Goal: Information Seeking & Learning: Learn about a topic

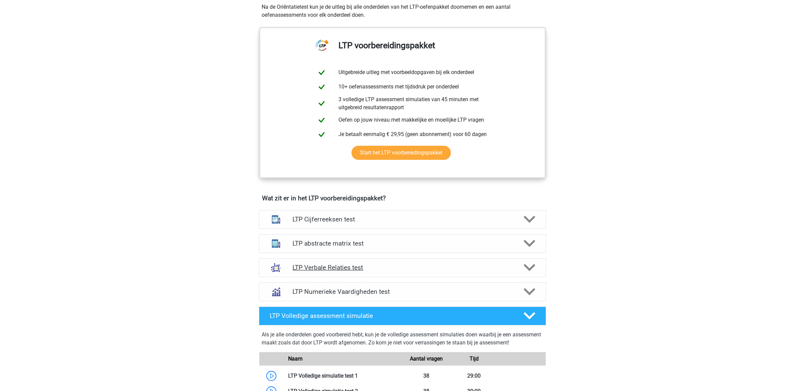
scroll to position [245, 0]
click at [423, 230] on div "LTP Cijferreeksen test Er zijn grofweg zes verschillende soorten patronen te he…" at bounding box center [402, 220] width 313 height 24
click at [409, 221] on h4 "LTP Cijferreeksen test" at bounding box center [402, 220] width 220 height 8
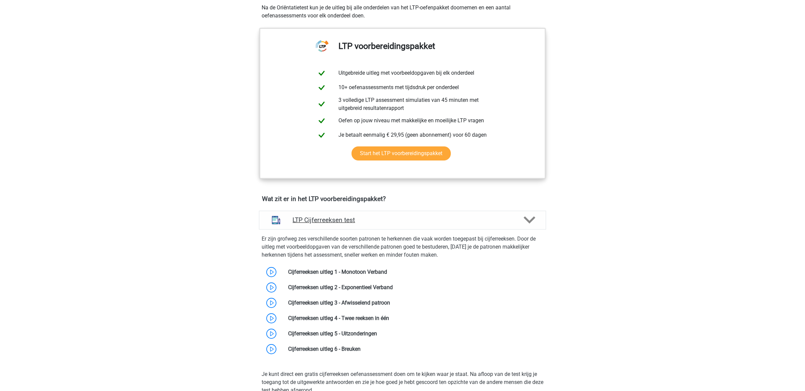
click at [409, 221] on h4 "LTP Cijferreeksen test" at bounding box center [402, 220] width 220 height 8
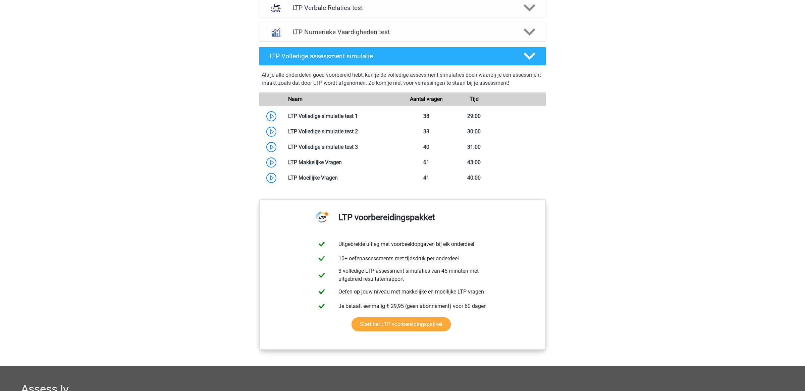
scroll to position [507, 0]
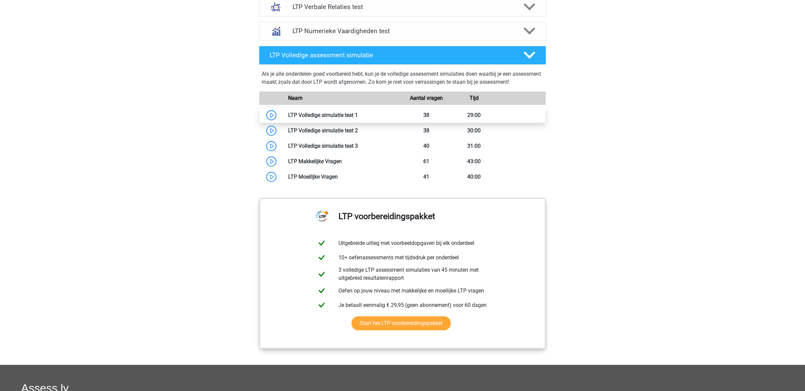
click at [358, 112] on link at bounding box center [358, 115] width 0 height 6
click at [358, 130] on link at bounding box center [358, 130] width 0 height 6
click at [358, 143] on link at bounding box center [358, 146] width 0 height 6
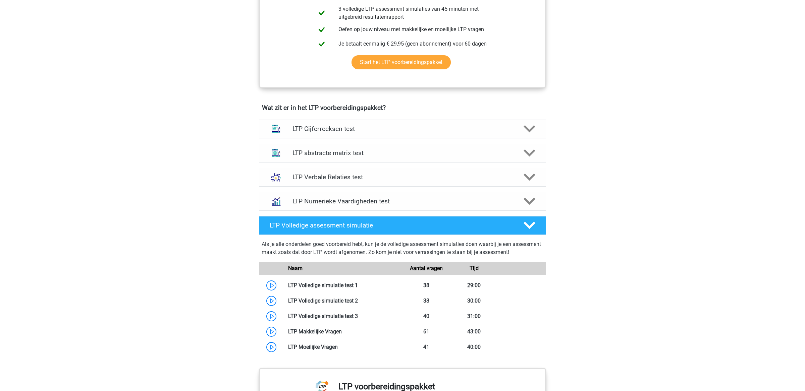
scroll to position [337, 0]
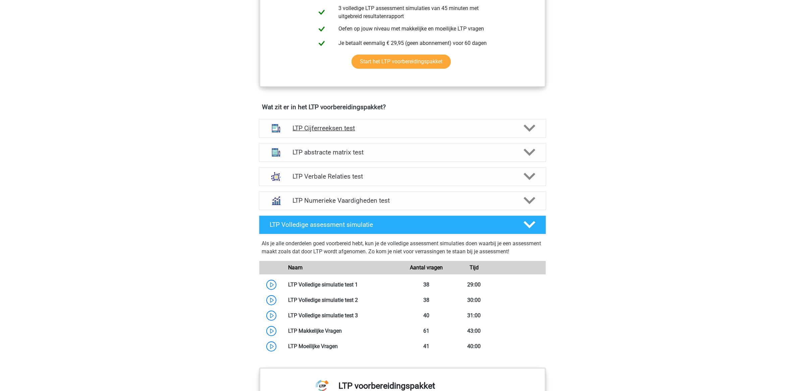
click at [401, 128] on h4 "LTP Cijferreeksen test" at bounding box center [402, 128] width 220 height 8
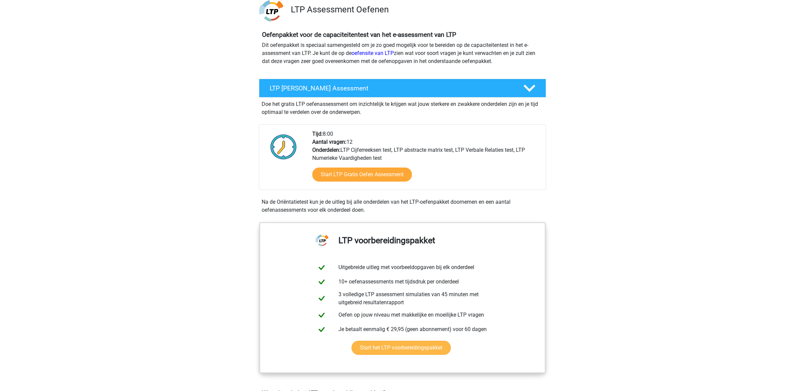
scroll to position [36, 0]
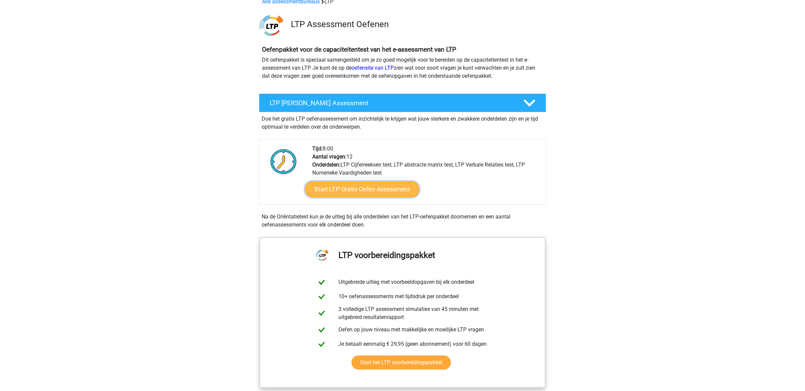
click at [401, 190] on link "Start LTP Gratis Oefen Assessment" at bounding box center [362, 189] width 115 height 16
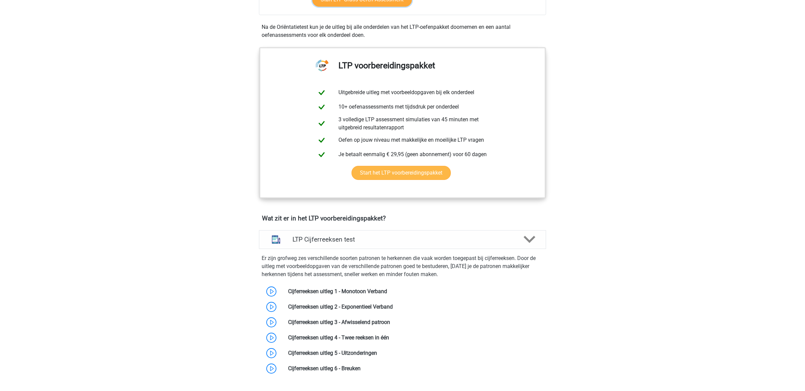
scroll to position [225, 0]
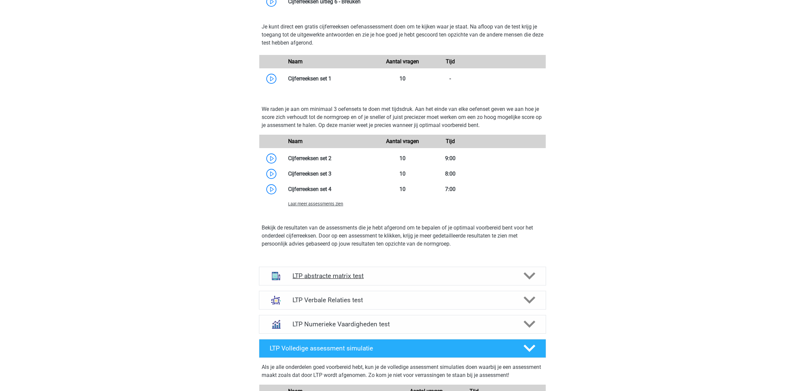
click at [381, 272] on h4 "LTP abstracte matrix test" at bounding box center [402, 276] width 220 height 8
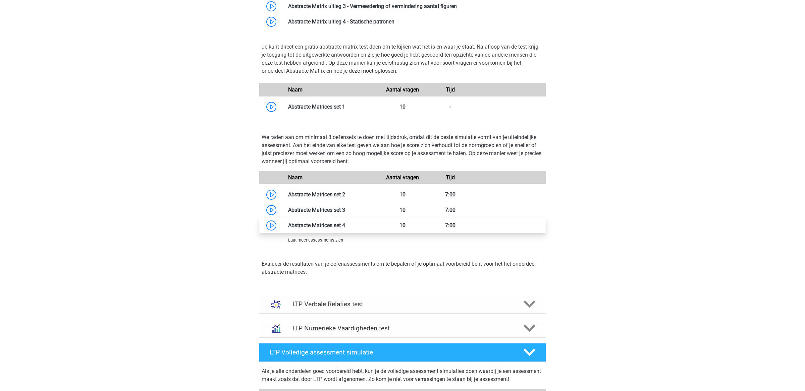
scroll to position [951, 0]
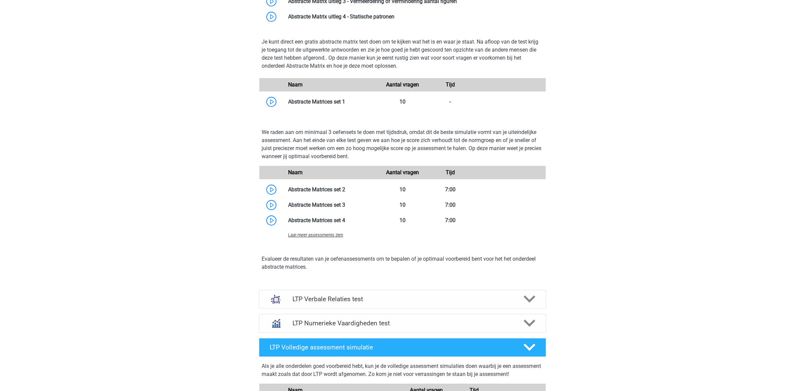
click at [331, 236] on span "Laat meer assessments zien" at bounding box center [315, 235] width 55 height 5
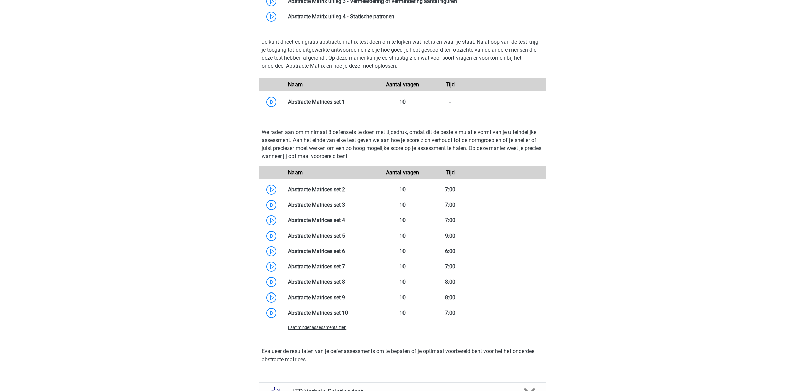
click at [321, 334] on div "We raden aan om minimaal 3 oefensets te doen met tijdsdruk, omdat dit de beste …" at bounding box center [402, 231] width 292 height 217
click at [322, 325] on span "Laat minder assessments zien" at bounding box center [317, 327] width 58 height 5
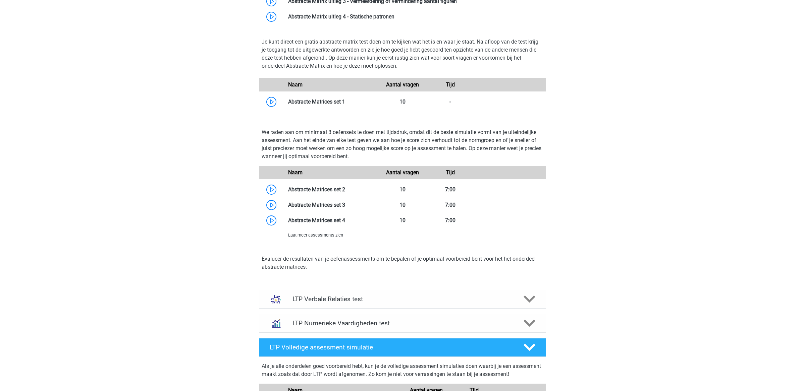
click at [327, 237] on span "Laat meer assessments zien" at bounding box center [315, 235] width 55 height 5
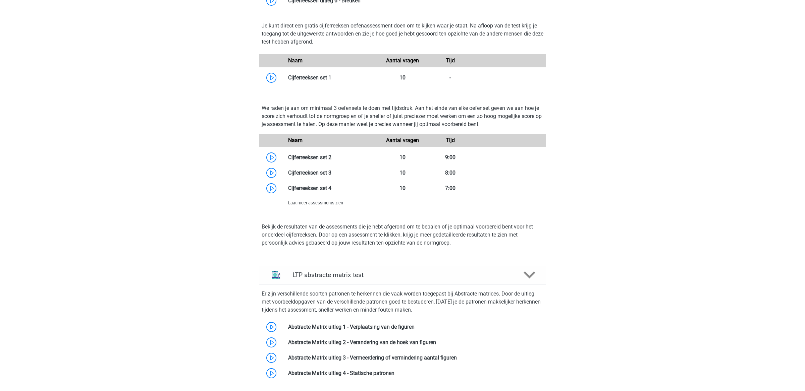
scroll to position [608, 0]
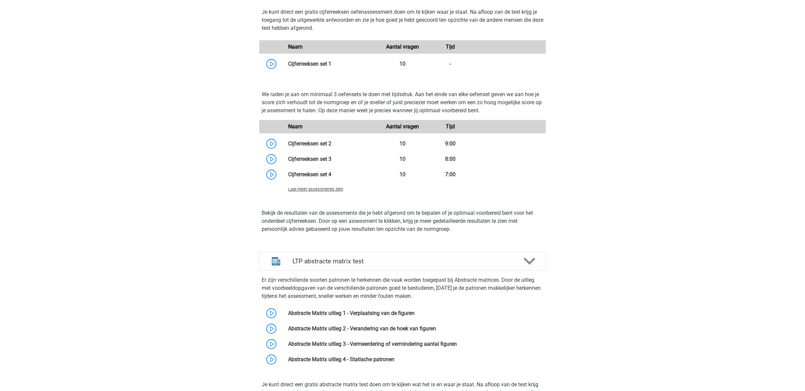
click at [205, 245] on div "Registreer Nederlands" at bounding box center [402, 331] width 805 height 1878
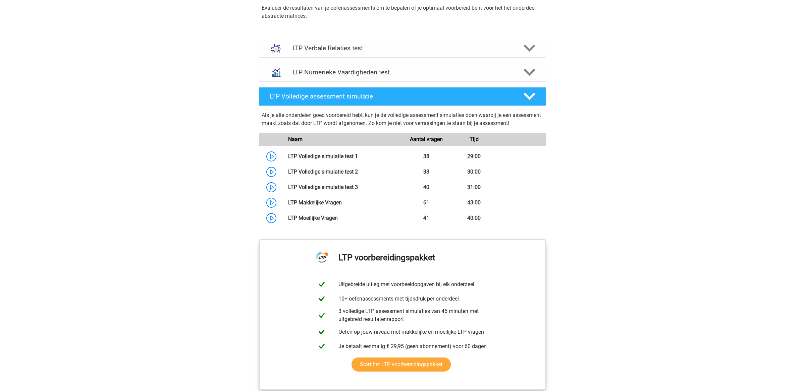
scroll to position [1297, 0]
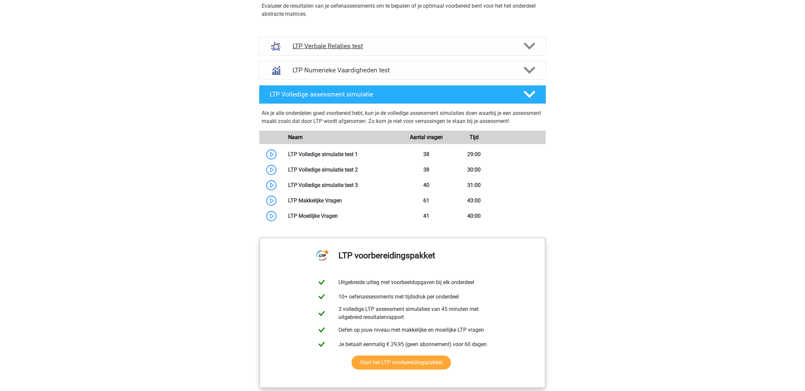
click at [342, 44] on h4 "LTP Verbale Relaties test" at bounding box center [402, 46] width 220 height 8
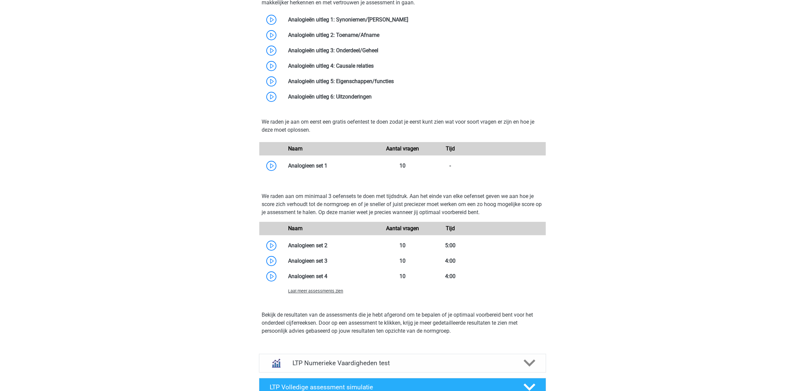
scroll to position [1449, 0]
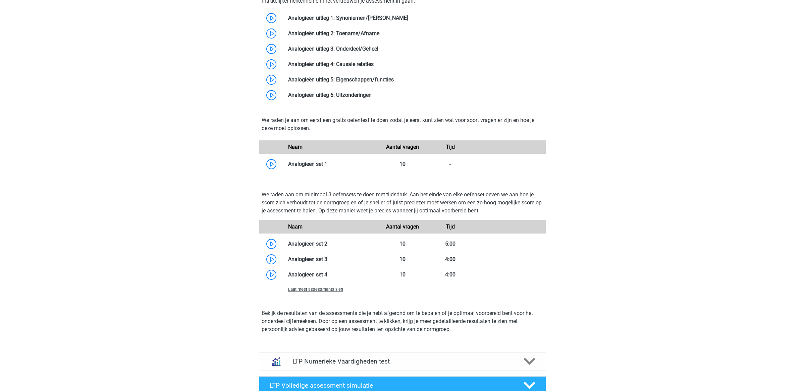
click at [339, 289] on span "Laat meer assessments zien" at bounding box center [315, 289] width 55 height 5
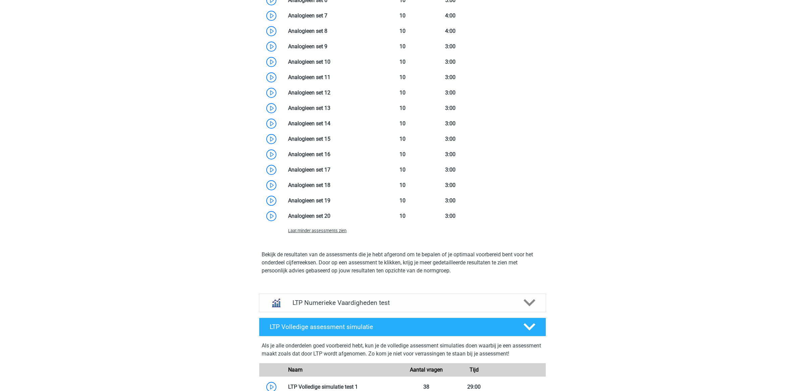
scroll to position [1756, 0]
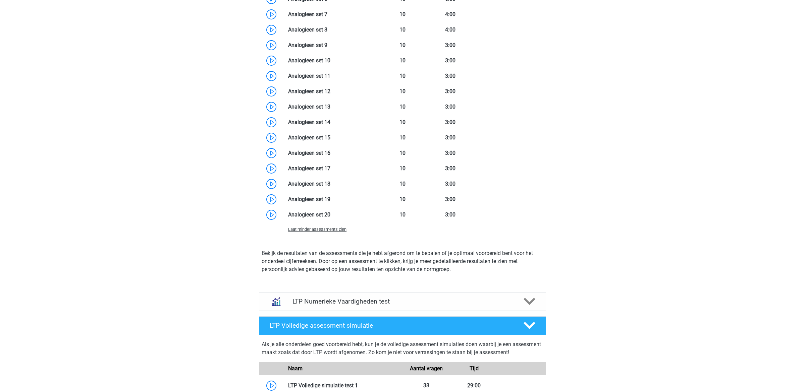
click at [358, 306] on div "LTP Numerieke Vaardigheden test" at bounding box center [402, 301] width 287 height 19
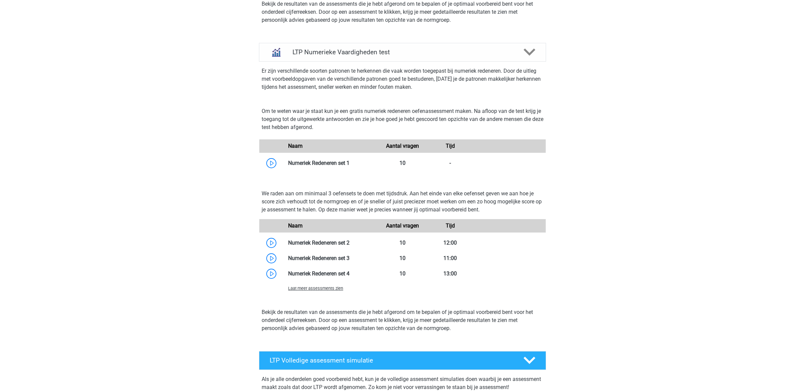
scroll to position [2035, 0]
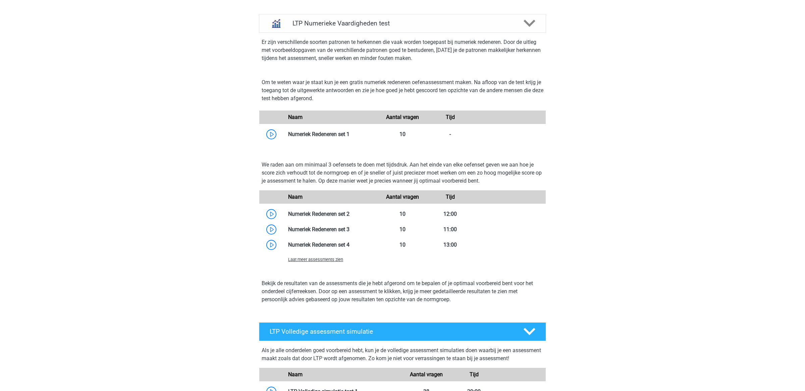
click at [321, 257] on span "Laat meer assessments zien" at bounding box center [315, 259] width 55 height 5
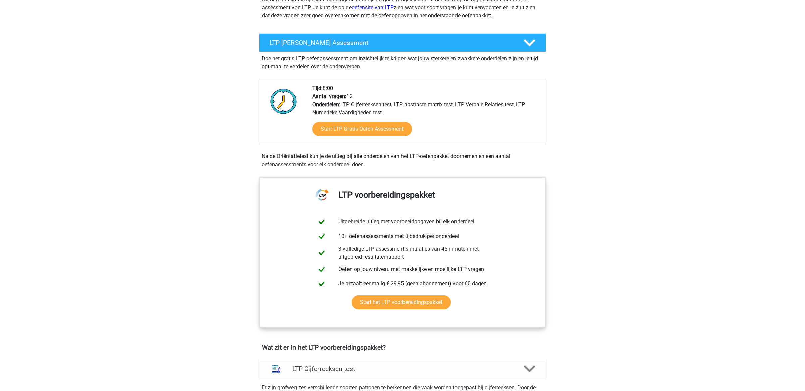
scroll to position [71, 0]
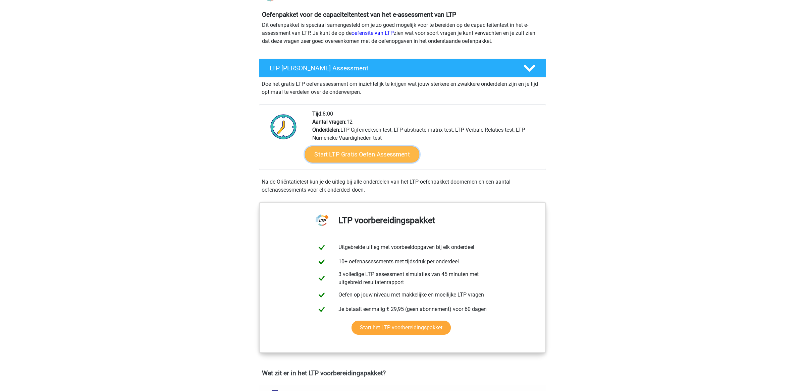
click at [373, 160] on link "Start LTP Gratis Oefen Assessment" at bounding box center [362, 155] width 115 height 16
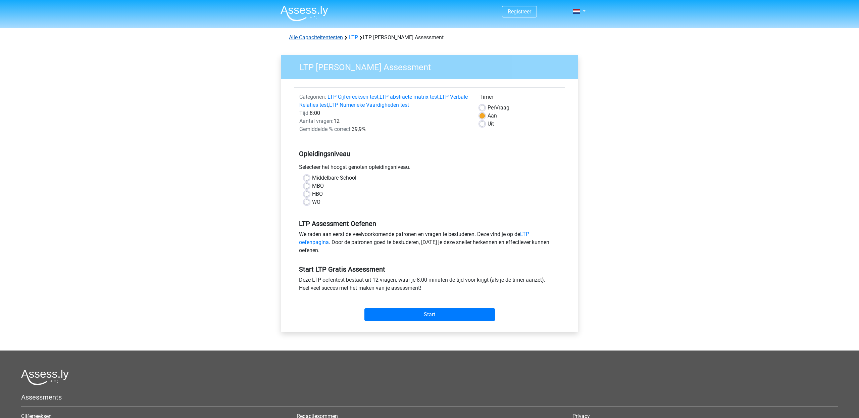
click at [325, 35] on link "Alle Capaciteitentesten" at bounding box center [316, 37] width 54 height 6
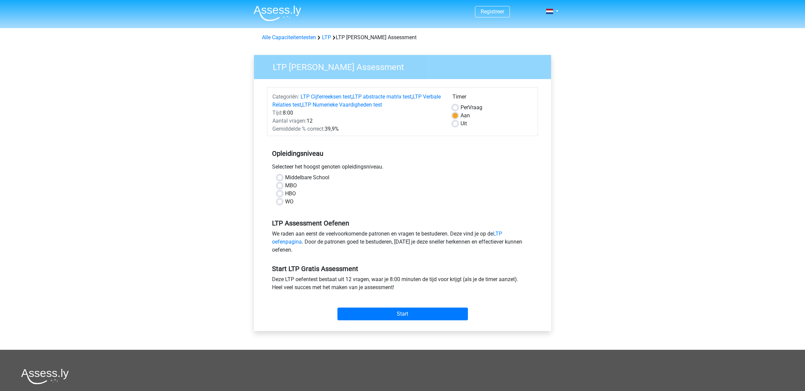
click at [282, 206] on div "WO" at bounding box center [402, 202] width 251 height 8
click at [285, 204] on label "WO" at bounding box center [289, 202] width 8 height 8
click at [281, 204] on input "WO" at bounding box center [279, 201] width 5 height 7
radio input "true"
click at [371, 322] on div "Start" at bounding box center [402, 308] width 271 height 29
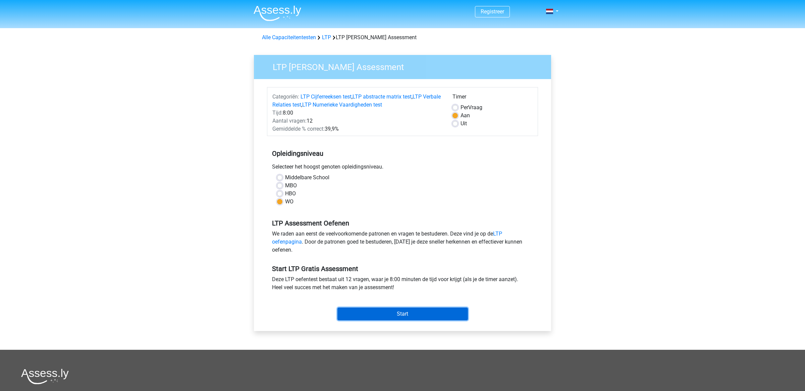
click at [359, 314] on input "Start" at bounding box center [402, 314] width 130 height 13
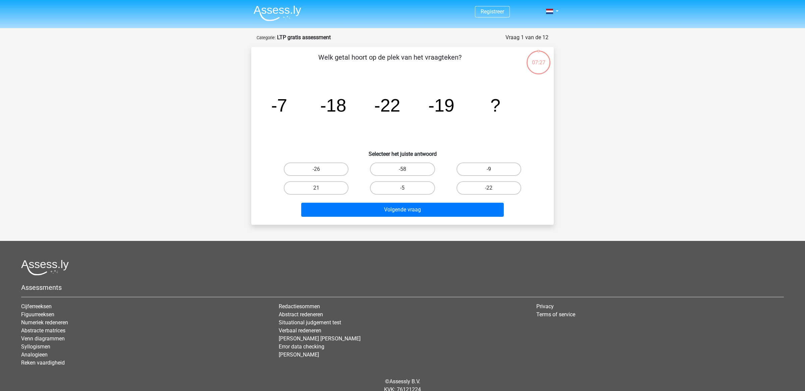
click at [485, 168] on label "-9" at bounding box center [489, 169] width 65 height 13
click at [489, 169] on input "-9" at bounding box center [491, 171] width 4 height 4
radio input "true"
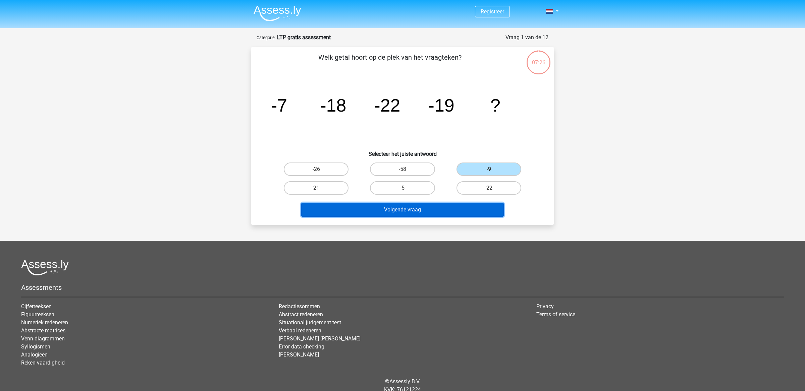
click at [447, 203] on button "Volgende vraag" at bounding box center [402, 210] width 203 height 14
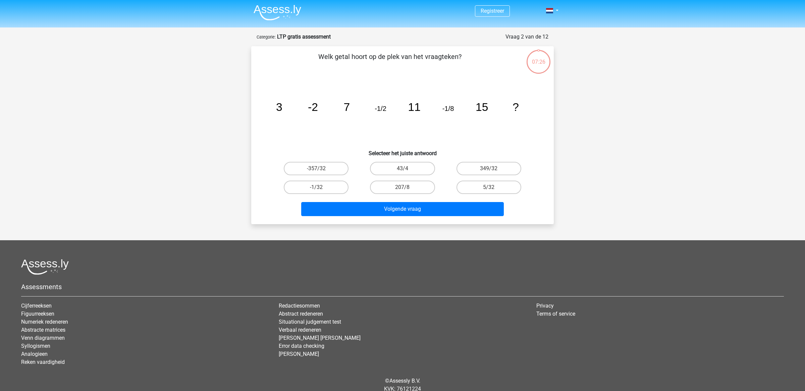
scroll to position [1, 0]
click at [320, 185] on label "-1/32" at bounding box center [316, 187] width 65 height 13
click at [320, 187] on input "-1/32" at bounding box center [318, 189] width 4 height 4
radio input "true"
click at [378, 215] on div "Volgende vraag" at bounding box center [402, 210] width 259 height 17
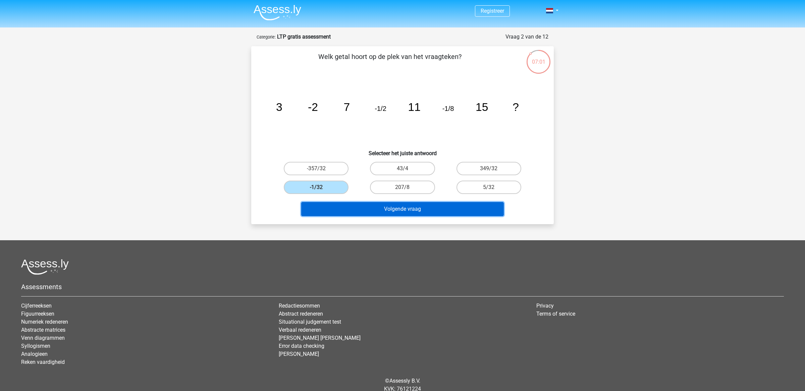
click at [372, 209] on button "Volgende vraag" at bounding box center [402, 209] width 203 height 14
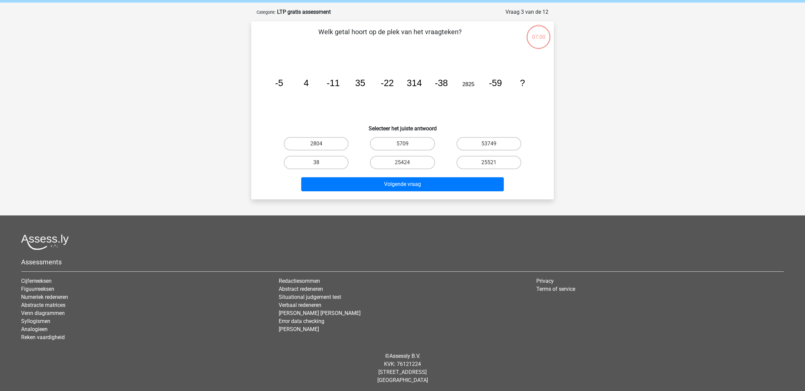
scroll to position [0, 0]
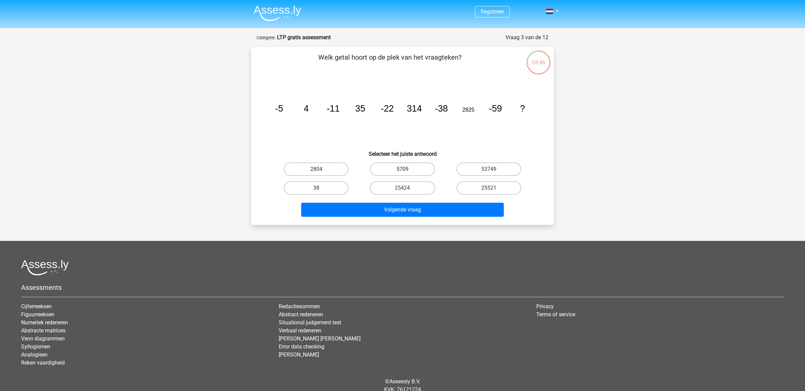
click at [409, 167] on label "5709" at bounding box center [402, 169] width 65 height 13
click at [407, 169] on input "5709" at bounding box center [404, 171] width 4 height 4
radio input "true"
click at [413, 199] on div "Volgende vraag" at bounding box center [402, 209] width 281 height 22
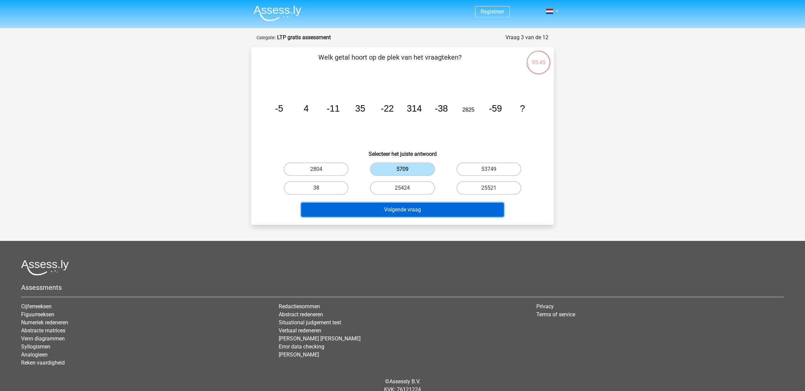
click at [416, 207] on button "Volgende vraag" at bounding box center [402, 210] width 203 height 14
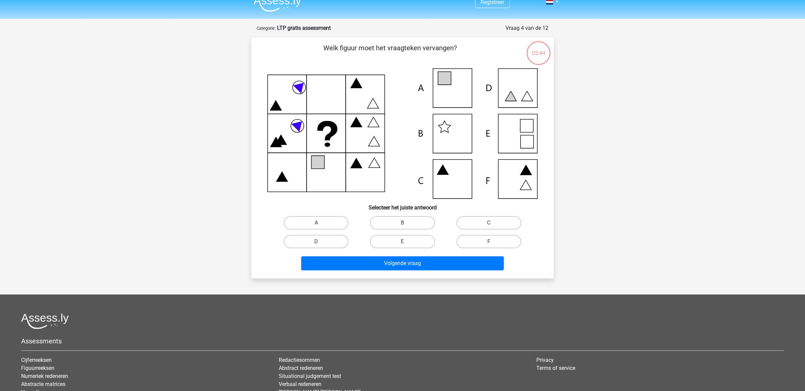
scroll to position [2, 0]
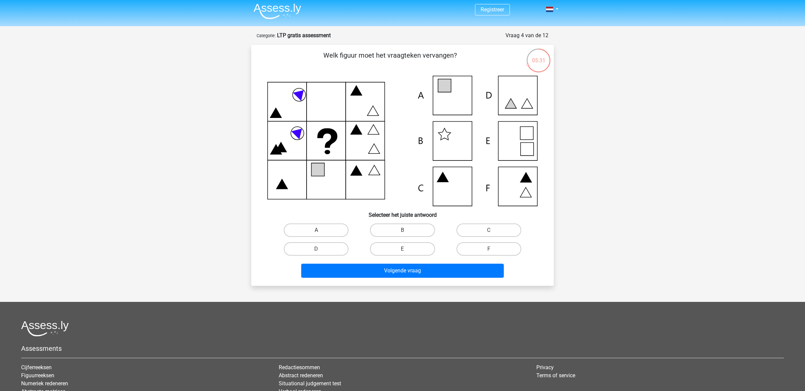
click at [322, 235] on label "A" at bounding box center [316, 230] width 65 height 13
click at [321, 235] on input "A" at bounding box center [318, 232] width 4 height 4
radio input "true"
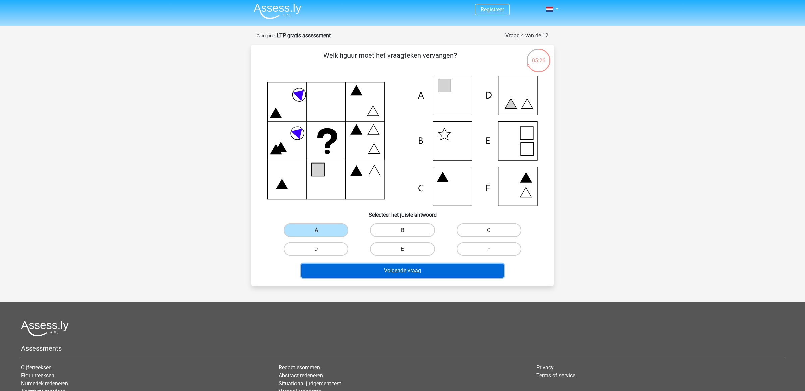
click at [355, 271] on button "Volgende vraag" at bounding box center [402, 271] width 203 height 14
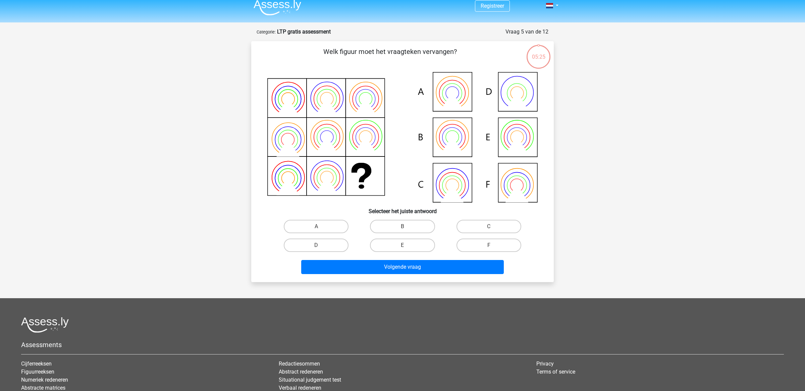
scroll to position [5, 0]
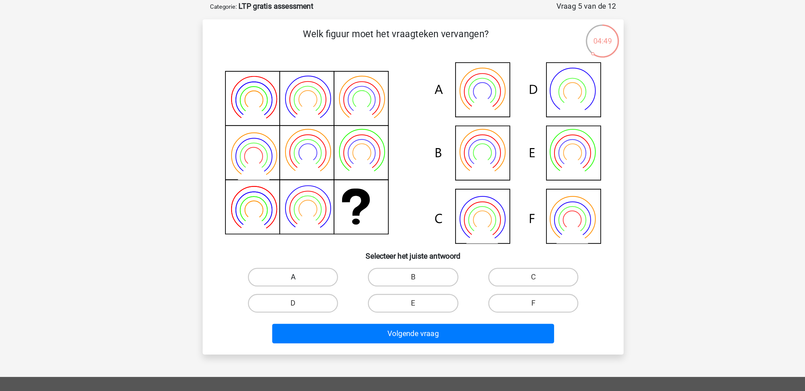
click at [332, 226] on label "A" at bounding box center [316, 226] width 65 height 13
click at [321, 227] on input "A" at bounding box center [318, 229] width 4 height 4
radio input "true"
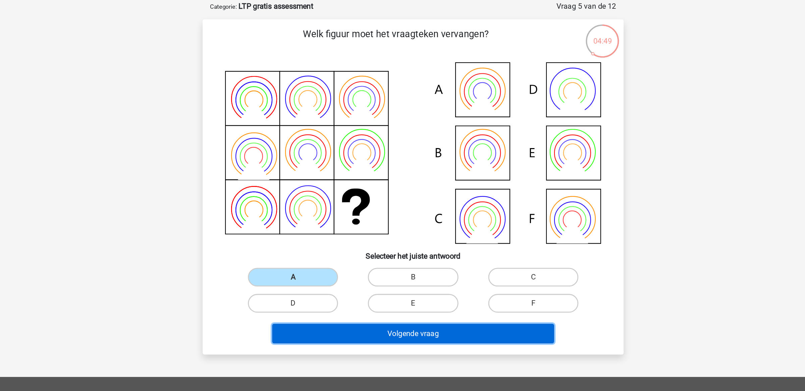
click at [356, 266] on button "Volgende vraag" at bounding box center [402, 268] width 203 height 14
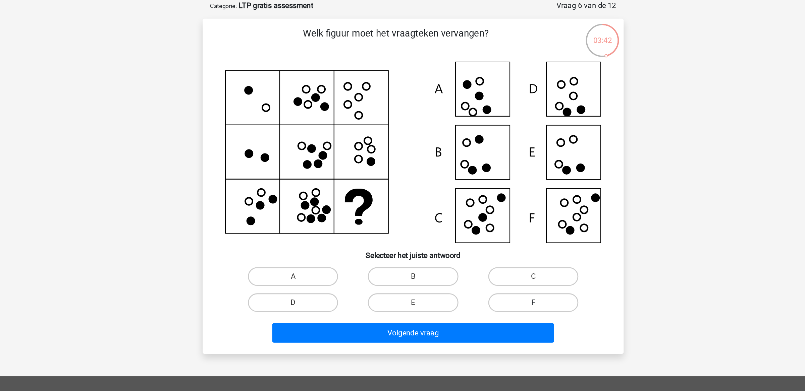
click at [474, 249] on label "F" at bounding box center [489, 245] width 65 height 13
click at [489, 249] on input "F" at bounding box center [491, 248] width 4 height 4
radio input "true"
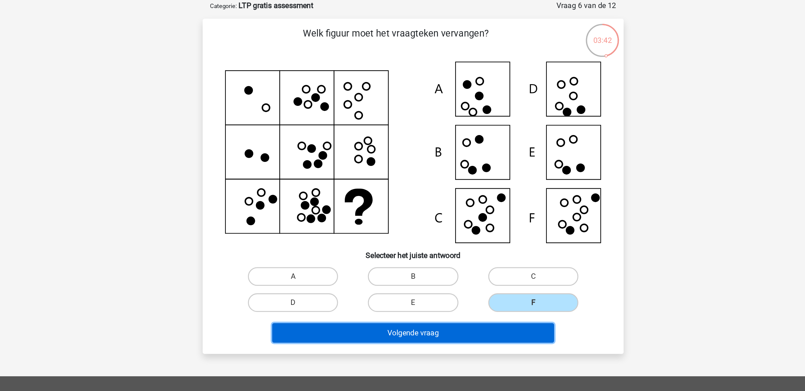
click at [455, 269] on button "Volgende vraag" at bounding box center [402, 268] width 203 height 14
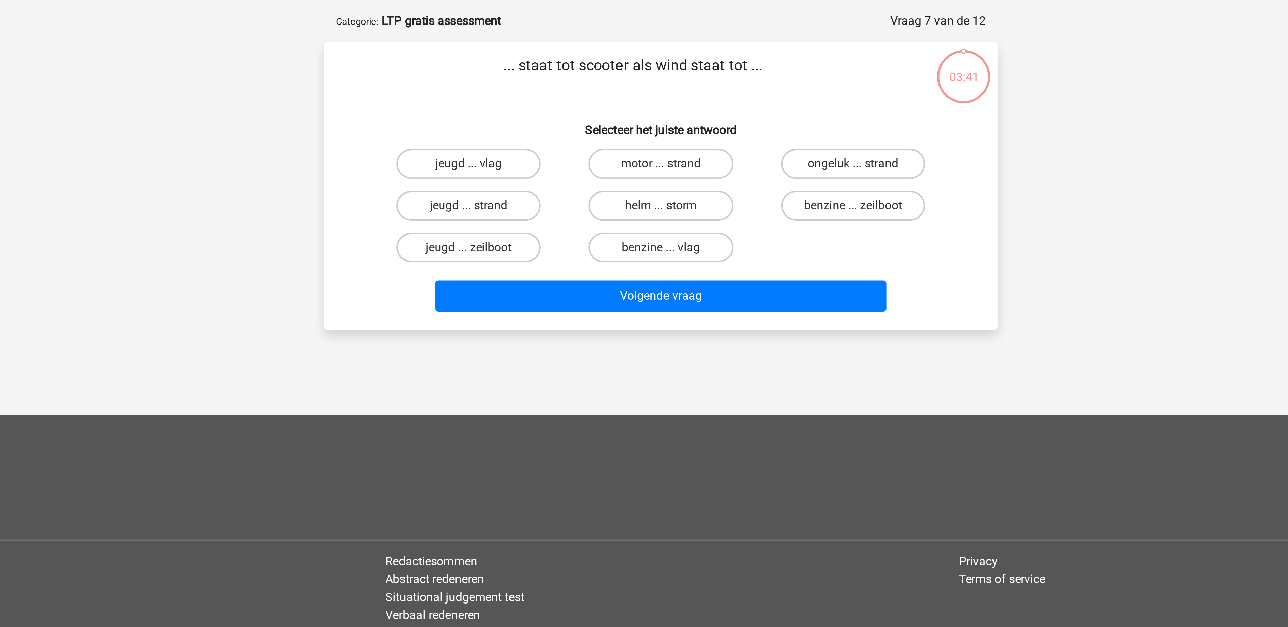
scroll to position [0, 0]
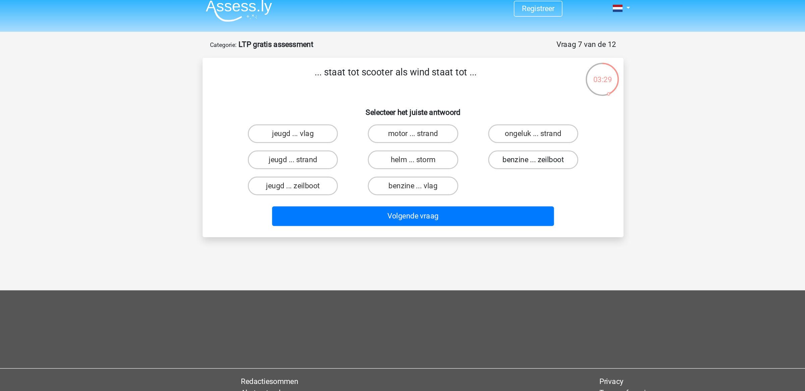
click at [477, 118] on label "benzine ... zeilboot" at bounding box center [489, 120] width 65 height 13
click at [489, 120] on input "benzine ... zeilboot" at bounding box center [491, 122] width 4 height 4
radio input "true"
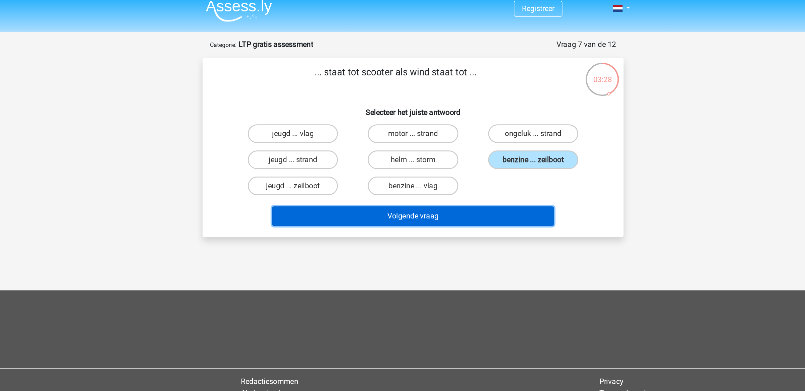
click at [455, 157] on button "Volgende vraag" at bounding box center [402, 161] width 203 height 14
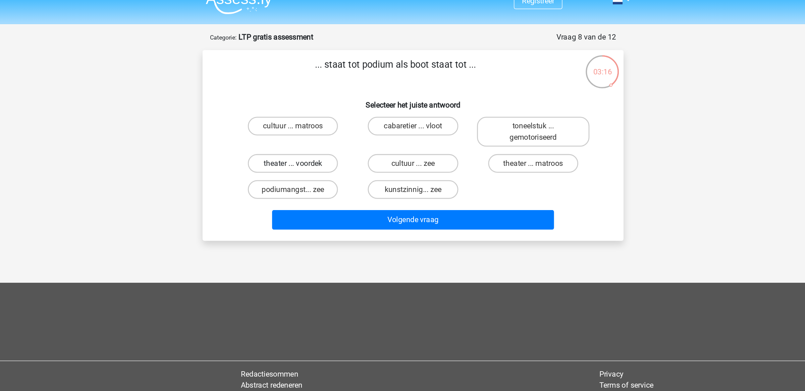
click at [339, 130] on label "theater ... voordek" at bounding box center [316, 128] width 65 height 13
click at [321, 130] on input "theater ... voordek" at bounding box center [318, 130] width 4 height 4
radio input "true"
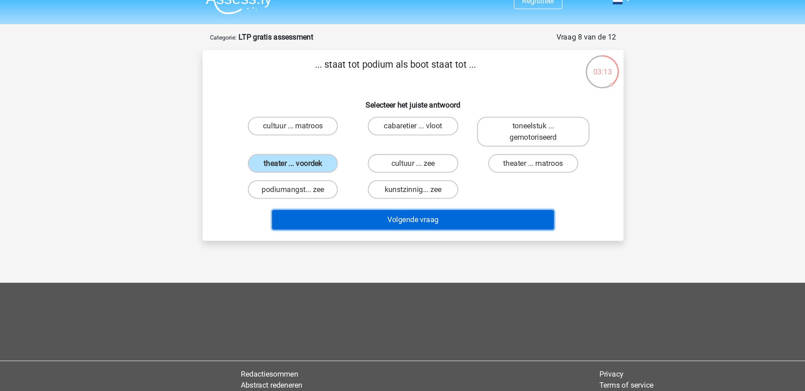
click at [393, 170] on button "Volgende vraag" at bounding box center [402, 169] width 203 height 14
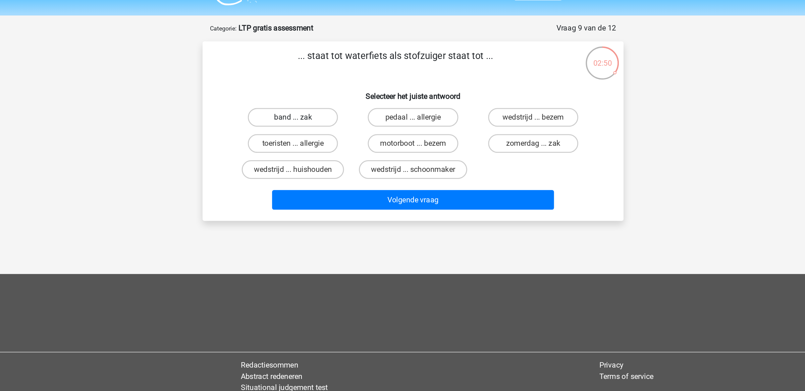
click at [330, 104] on label "band ... zak" at bounding box center [316, 101] width 65 height 13
click at [321, 104] on input "band ... zak" at bounding box center [318, 104] width 4 height 4
radio input "true"
click at [376, 104] on label "pedaal ... allergie" at bounding box center [402, 101] width 65 height 13
click at [402, 104] on input "pedaal ... allergie" at bounding box center [404, 104] width 4 height 4
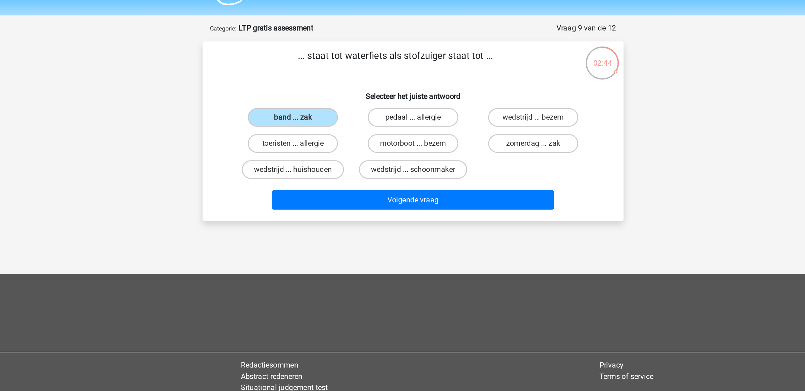
radio input "true"
click at [381, 121] on label "motorboot ... bezem" at bounding box center [402, 120] width 65 height 13
click at [402, 121] on input "motorboot ... bezem" at bounding box center [404, 122] width 4 height 4
radio input "true"
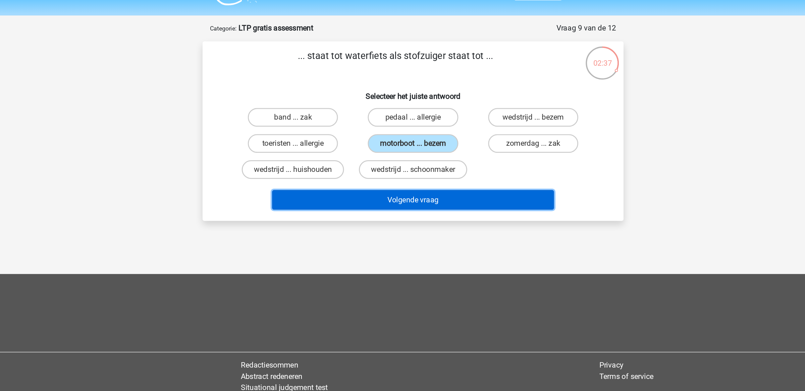
click at [390, 160] on button "Volgende vraag" at bounding box center [402, 161] width 203 height 14
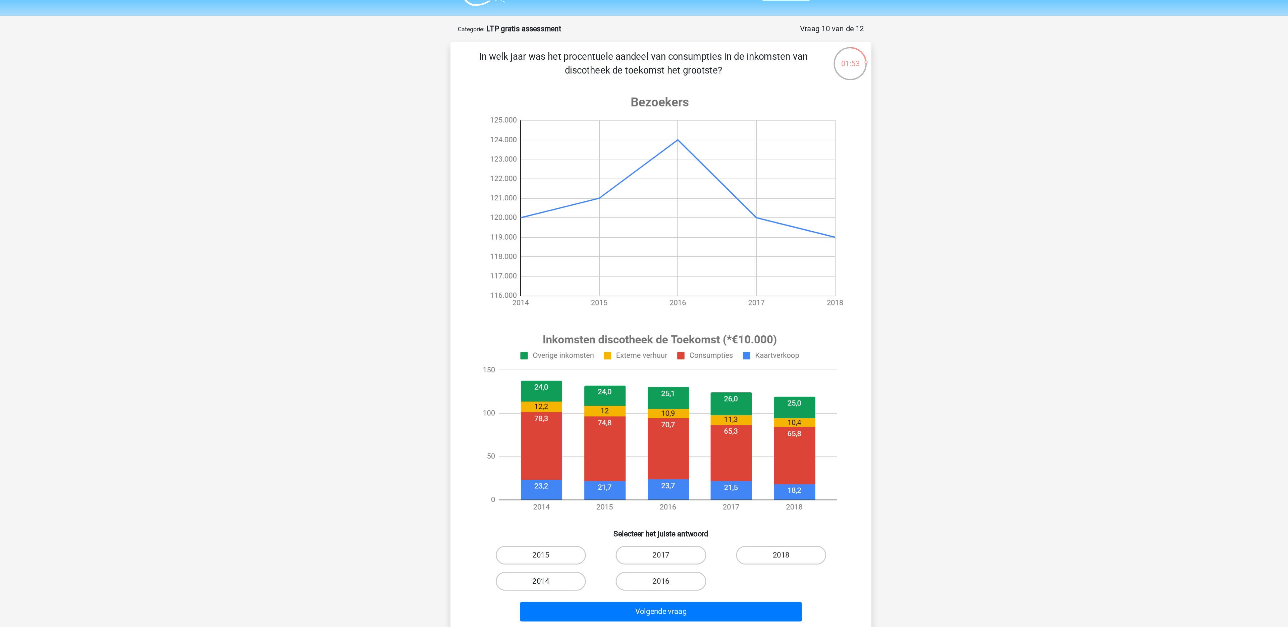
click at [574, 391] on label "2014" at bounding box center [557, 434] width 65 height 13
click at [562, 391] on input "2014" at bounding box center [560, 436] width 4 height 4
radio input "true"
click at [723, 391] on button "Volgende vraag" at bounding box center [644, 456] width 203 height 14
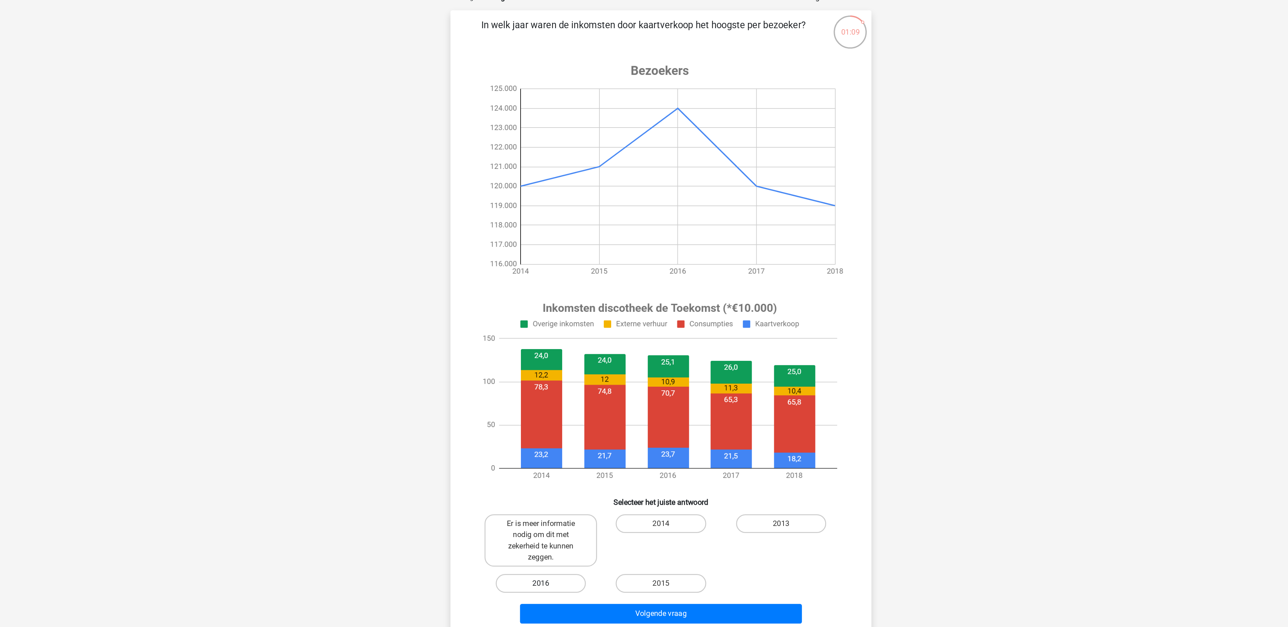
click at [547, 391] on label "2016" at bounding box center [557, 458] width 65 height 13
click at [558, 391] on input "2016" at bounding box center [560, 461] width 4 height 4
radio input "true"
click at [588, 391] on button "Volgende vraag" at bounding box center [644, 480] width 203 height 14
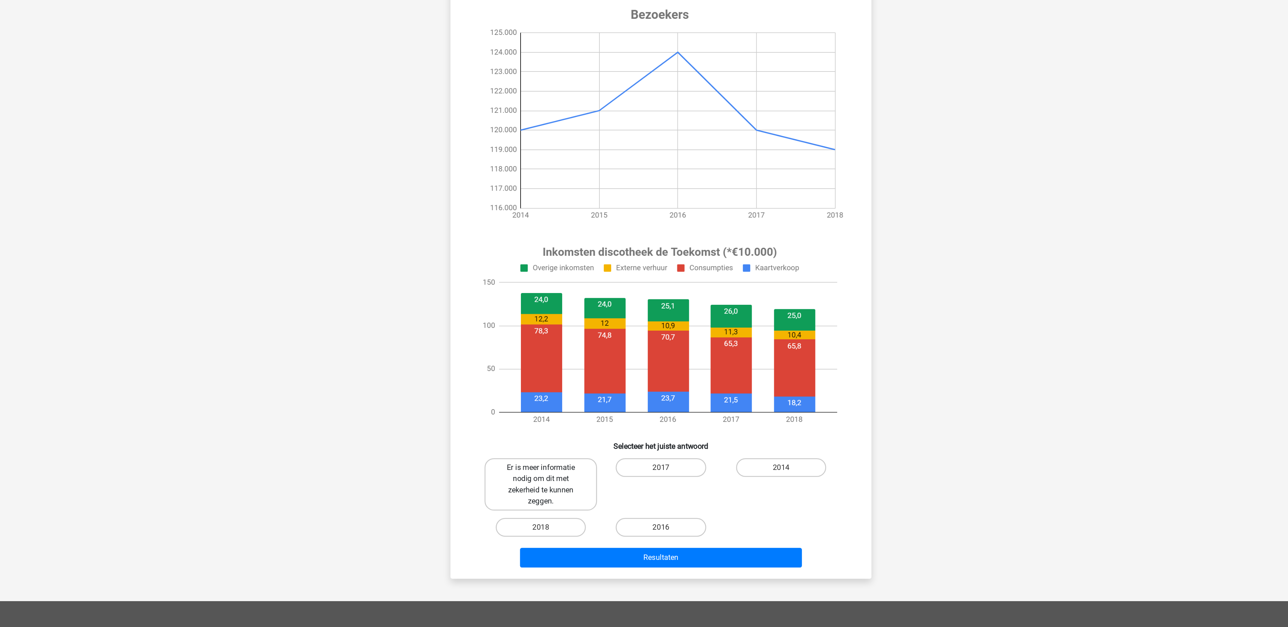
click at [554, 391] on label "Er is meer informatie nodig om dit met zekerheid te kunnen zeggen." at bounding box center [557, 428] width 81 height 38
click at [558, 391] on input "Er is meer informatie nodig om dit met zekerheid te kunnen zeggen." at bounding box center [560, 418] width 4 height 4
radio input "true"
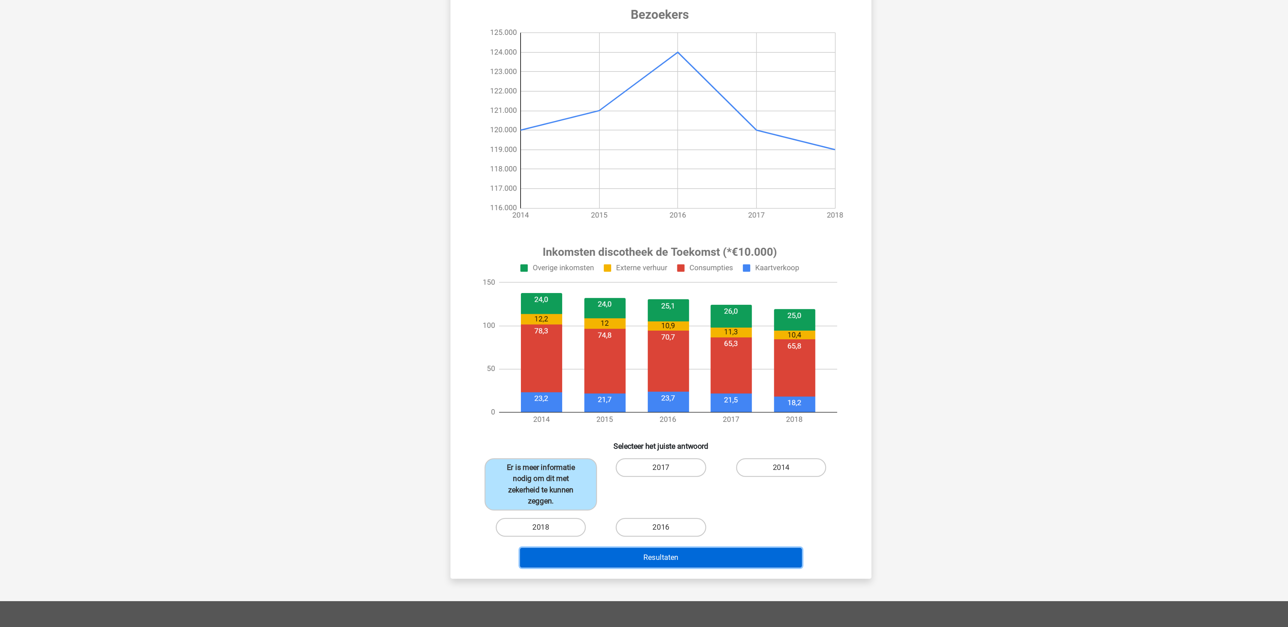
click at [585, 391] on button "Resultaten" at bounding box center [644, 480] width 203 height 14
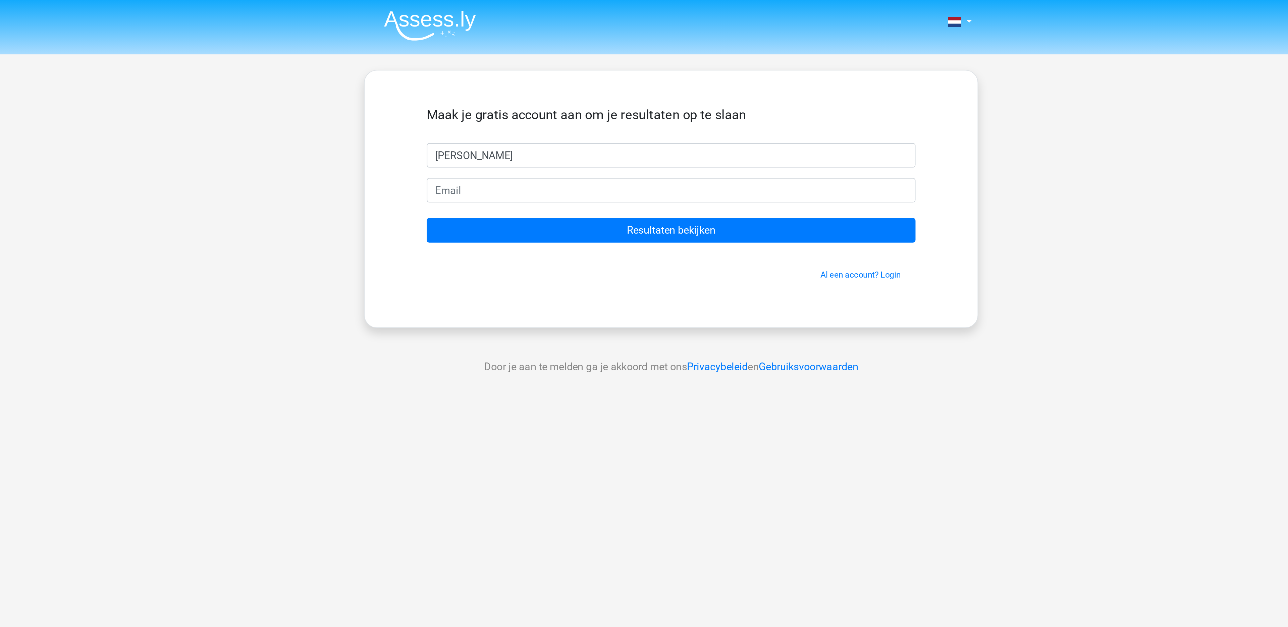
type input "[PERSON_NAME]"
type input "[EMAIL_ADDRESS][DOMAIN_NAME]"
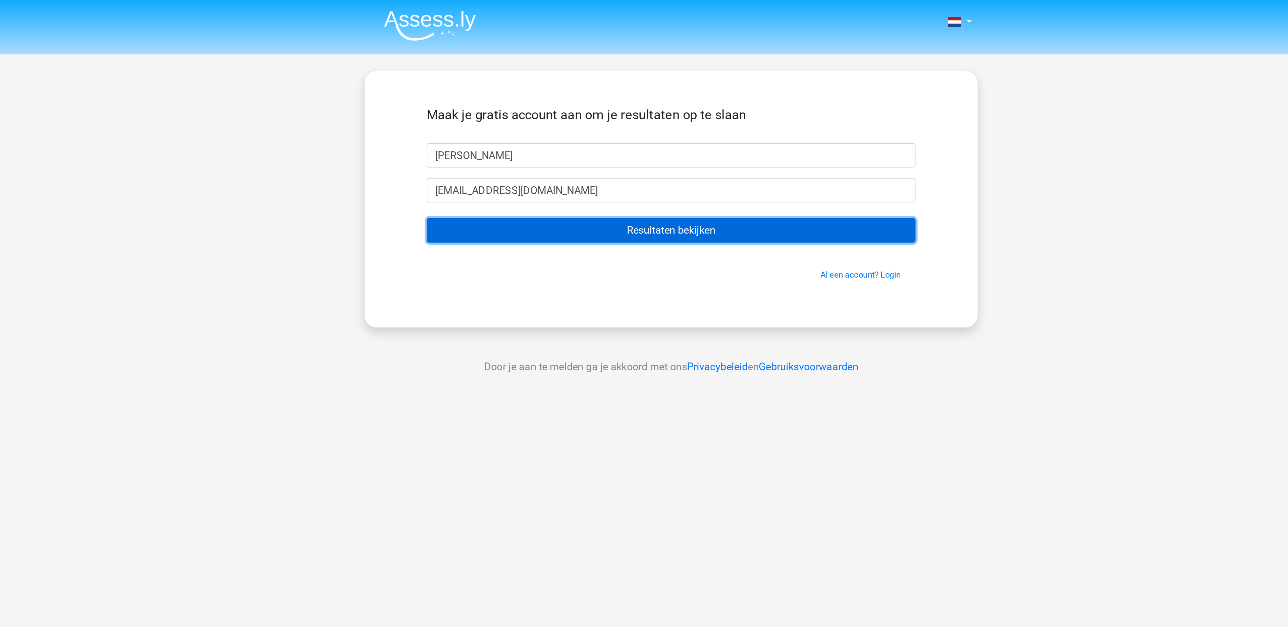
click at [567, 122] on input "Resultaten bekijken" at bounding box center [644, 119] width 254 height 13
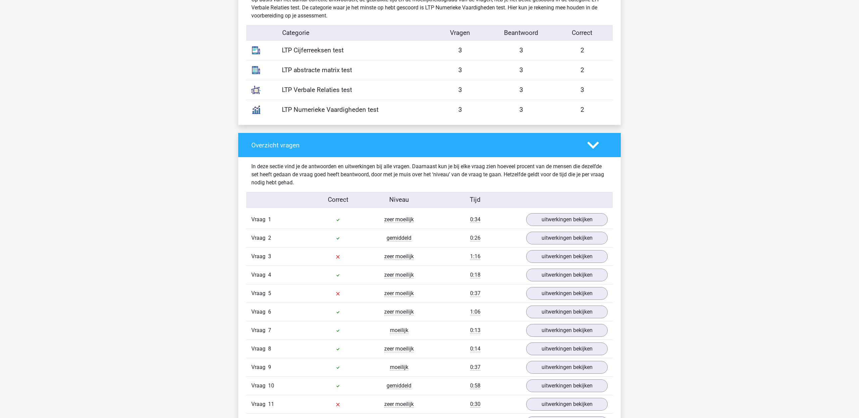
scroll to position [562, 0]
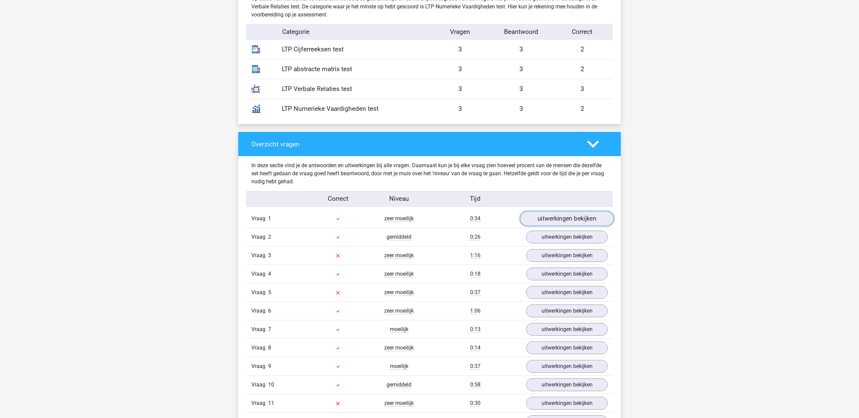
click at [552, 217] on link "uitwerkingen bekijken" at bounding box center [567, 218] width 94 height 15
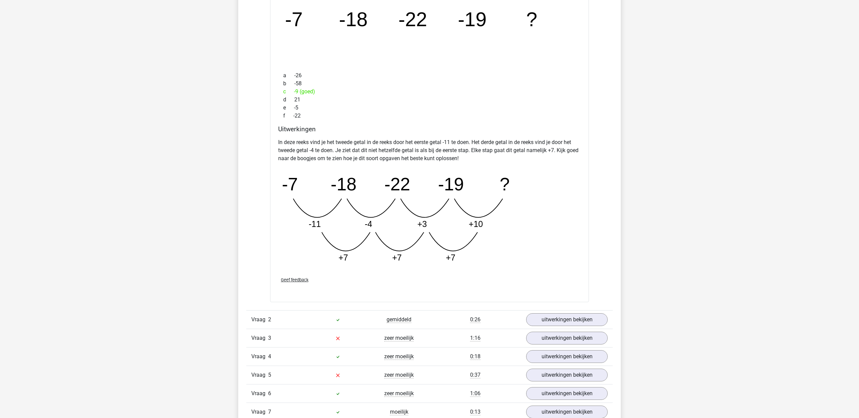
scroll to position [826, 0]
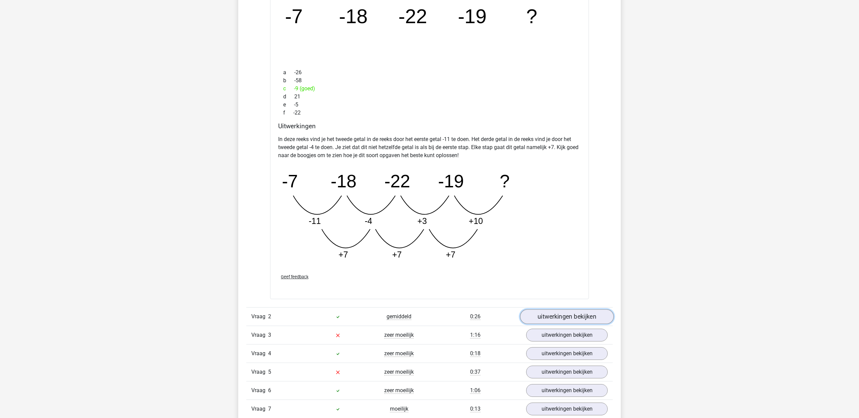
click at [560, 318] on link "uitwerkingen bekijken" at bounding box center [567, 316] width 94 height 15
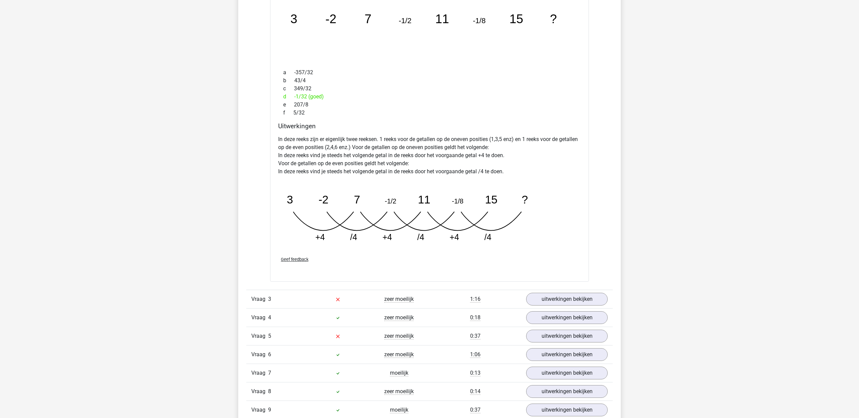
scroll to position [1206, 0]
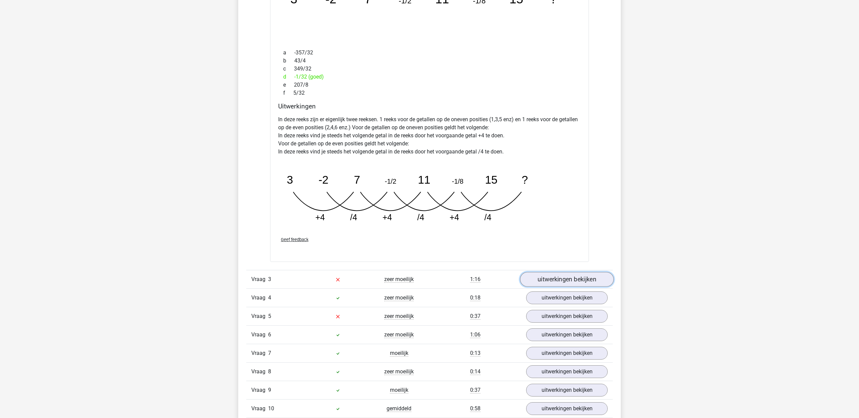
click at [575, 284] on link "uitwerkingen bekijken" at bounding box center [567, 279] width 94 height 15
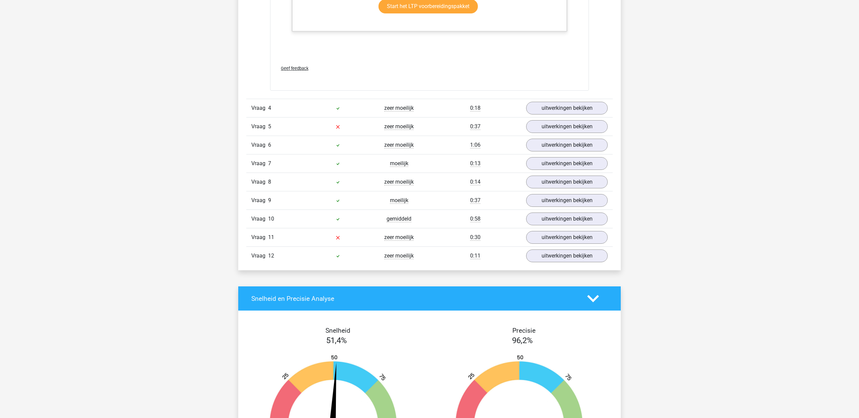
scroll to position [1803, 0]
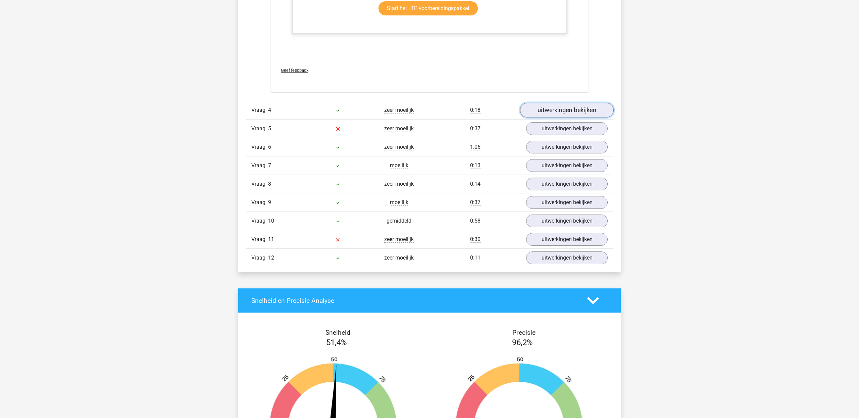
click at [567, 113] on link "uitwerkingen bekijken" at bounding box center [567, 110] width 94 height 15
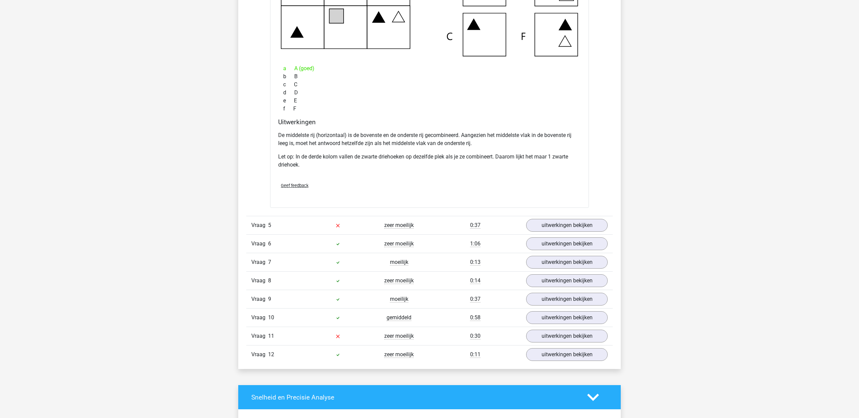
scroll to position [2032, 0]
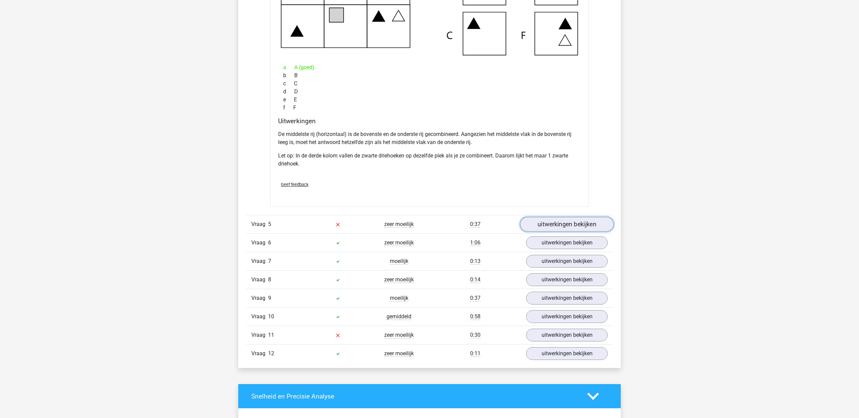
click at [542, 228] on link "uitwerkingen bekijken" at bounding box center [567, 224] width 94 height 15
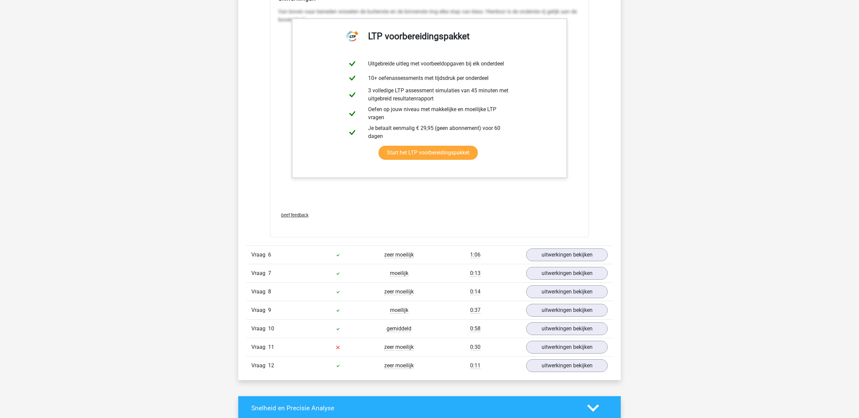
scroll to position [2498, 0]
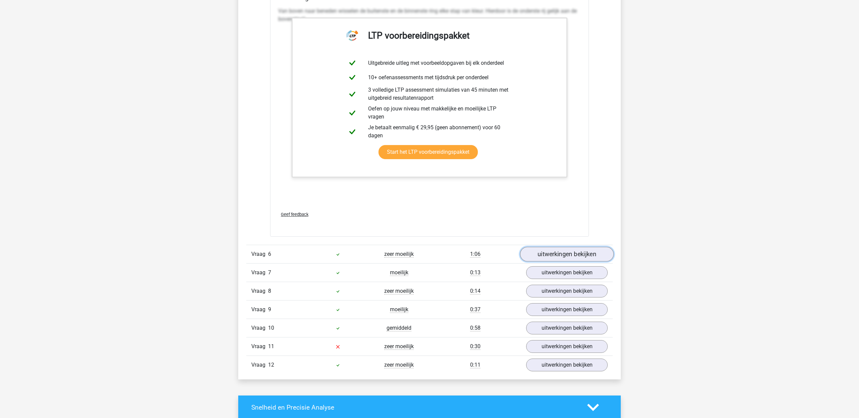
click at [546, 261] on link "uitwerkingen bekijken" at bounding box center [567, 254] width 94 height 15
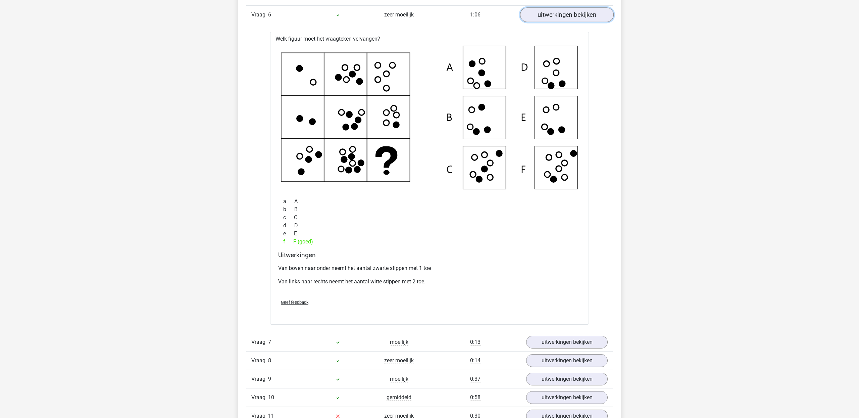
scroll to position [2738, 0]
click at [353, 189] on icon at bounding box center [429, 117] width 297 height 144
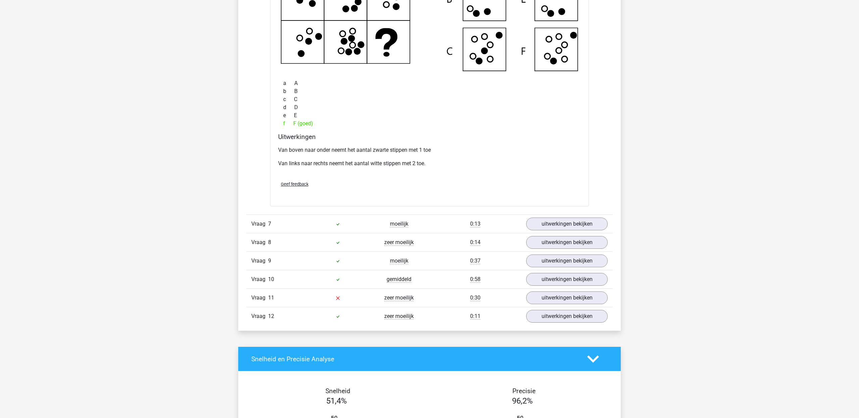
scroll to position [2856, 0]
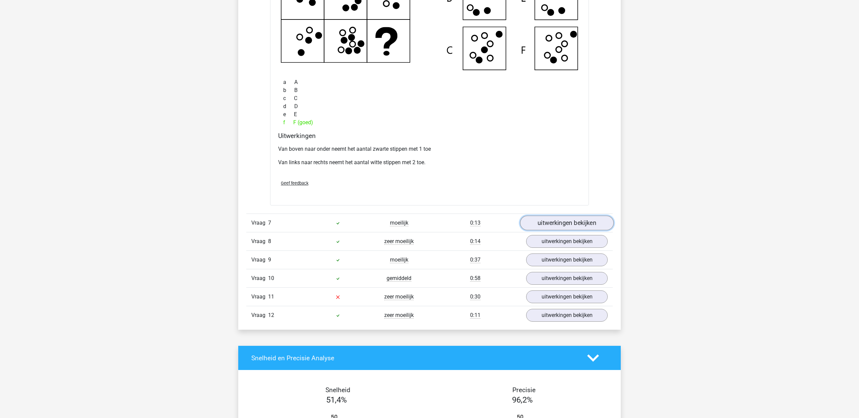
click at [575, 224] on link "uitwerkingen bekijken" at bounding box center [567, 222] width 94 height 15
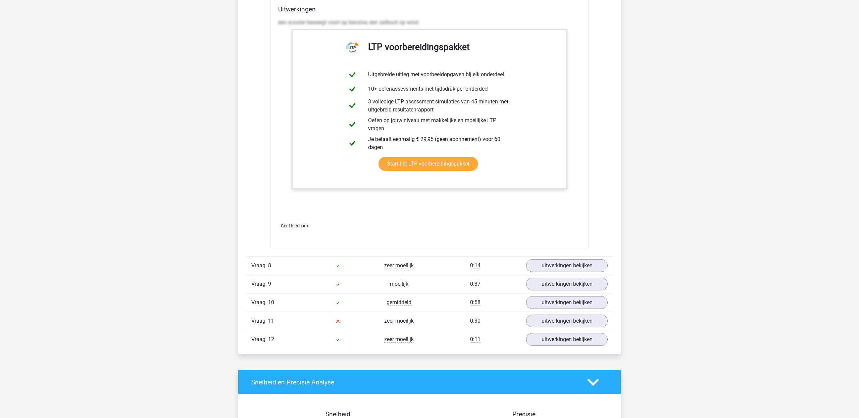
scroll to position [3183, 0]
click at [570, 272] on link "uitwerkingen bekijken" at bounding box center [567, 265] width 94 height 15
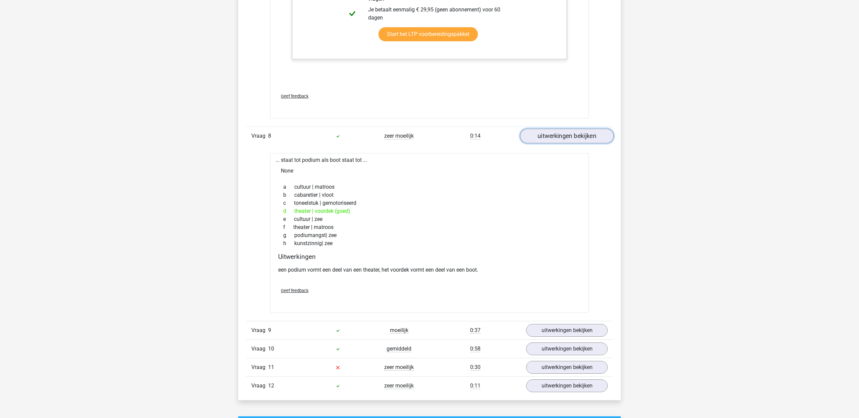
scroll to position [3318, 0]
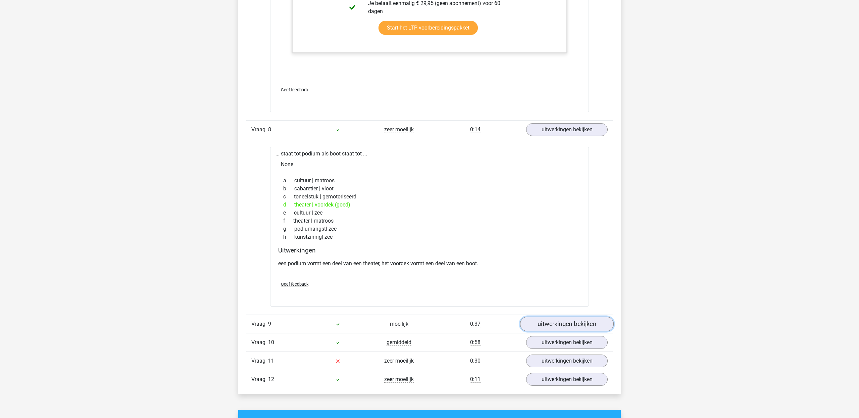
click at [561, 326] on link "uitwerkingen bekijken" at bounding box center [567, 324] width 94 height 15
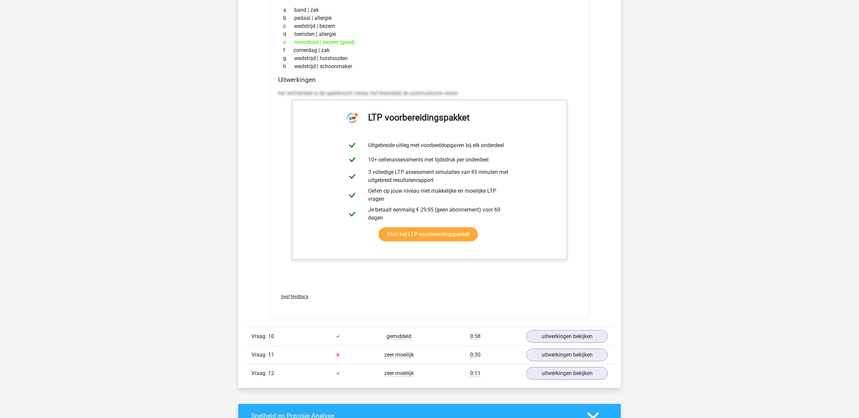
scroll to position [3693, 0]
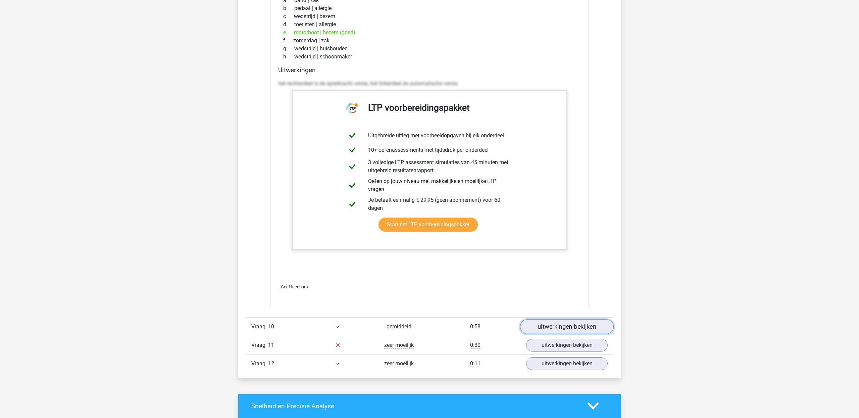
click at [562, 329] on link "uitwerkingen bekijken" at bounding box center [567, 326] width 94 height 15
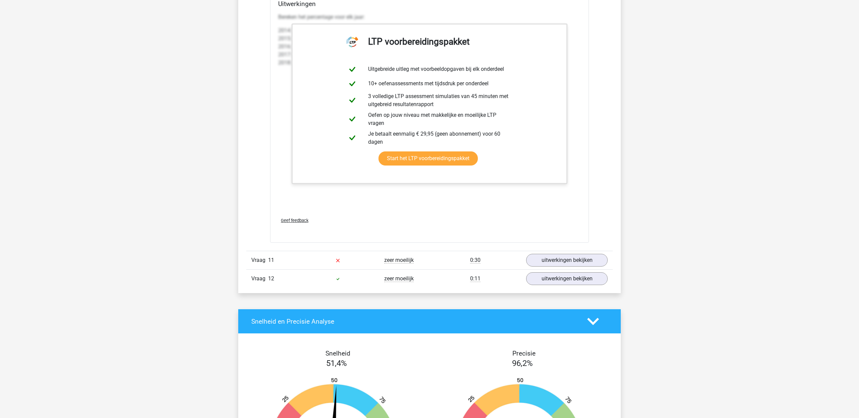
scroll to position [4449, 0]
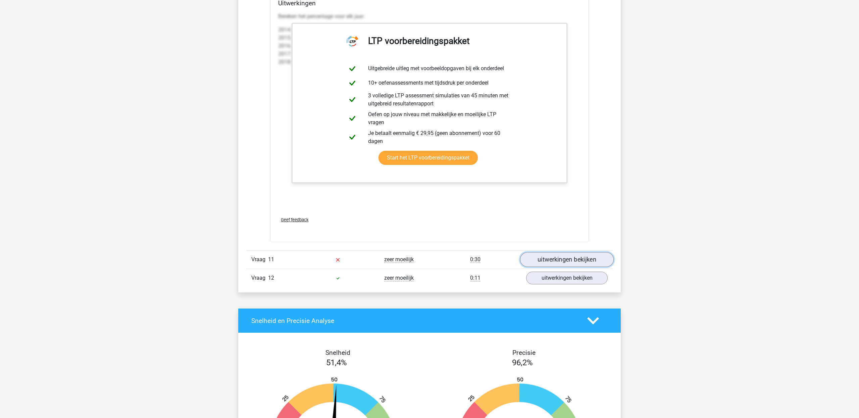
click at [574, 267] on link "uitwerkingen bekijken" at bounding box center [567, 259] width 94 height 15
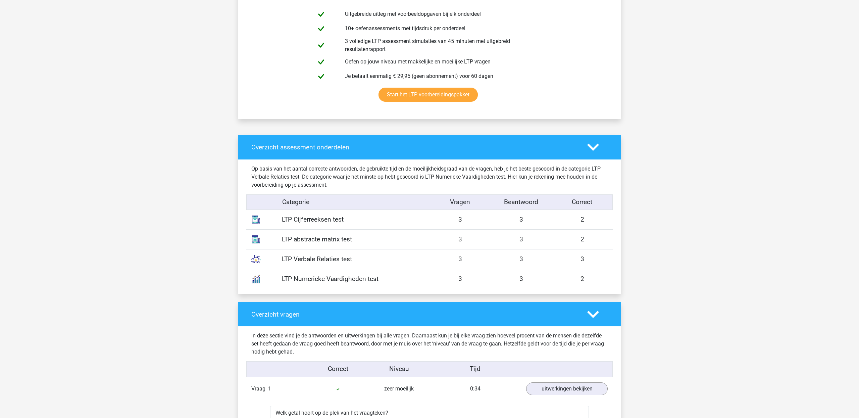
scroll to position [0, 0]
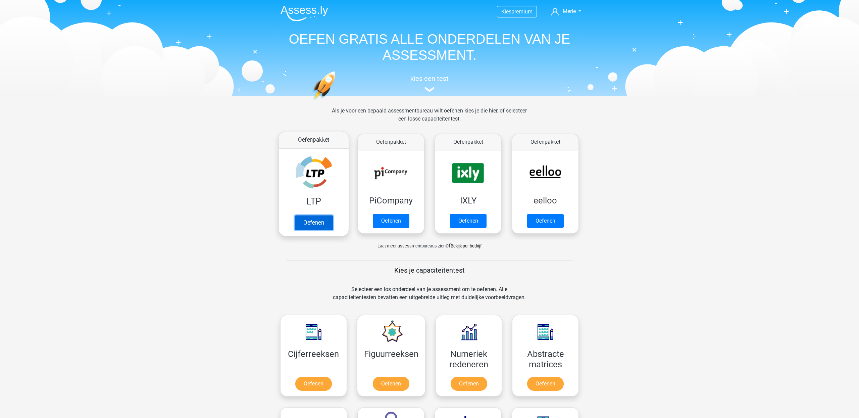
click at [323, 215] on link "Oefenen" at bounding box center [313, 222] width 38 height 15
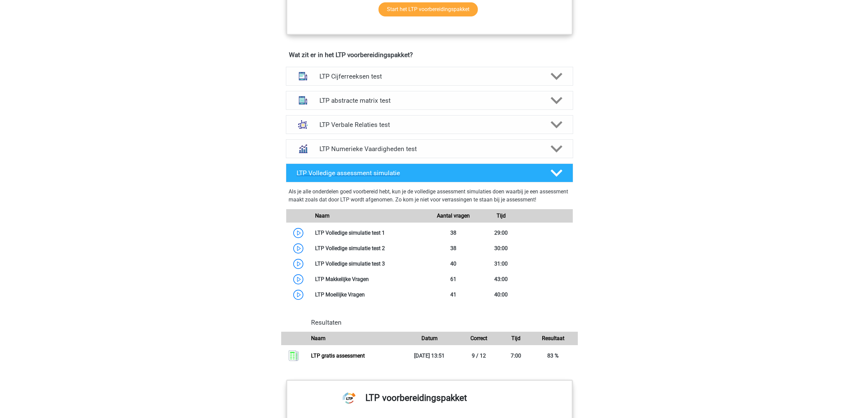
scroll to position [391, 0]
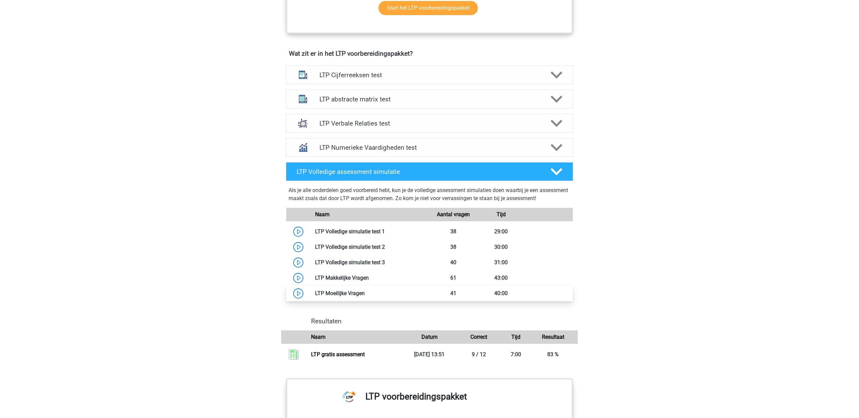
click at [365, 296] on link at bounding box center [365, 293] width 0 height 6
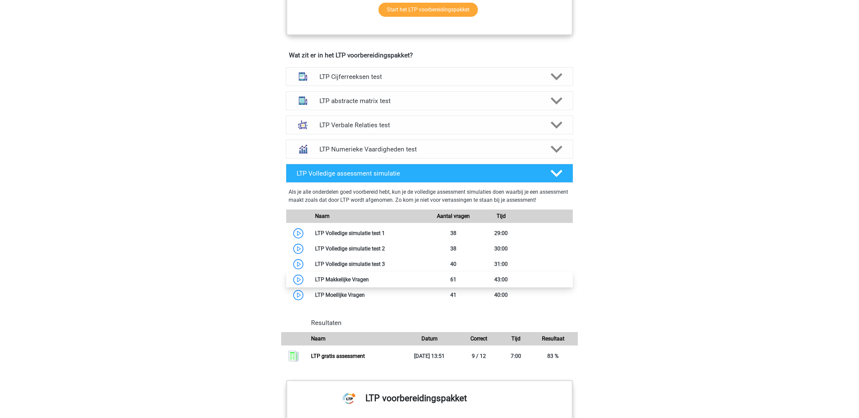
scroll to position [390, 0]
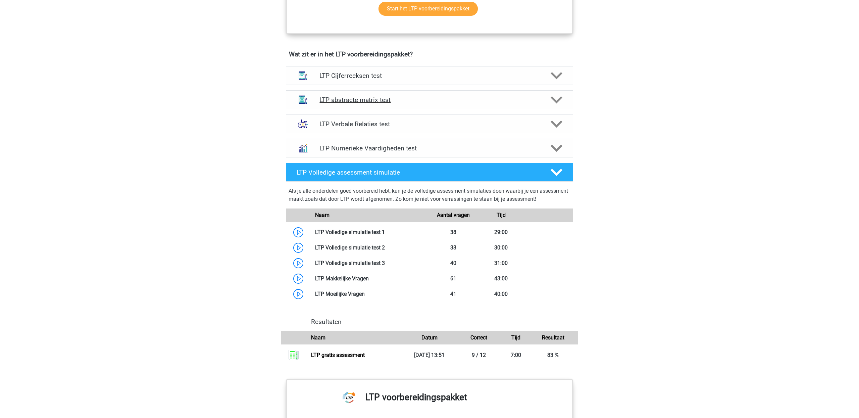
click at [560, 98] on polygon at bounding box center [556, 99] width 12 height 7
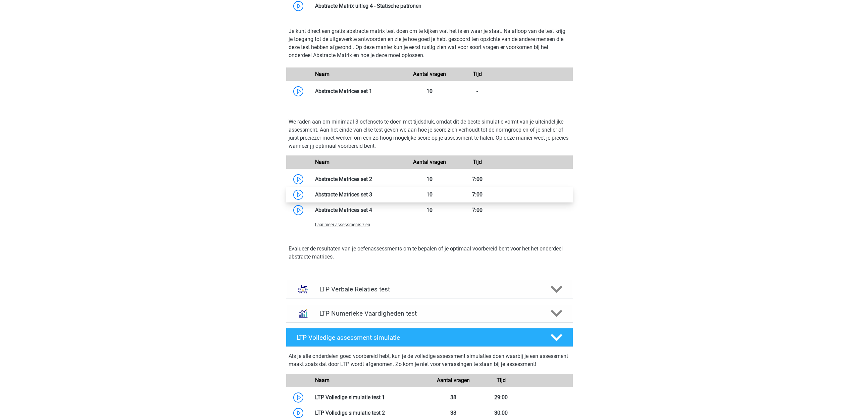
scroll to position [583, 0]
click at [356, 224] on span "Laat meer assessments zien" at bounding box center [342, 224] width 55 height 5
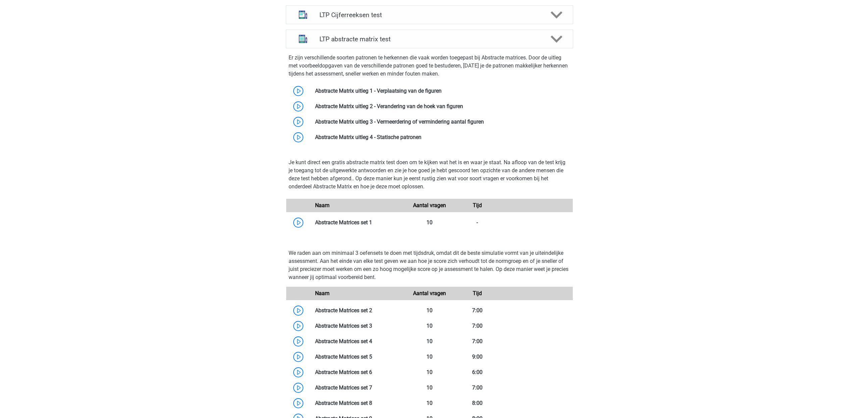
scroll to position [635, 0]
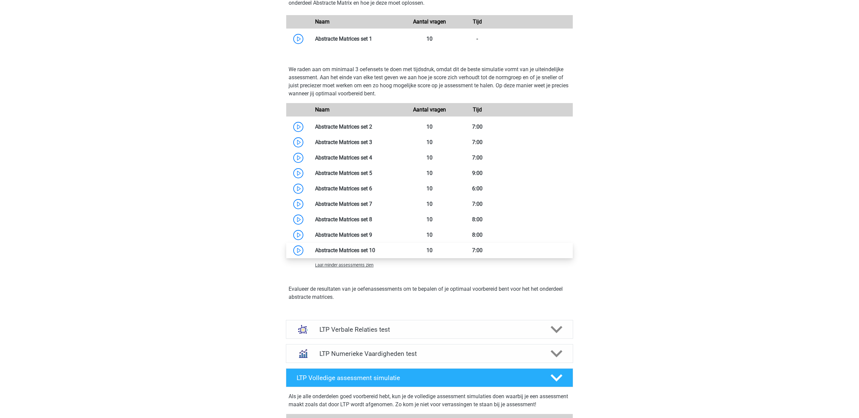
click at [375, 253] on link at bounding box center [375, 250] width 0 height 6
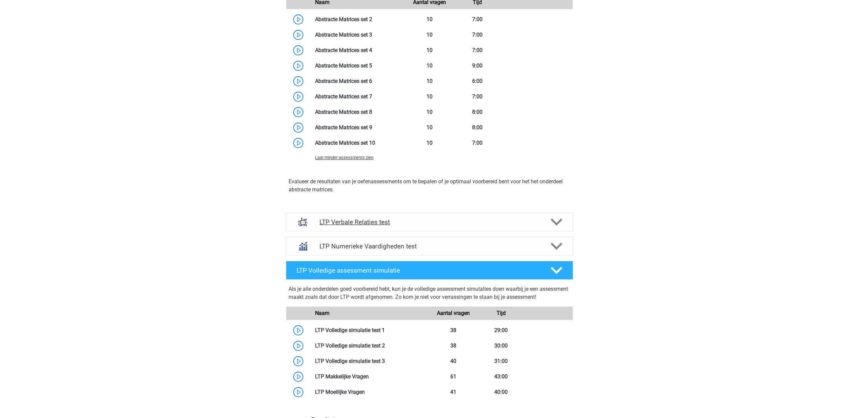
click at [459, 221] on h4 "LTP Verbale Relaties test" at bounding box center [429, 222] width 220 height 8
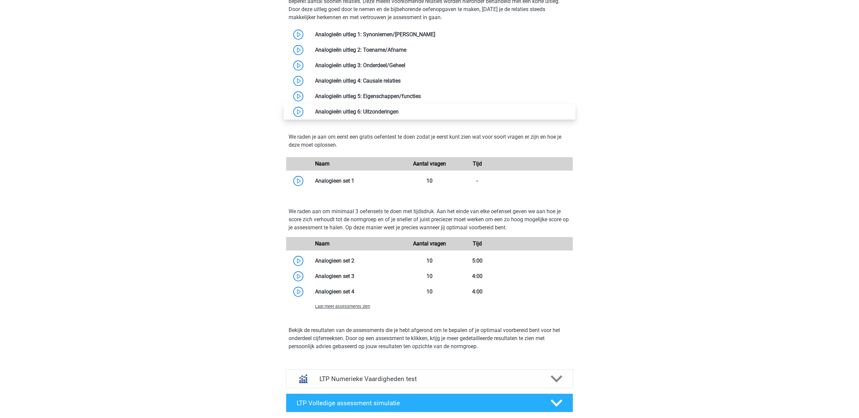
scroll to position [1054, 0]
click at [353, 303] on span "Laat meer assessments zien" at bounding box center [342, 305] width 55 height 5
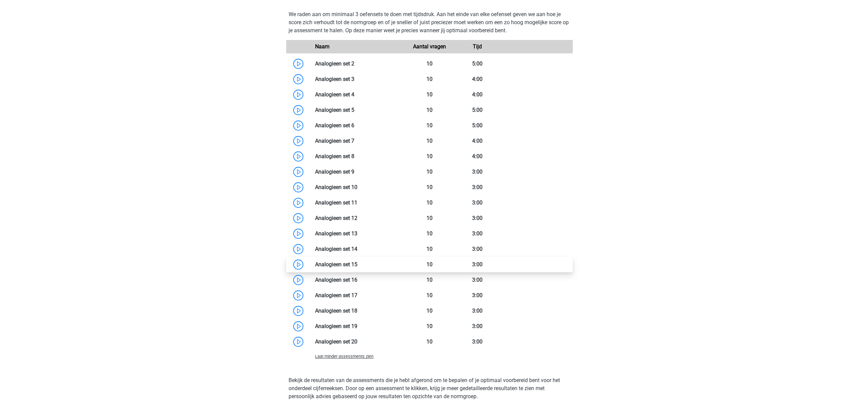
scroll to position [1252, 0]
click at [357, 343] on link at bounding box center [357, 340] width 0 height 6
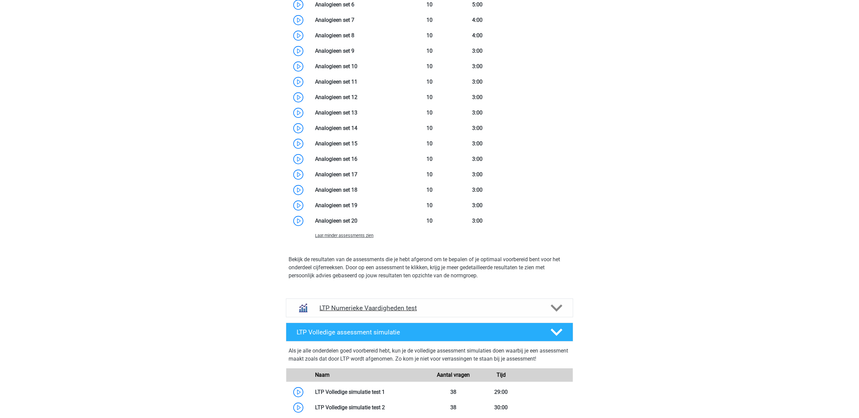
click at [441, 312] on div "LTP Numerieke Vaardigheden test" at bounding box center [429, 307] width 287 height 19
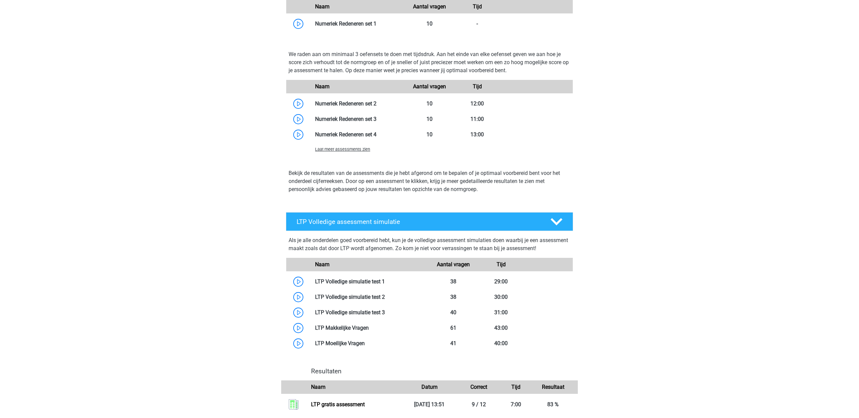
scroll to position [1777, 0]
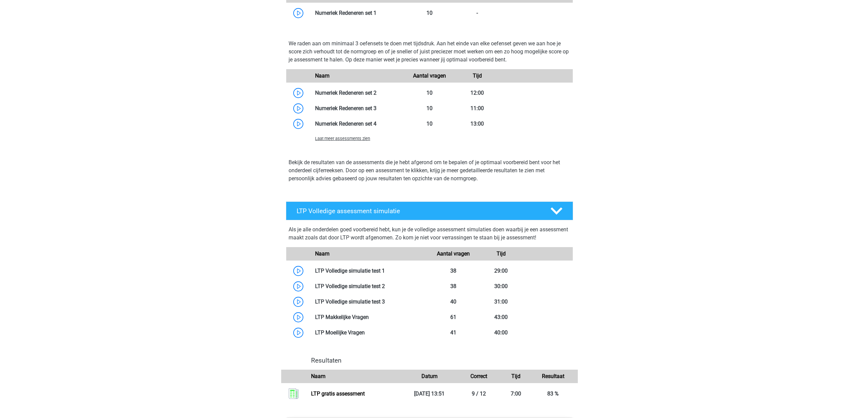
click at [359, 139] on span "Laat meer assessments zien" at bounding box center [342, 138] width 55 height 5
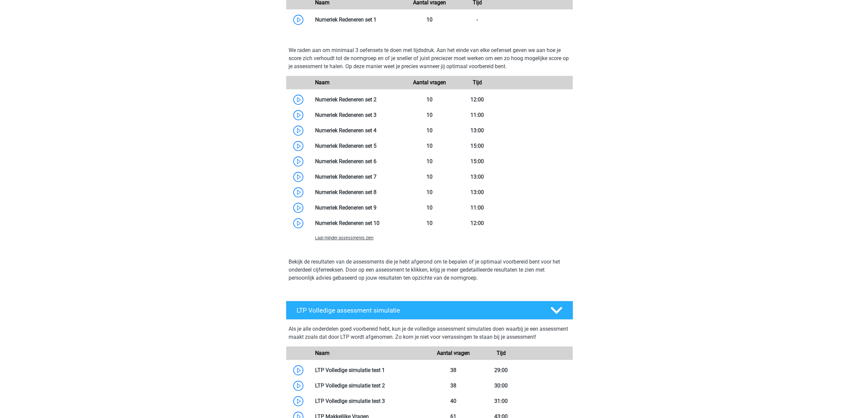
scroll to position [1749, 0]
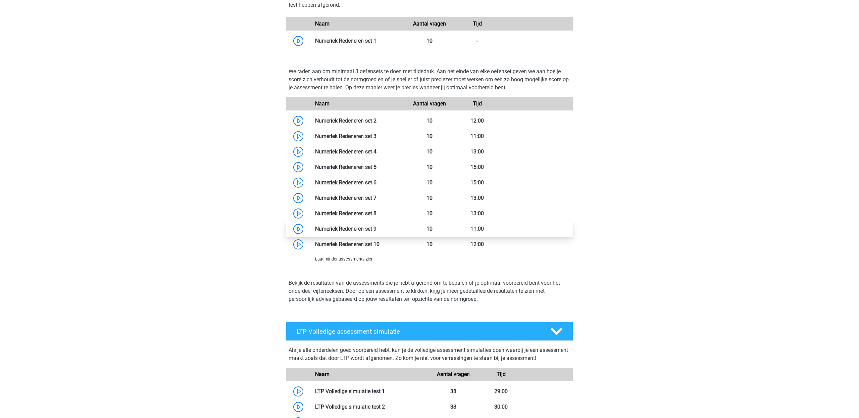
click at [376, 227] on link at bounding box center [376, 228] width 0 height 6
click at [379, 247] on link at bounding box center [379, 244] width 0 height 6
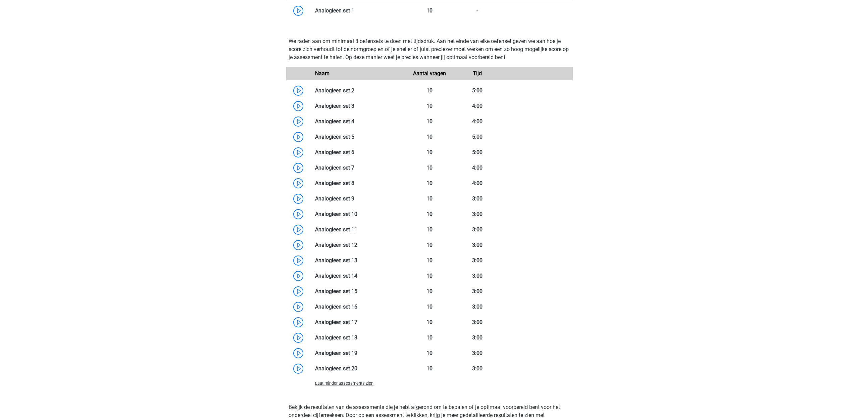
scroll to position [1223, 0]
click at [357, 357] on link at bounding box center [357, 354] width 0 height 6
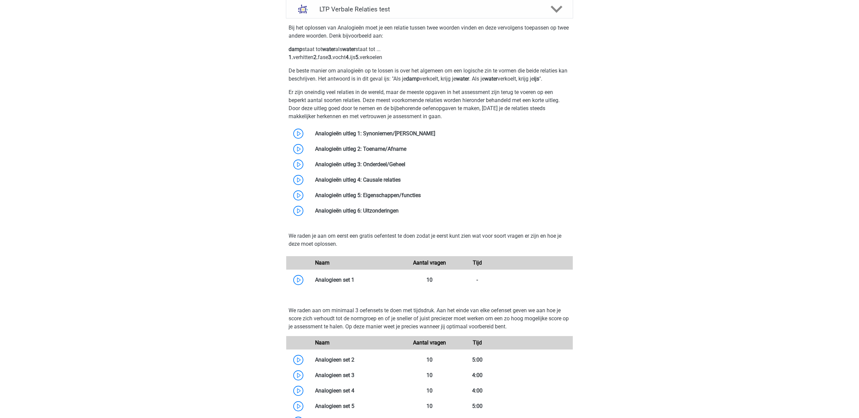
scroll to position [956, 0]
click at [354, 277] on link at bounding box center [354, 278] width 0 height 6
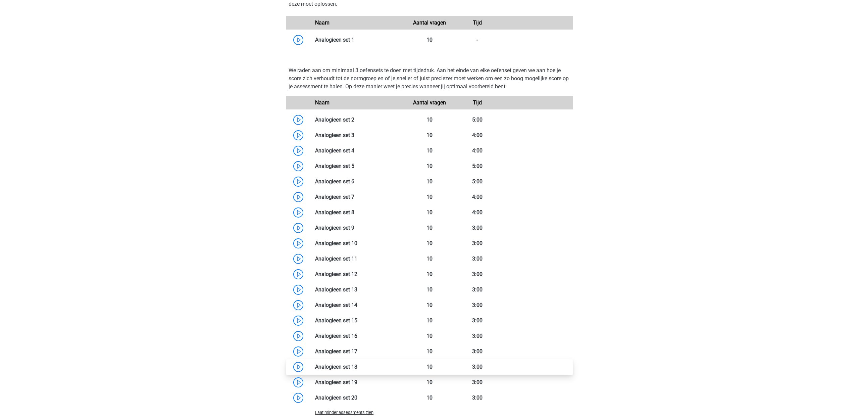
scroll to position [1195, 0]
click at [357, 366] on link at bounding box center [357, 366] width 0 height 6
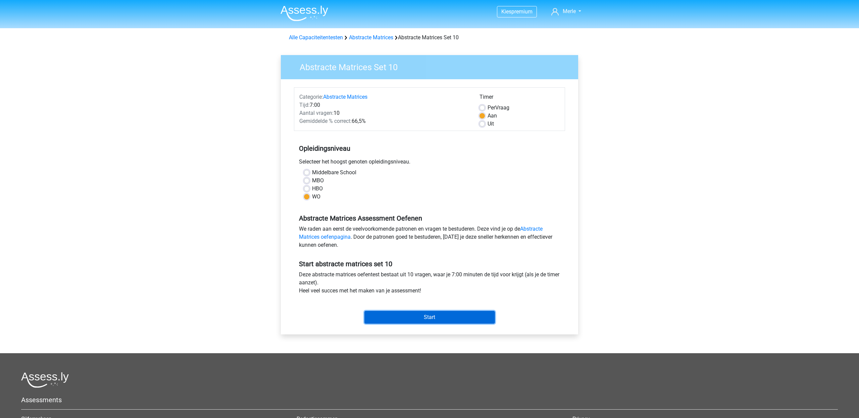
click at [477, 318] on input "Start" at bounding box center [429, 317] width 130 height 13
click at [459, 320] on input "Start" at bounding box center [429, 317] width 130 height 13
click at [425, 318] on input "Start" at bounding box center [429, 317] width 130 height 13
click at [463, 313] on input "Start" at bounding box center [429, 317] width 130 height 13
click at [480, 318] on input "Start" at bounding box center [429, 317] width 130 height 13
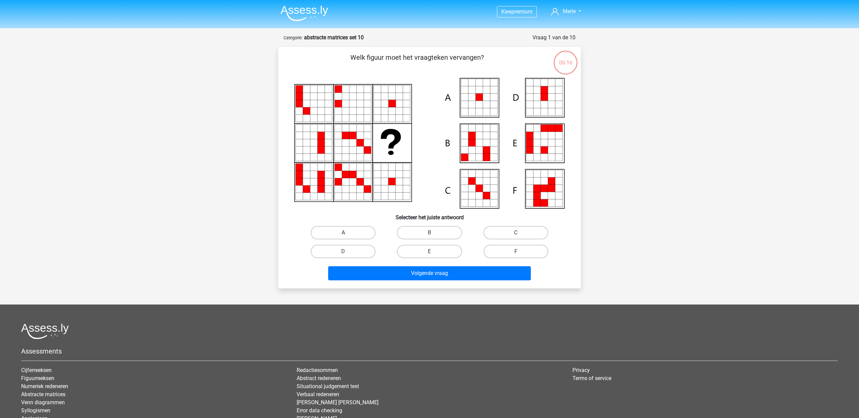
click at [355, 231] on label "A" at bounding box center [343, 232] width 65 height 13
click at [347, 232] on input "A" at bounding box center [345, 234] width 4 height 4
radio input "true"
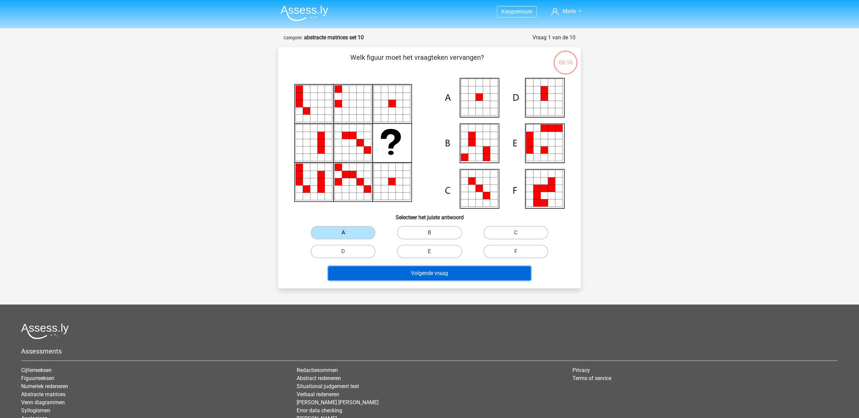
click at [385, 271] on button "Volgende vraag" at bounding box center [429, 273] width 203 height 14
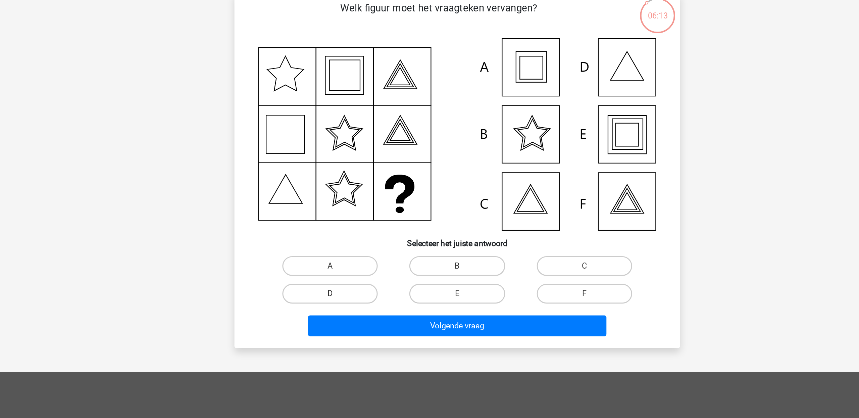
scroll to position [34, 0]
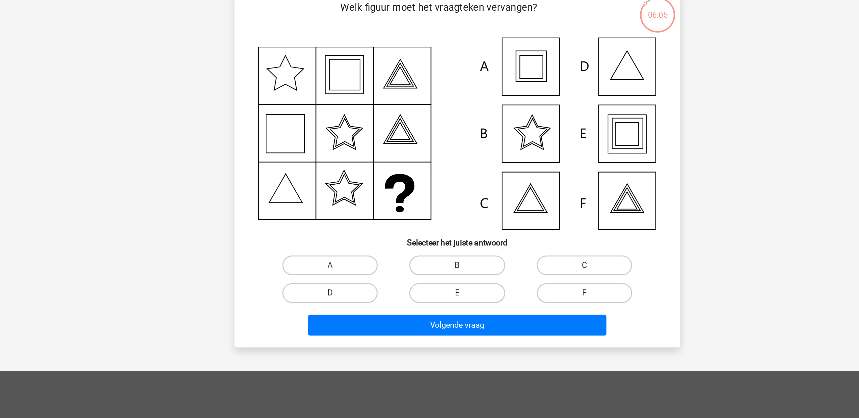
click at [423, 213] on label "E" at bounding box center [429, 217] width 65 height 13
click at [429, 218] on input "E" at bounding box center [431, 220] width 4 height 4
radio input "true"
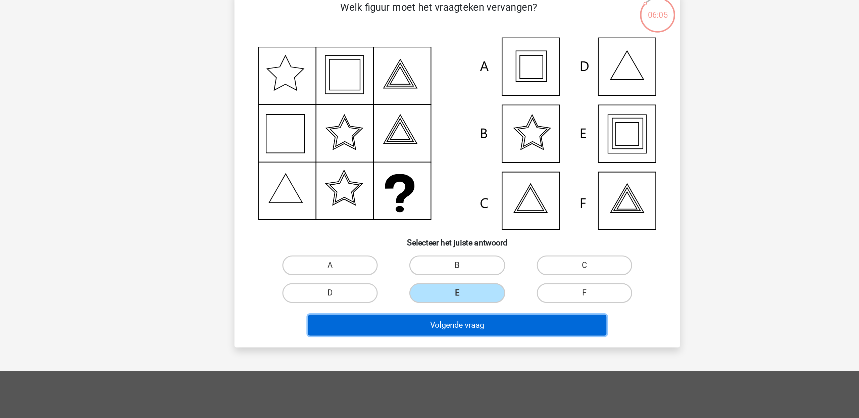
click at [423, 237] on button "Volgende vraag" at bounding box center [429, 239] width 203 height 14
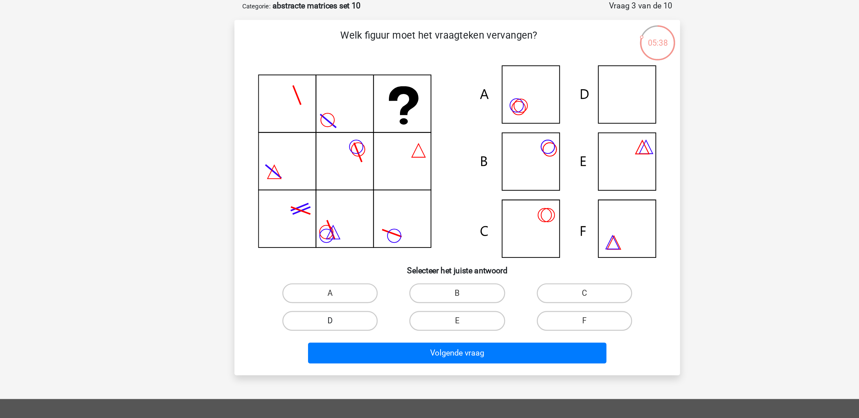
click at [350, 217] on label "D" at bounding box center [343, 217] width 65 height 13
click at [347, 218] on input "D" at bounding box center [345, 220] width 4 height 4
radio input "true"
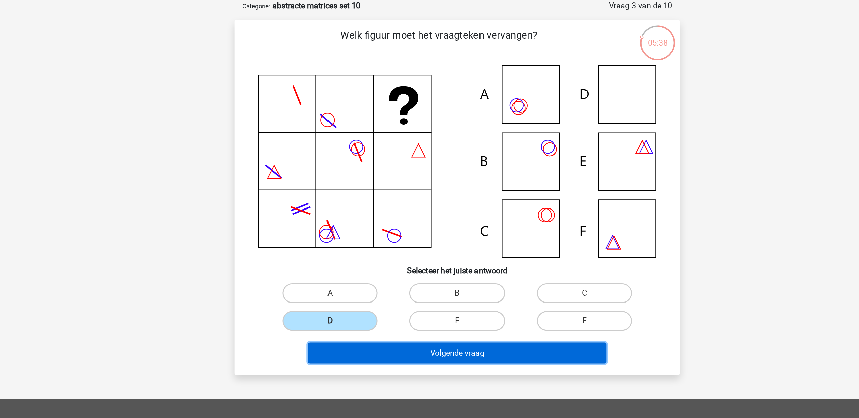
click at [394, 238] on button "Volgende vraag" at bounding box center [429, 239] width 203 height 14
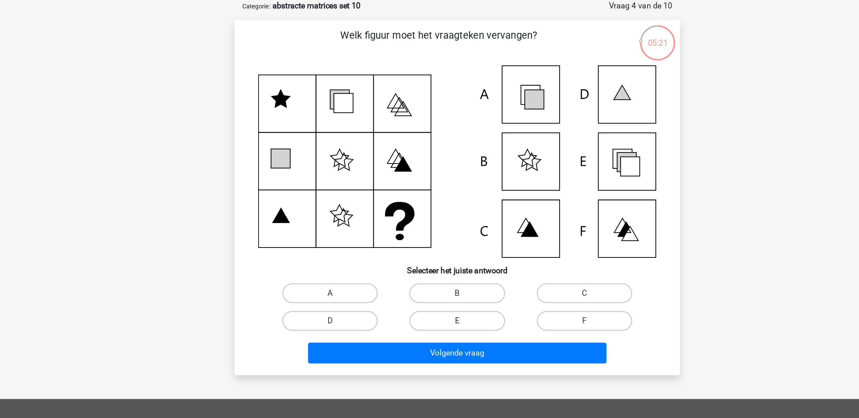
click at [424, 211] on label "E" at bounding box center [429, 217] width 65 height 13
click at [429, 218] on input "E" at bounding box center [431, 220] width 4 height 4
radio input "true"
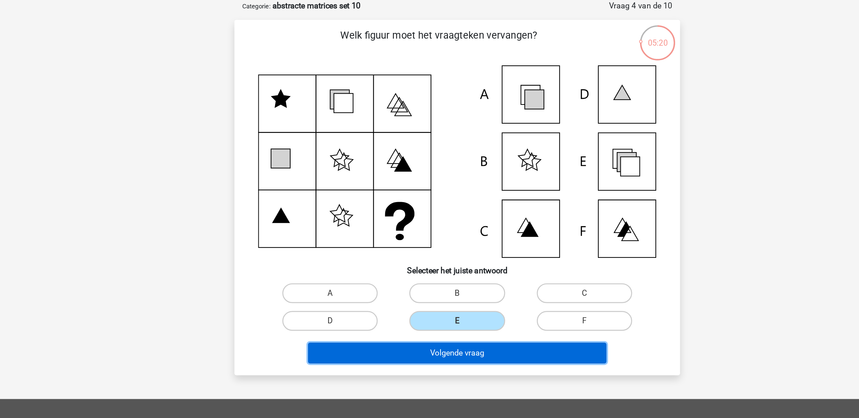
click at [426, 235] on button "Volgende vraag" at bounding box center [429, 239] width 203 height 14
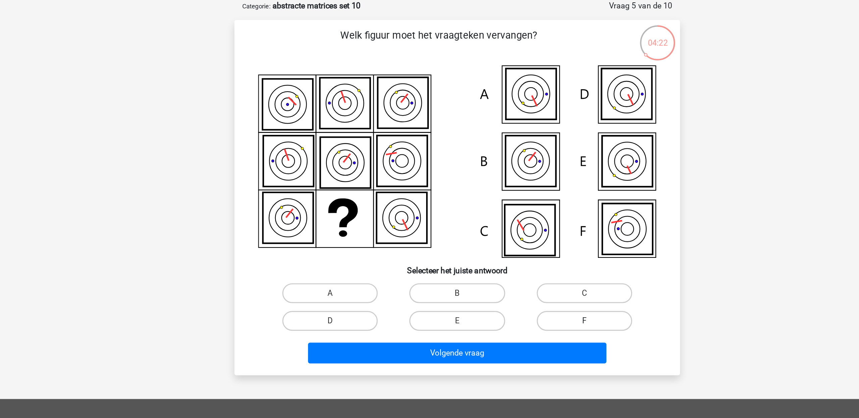
click at [507, 220] on label "F" at bounding box center [515, 217] width 65 height 13
click at [516, 220] on input "F" at bounding box center [518, 220] width 4 height 4
radio input "true"
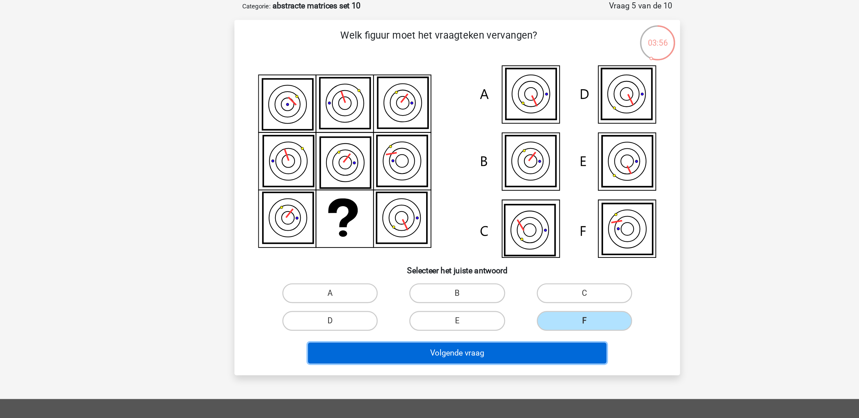
click at [460, 240] on button "Volgende vraag" at bounding box center [429, 239] width 203 height 14
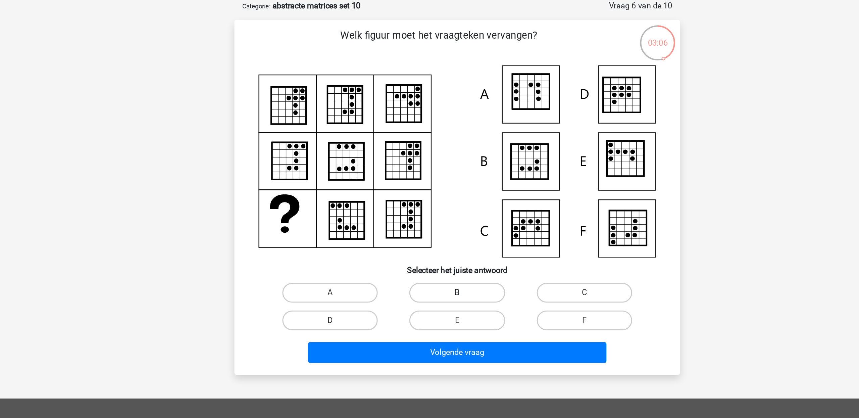
click at [429, 196] on label "B" at bounding box center [429, 198] width 65 height 13
click at [429, 199] on input "B" at bounding box center [431, 201] width 4 height 4
radio input "true"
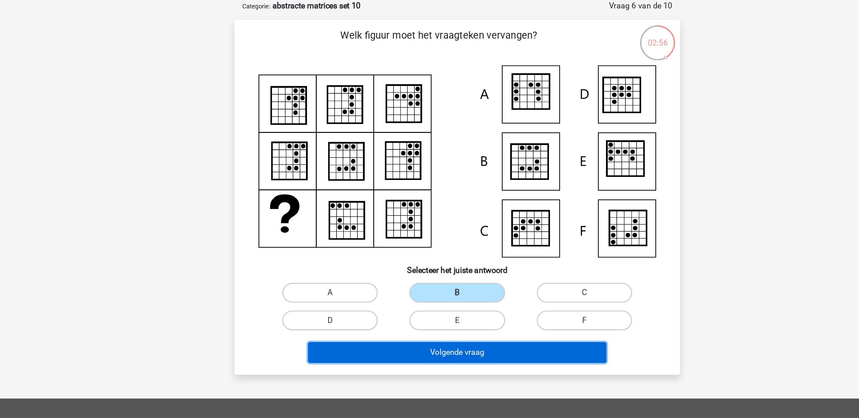
click at [424, 238] on button "Volgende vraag" at bounding box center [429, 239] width 203 height 14
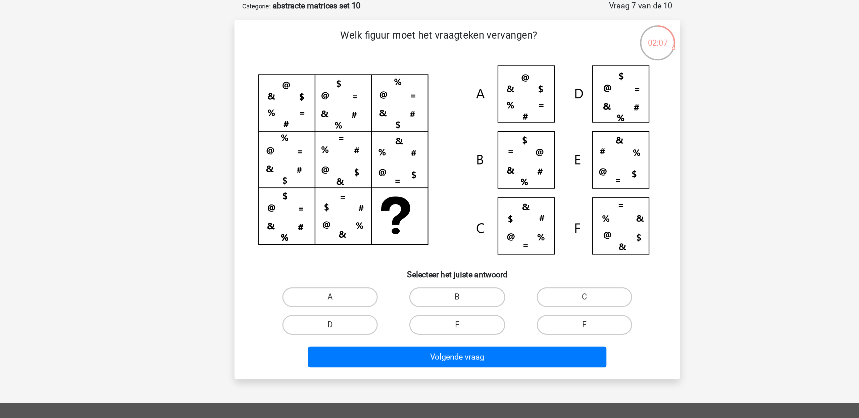
click at [393, 91] on icon at bounding box center [429, 110] width 270 height 133
click at [510, 197] on label "C" at bounding box center [515, 201] width 65 height 13
click at [516, 202] on input "C" at bounding box center [518, 204] width 4 height 4
radio input "true"
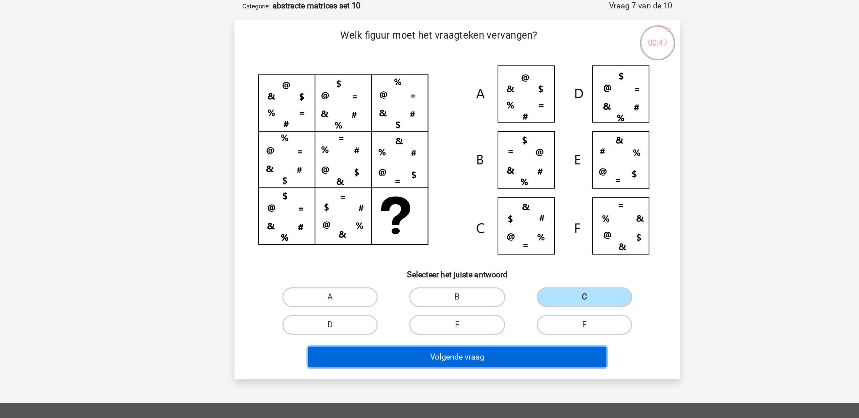
click at [484, 244] on button "Volgende vraag" at bounding box center [429, 242] width 203 height 14
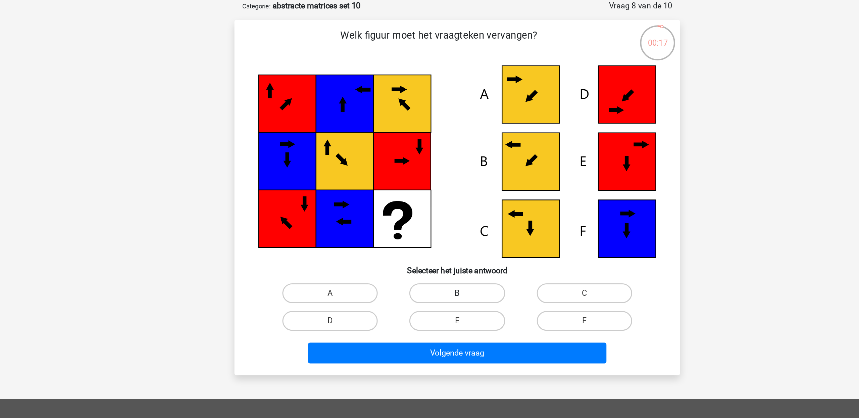
click at [427, 199] on label "B" at bounding box center [429, 198] width 65 height 13
click at [429, 199] on input "B" at bounding box center [431, 201] width 4 height 4
radio input "true"
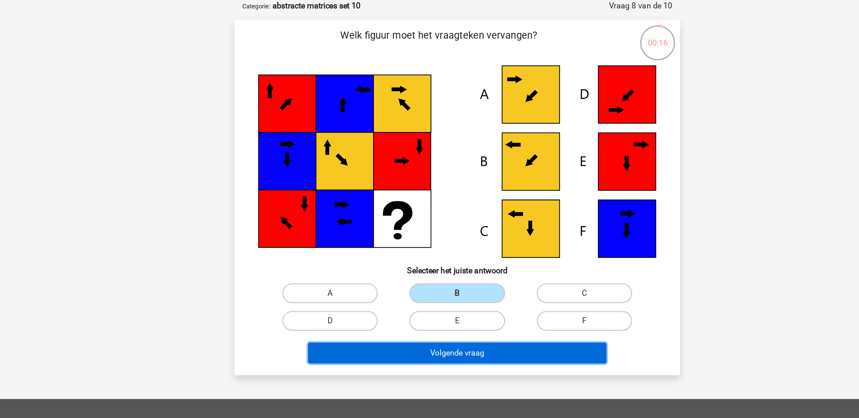
click at [428, 244] on button "Volgende vraag" at bounding box center [429, 239] width 203 height 14
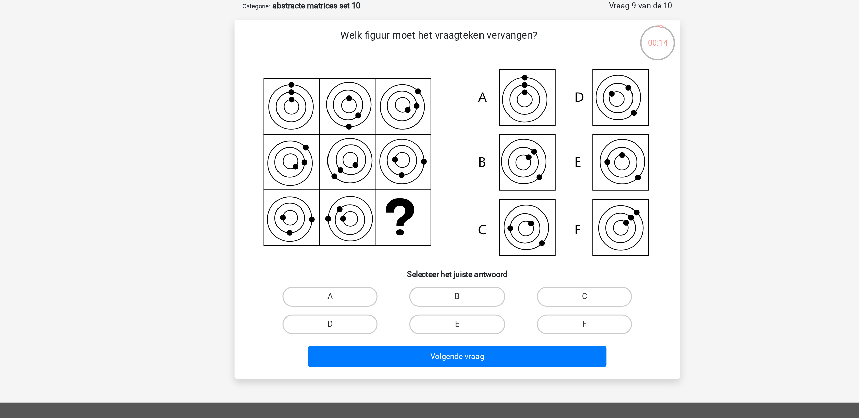
click at [343, 213] on label "D" at bounding box center [343, 219] width 65 height 13
click at [343, 220] on input "D" at bounding box center [345, 222] width 4 height 4
radio input "true"
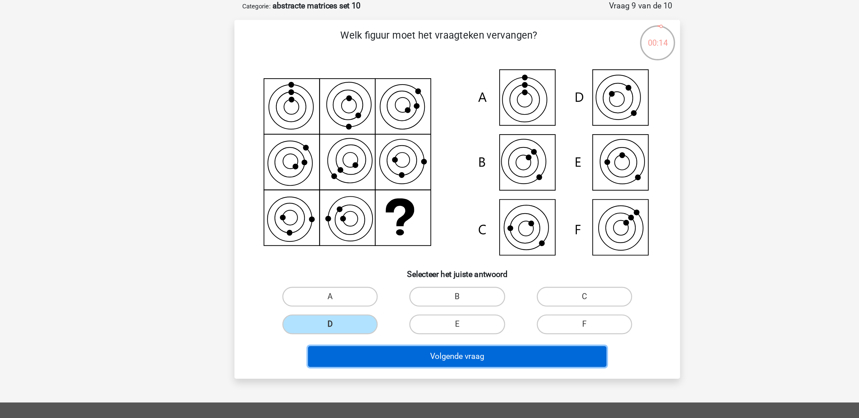
click at [373, 239] on button "Volgende vraag" at bounding box center [429, 242] width 203 height 14
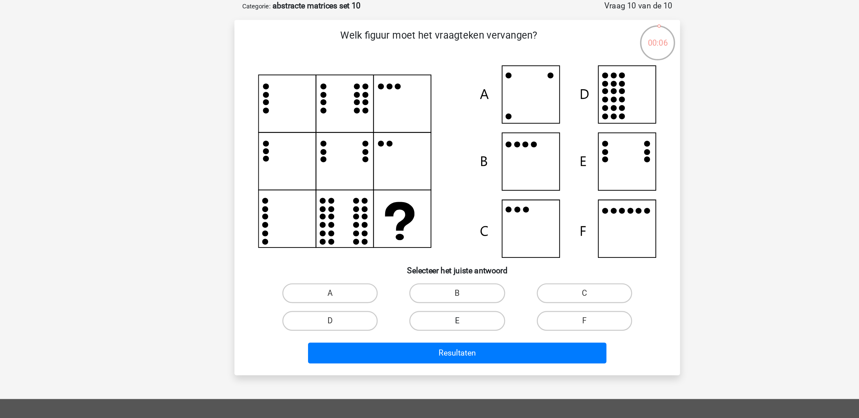
click at [441, 215] on label "E" at bounding box center [429, 217] width 65 height 13
click at [434, 218] on input "E" at bounding box center [431, 220] width 4 height 4
radio input "true"
click at [368, 215] on label "D" at bounding box center [343, 217] width 65 height 13
click at [347, 218] on input "D" at bounding box center [345, 220] width 4 height 4
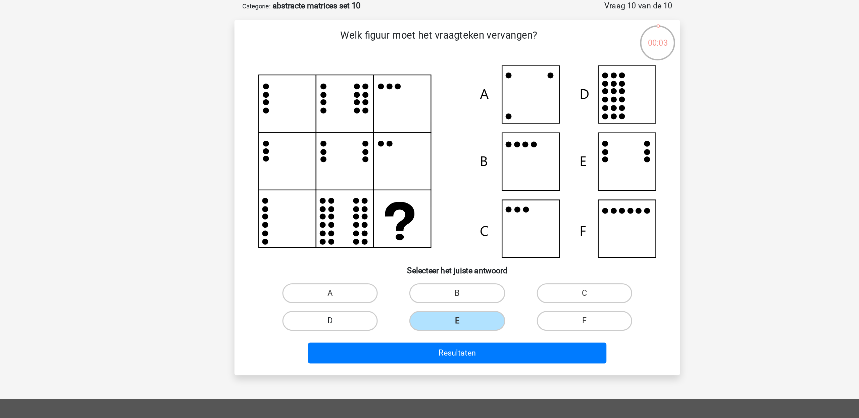
radio input "true"
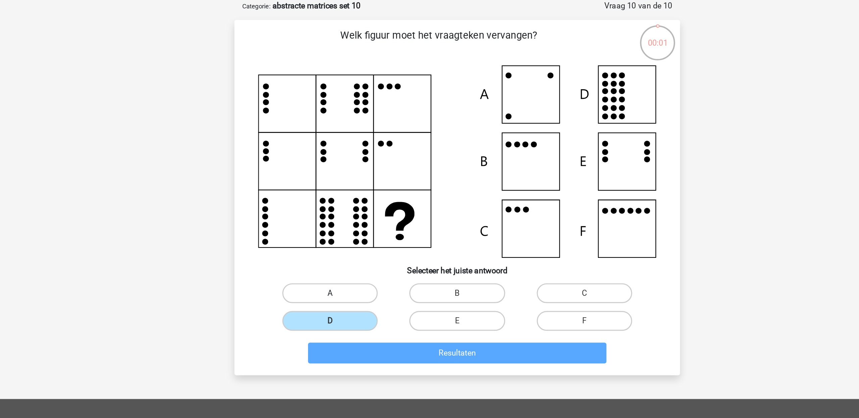
click at [350, 203] on label "A" at bounding box center [343, 198] width 65 height 13
click at [347, 203] on input "A" at bounding box center [345, 201] width 4 height 4
radio input "true"
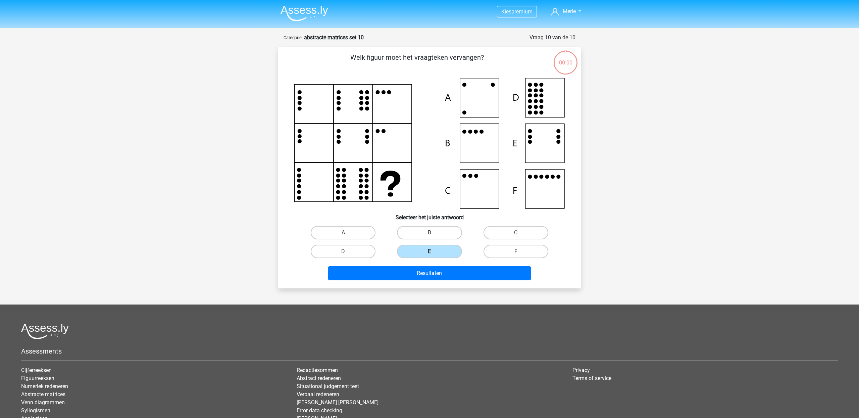
scroll to position [34, 0]
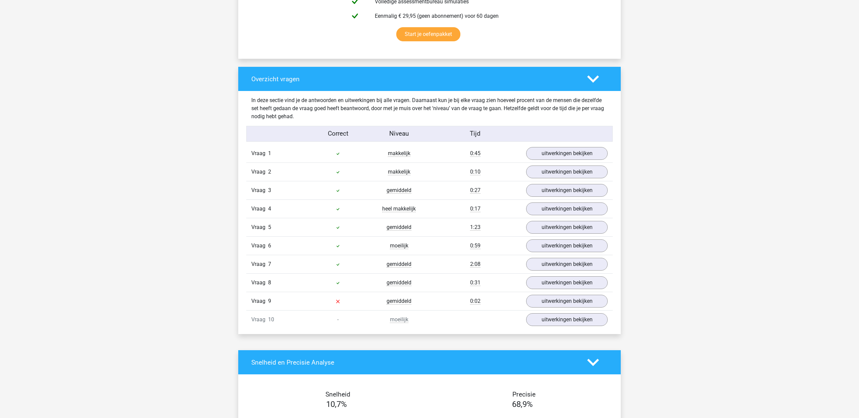
scroll to position [439, 0]
click at [561, 154] on link "uitwerkingen bekijken" at bounding box center [567, 153] width 94 height 15
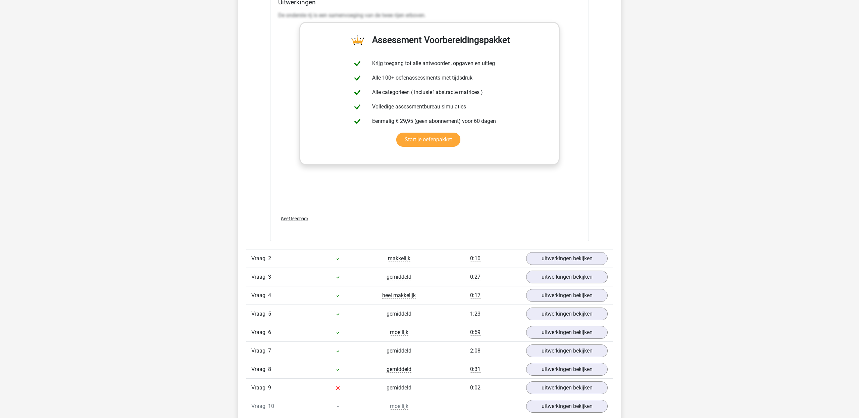
scroll to position [868, 0]
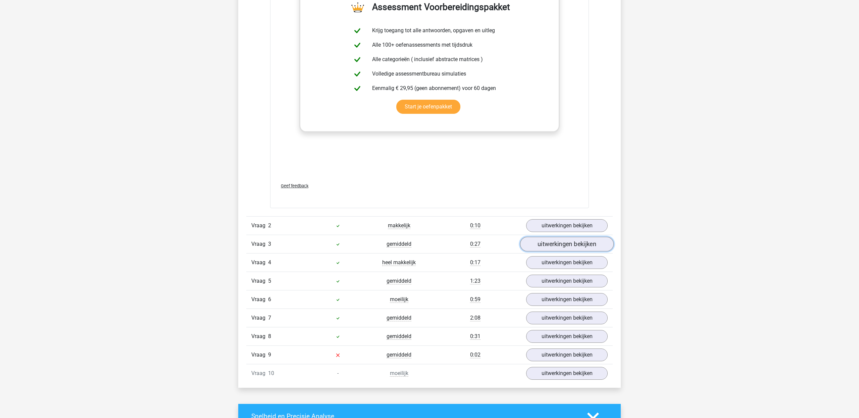
click at [566, 238] on link "uitwerkingen bekijken" at bounding box center [567, 243] width 94 height 15
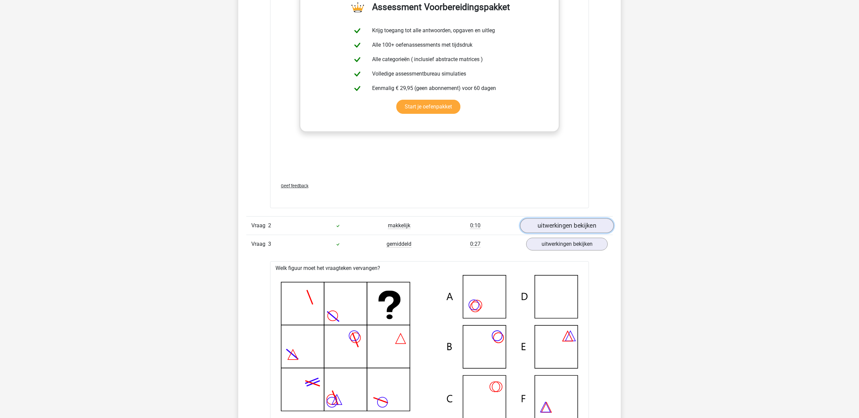
click at [566, 230] on link "uitwerkingen bekijken" at bounding box center [567, 225] width 94 height 15
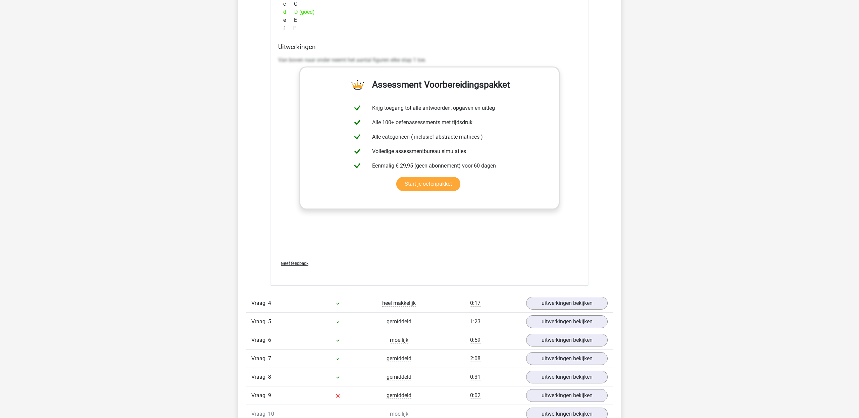
scroll to position [1862, 0]
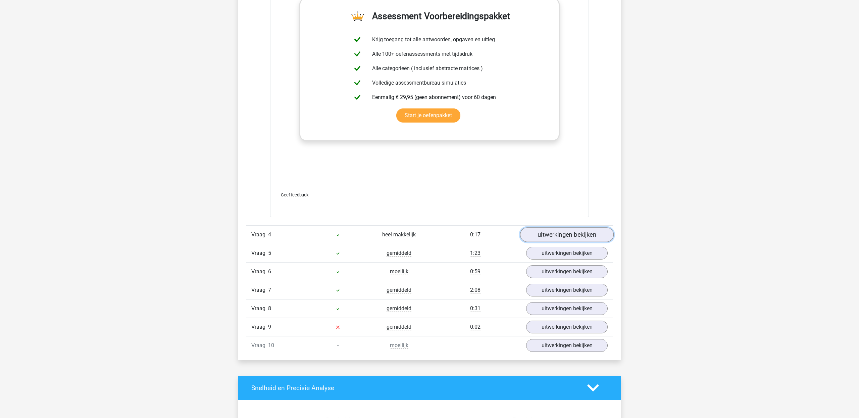
click at [557, 236] on link "uitwerkingen bekijken" at bounding box center [567, 234] width 94 height 15
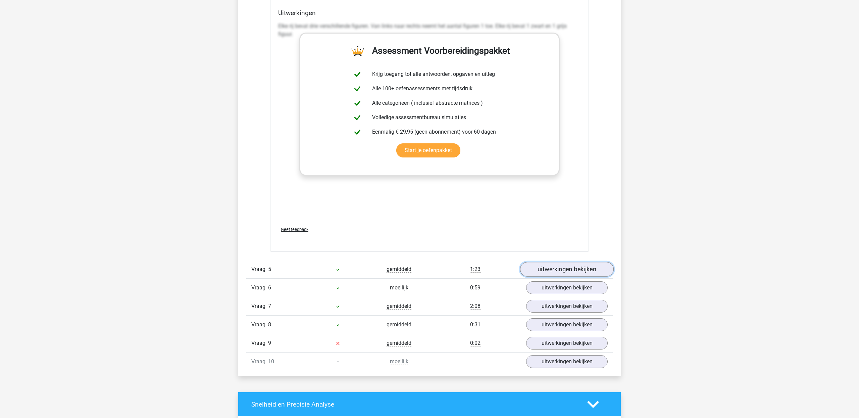
click at [555, 272] on link "uitwerkingen bekijken" at bounding box center [567, 269] width 94 height 15
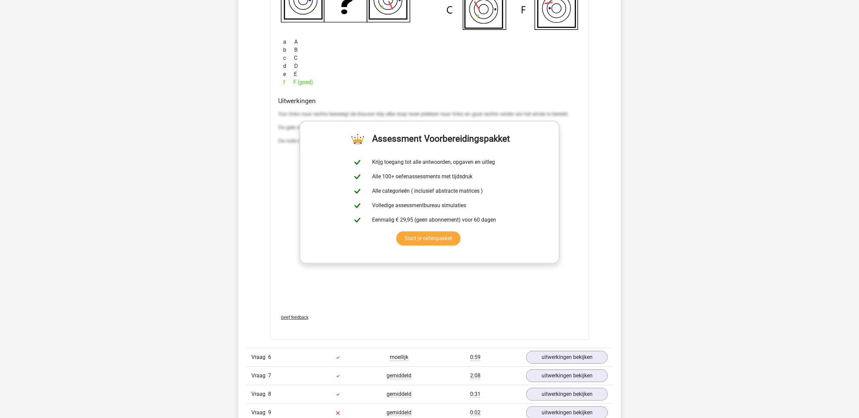
scroll to position [2762, 0]
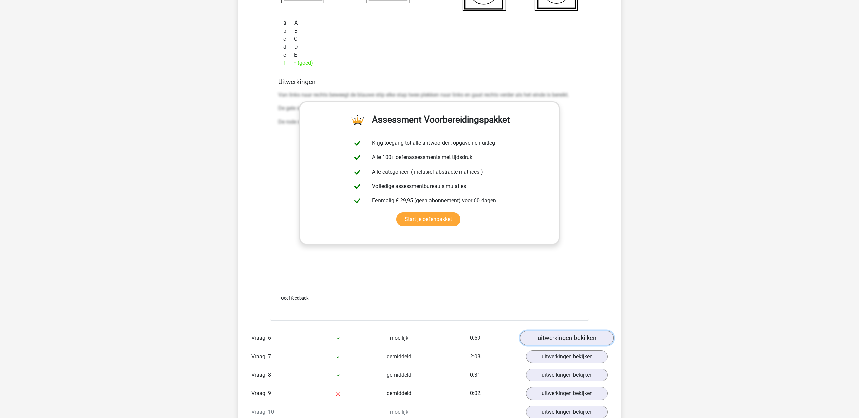
click at [567, 338] on link "uitwerkingen bekijken" at bounding box center [567, 338] width 94 height 15
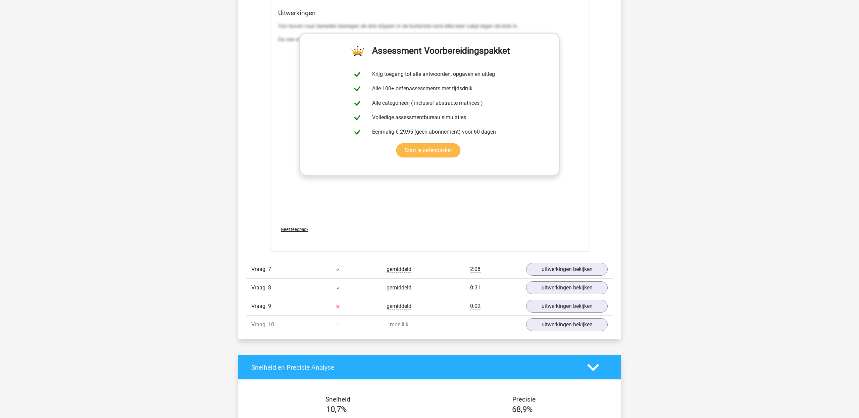
scroll to position [3345, 0]
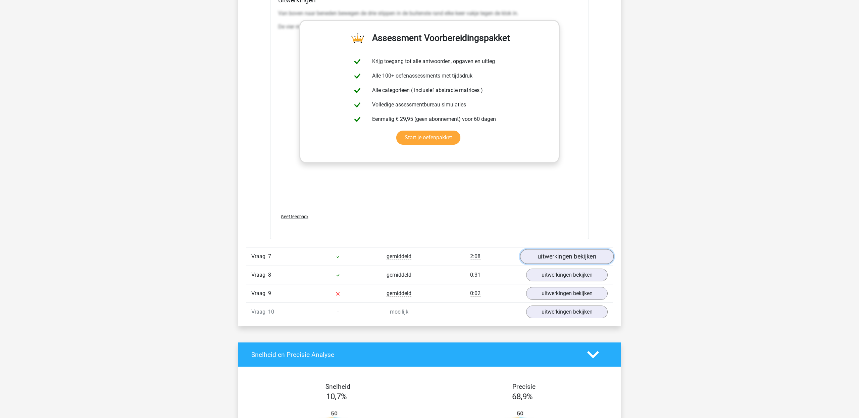
click at [537, 258] on link "uitwerkingen bekijken" at bounding box center [567, 256] width 94 height 15
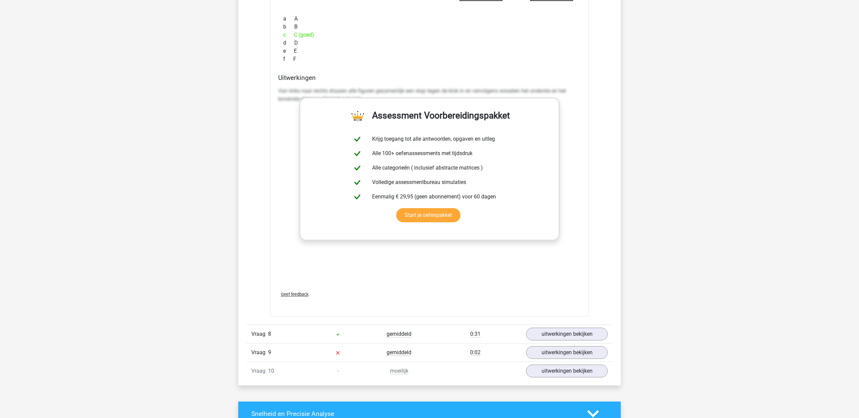
scroll to position [3774, 0]
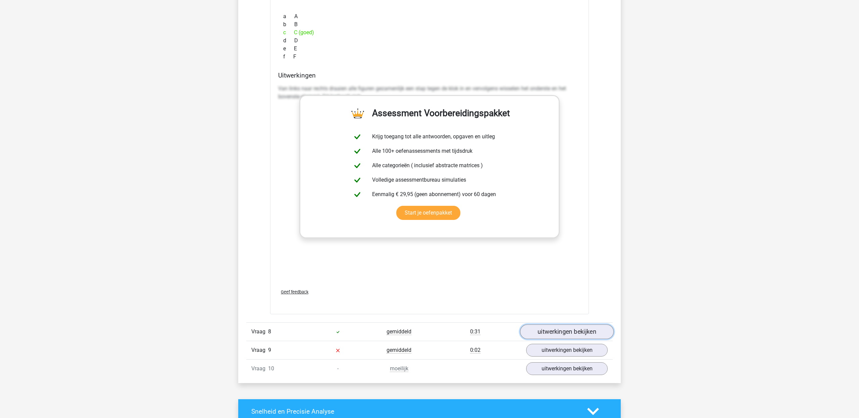
click at [541, 331] on link "uitwerkingen bekijken" at bounding box center [567, 331] width 94 height 15
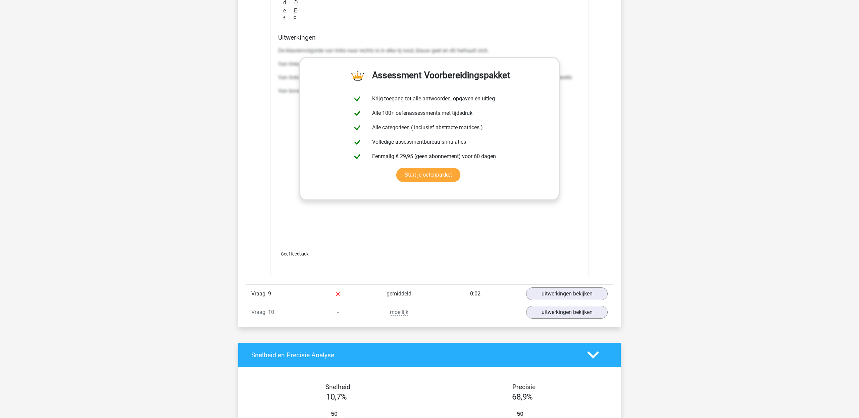
scroll to position [4348, 0]
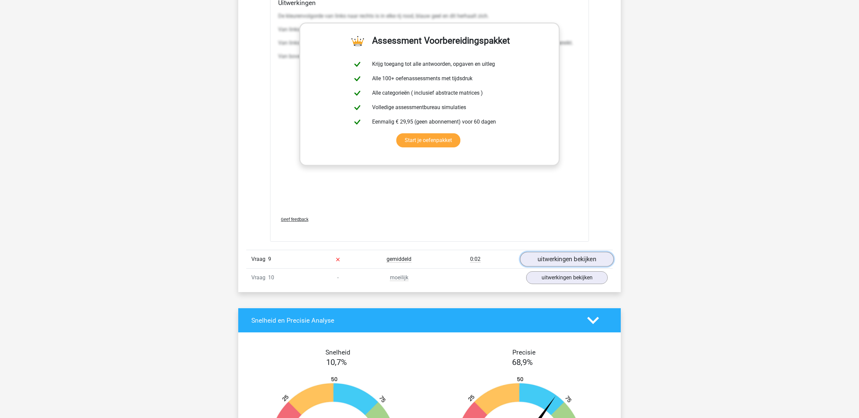
click at [537, 264] on link "uitwerkingen bekijken" at bounding box center [567, 259] width 94 height 15
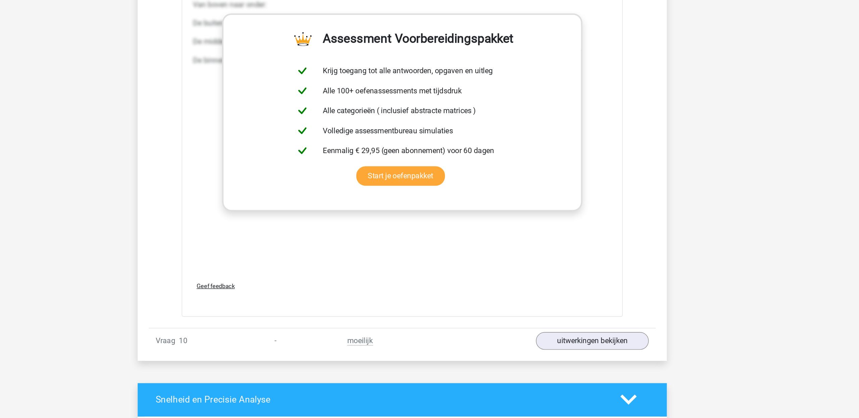
scroll to position [4756, 0]
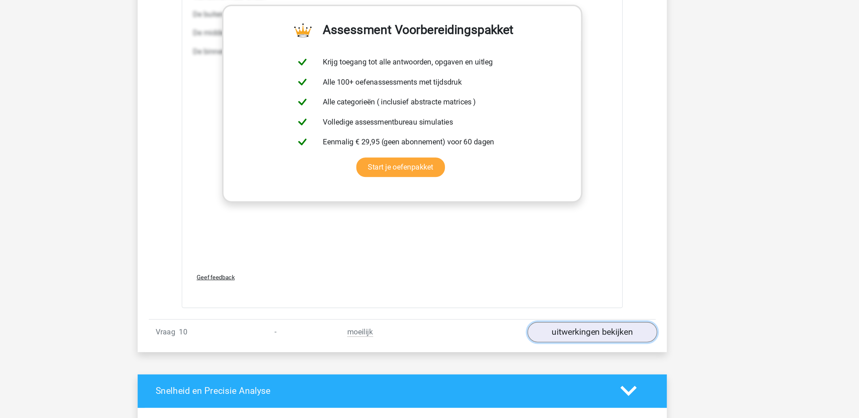
click at [546, 362] on link "uitwerkingen bekijken" at bounding box center [567, 355] width 94 height 15
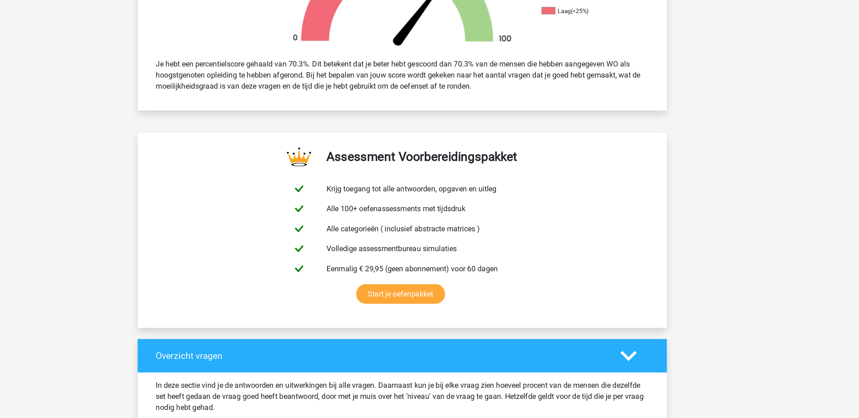
scroll to position [29, 0]
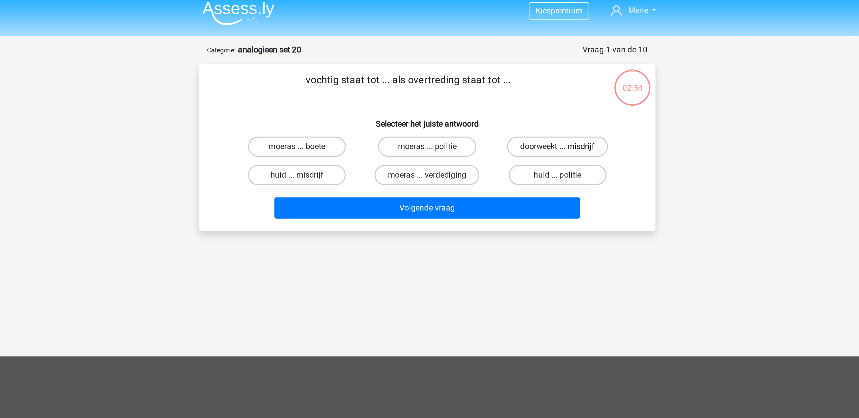
click at [520, 106] on label "doorweekt ... misdrijf" at bounding box center [515, 101] width 67 height 13
click at [520, 106] on input "doorweekt ... misdrijf" at bounding box center [518, 104] width 4 height 4
radio input "true"
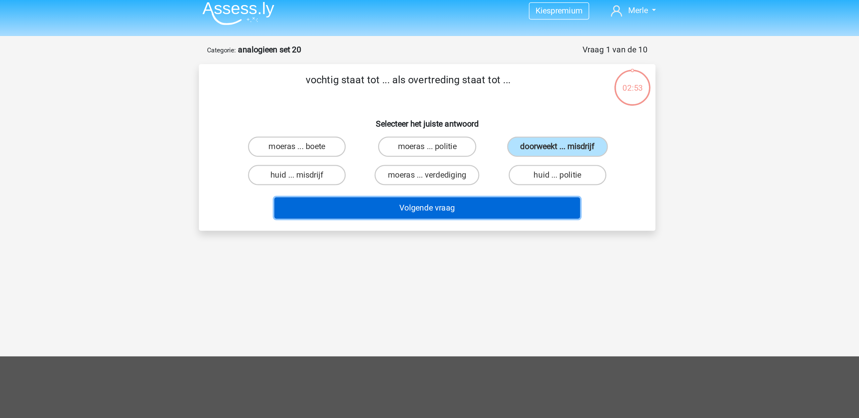
click at [500, 140] on button "Volgende vraag" at bounding box center [429, 142] width 203 height 14
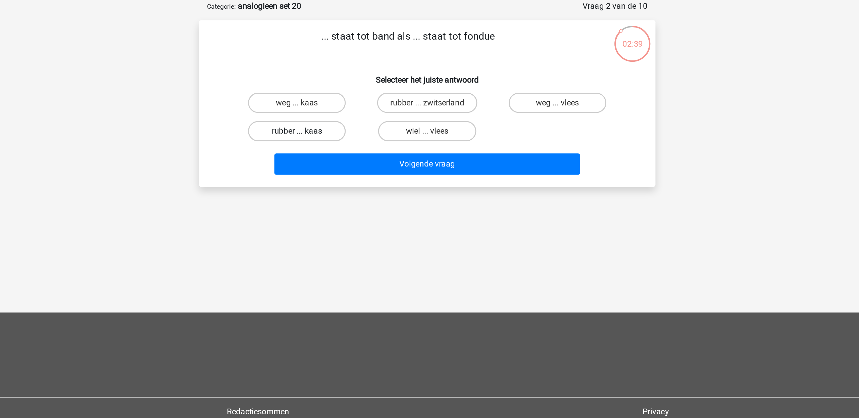
click at [355, 122] on label "rubber ... kaas" at bounding box center [343, 120] width 65 height 13
click at [347, 122] on input "rubber ... kaas" at bounding box center [345, 122] width 4 height 4
radio input "true"
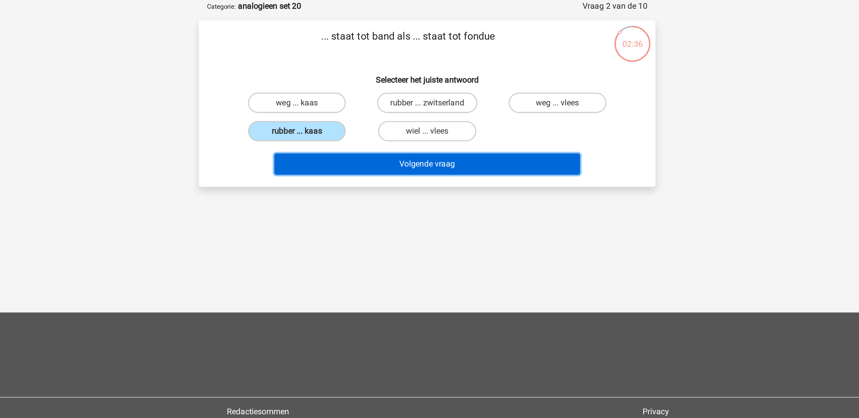
click at [415, 145] on button "Volgende vraag" at bounding box center [429, 142] width 203 height 14
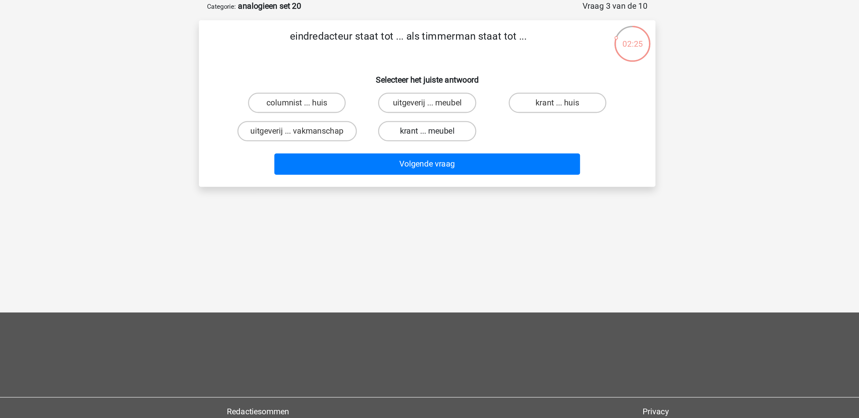
click at [415, 120] on label "krant ... meubel" at bounding box center [429, 120] width 65 height 13
click at [429, 120] on input "krant ... meubel" at bounding box center [431, 122] width 4 height 4
radio input "true"
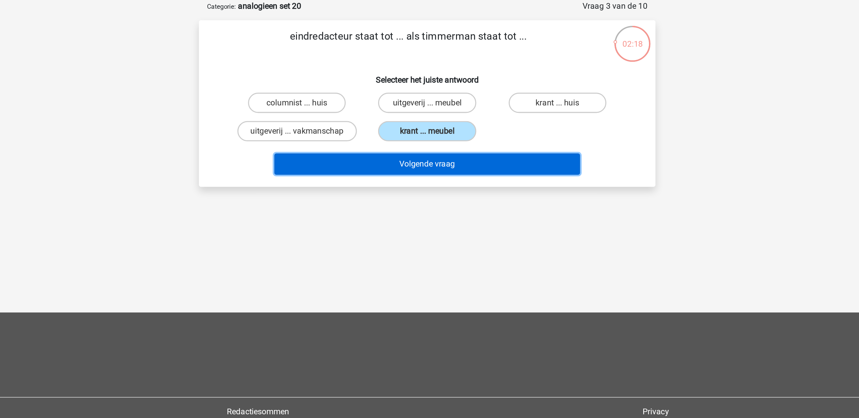
click at [419, 148] on button "Volgende vraag" at bounding box center [429, 142] width 203 height 14
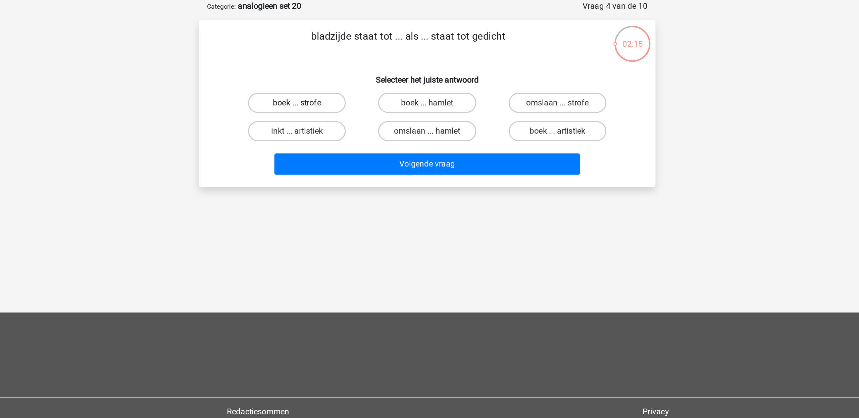
click at [355, 105] on label "boek ... strofe" at bounding box center [343, 101] width 65 height 13
click at [347, 105] on input "boek ... strofe" at bounding box center [345, 104] width 4 height 4
radio input "true"
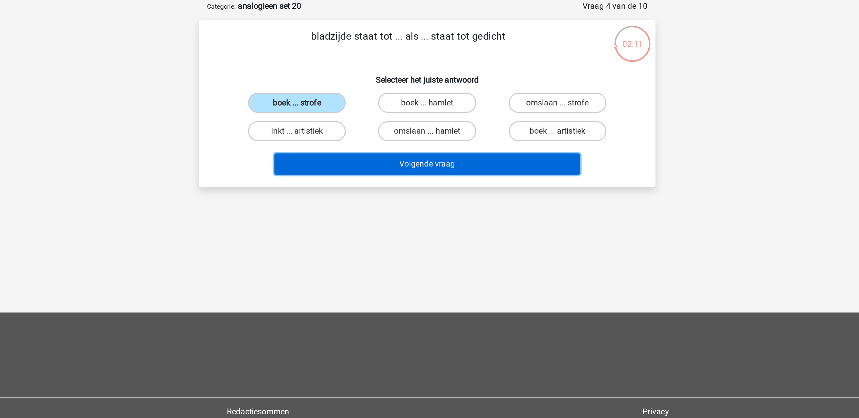
click at [385, 145] on button "Volgende vraag" at bounding box center [429, 142] width 203 height 14
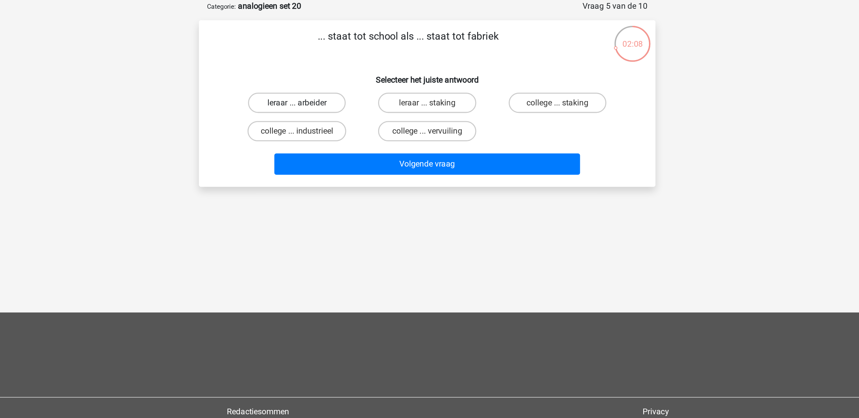
click at [359, 103] on label "leraar ... arbeider" at bounding box center [343, 101] width 65 height 13
click at [347, 103] on input "leraar ... arbeider" at bounding box center [345, 104] width 4 height 4
radio input "true"
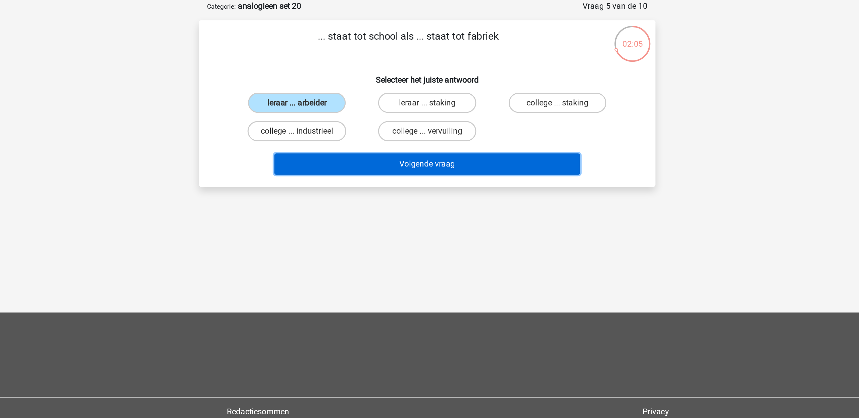
click at [399, 143] on button "Volgende vraag" at bounding box center [429, 142] width 203 height 14
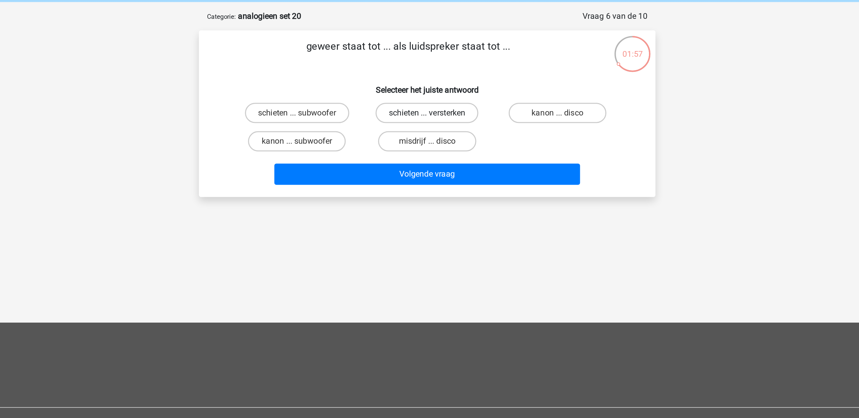
click at [420, 101] on label "schieten ... versterken" at bounding box center [429, 101] width 68 height 13
click at [429, 102] on input "schieten ... versterken" at bounding box center [431, 104] width 4 height 4
radio input "true"
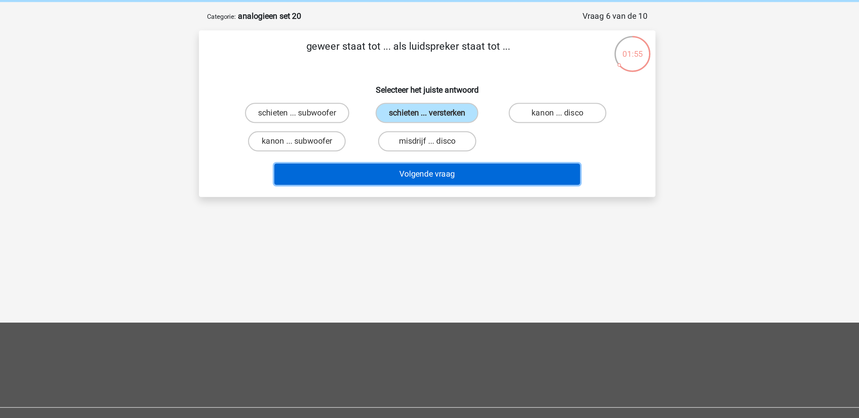
click at [414, 141] on button "Volgende vraag" at bounding box center [429, 142] width 203 height 14
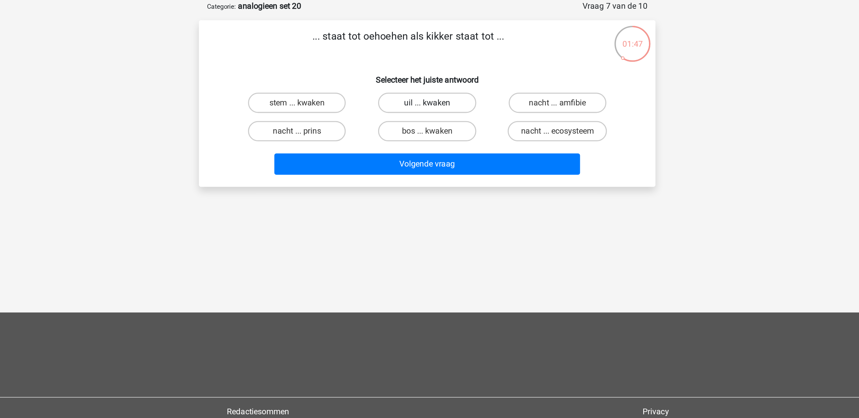
click at [422, 101] on label "uil ... kwaken" at bounding box center [429, 101] width 65 height 13
click at [429, 102] on input "uil ... kwaken" at bounding box center [431, 104] width 4 height 4
radio input "true"
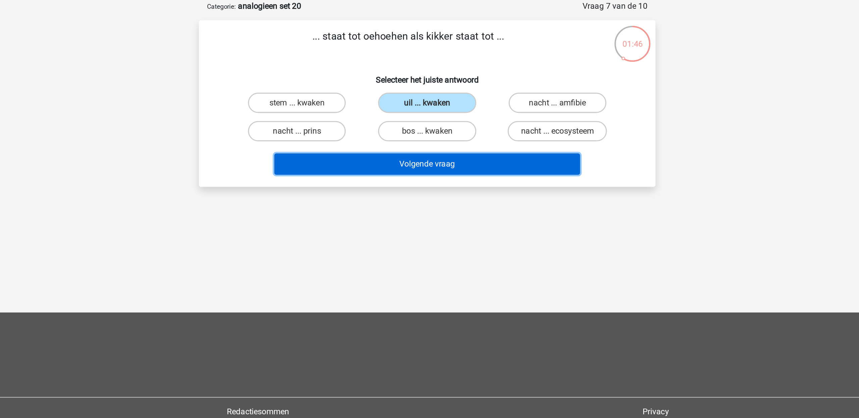
click at [425, 147] on button "Volgende vraag" at bounding box center [429, 142] width 203 height 14
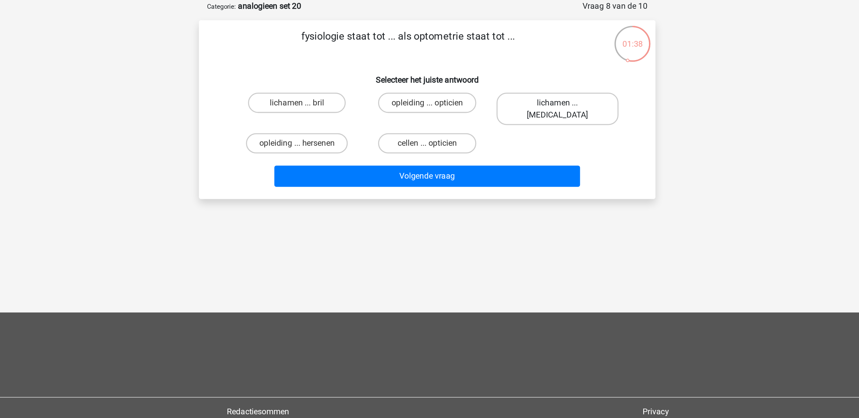
click at [517, 100] on label "lichamen ... ogen" at bounding box center [515, 105] width 81 height 21
click at [517, 102] on input "lichamen ... ogen" at bounding box center [518, 104] width 4 height 4
radio input "true"
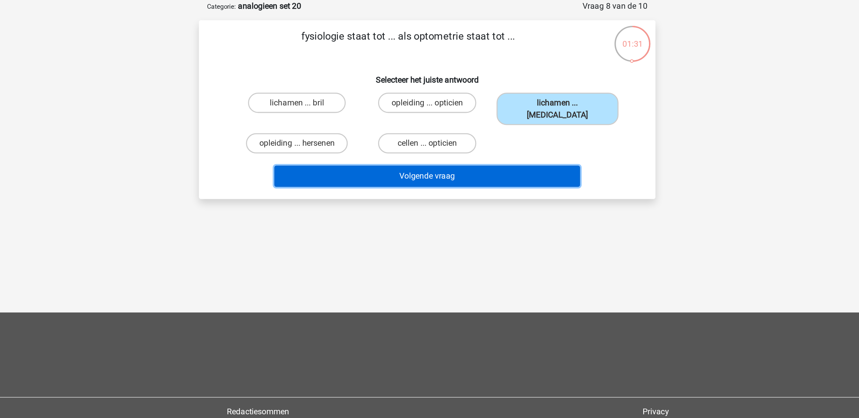
click at [437, 143] on button "Volgende vraag" at bounding box center [429, 150] width 203 height 14
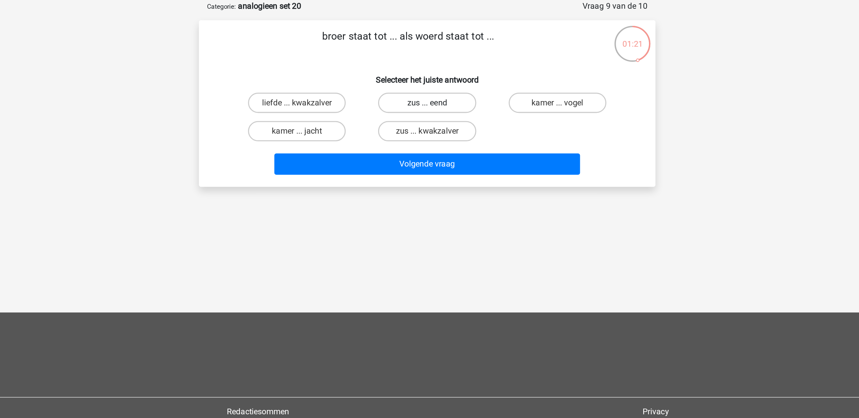
click at [456, 103] on label "zus ... eend" at bounding box center [429, 101] width 65 height 13
click at [434, 103] on input "zus ... eend" at bounding box center [431, 104] width 4 height 4
radio input "true"
click at [459, 133] on div "Volgende vraag" at bounding box center [429, 141] width 281 height 22
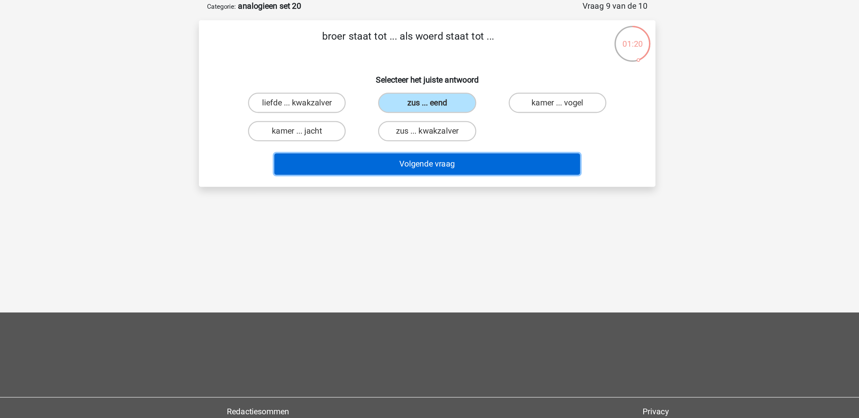
click at [460, 140] on button "Volgende vraag" at bounding box center [429, 142] width 203 height 14
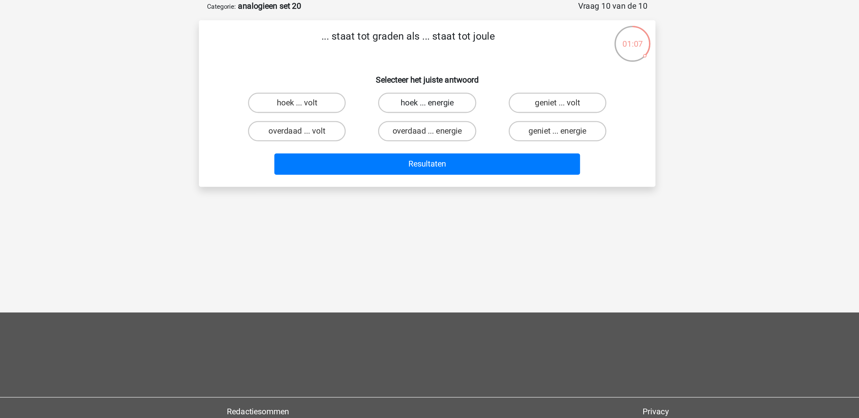
click at [405, 105] on label "hoek ... energie" at bounding box center [429, 101] width 65 height 13
click at [429, 105] on input "hoek ... energie" at bounding box center [431, 104] width 4 height 4
radio input "true"
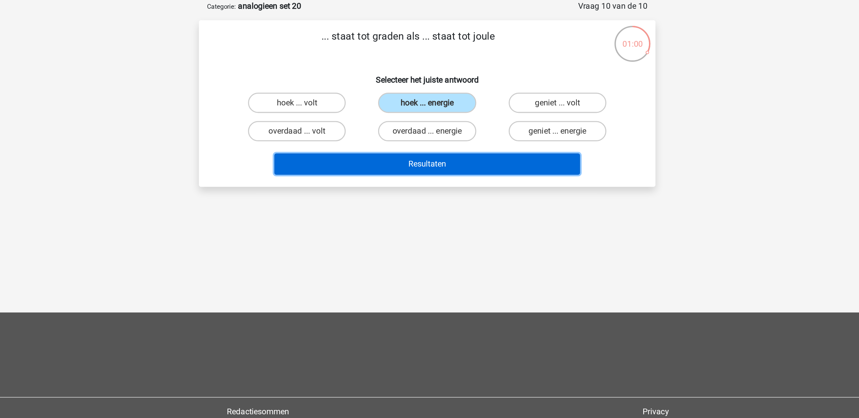
click at [422, 147] on button "Resultaten" at bounding box center [429, 142] width 203 height 14
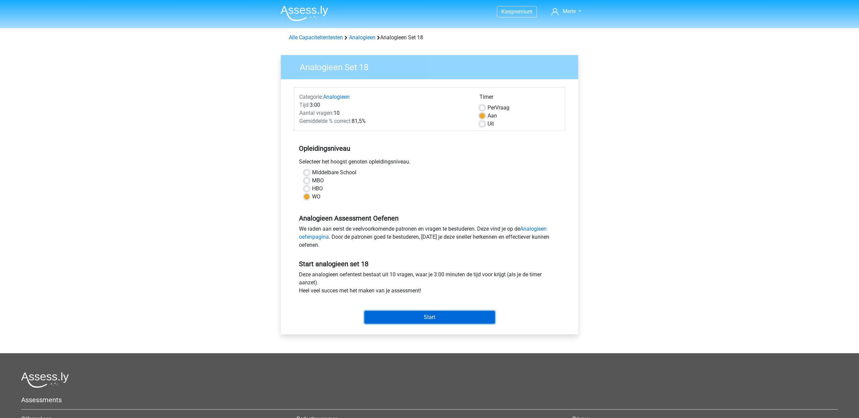
click at [444, 316] on input "Start" at bounding box center [429, 317] width 130 height 13
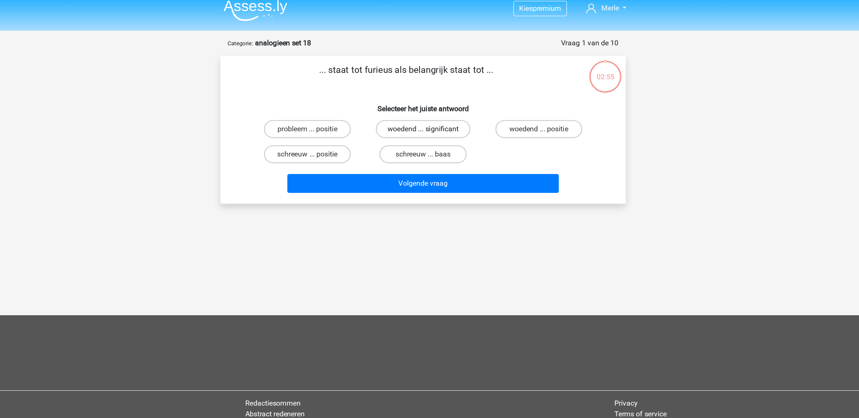
click at [452, 105] on label "woedend ... significant" at bounding box center [429, 101] width 70 height 13
click at [434, 105] on input "woedend ... significant" at bounding box center [431, 104] width 4 height 4
radio input "true"
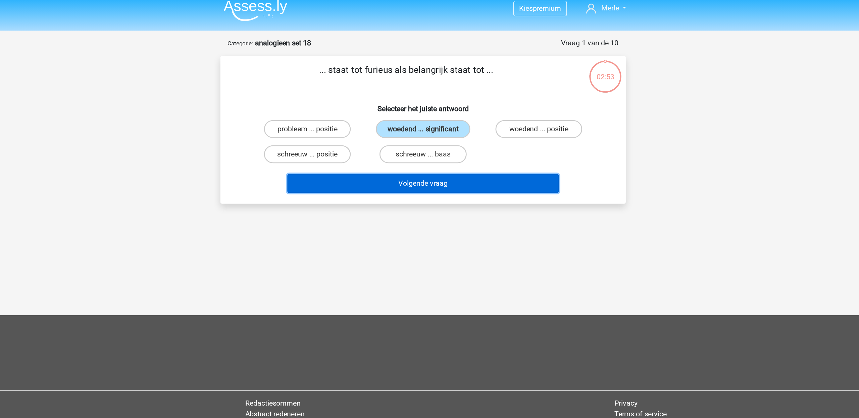
click at [456, 141] on button "Volgende vraag" at bounding box center [429, 142] width 203 height 14
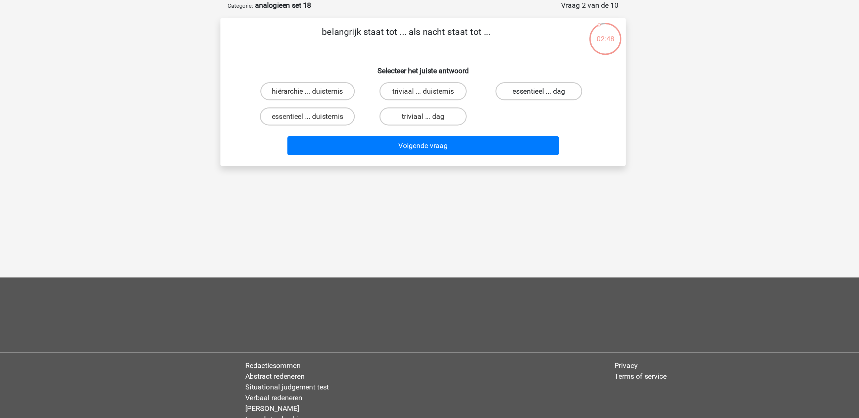
click at [527, 104] on label "essentieel ... dag" at bounding box center [515, 101] width 65 height 13
click at [520, 104] on input "essentieel ... dag" at bounding box center [518, 104] width 4 height 4
radio input "true"
click at [352, 122] on label "essentieel ... duisternis" at bounding box center [343, 120] width 71 height 13
click at [347, 122] on input "essentieel ... duisternis" at bounding box center [345, 122] width 4 height 4
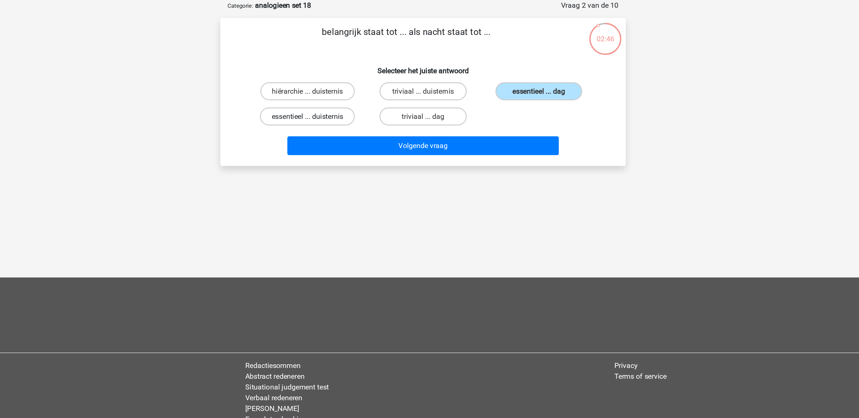
radio input "true"
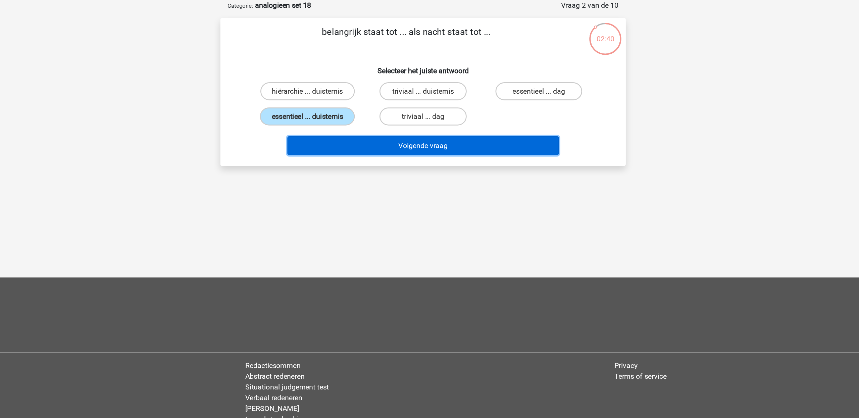
click at [429, 146] on button "Volgende vraag" at bounding box center [429, 142] width 203 height 14
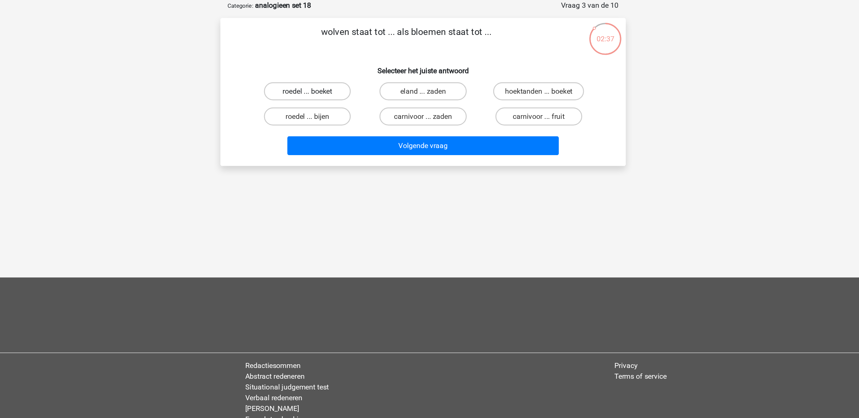
click at [363, 106] on label "roedel ... boeket" at bounding box center [343, 101] width 65 height 13
click at [347, 106] on input "roedel ... boeket" at bounding box center [345, 104] width 4 height 4
radio input "true"
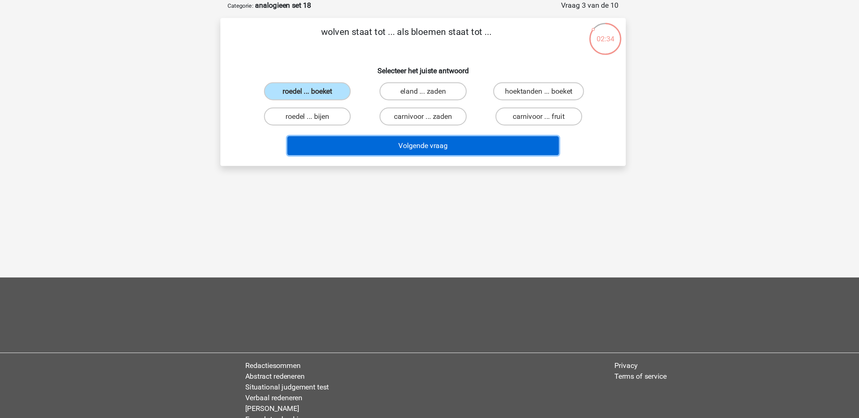
click at [398, 143] on button "Volgende vraag" at bounding box center [429, 142] width 203 height 14
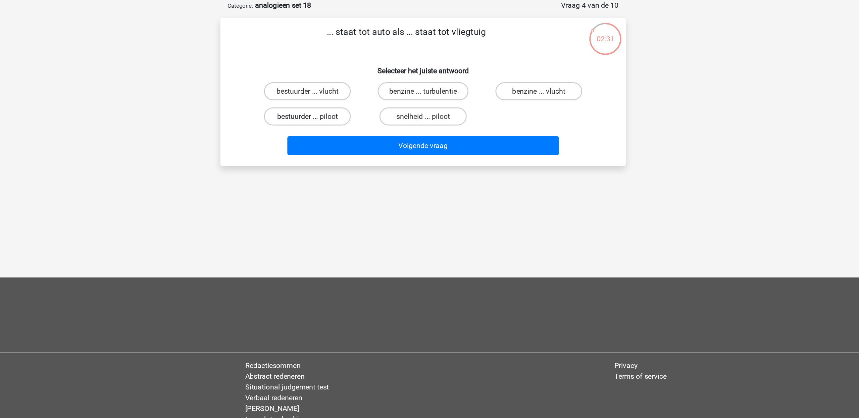
click at [363, 119] on label "bestuurder ... piloot" at bounding box center [343, 120] width 65 height 13
click at [347, 120] on input "bestuurder ... piloot" at bounding box center [345, 122] width 4 height 4
radio input "true"
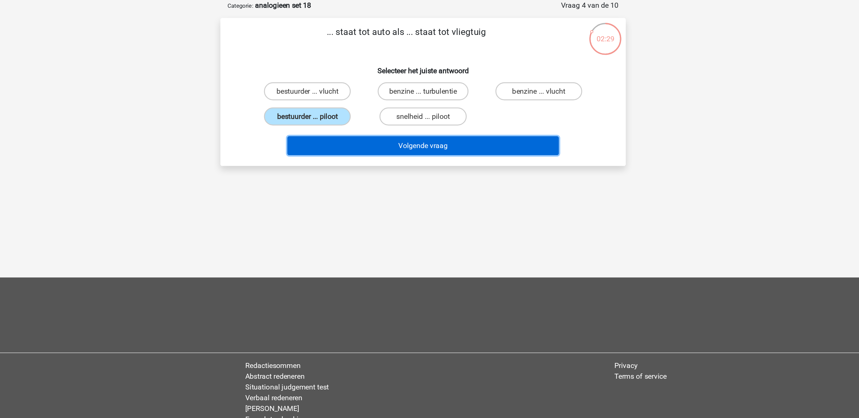
click at [420, 144] on button "Volgende vraag" at bounding box center [429, 142] width 203 height 14
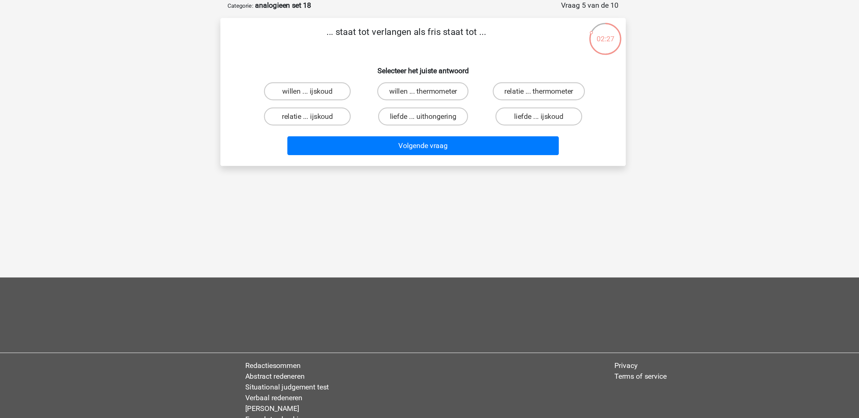
click at [359, 94] on div "willen ... ijskoud" at bounding box center [343, 101] width 86 height 19
click at [351, 104] on label "willen ... ijskoud" at bounding box center [343, 101] width 65 height 13
click at [347, 104] on input "willen ... ijskoud" at bounding box center [345, 104] width 4 height 4
radio input "true"
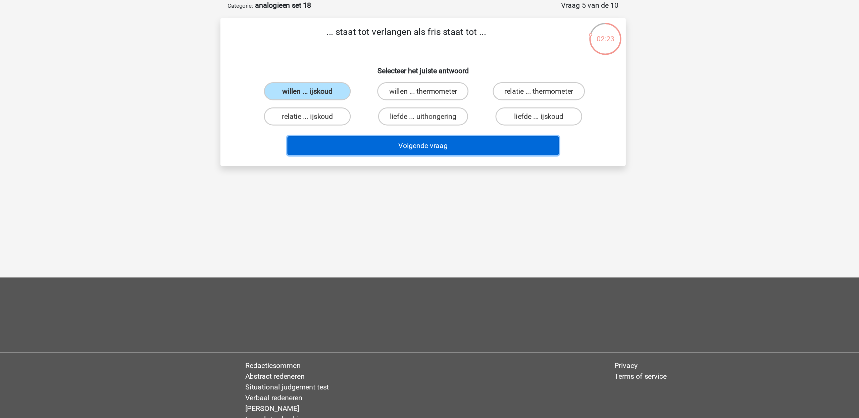
click at [410, 145] on button "Volgende vraag" at bounding box center [429, 142] width 203 height 14
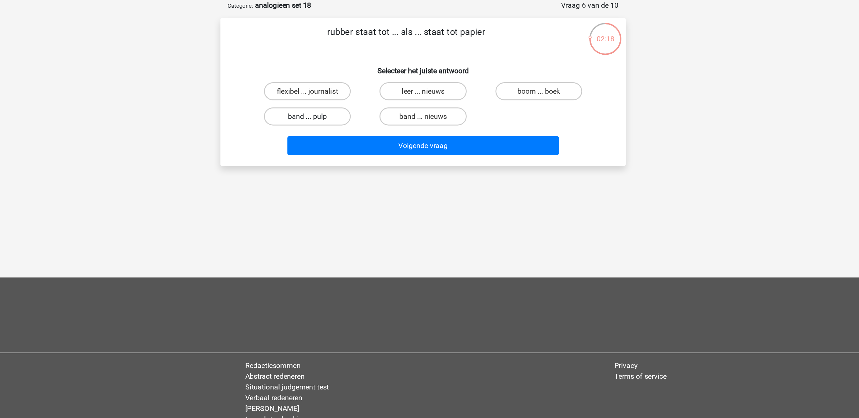
click at [358, 125] on label "band ... pulp" at bounding box center [343, 120] width 65 height 13
click at [347, 125] on input "band ... pulp" at bounding box center [345, 122] width 4 height 4
radio input "true"
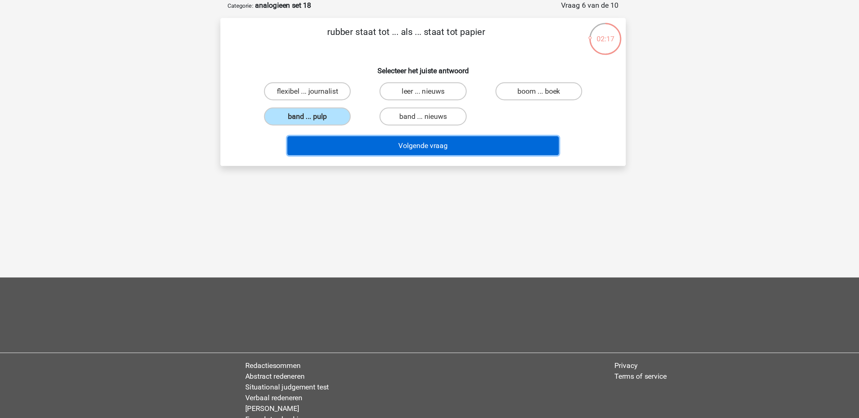
click at [425, 143] on button "Volgende vraag" at bounding box center [429, 142] width 203 height 14
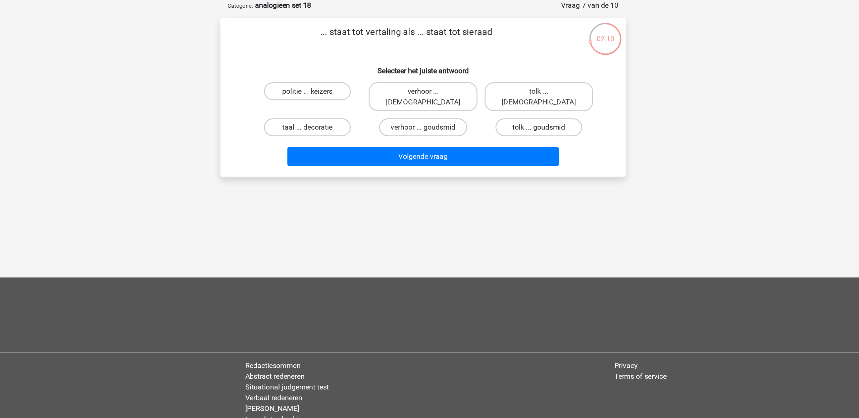
click at [523, 122] on label "tolk ... goudsmid" at bounding box center [515, 128] width 65 height 13
click at [520, 128] on input "tolk ... goudsmid" at bounding box center [518, 130] width 4 height 4
radio input "true"
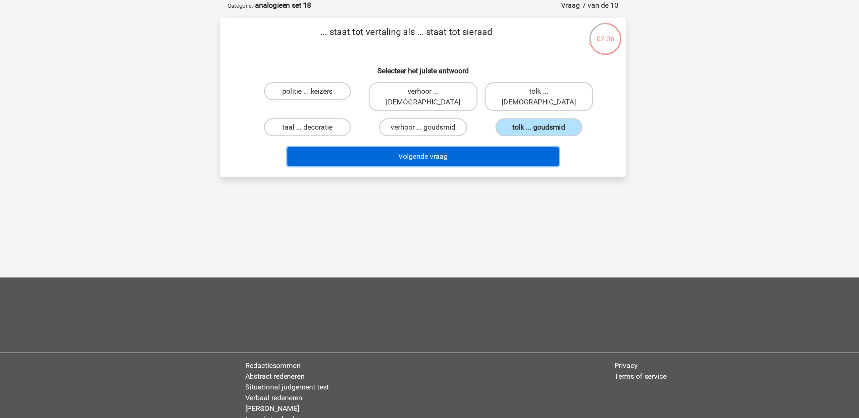
click at [483, 143] on button "Volgende vraag" at bounding box center [429, 150] width 203 height 14
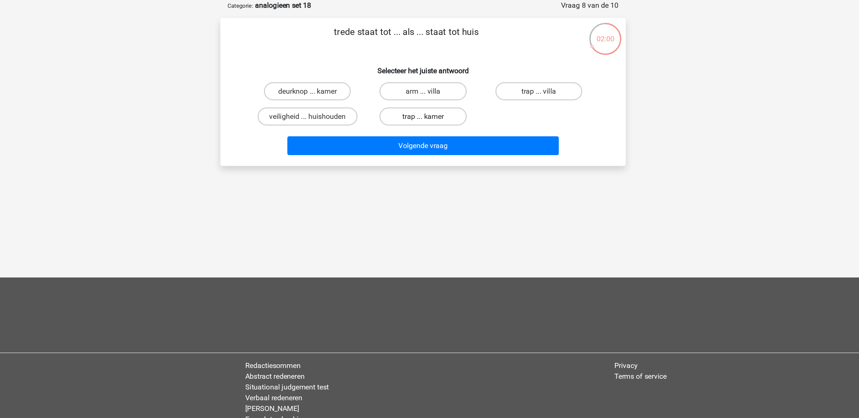
click at [454, 120] on label "trap ... kamer" at bounding box center [429, 120] width 65 height 13
click at [434, 120] on input "trap ... kamer" at bounding box center [431, 122] width 4 height 4
radio input "true"
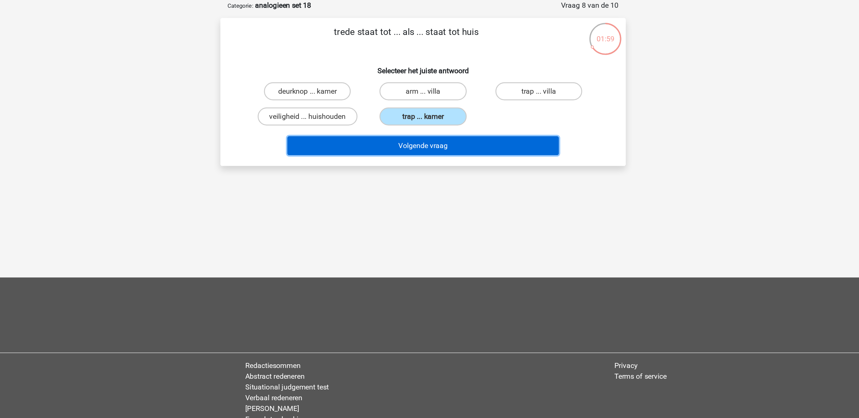
click at [450, 139] on button "Volgende vraag" at bounding box center [429, 142] width 203 height 14
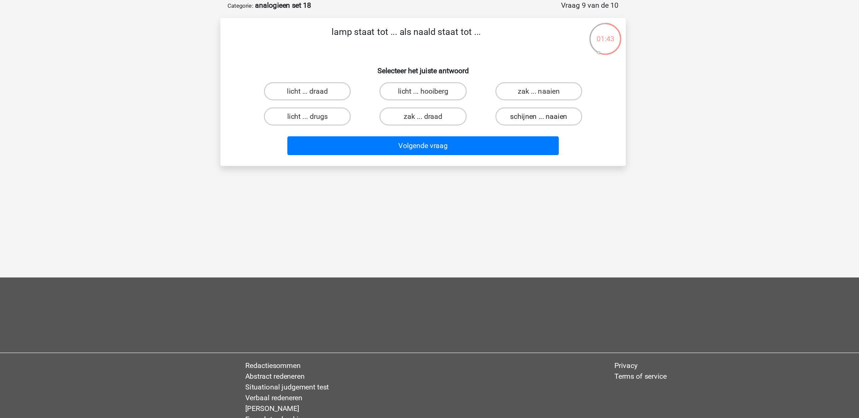
click at [520, 125] on label "schijnen ... naaien" at bounding box center [515, 120] width 65 height 13
click at [520, 125] on input "schijnen ... naaien" at bounding box center [518, 122] width 4 height 4
radio input "true"
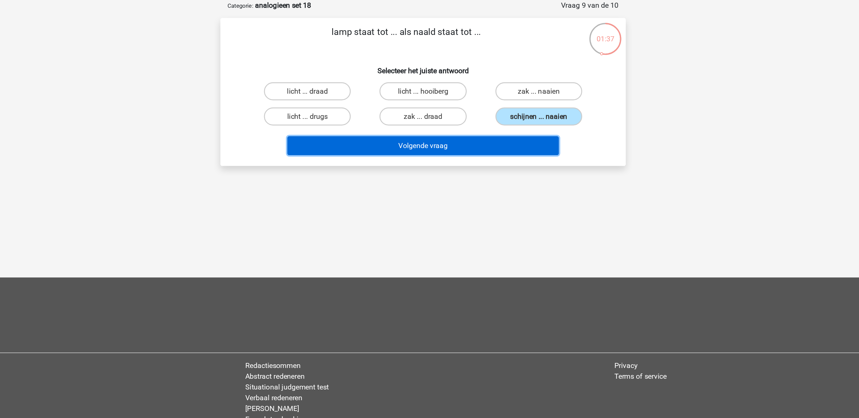
click at [498, 136] on button "Volgende vraag" at bounding box center [429, 142] width 203 height 14
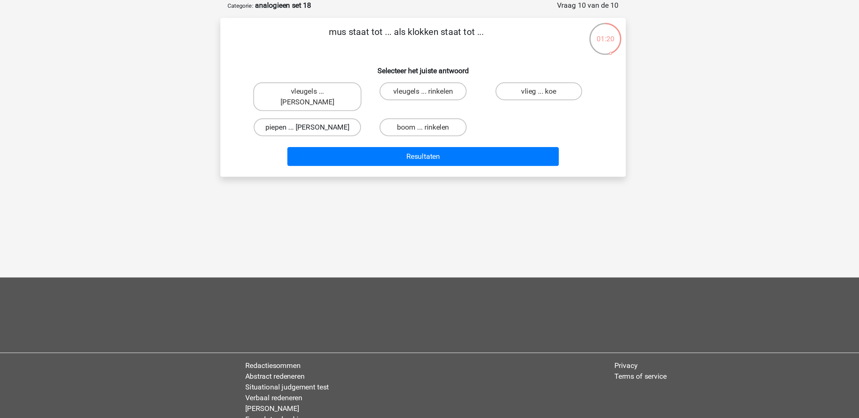
click at [368, 124] on label "piepen ... luiden" at bounding box center [343, 128] width 80 height 13
click at [347, 128] on input "piepen ... luiden" at bounding box center [345, 130] width 4 height 4
radio input "true"
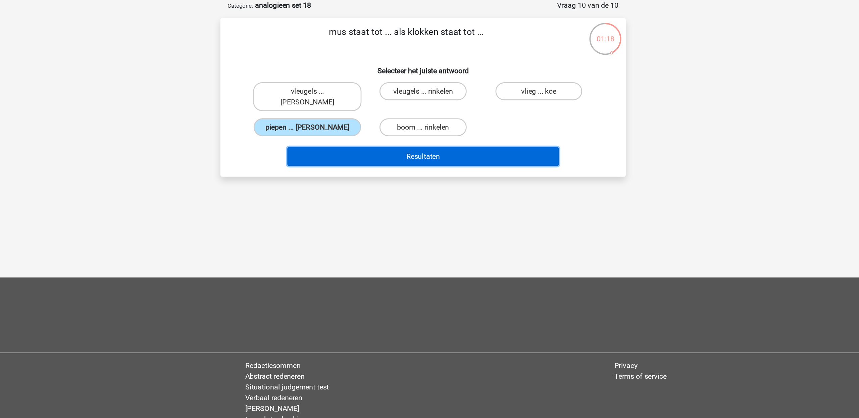
click at [421, 144] on button "Resultaten" at bounding box center [429, 150] width 203 height 14
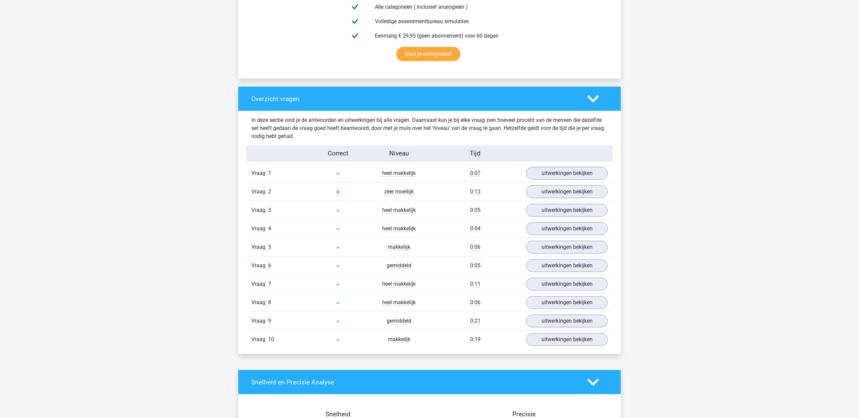
scroll to position [425, 0]
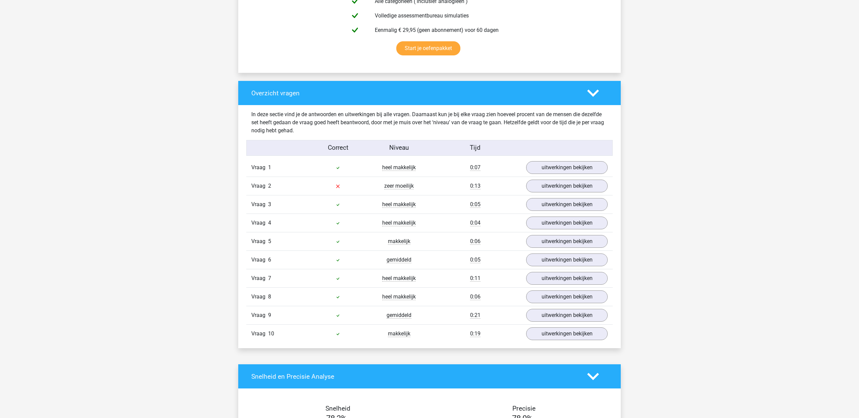
click at [562, 193] on div "Vraag 2 zeer moeilijk 0:13 uitwerkingen bekijken" at bounding box center [429, 185] width 366 height 18
click at [560, 189] on link "uitwerkingen bekijken" at bounding box center [567, 185] width 94 height 15
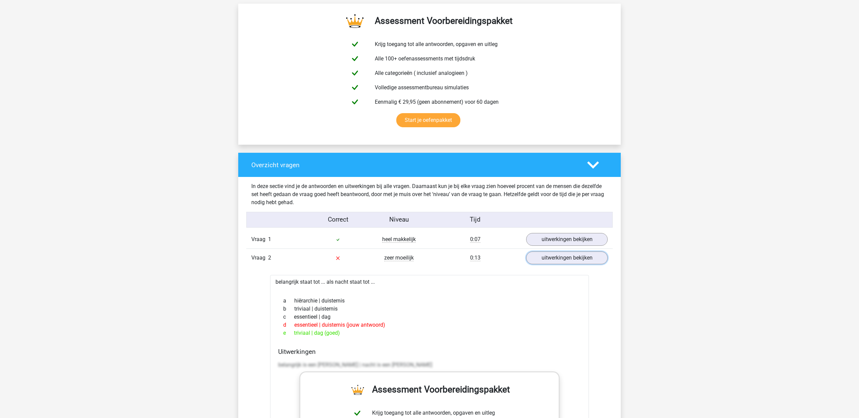
scroll to position [188, 0]
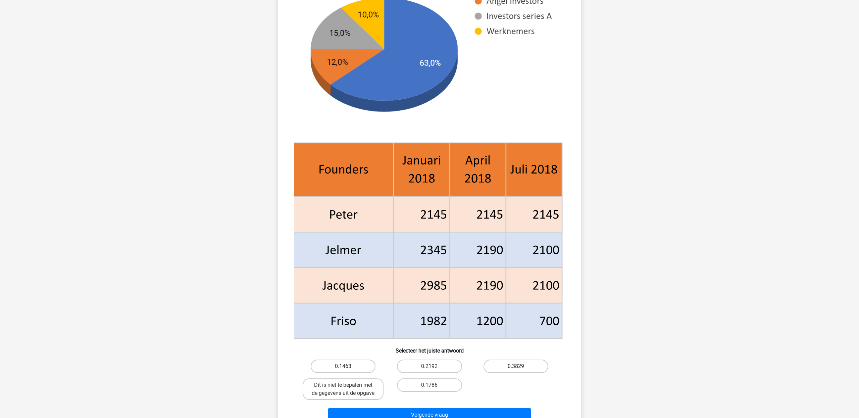
scroll to position [131, 0]
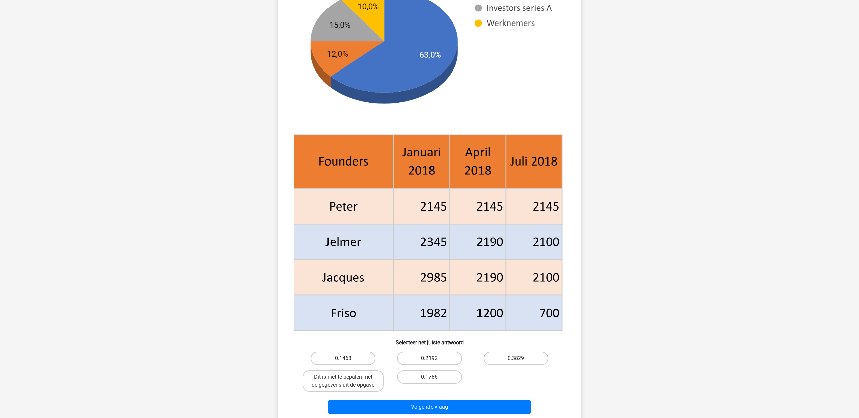
click at [383, 365] on div "0.1786" at bounding box center [343, 357] width 81 height 13
click at [432, 370] on label "0.1786" at bounding box center [429, 376] width 65 height 13
click at [432, 377] on input "0.1786" at bounding box center [431, 379] width 4 height 4
radio input "true"
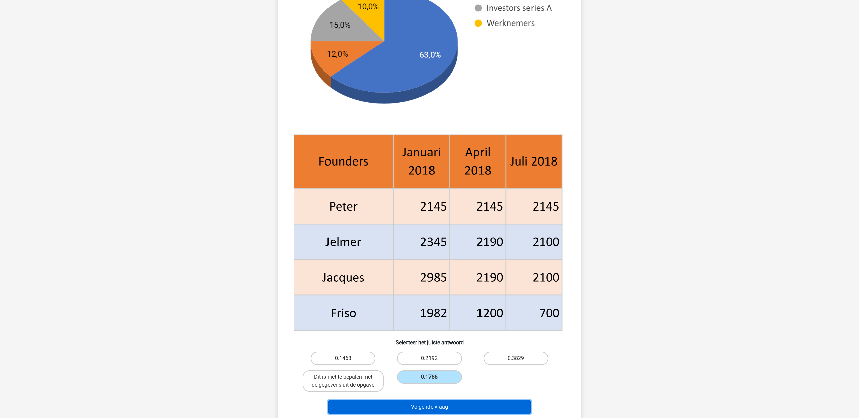
click at [448, 399] on button "Volgende vraag" at bounding box center [429, 406] width 203 height 14
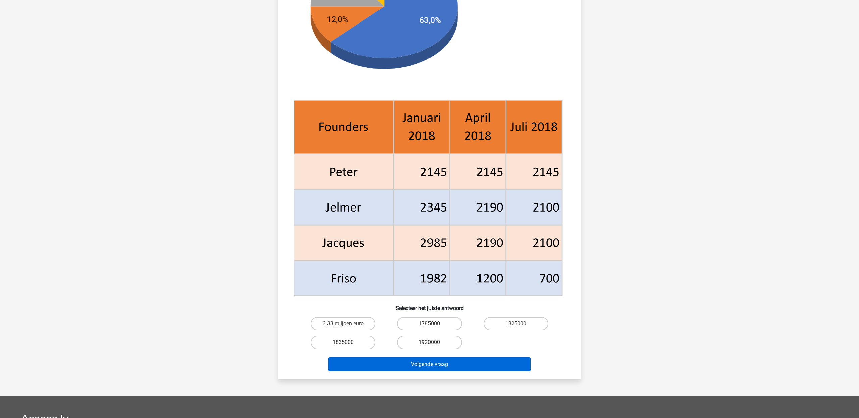
scroll to position [177, 0]
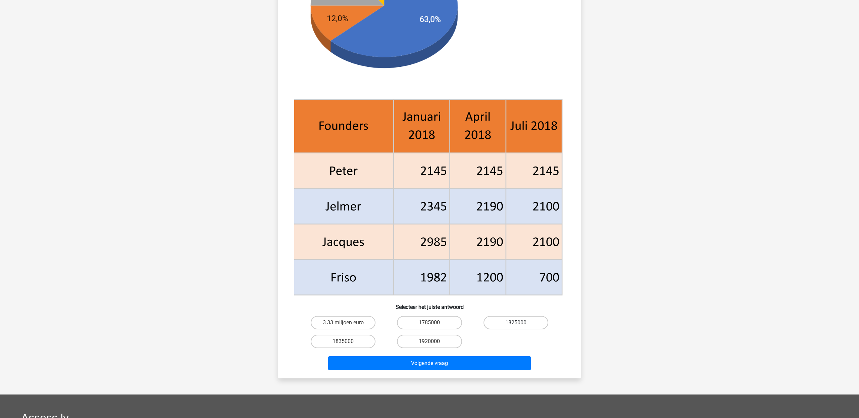
click at [514, 324] on label "1825000" at bounding box center [515, 322] width 65 height 13
click at [516, 324] on input "1825000" at bounding box center [518, 324] width 4 height 4
radio input "true"
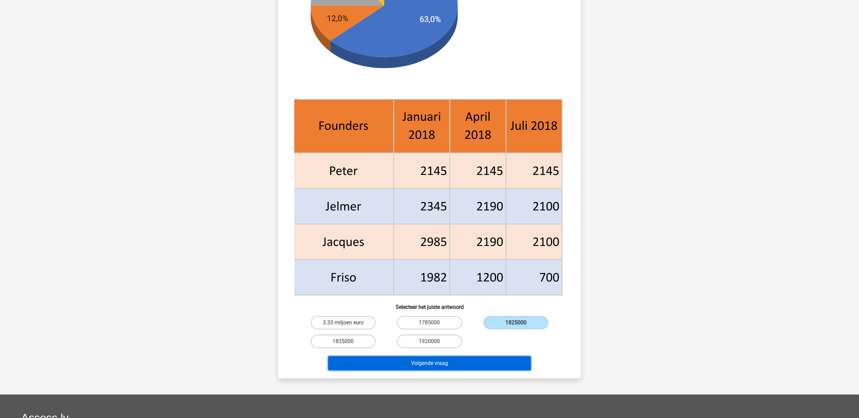
click at [489, 360] on button "Volgende vraag" at bounding box center [429, 363] width 203 height 14
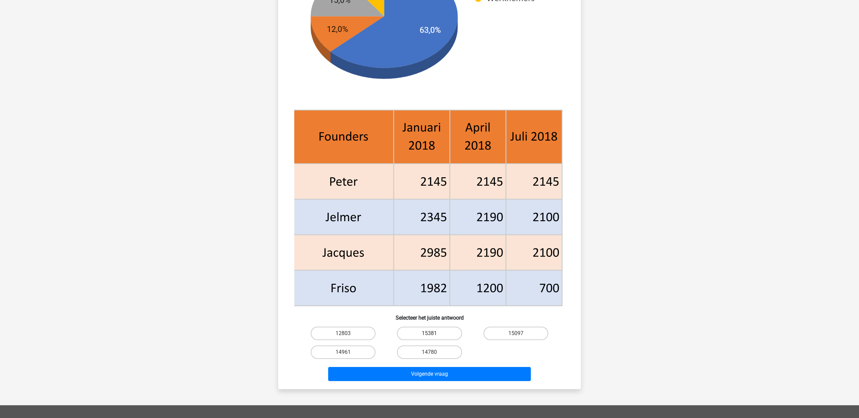
scroll to position [158, 0]
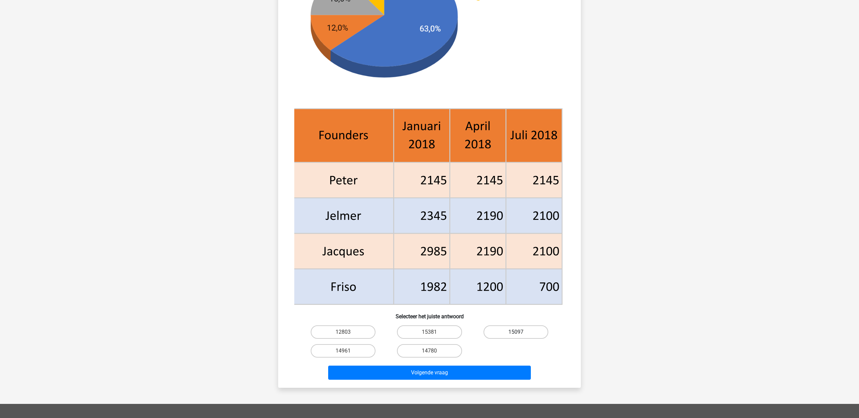
click at [508, 333] on label "15097" at bounding box center [515, 331] width 65 height 13
click at [516, 333] on input "15097" at bounding box center [518, 334] width 4 height 4
radio input "true"
click at [398, 350] on label "14780" at bounding box center [429, 350] width 65 height 13
click at [429, 351] on input "14780" at bounding box center [431, 353] width 4 height 4
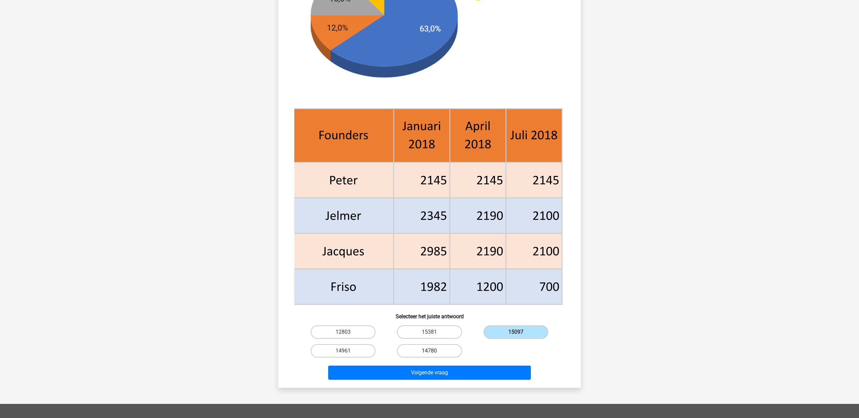
radio input "true"
click at [415, 363] on div "Volgende vraag" at bounding box center [429, 371] width 281 height 22
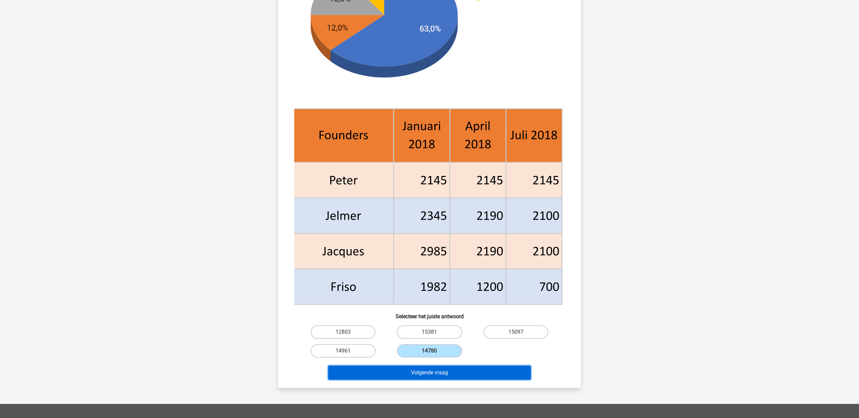
click at [417, 375] on button "Volgende vraag" at bounding box center [429, 372] width 203 height 14
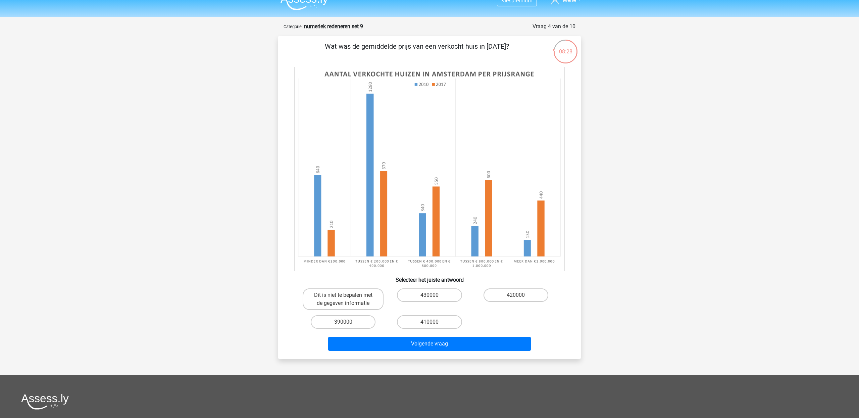
scroll to position [11, 0]
click at [368, 296] on label "Dit is niet te bepalen met de gegeven informatie" at bounding box center [343, 298] width 81 height 21
click at [347, 296] on input "Dit is niet te bepalen met de gegeven informatie" at bounding box center [345, 297] width 4 height 4
radio input "true"
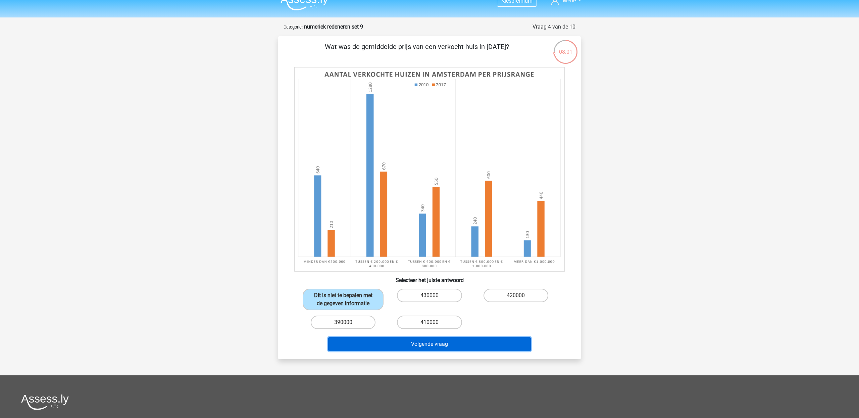
click at [391, 343] on button "Volgende vraag" at bounding box center [429, 344] width 203 height 14
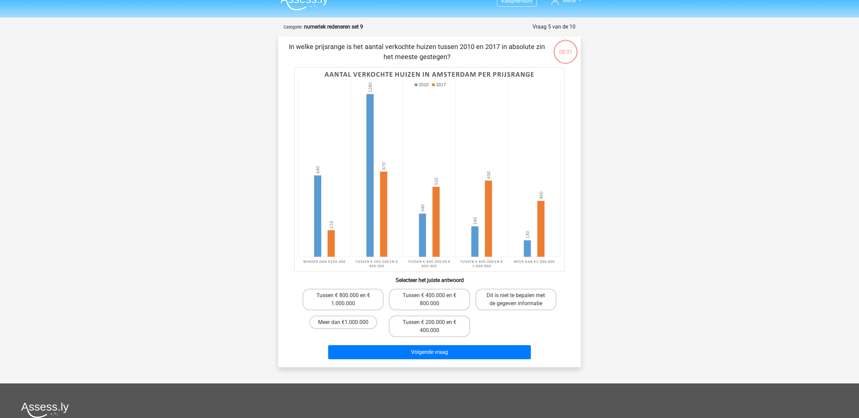
scroll to position [34, 0]
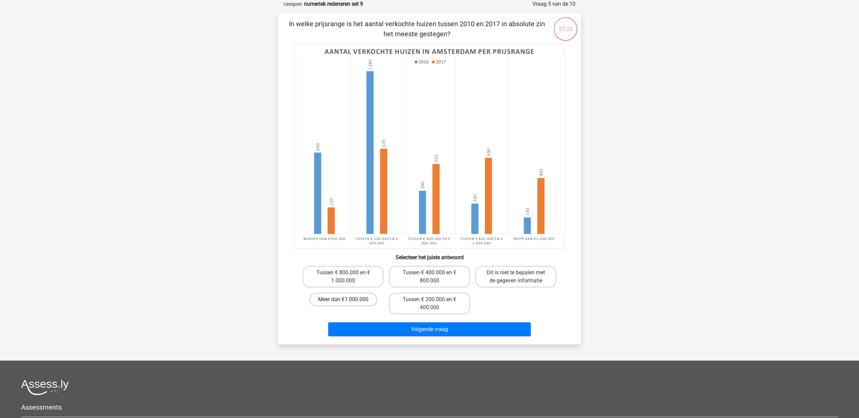
click at [361, 299] on label "Meer dan €1.000.000" at bounding box center [343, 298] width 68 height 13
click at [347, 299] on input "Meer dan €1.000.000" at bounding box center [345, 301] width 4 height 4
radio input "true"
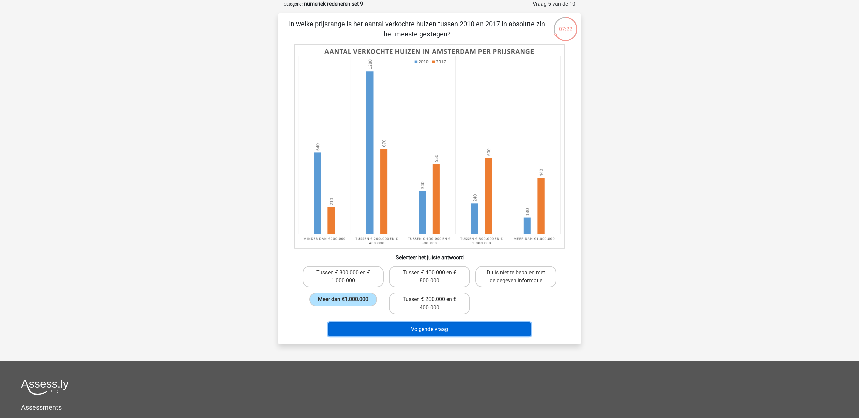
click at [375, 329] on button "Volgende vraag" at bounding box center [429, 329] width 203 height 14
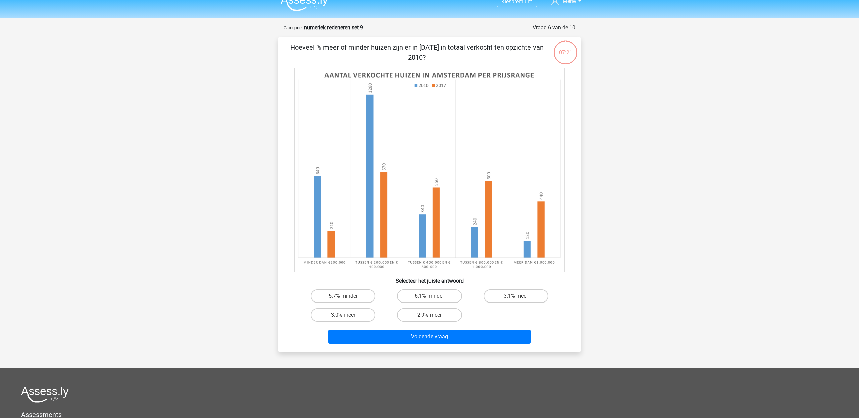
scroll to position [1, 0]
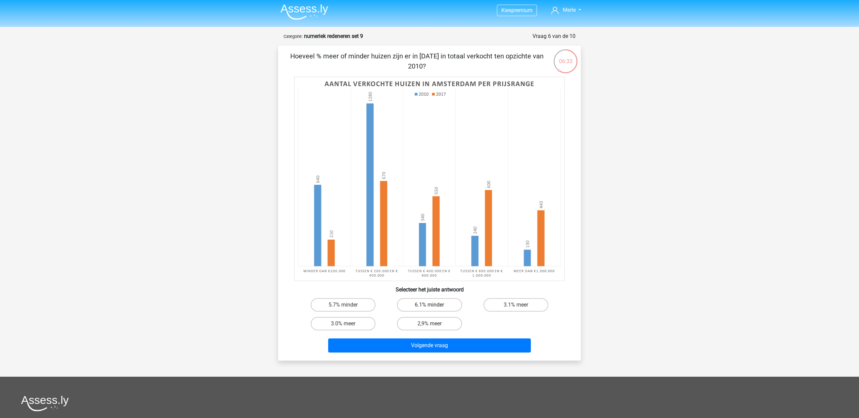
click at [450, 305] on label "6.1% minder" at bounding box center [429, 304] width 65 height 13
click at [434, 305] on input "6.1% minder" at bounding box center [431, 307] width 4 height 4
radio input "true"
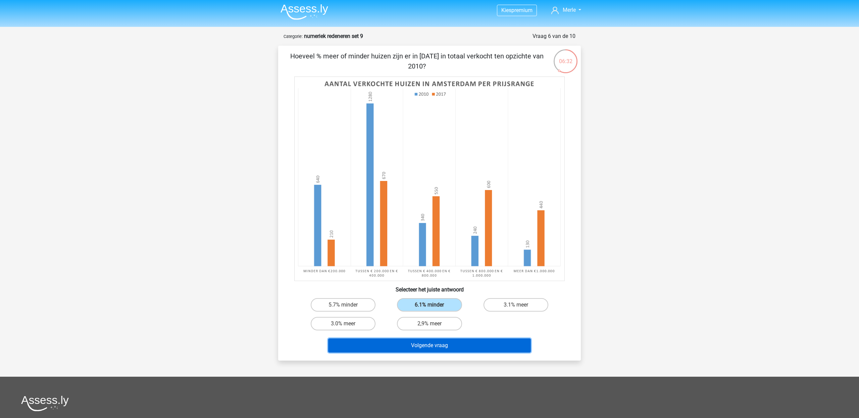
click at [447, 349] on button "Volgende vraag" at bounding box center [429, 345] width 203 height 14
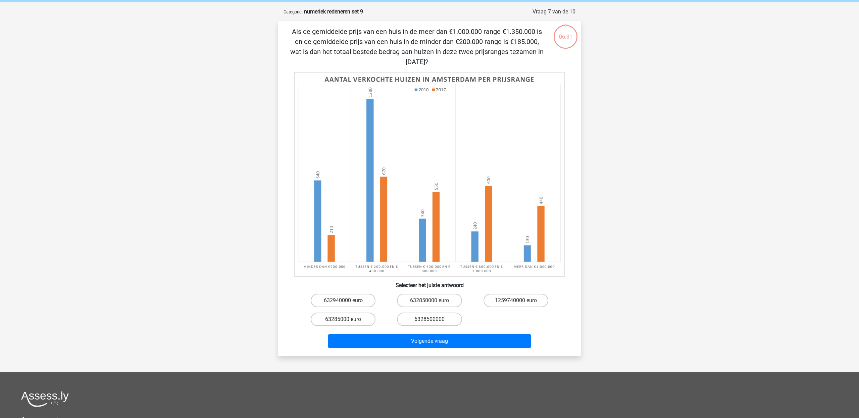
scroll to position [34, 0]
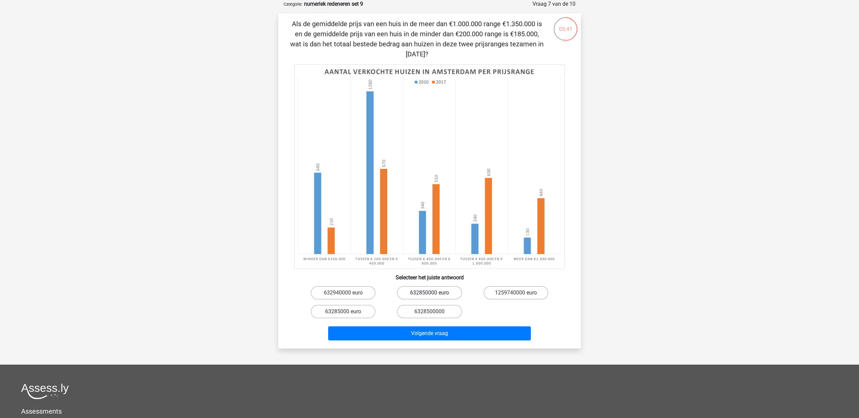
click at [427, 295] on label "632850000 euro" at bounding box center [429, 292] width 65 height 13
click at [429, 295] on input "632850000 euro" at bounding box center [431, 294] width 4 height 4
radio input "true"
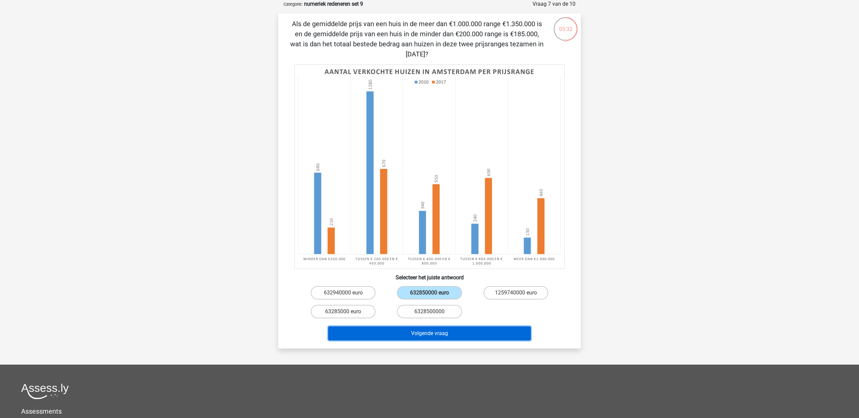
click at [435, 331] on button "Volgende vraag" at bounding box center [429, 333] width 203 height 14
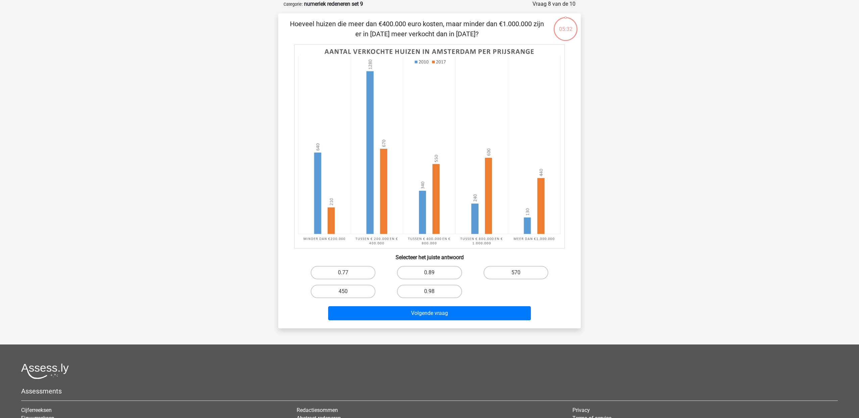
scroll to position [20, 0]
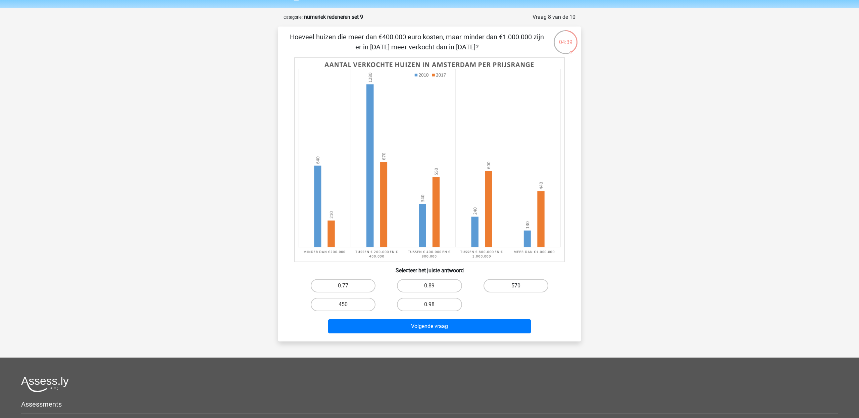
click at [517, 284] on label "570" at bounding box center [515, 285] width 65 height 13
click at [517, 285] on input "570" at bounding box center [518, 287] width 4 height 4
radio input "true"
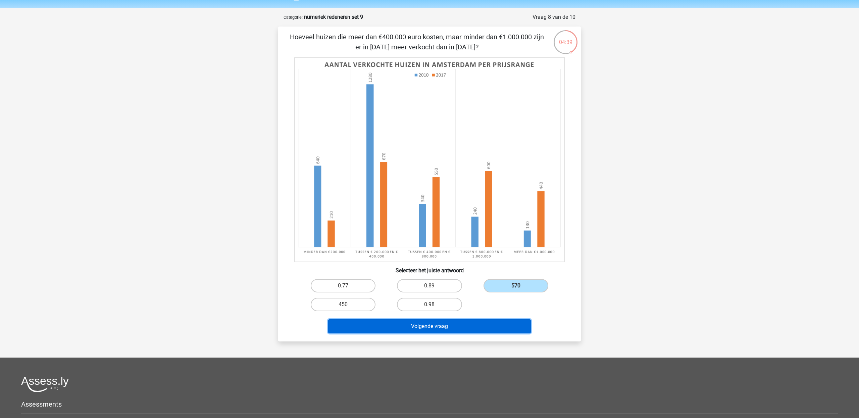
click at [493, 323] on button "Volgende vraag" at bounding box center [429, 326] width 203 height 14
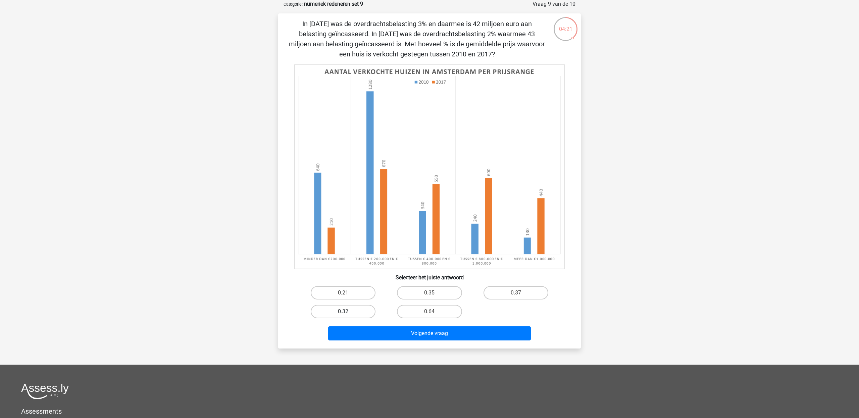
click at [341, 311] on label "0.32" at bounding box center [343, 311] width 65 height 13
click at [343, 311] on input "0.32" at bounding box center [345, 313] width 4 height 4
radio input "true"
click at [383, 340] on div "Volgende vraag" at bounding box center [429, 334] width 259 height 17
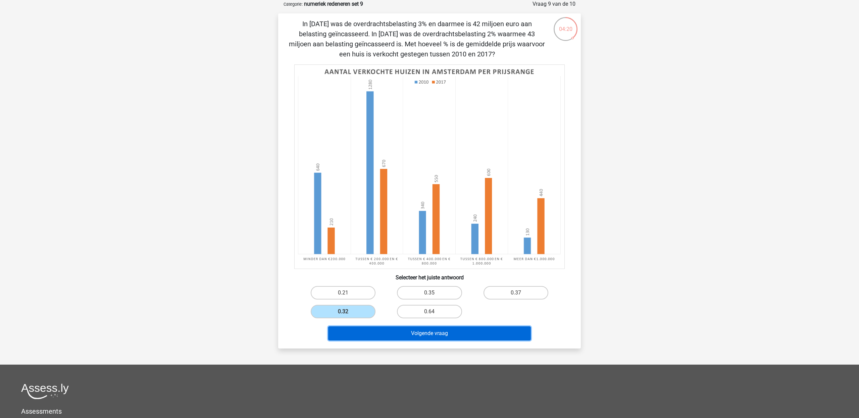
click at [380, 332] on button "Volgende vraag" at bounding box center [429, 333] width 203 height 14
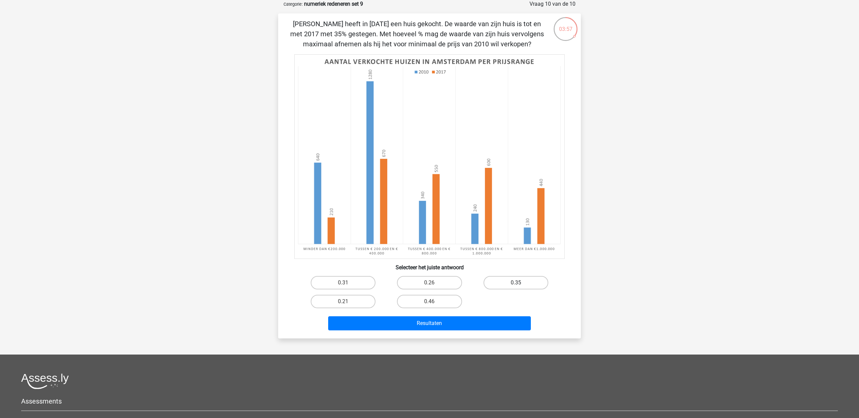
click at [498, 279] on label "0.35" at bounding box center [515, 282] width 65 height 13
click at [516, 282] on input "0.35" at bounding box center [518, 284] width 4 height 4
radio input "true"
click at [490, 322] on button "Resultaten" at bounding box center [429, 323] width 203 height 14
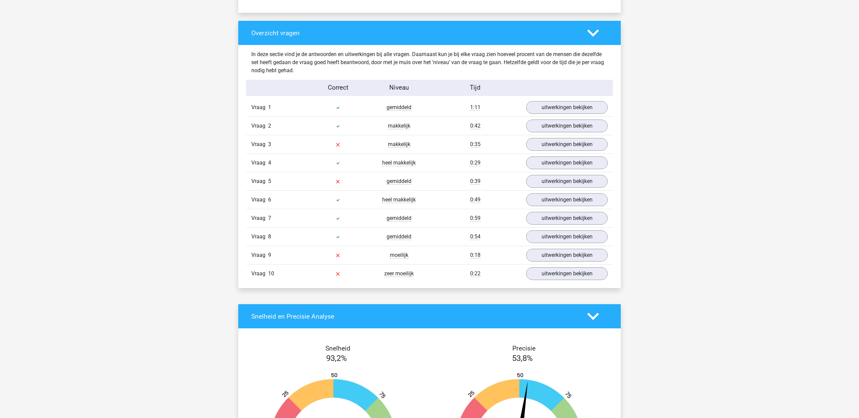
scroll to position [485, 0]
click at [555, 146] on link "uitwerkingen bekijken" at bounding box center [567, 144] width 94 height 15
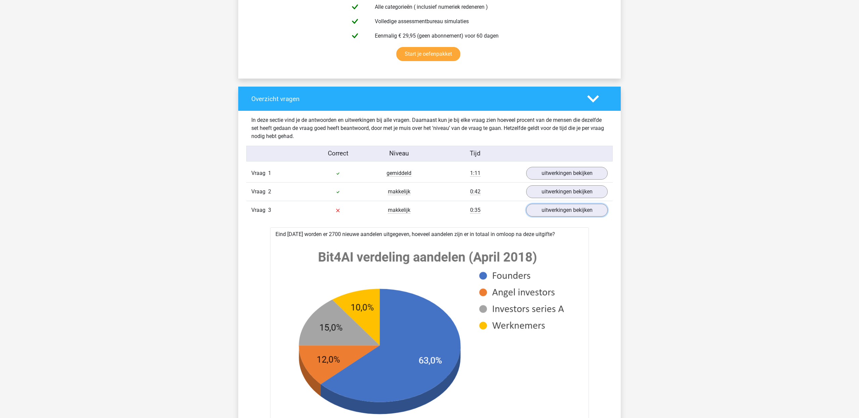
scroll to position [366, 0]
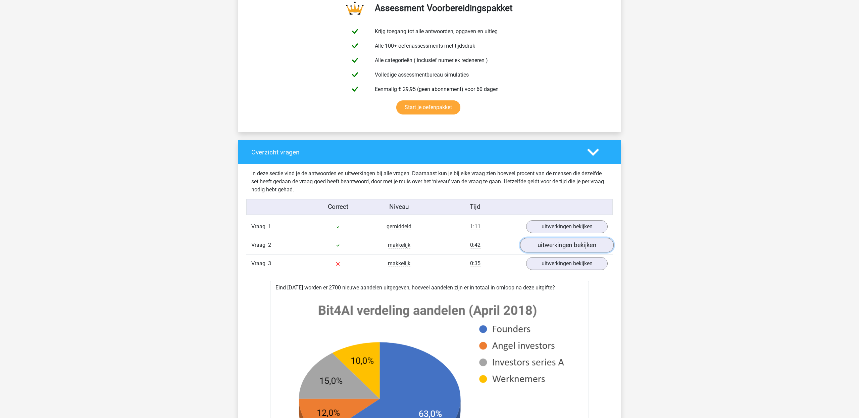
click at [546, 245] on link "uitwerkingen bekijken" at bounding box center [567, 244] width 94 height 15
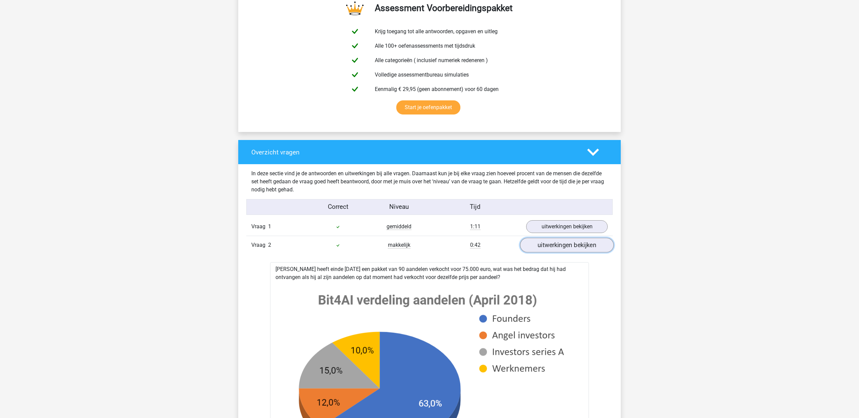
scroll to position [368, 0]
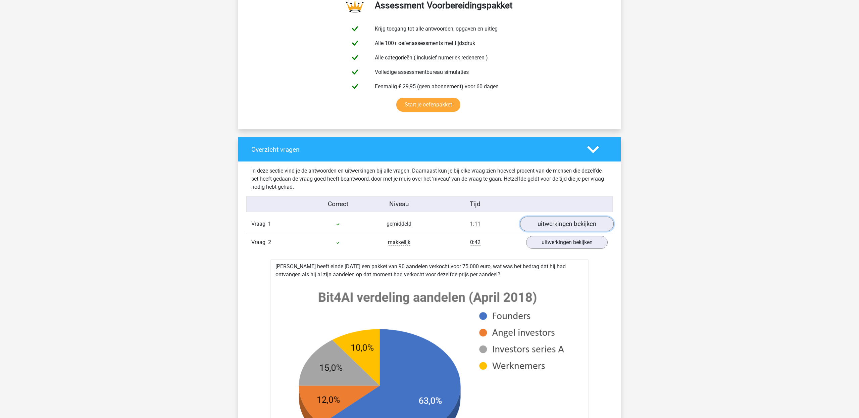
click at [559, 226] on link "uitwerkingen bekijken" at bounding box center [567, 223] width 94 height 15
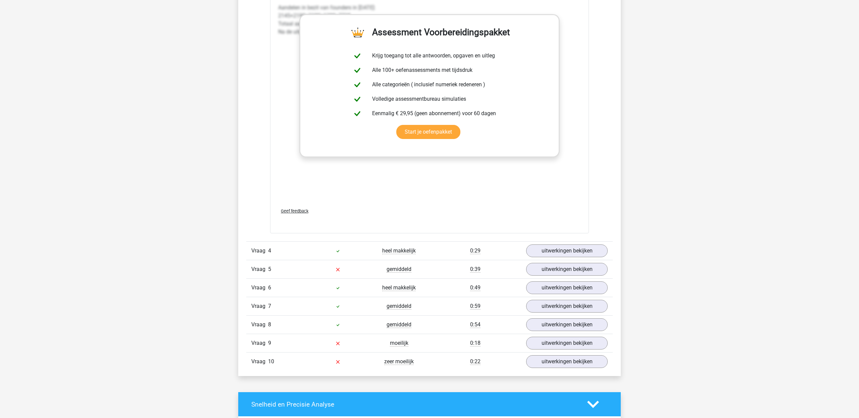
scroll to position [2681, 0]
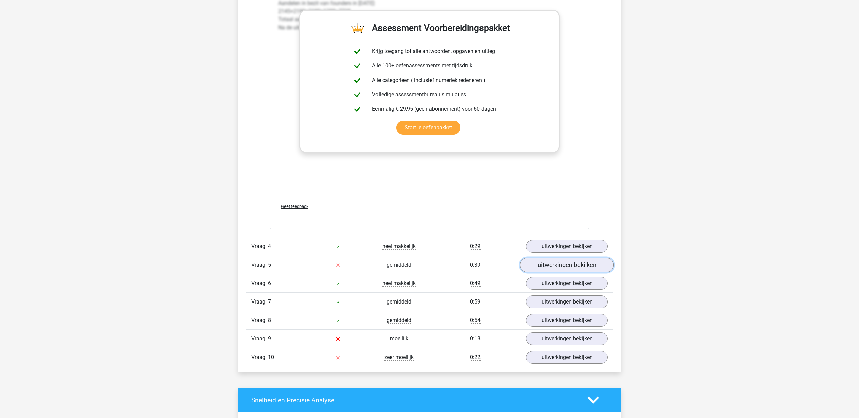
click at [563, 268] on link "uitwerkingen bekijken" at bounding box center [567, 264] width 94 height 15
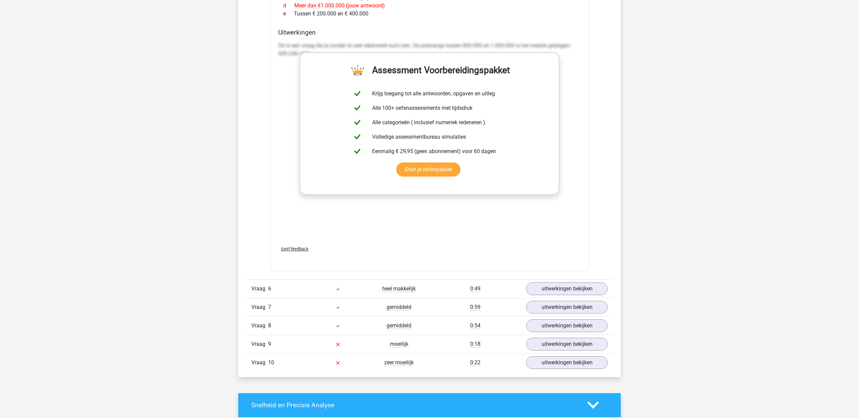
scroll to position [3234, 0]
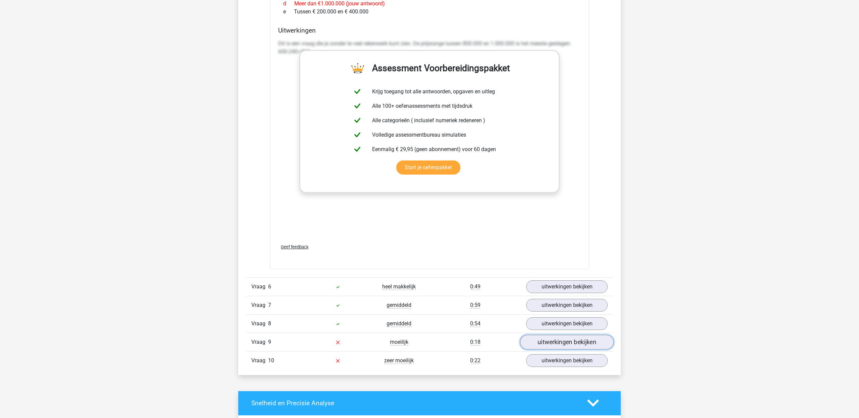
click at [557, 339] on link "uitwerkingen bekijken" at bounding box center [567, 341] width 94 height 15
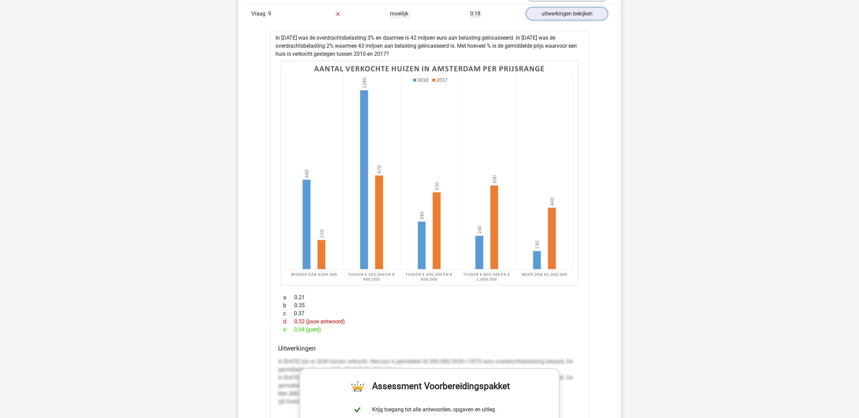
scroll to position [3561, 0]
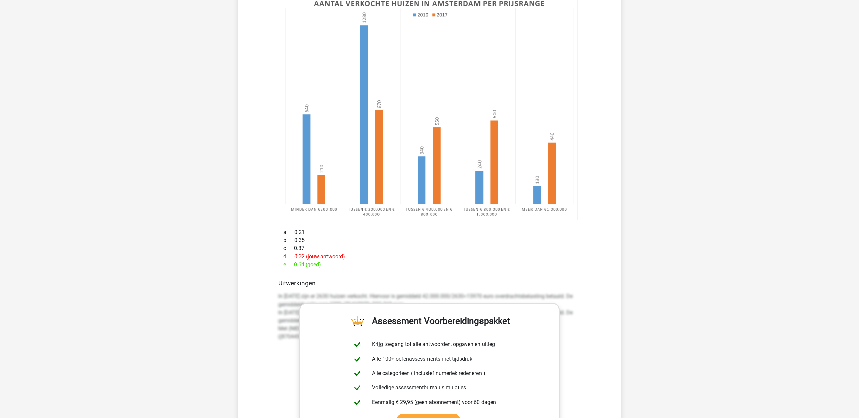
click at [475, 220] on image at bounding box center [429, 108] width 297 height 224
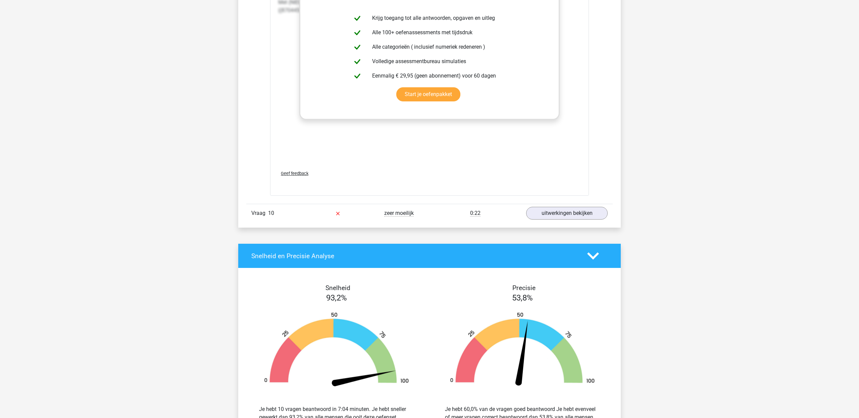
scroll to position [3955, 0]
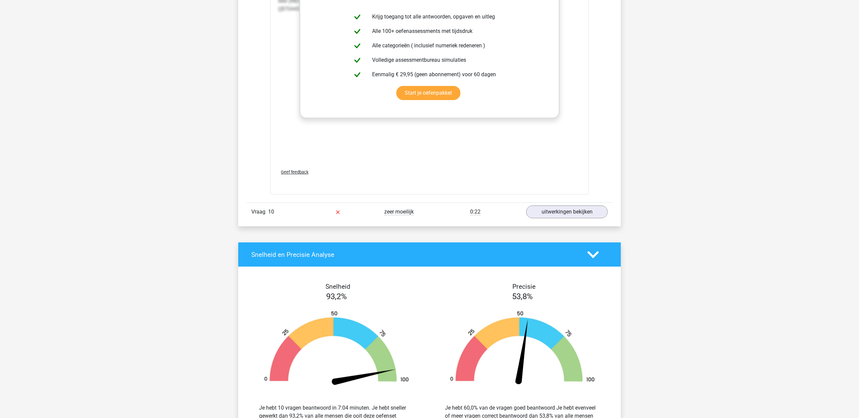
click at [561, 214] on link "uitwerkingen bekijken" at bounding box center [567, 211] width 94 height 15
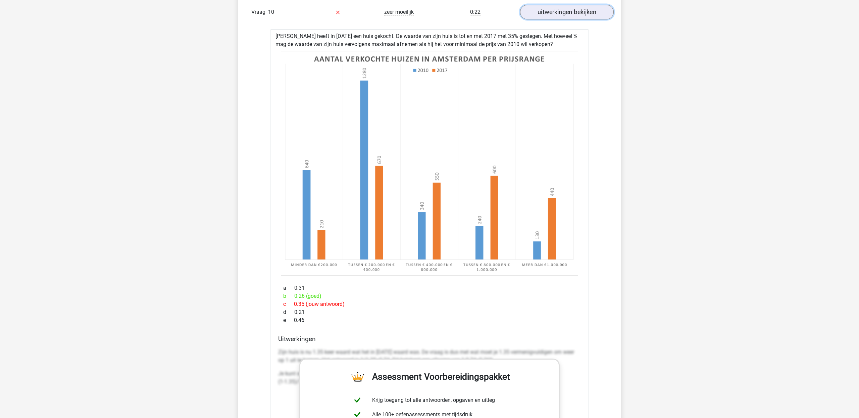
scroll to position [4155, 0]
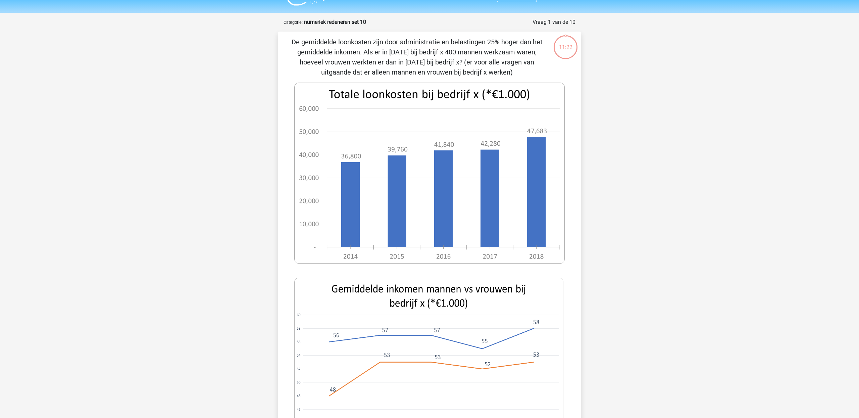
scroll to position [16, 0]
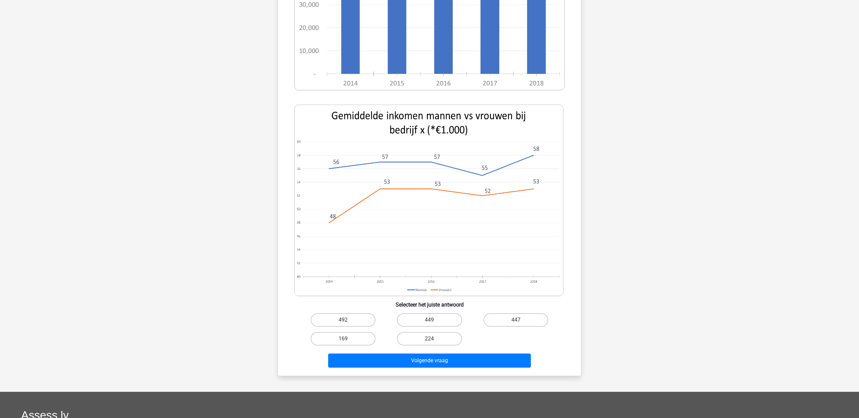
scroll to position [190, 0]
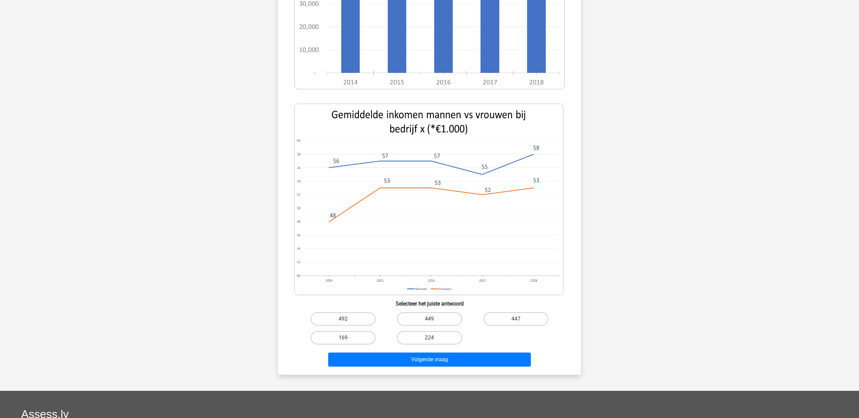
click at [518, 304] on h6 "Selecteer het juiste antwoord" at bounding box center [429, 301] width 281 height 12
click at [518, 319] on input "447" at bounding box center [518, 321] width 4 height 4
radio input "true"
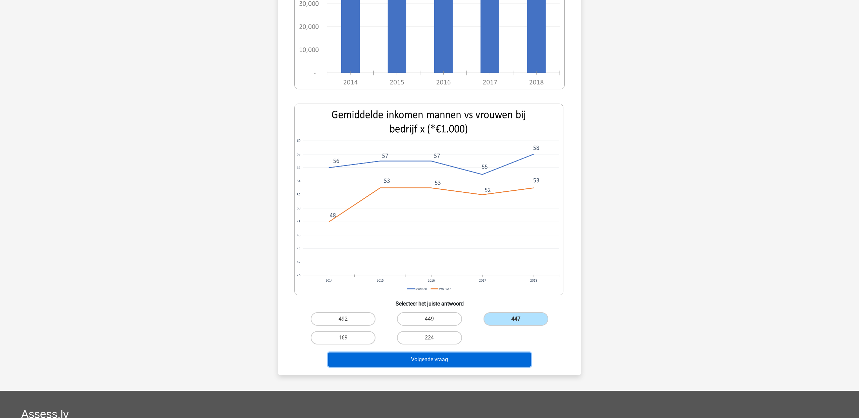
click at [488, 361] on button "Volgende vraag" at bounding box center [429, 359] width 203 height 14
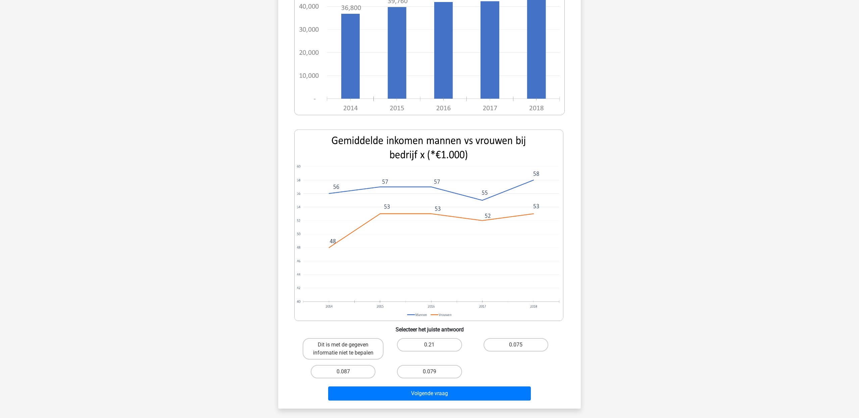
scroll to position [155, 0]
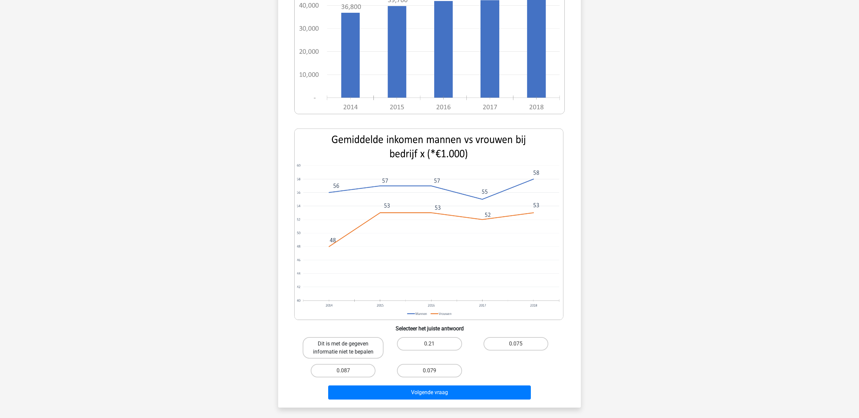
click at [354, 347] on label "Dit is met de gegeven informatie niet te bepalen" at bounding box center [343, 347] width 81 height 21
click at [347, 347] on input "Dit is met de gegeven informatie niet te bepalen" at bounding box center [345, 345] width 4 height 4
radio input "true"
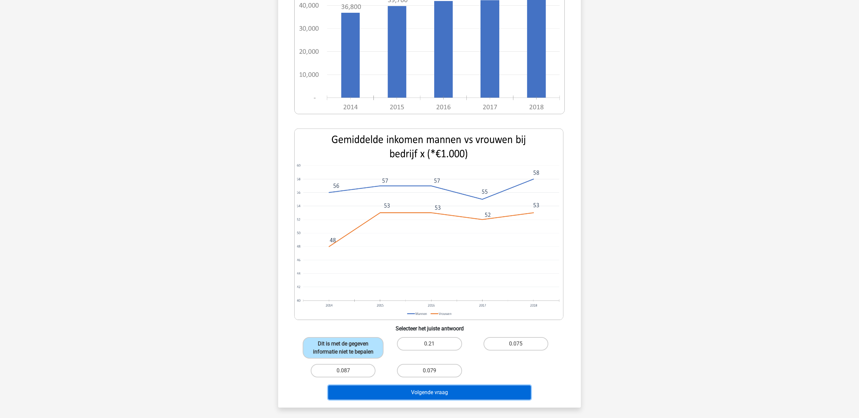
click at [411, 393] on button "Volgende vraag" at bounding box center [429, 392] width 203 height 14
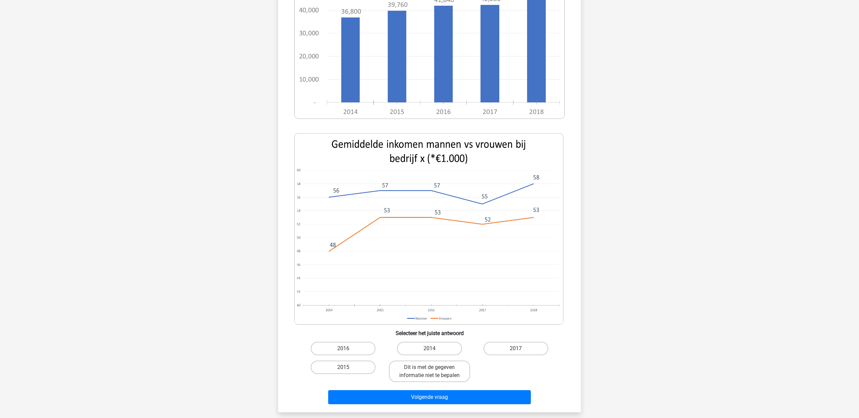
scroll to position [161, 0]
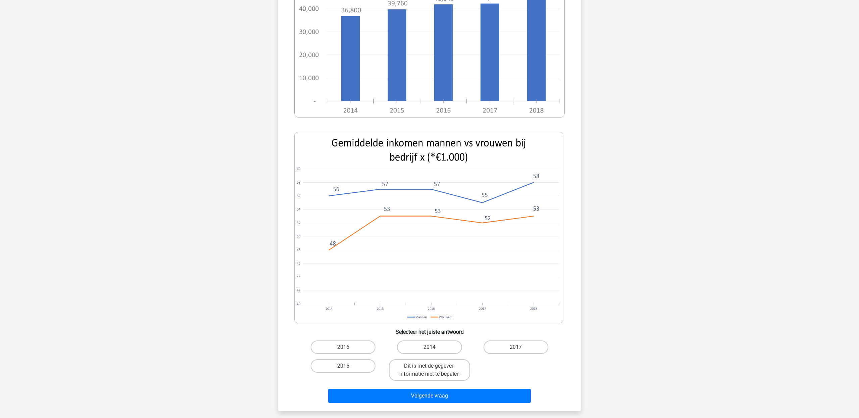
click at [434, 336] on div "De gemiddelde loonkosten zijn door administratie en belastingen 25% hoger dan h…" at bounding box center [429, 148] width 297 height 514
click at [434, 351] on label "2014" at bounding box center [429, 346] width 65 height 13
click at [434, 351] on input "2014" at bounding box center [431, 349] width 4 height 4
radio input "true"
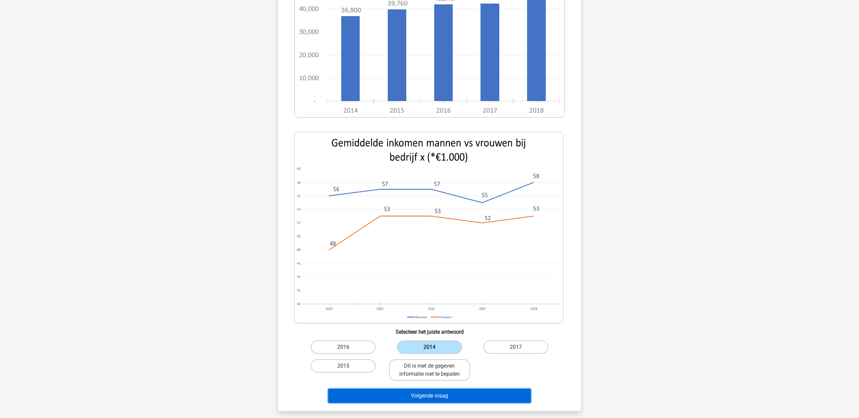
click at [445, 398] on button "Volgende vraag" at bounding box center [429, 395] width 203 height 14
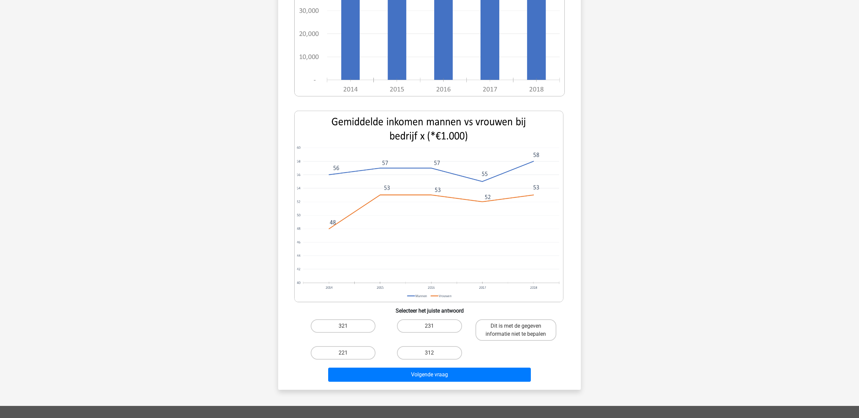
scroll to position [193, 0]
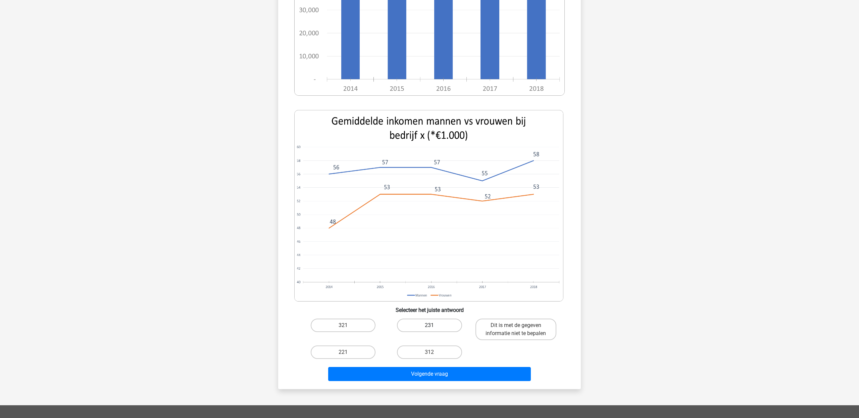
click at [446, 318] on label "231" at bounding box center [429, 324] width 65 height 13
click at [434, 325] on input "231" at bounding box center [431, 327] width 4 height 4
radio input "true"
click at [446, 378] on div "Kies premium Merle merlebregman@gmail.com" at bounding box center [429, 194] width 859 height 775
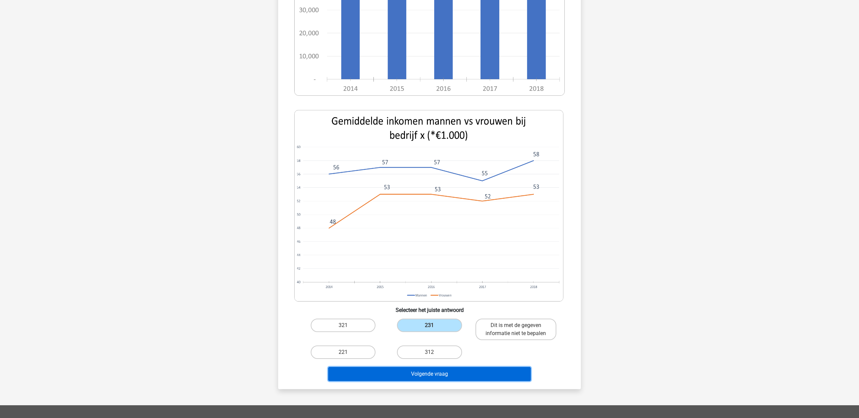
click at [441, 367] on button "Volgende vraag" at bounding box center [429, 374] width 203 height 14
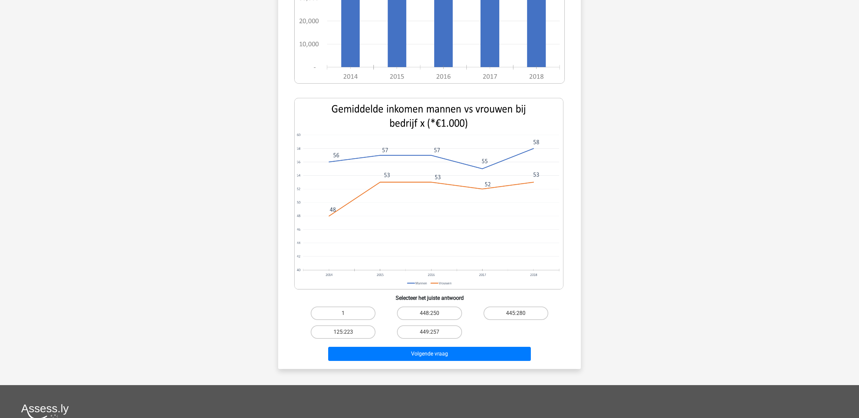
scroll to position [201, 0]
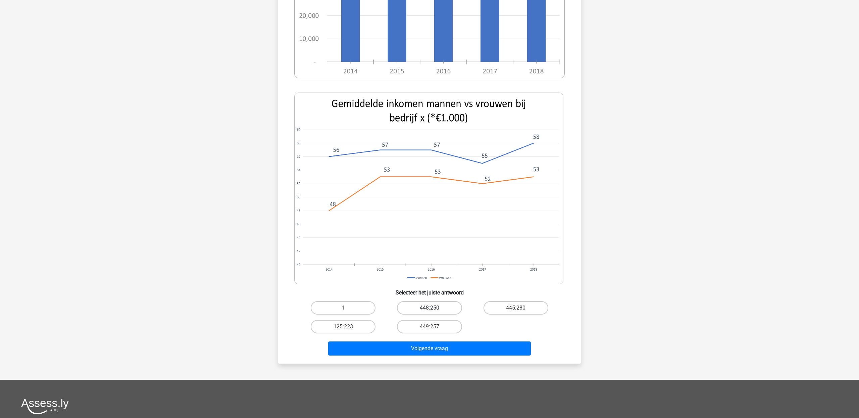
click at [438, 308] on label "448:250" at bounding box center [429, 307] width 65 height 13
click at [434, 308] on input "448:250" at bounding box center [431, 310] width 4 height 4
radio input "true"
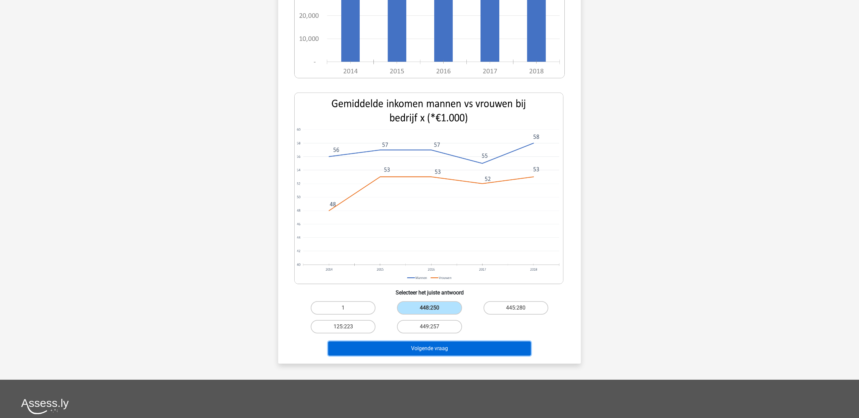
click at [444, 349] on button "Volgende vraag" at bounding box center [429, 348] width 203 height 14
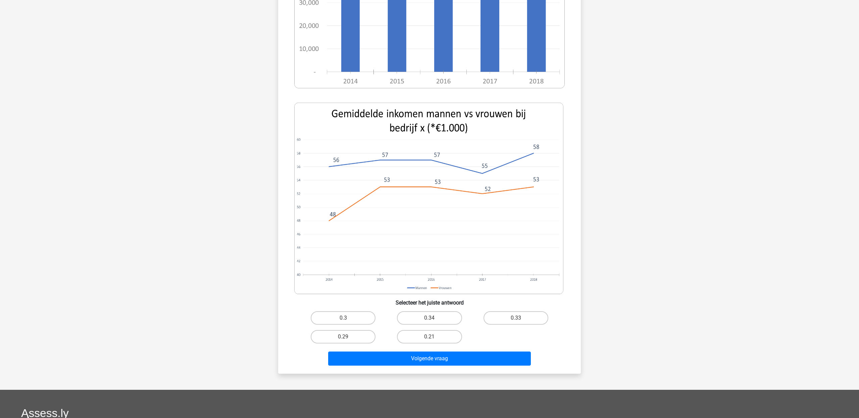
scroll to position [171, 0]
click at [368, 330] on label "0.29" at bounding box center [343, 335] width 65 height 13
click at [347, 336] on input "0.29" at bounding box center [345, 338] width 4 height 4
radio input "true"
click at [374, 346] on div "Volgende vraag" at bounding box center [429, 356] width 281 height 22
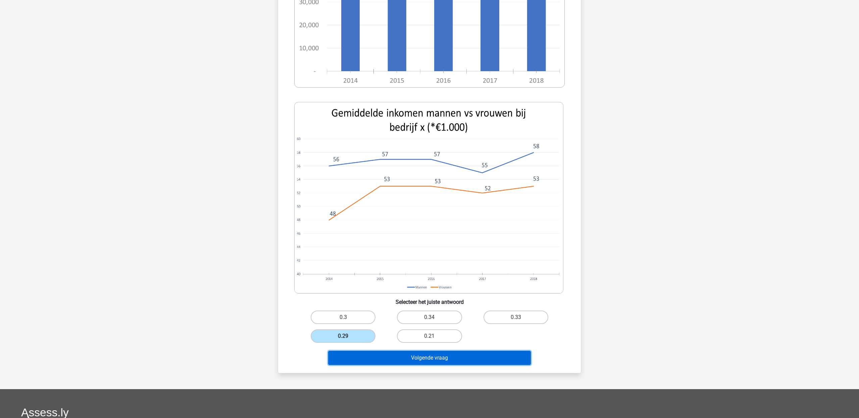
click at [377, 351] on button "Volgende vraag" at bounding box center [429, 358] width 203 height 14
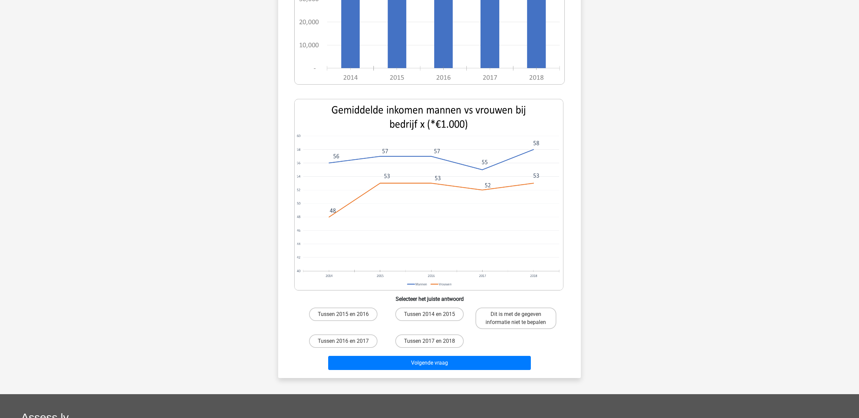
scroll to position [184, 0]
click at [444, 336] on label "Tussen 2017 en 2018" at bounding box center [429, 340] width 68 height 13
click at [434, 340] on input "Tussen 2017 en 2018" at bounding box center [431, 342] width 4 height 4
radio input "true"
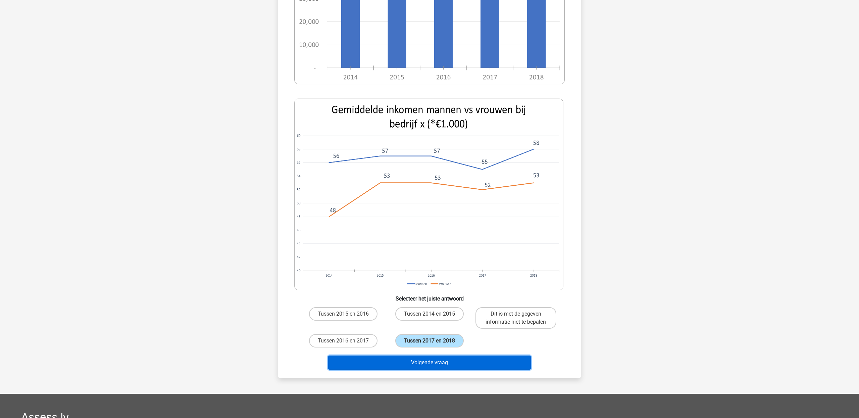
click at [452, 364] on button "Volgende vraag" at bounding box center [429, 362] width 203 height 14
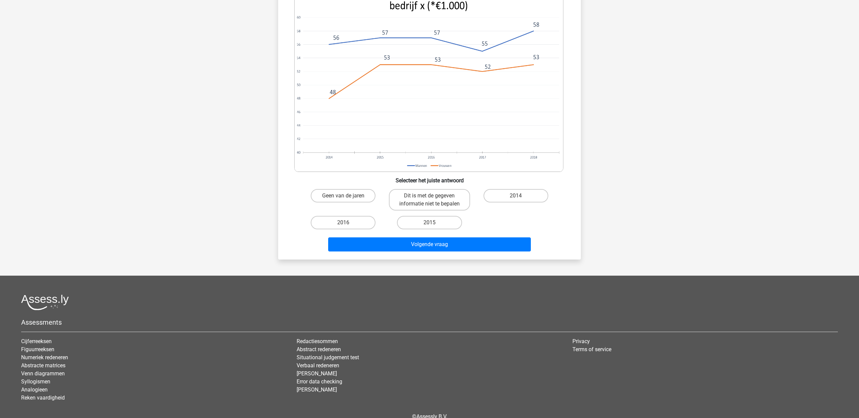
scroll to position [293, 0]
click at [494, 197] on label "2014" at bounding box center [515, 195] width 65 height 13
click at [516, 197] on input "2014" at bounding box center [518, 197] width 4 height 4
radio input "true"
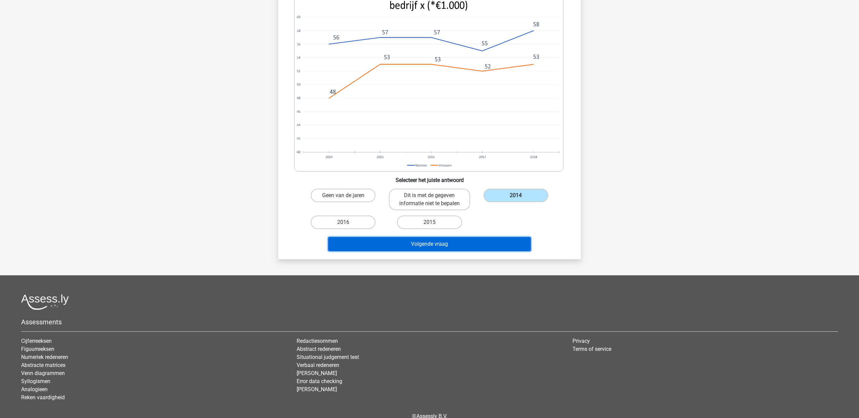
click at [473, 246] on button "Volgende vraag" at bounding box center [429, 244] width 203 height 14
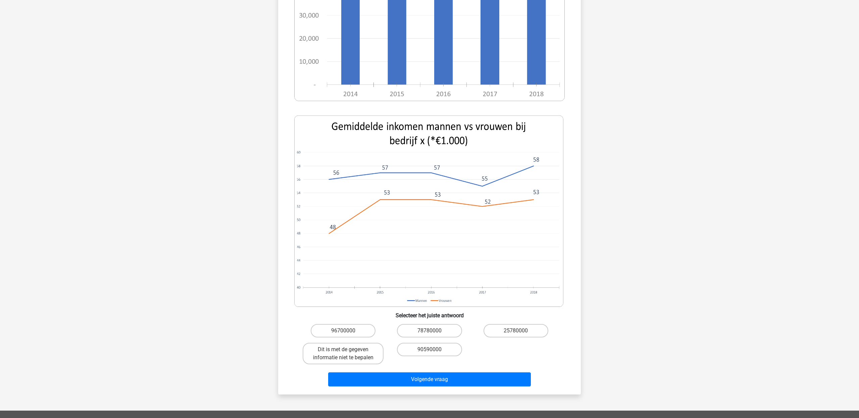
scroll to position [190, 0]
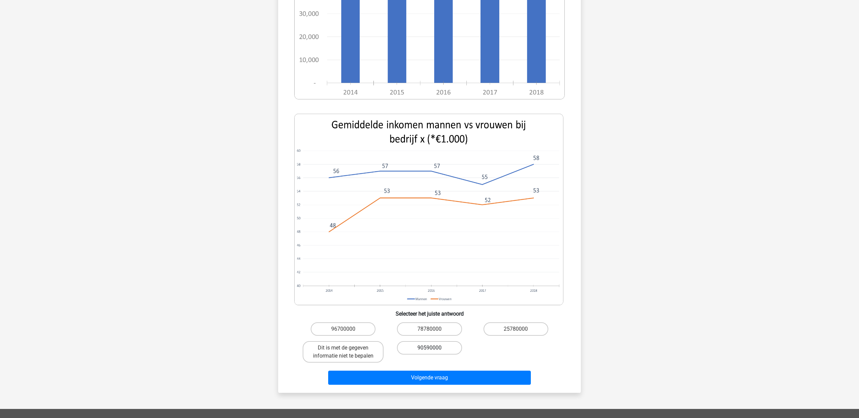
click at [450, 341] on label "90590000" at bounding box center [429, 347] width 65 height 13
click at [434, 347] on input "90590000" at bounding box center [431, 349] width 4 height 4
radio input "true"
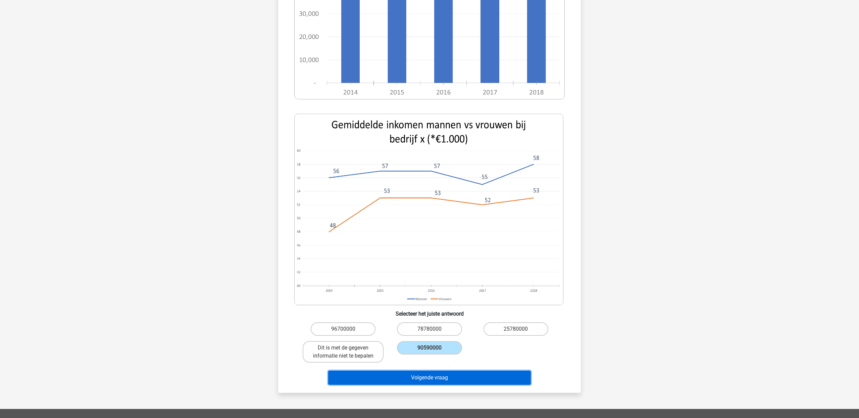
click at [471, 370] on button "Volgende vraag" at bounding box center [429, 377] width 203 height 14
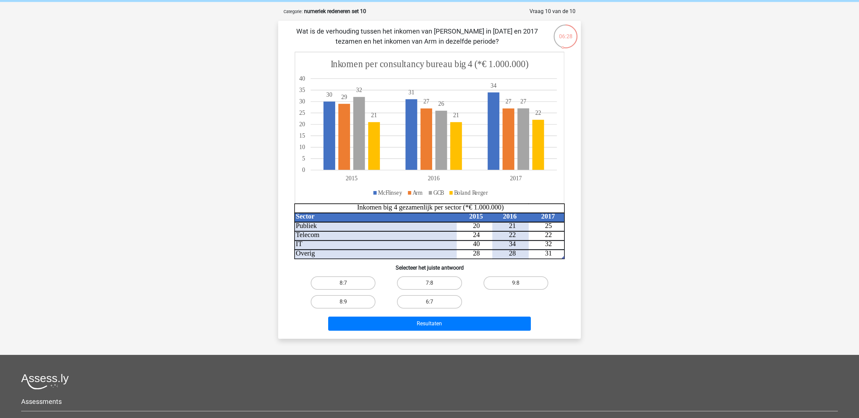
scroll to position [26, 0]
click at [352, 288] on label "8:7" at bounding box center [343, 282] width 65 height 13
click at [347, 287] on input "8:7" at bounding box center [345, 285] width 4 height 4
radio input "true"
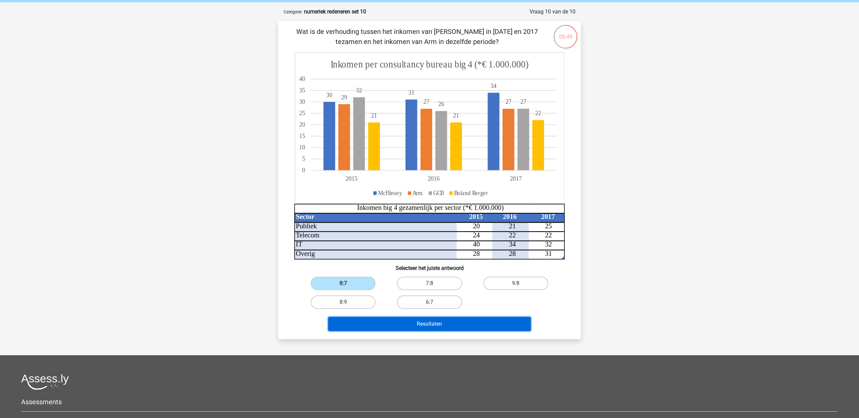
click at [396, 321] on button "Resultaten" at bounding box center [429, 324] width 203 height 14
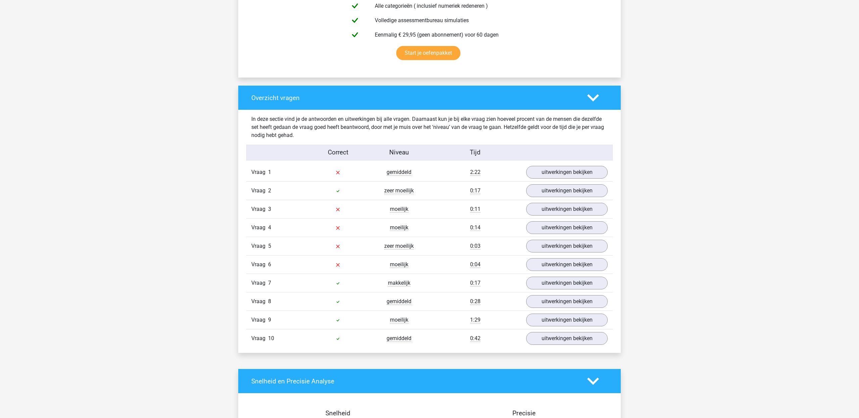
scroll to position [420, 0]
click at [556, 170] on link "uitwerkingen bekijken" at bounding box center [567, 171] width 94 height 15
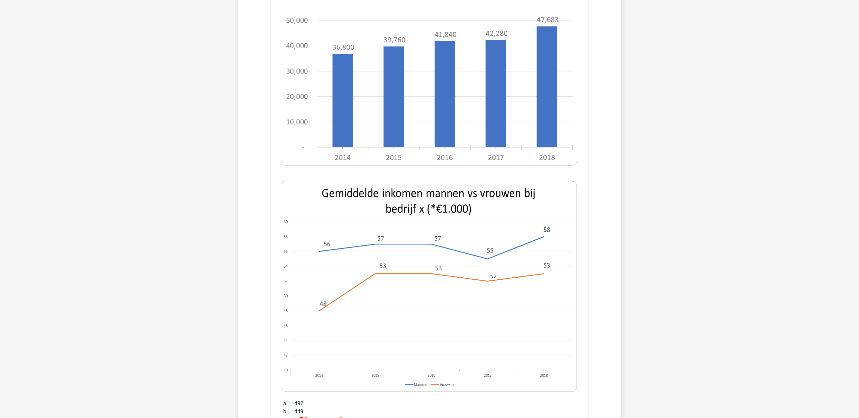
scroll to position [723, 0]
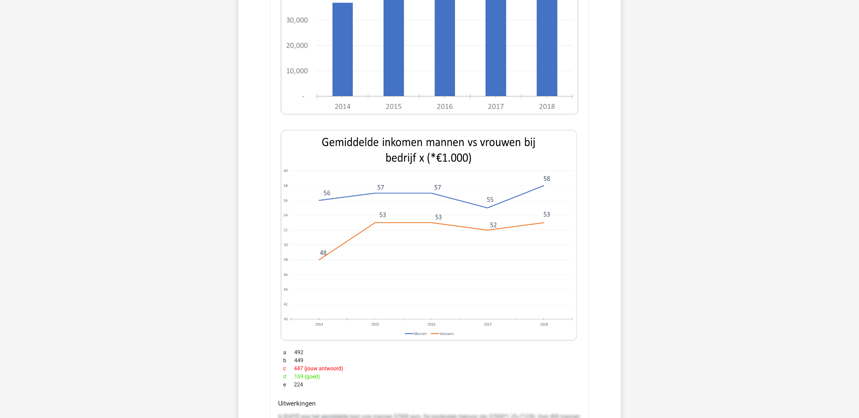
drag, startPoint x: 291, startPoint y: 376, endPoint x: 347, endPoint y: 376, distance: 56.4
click at [347, 376] on div "d 169 (goed)" at bounding box center [429, 376] width 303 height 8
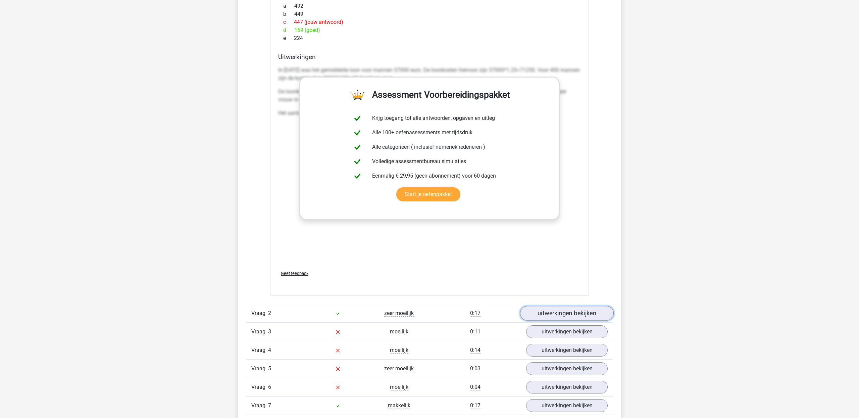
click at [536, 313] on link "uitwerkingen bekijken" at bounding box center [567, 313] width 94 height 15
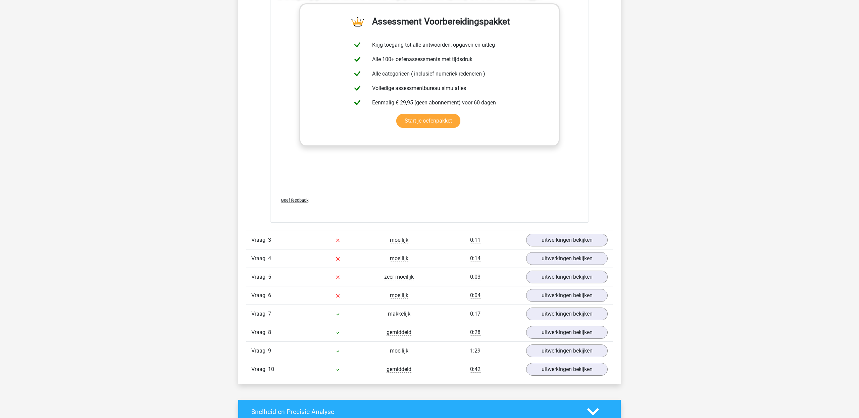
scroll to position [1927, 0]
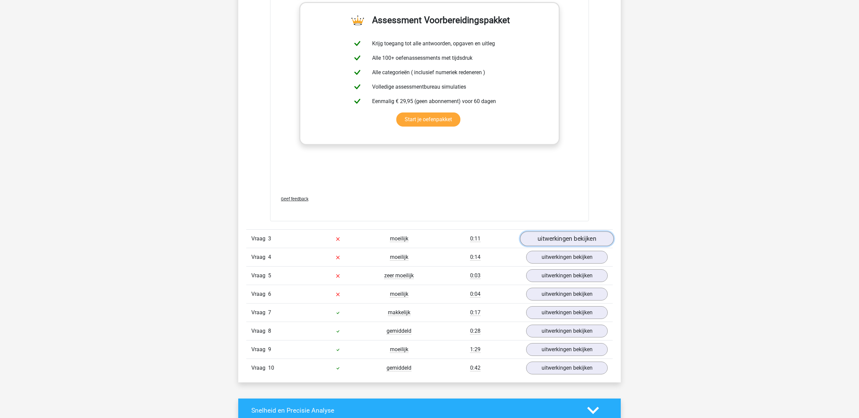
click at [539, 245] on link "uitwerkingen bekijken" at bounding box center [567, 238] width 94 height 15
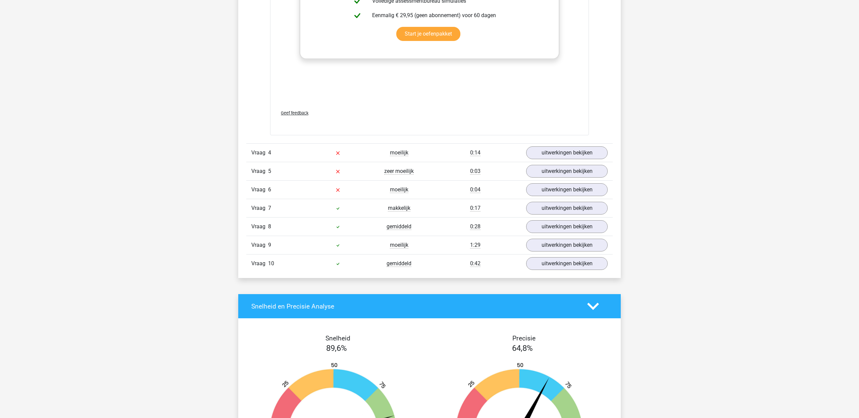
scroll to position [2795, 0]
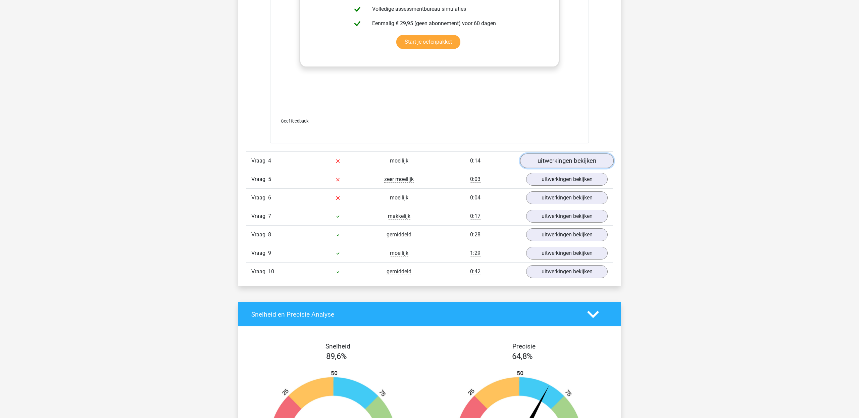
click at [549, 167] on link "uitwerkingen bekijken" at bounding box center [567, 160] width 94 height 15
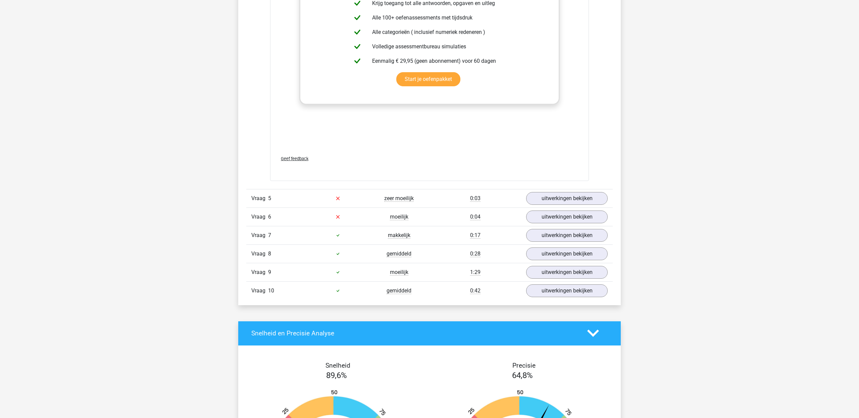
scroll to position [3565, 0]
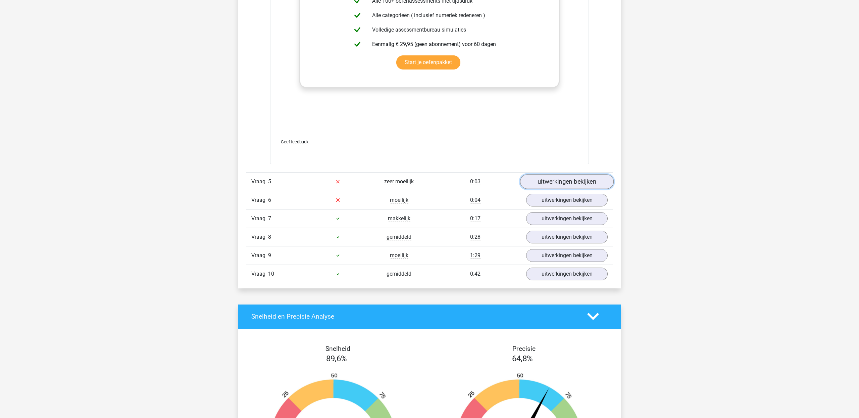
click at [564, 187] on link "uitwerkingen bekijken" at bounding box center [567, 181] width 94 height 15
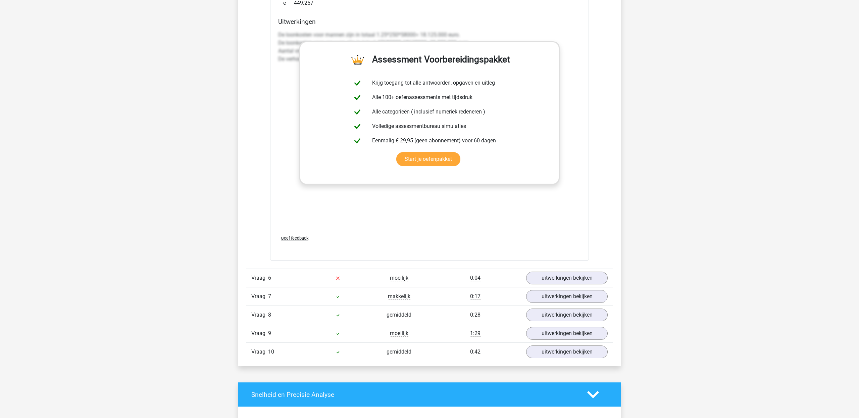
scroll to position [4260, 0]
click at [572, 271] on div "Vraag 6 moeilijk 0:04 uitwerkingen bekijken" at bounding box center [429, 277] width 366 height 18
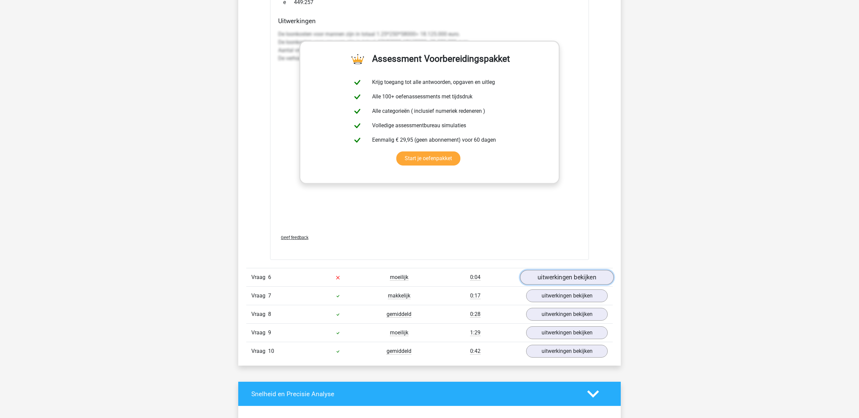
click at [571, 276] on link "uitwerkingen bekijken" at bounding box center [567, 277] width 94 height 15
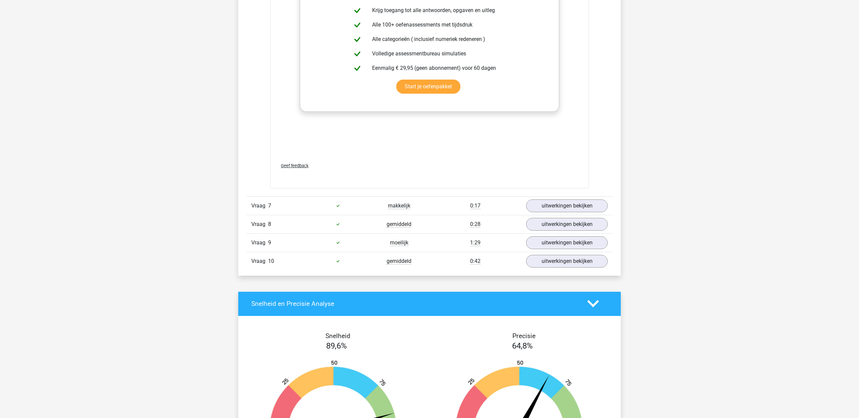
scroll to position [5114, 0]
click at [584, 212] on link "uitwerkingen bekijken" at bounding box center [567, 206] width 94 height 15
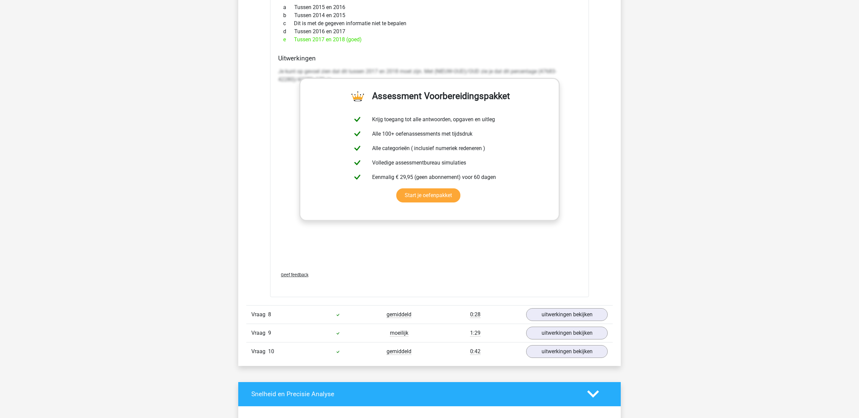
scroll to position [5798, 0]
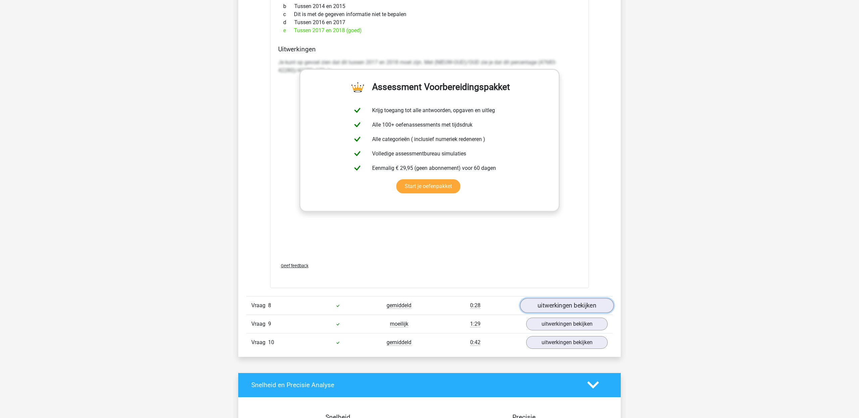
click at [569, 301] on link "uitwerkingen bekijken" at bounding box center [567, 305] width 94 height 15
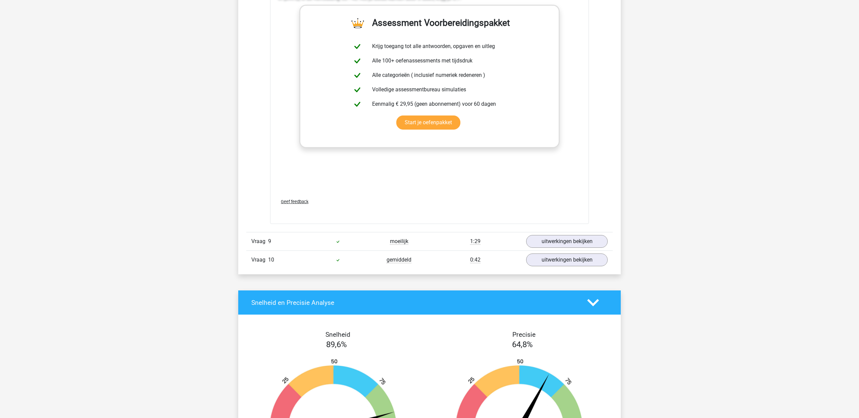
scroll to position [6749, 0]
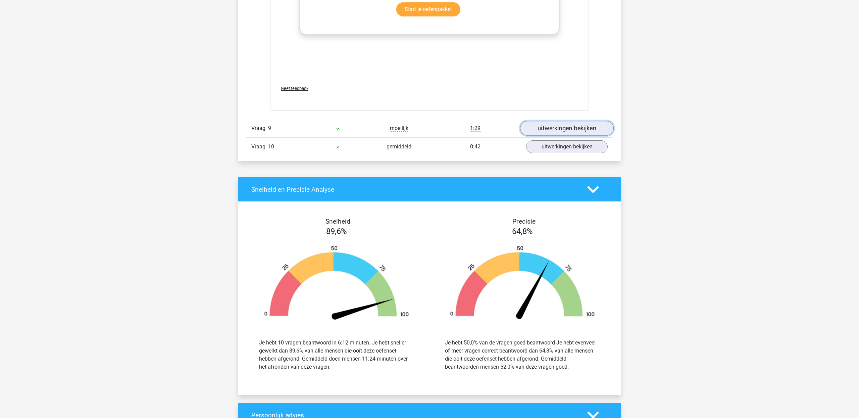
click at [548, 132] on link "uitwerkingen bekijken" at bounding box center [567, 128] width 94 height 15
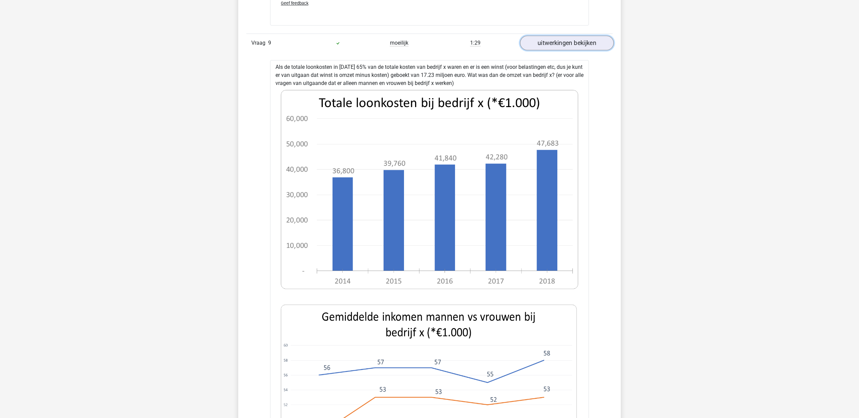
scroll to position [6833, 0]
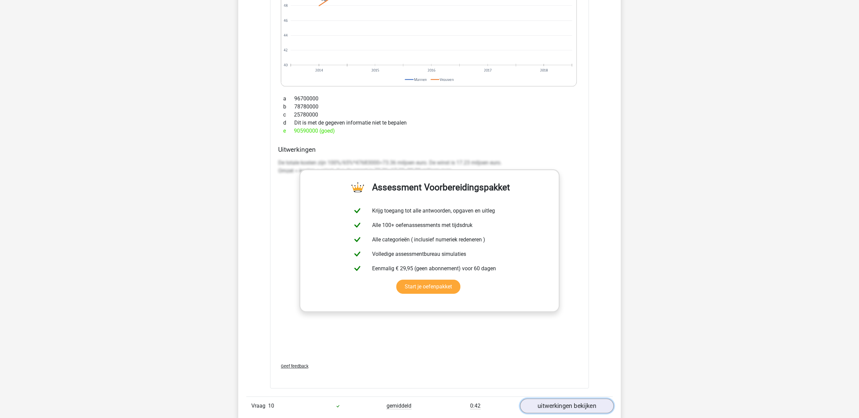
click at [583, 410] on link "uitwerkingen bekijken" at bounding box center [567, 405] width 94 height 15
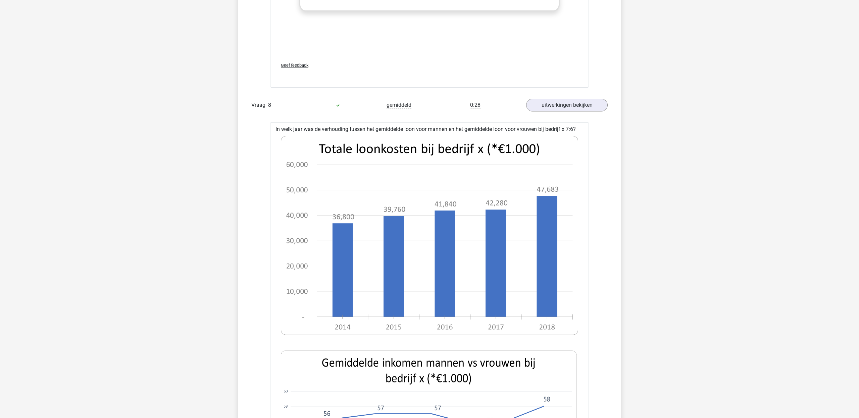
scroll to position [5351, 0]
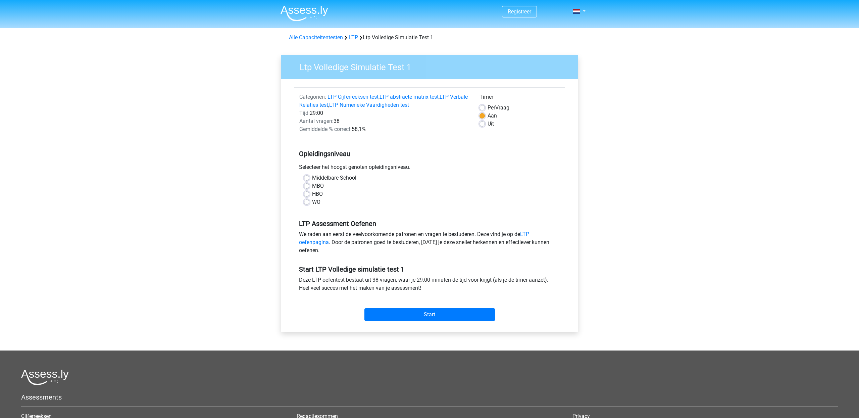
click at [310, 203] on div "WO" at bounding box center [429, 202] width 251 height 8
click at [312, 204] on label "WO" at bounding box center [316, 202] width 8 height 8
click at [305, 204] on input "WO" at bounding box center [306, 201] width 5 height 7
radio input "true"
click at [446, 308] on input "Start" at bounding box center [429, 314] width 130 height 13
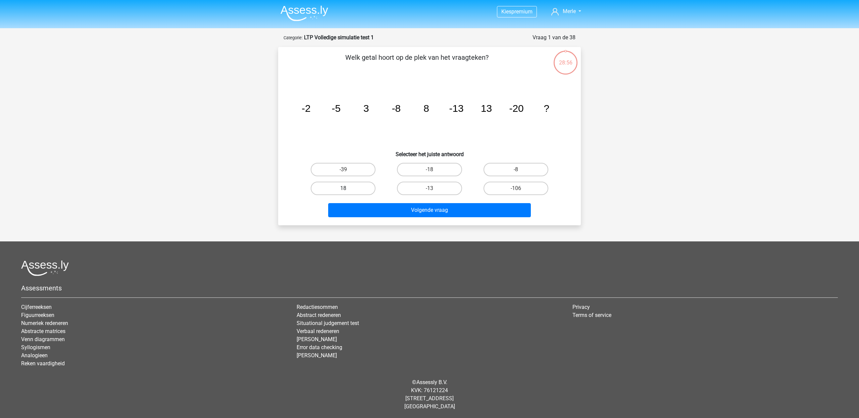
click at [351, 189] on label "18" at bounding box center [343, 187] width 65 height 13
click at [347, 189] on input "18" at bounding box center [345, 190] width 4 height 4
radio input "true"
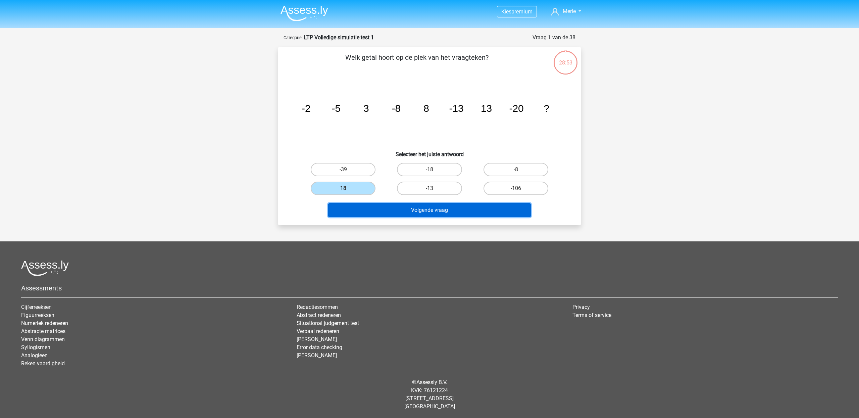
click at [410, 210] on button "Volgende vraag" at bounding box center [429, 210] width 203 height 14
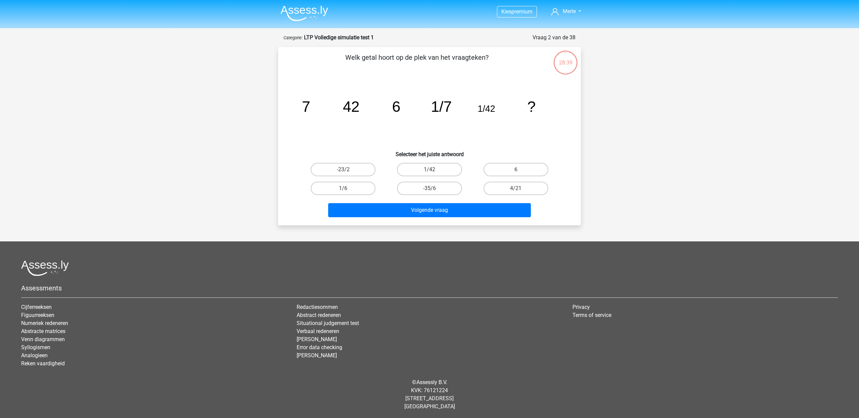
click at [343, 190] on input "1/6" at bounding box center [345, 190] width 4 height 4
radio input "true"
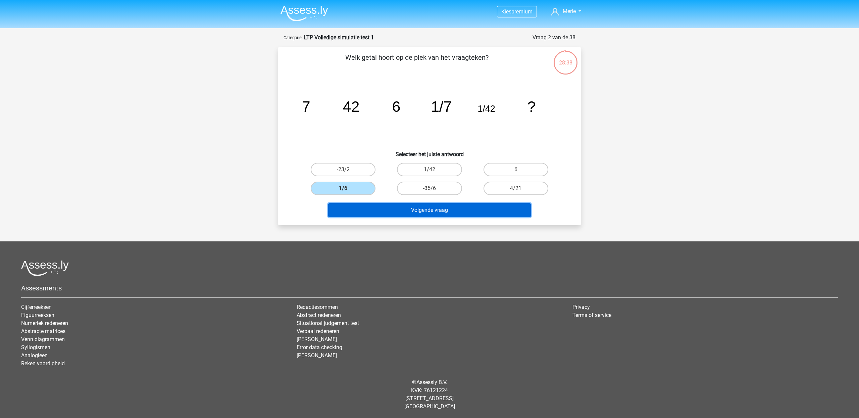
click at [378, 212] on button "Volgende vraag" at bounding box center [429, 210] width 203 height 14
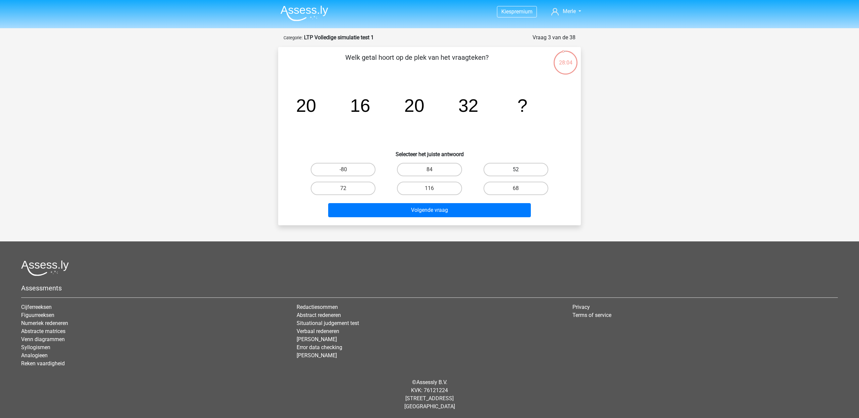
drag, startPoint x: 498, startPoint y: 167, endPoint x: 496, endPoint y: 172, distance: 5.4
click at [498, 167] on label "52" at bounding box center [515, 169] width 65 height 13
click at [516, 169] on input "52" at bounding box center [518, 171] width 4 height 4
radio input "true"
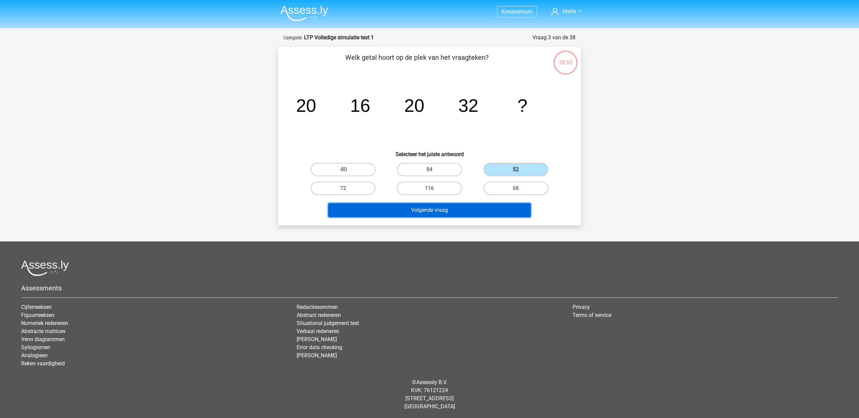
click at [481, 203] on button "Volgende vraag" at bounding box center [429, 210] width 203 height 14
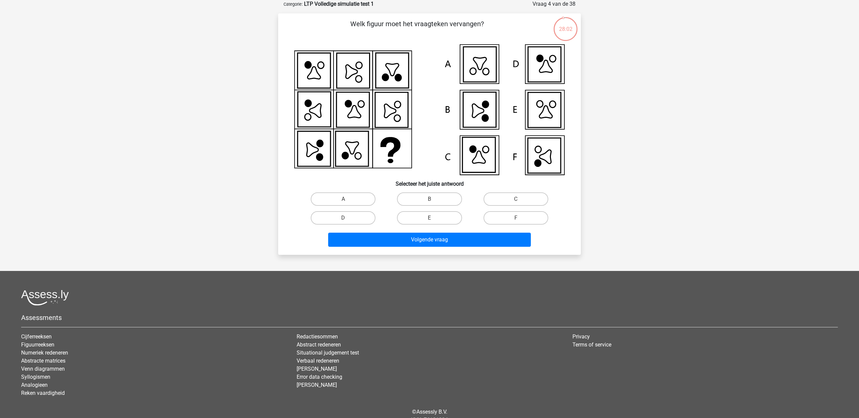
scroll to position [8, 0]
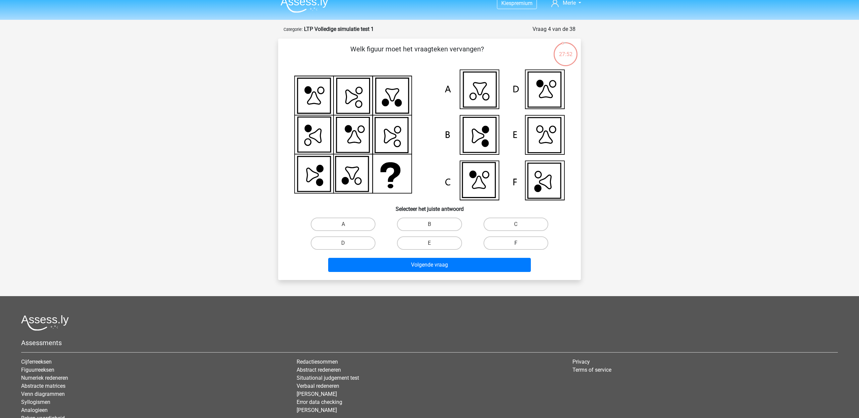
click at [523, 245] on label "F" at bounding box center [515, 242] width 65 height 13
click at [520, 245] on input "F" at bounding box center [518, 245] width 4 height 4
radio input "true"
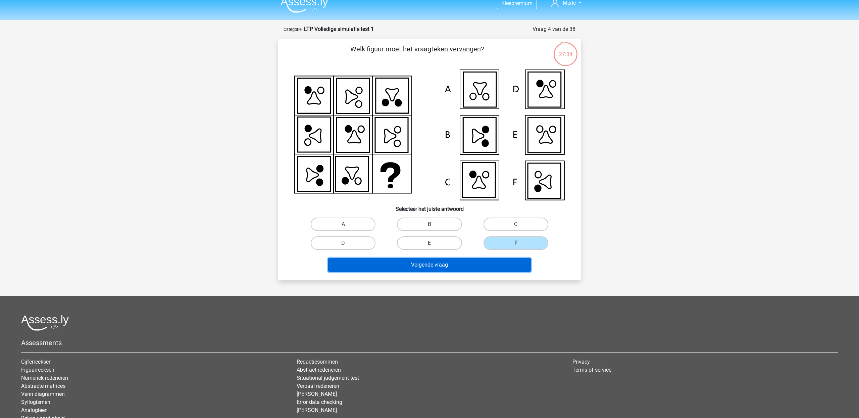
click at [464, 265] on button "Volgende vraag" at bounding box center [429, 265] width 203 height 14
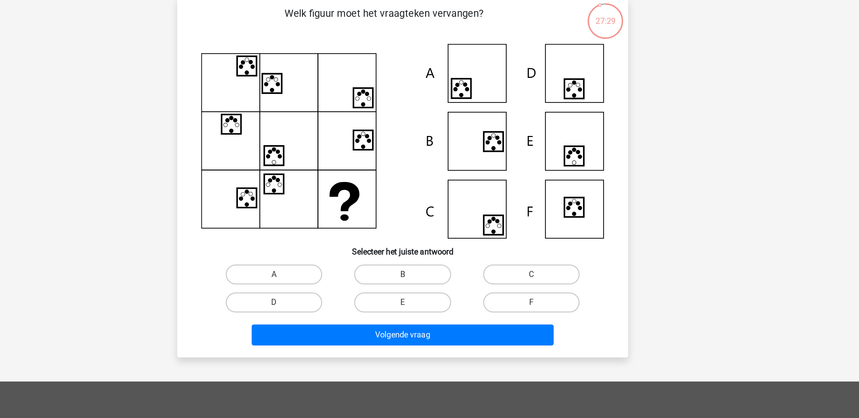
scroll to position [15, 0]
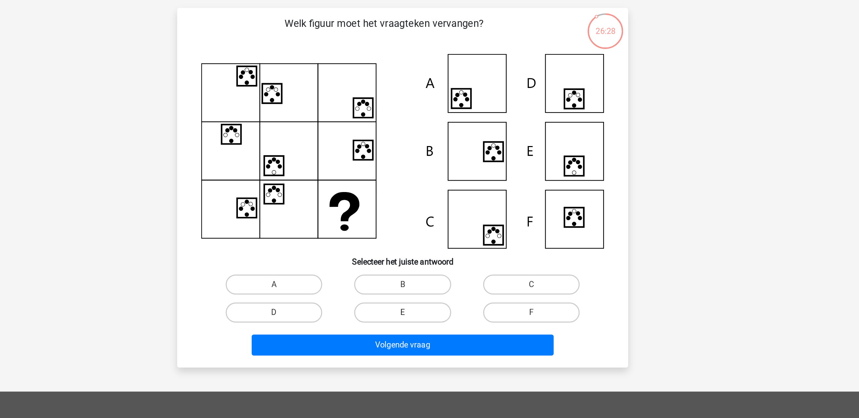
click at [447, 235] on label "E" at bounding box center [429, 236] width 65 height 13
click at [434, 236] on input "E" at bounding box center [431, 238] width 4 height 4
radio input "true"
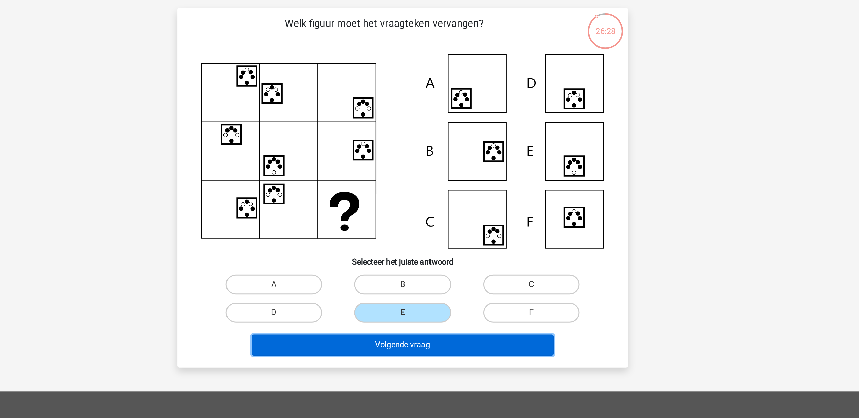
click at [447, 257] on button "Volgende vraag" at bounding box center [429, 258] width 203 height 14
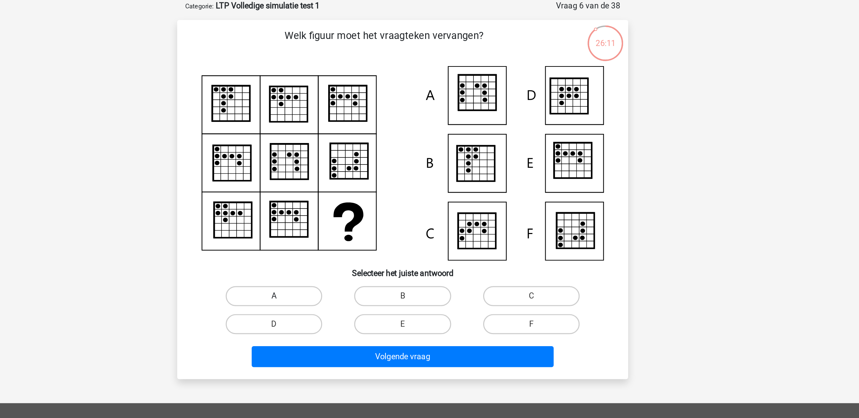
click at [324, 213] on label "A" at bounding box center [343, 217] width 65 height 13
click at [343, 217] on input "A" at bounding box center [345, 219] width 4 height 4
radio input "true"
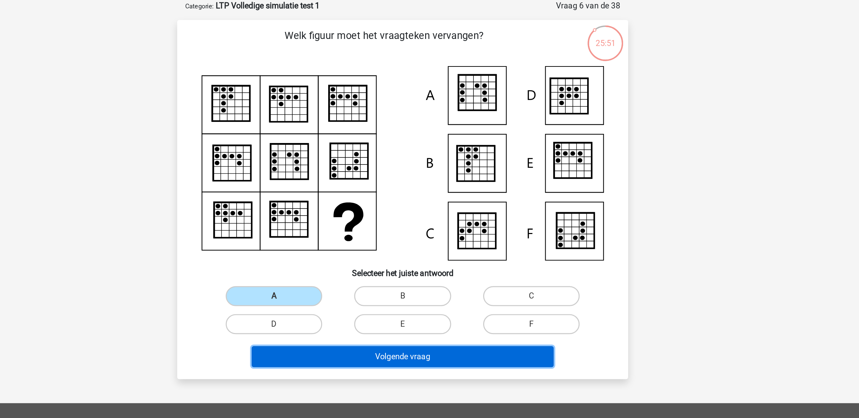
click at [391, 261] on button "Volgende vraag" at bounding box center [429, 258] width 203 height 14
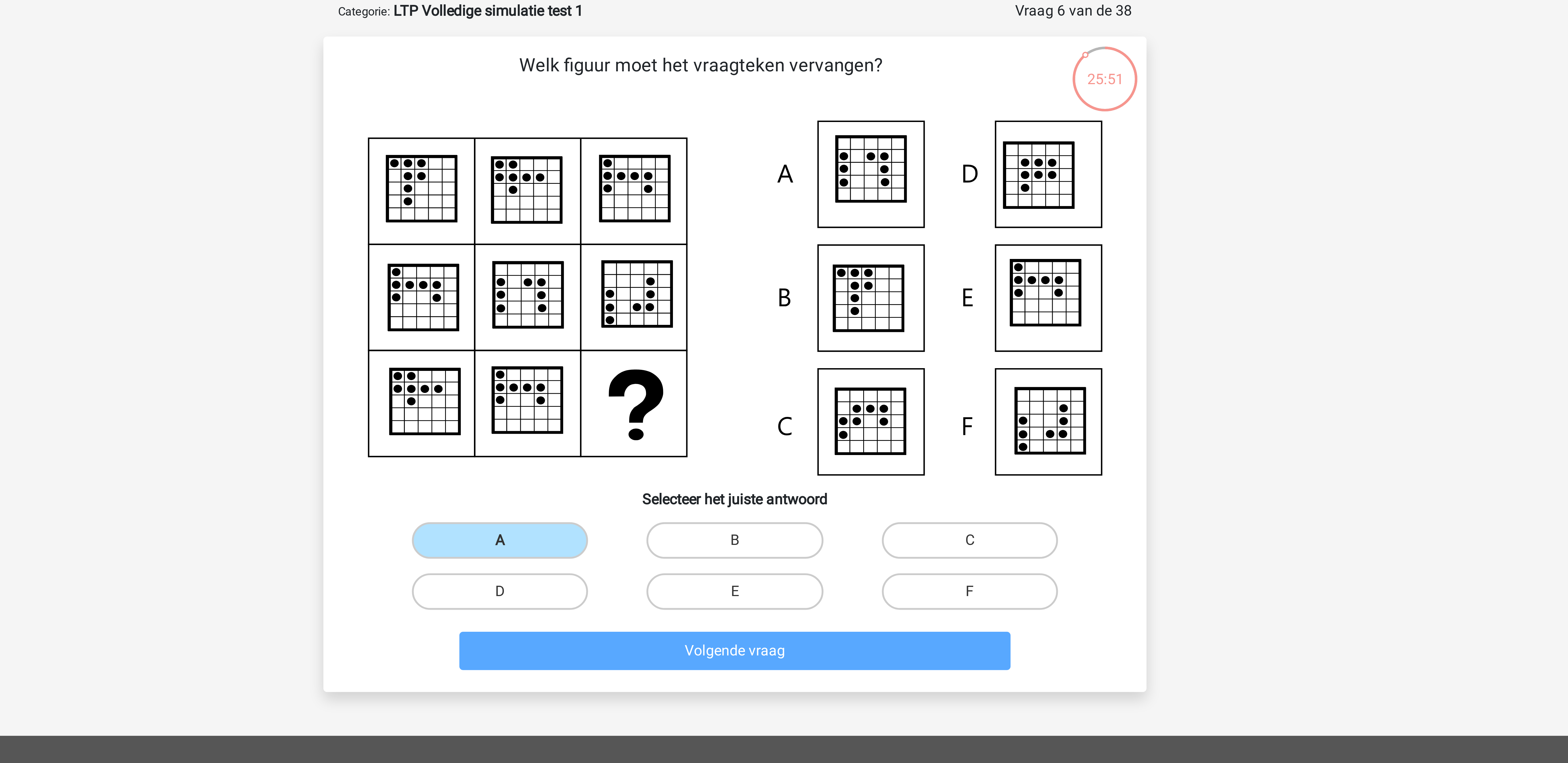
scroll to position [0, 0]
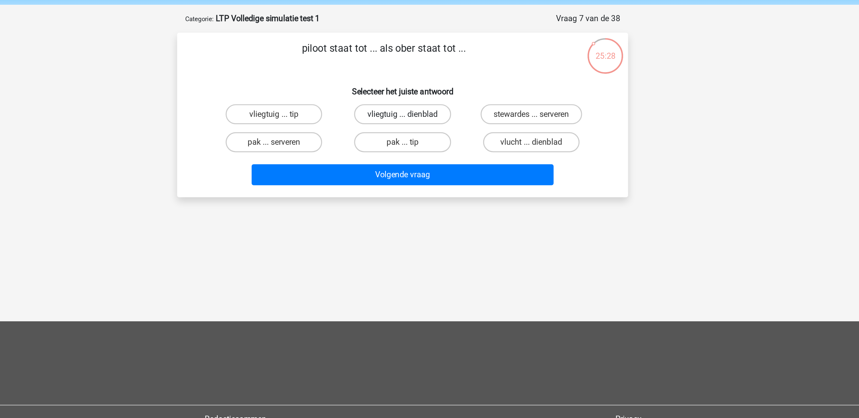
click at [434, 103] on label "vliegtuig ... dienblad" at bounding box center [429, 101] width 65 height 13
click at [434, 103] on input "vliegtuig ... dienblad" at bounding box center [431, 104] width 4 height 4
radio input "true"
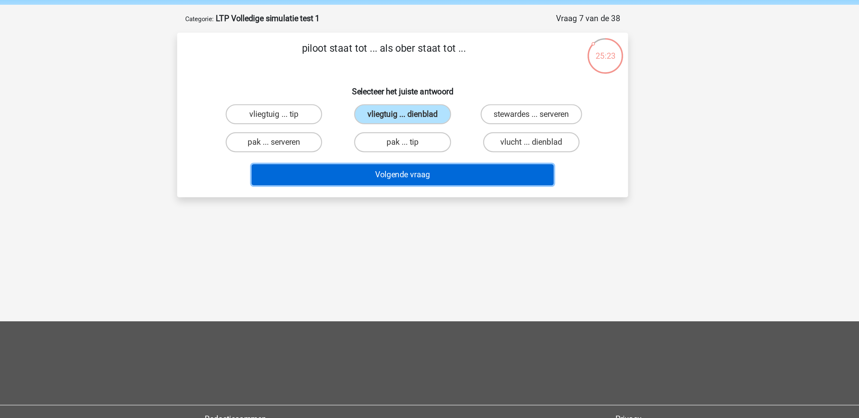
click at [472, 139] on button "Volgende vraag" at bounding box center [429, 142] width 203 height 14
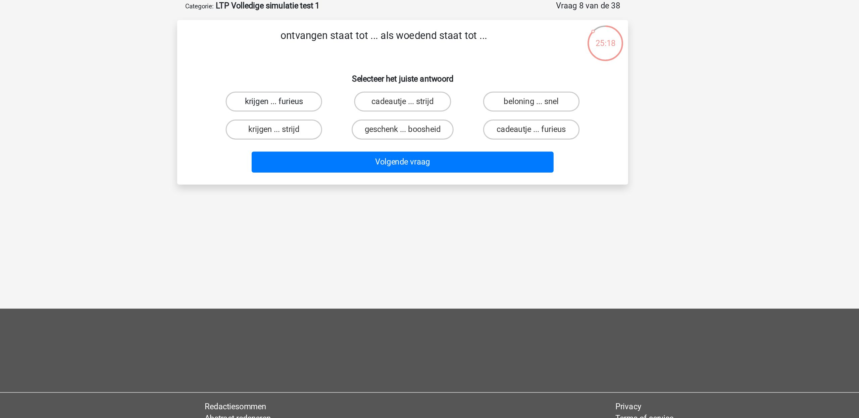
click at [366, 100] on label "krijgen ... furieus" at bounding box center [343, 101] width 65 height 13
click at [347, 102] on input "krijgen ... furieus" at bounding box center [345, 104] width 4 height 4
radio input "true"
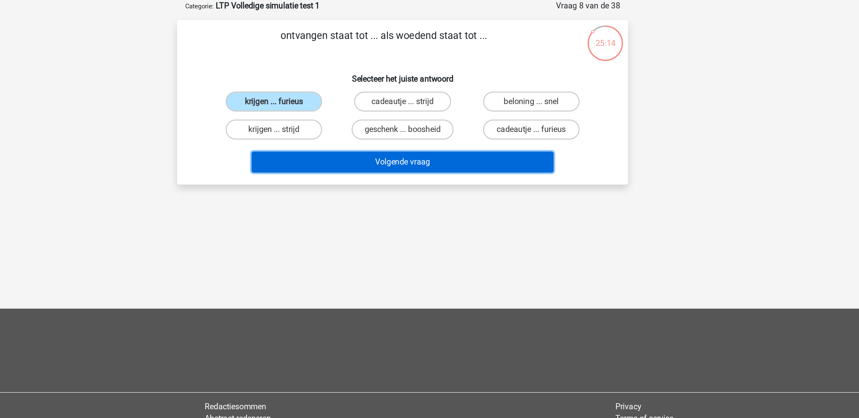
click at [464, 148] on button "Volgende vraag" at bounding box center [429, 142] width 203 height 14
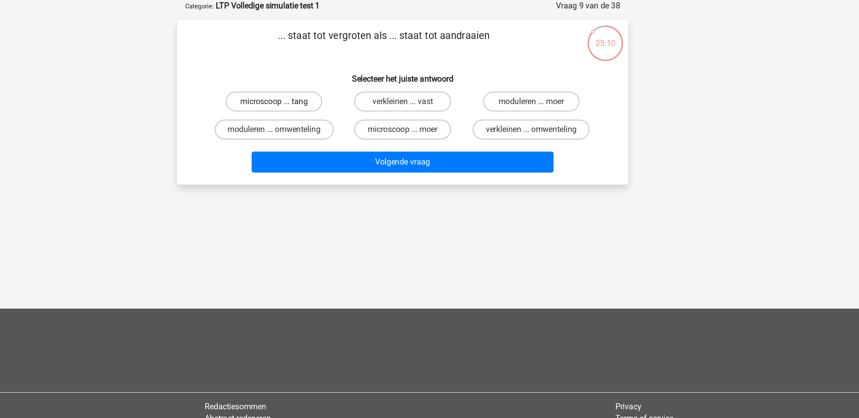
click at [352, 104] on label "microscoop ... tang" at bounding box center [343, 101] width 65 height 13
click at [347, 104] on input "microscoop ... tang" at bounding box center [345, 104] width 4 height 4
radio input "true"
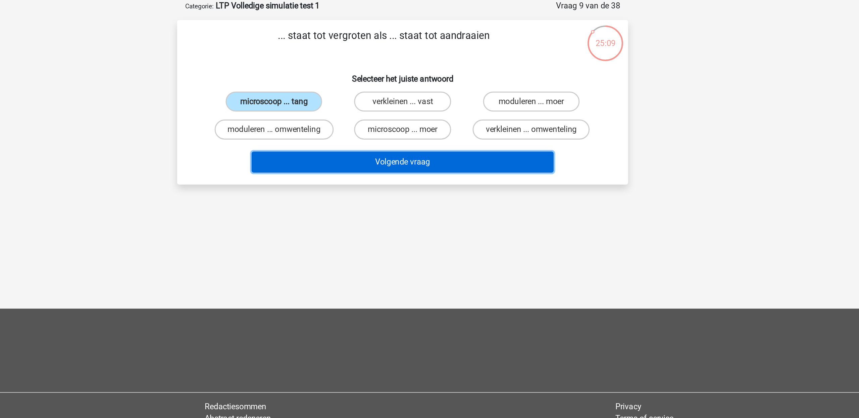
click at [421, 138] on button "Volgende vraag" at bounding box center [429, 142] width 203 height 14
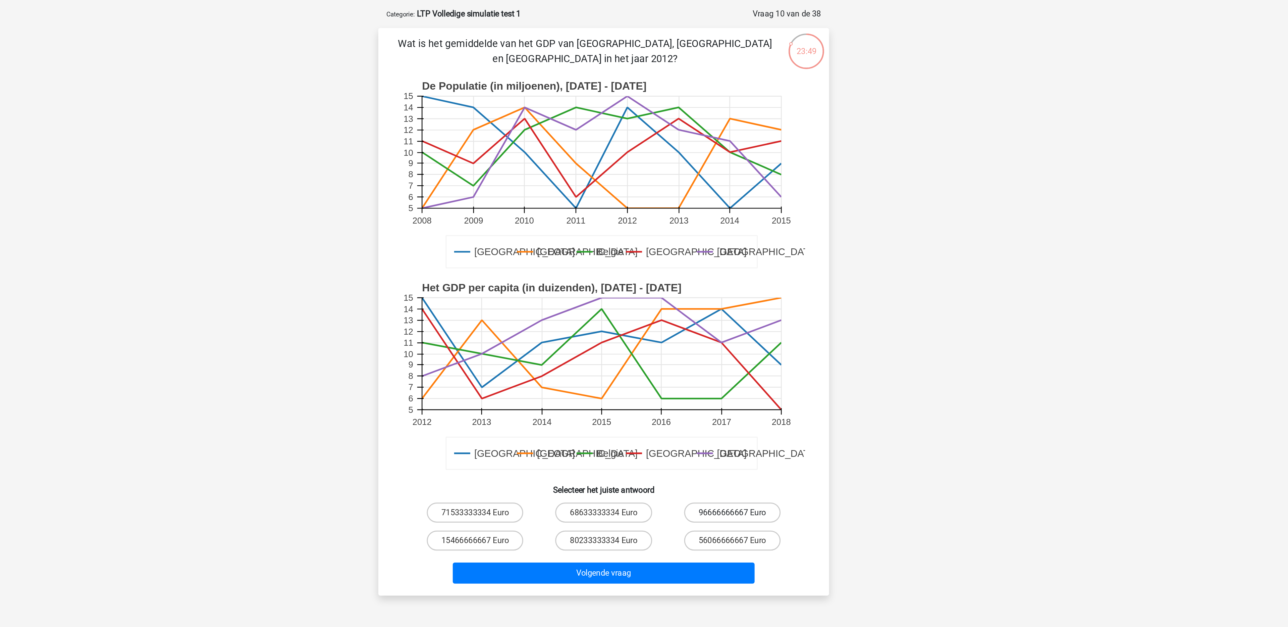
click at [711, 370] on label "96666666667 Euro" at bounding box center [730, 371] width 65 height 13
click at [730, 372] on input "96666666667 Euro" at bounding box center [732, 374] width 4 height 4
radio input "true"
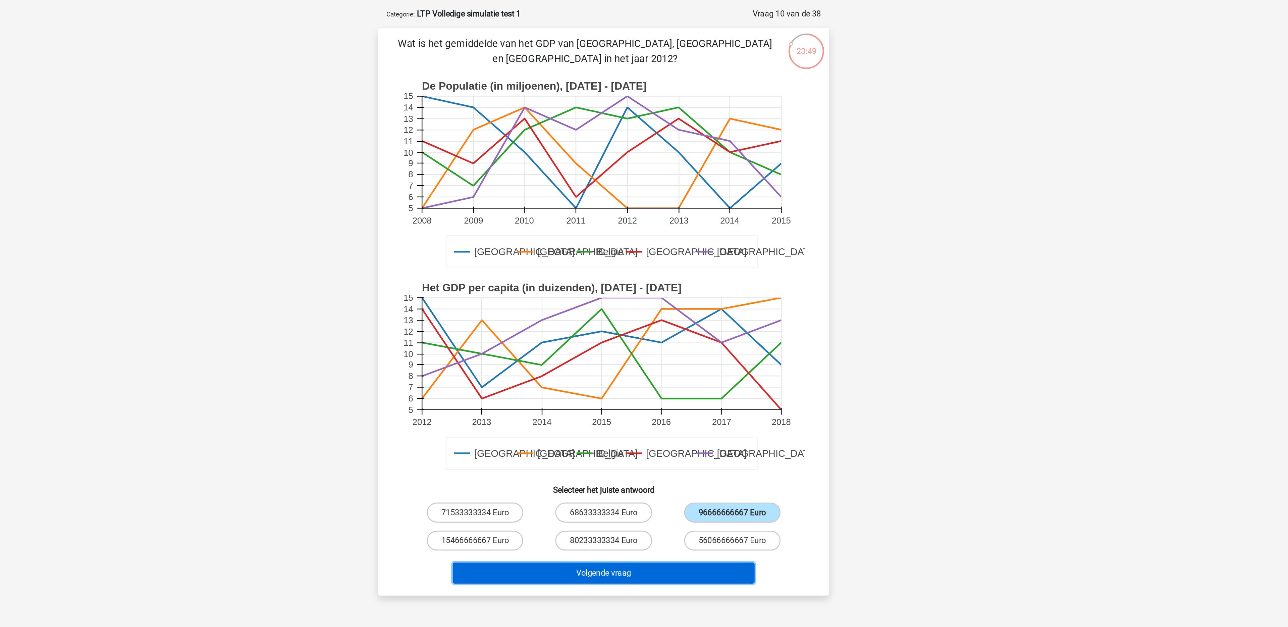
click at [701, 412] on button "Volgende vraag" at bounding box center [644, 413] width 203 height 14
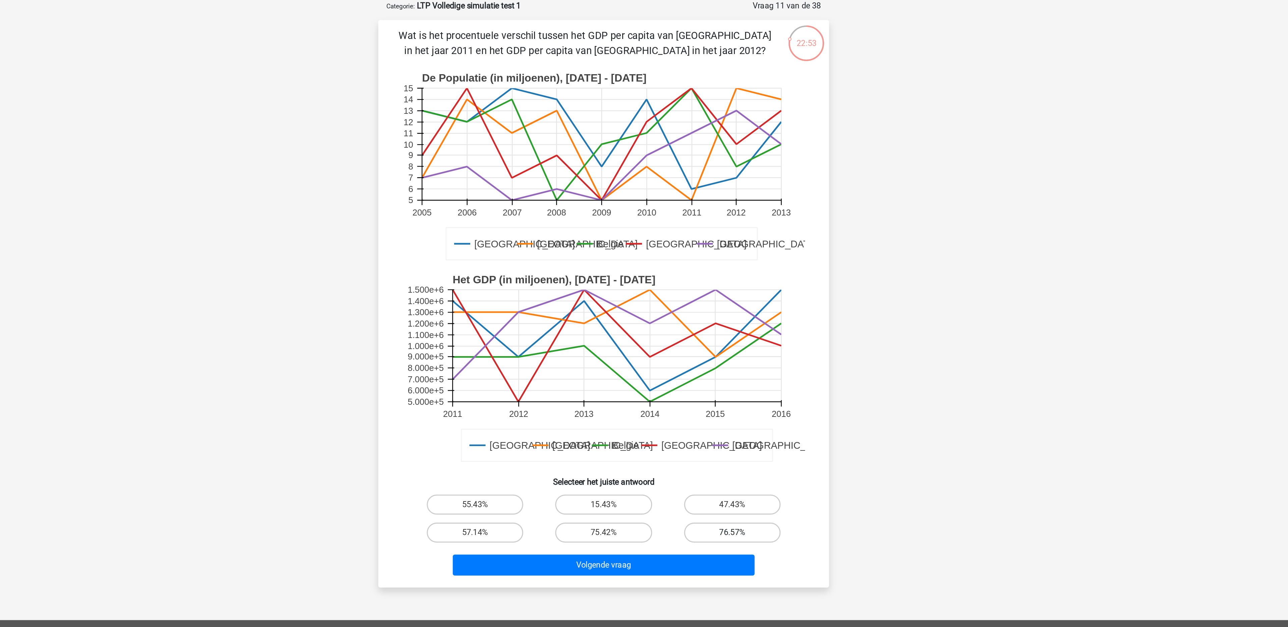
click at [733, 397] on label "76.57%" at bounding box center [730, 390] width 65 height 13
click at [733, 395] on input "76.57%" at bounding box center [732, 393] width 4 height 4
radio input "true"
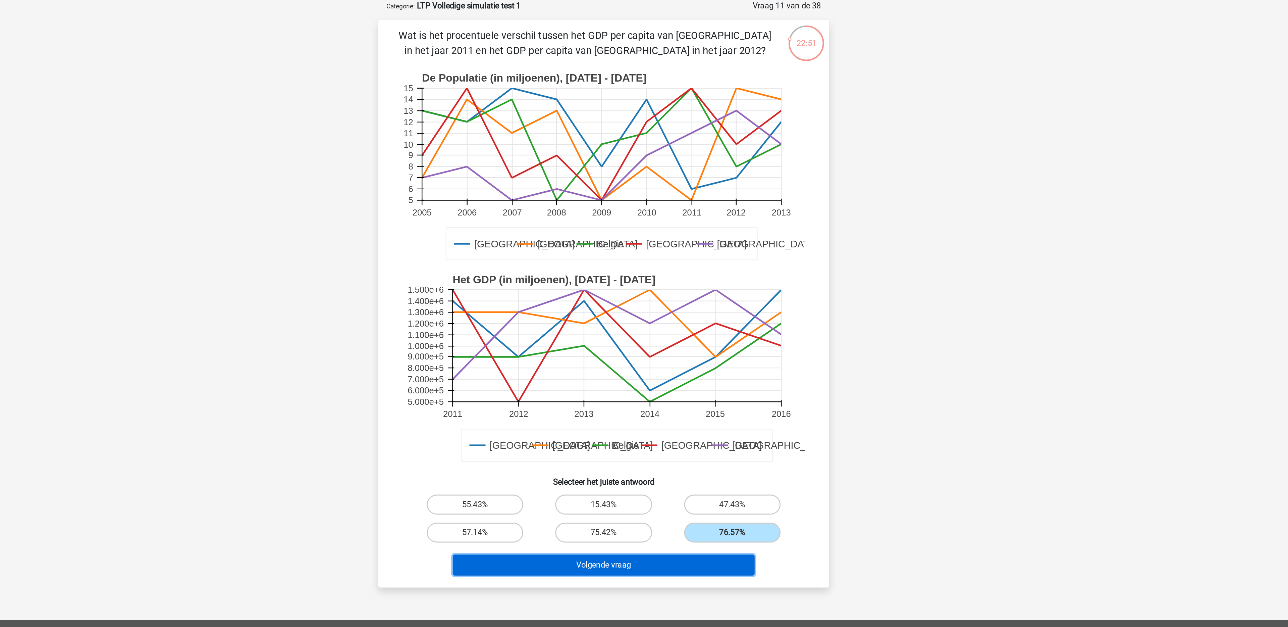
click at [731, 414] on button "Volgende vraag" at bounding box center [644, 413] width 203 height 14
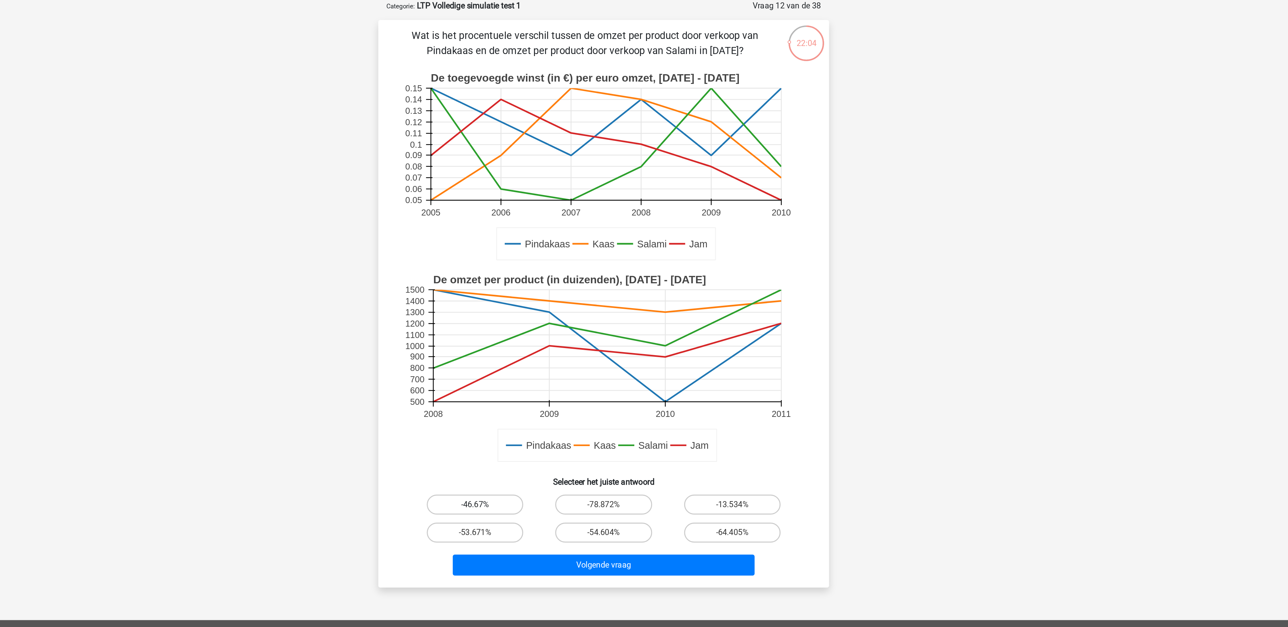
click at [557, 371] on label "-46.67%" at bounding box center [557, 371] width 65 height 13
click at [558, 372] on input "-46.67%" at bounding box center [560, 374] width 4 height 4
radio input "true"
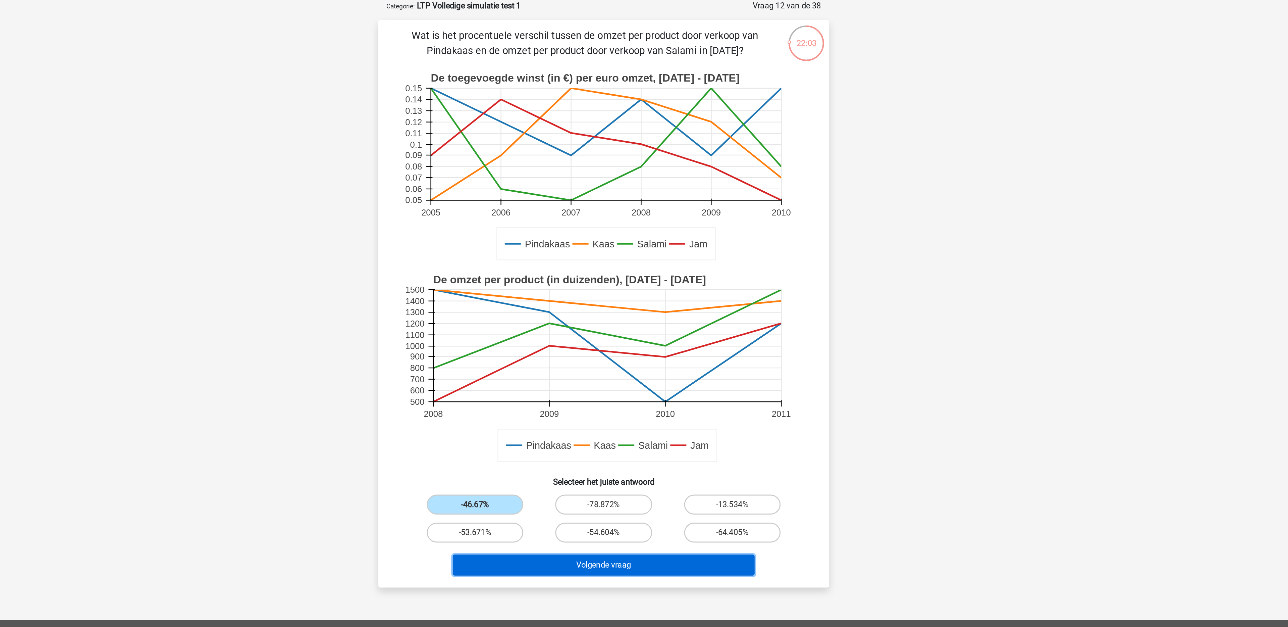
click at [604, 417] on button "Volgende vraag" at bounding box center [644, 413] width 203 height 14
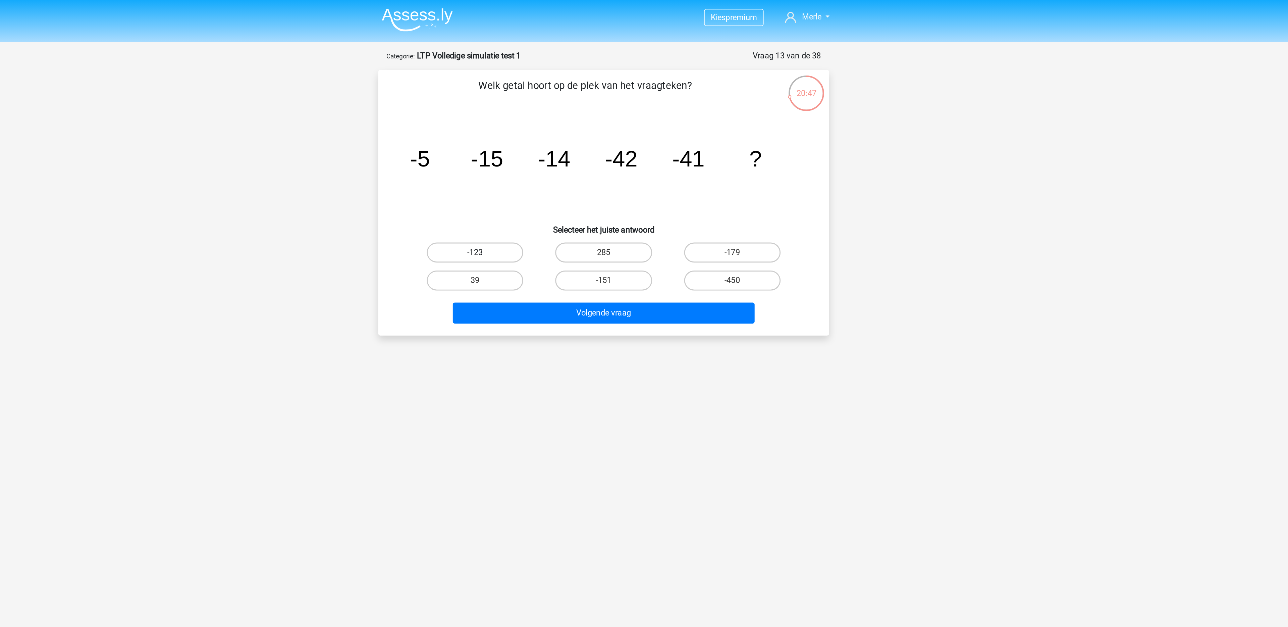
click at [579, 171] on label "-123" at bounding box center [557, 169] width 65 height 13
click at [562, 171] on input "-123" at bounding box center [560, 171] width 4 height 4
radio input "true"
click at [659, 186] on label "-151" at bounding box center [643, 187] width 65 height 13
click at [648, 188] on input "-151" at bounding box center [646, 190] width 4 height 4
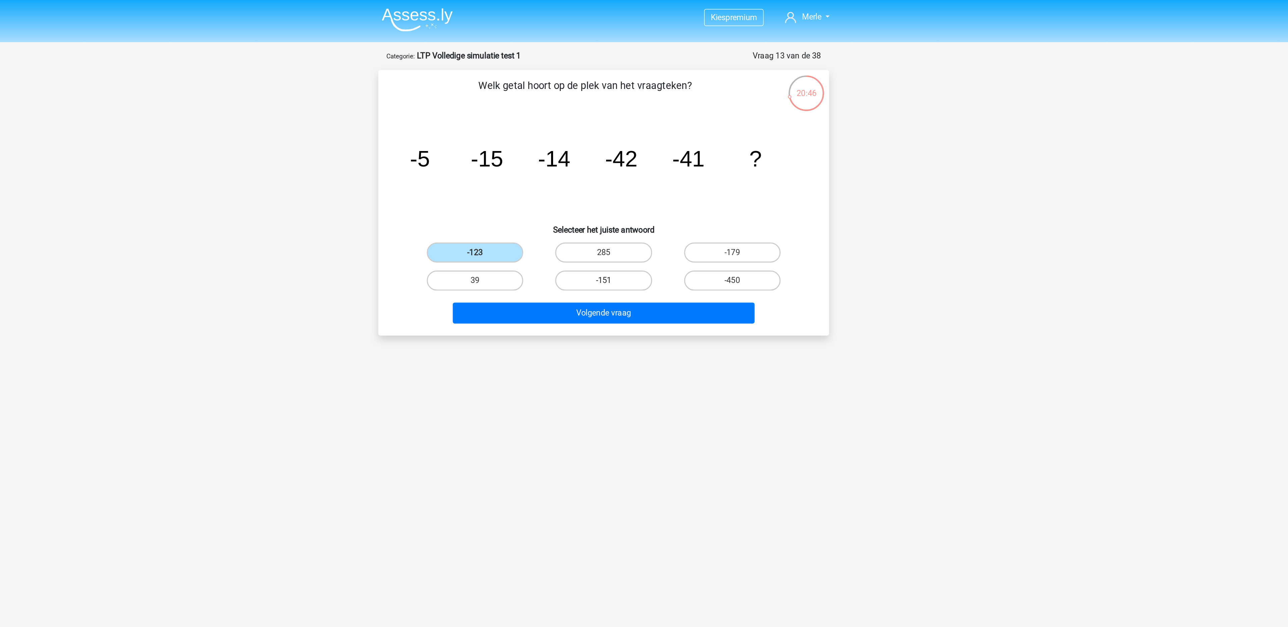
radio input "true"
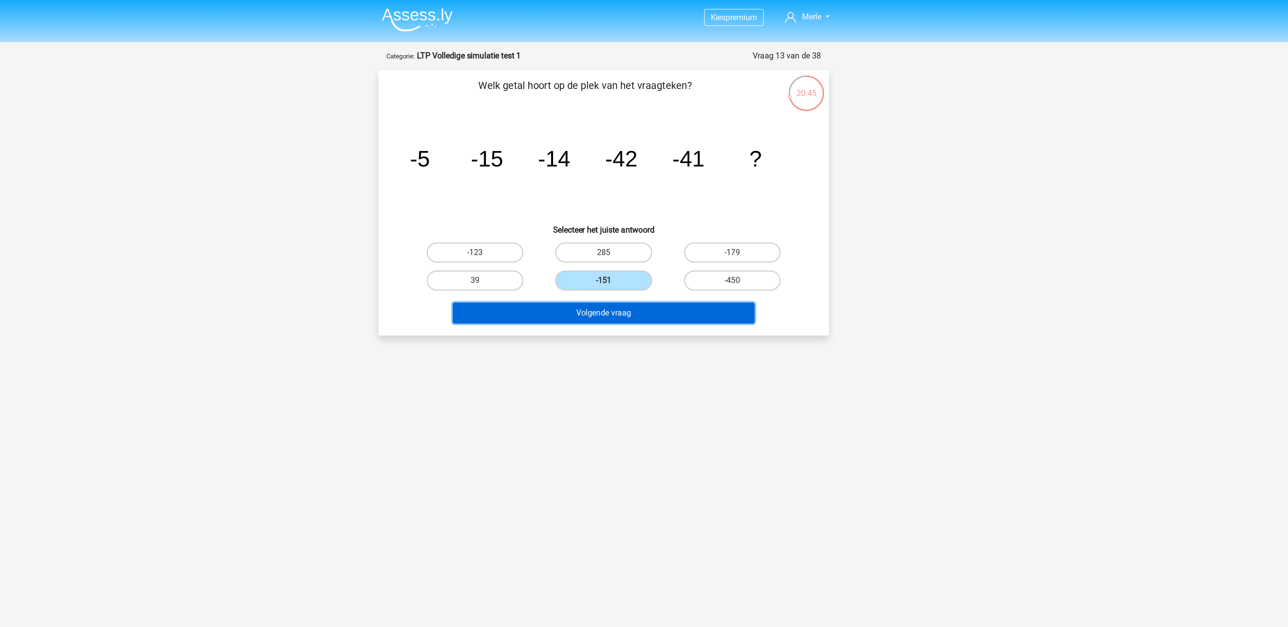
click at [659, 215] on button "Volgende vraag" at bounding box center [644, 210] width 203 height 14
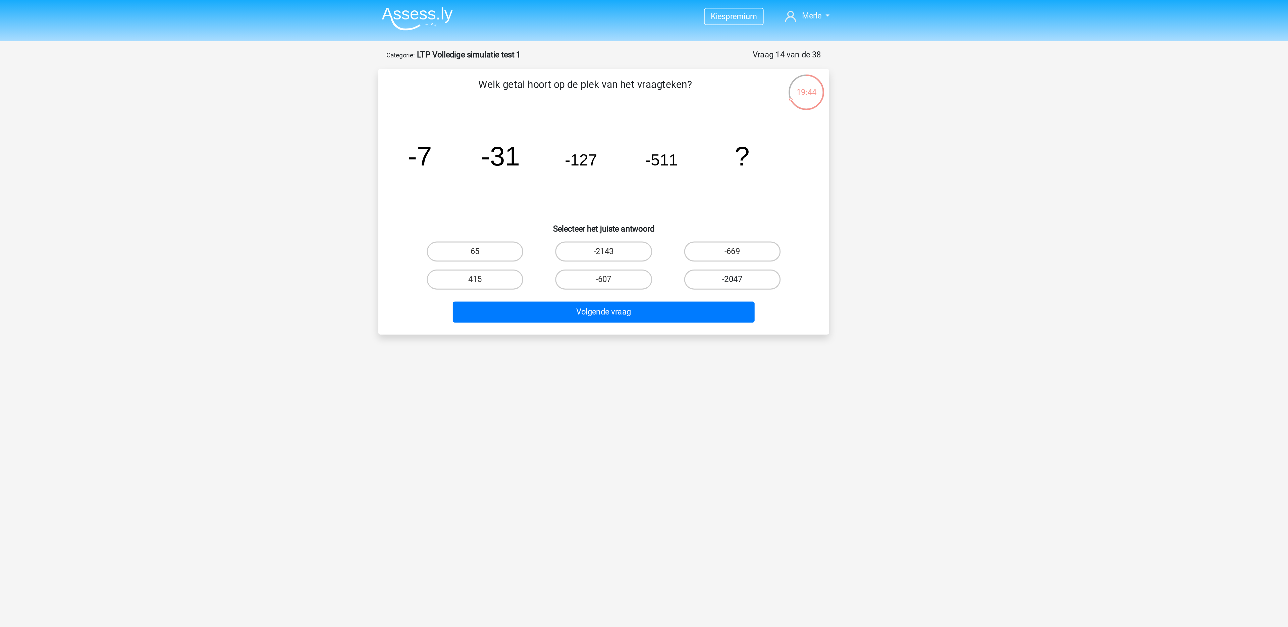
click at [737, 193] on label "-2047" at bounding box center [730, 187] width 65 height 13
click at [735, 193] on input "-2047" at bounding box center [732, 190] width 4 height 4
radio input "true"
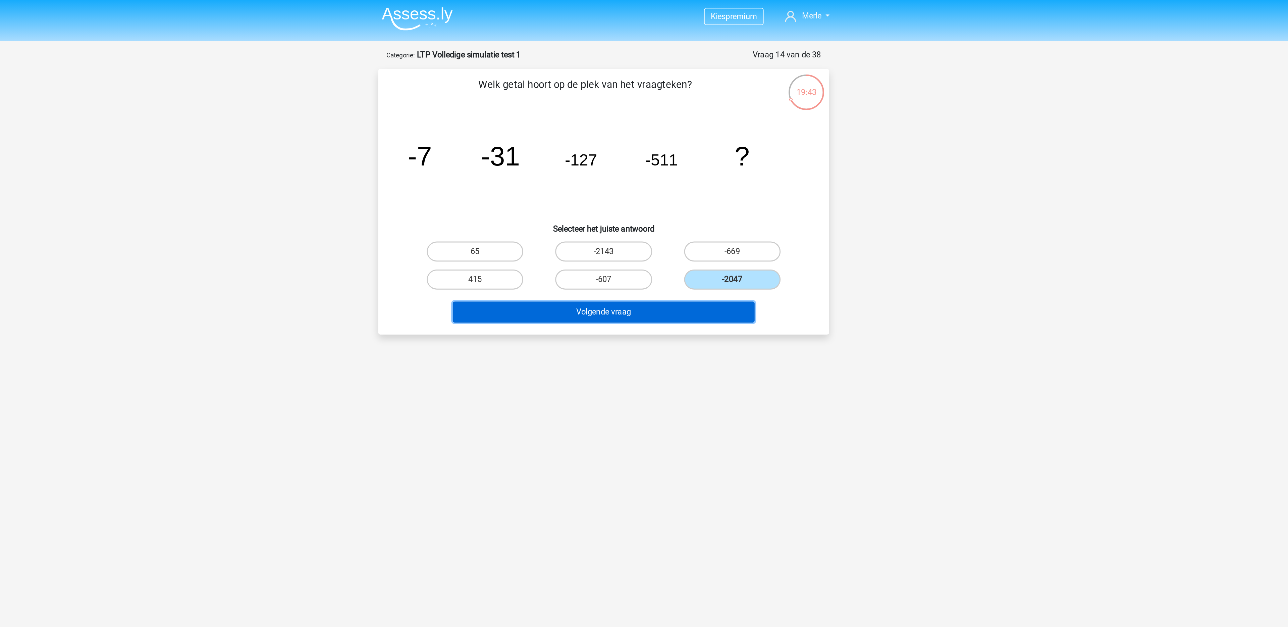
click at [719, 203] on button "Volgende vraag" at bounding box center [644, 210] width 203 height 14
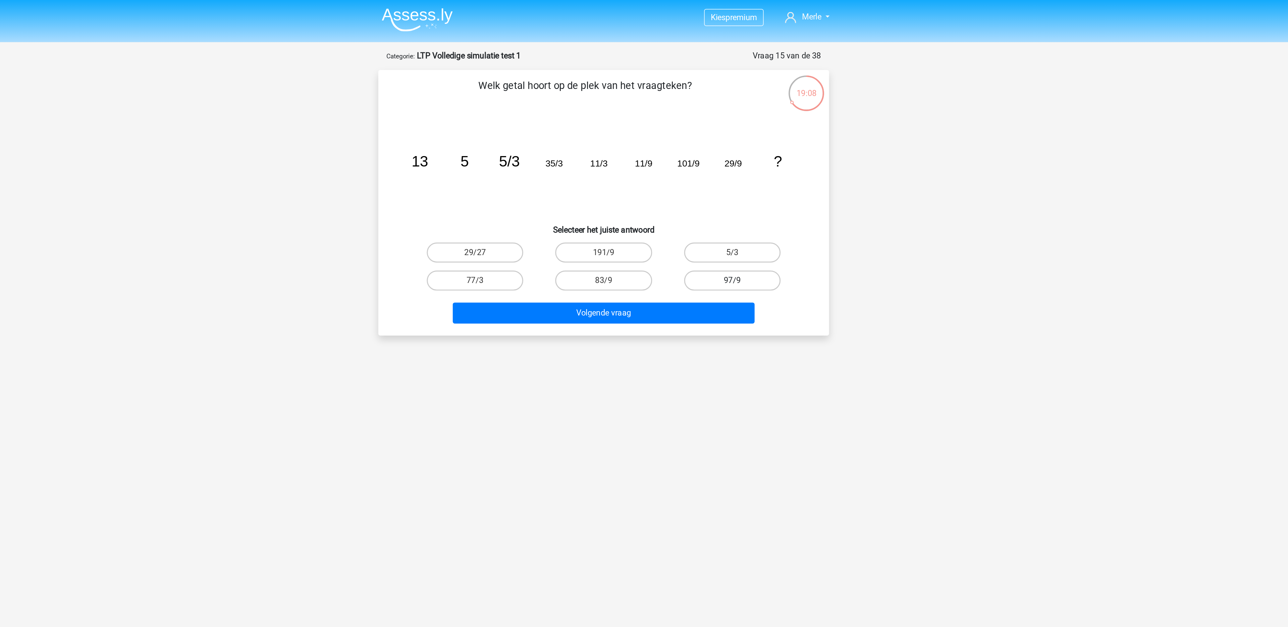
click at [742, 189] on label "97/9" at bounding box center [730, 187] width 65 height 13
click at [735, 189] on input "97/9" at bounding box center [732, 190] width 4 height 4
radio input "true"
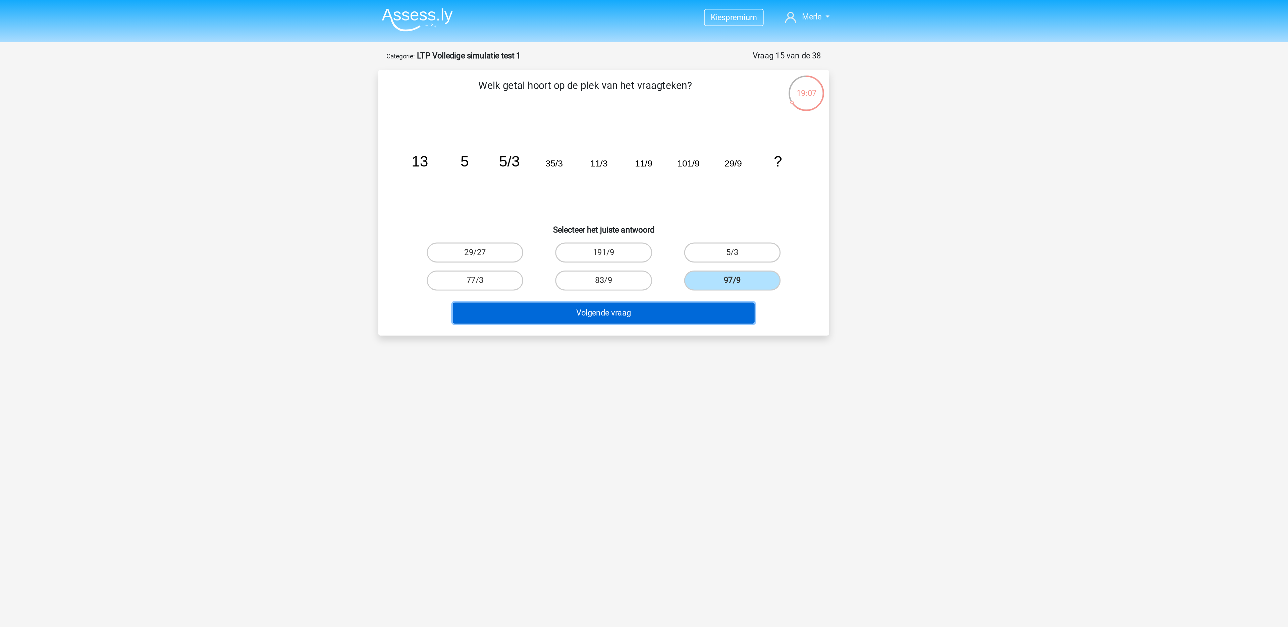
click at [715, 206] on button "Volgende vraag" at bounding box center [644, 210] width 203 height 14
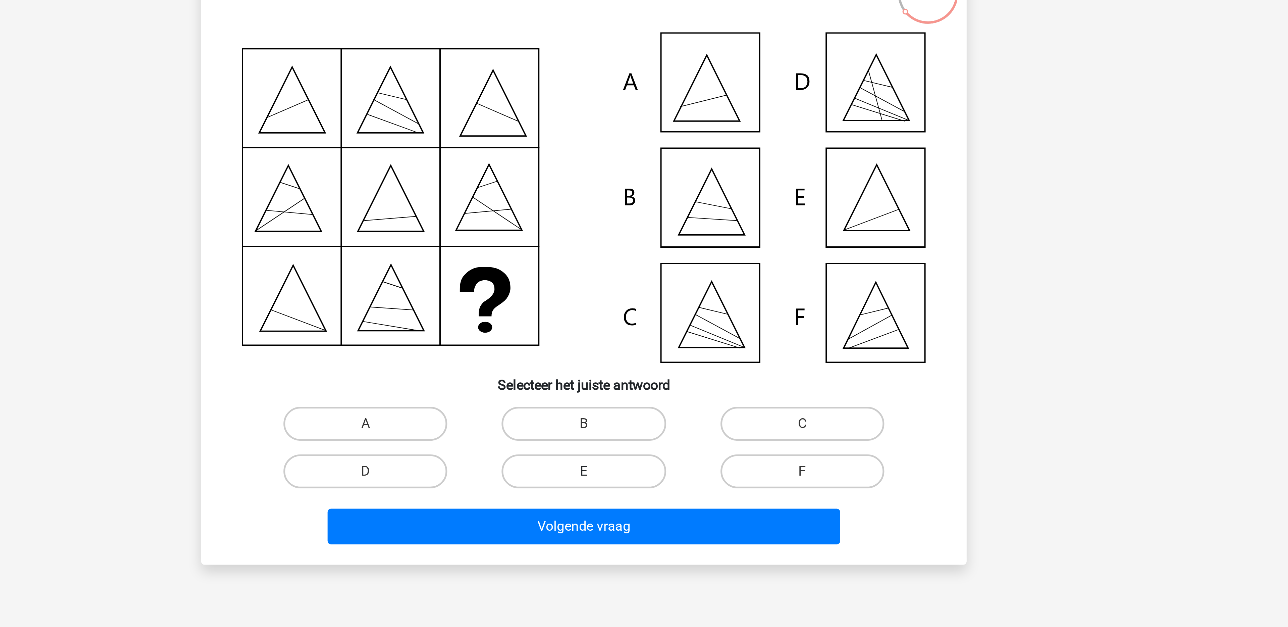
click at [637, 251] on label "E" at bounding box center [643, 251] width 65 height 13
click at [644, 251] on input "E" at bounding box center [646, 253] width 4 height 4
radio input "true"
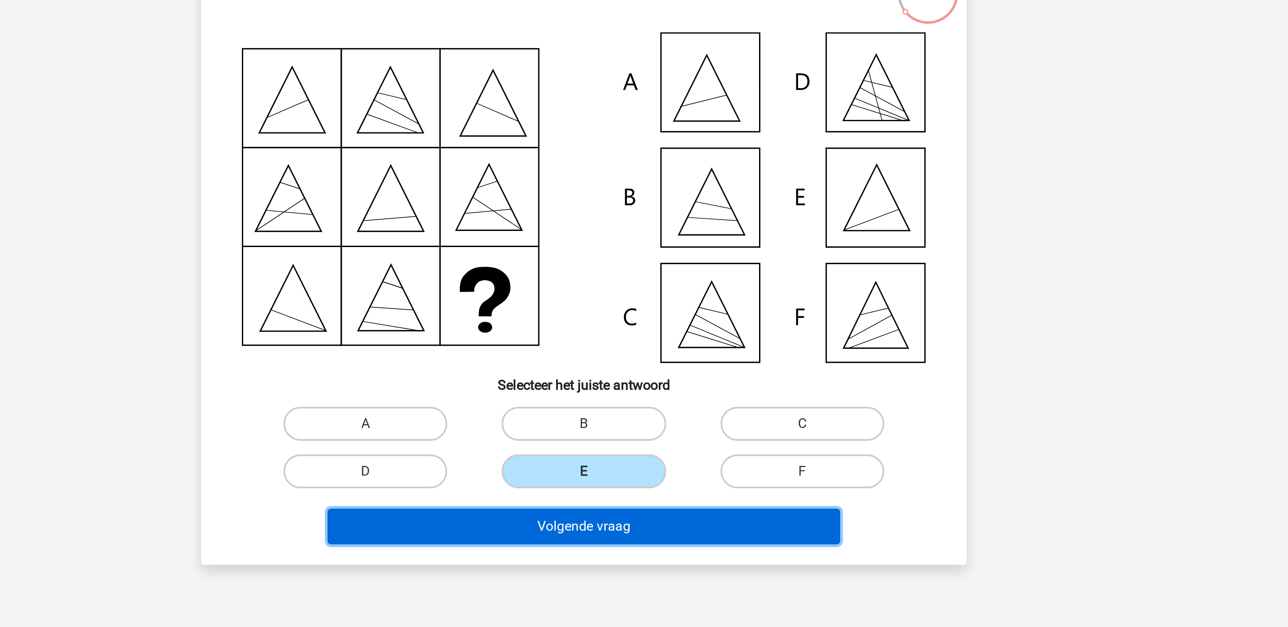
click at [645, 276] on button "Volgende vraag" at bounding box center [644, 273] width 203 height 14
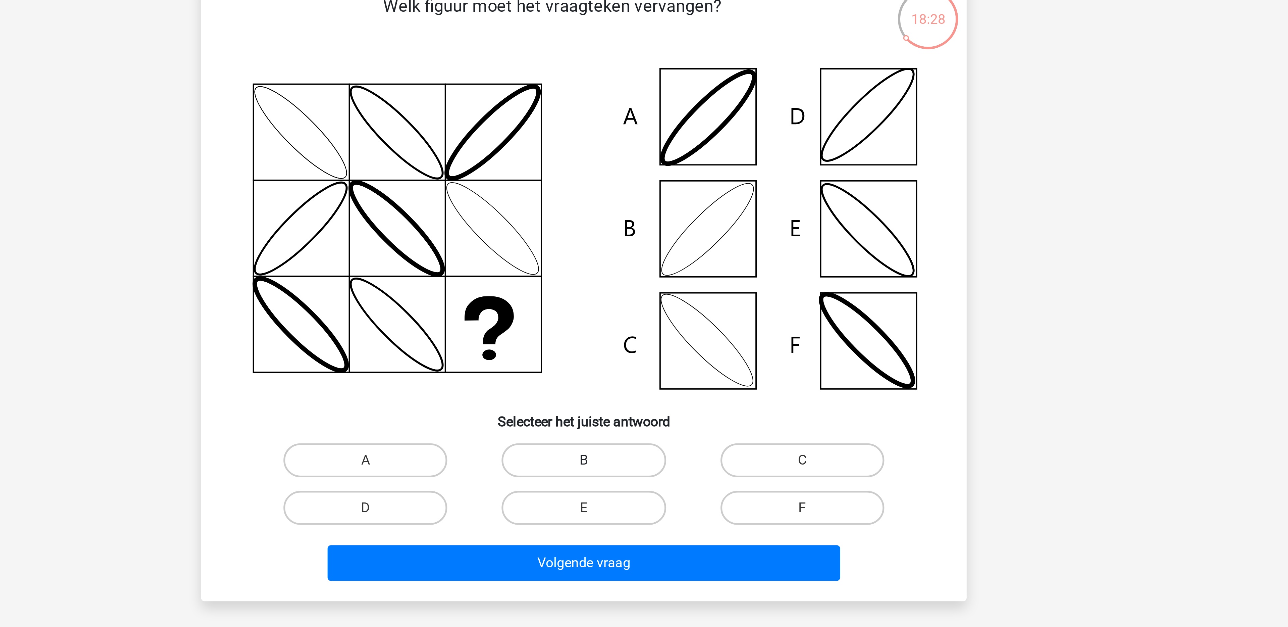
click at [647, 235] on label "B" at bounding box center [643, 236] width 65 height 13
click at [647, 237] on input "B" at bounding box center [646, 239] width 4 height 4
radio input "true"
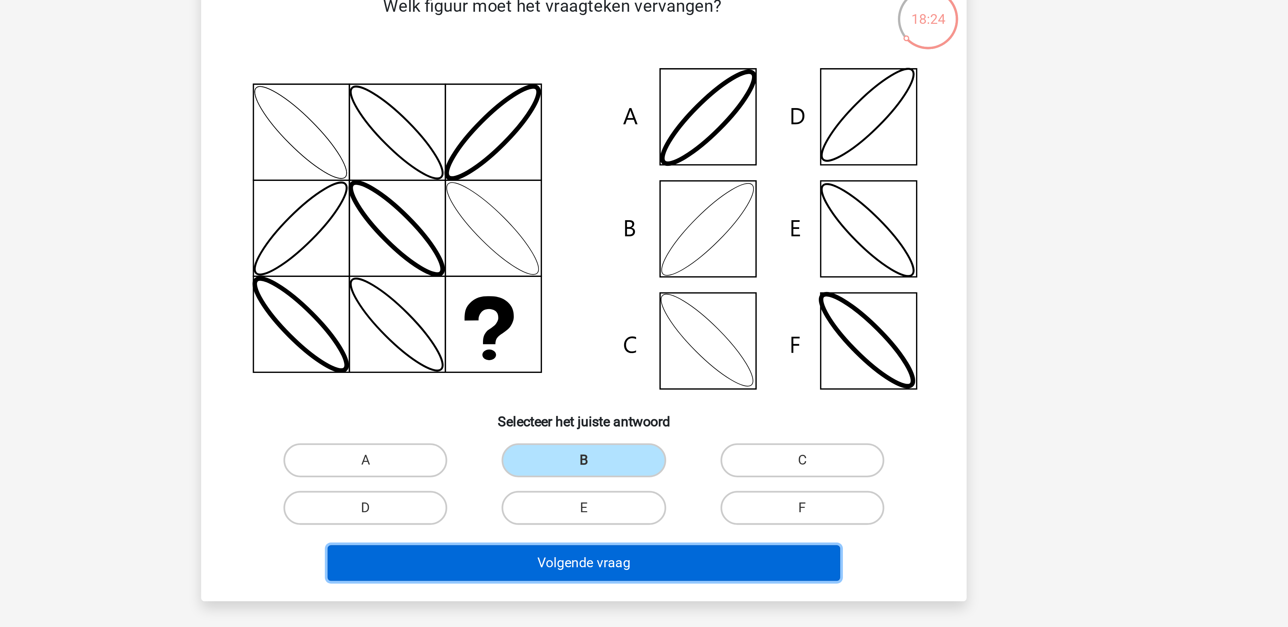
click at [649, 277] on button "Volgende vraag" at bounding box center [644, 277] width 203 height 14
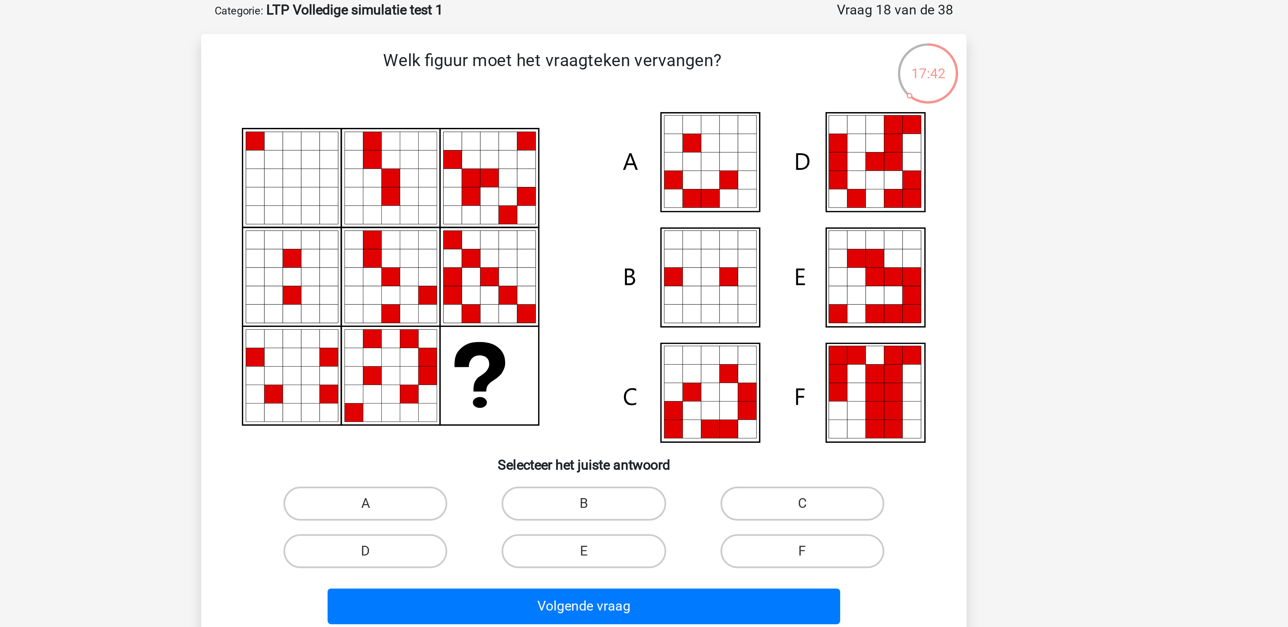
click at [658, 243] on div "E" at bounding box center [644, 251] width 86 height 19
click at [658, 256] on label "E" at bounding box center [643, 251] width 65 height 13
click at [648, 256] on input "E" at bounding box center [646, 253] width 4 height 4
radio input "true"
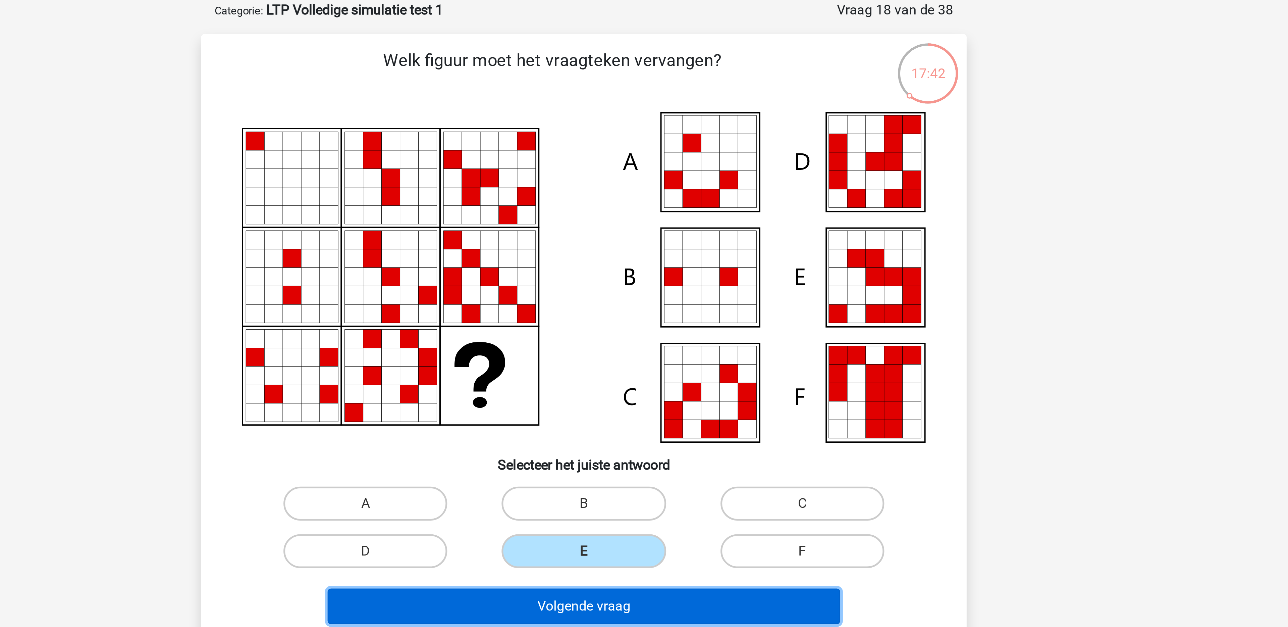
click at [666, 275] on button "Volgende vraag" at bounding box center [644, 273] width 203 height 14
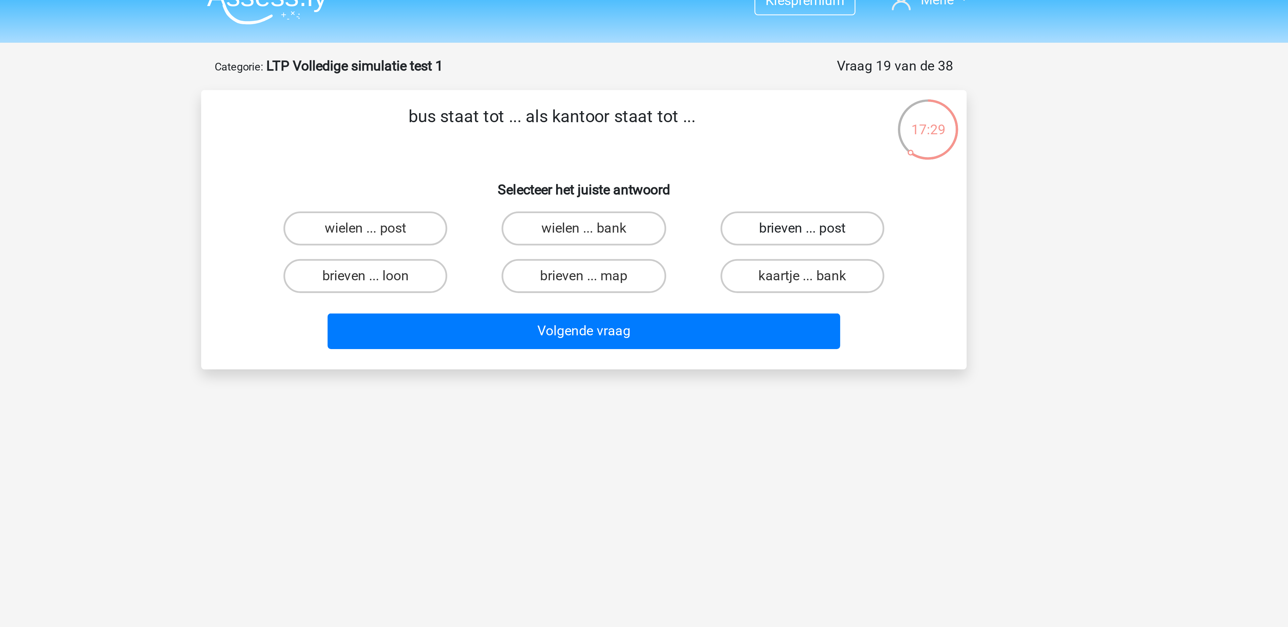
click at [721, 100] on label "brieven ... post" at bounding box center [730, 101] width 65 height 13
click at [730, 102] on input "brieven ... post" at bounding box center [732, 104] width 4 height 4
radio input "true"
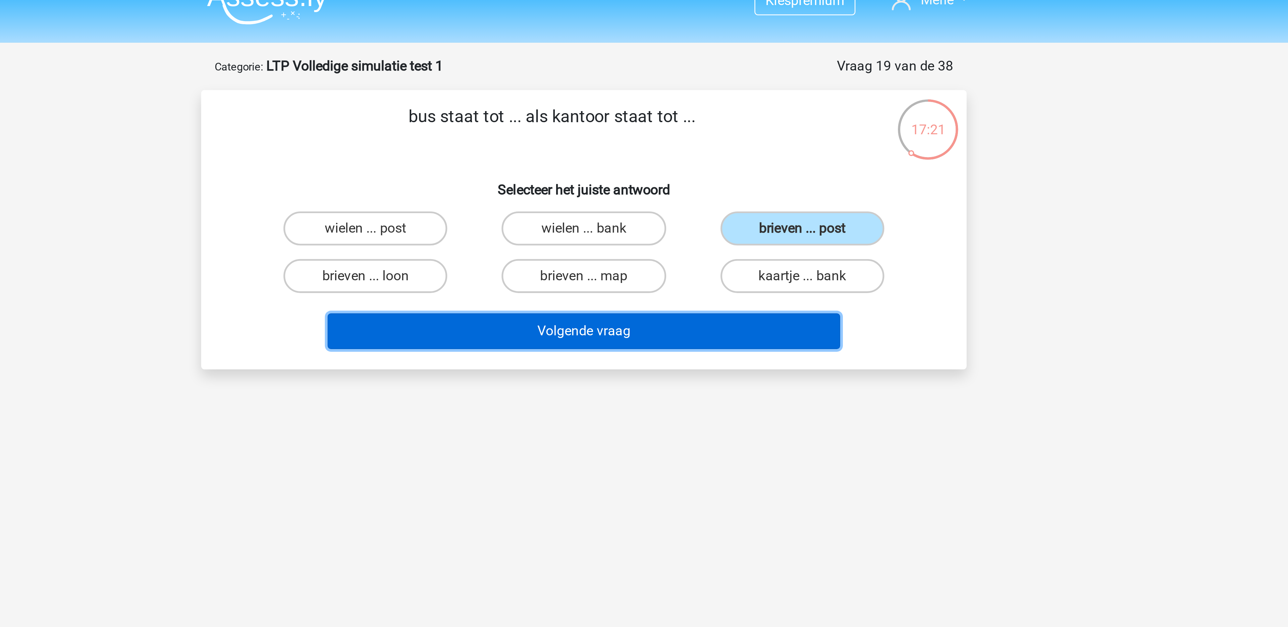
click at [711, 139] on button "Volgende vraag" at bounding box center [644, 142] width 203 height 14
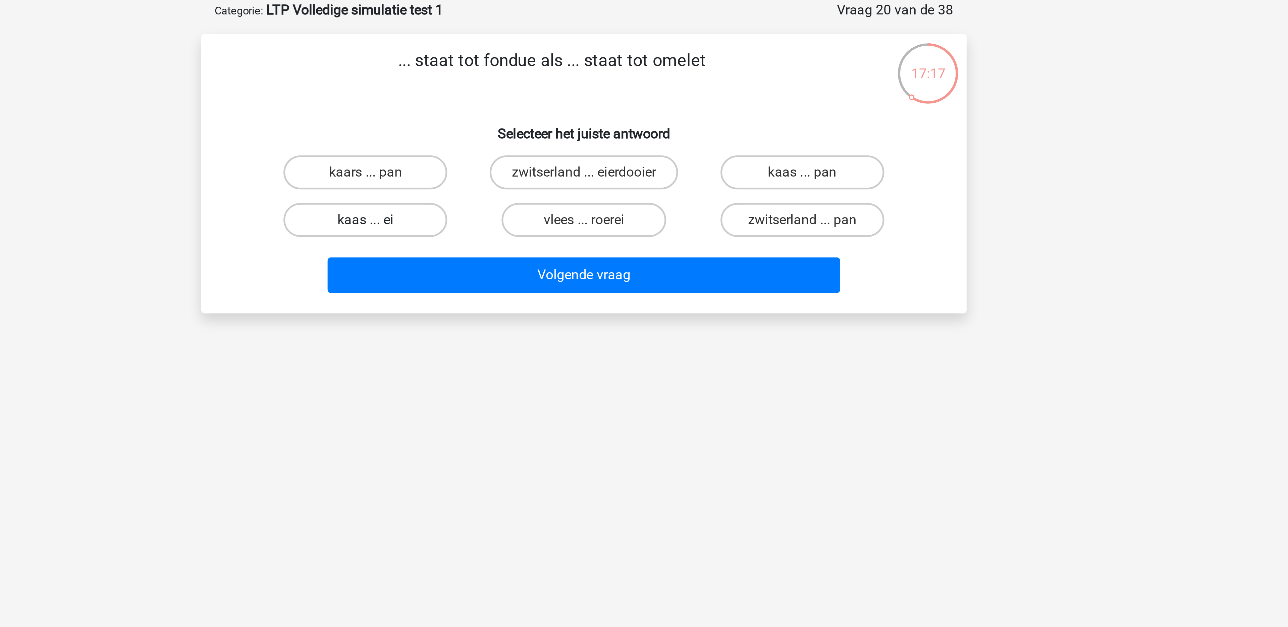
click at [554, 121] on label "kaas ... ei" at bounding box center [557, 120] width 65 height 13
click at [558, 121] on input "kaas ... ei" at bounding box center [560, 122] width 4 height 4
radio input "true"
click at [588, 134] on div "Volgende vraag" at bounding box center [643, 141] width 281 height 22
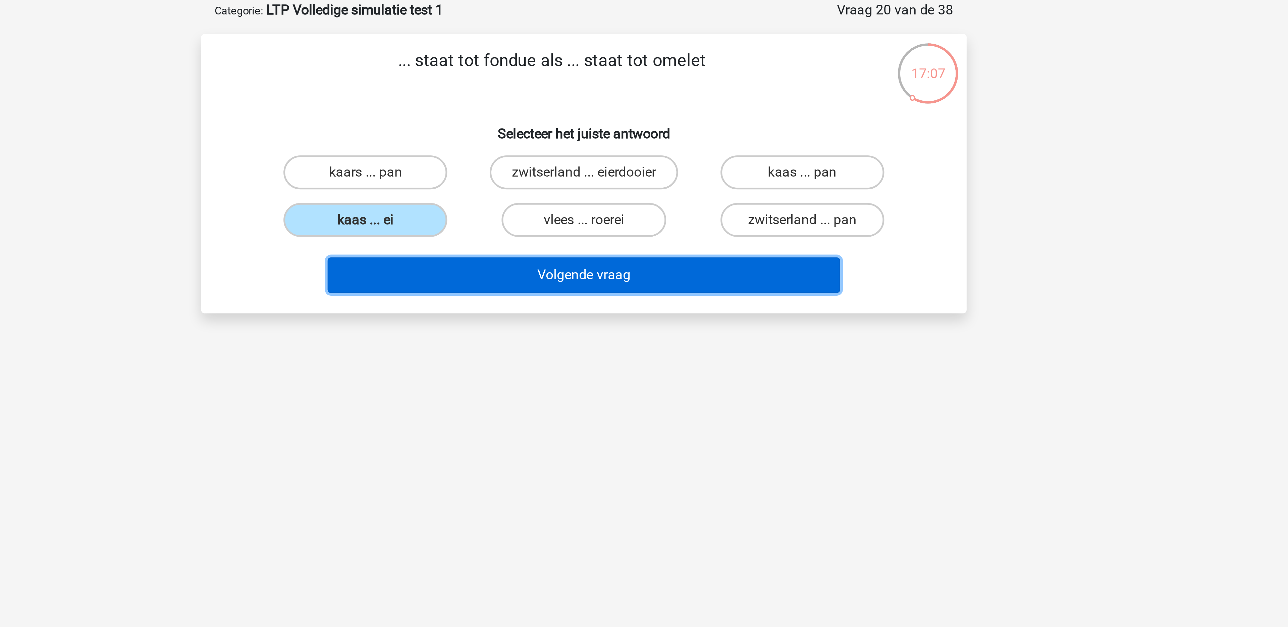
click at [592, 141] on button "Volgende vraag" at bounding box center [644, 142] width 203 height 14
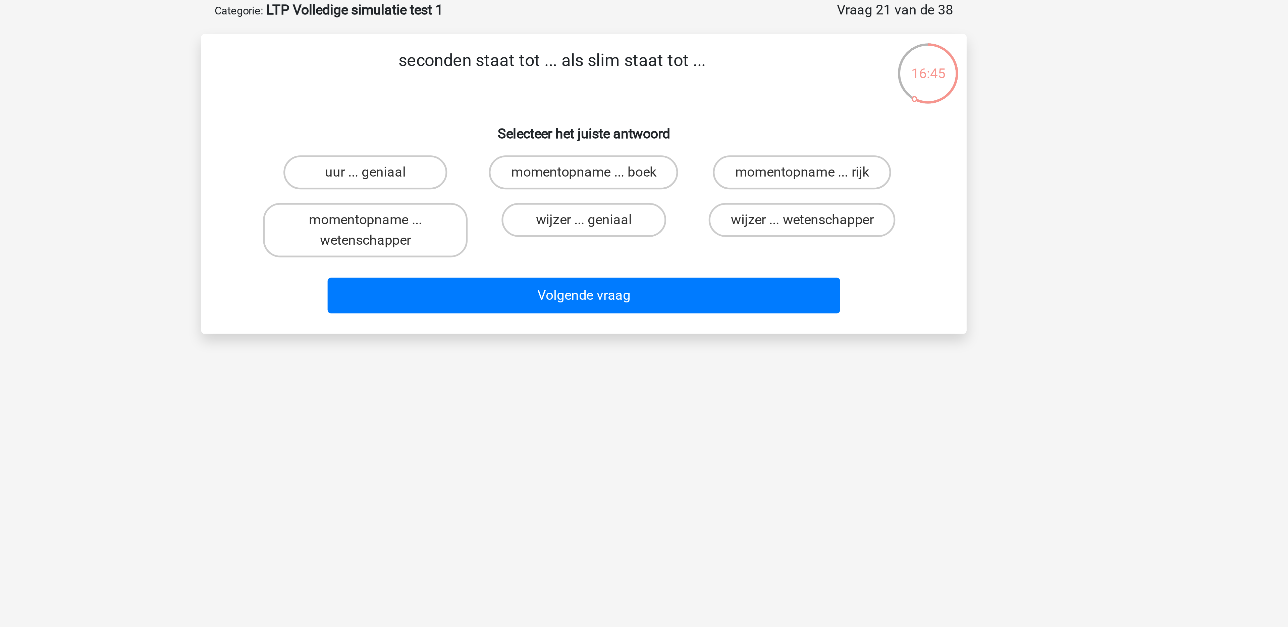
click at [562, 104] on div "uur ... geniaal" at bounding box center [557, 101] width 81 height 13
click at [556, 103] on label "uur ... geniaal" at bounding box center [557, 101] width 65 height 13
click at [558, 103] on input "uur ... geniaal" at bounding box center [560, 104] width 4 height 4
radio input "true"
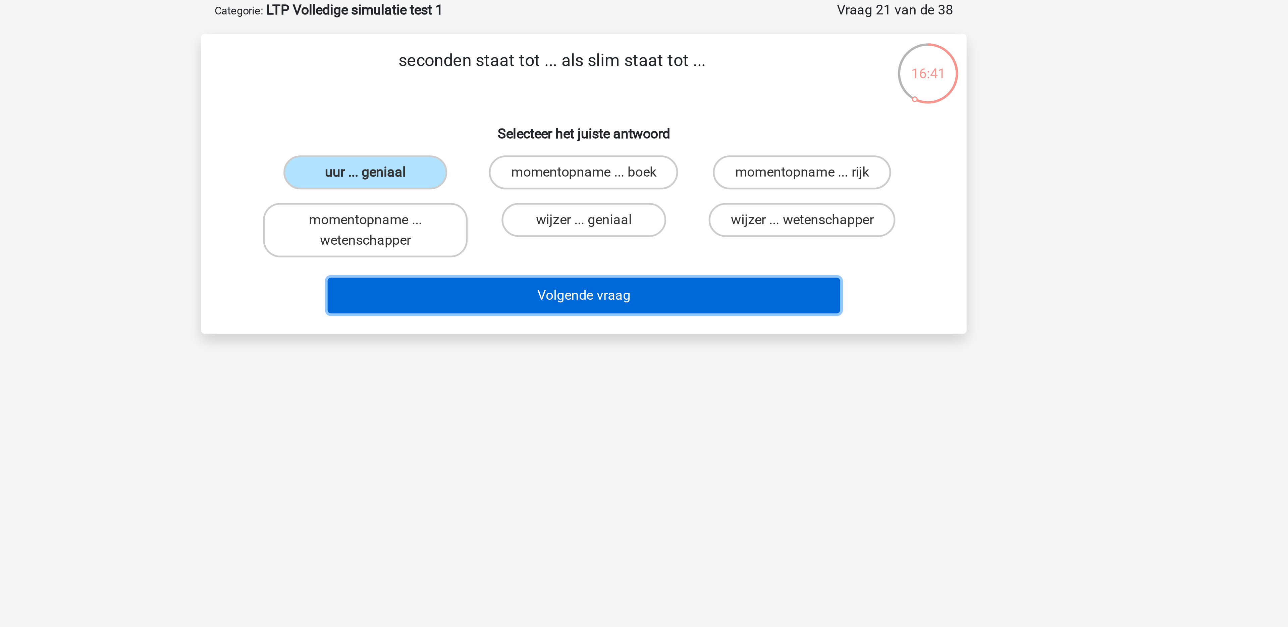
click at [622, 155] on button "Volgende vraag" at bounding box center [644, 150] width 203 height 14
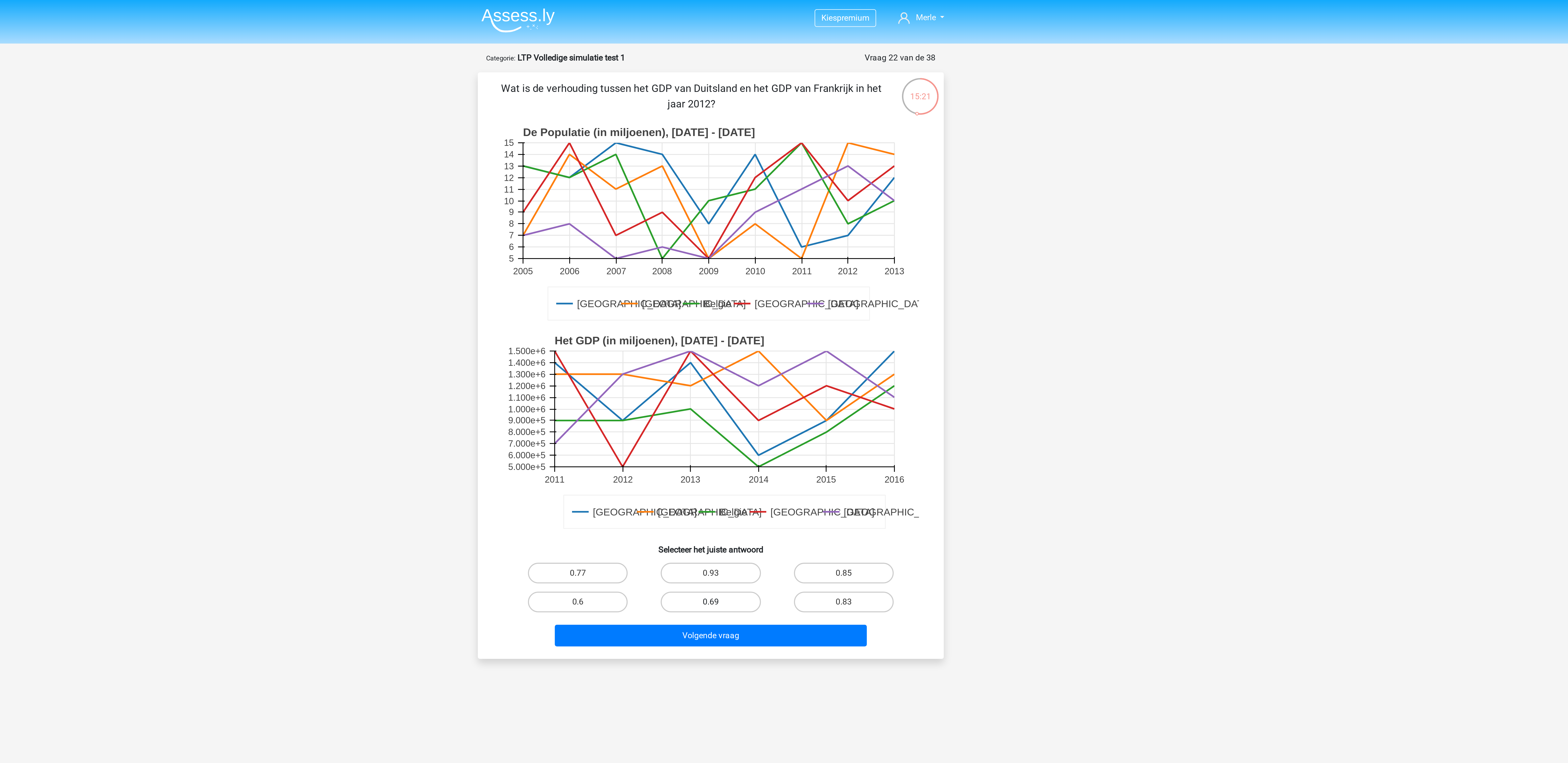
click at [522, 237] on label "0.69" at bounding box center [783, 237] width 40 height 8
click at [522, 238] on input "0.69" at bounding box center [785, 239] width 2 height 2
radio input "true"
click at [522, 254] on button "Volgende vraag" at bounding box center [784, 251] width 124 height 9
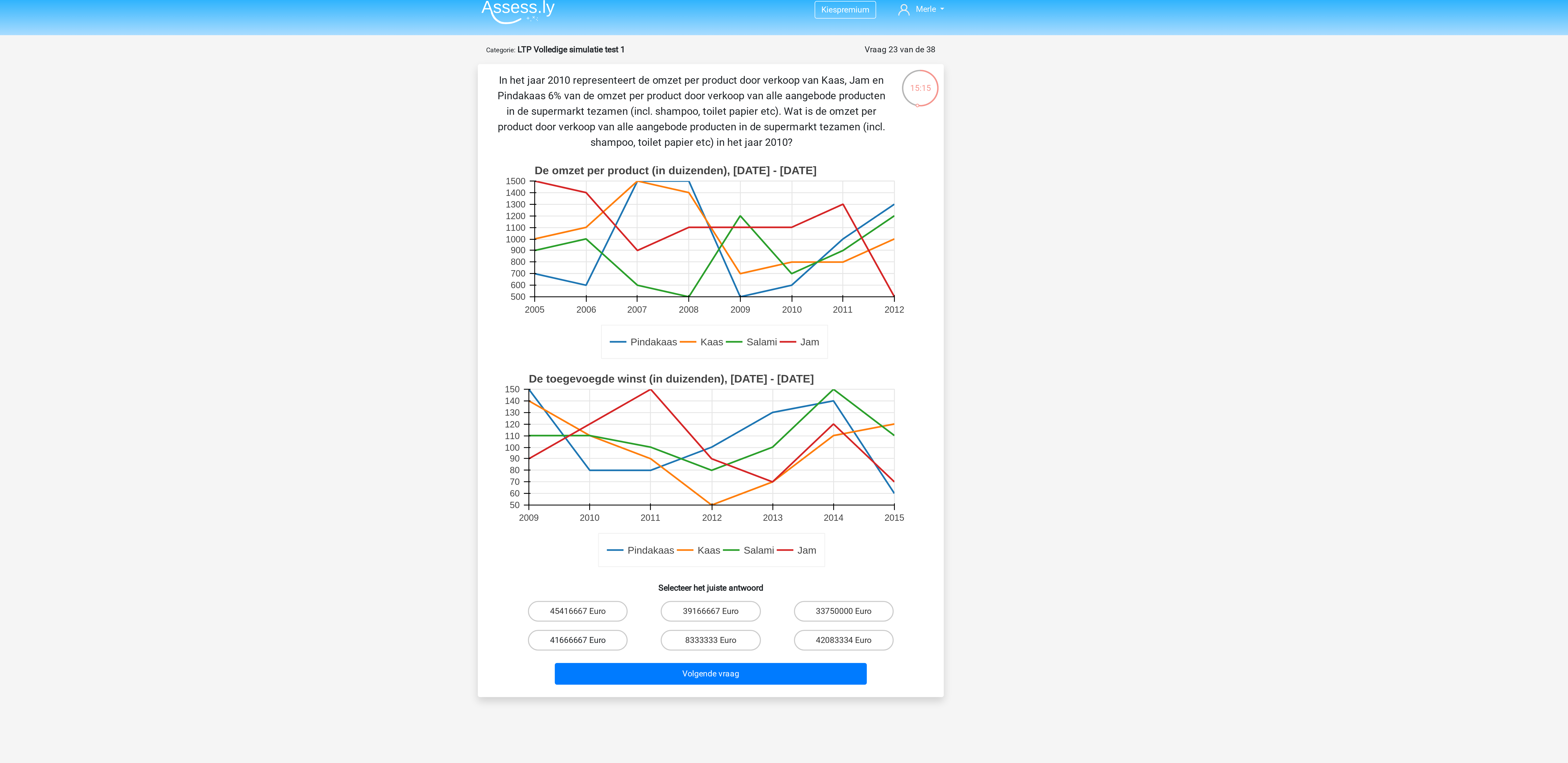
click at [522, 254] on label "41666667 Euro" at bounding box center [731, 256] width 40 height 8
click at [522, 254] on input "41666667 Euro" at bounding box center [733, 258] width 2 height 2
radio input "true"
click at [522, 254] on div "Volgende vraag" at bounding box center [783, 269] width 171 height 13
click at [522, 254] on button "Volgende vraag" at bounding box center [784, 270] width 124 height 9
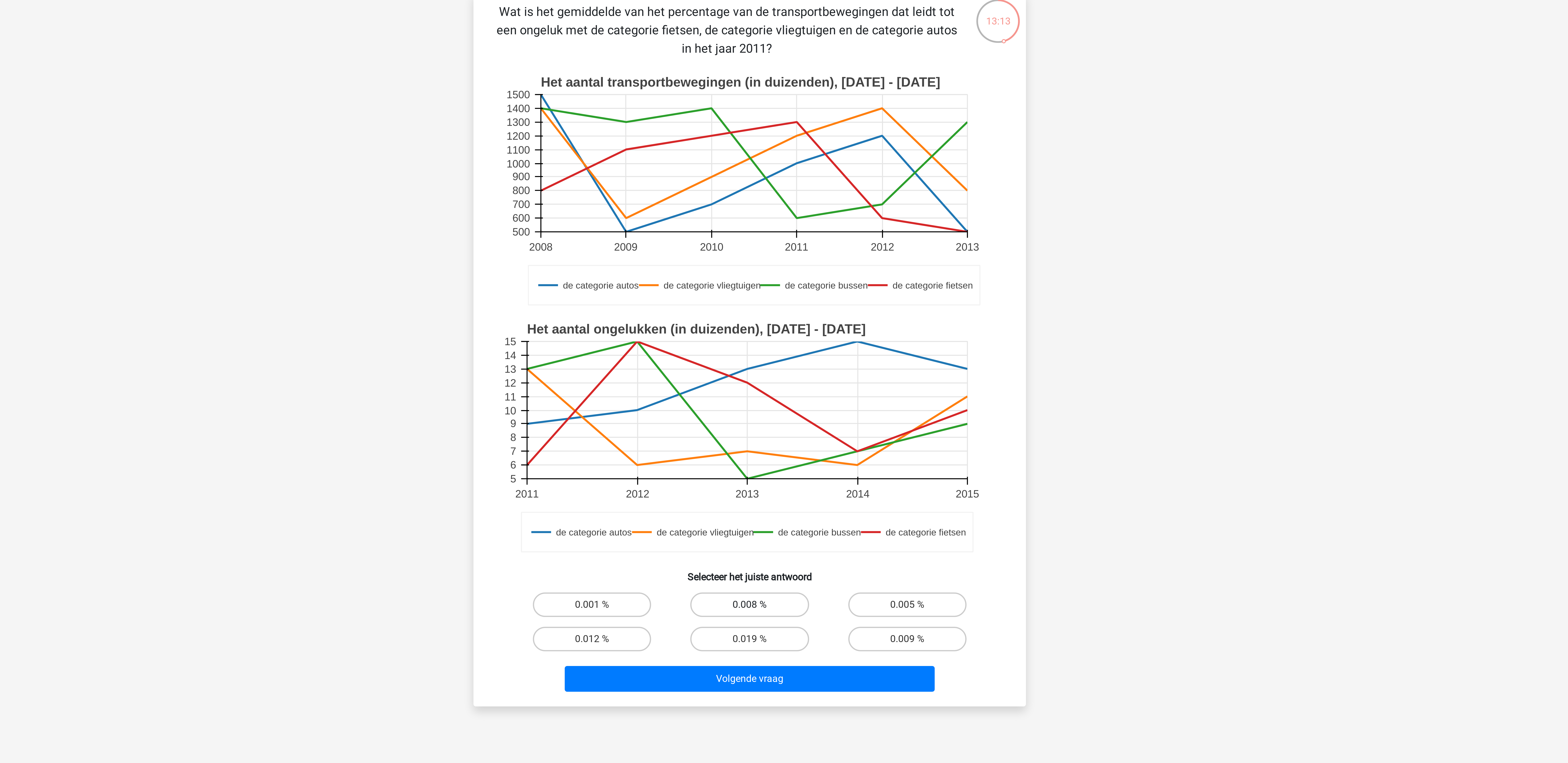
click at [522, 233] on label "0.008 %" at bounding box center [783, 232] width 40 height 8
click at [522, 233] on input "0.008 %" at bounding box center [785, 234] width 2 height 2
radio input "true"
click at [522, 254] on button "Volgende vraag" at bounding box center [784, 258] width 124 height 9
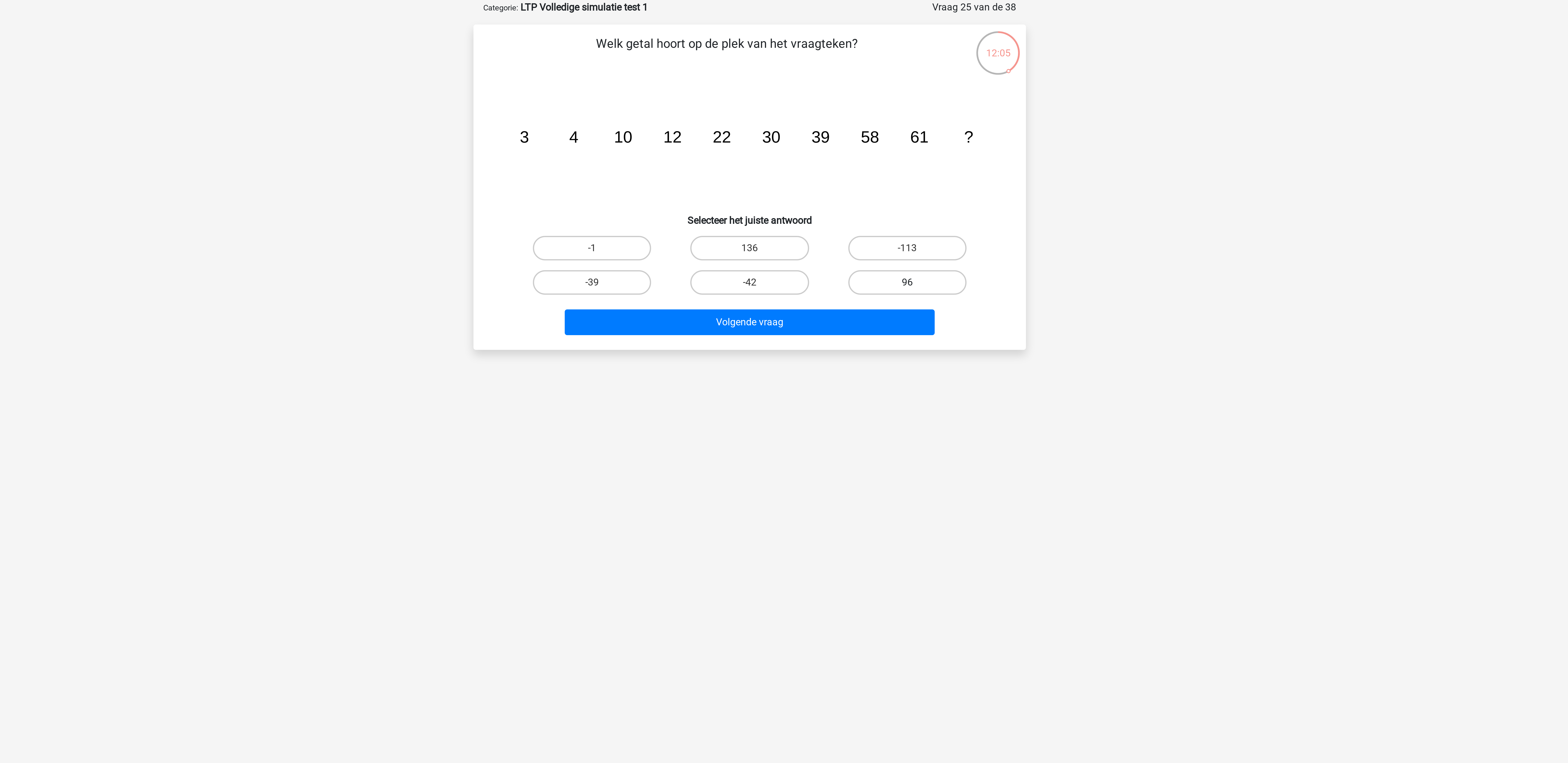
click at [522, 116] on label "96" at bounding box center [836, 114] width 40 height 8
click at [522, 116] on input "96" at bounding box center [838, 116] width 2 height 2
radio input "true"
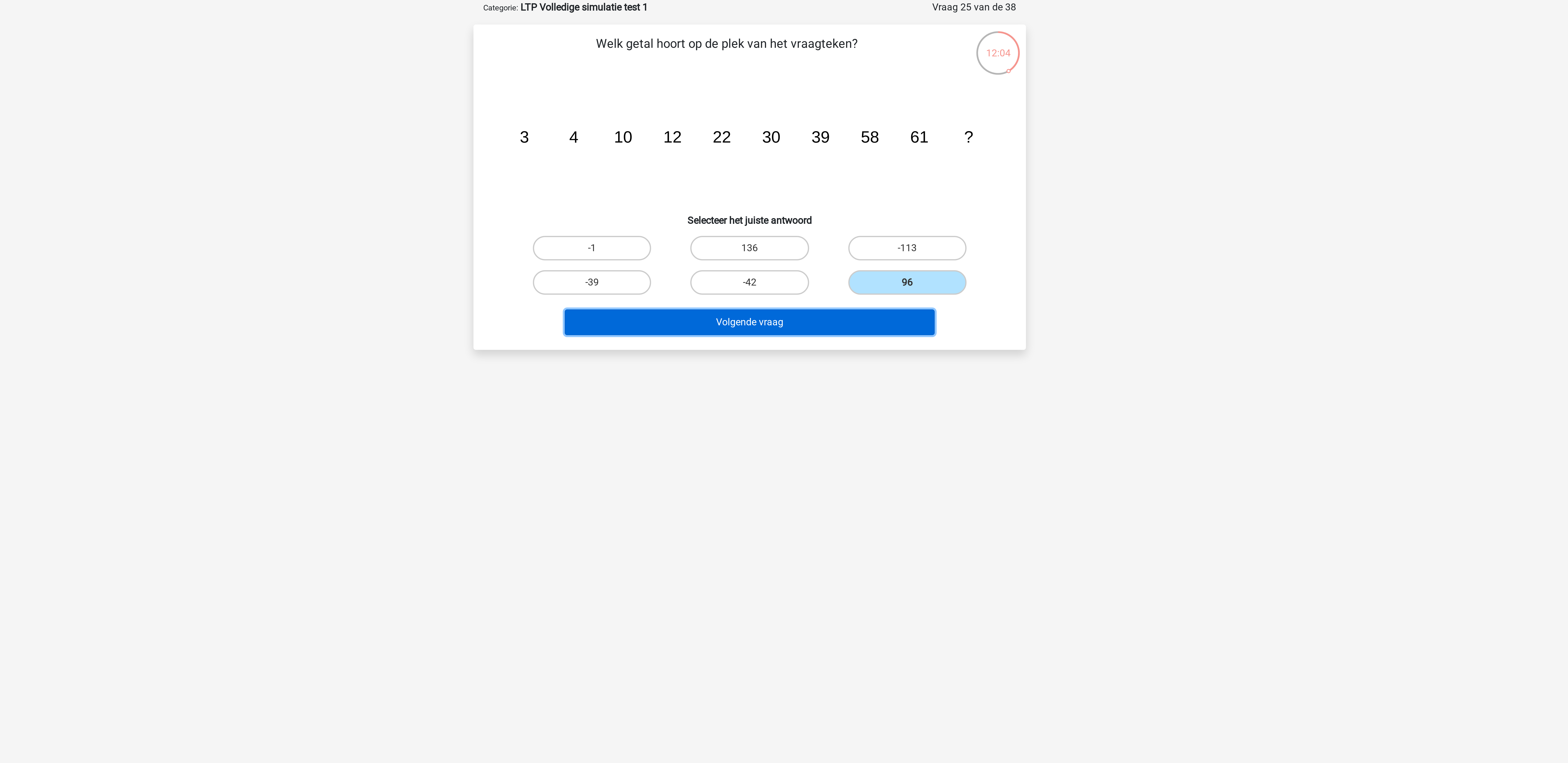
click at [522, 128] on button "Volgende vraag" at bounding box center [784, 128] width 124 height 9
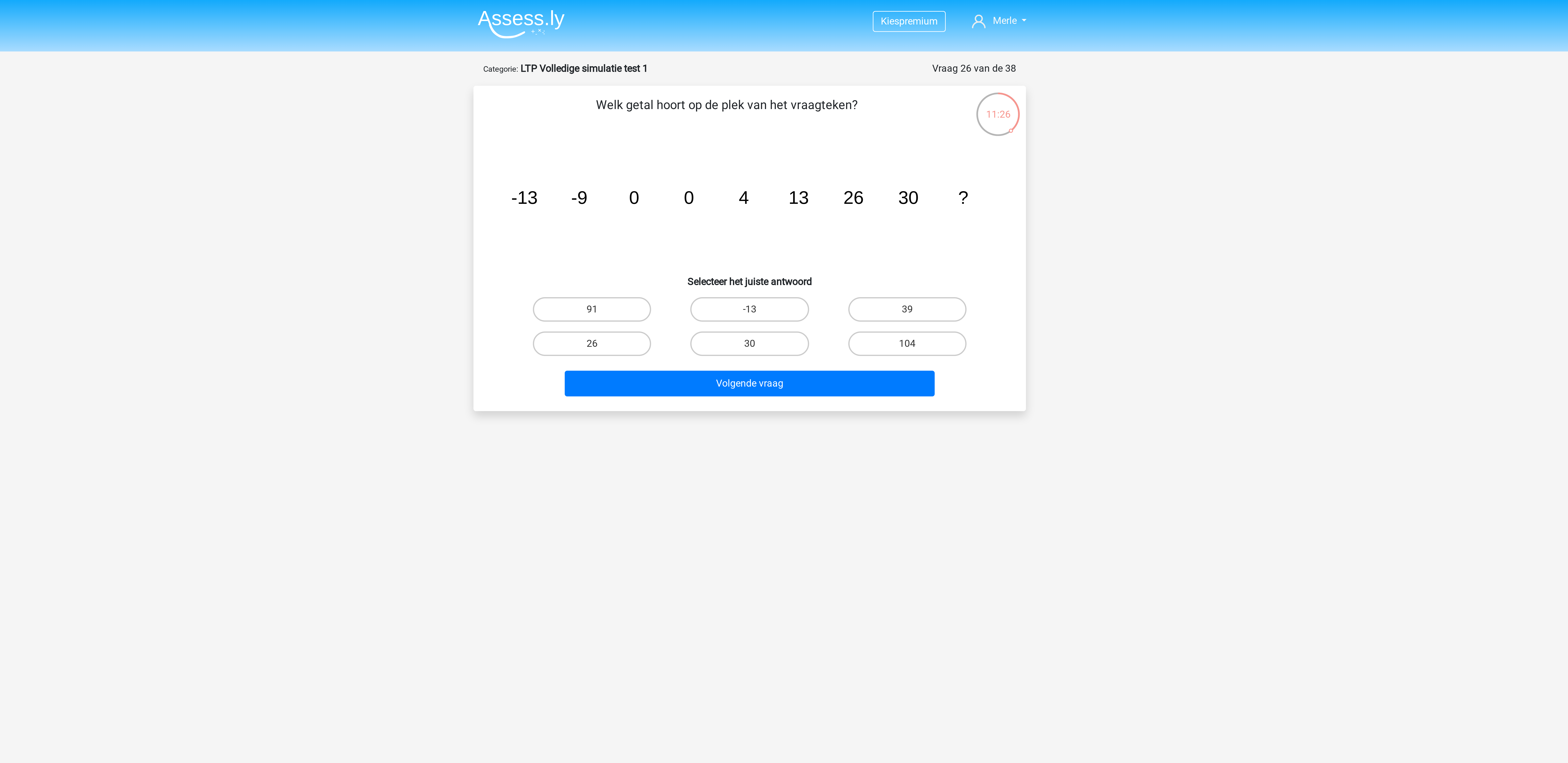
click at [522, 103] on input "39" at bounding box center [838, 104] width 2 height 2
radio input "true"
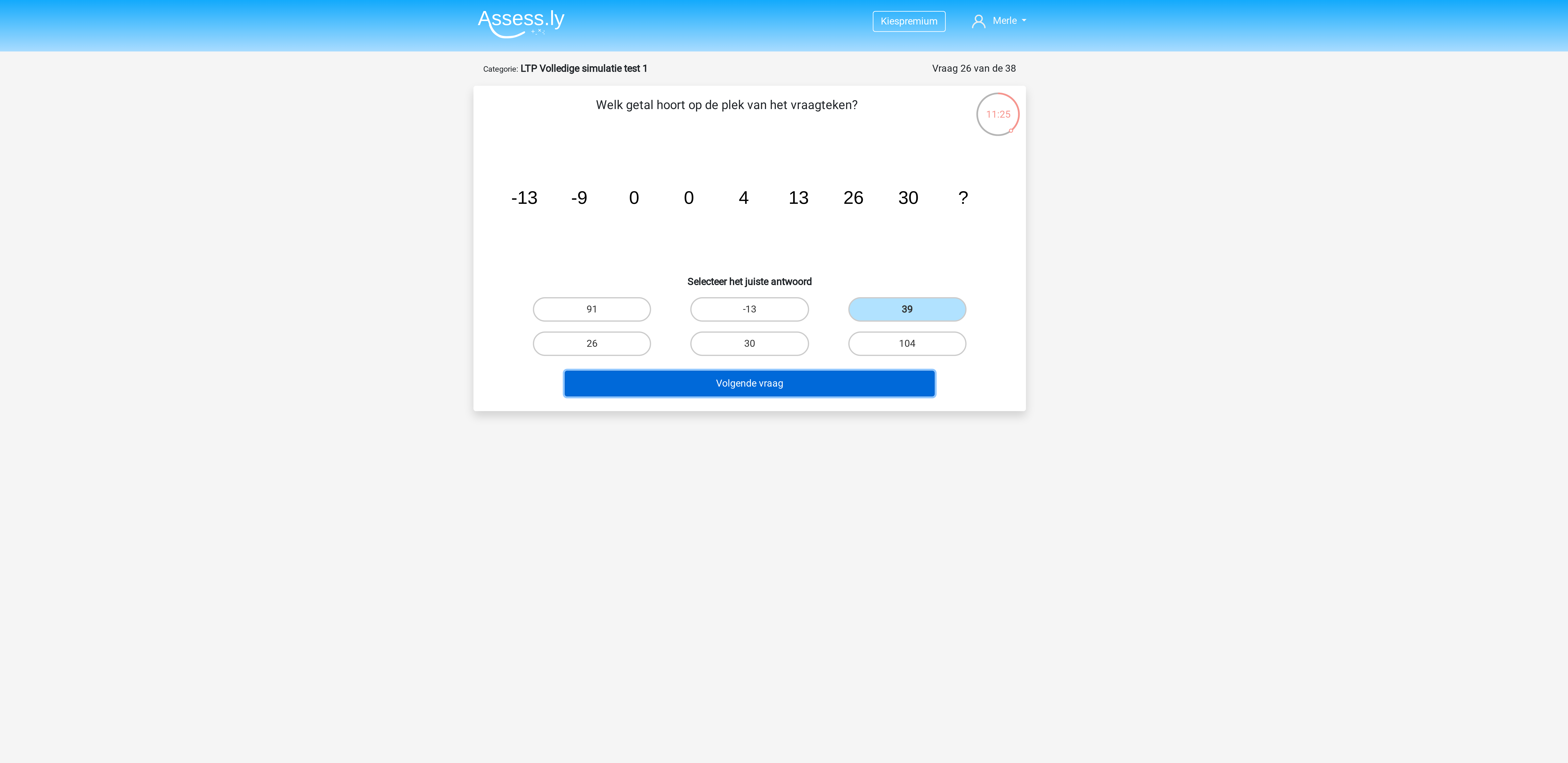
click at [522, 131] on button "Volgende vraag" at bounding box center [784, 128] width 124 height 9
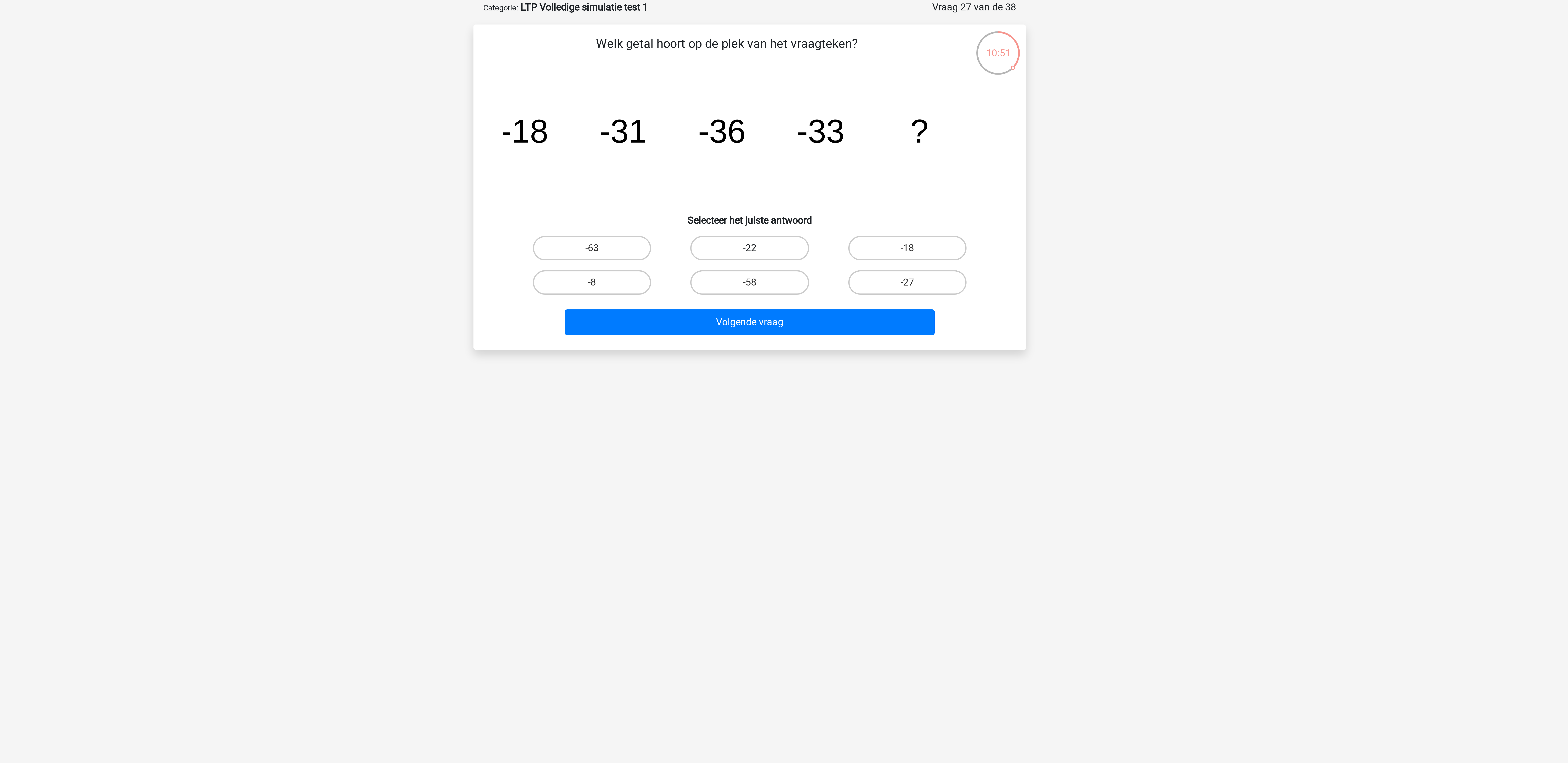
click at [522, 105] on label "-22" at bounding box center [783, 103] width 40 height 8
click at [522, 105] on input "-22" at bounding box center [785, 104] width 2 height 2
radio input "true"
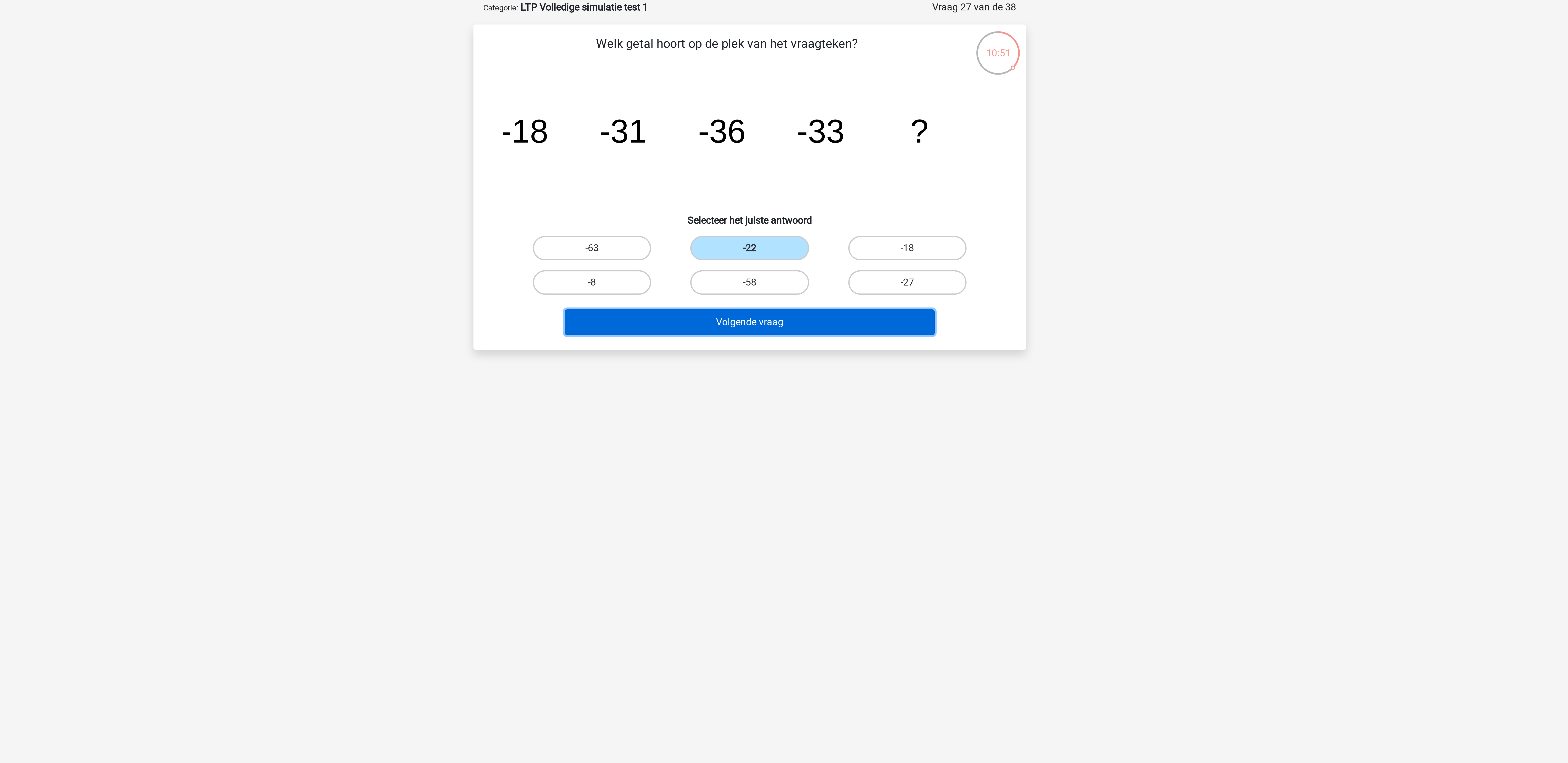
click at [522, 131] on button "Volgende vraag" at bounding box center [784, 128] width 124 height 9
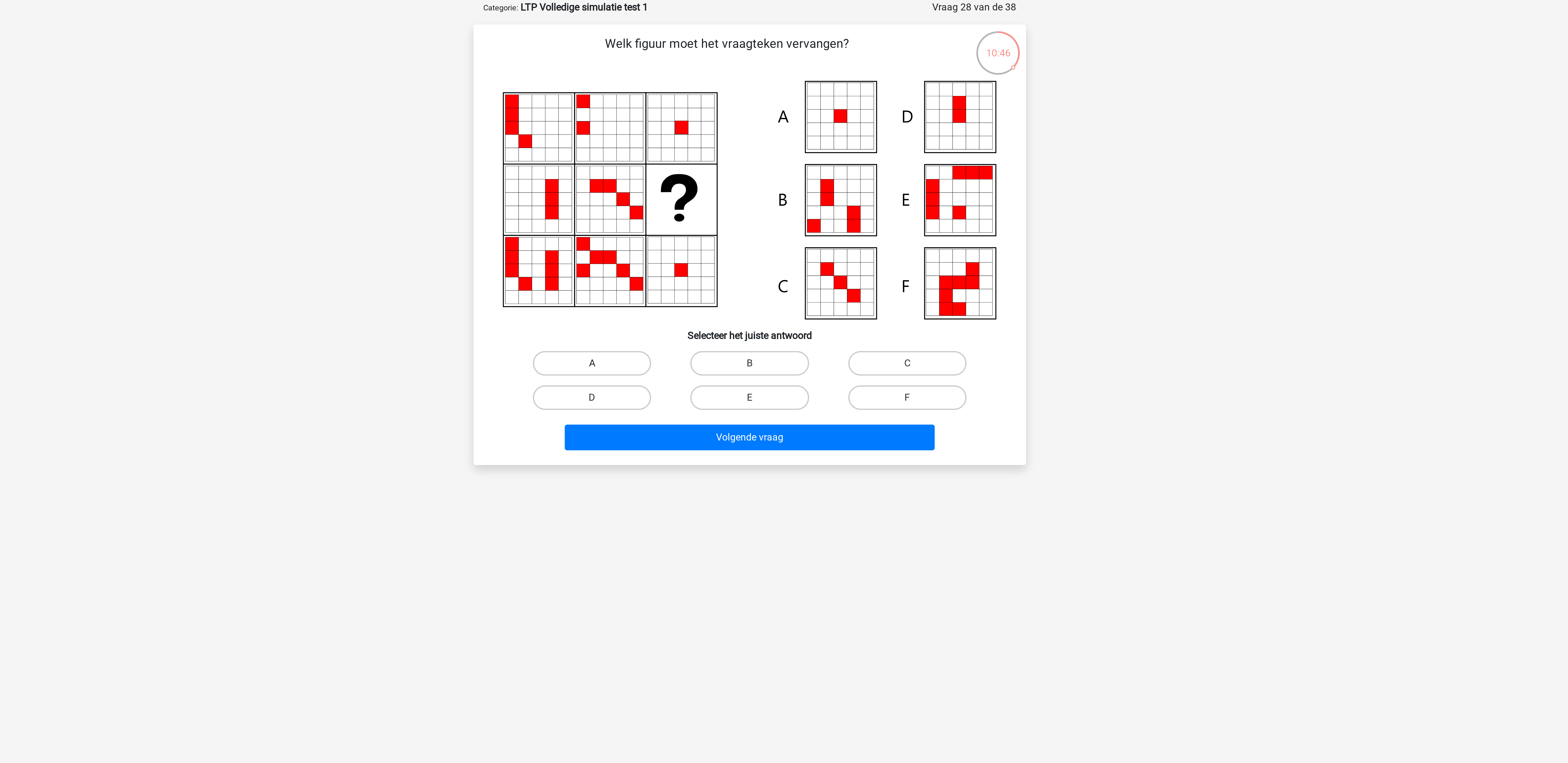
click at [522, 138] on label "A" at bounding box center [731, 141] width 40 height 8
click at [522, 141] on input "A" at bounding box center [733, 142] width 2 height 2
radio input "true"
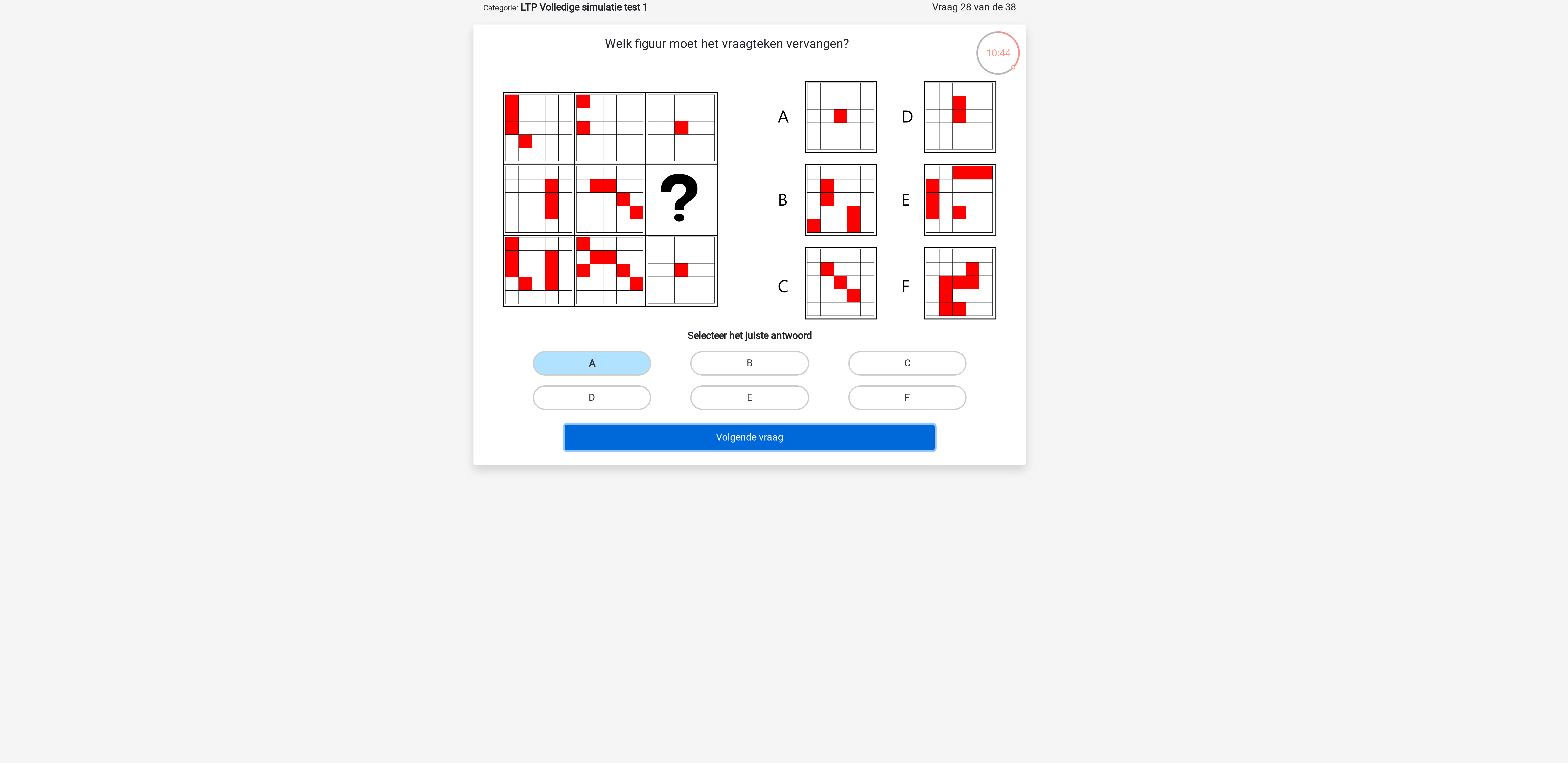
click at [522, 169] on button "Volgende vraag" at bounding box center [784, 166] width 124 height 9
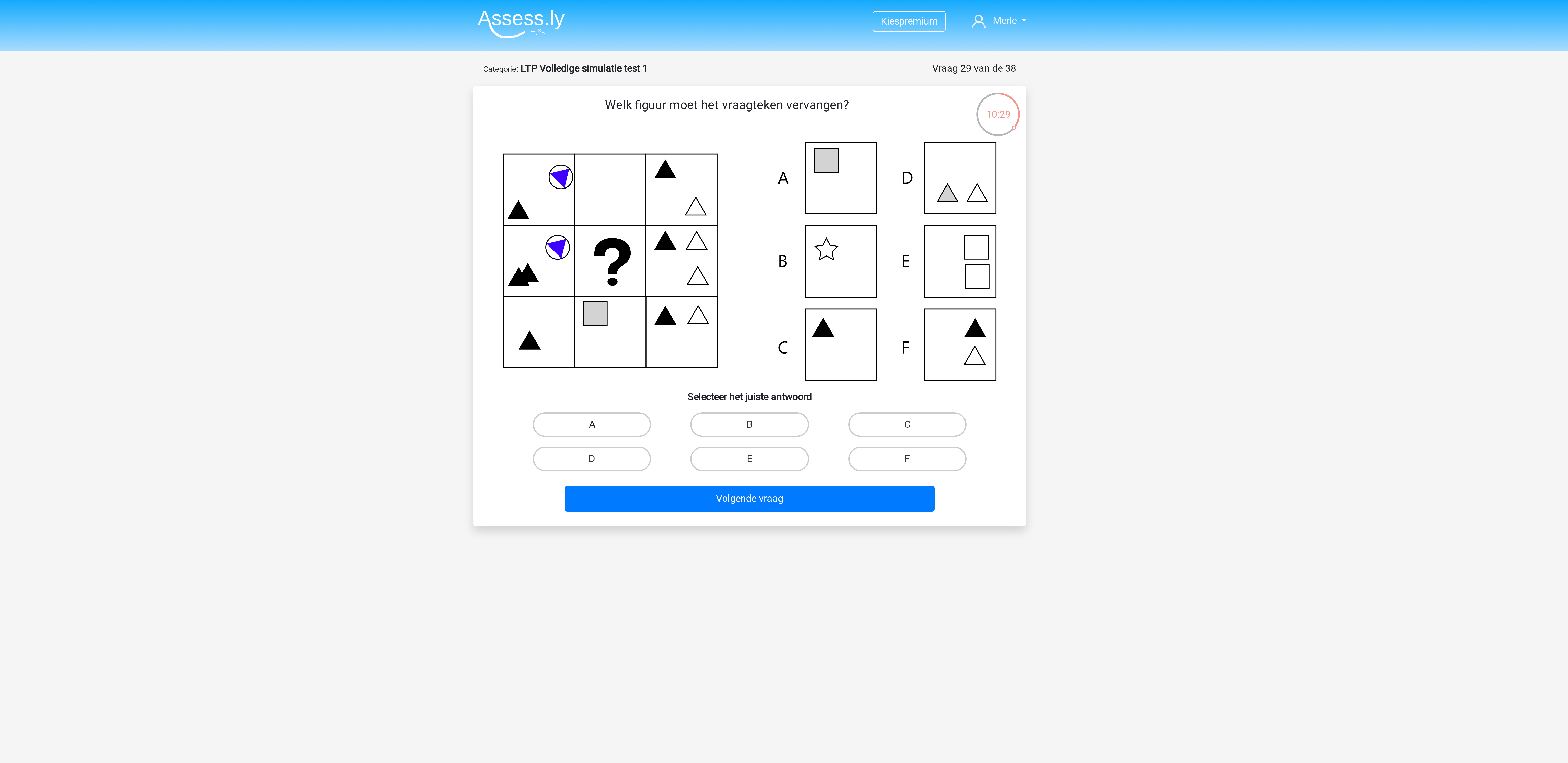
click at [522, 141] on label "A" at bounding box center [731, 141] width 40 height 8
click at [522, 141] on input "A" at bounding box center [733, 142] width 2 height 2
radio input "true"
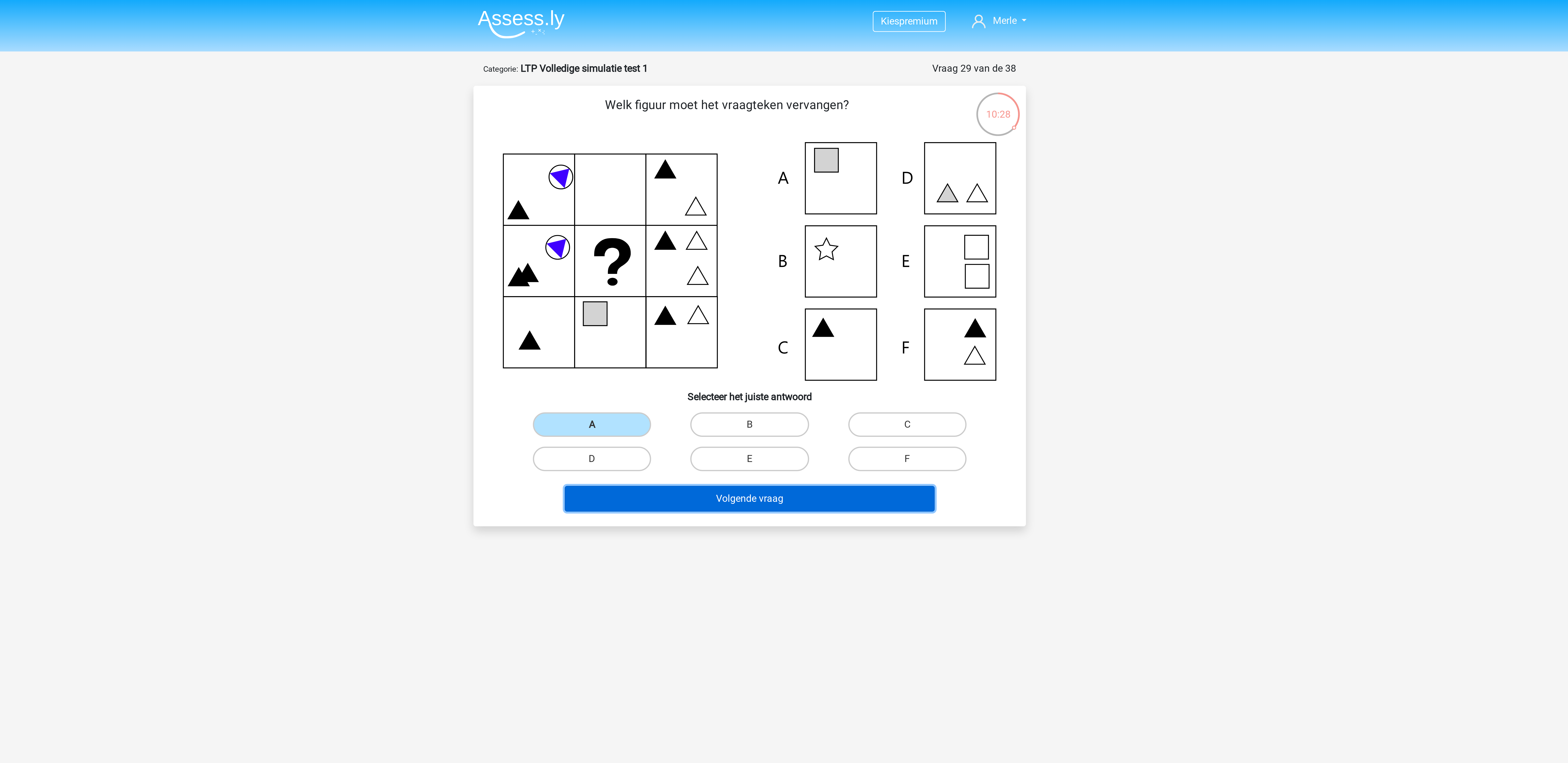
click at [522, 167] on button "Volgende vraag" at bounding box center [784, 166] width 124 height 9
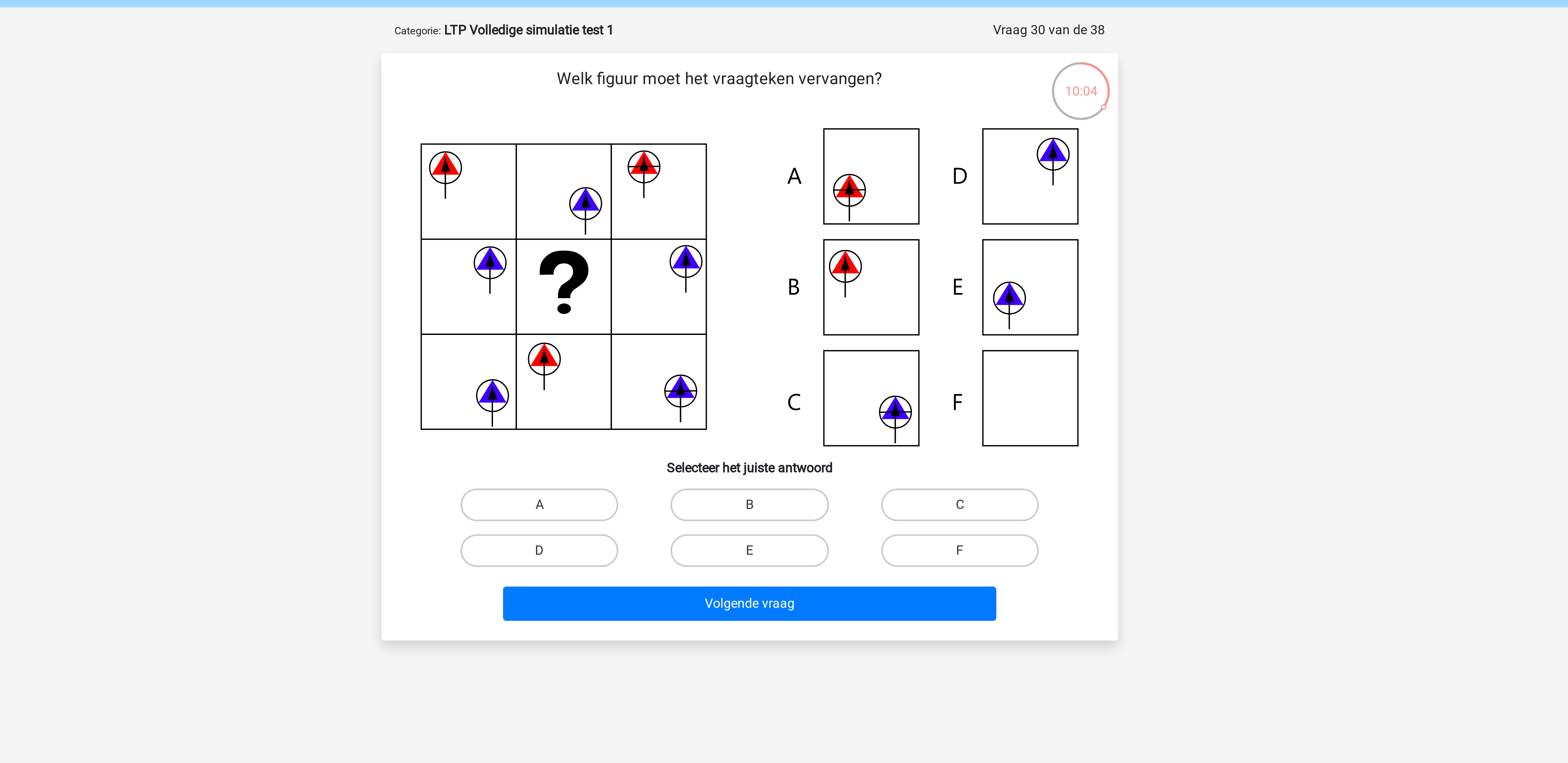
click at [696, 107] on icon at bounding box center [784, 116] width 219 height 106
click at [696, 187] on label "C" at bounding box center [854, 188] width 53 height 11
click at [696, 188] on input "C" at bounding box center [855, 190] width 3 height 3
radio input "true"
click at [696, 205] on label "E" at bounding box center [783, 204] width 53 height 11
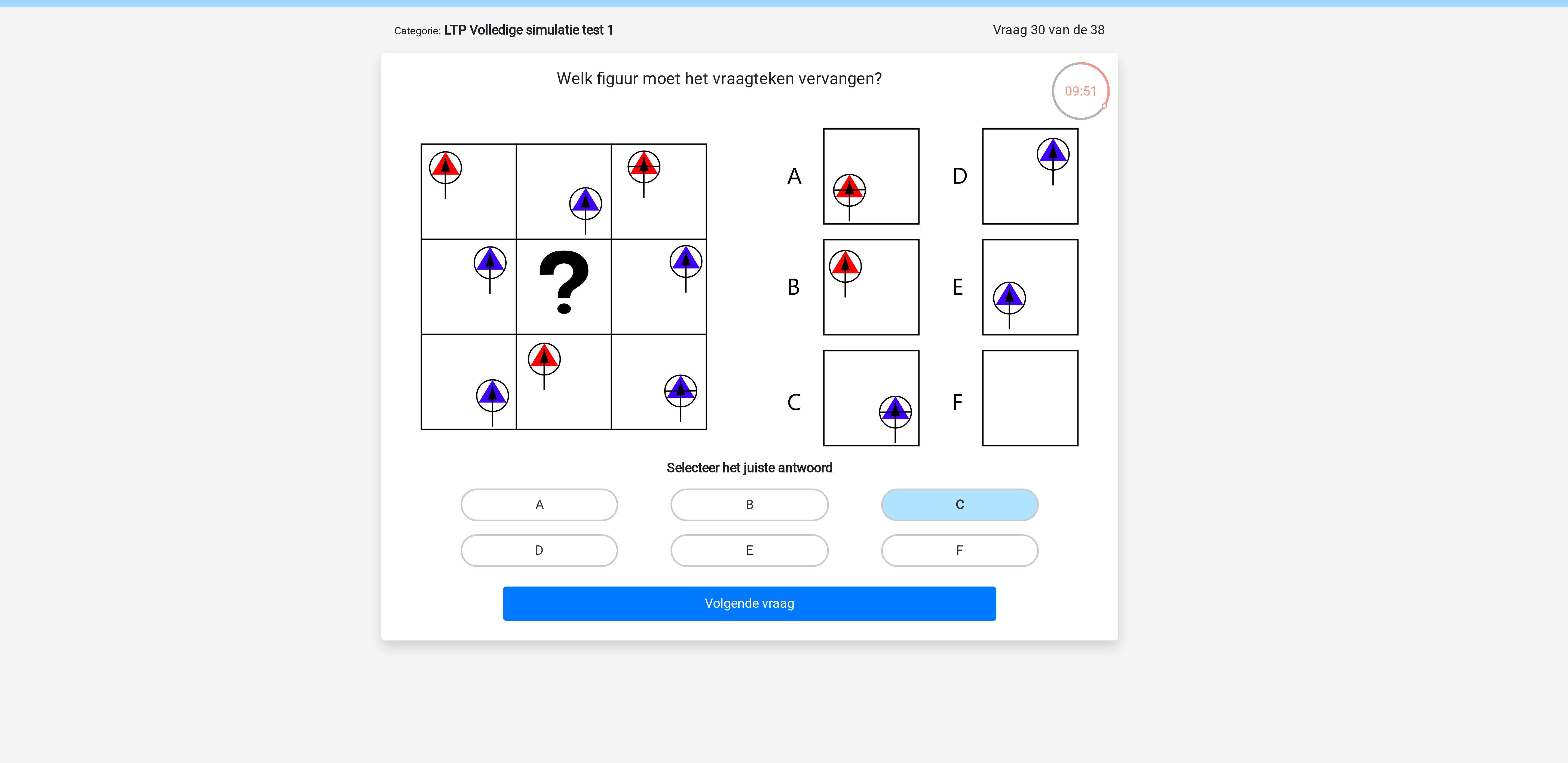
click at [696, 205] on input "E" at bounding box center [786, 205] width 3 height 3
radio input "true"
click at [696, 188] on label "A" at bounding box center [713, 188] width 53 height 11
click at [696, 188] on input "A" at bounding box center [716, 190] width 3 height 3
radio input "true"
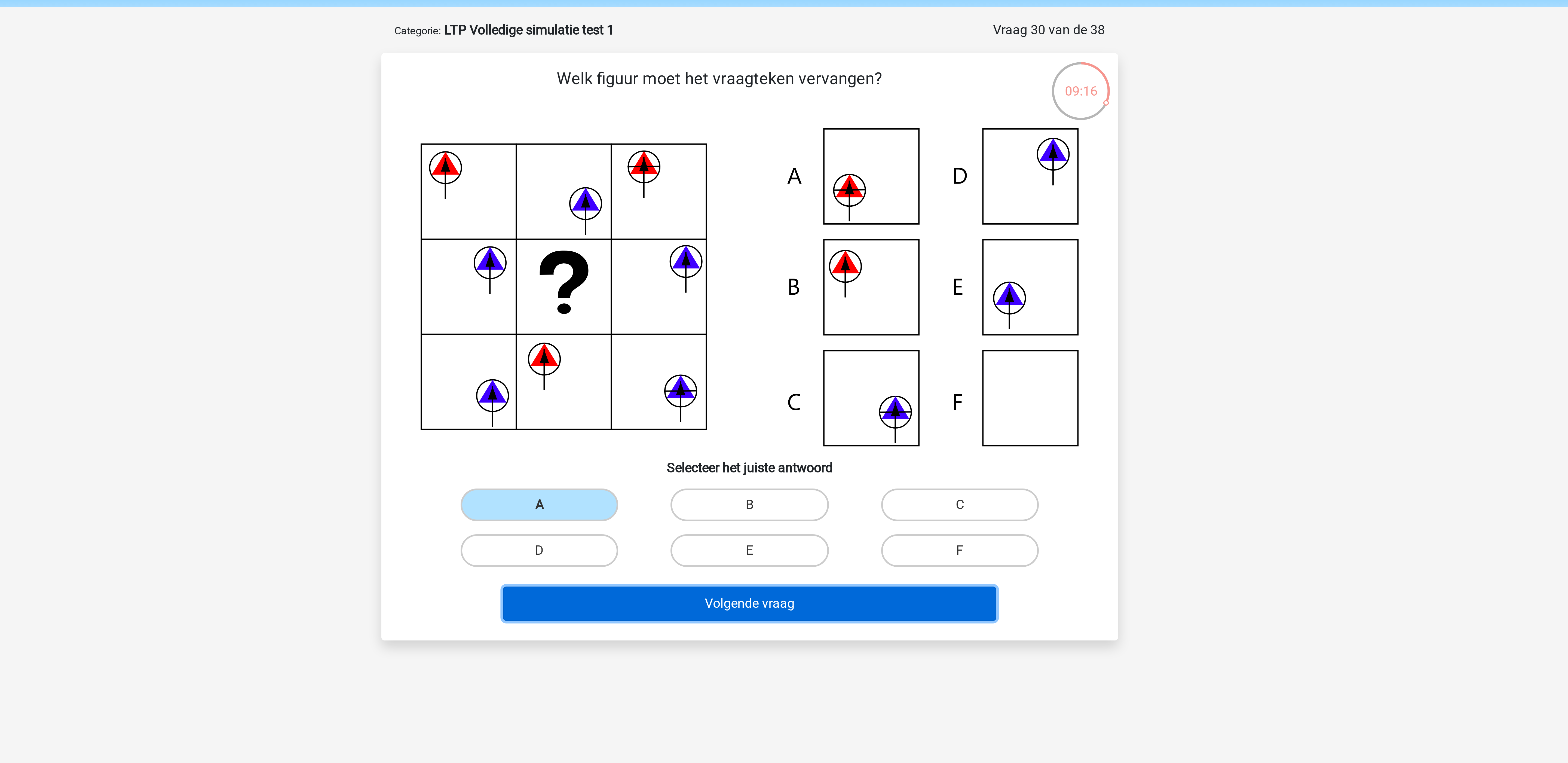
click at [696, 224] on button "Volgende vraag" at bounding box center [784, 222] width 165 height 11
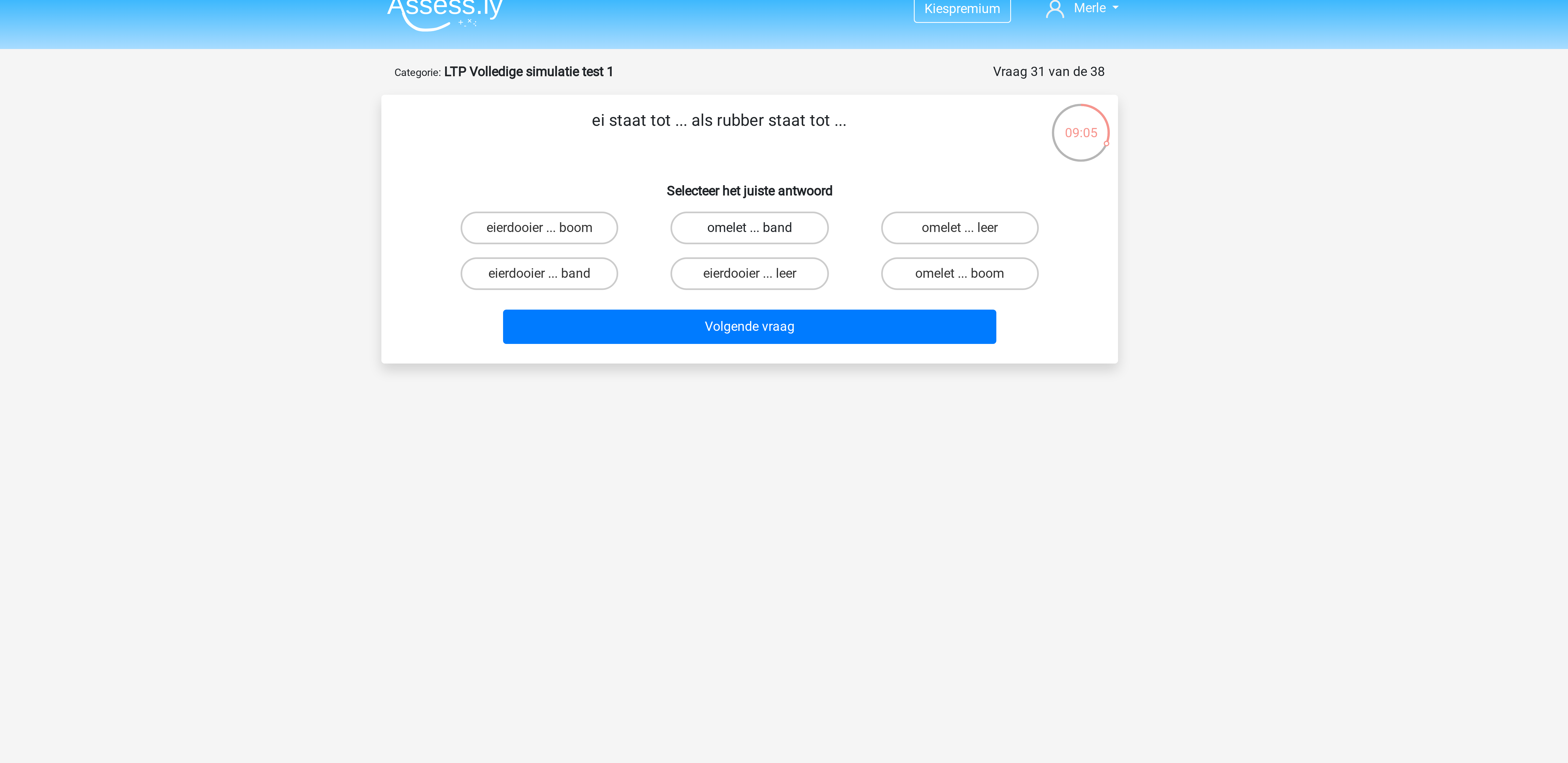
click at [696, 82] on label "omelet ... band" at bounding box center [783, 82] width 53 height 11
click at [696, 83] on input "omelet ... band" at bounding box center [786, 84] width 3 height 3
radio input "true"
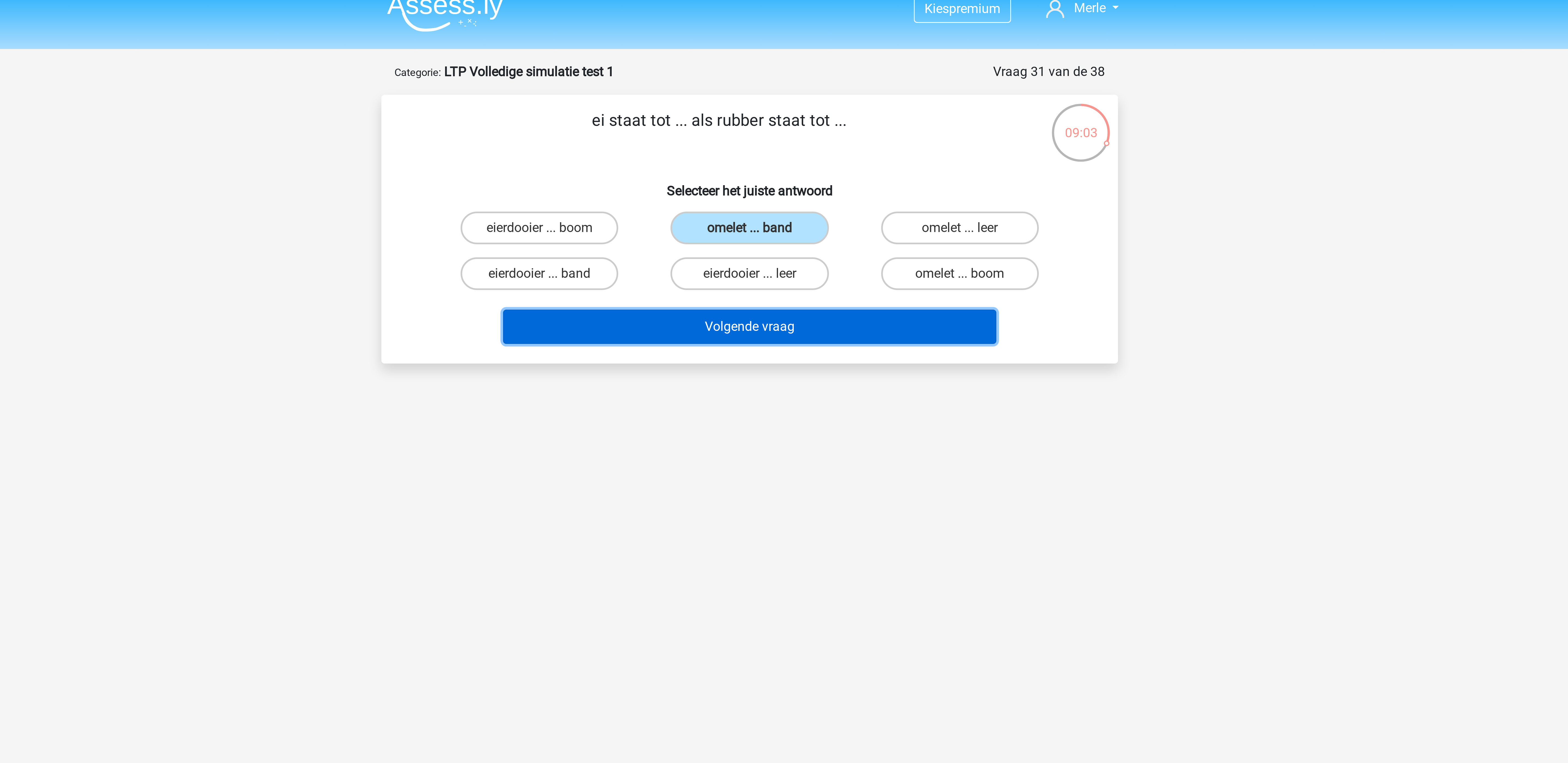
click at [696, 116] on button "Volgende vraag" at bounding box center [784, 115] width 165 height 11
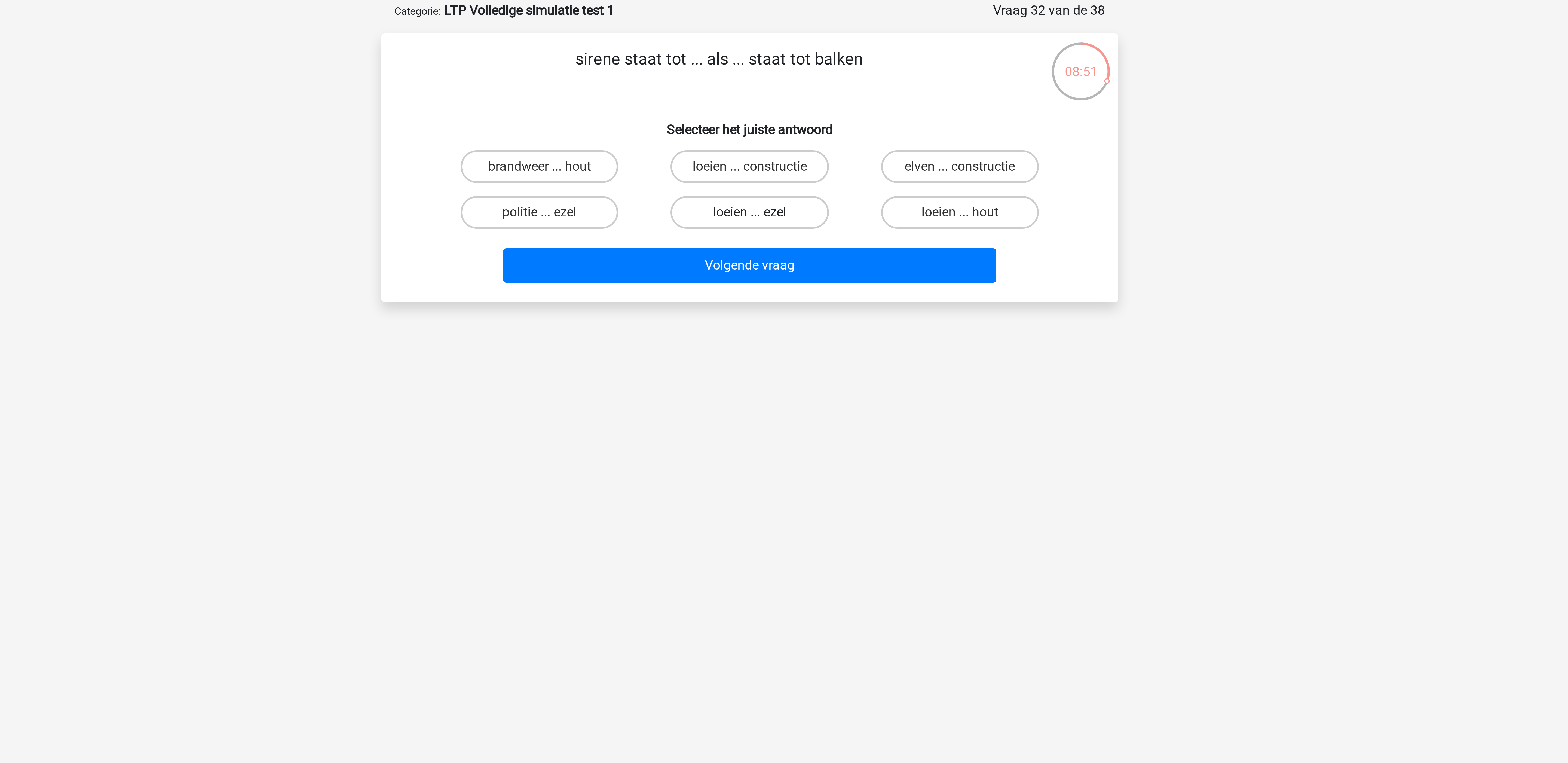
click at [696, 98] on label "loeien ... ezel" at bounding box center [783, 97] width 53 height 11
click at [696, 98] on input "loeien ... ezel" at bounding box center [786, 99] width 3 height 3
radio input "true"
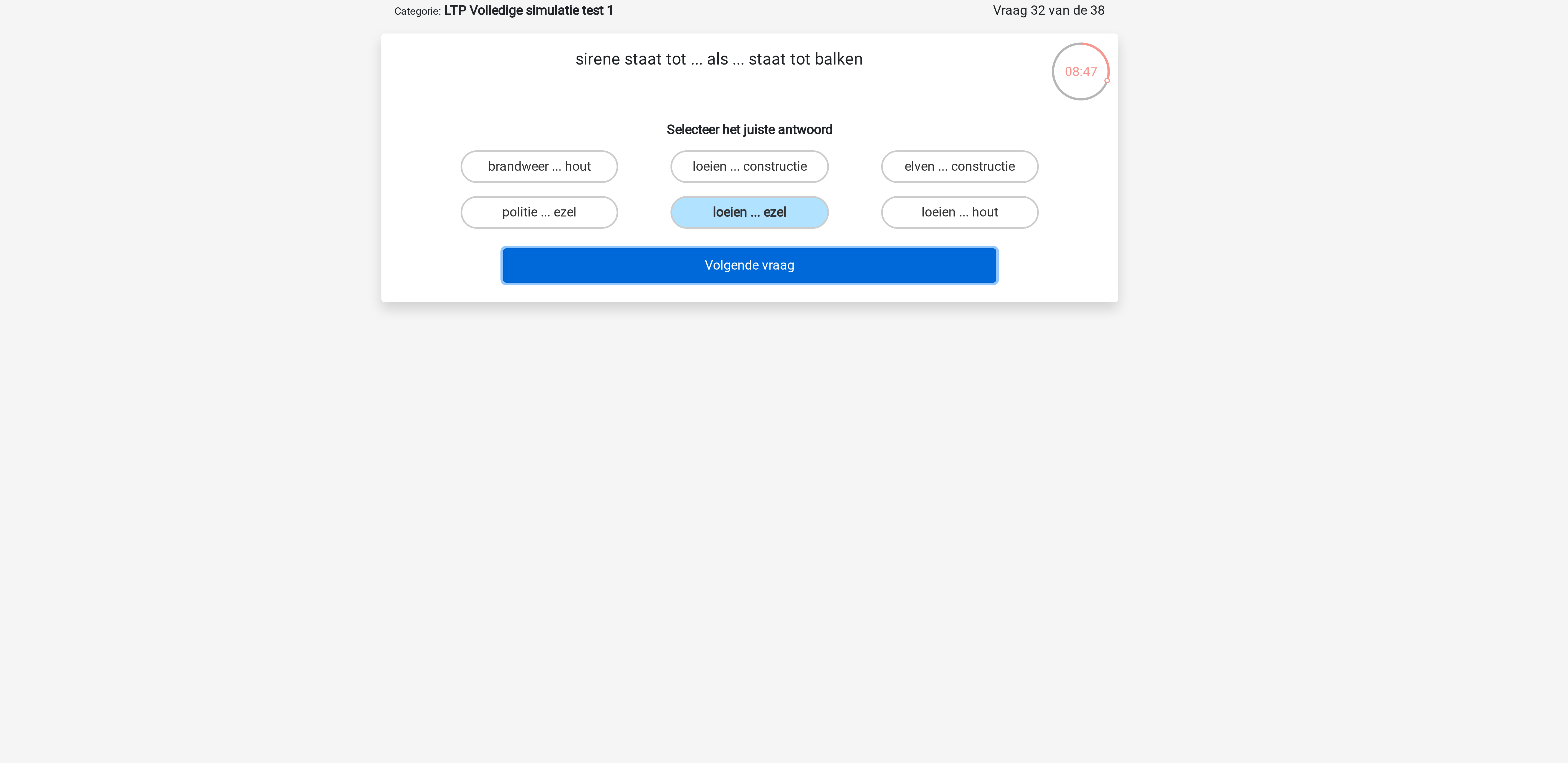
click at [696, 119] on button "Volgende vraag" at bounding box center [784, 115] width 165 height 11
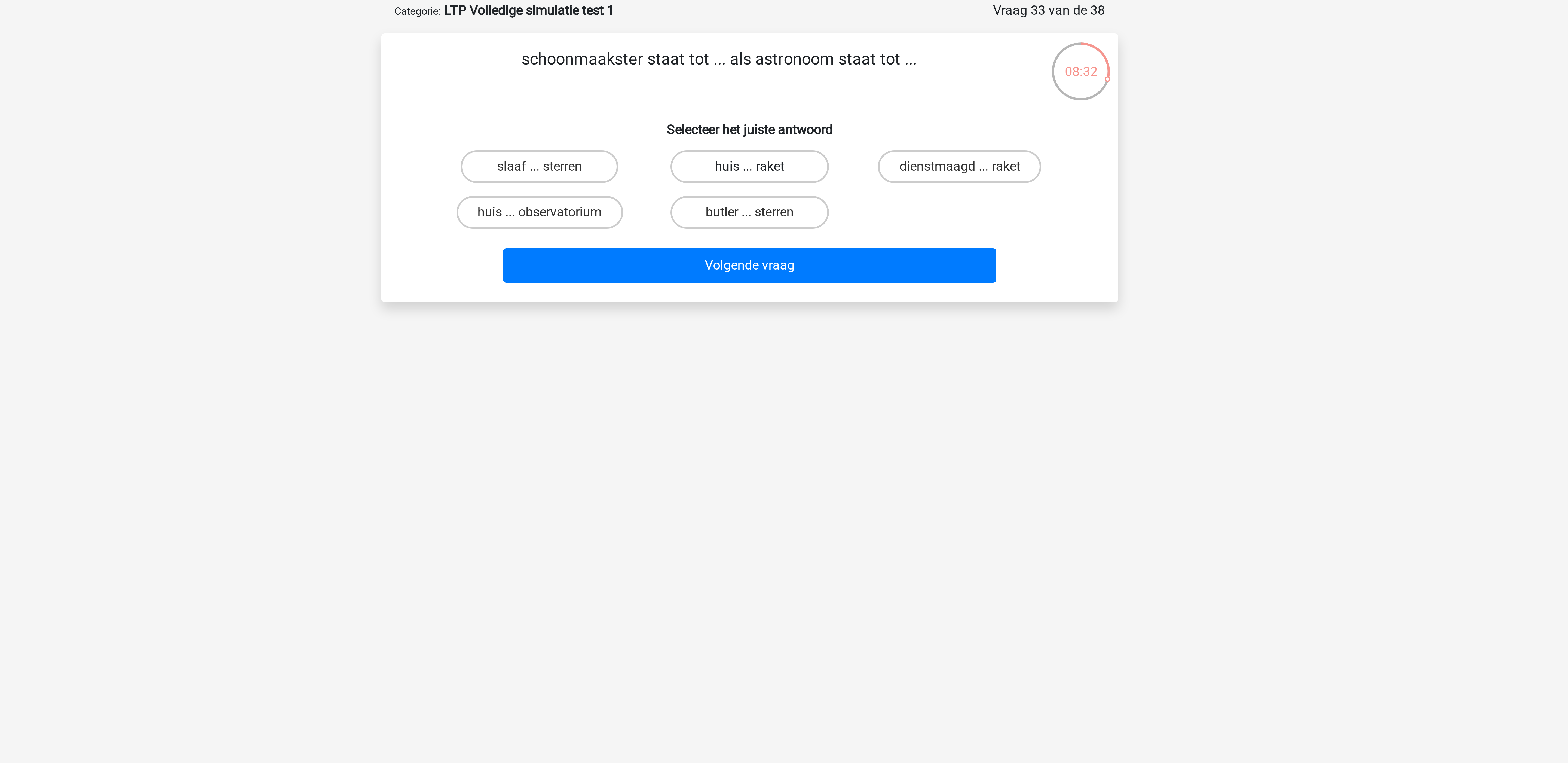
click at [696, 83] on label "huis ... raket" at bounding box center [783, 82] width 53 height 11
click at [696, 83] on input "huis ... raket" at bounding box center [786, 84] width 3 height 3
radio input "true"
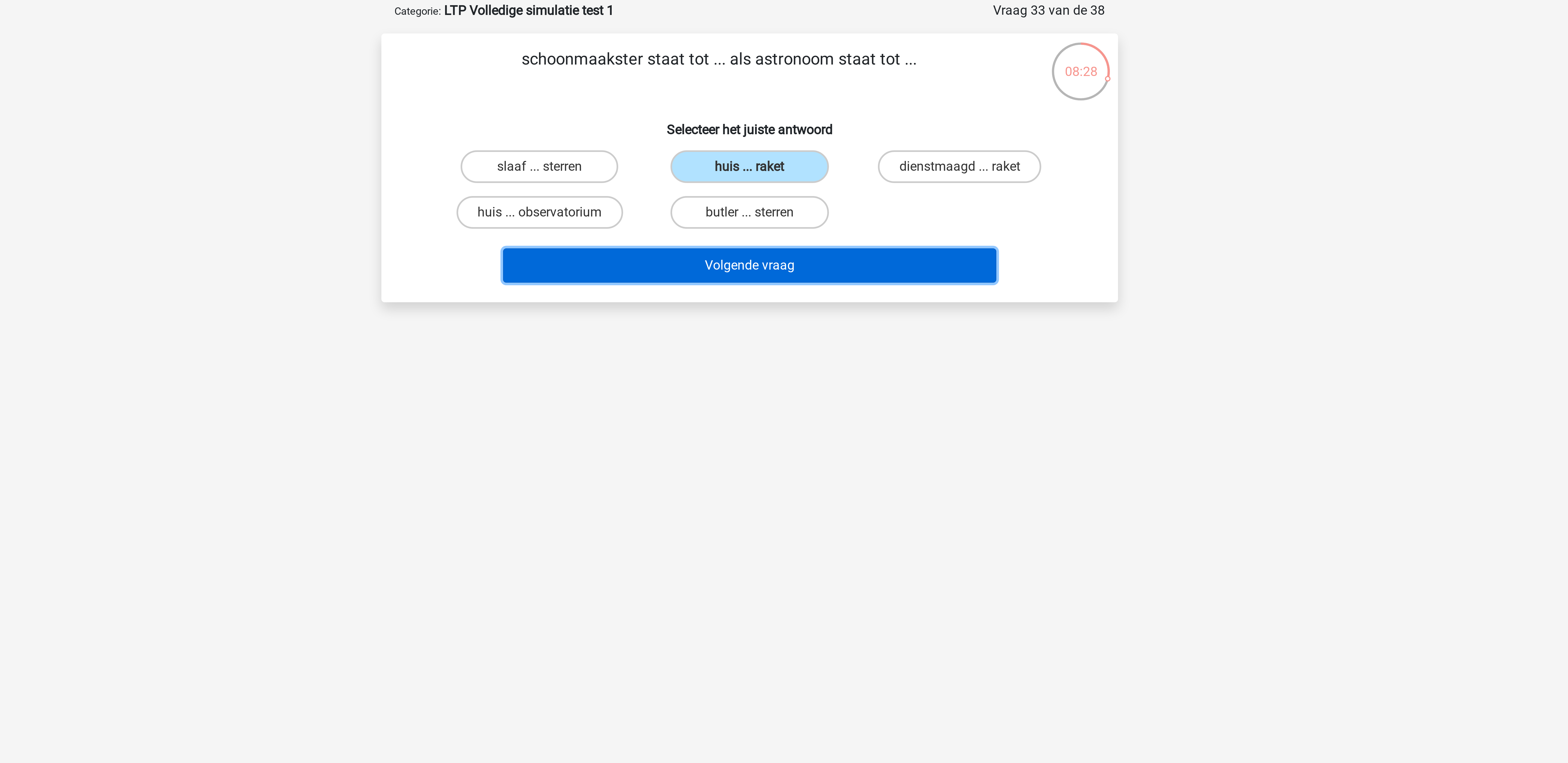
click at [696, 115] on button "Volgende vraag" at bounding box center [784, 115] width 165 height 11
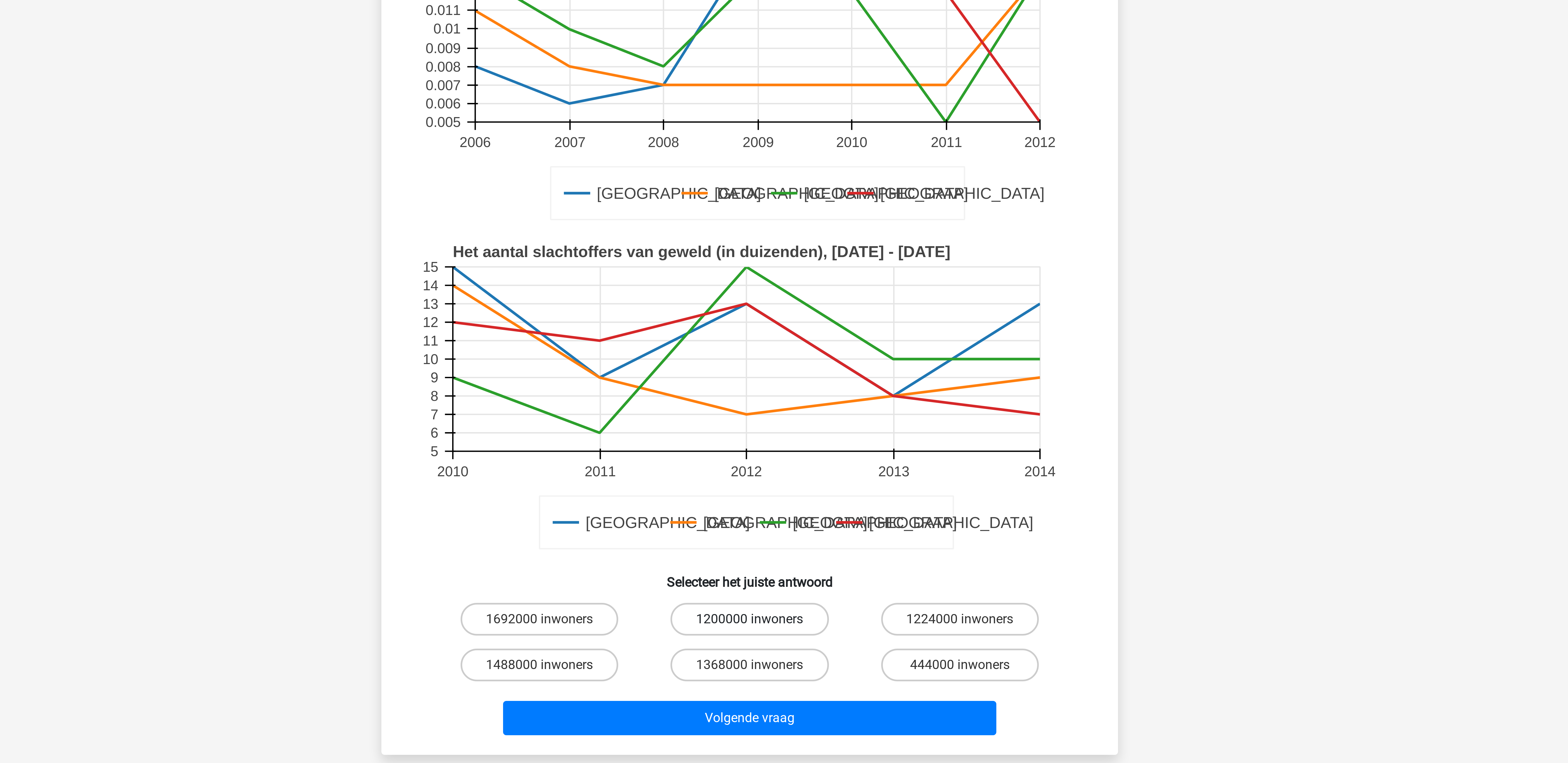
click at [696, 304] on label "1200000 inwoners" at bounding box center [783, 301] width 53 height 11
click at [696, 304] on input "1200000 inwoners" at bounding box center [786, 304] width 3 height 3
radio input "true"
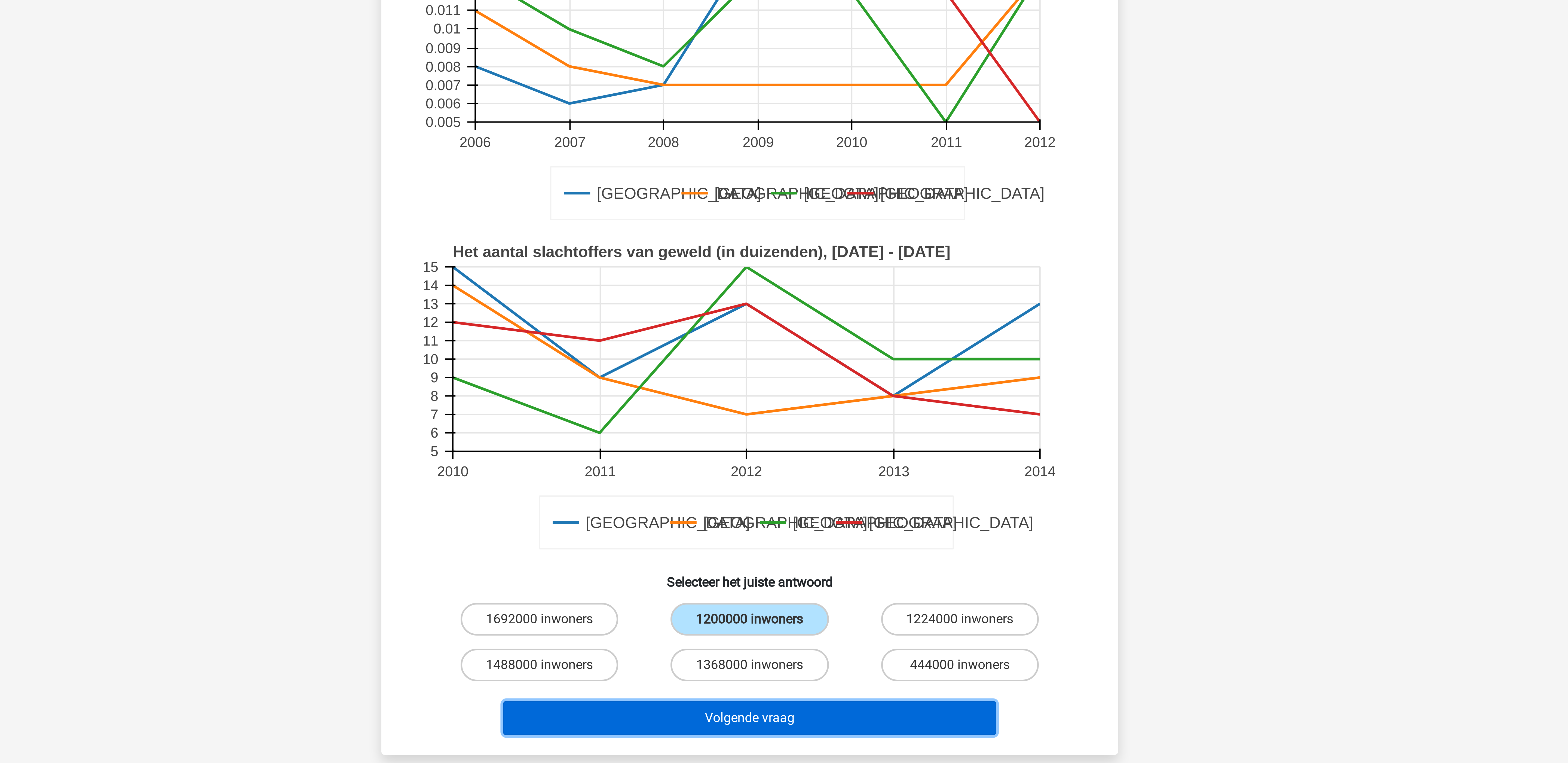
click at [696, 336] on button "Volgende vraag" at bounding box center [784, 335] width 165 height 11
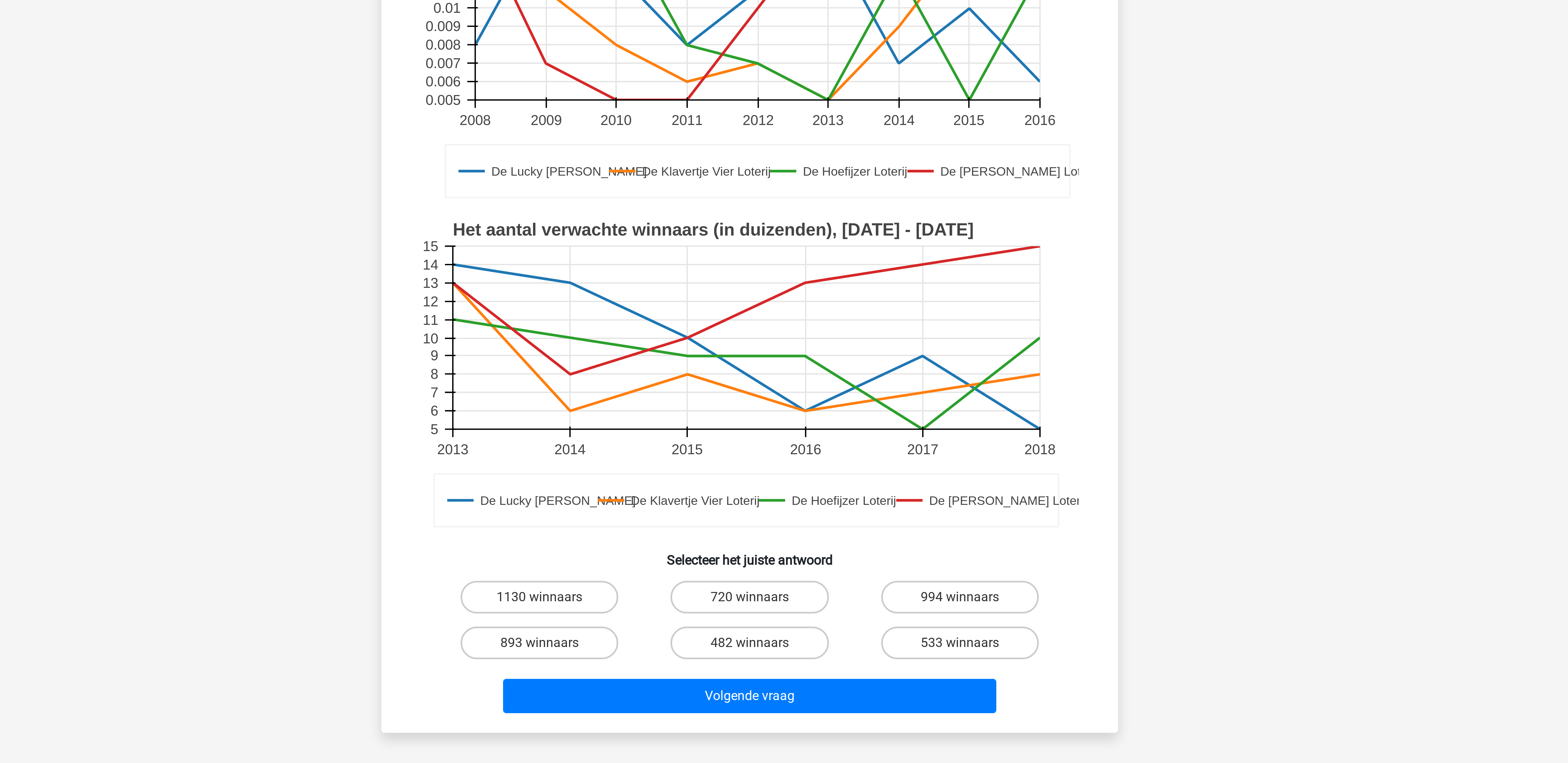
click at [696, 317] on label "720 winnaars" at bounding box center [783, 317] width 53 height 11
click at [696, 318] on input "720 winnaars" at bounding box center [786, 320] width 3 height 3
radio input "true"
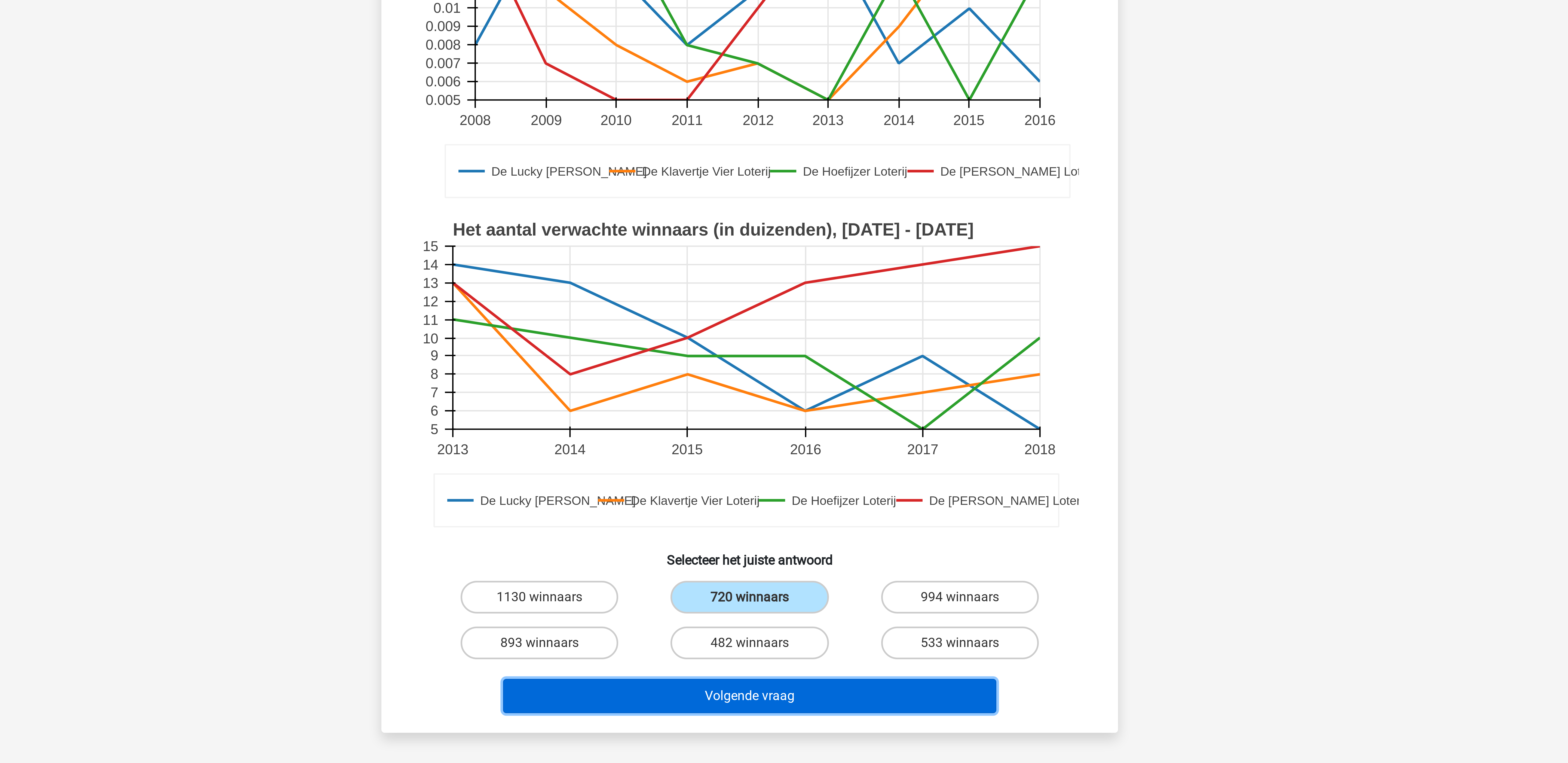
click at [696, 338] on button "Volgende vraag" at bounding box center [784, 351] width 165 height 11
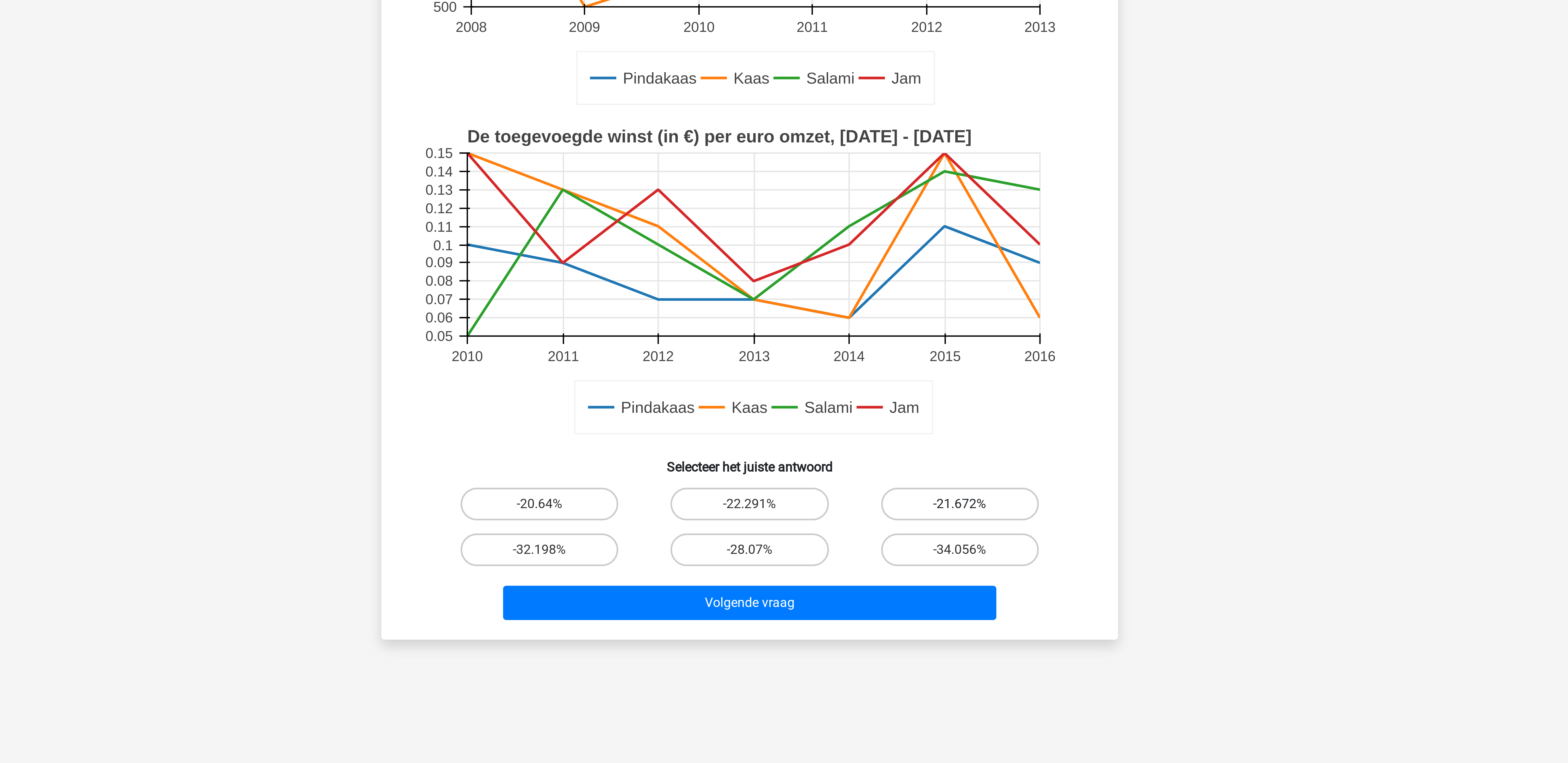
click at [696, 309] on label "-21.672%" at bounding box center [854, 309] width 53 height 11
click at [696, 310] on input "-21.672%" at bounding box center [855, 312] width 3 height 3
radio input "true"
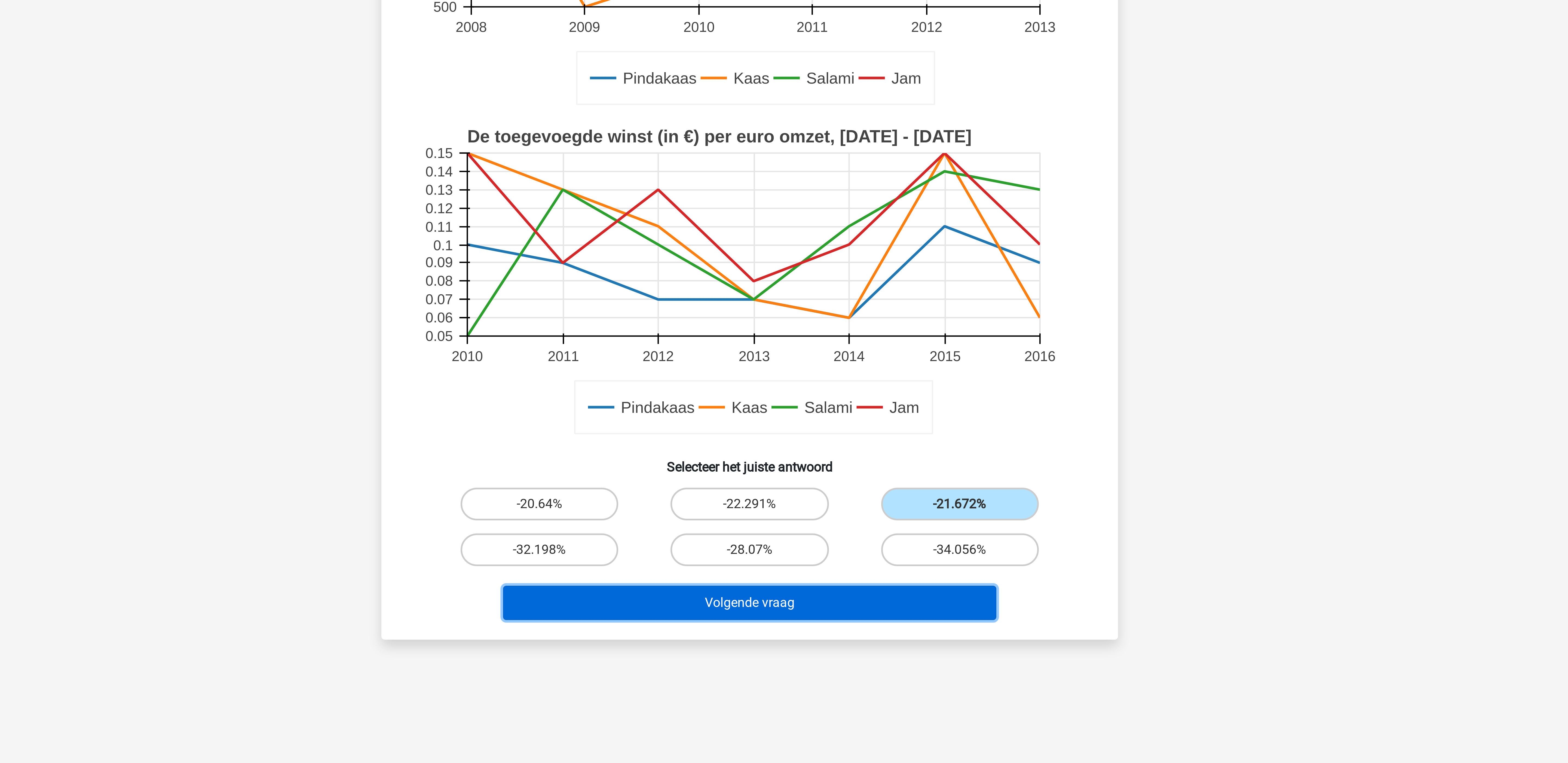
click at [696, 338] on button "Volgende vraag" at bounding box center [784, 343] width 165 height 11
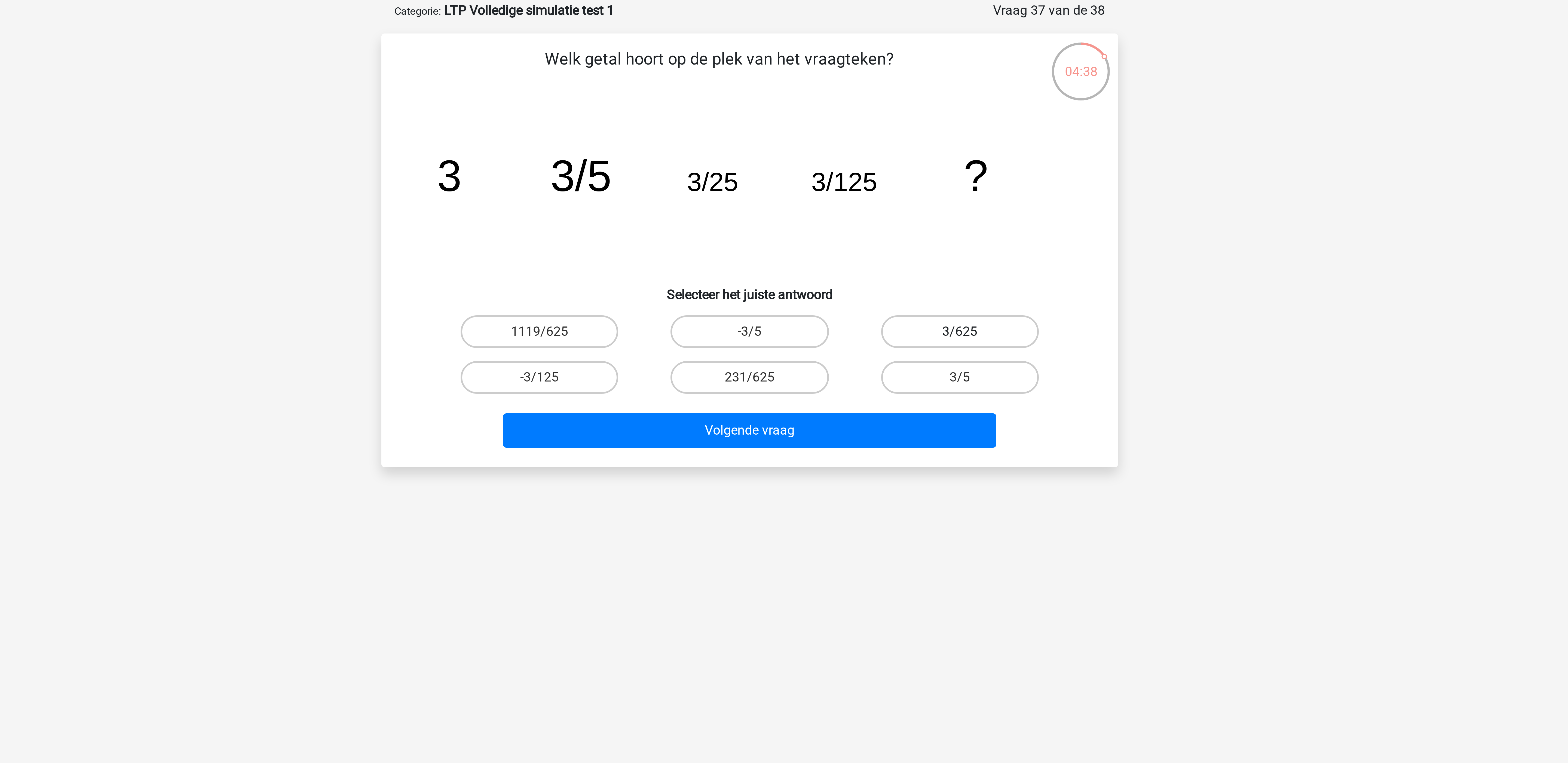
click at [696, 139] on label "3/625" at bounding box center [854, 137] width 53 height 11
click at [696, 139] on input "3/625" at bounding box center [855, 139] width 3 height 3
radio input "true"
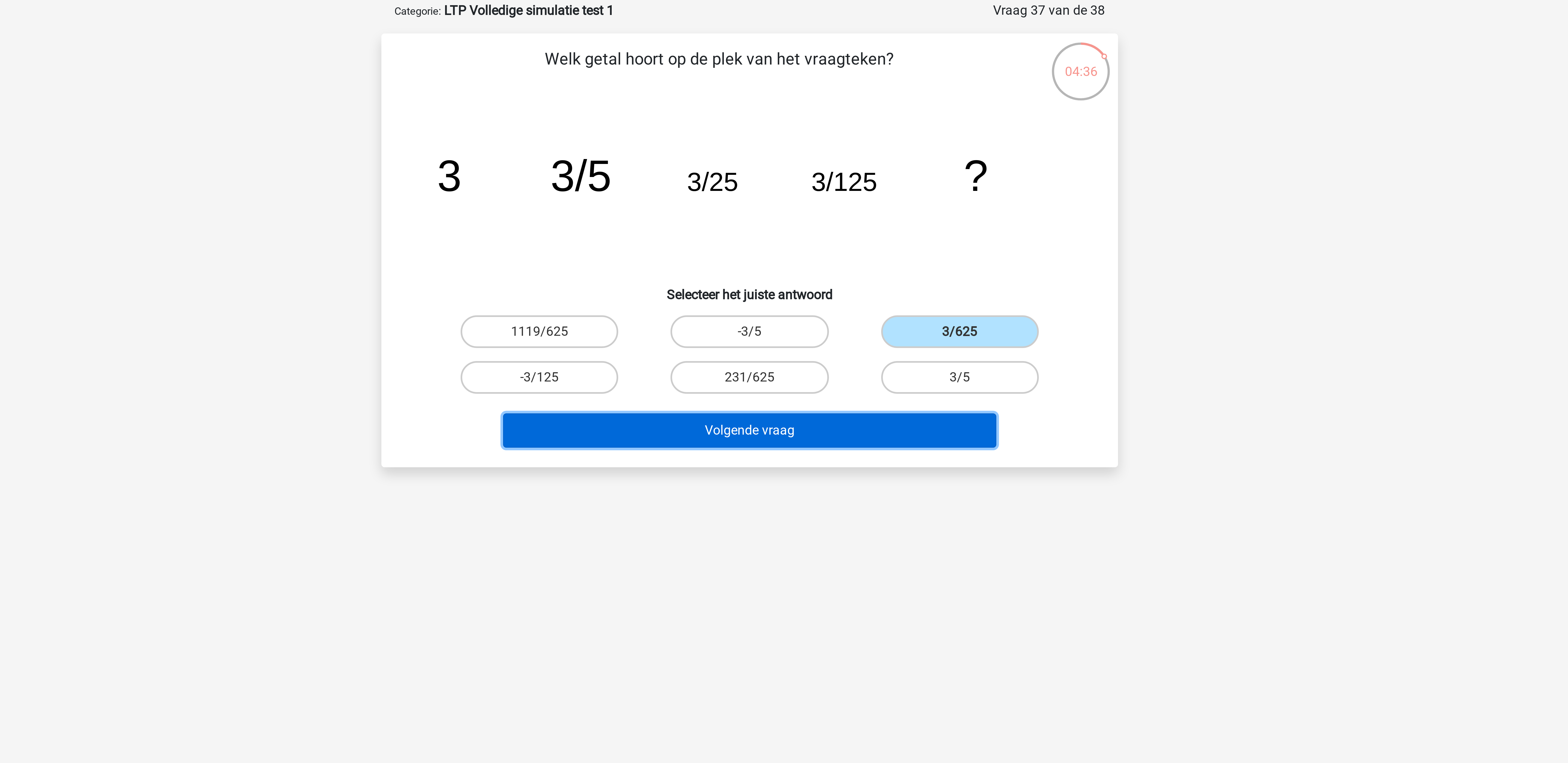
click at [696, 175] on button "Volgende vraag" at bounding box center [784, 170] width 165 height 11
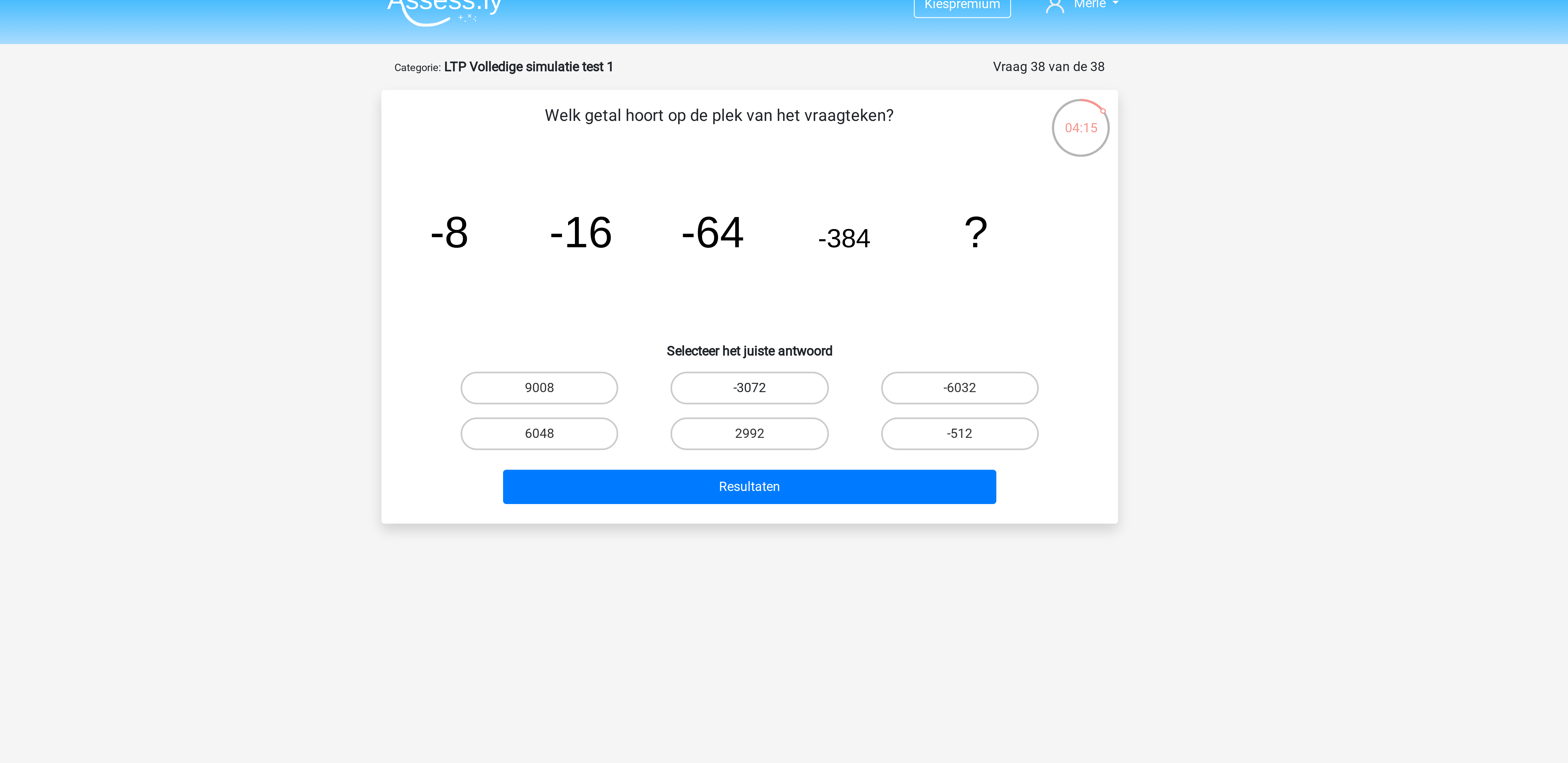
click at [696, 134] on label "-3072" at bounding box center [783, 137] width 53 height 11
click at [696, 137] on input "-3072" at bounding box center [786, 139] width 3 height 3
radio input "true"
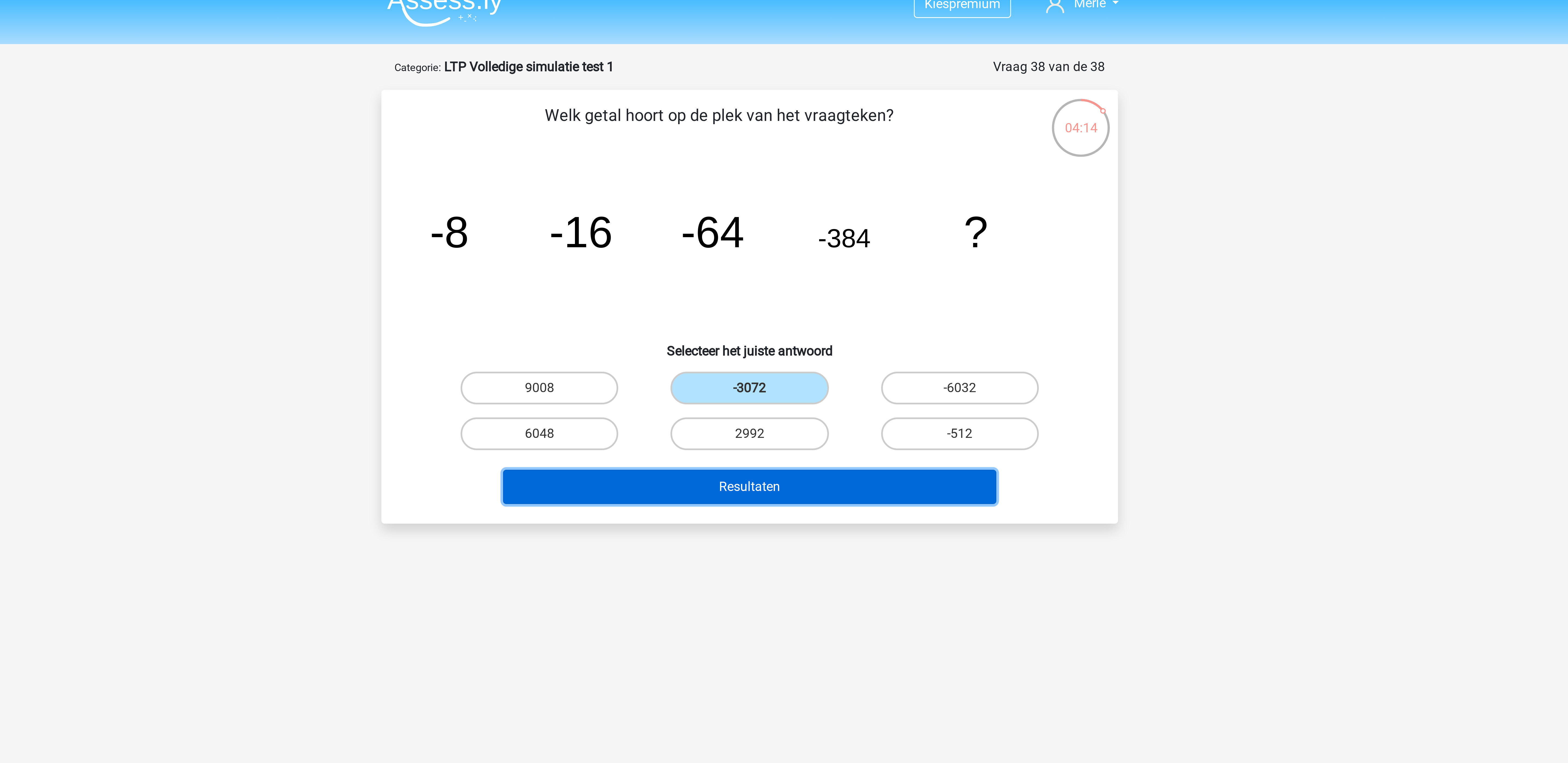
click at [696, 174] on button "Resultaten" at bounding box center [784, 170] width 165 height 11
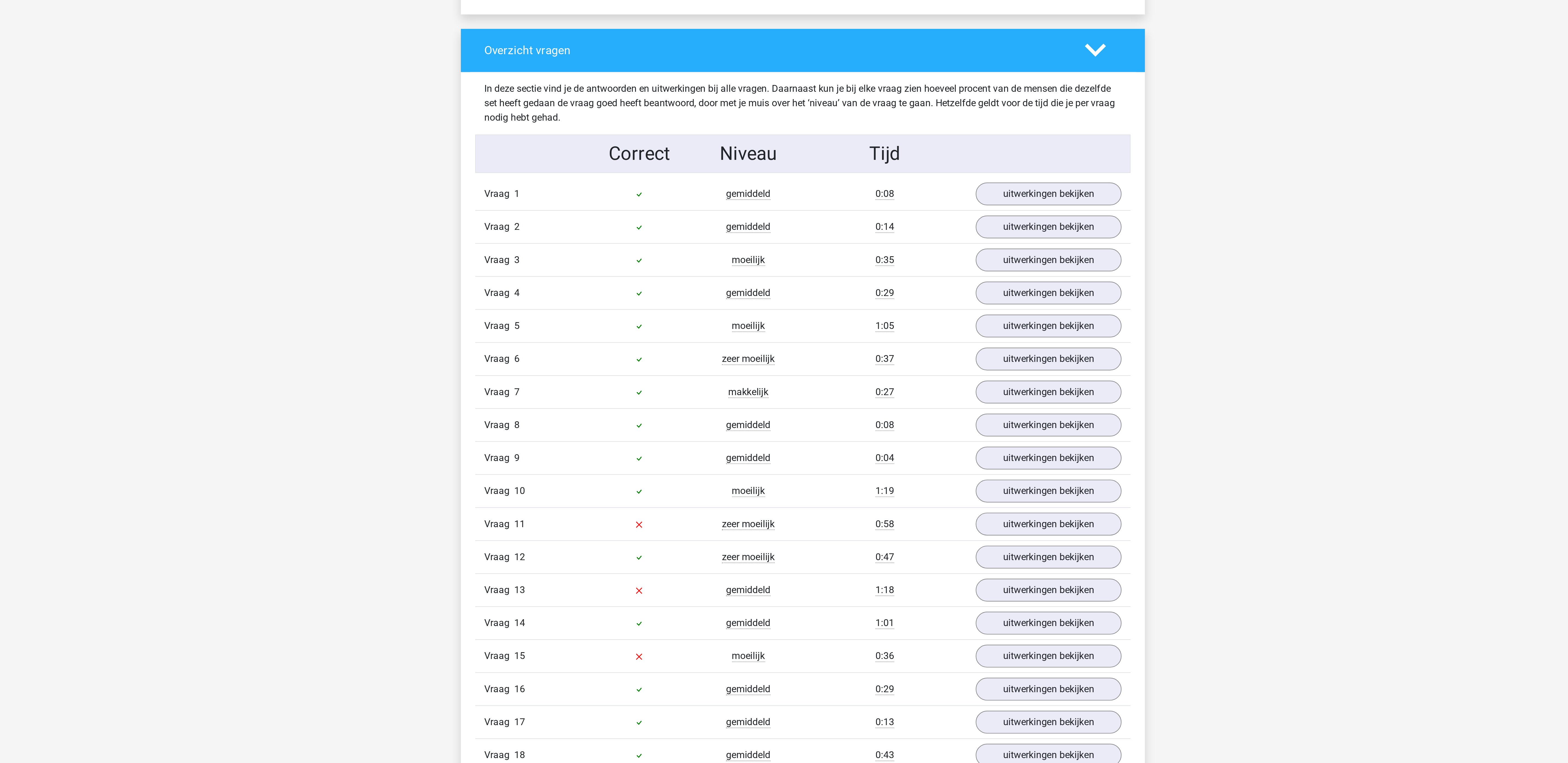
scroll to position [524, 0]
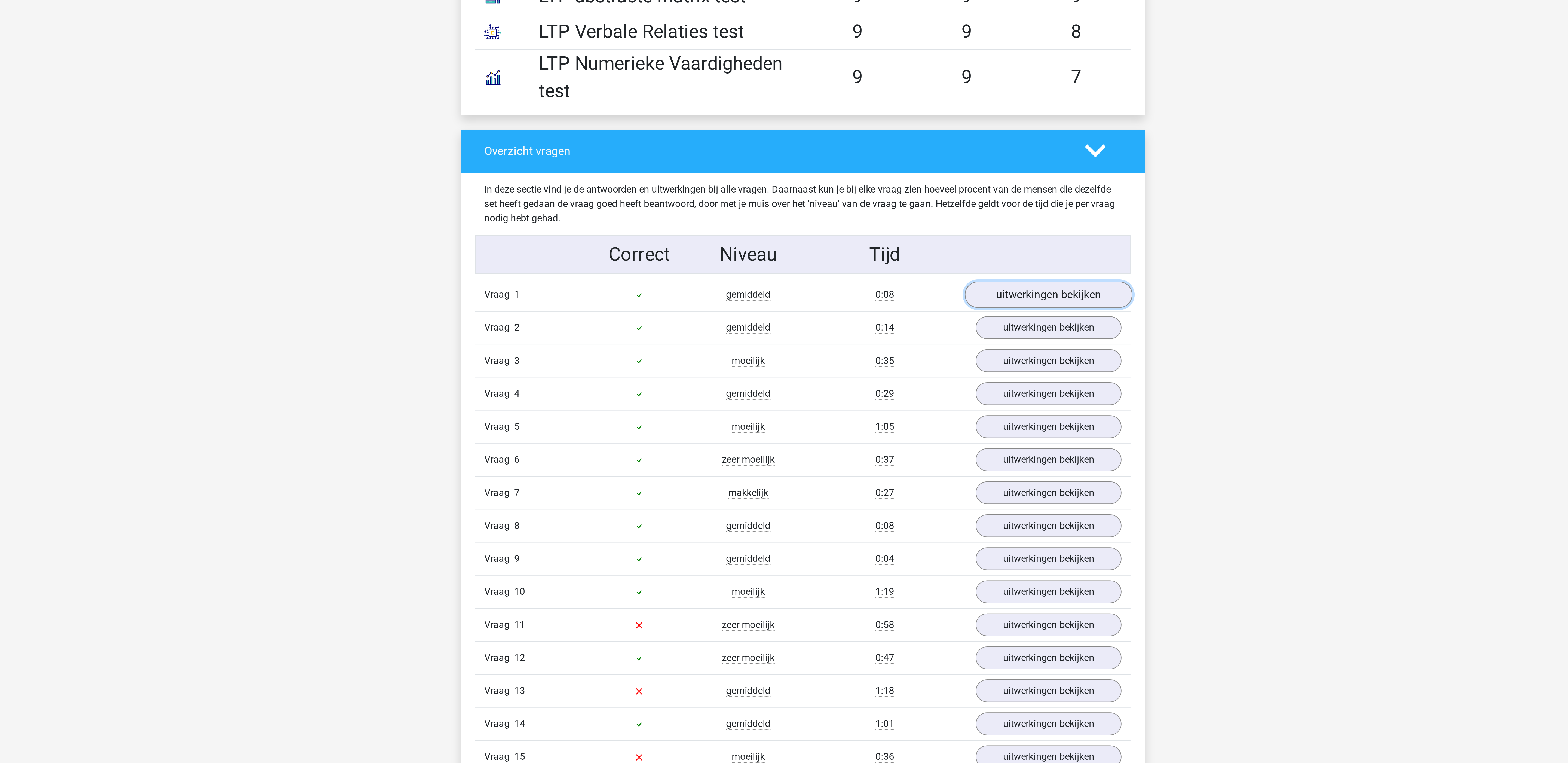
click at [888, 139] on link "uitwerkingen bekijken" at bounding box center [896, 134] width 76 height 12
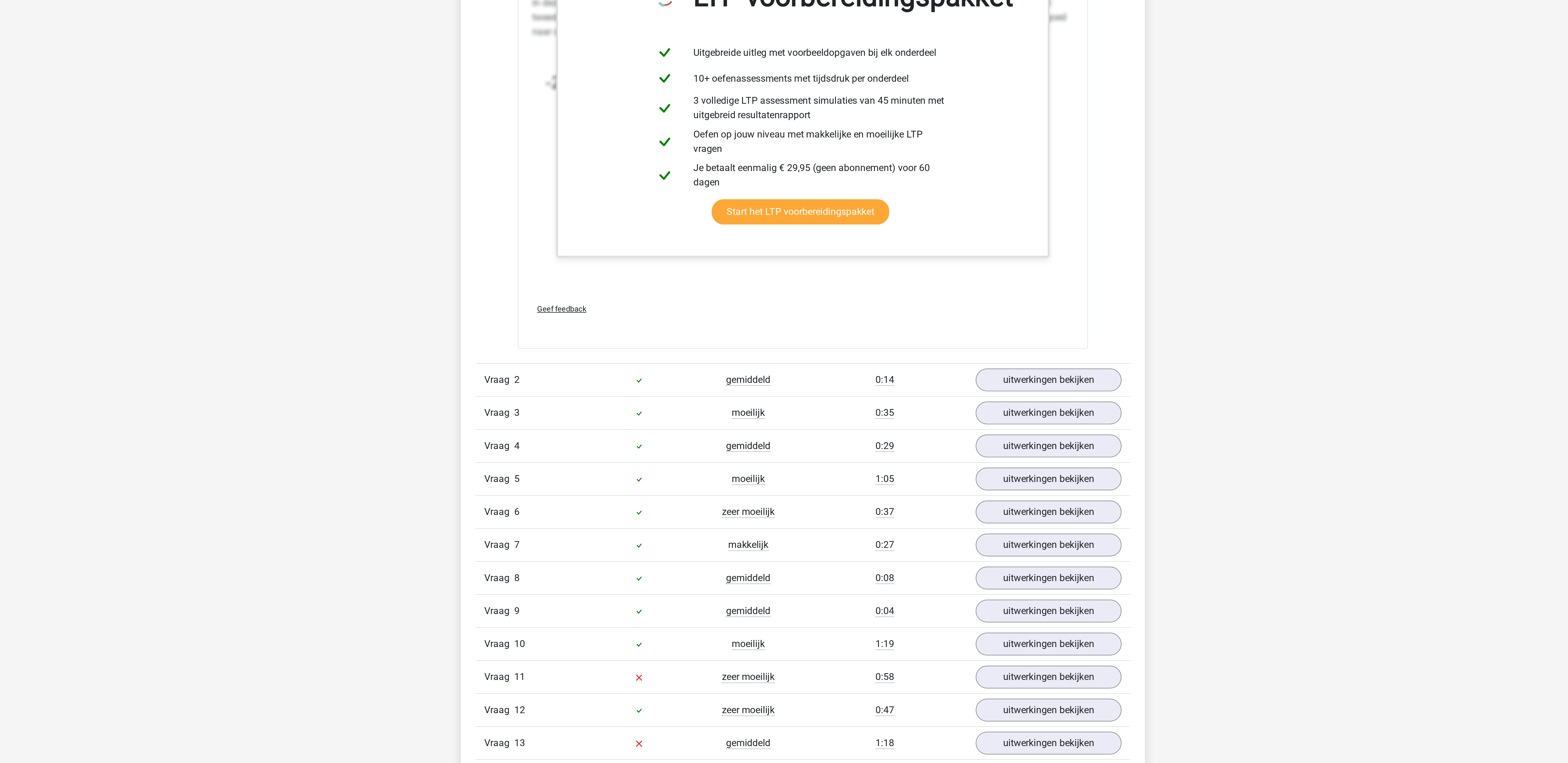
click at [893, 480] on div "Vraag 2 gemiddeld 0:14 uitwerkingen bekijken" at bounding box center [784, 480] width 297 height 15
click at [893, 485] on link "uitwerkingen bekijken" at bounding box center [896, 480] width 76 height 12
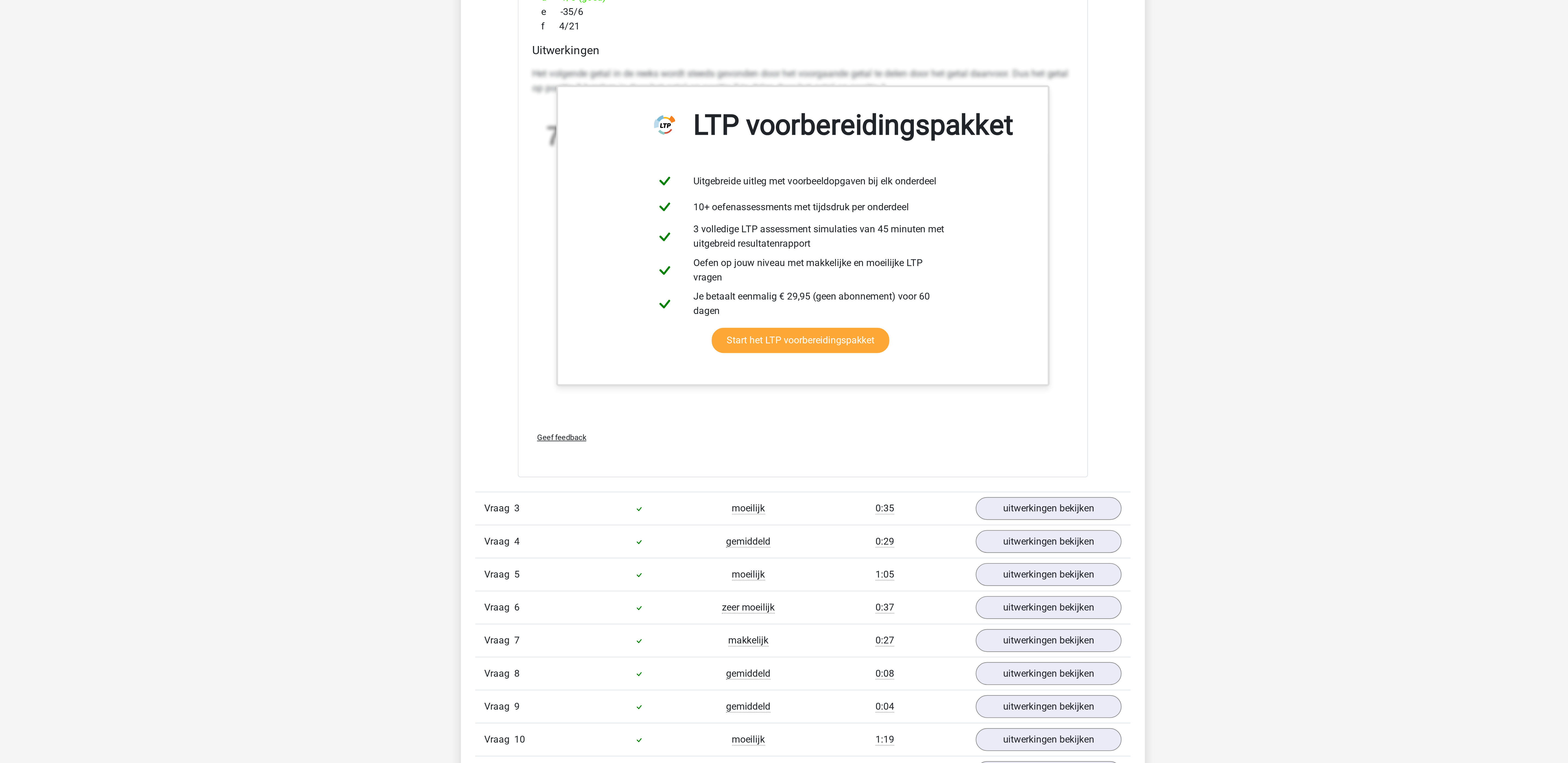
scroll to position [755, 0]
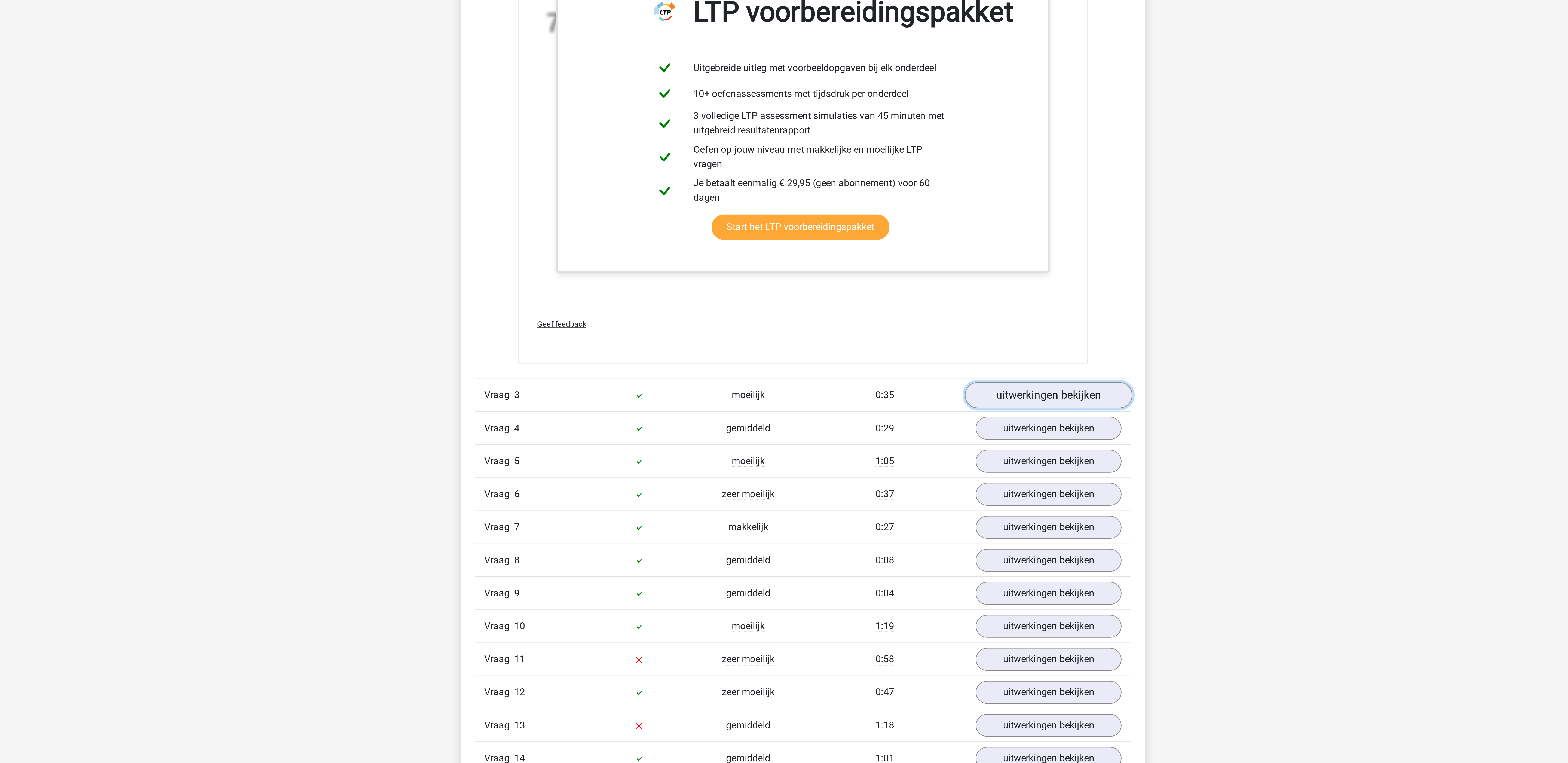
click at [882, 601] on link "uitwerkingen bekijken" at bounding box center [896, 596] width 76 height 12
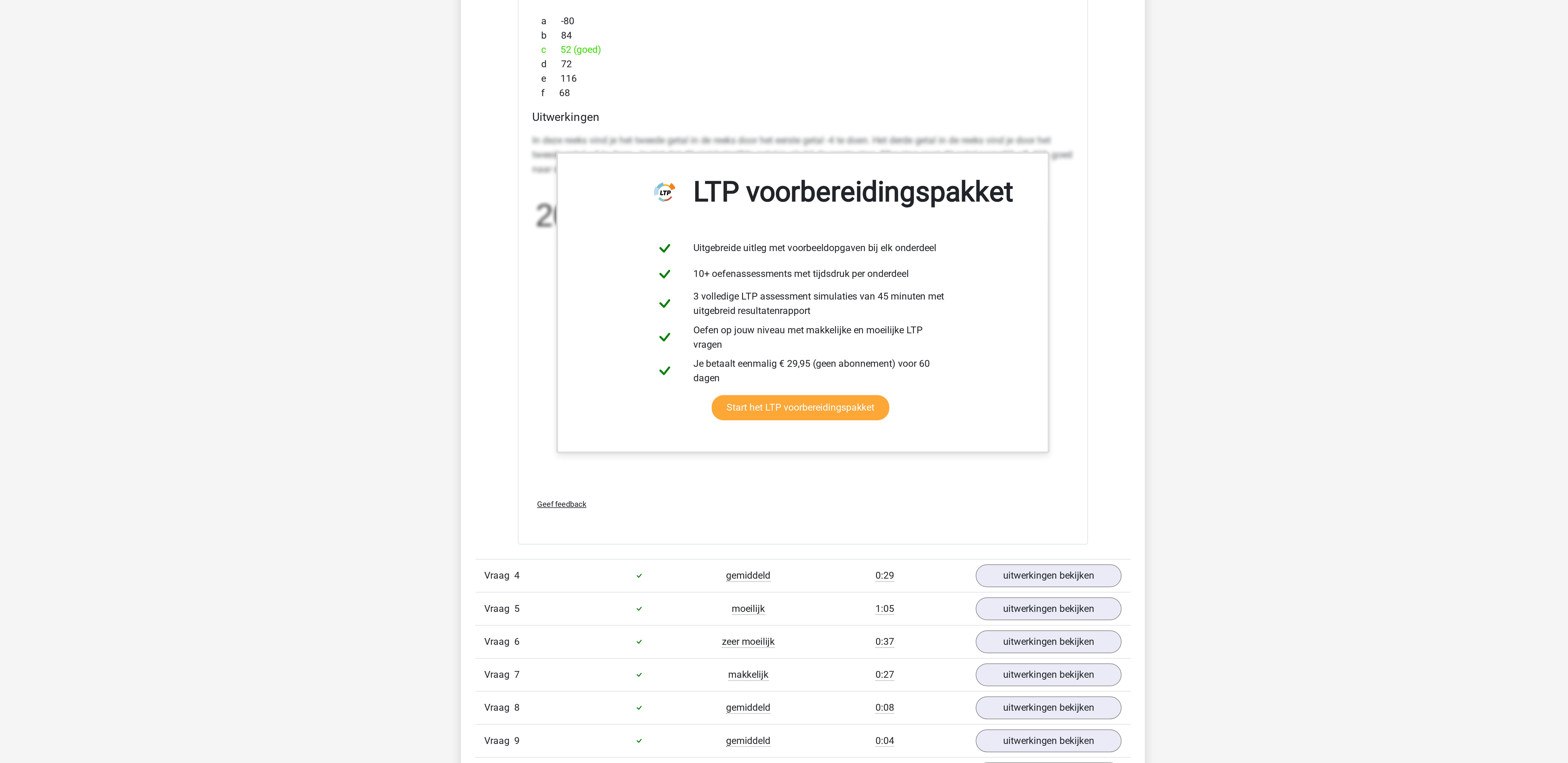
scroll to position [1043, 0]
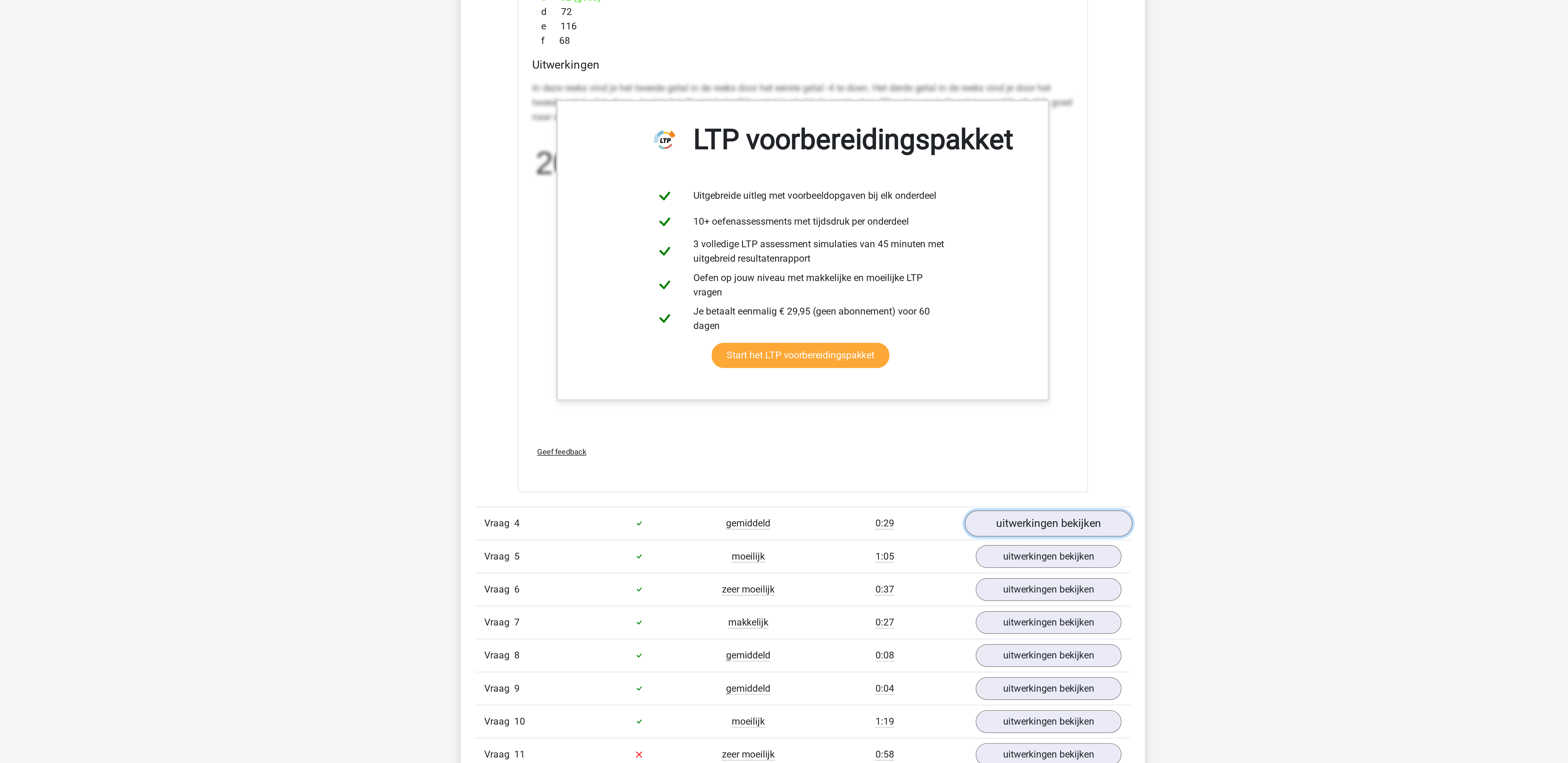
click at [888, 660] on link "uitwerkingen bekijken" at bounding box center [896, 653] width 76 height 12
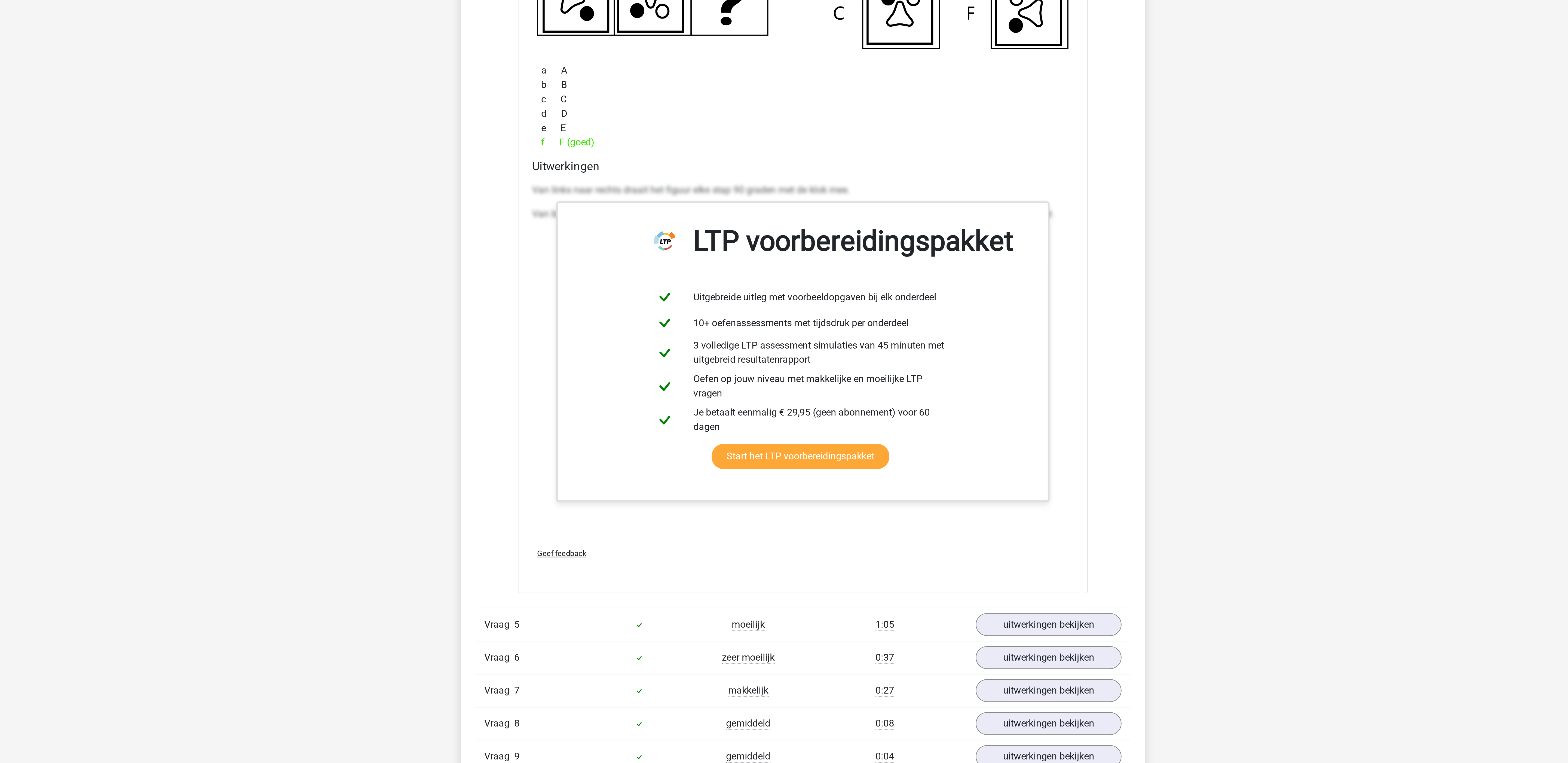
scroll to position [1401, 0]
click at [881, 722] on div "Vraag 6 zeer moeilijk 0:37 uitwerkingen bekijken" at bounding box center [784, 713] width 297 height 15
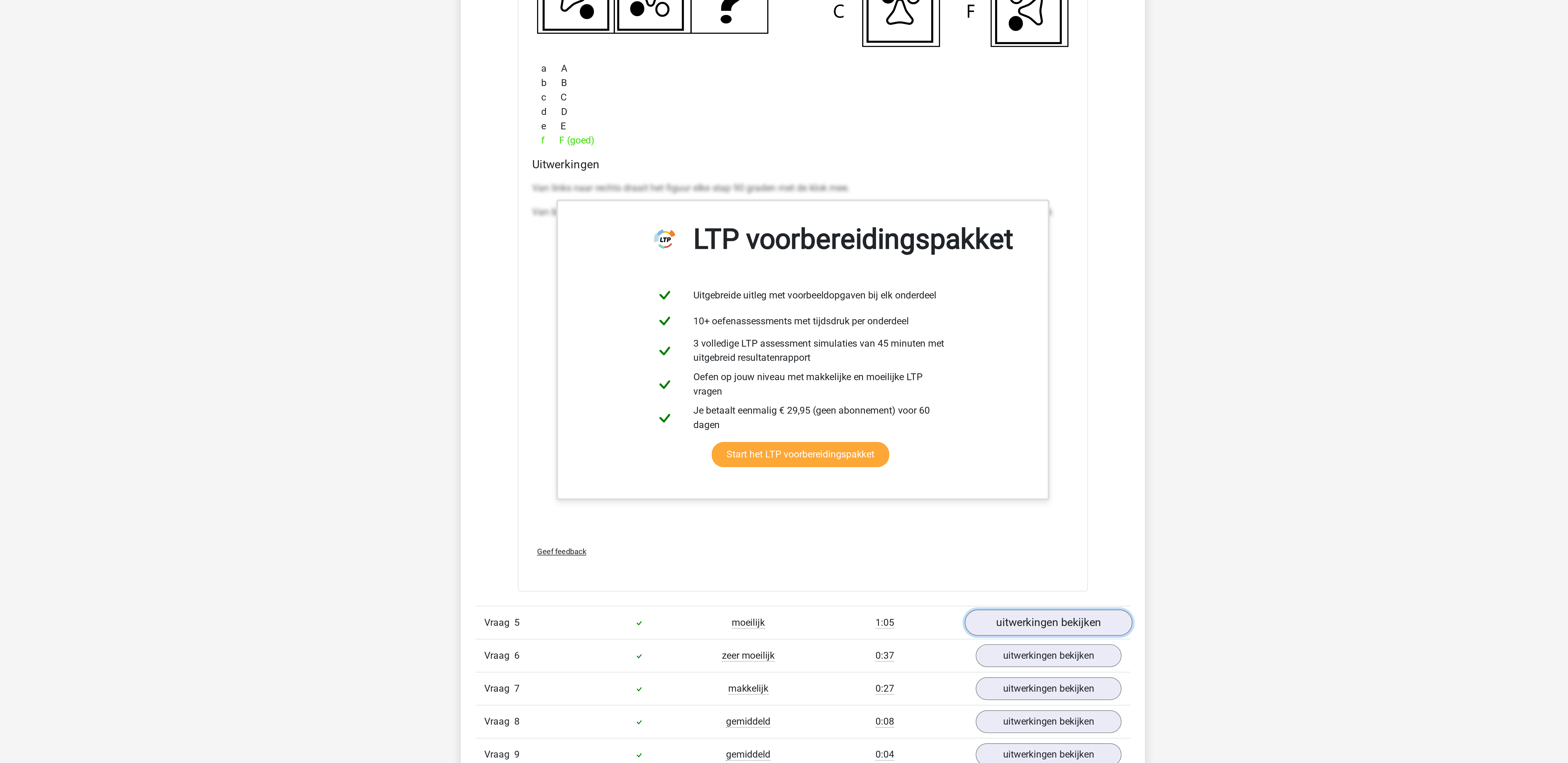
click at [881, 705] on link "uitwerkingen bekijken" at bounding box center [896, 699] width 76 height 12
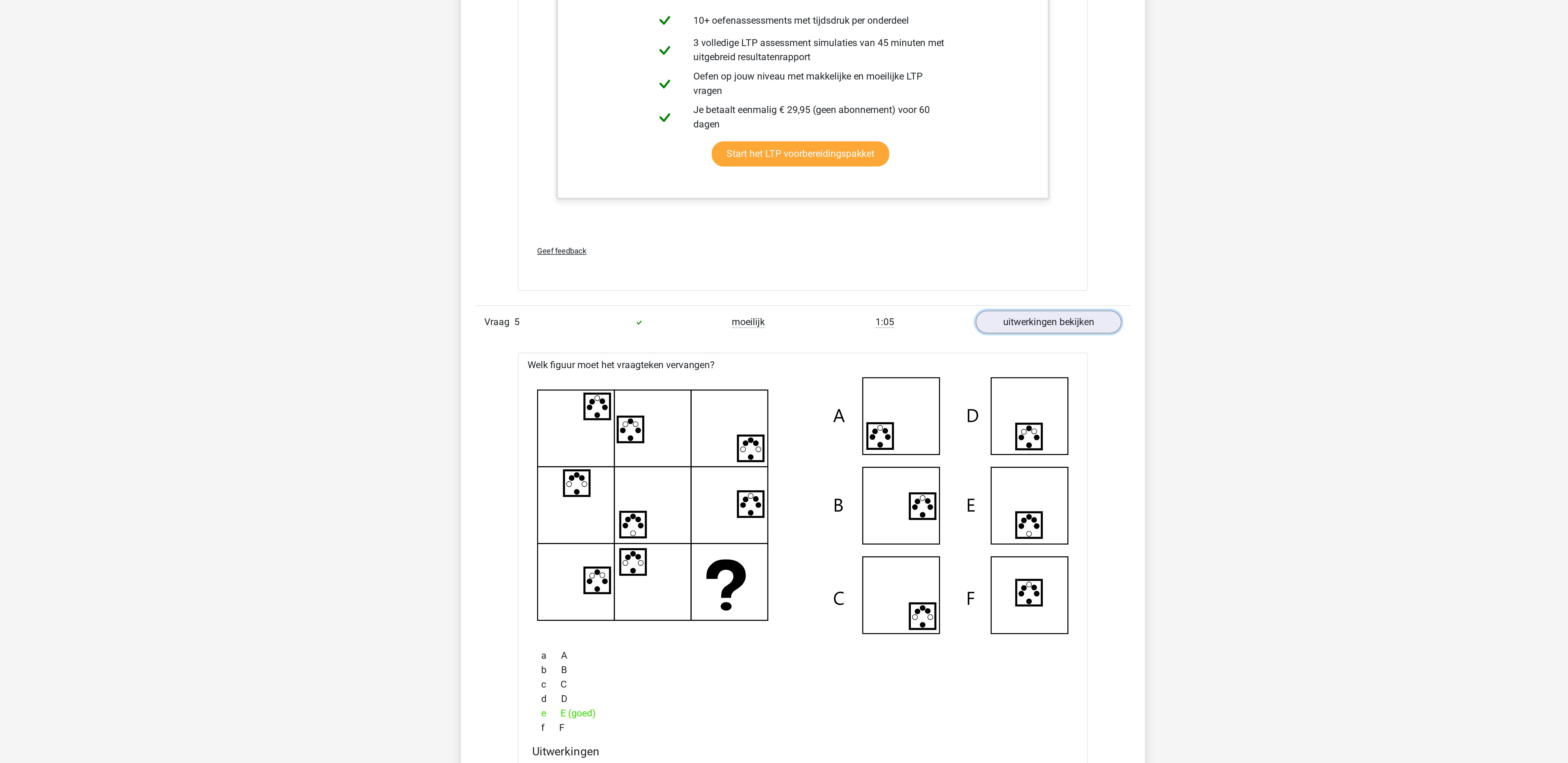
scroll to position [1625, 0]
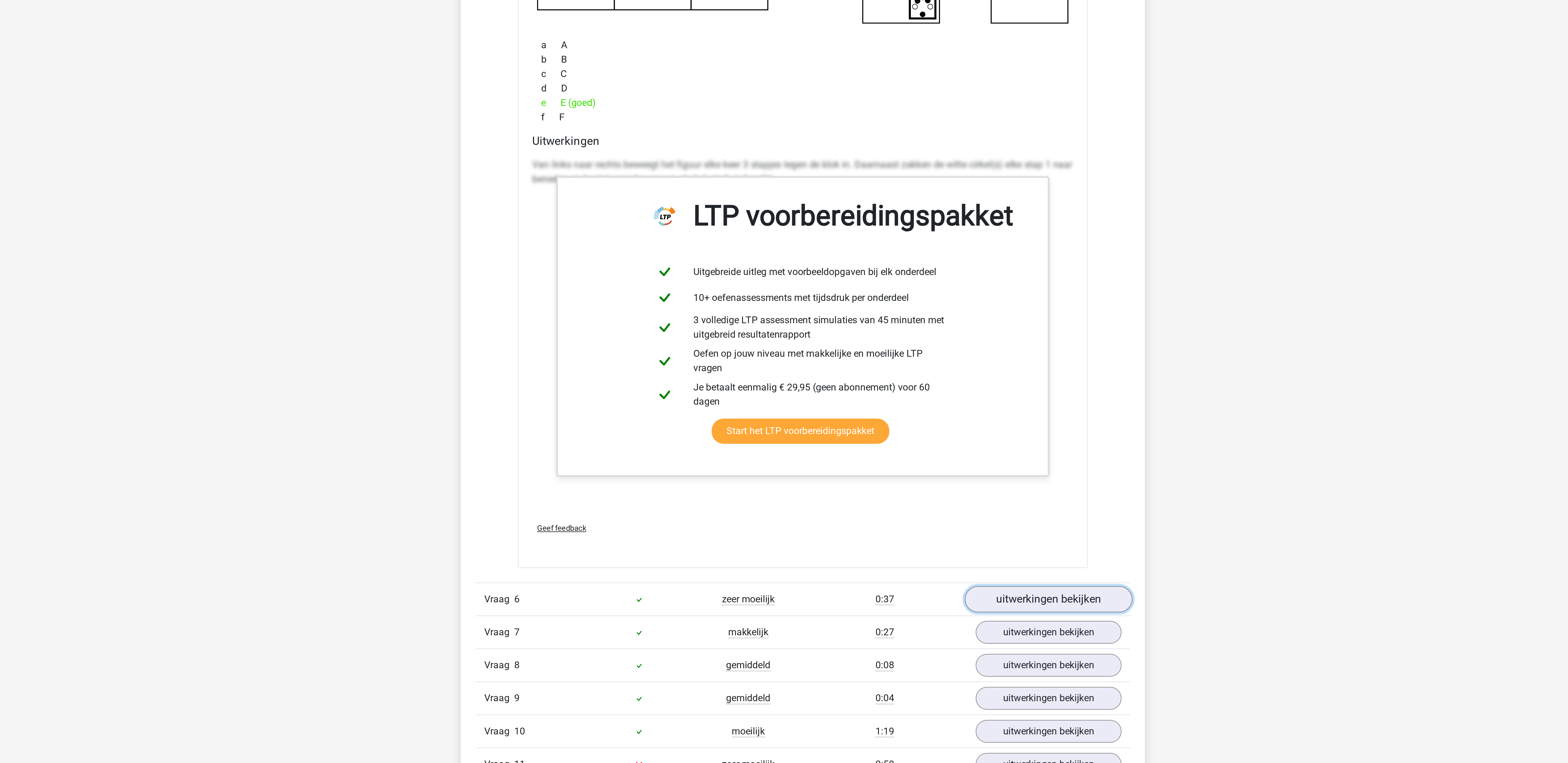
click at [884, 694] on link "uitwerkingen bekijken" at bounding box center [896, 688] width 76 height 12
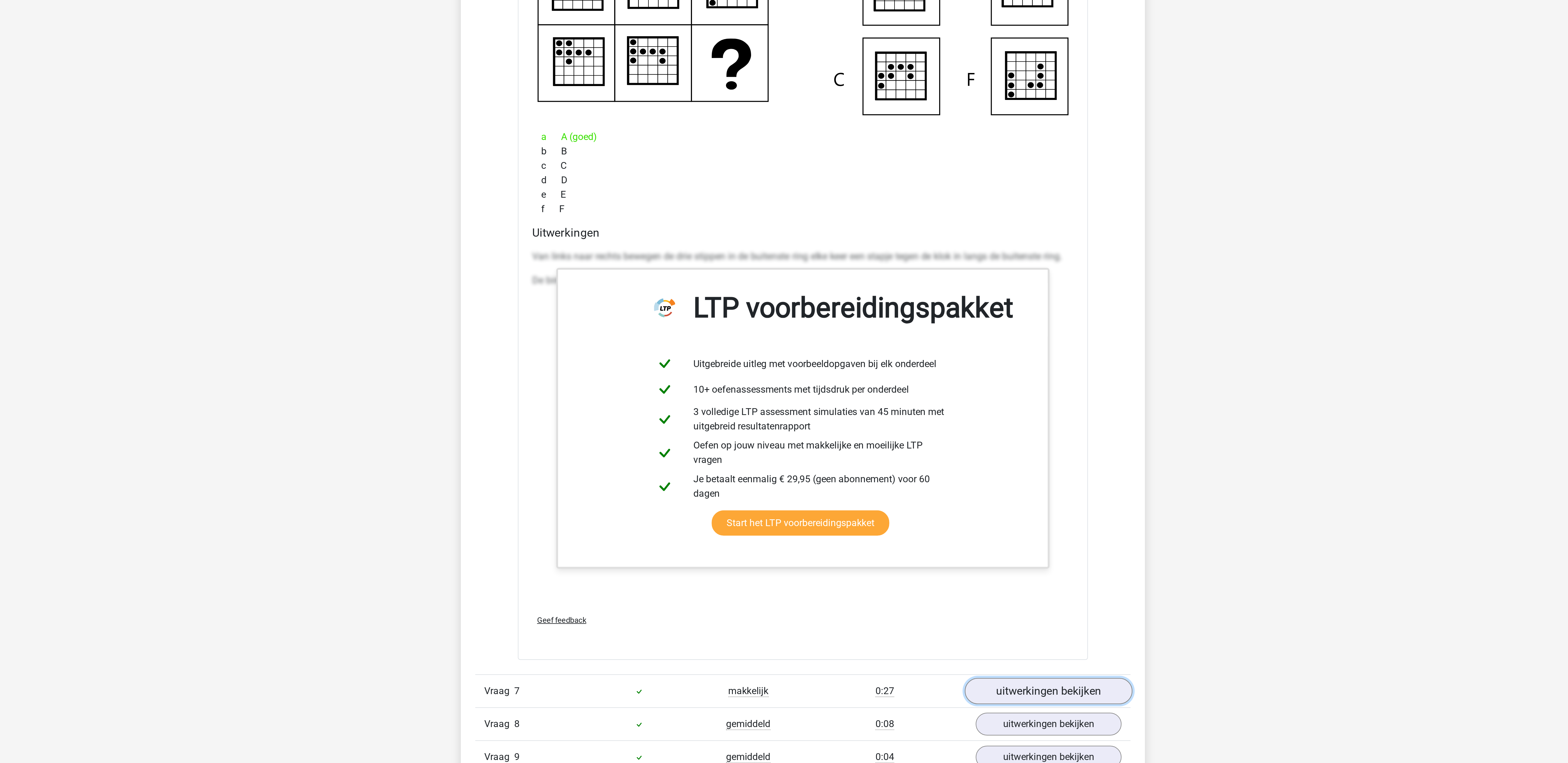
click at [905, 736] on link "uitwerkingen bekijken" at bounding box center [896, 730] width 76 height 12
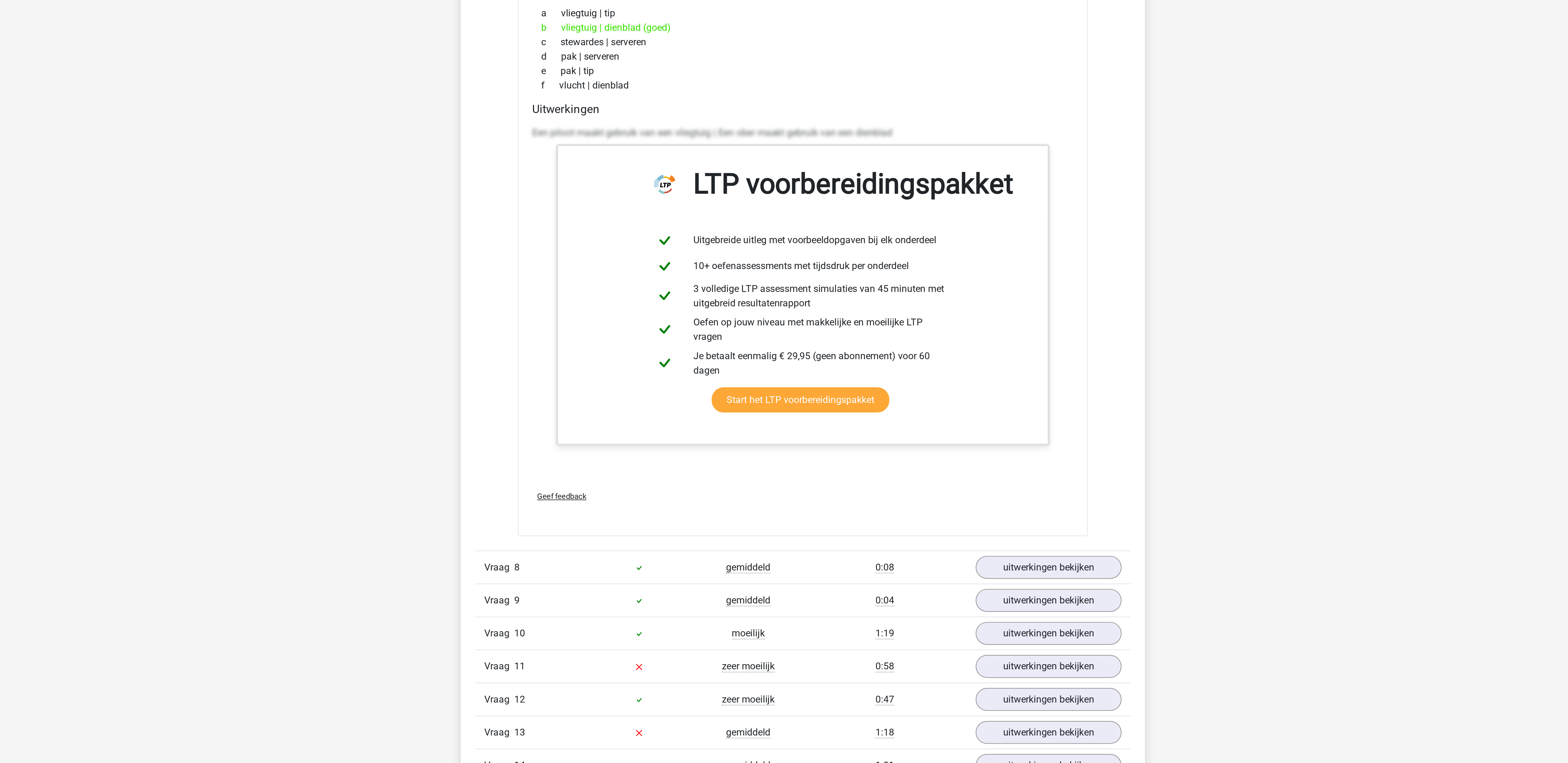
scroll to position [2522, 0]
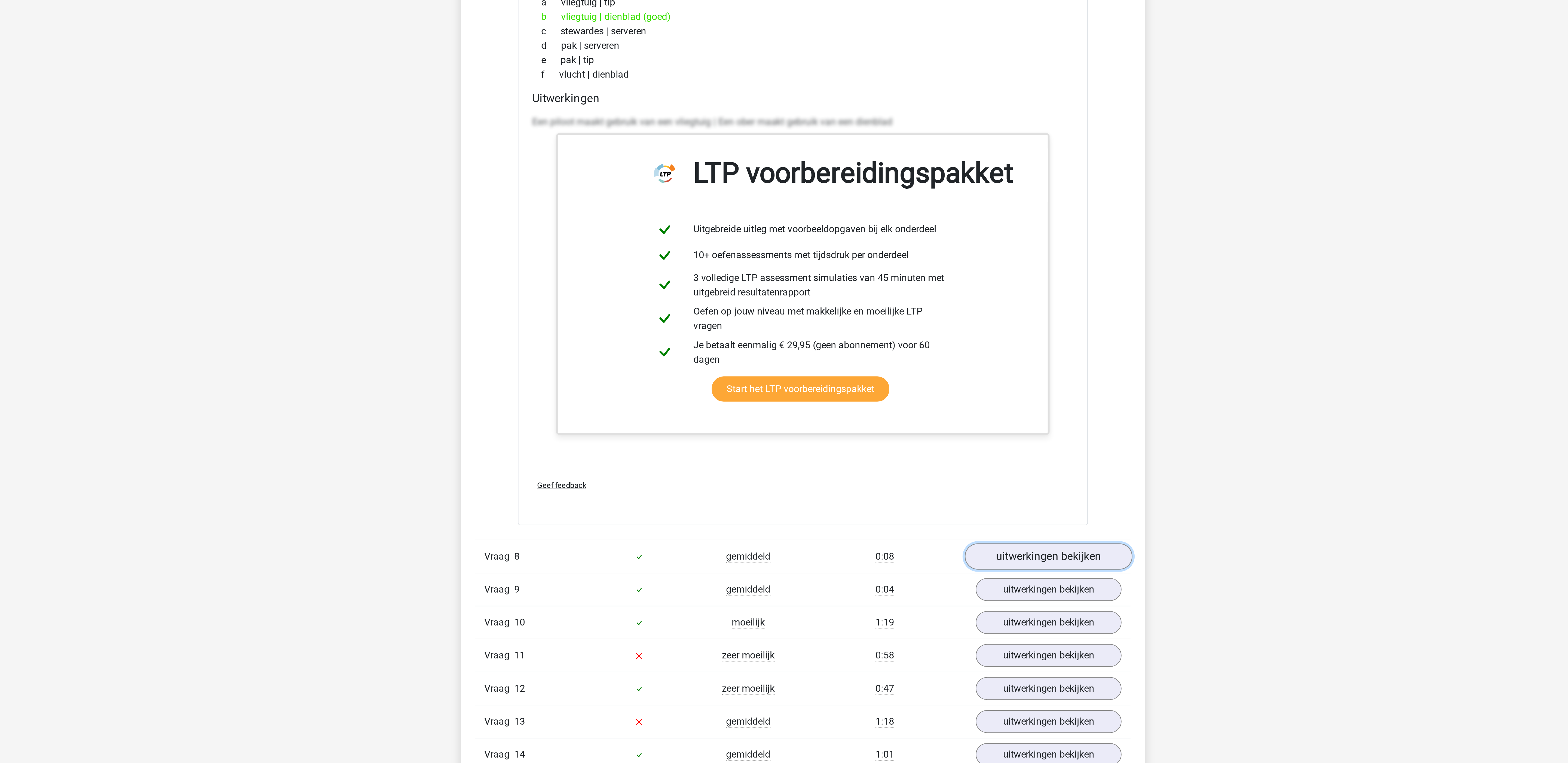
click at [890, 675] on link "uitwerkingen bekijken" at bounding box center [896, 669] width 76 height 12
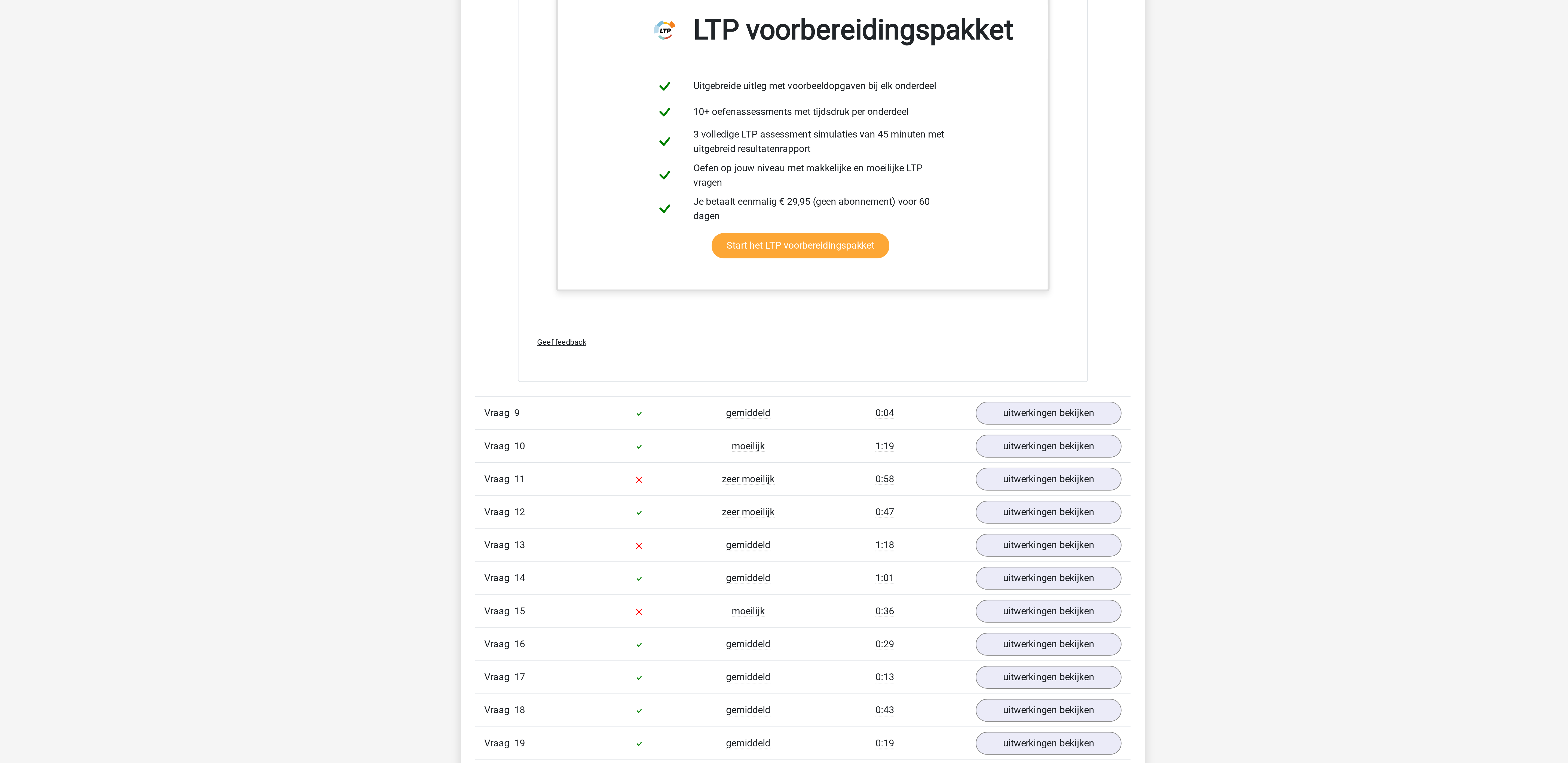
scroll to position [2874, 0]
click at [893, 610] on link "uitwerkingen bekijken" at bounding box center [896, 603] width 76 height 12
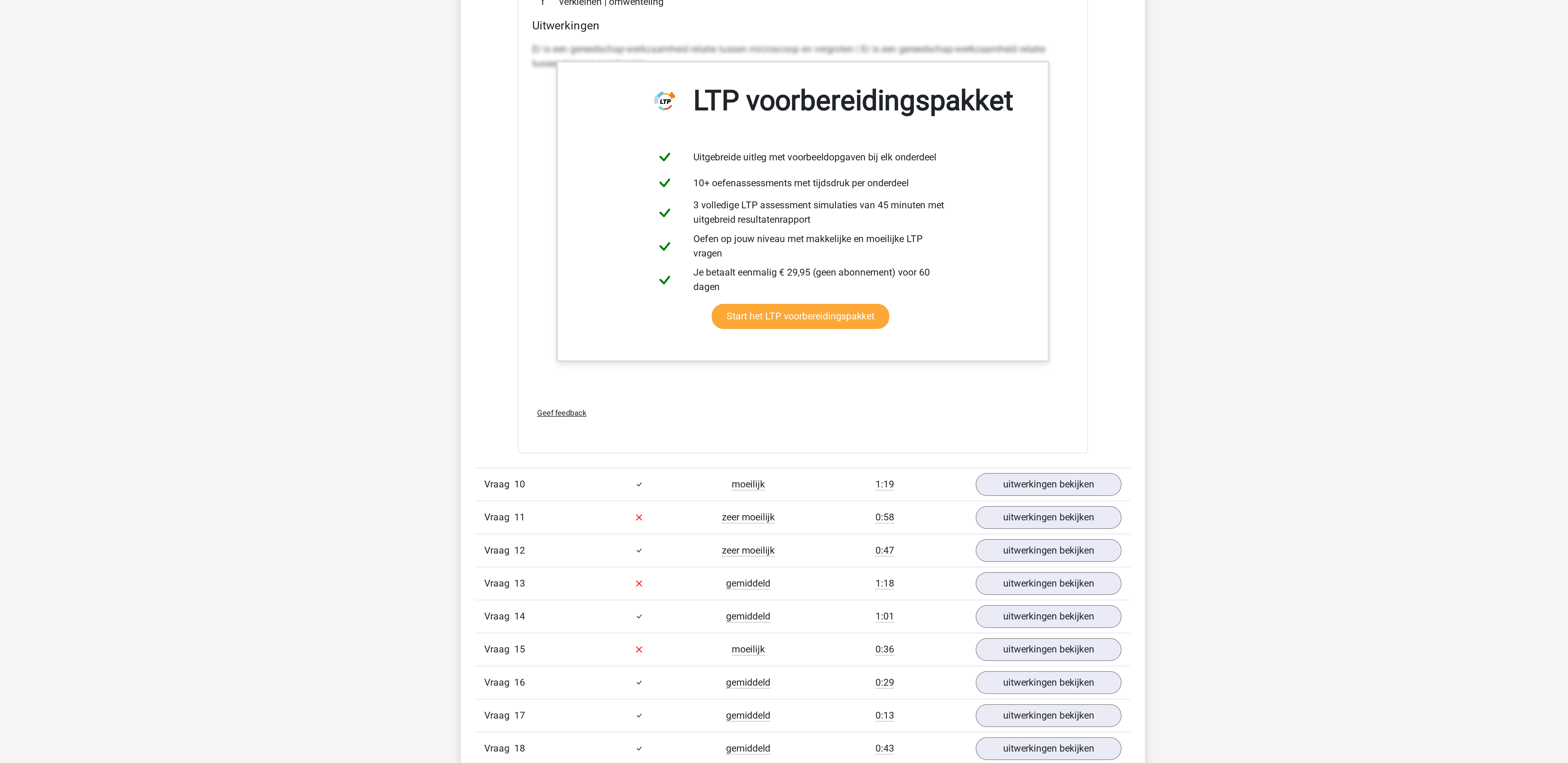
scroll to position [3132, 0]
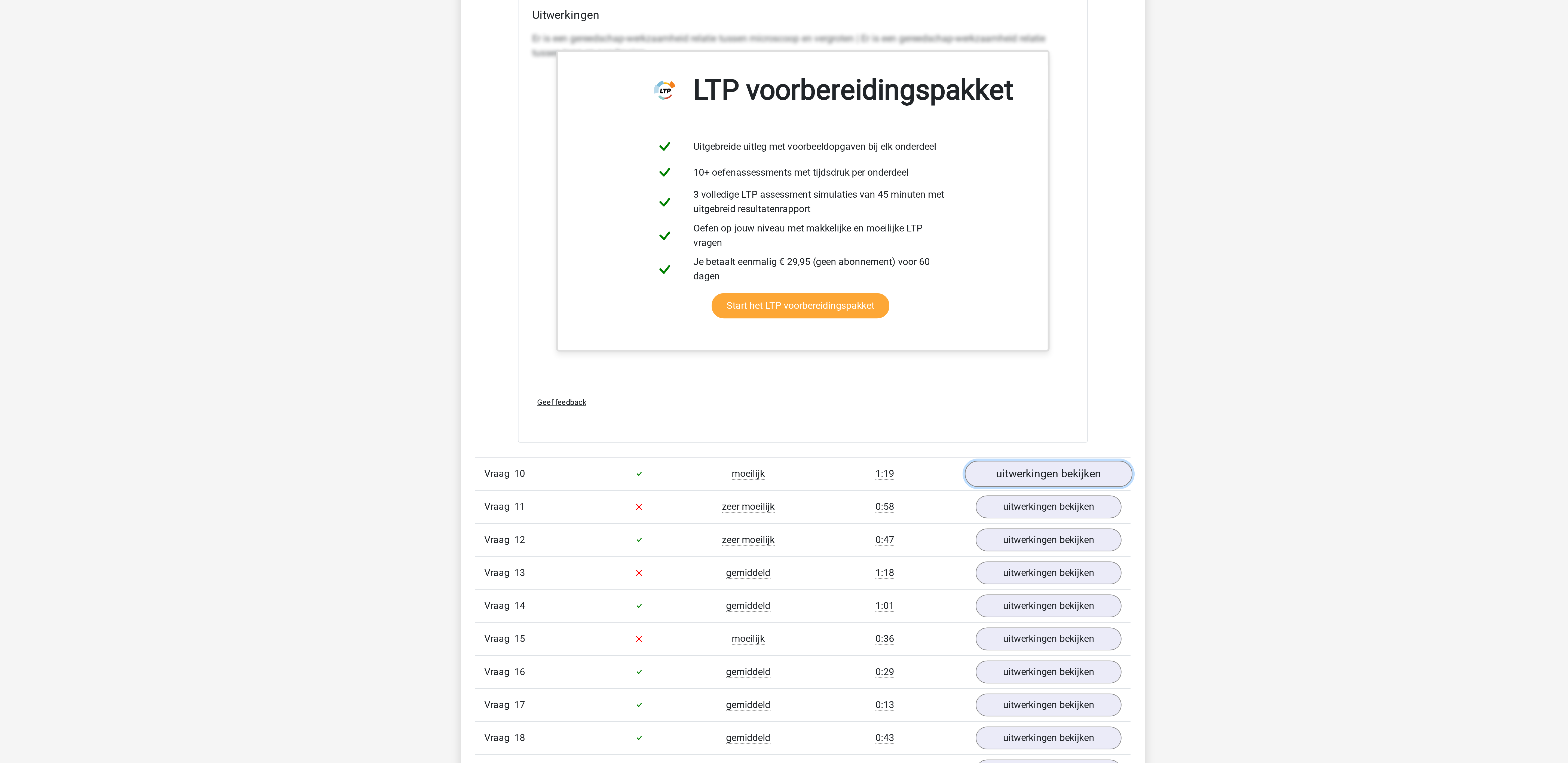
click at [887, 637] on link "uitwerkingen bekijken" at bounding box center [896, 631] width 76 height 12
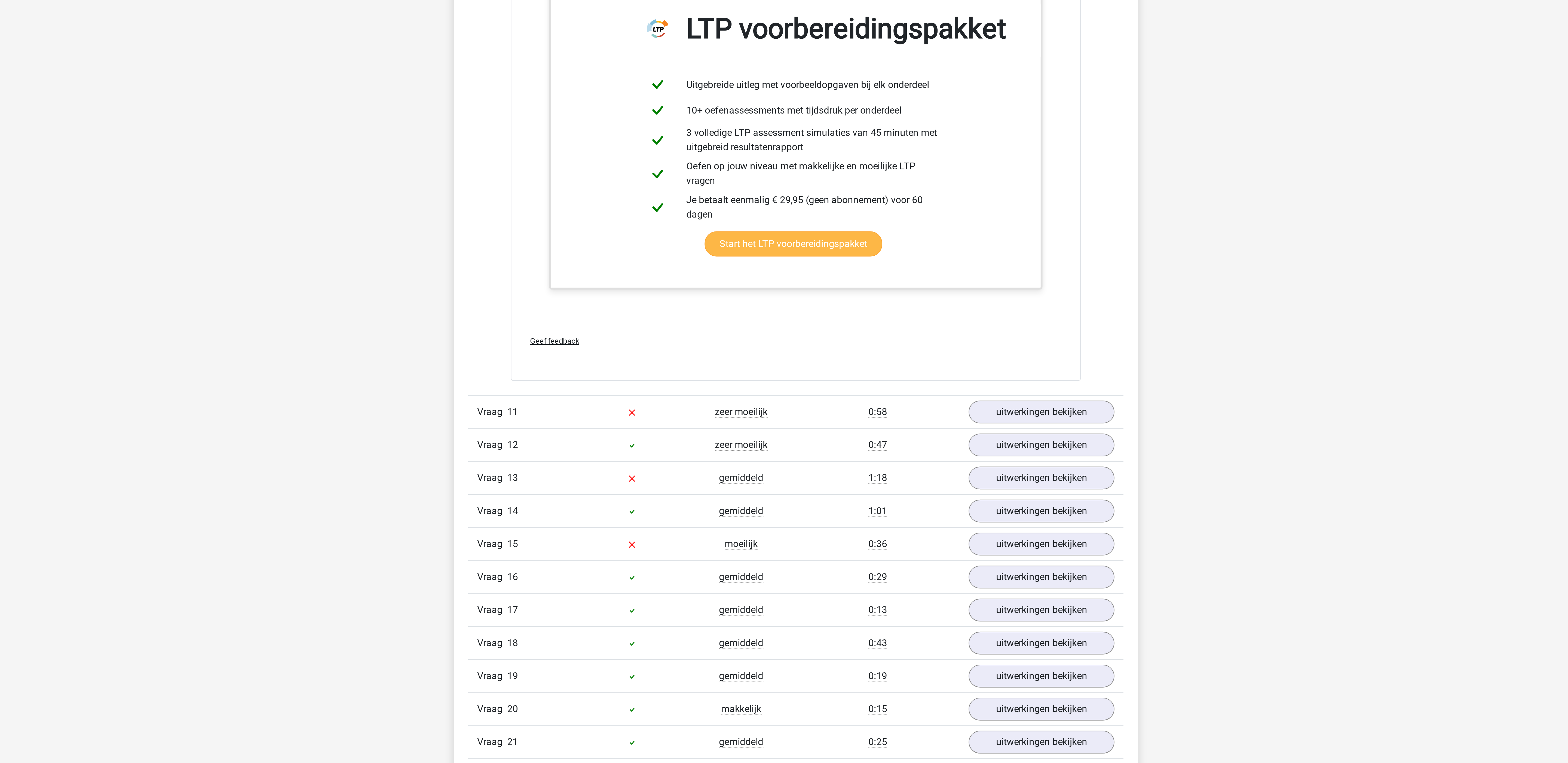
scroll to position [3698, 0]
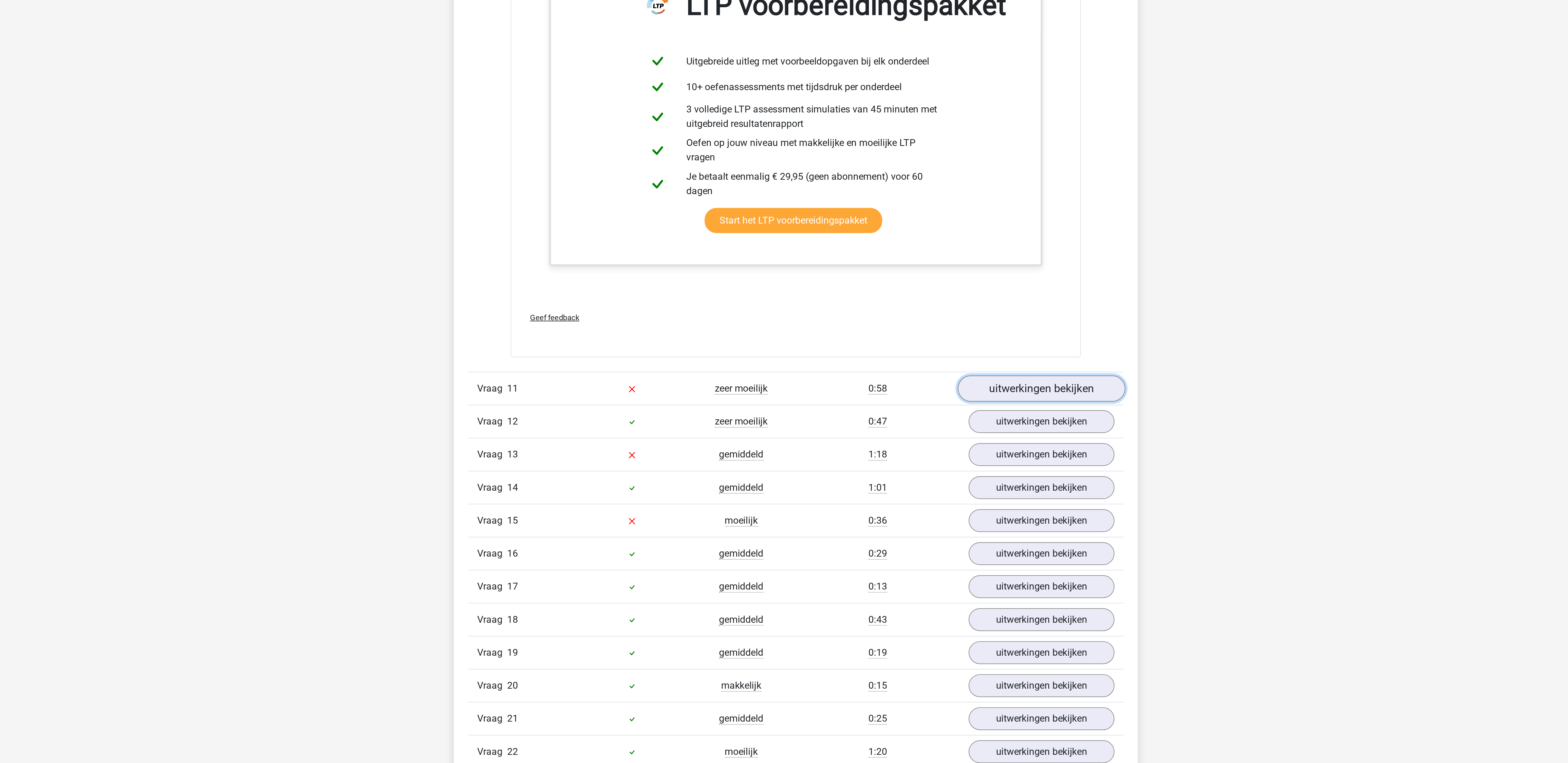
click at [892, 599] on link "uitwerkingen bekijken" at bounding box center [896, 593] width 76 height 12
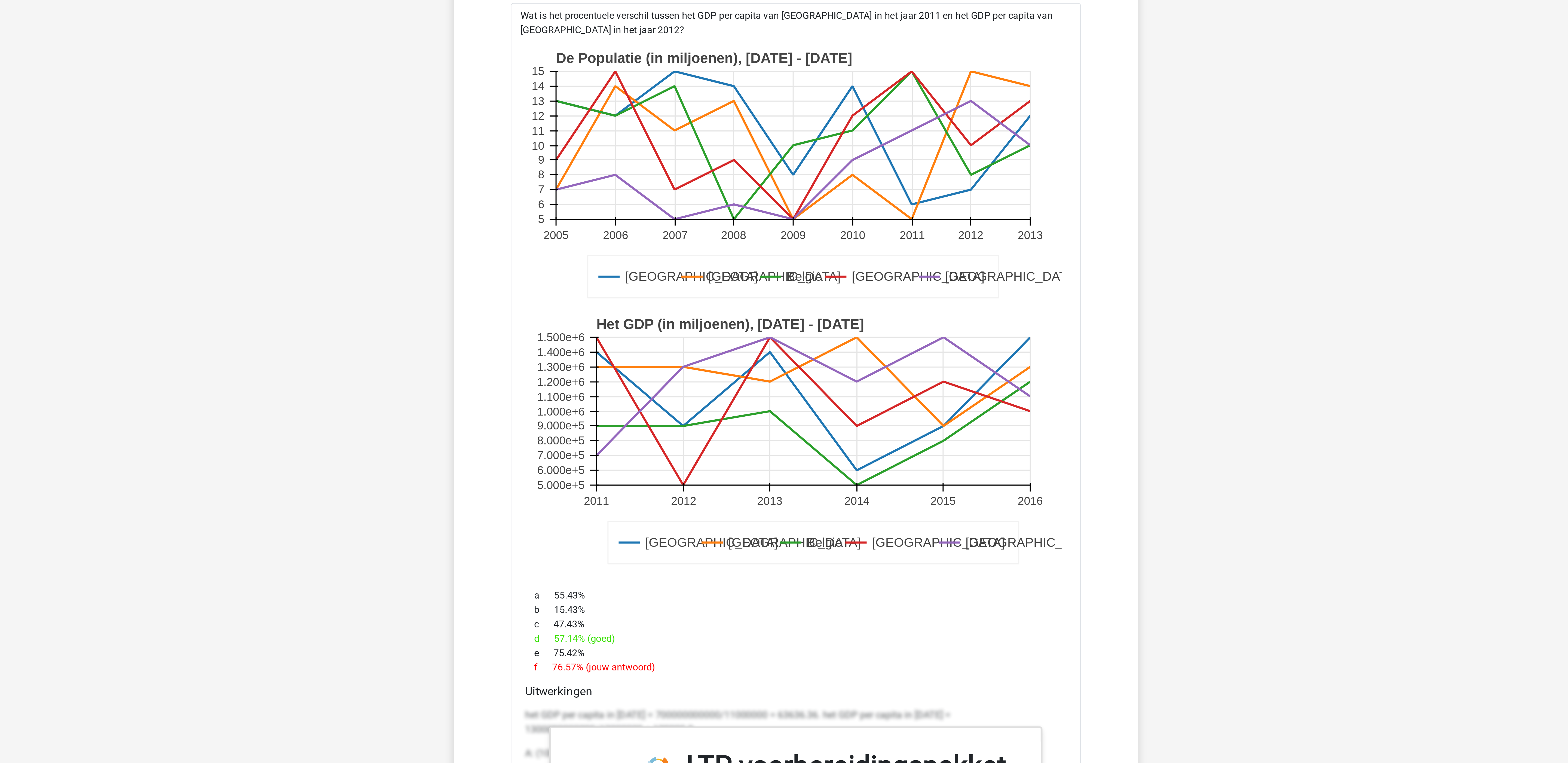
scroll to position [3889, 0]
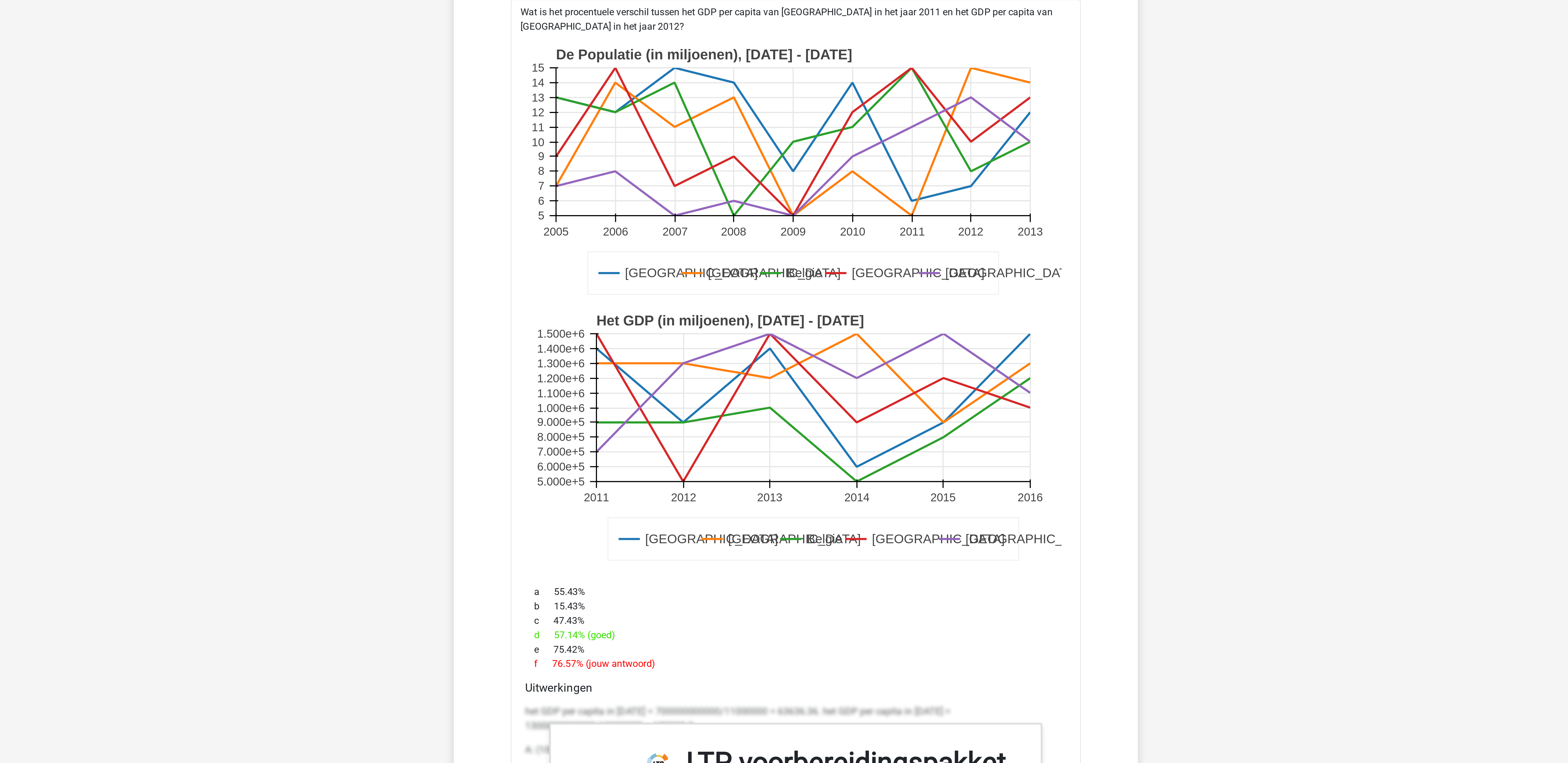
click at [835, 503] on rect at bounding box center [782, 481] width 215 height 67
drag, startPoint x: 670, startPoint y: 729, endPoint x: 747, endPoint y: 729, distance: 77.0
click at [747, 708] on div "d 57.14% (goed)" at bounding box center [784, 705] width 246 height 6
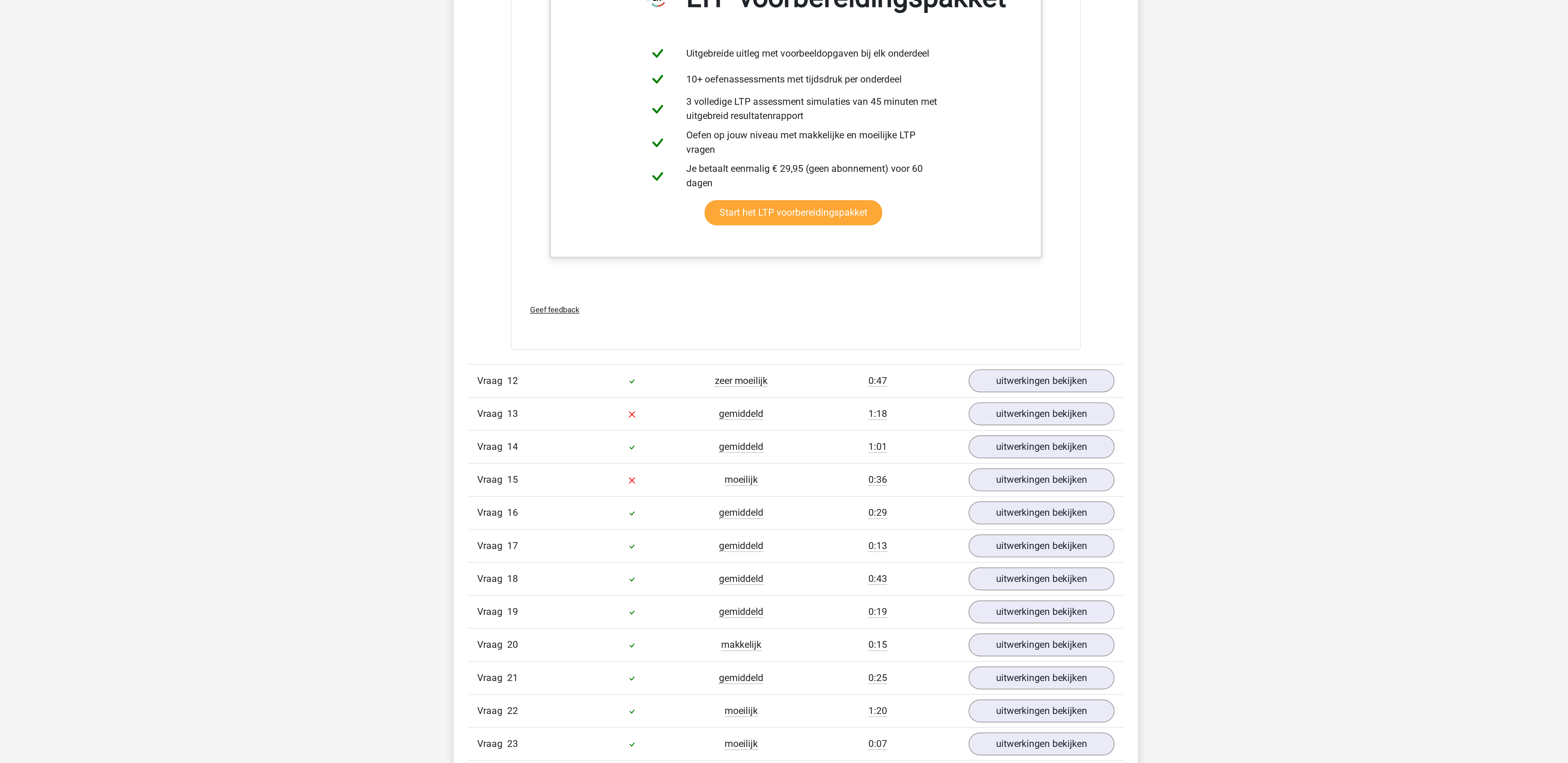
scroll to position [4250, 0]
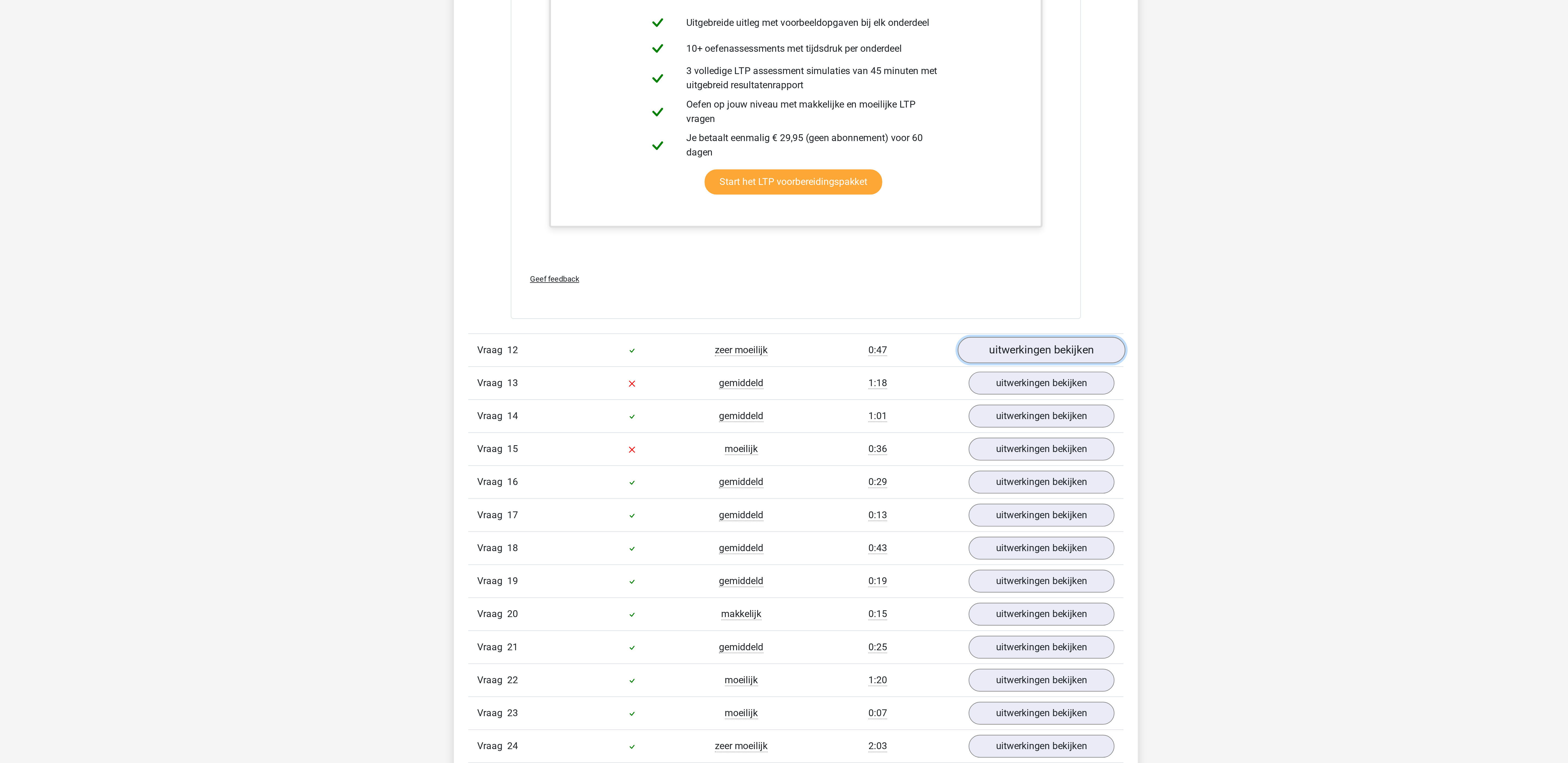
click at [908, 581] on link "uitwerkingen bekijken" at bounding box center [896, 575] width 76 height 12
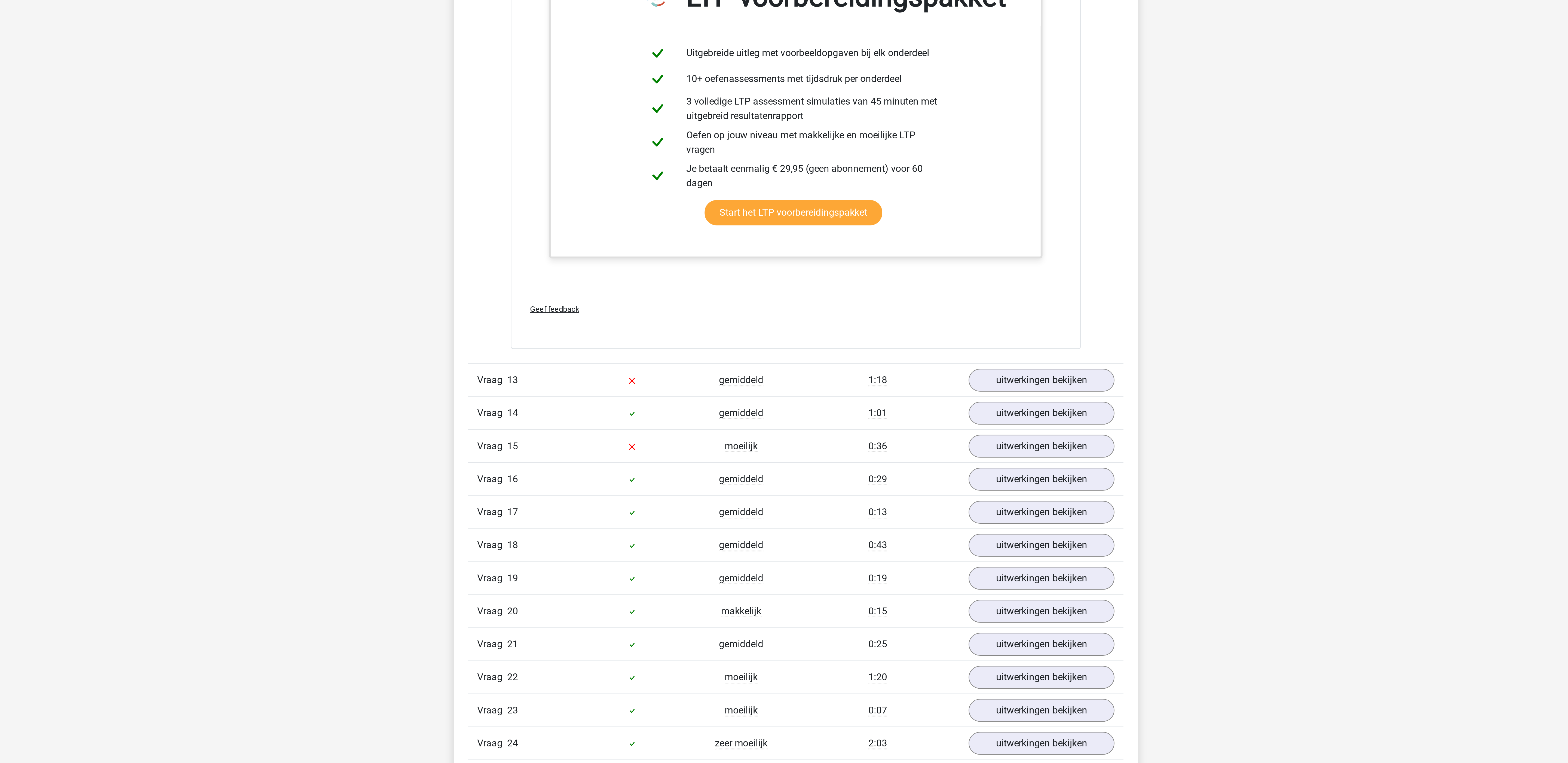
scroll to position [4773, 0]
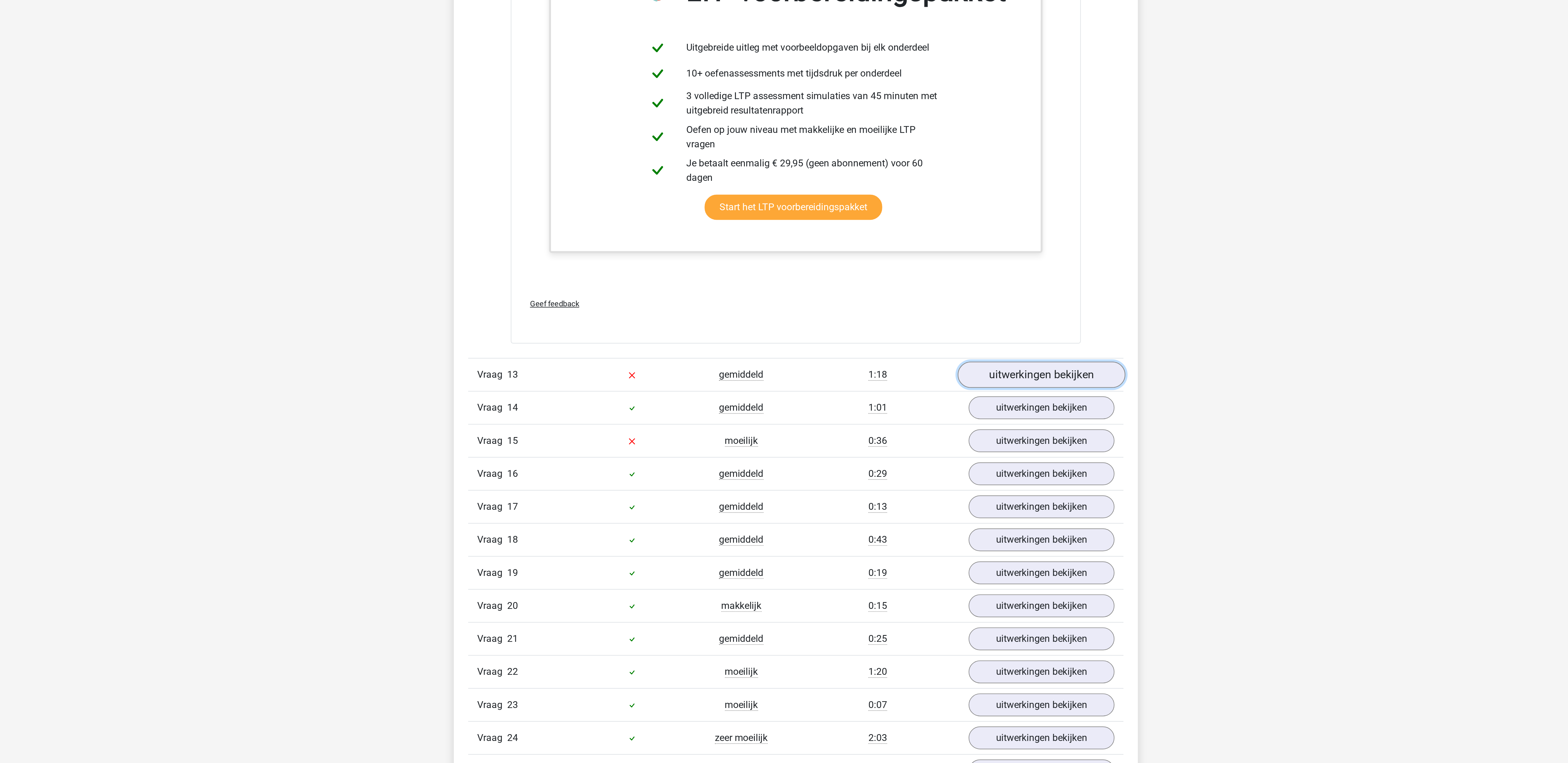
click at [890, 593] on link "uitwerkingen bekijken" at bounding box center [896, 586] width 76 height 12
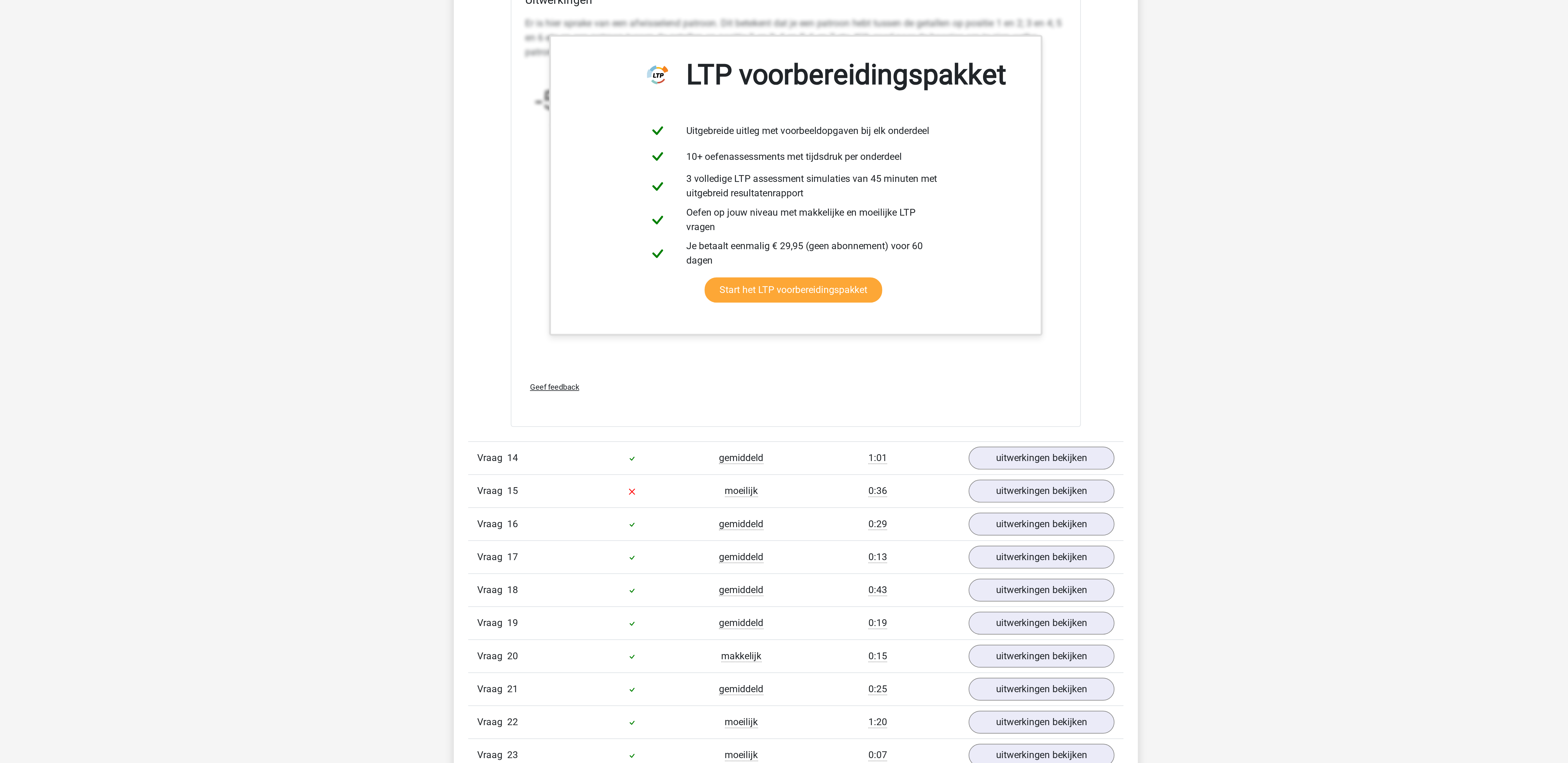
scroll to position [5082, 0]
click at [906, 644] on link "uitwerkingen bekijken" at bounding box center [896, 638] width 76 height 12
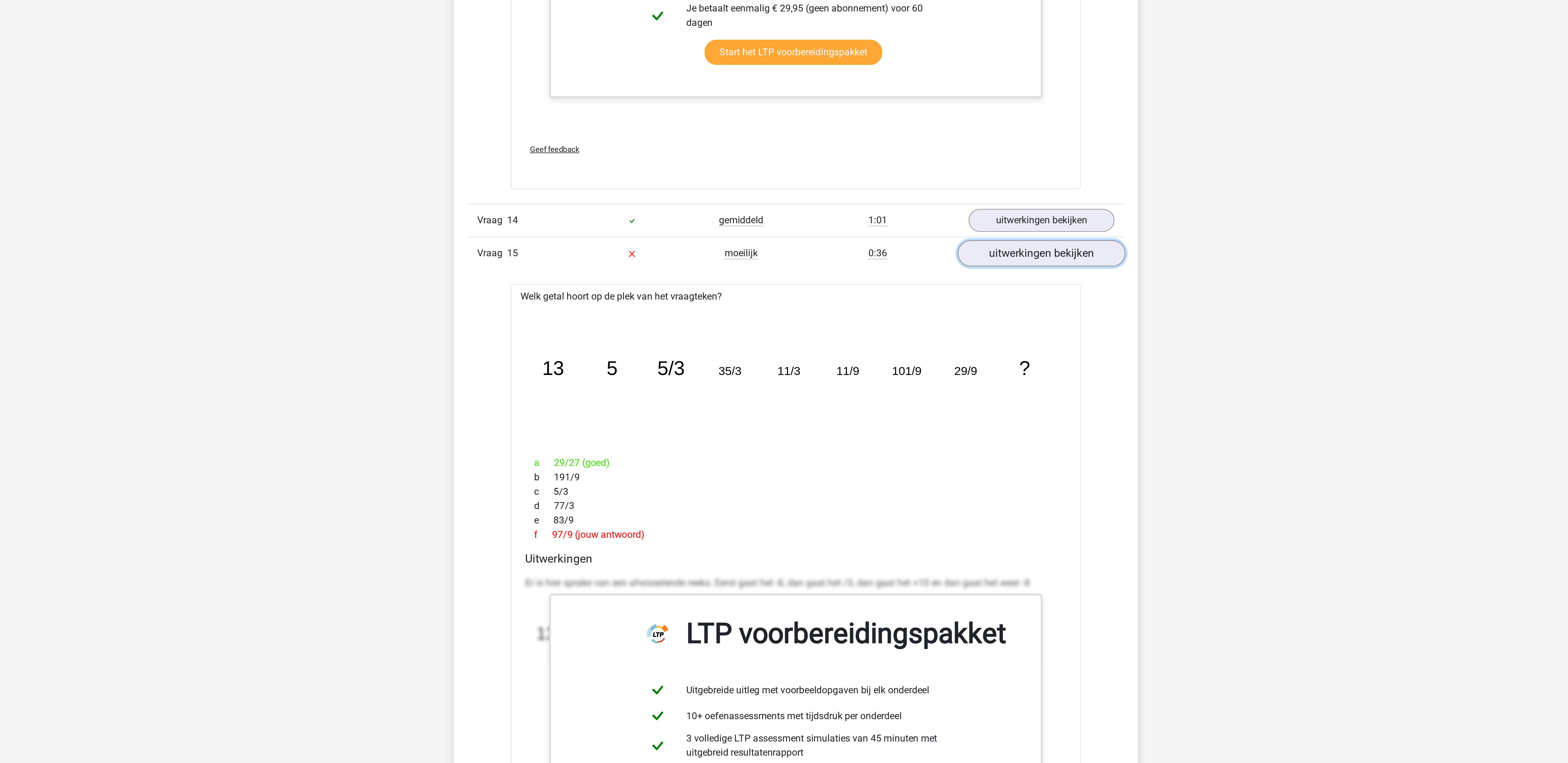
scroll to position [5192, 0]
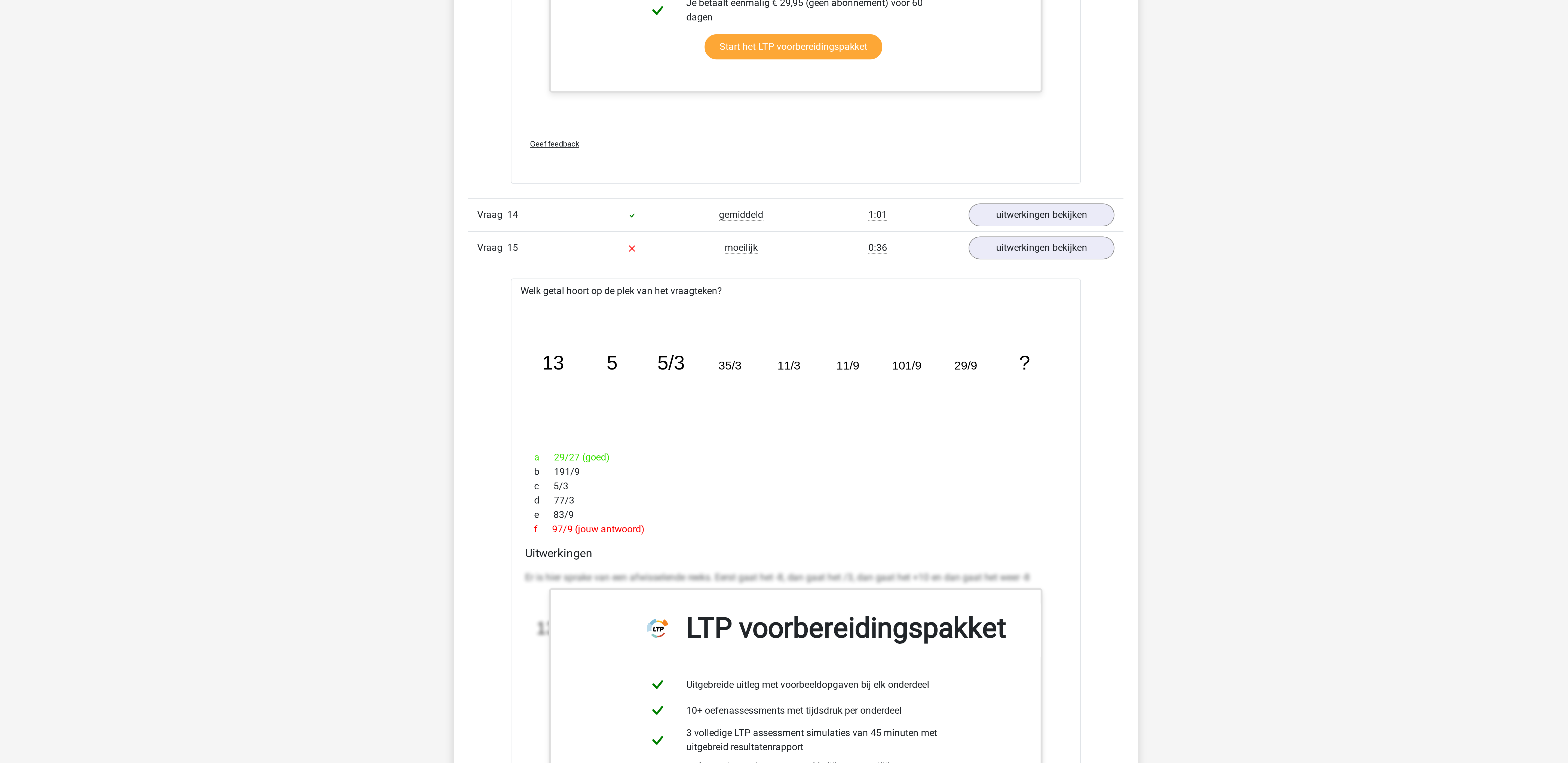
click at [892, 521] on div "Vraag 14 gemiddeld 1:01 uitwerkingen bekijken" at bounding box center [784, 514] width 297 height 15
click at [892, 520] on link "uitwerkingen bekijken" at bounding box center [896, 514] width 76 height 12
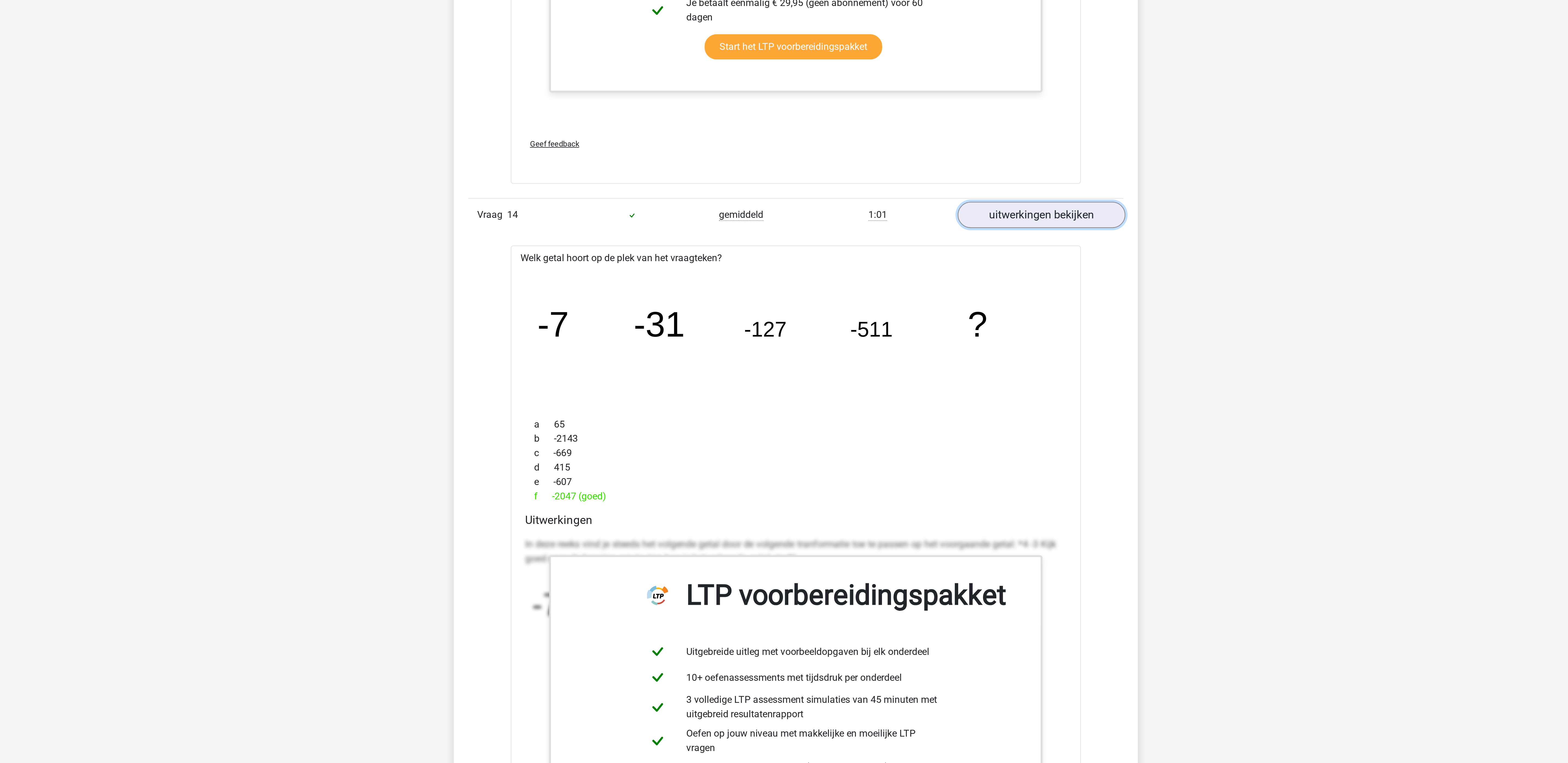
click at [892, 520] on link "uitwerkingen bekijken" at bounding box center [896, 514] width 76 height 12
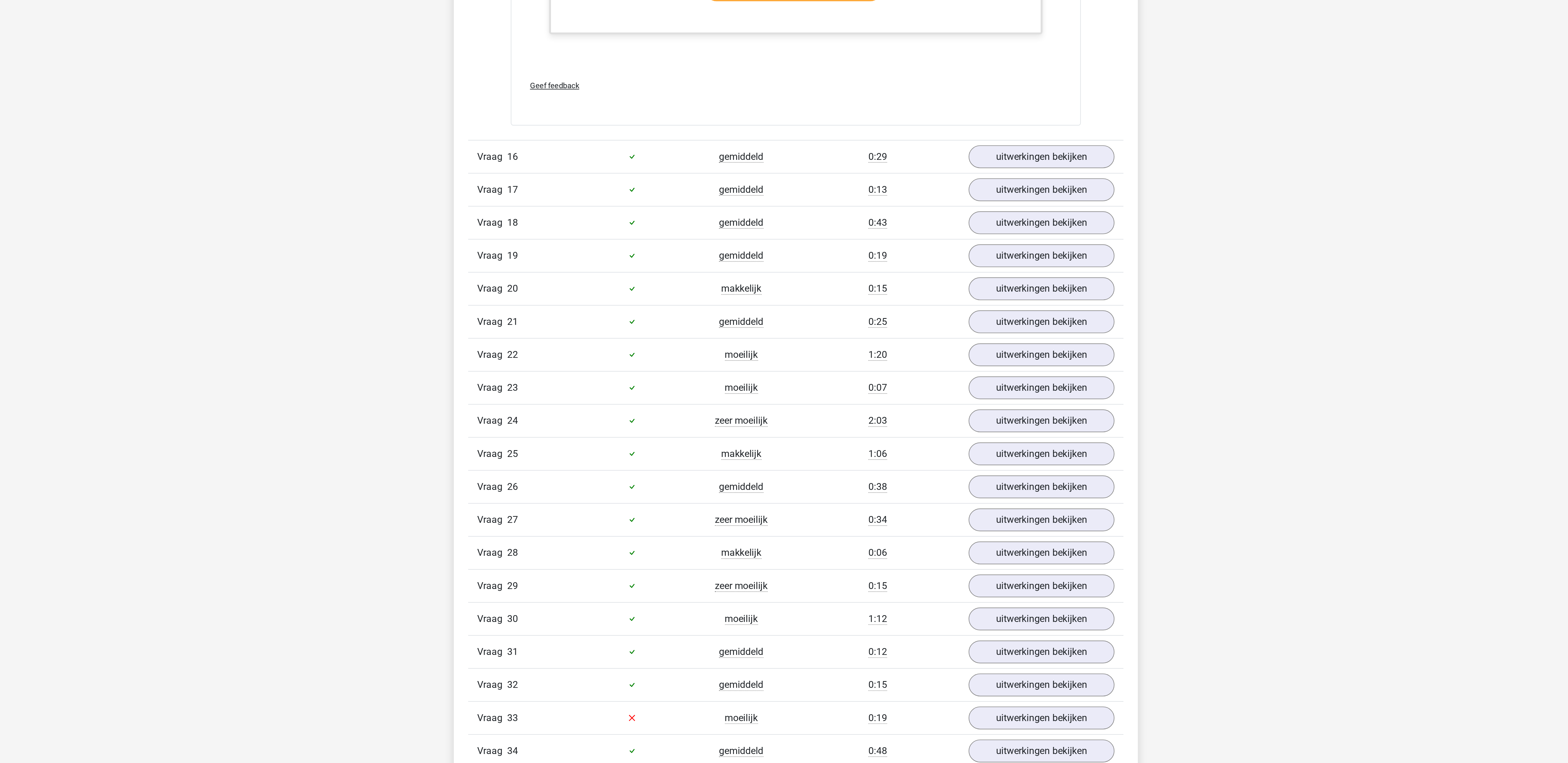
scroll to position [5580, 0]
click at [872, 493] on link "uitwerkingen bekijken" at bounding box center [896, 486] width 76 height 12
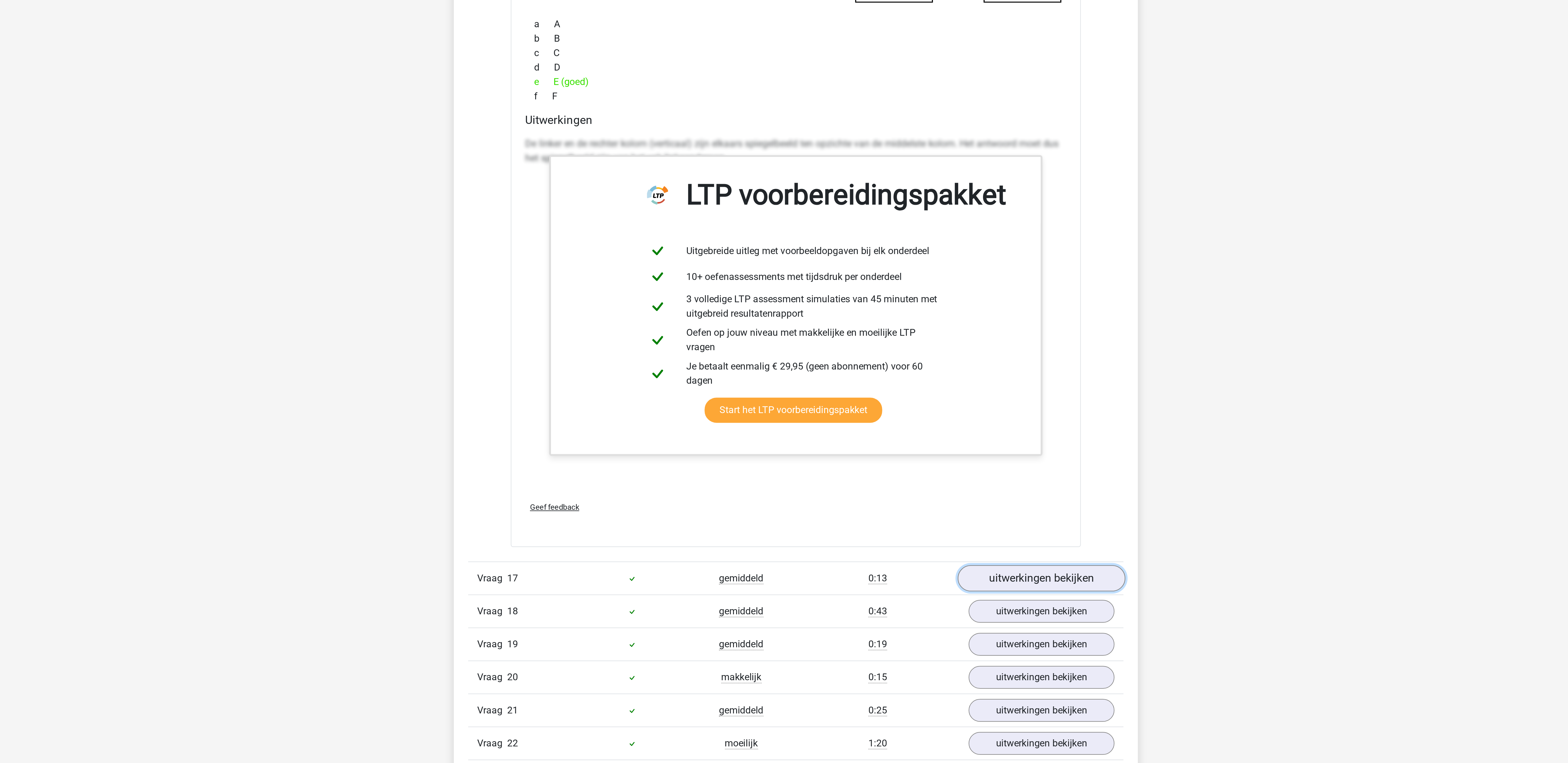
click at [878, 685] on link "uitwerkingen bekijken" at bounding box center [896, 679] width 76 height 12
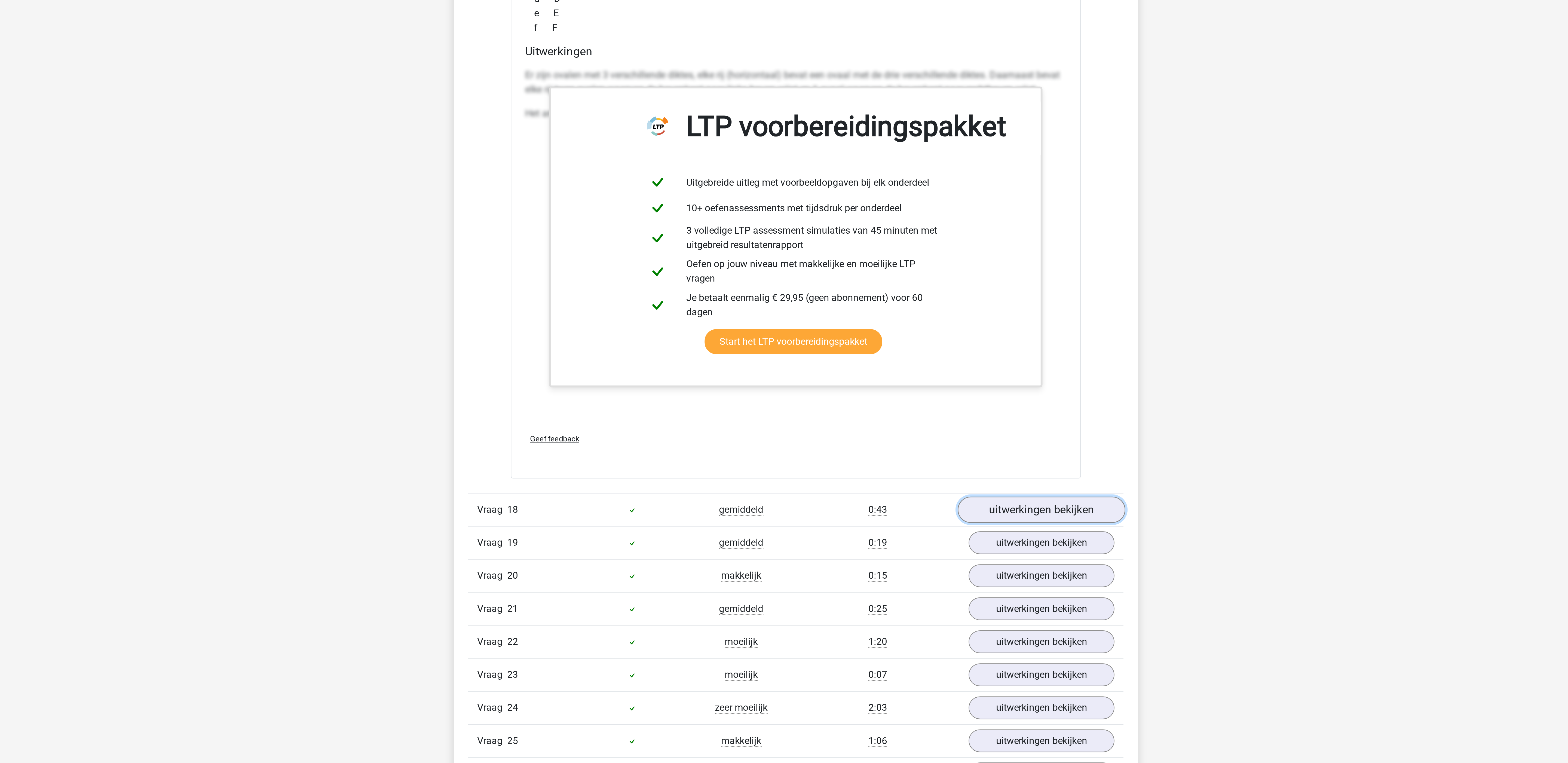
click at [879, 653] on link "uitwerkingen bekijken" at bounding box center [896, 648] width 76 height 12
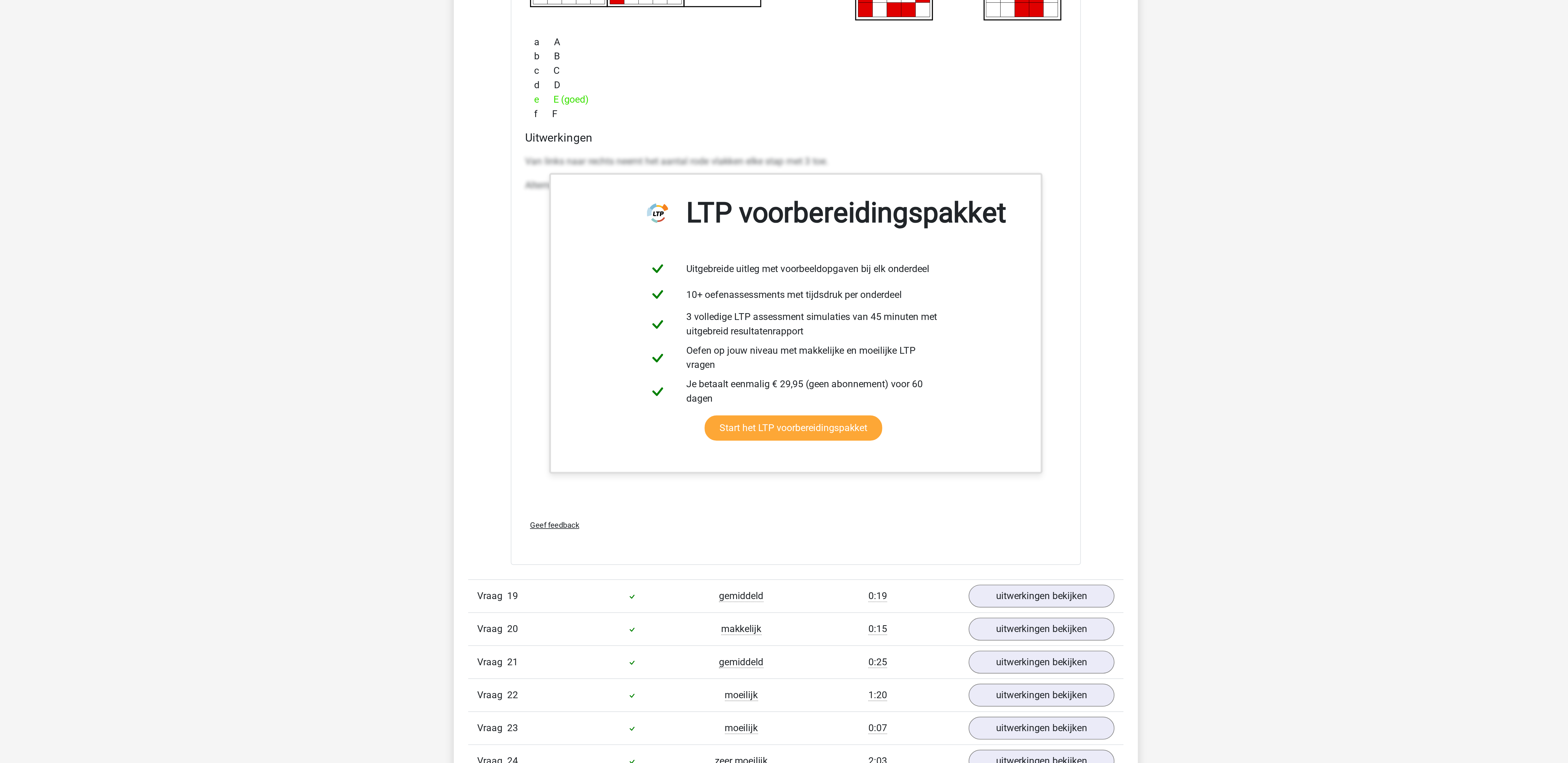
scroll to position [6593, 0]
click at [890, 692] on link "uitwerkingen bekijken" at bounding box center [896, 686] width 76 height 12
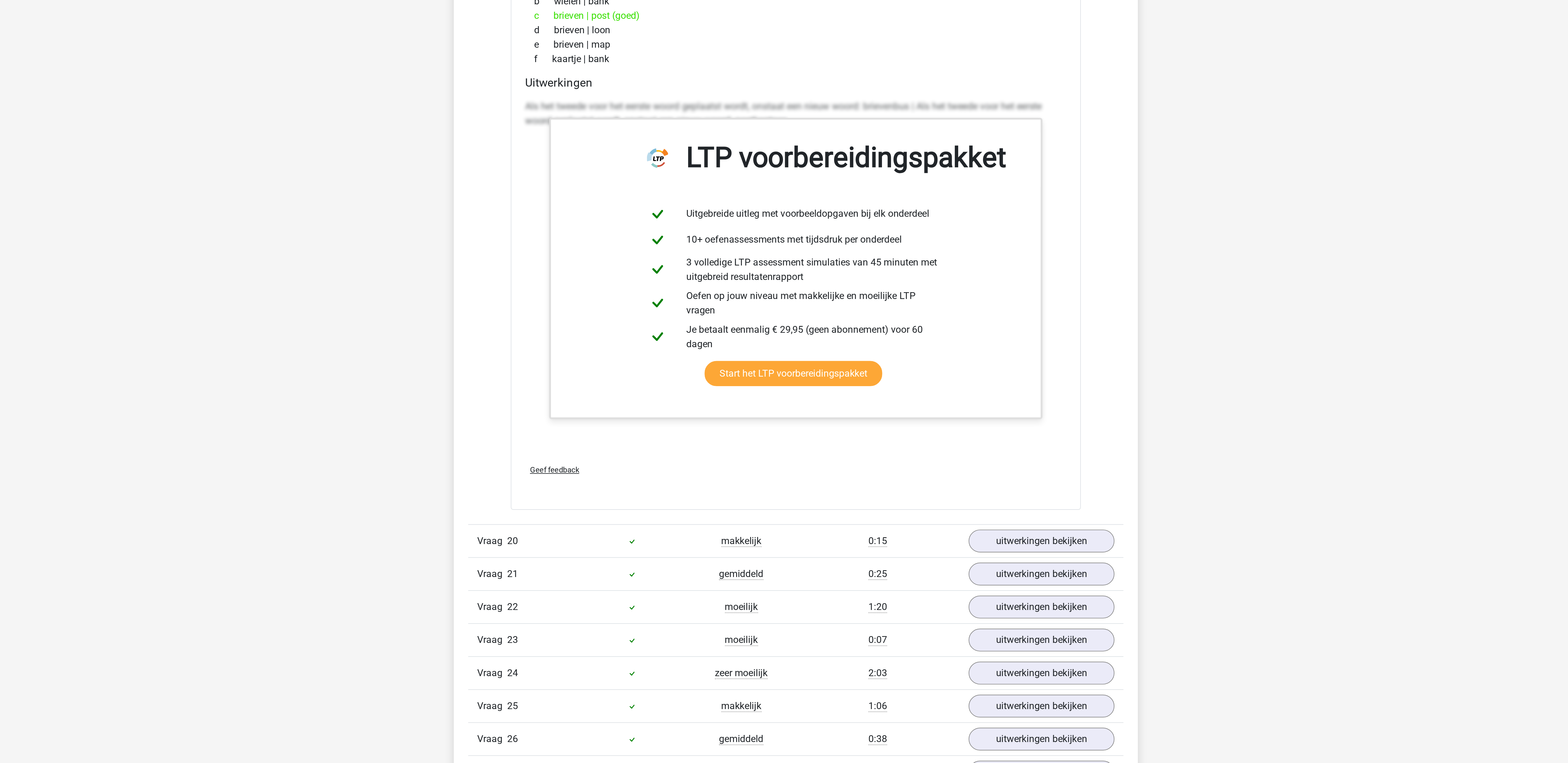
scroll to position [6917, 0]
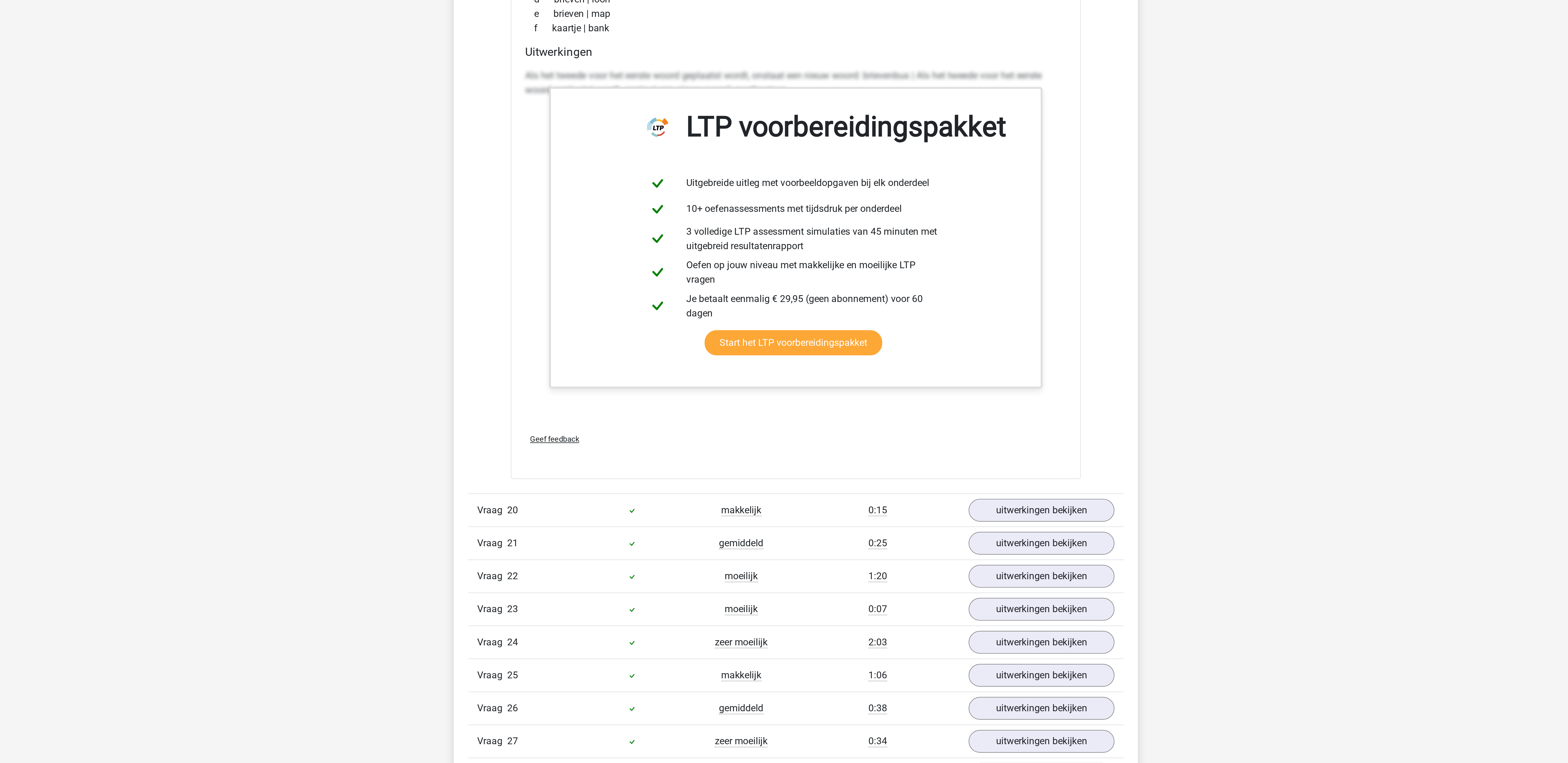
click at [884, 654] on link "uitwerkingen bekijken" at bounding box center [896, 648] width 76 height 12
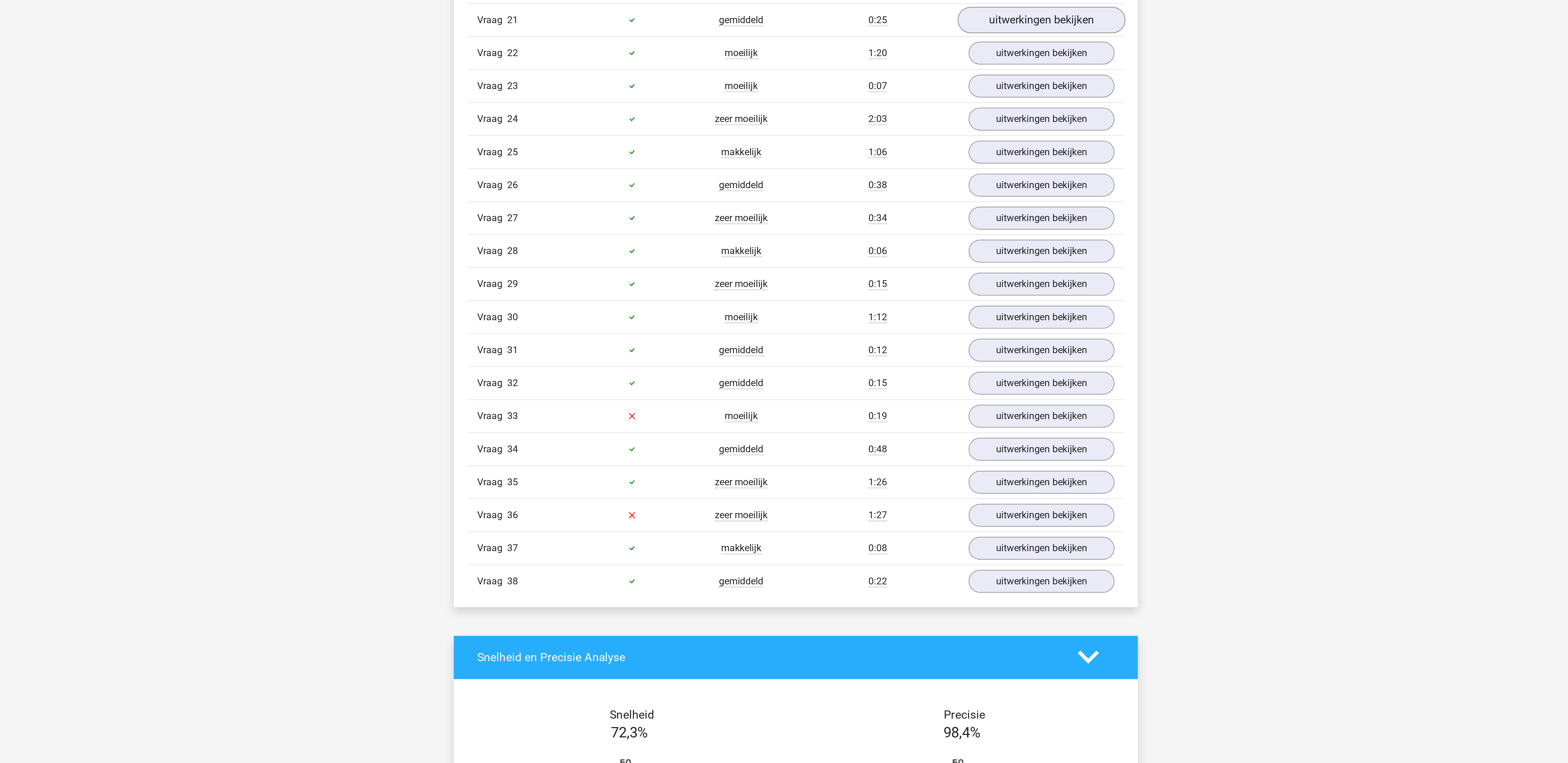
scroll to position [7434, 0]
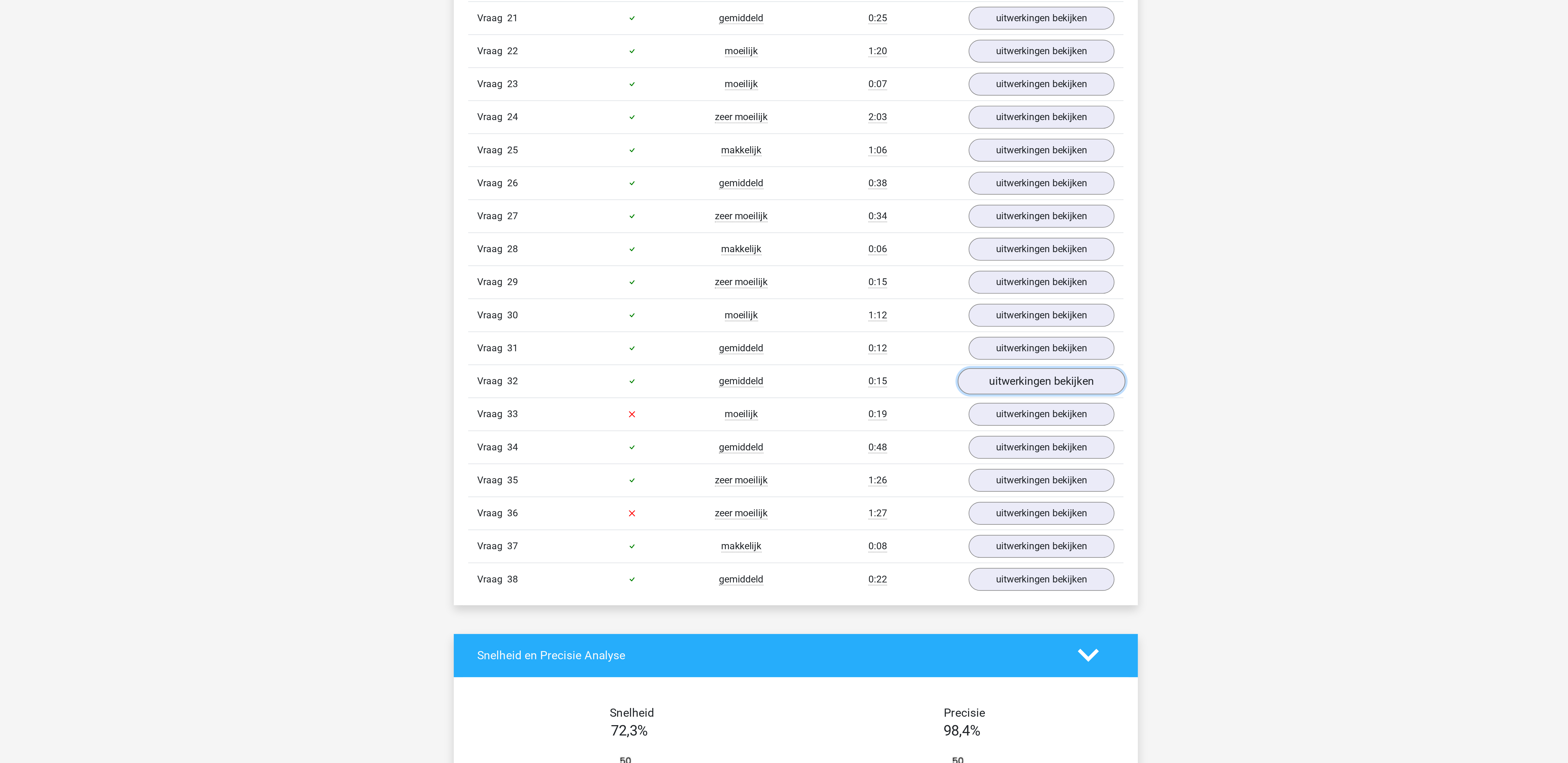
click at [898, 596] on link "uitwerkingen bekijken" at bounding box center [896, 589] width 76 height 12
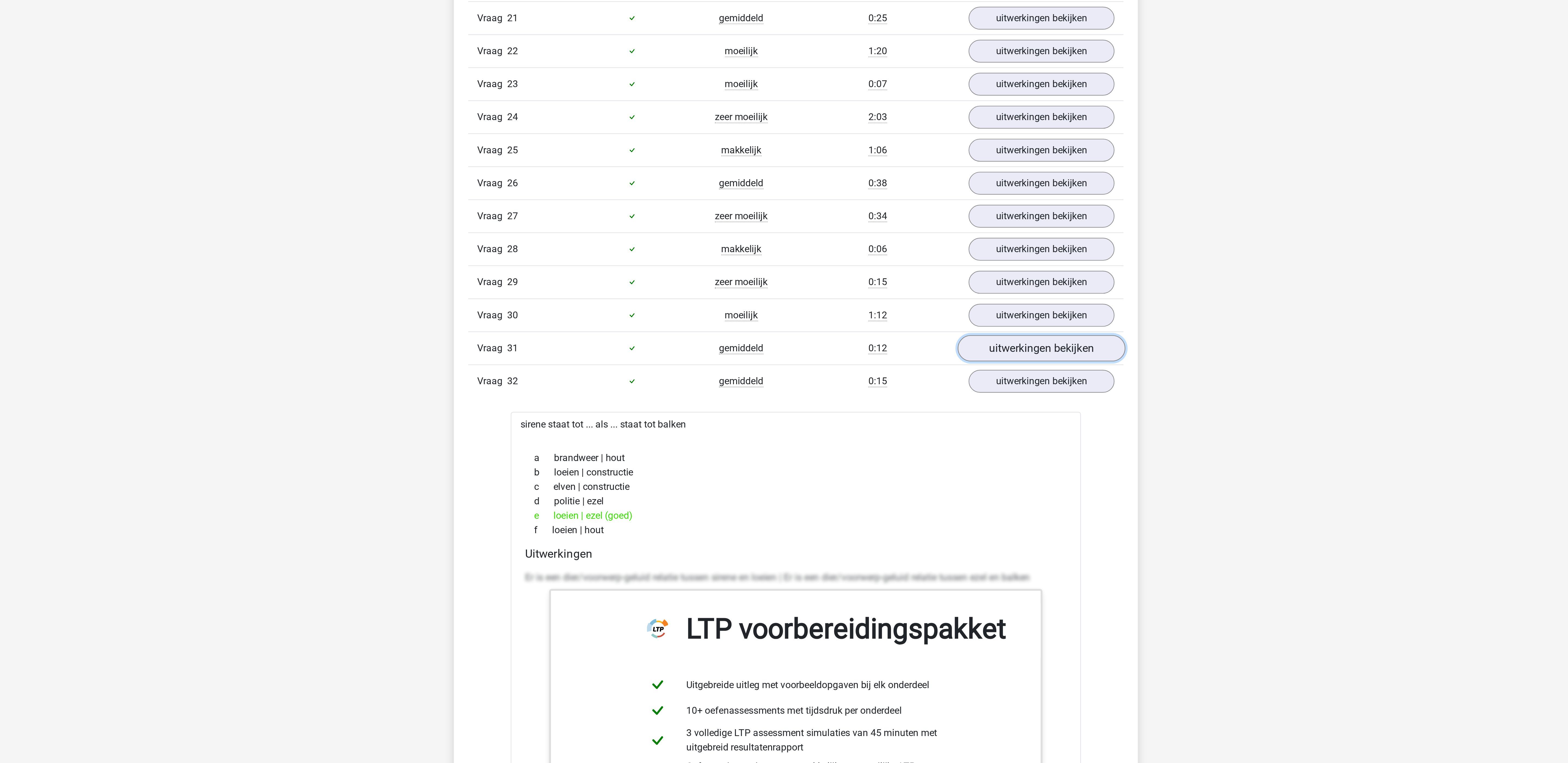
click at [891, 580] on link "uitwerkingen bekijken" at bounding box center [896, 574] width 76 height 12
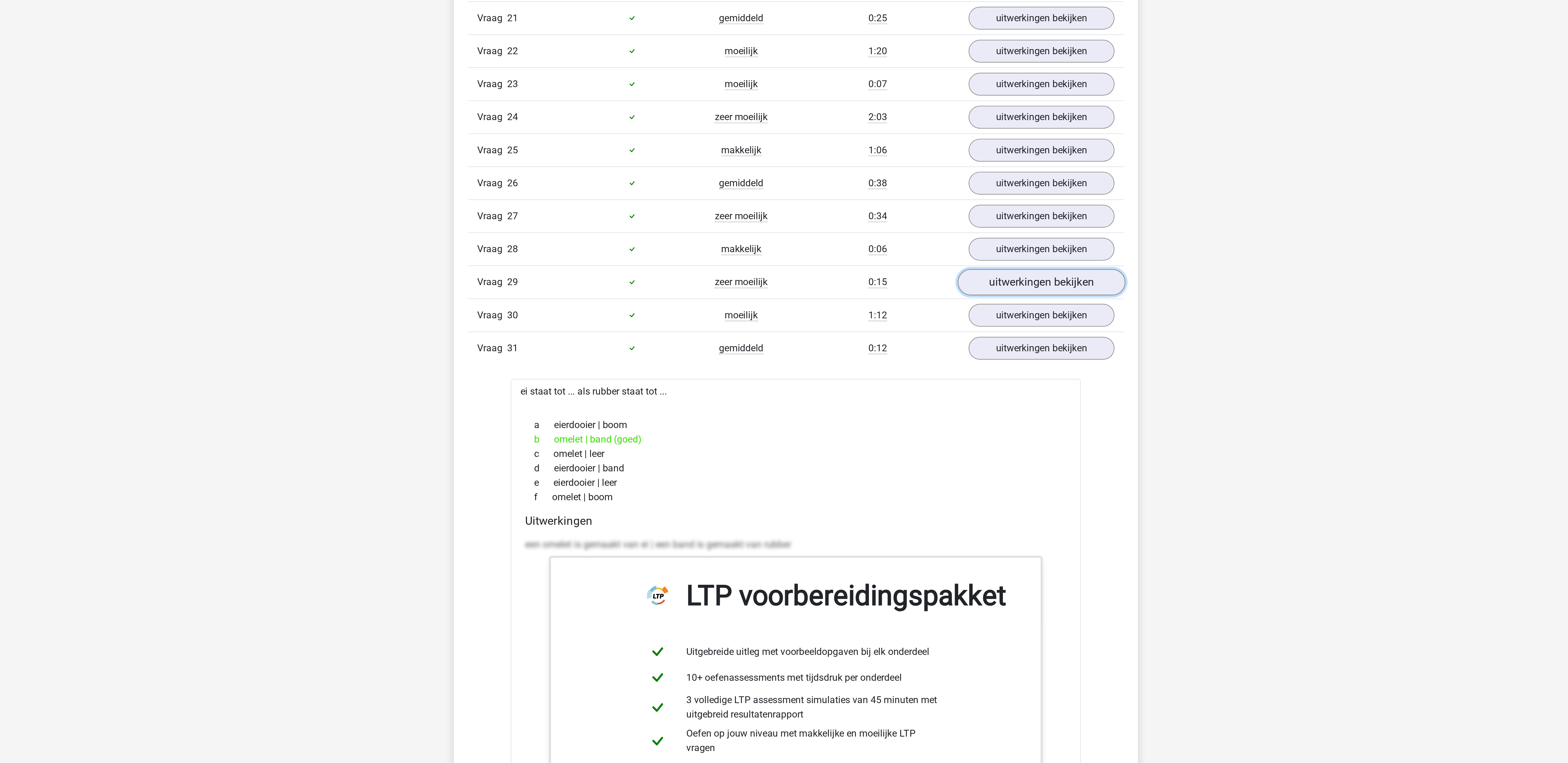
click at [887, 550] on link "uitwerkingen bekijken" at bounding box center [896, 544] width 76 height 12
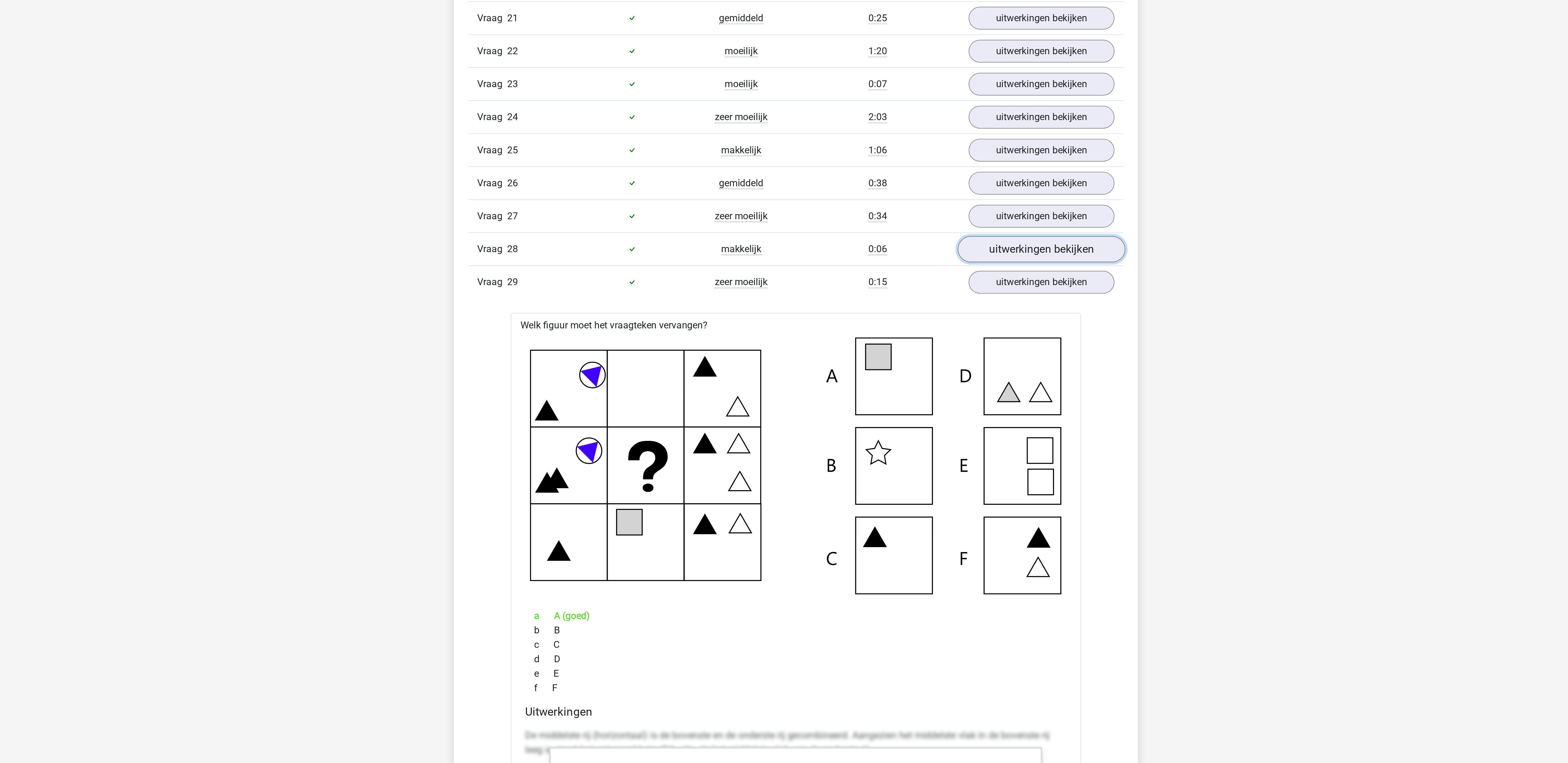
click at [884, 536] on link "uitwerkingen bekijken" at bounding box center [896, 529] width 76 height 12
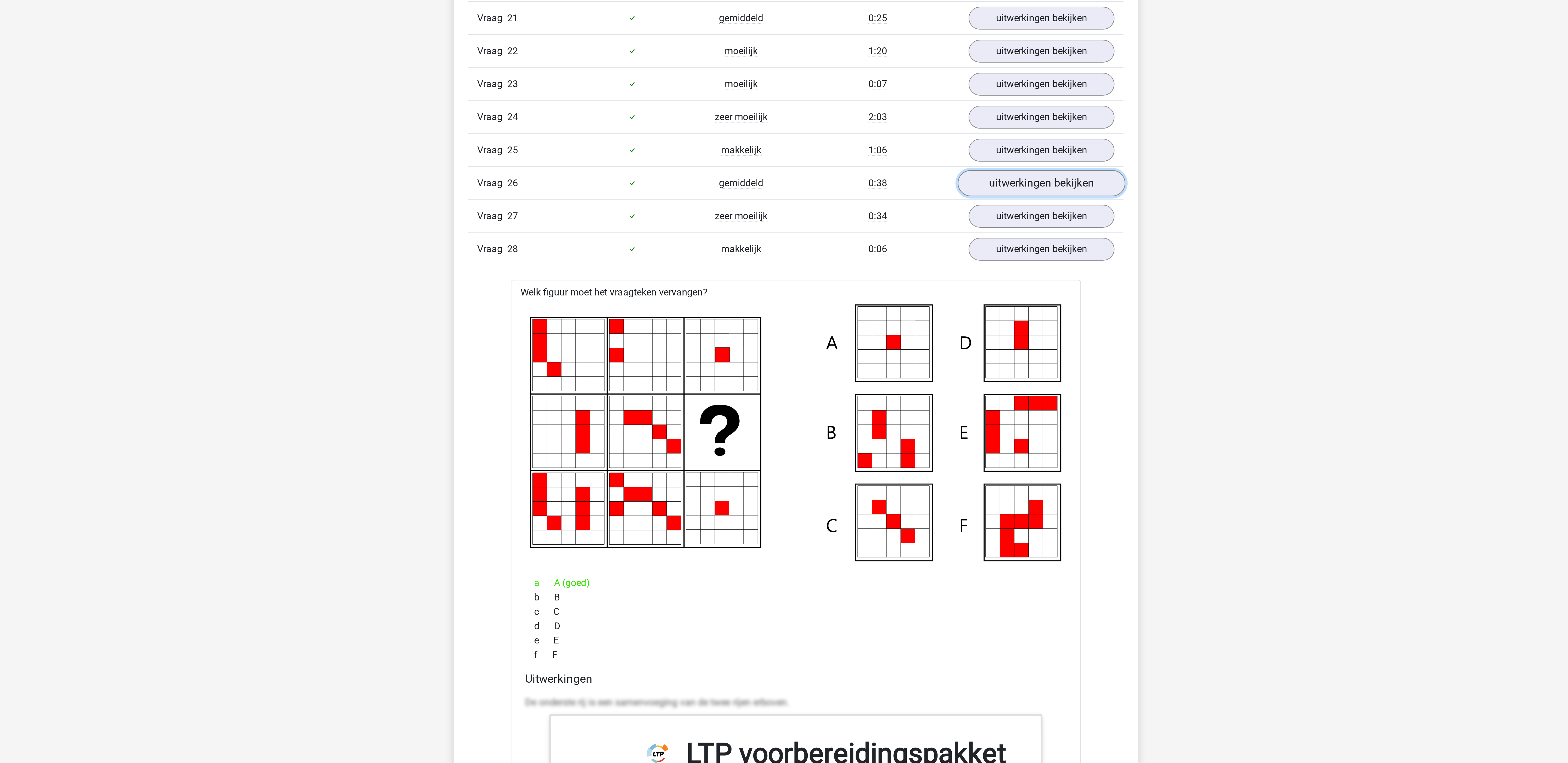
click at [884, 506] on link "uitwerkingen bekijken" at bounding box center [896, 499] width 76 height 12
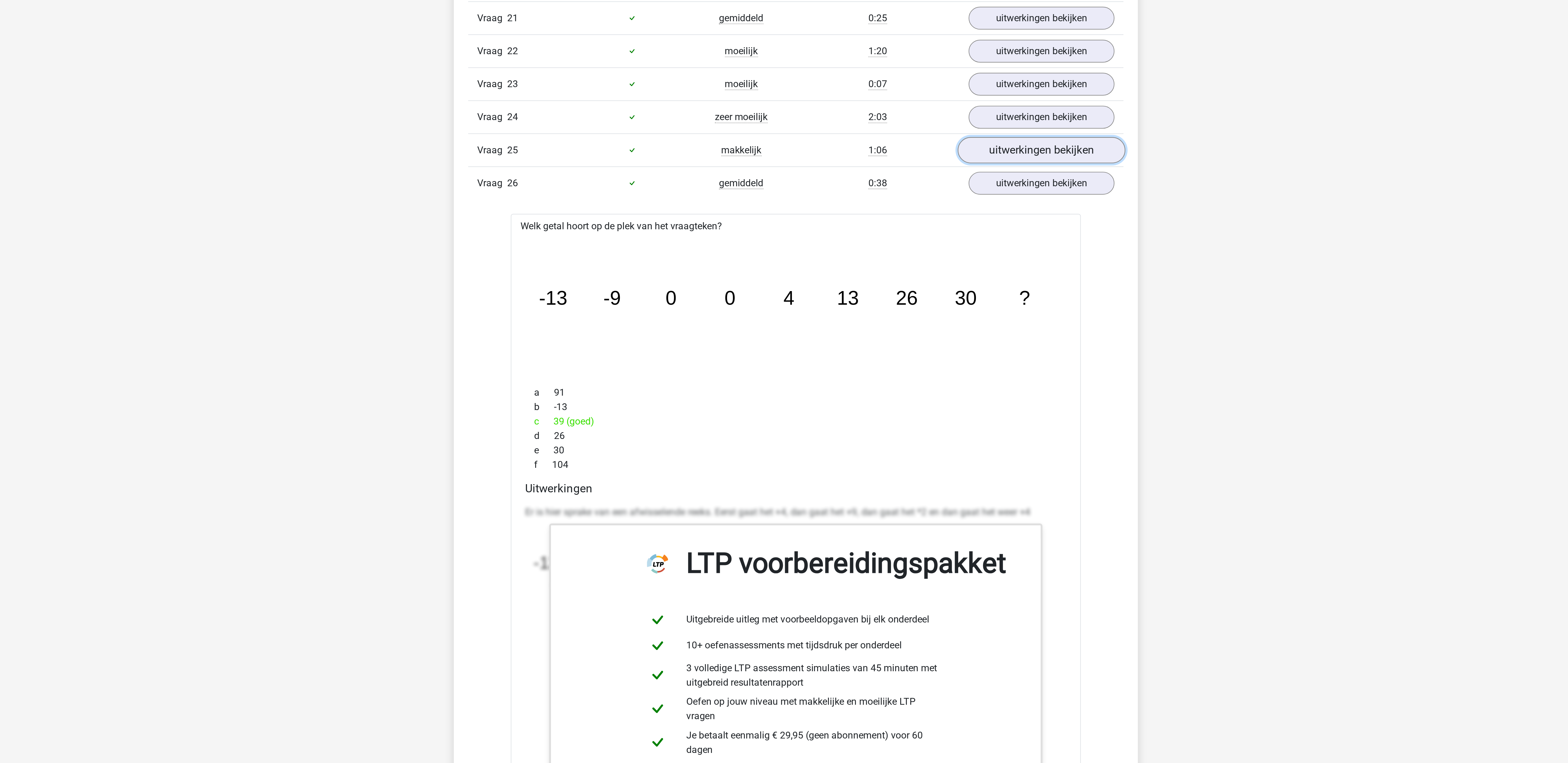
click at [883, 490] on link "uitwerkingen bekijken" at bounding box center [896, 485] width 76 height 12
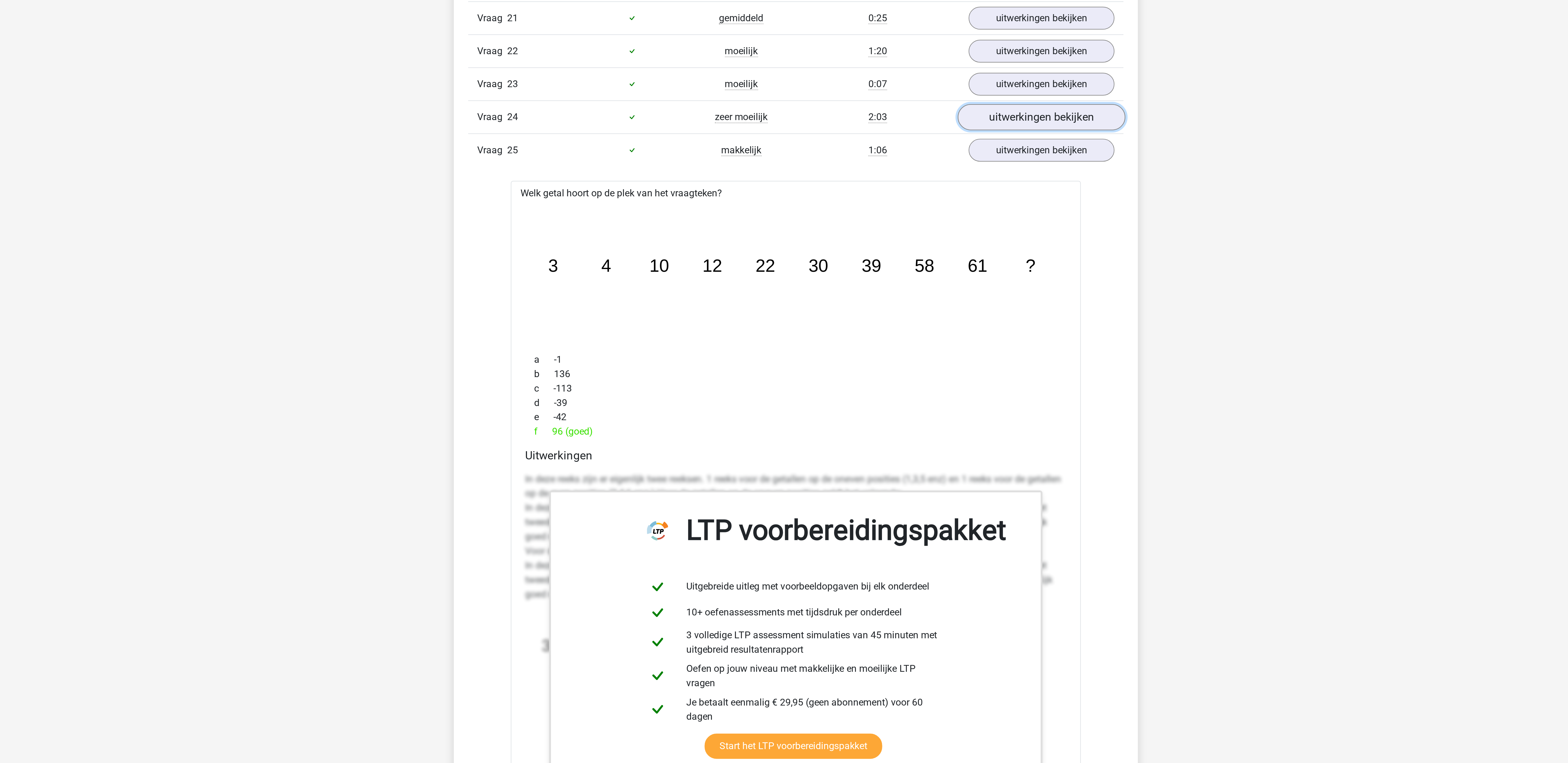
click at [880, 476] on link "uitwerkingen bekijken" at bounding box center [896, 469] width 76 height 12
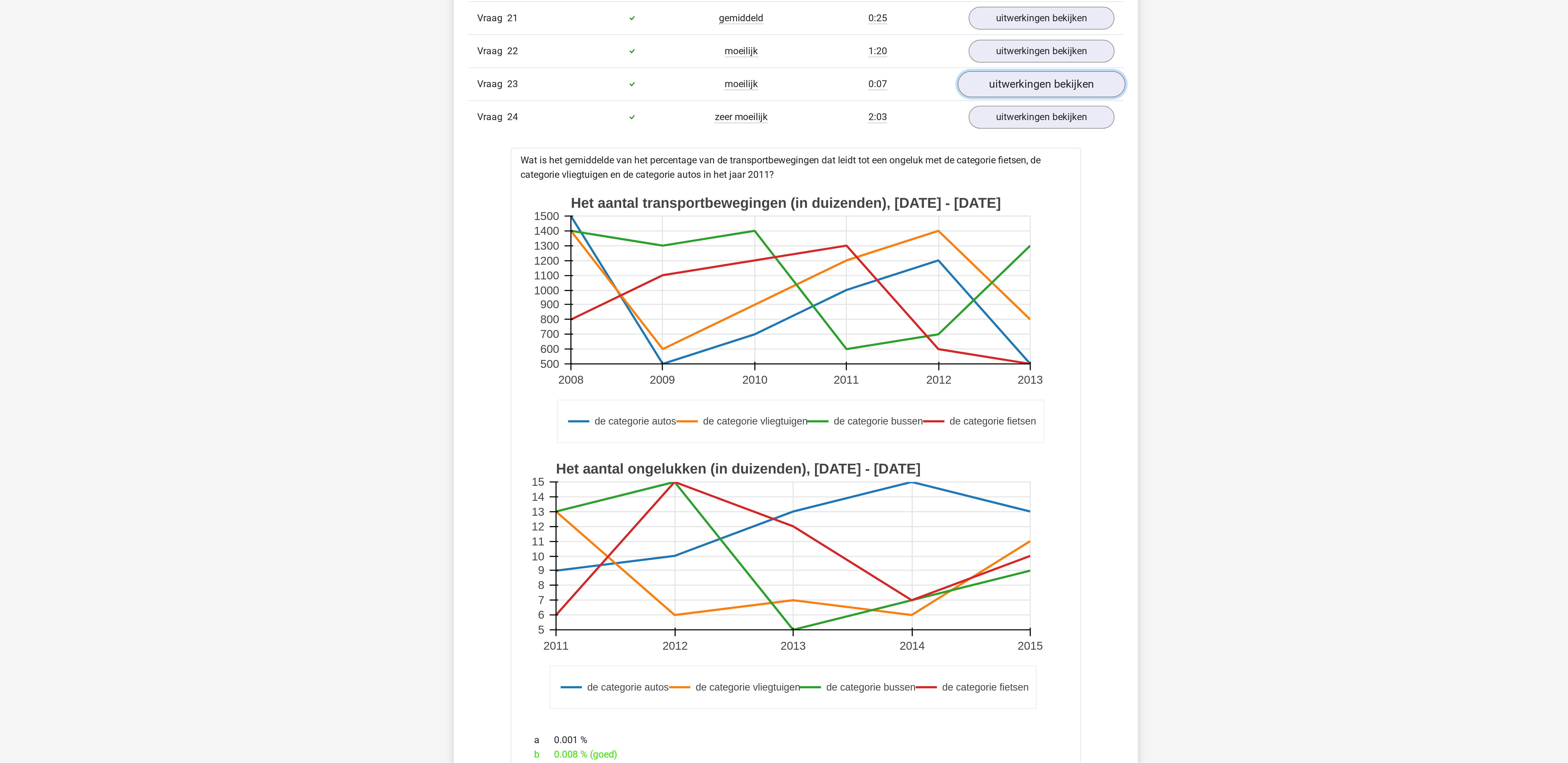
click at [878, 461] on link "uitwerkingen bekijken" at bounding box center [896, 455] width 76 height 12
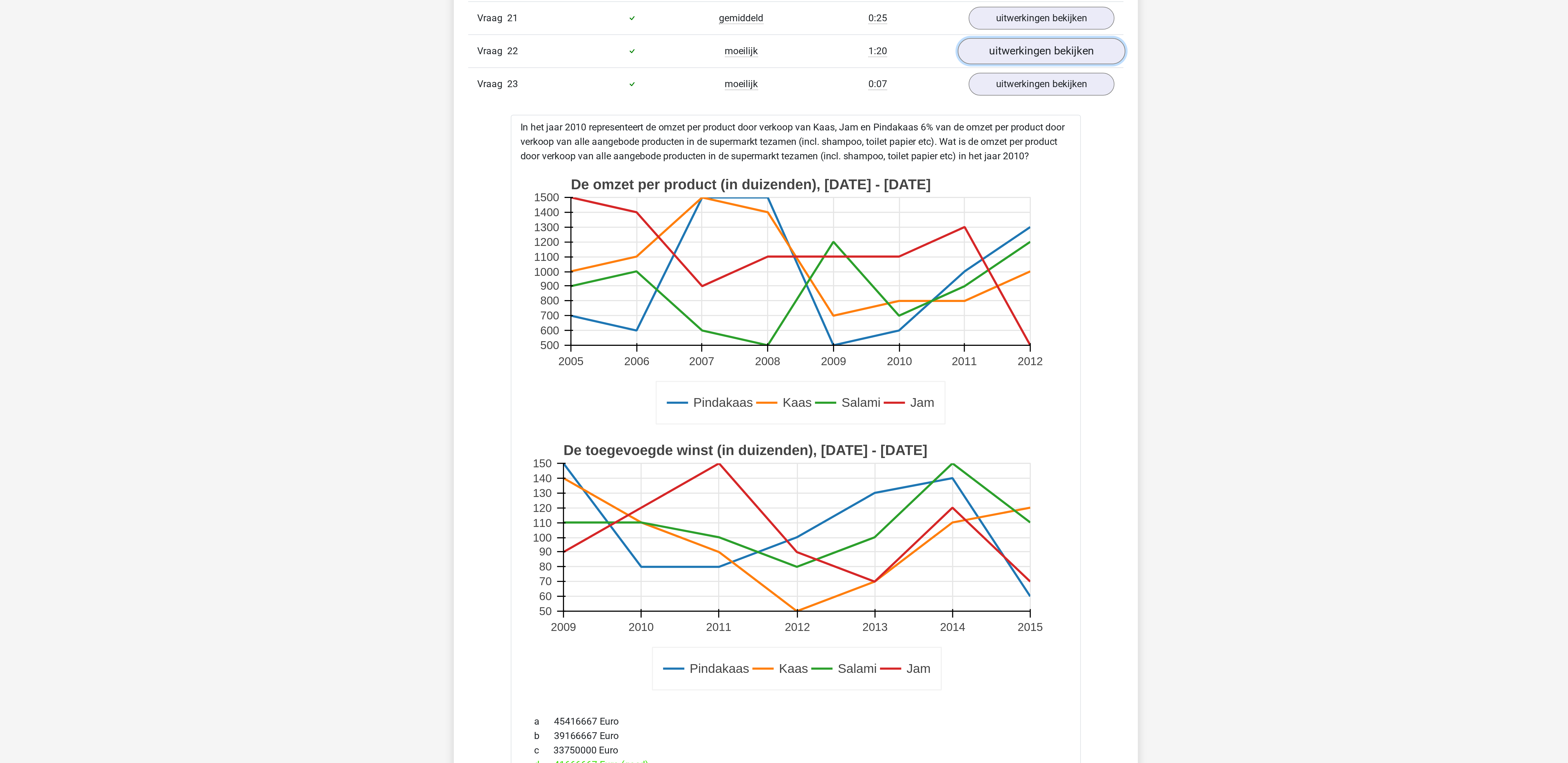
click at [877, 446] on link "uitwerkingen bekijken" at bounding box center [896, 439] width 76 height 12
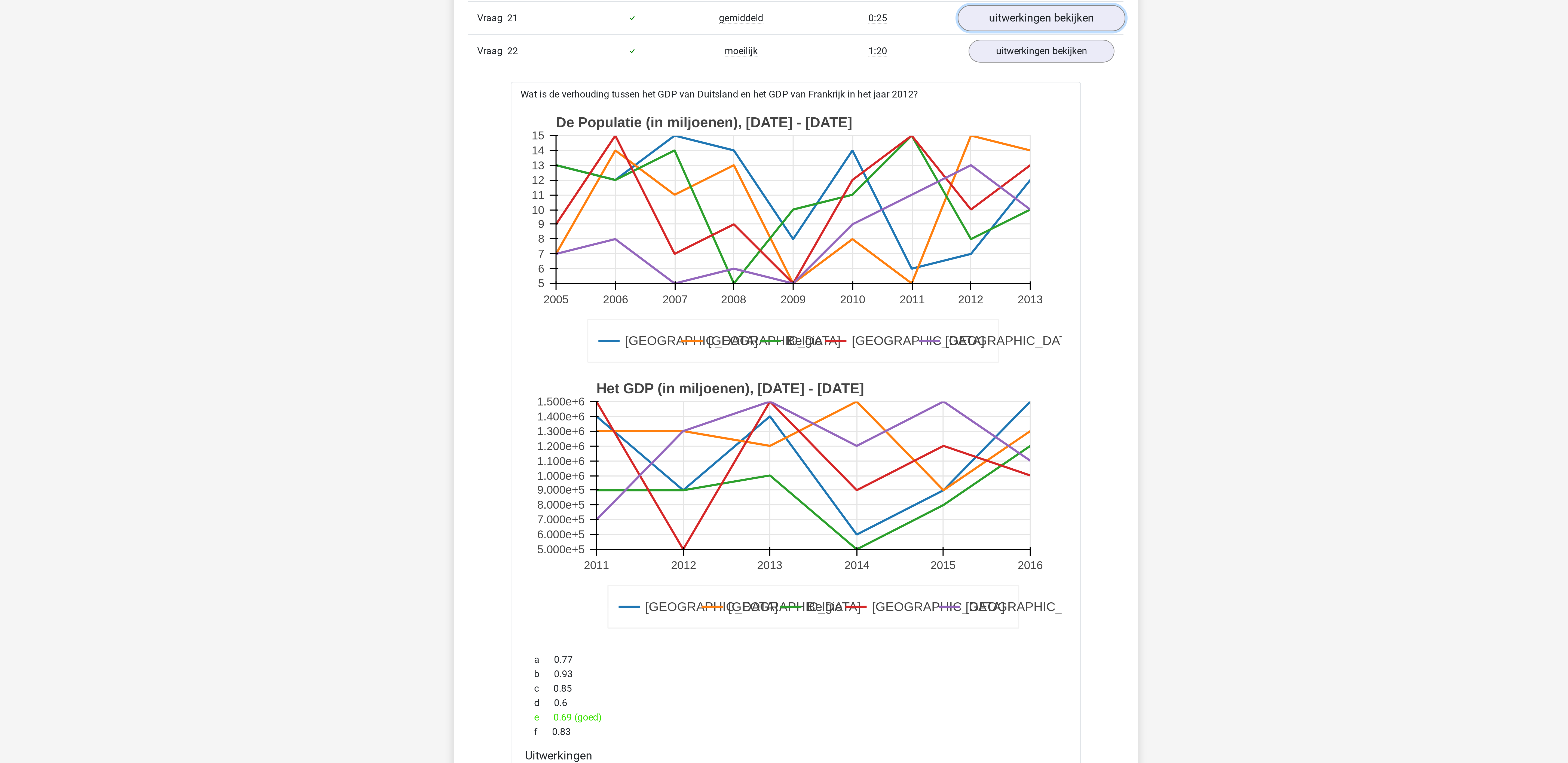
click at [877, 431] on link "uitwerkingen bekijken" at bounding box center [896, 425] width 76 height 12
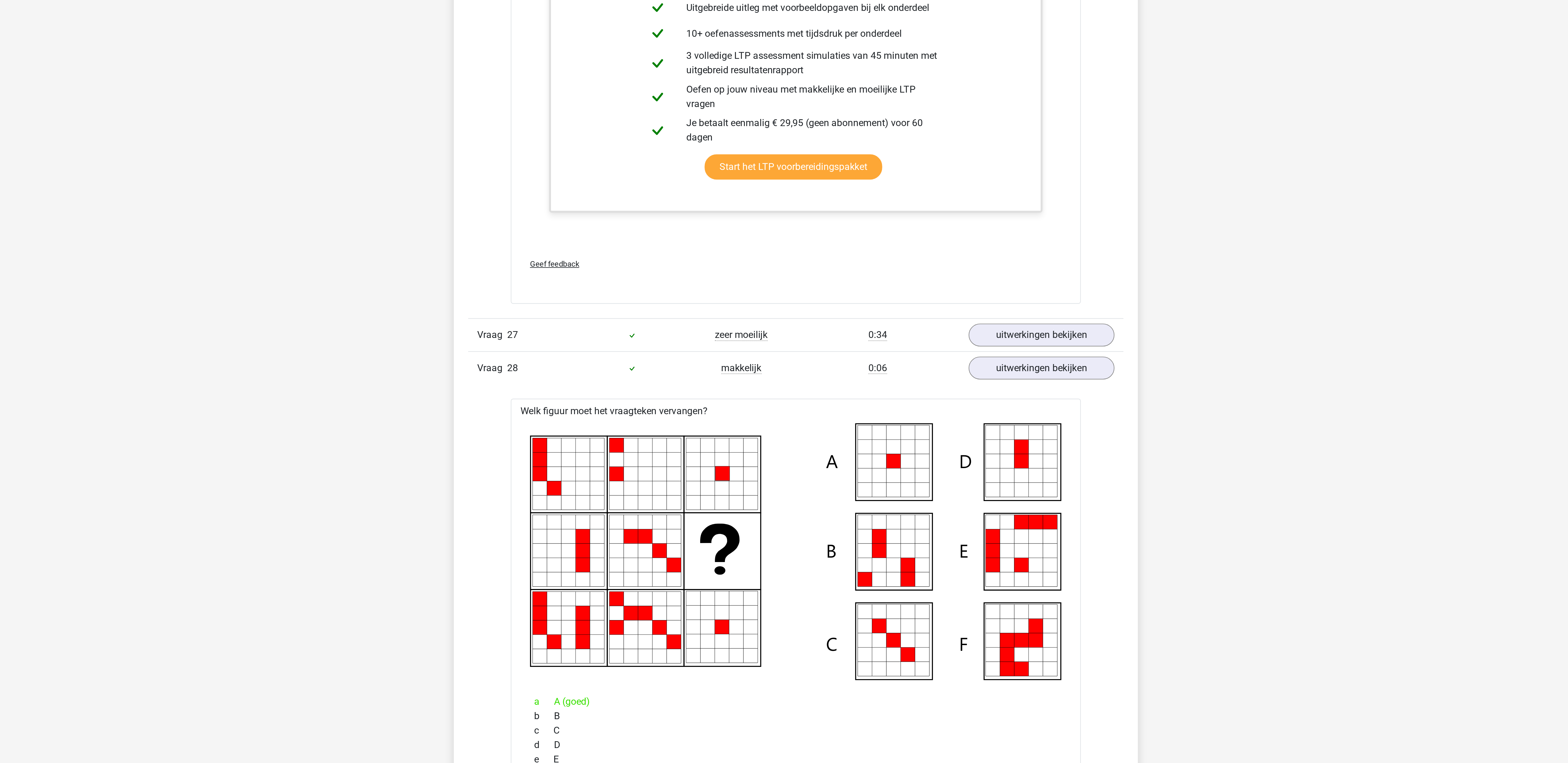
scroll to position [9874, 0]
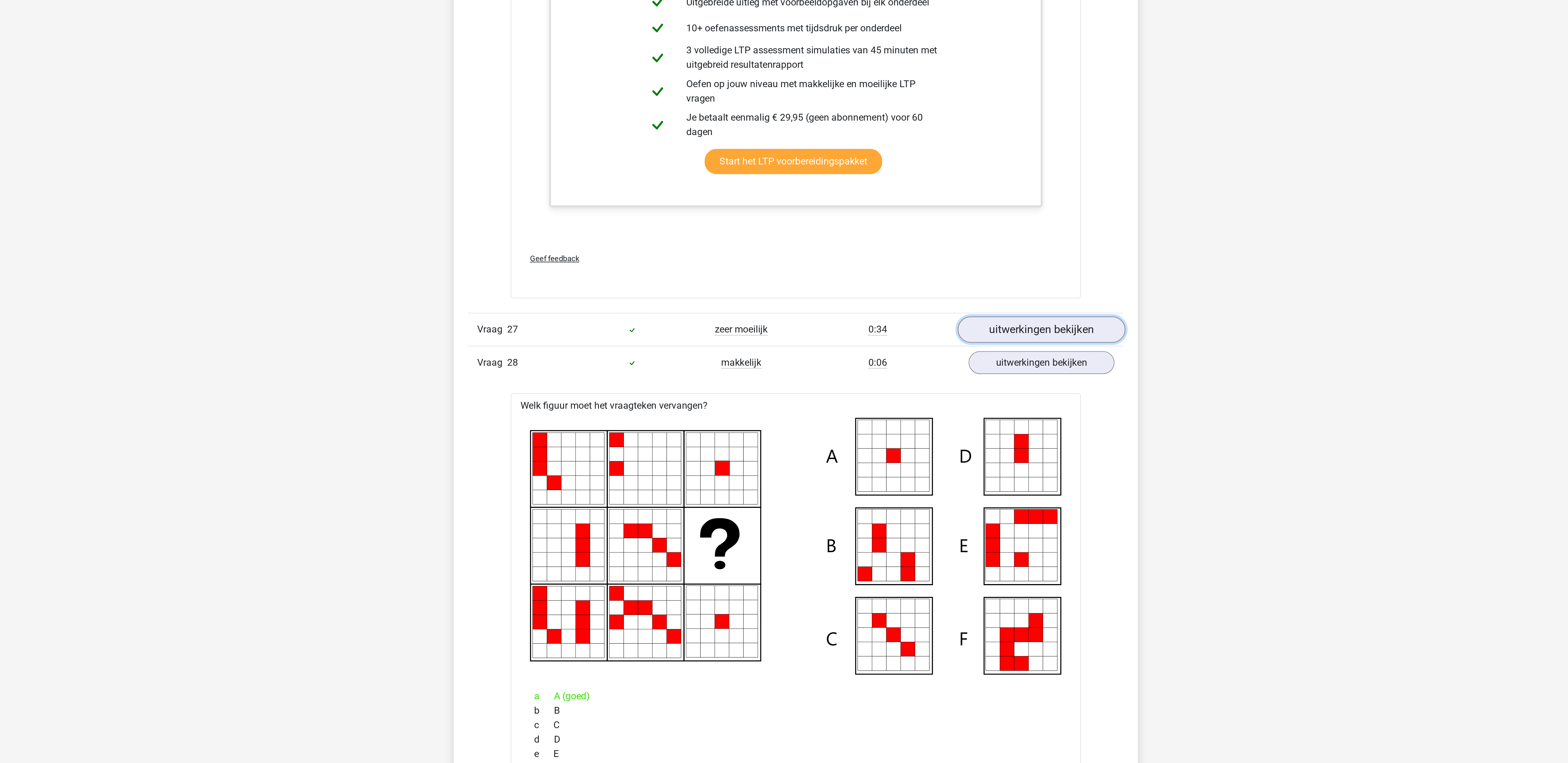
click at [894, 572] on link "uitwerkingen bekijken" at bounding box center [896, 566] width 76 height 12
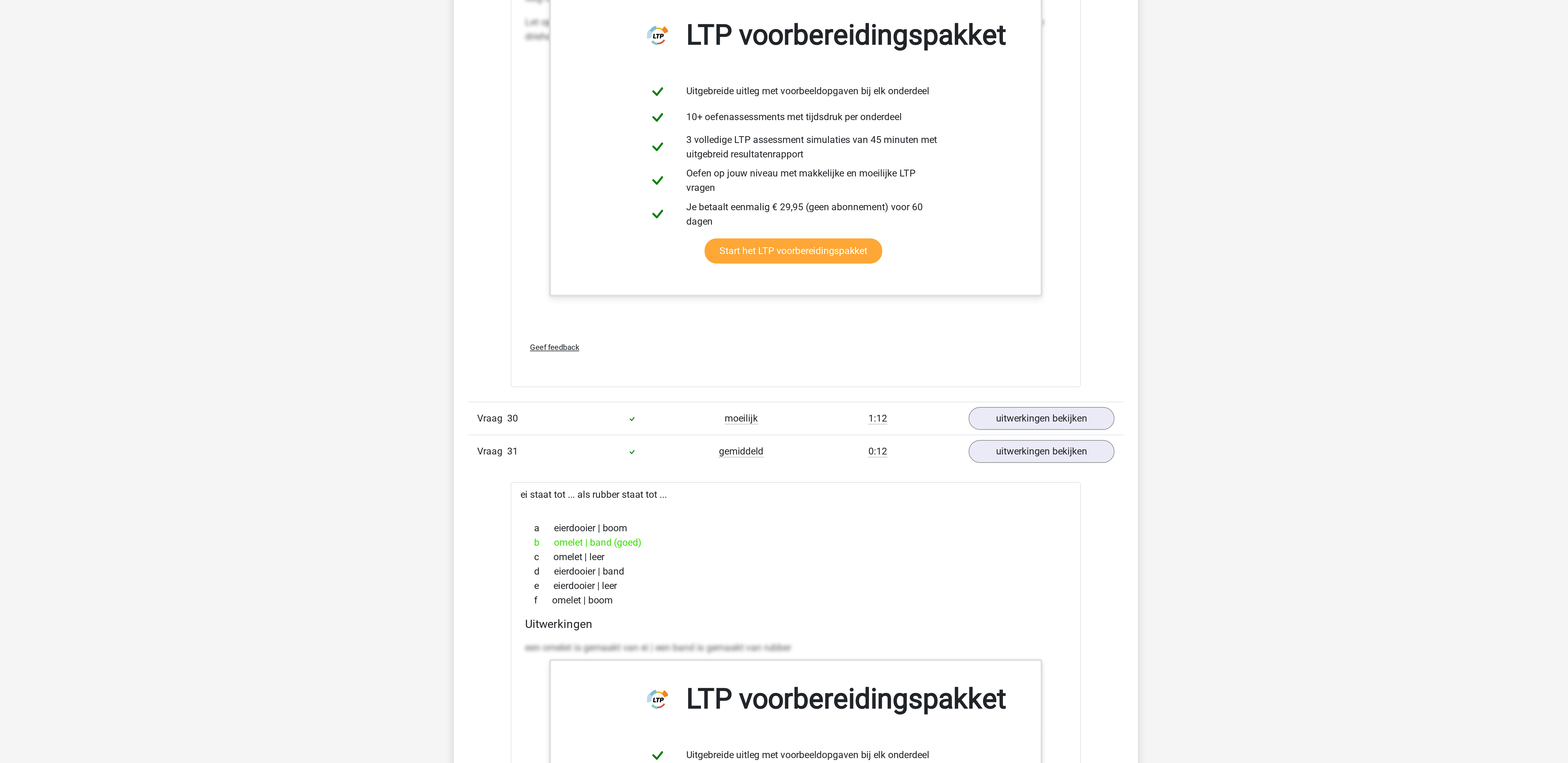
scroll to position [10983, 0]
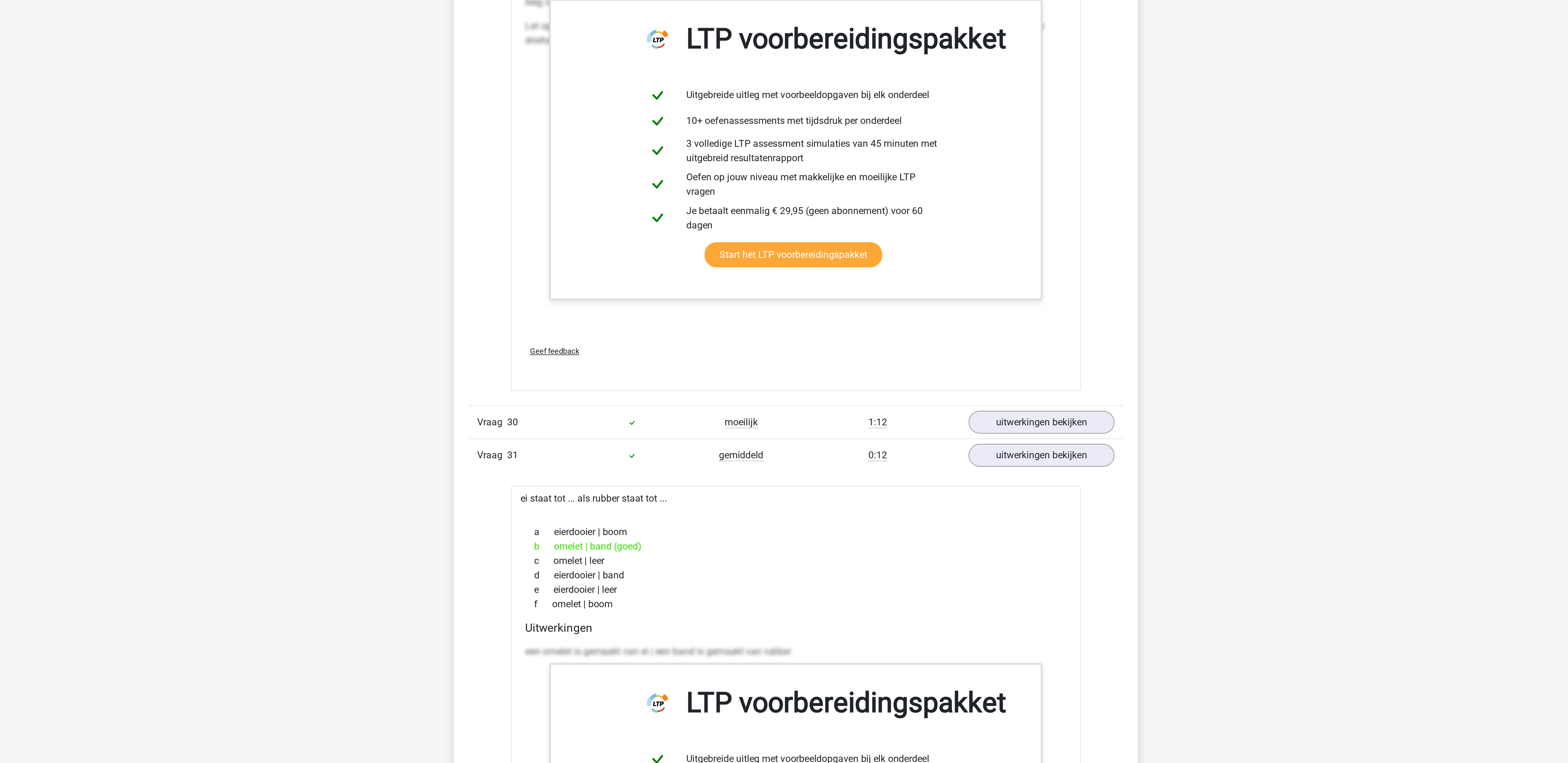
click at [885, 614] on link "uitwerkingen bekijken" at bounding box center [896, 608] width 76 height 12
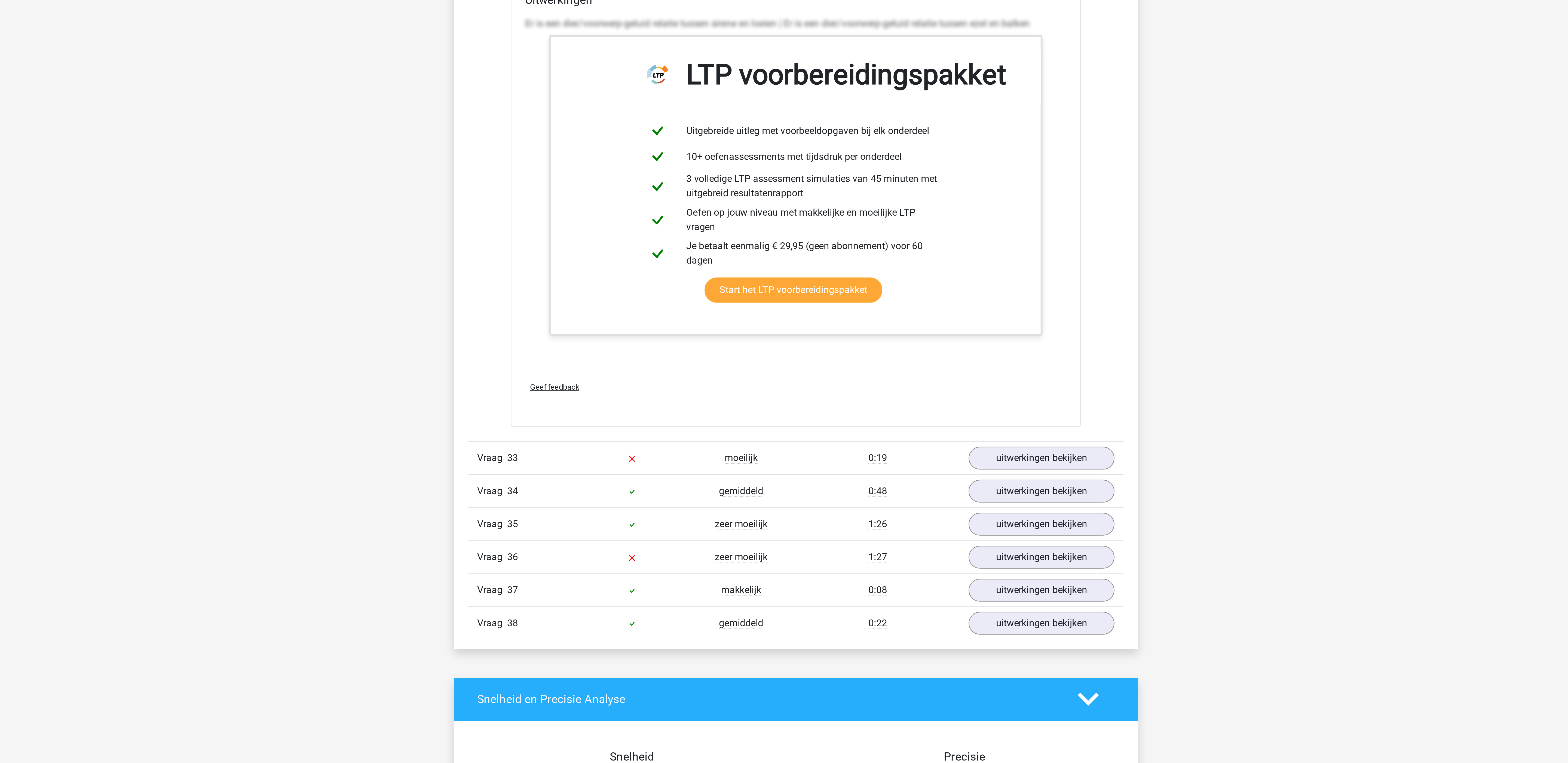
scroll to position [11960, 0]
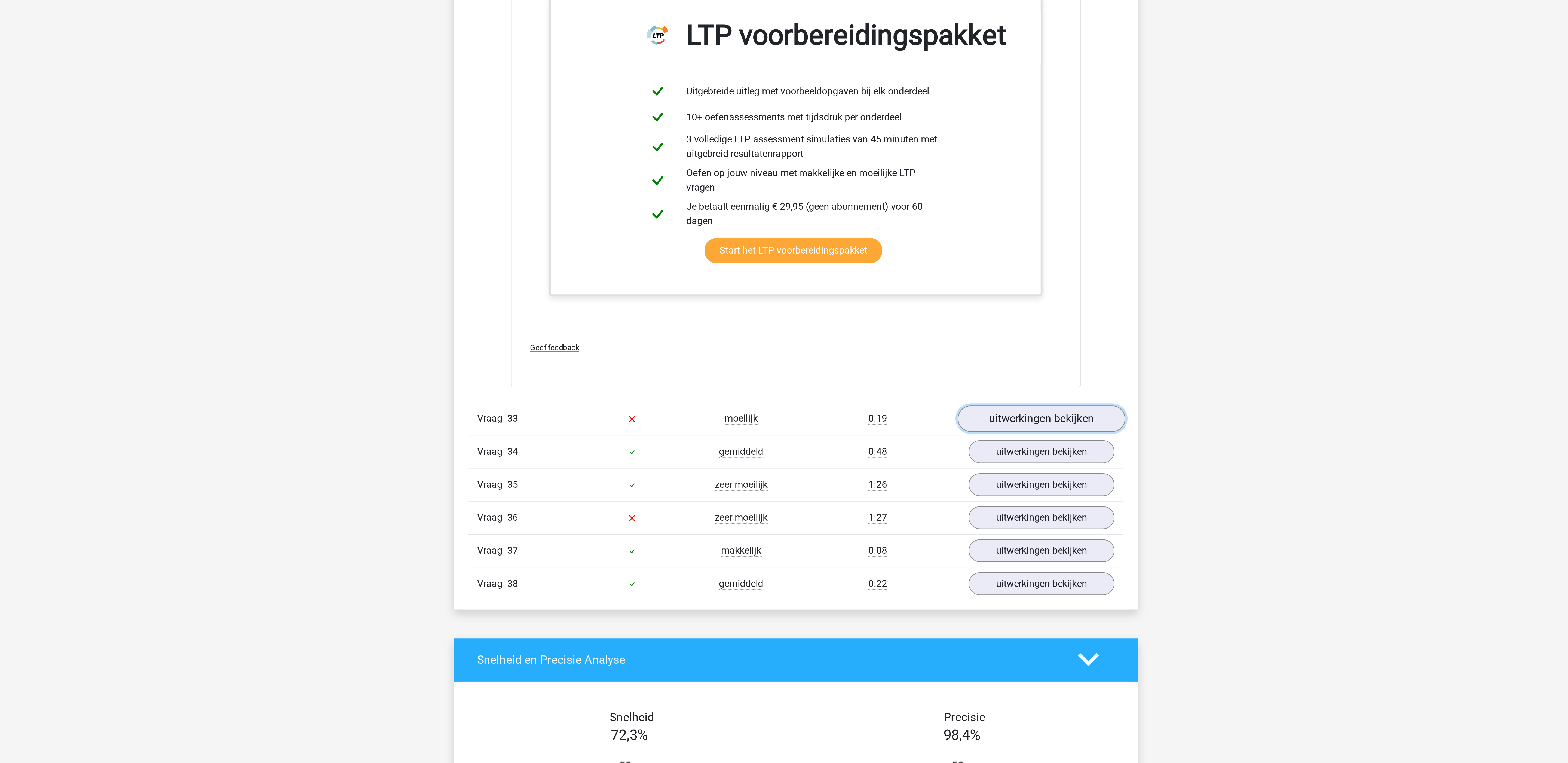
click at [889, 612] on link "uitwerkingen bekijken" at bounding box center [896, 606] width 76 height 12
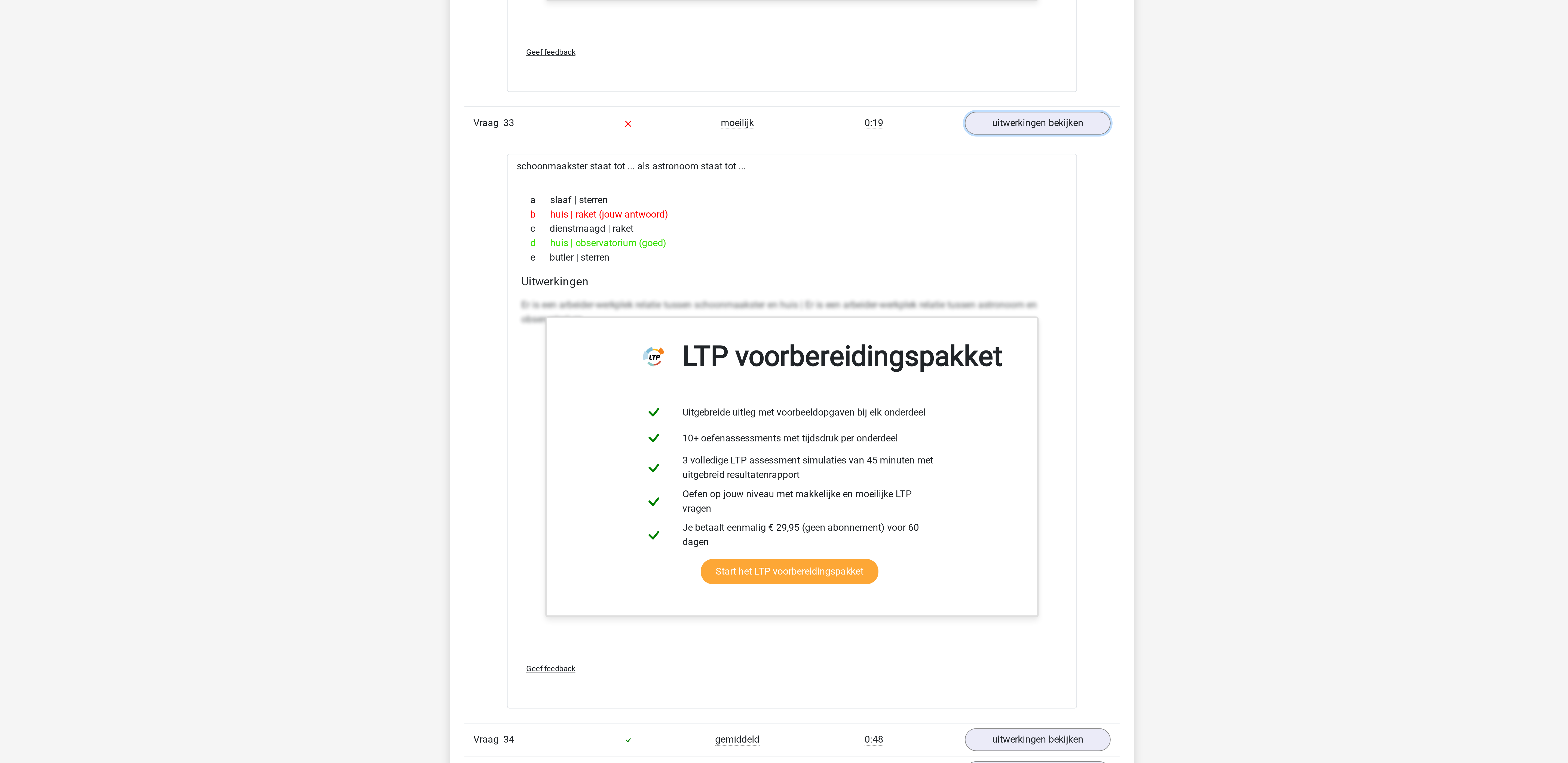
scroll to position [12094, 0]
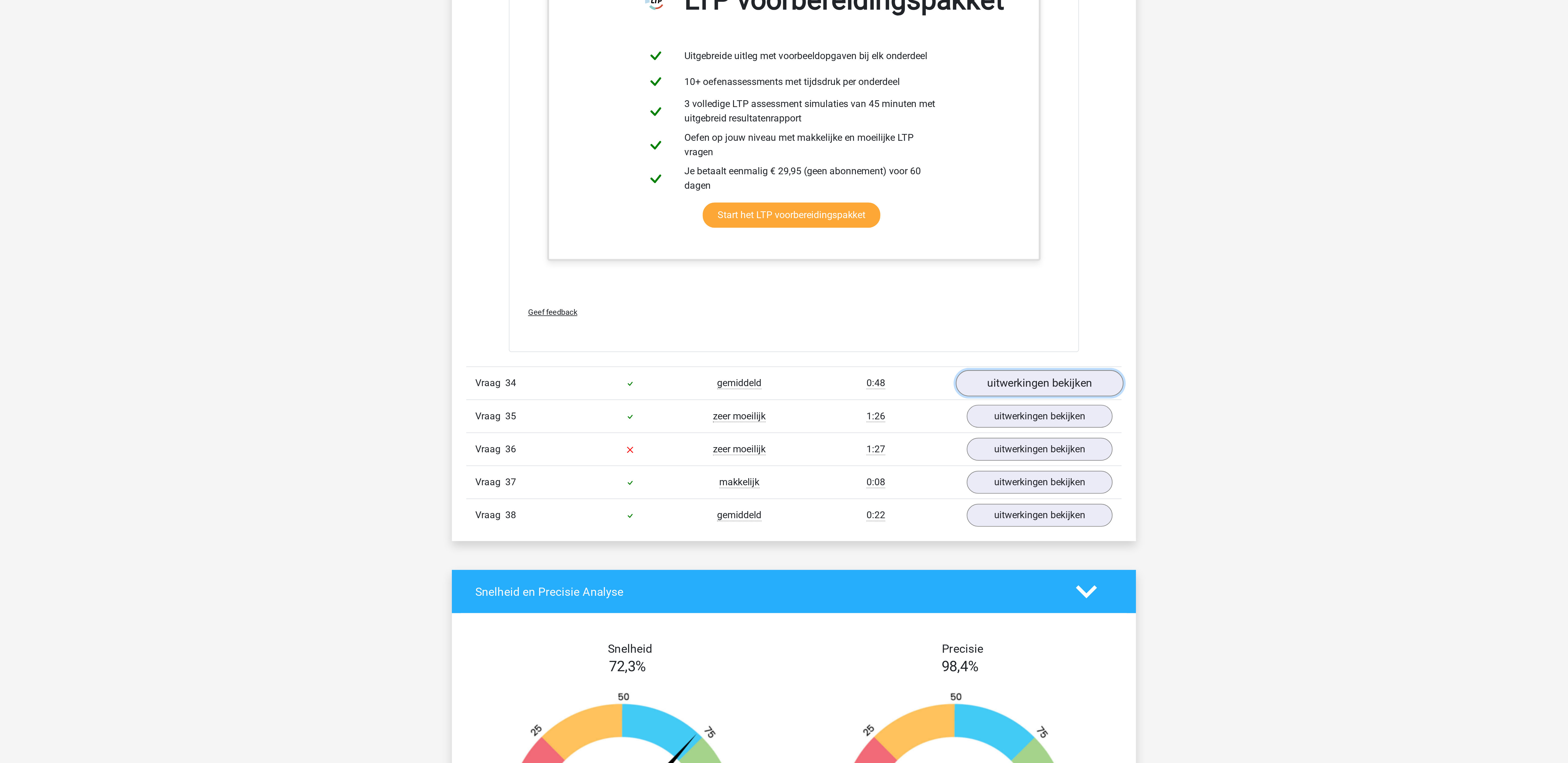
click at [886, 597] on link "uitwerkingen bekijken" at bounding box center [896, 590] width 76 height 12
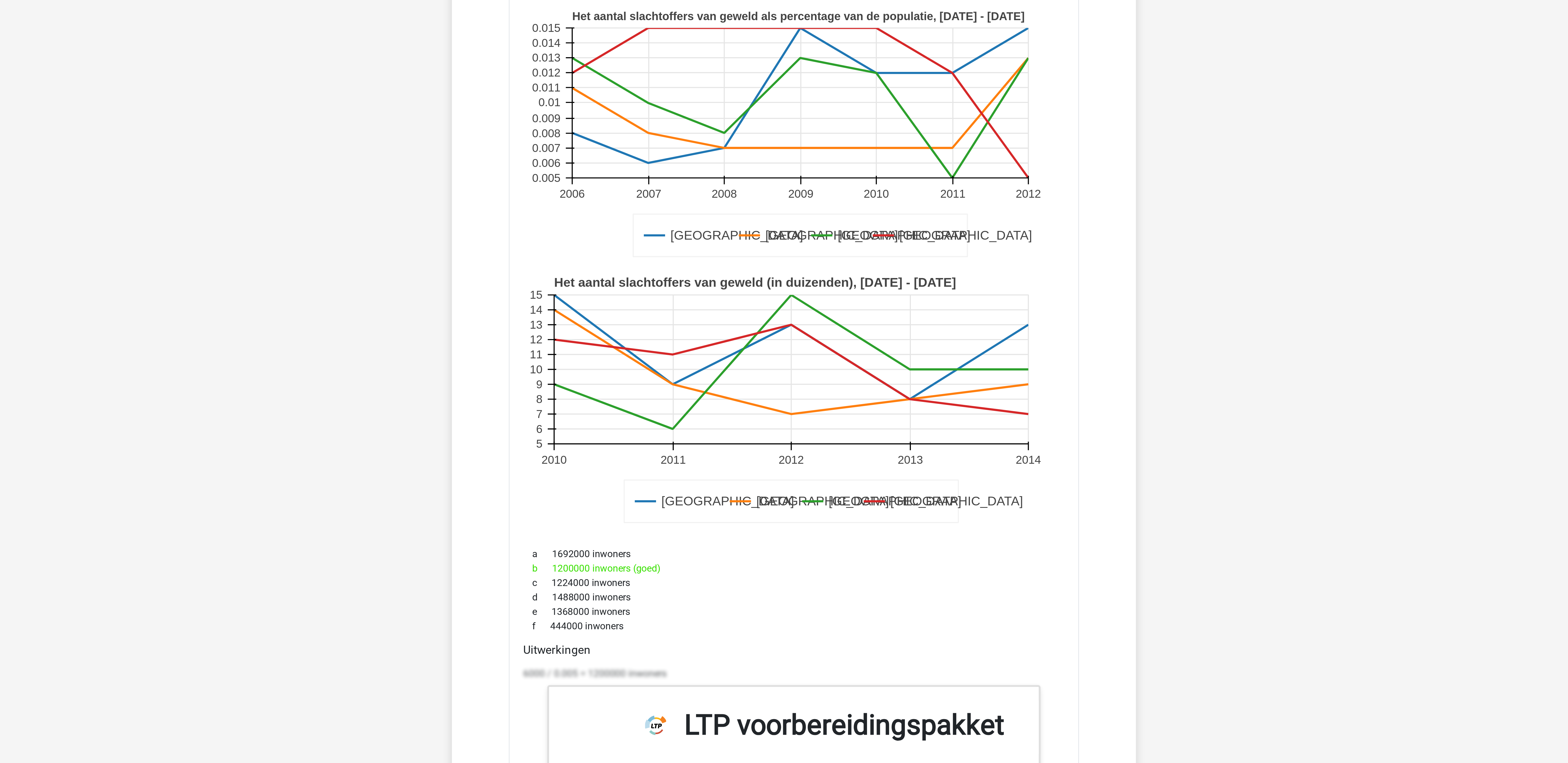
scroll to position [12482, 0]
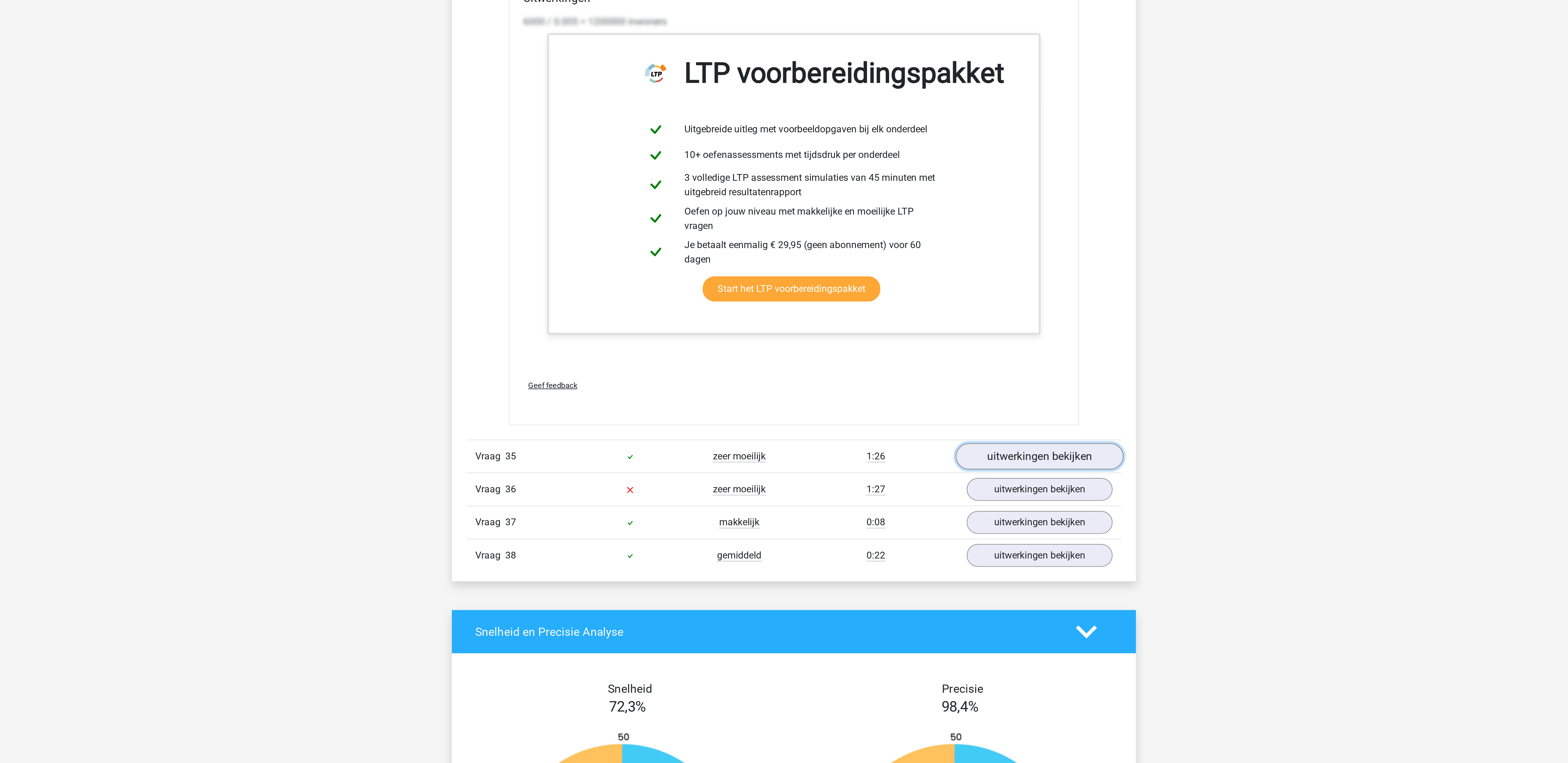
click at [881, 629] on link "uitwerkingen bekijken" at bounding box center [896, 623] width 76 height 12
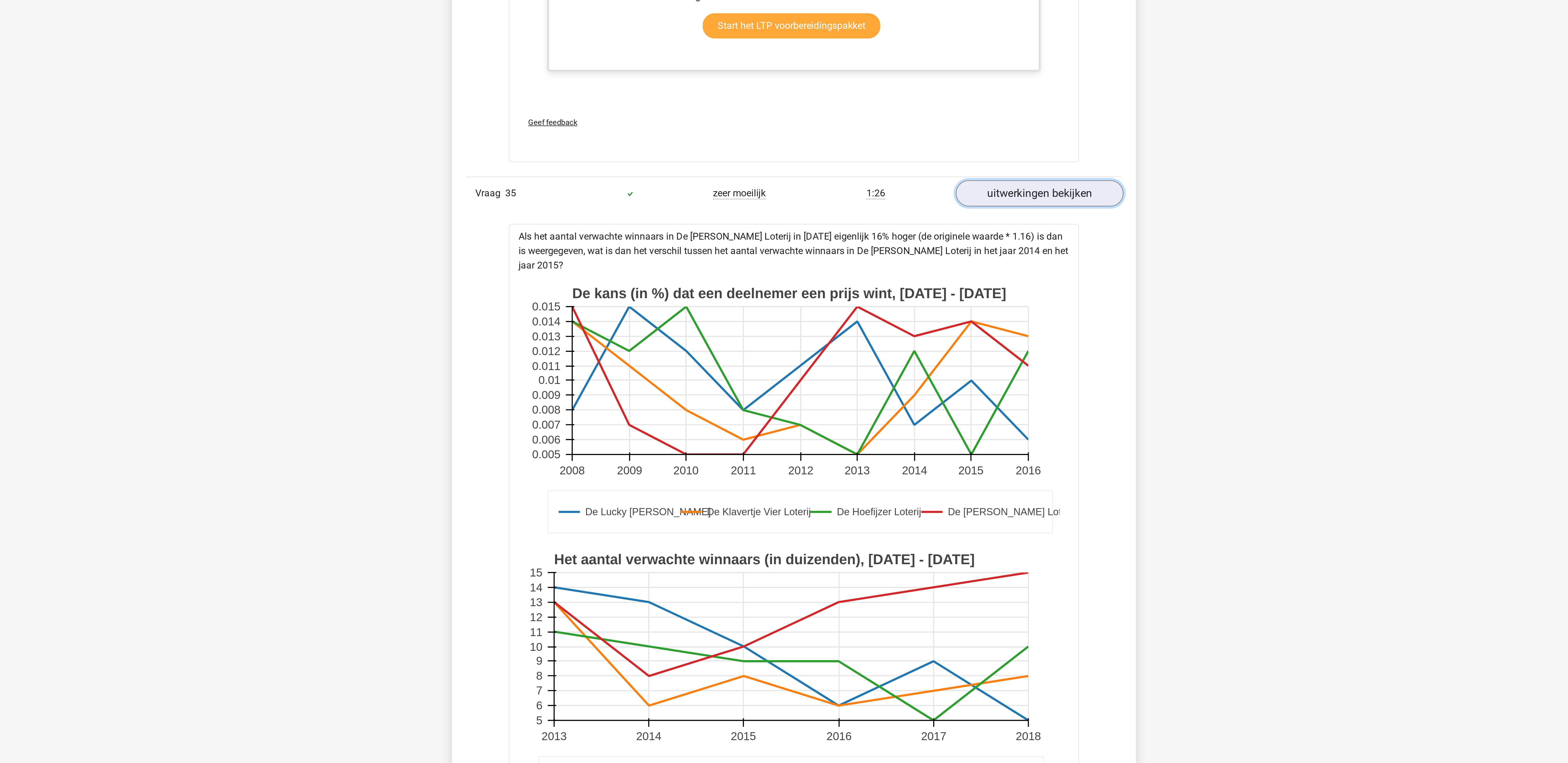
scroll to position [12868, 0]
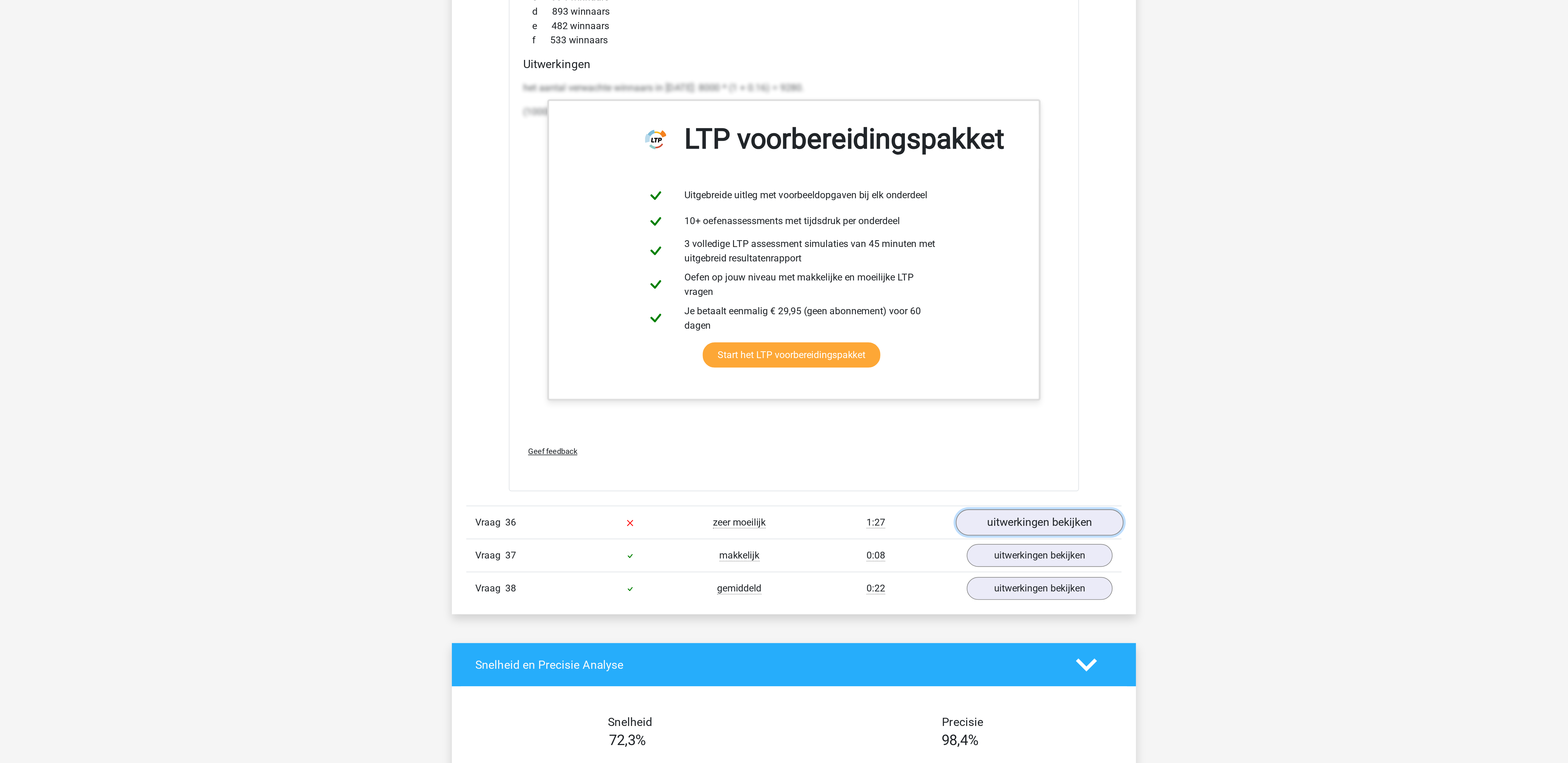
click at [905, 660] on link "uitwerkingen bekijken" at bounding box center [896, 653] width 76 height 12
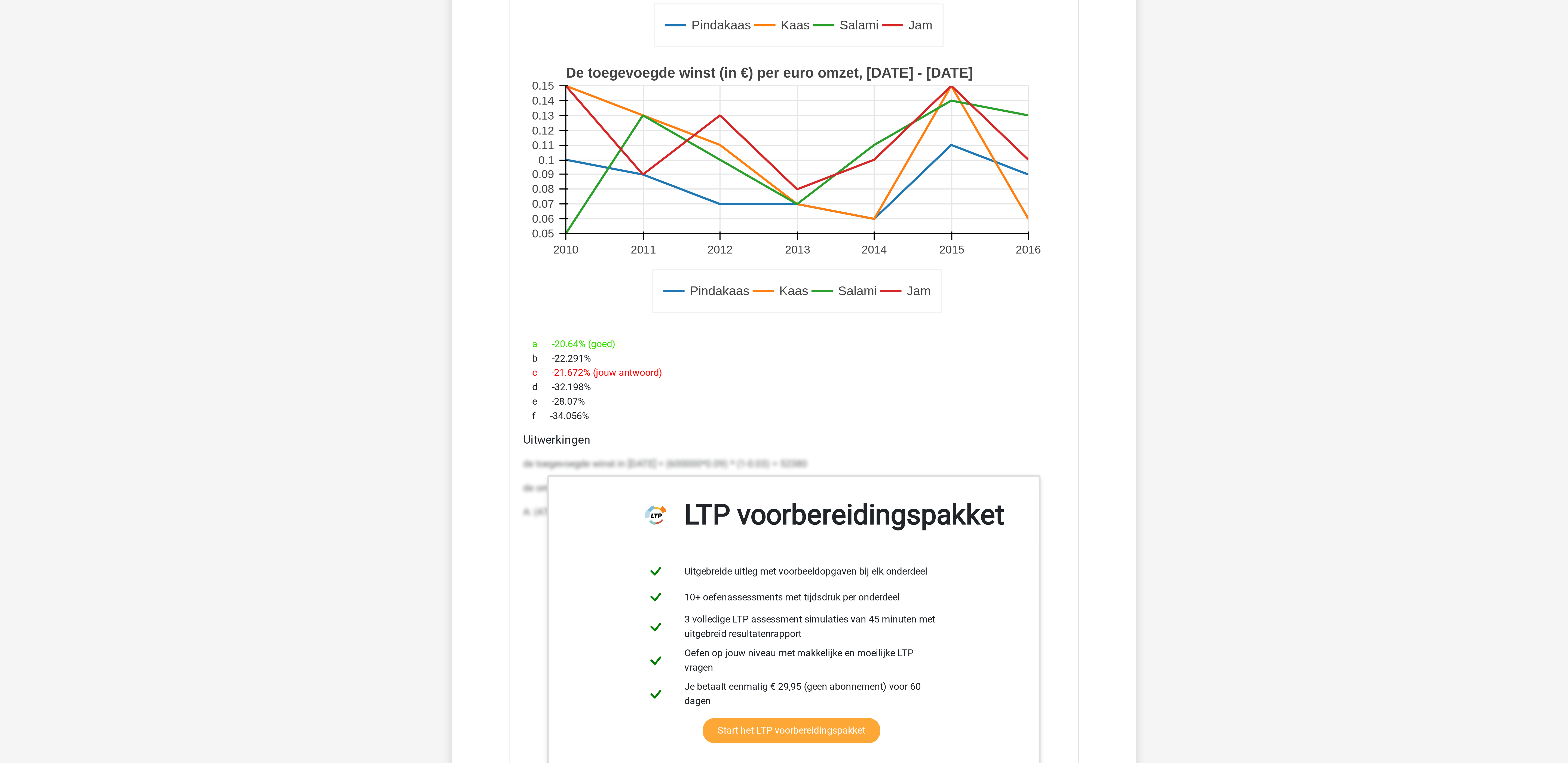
scroll to position [13622, 0]
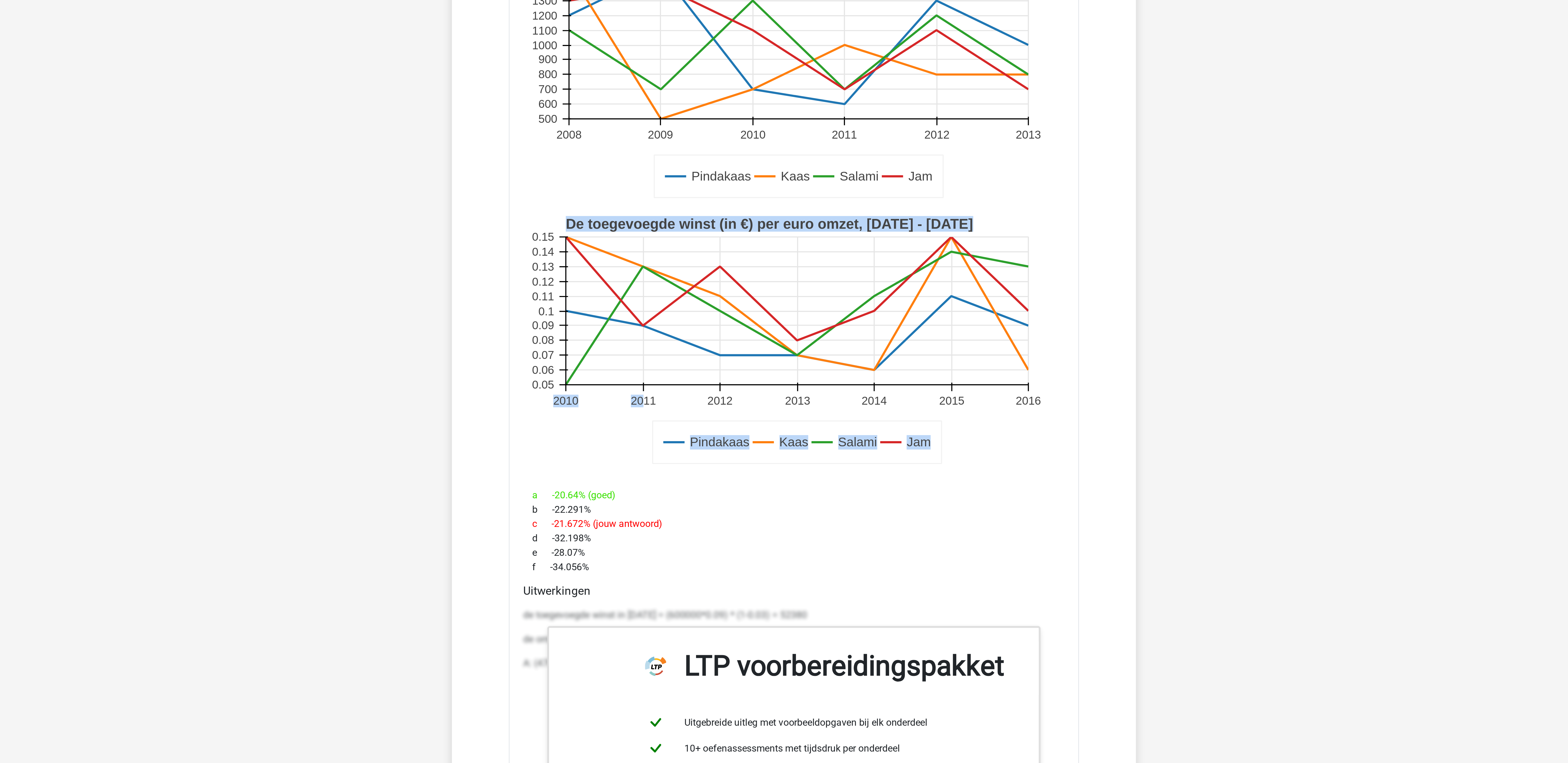
drag, startPoint x: 716, startPoint y: 606, endPoint x: 766, endPoint y: 602, distance: 50.2
click at [766, 565] on g "Pindakaas Kaas Salami Jam De toegevoegde winst (in €) per euro omzet, 2010 - 20…" at bounding box center [784, 504] width 241 height 121
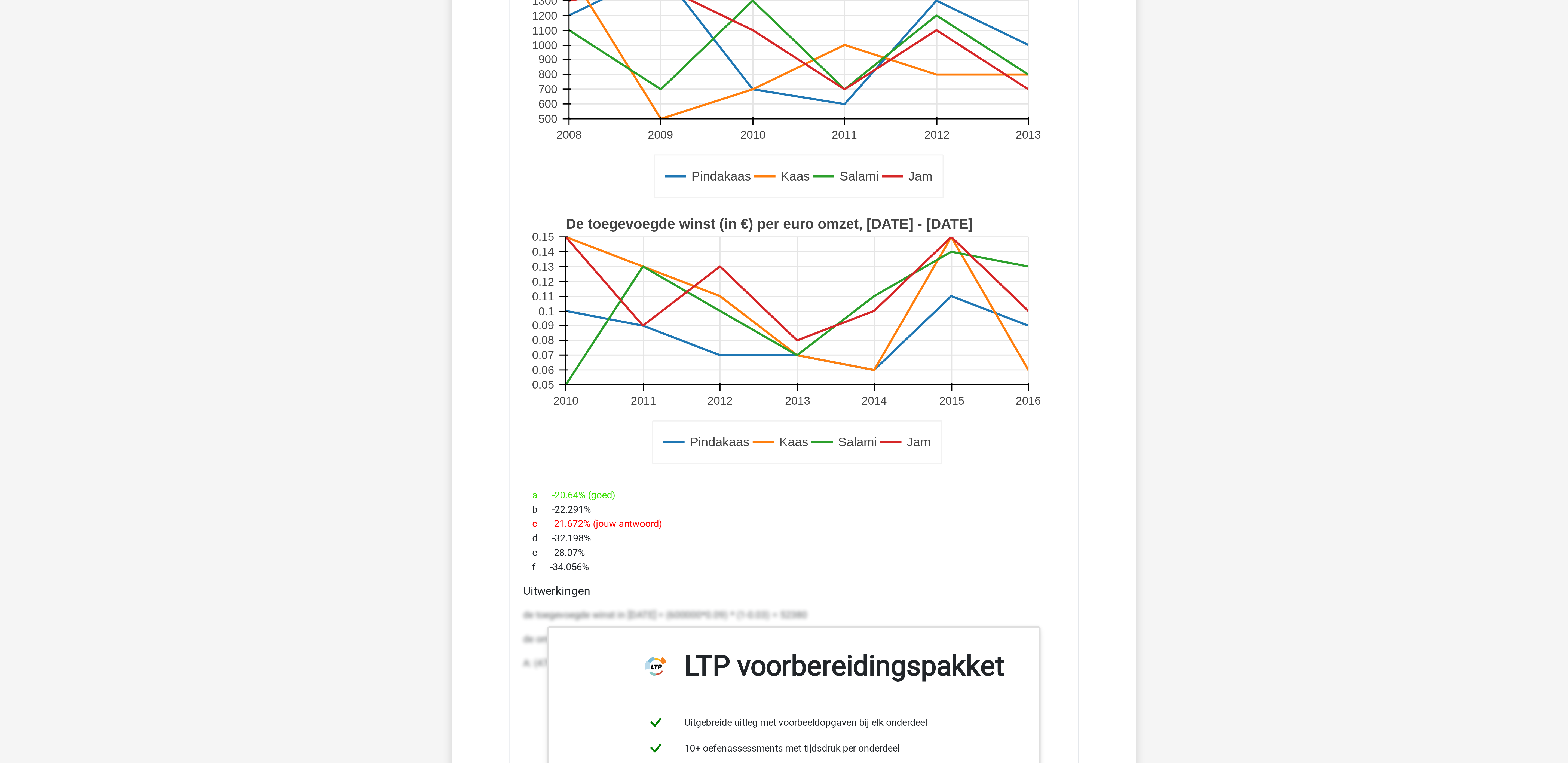
click at [771, 565] on rect at bounding box center [784, 504] width 241 height 121
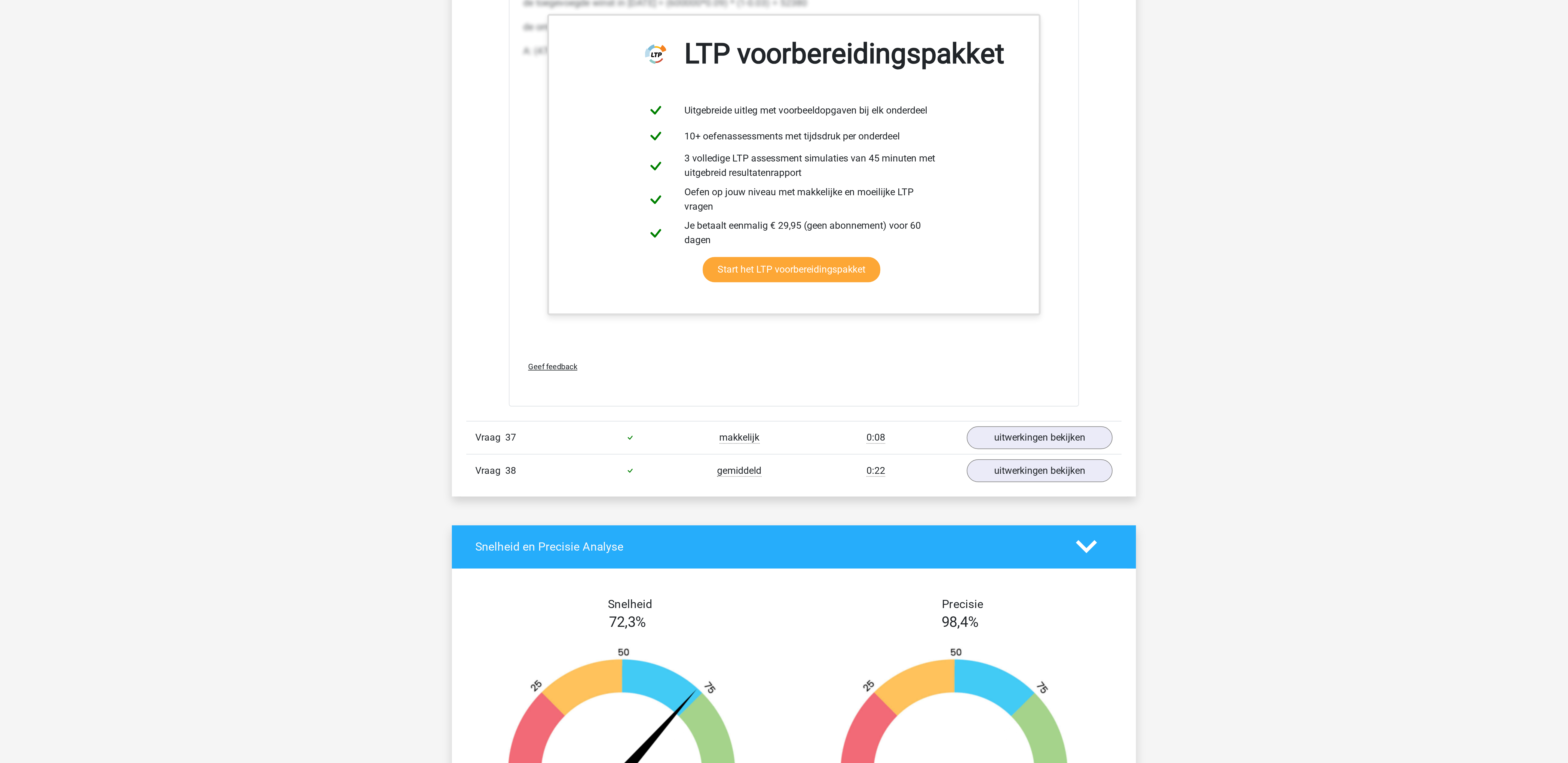
scroll to position [13836, 0]
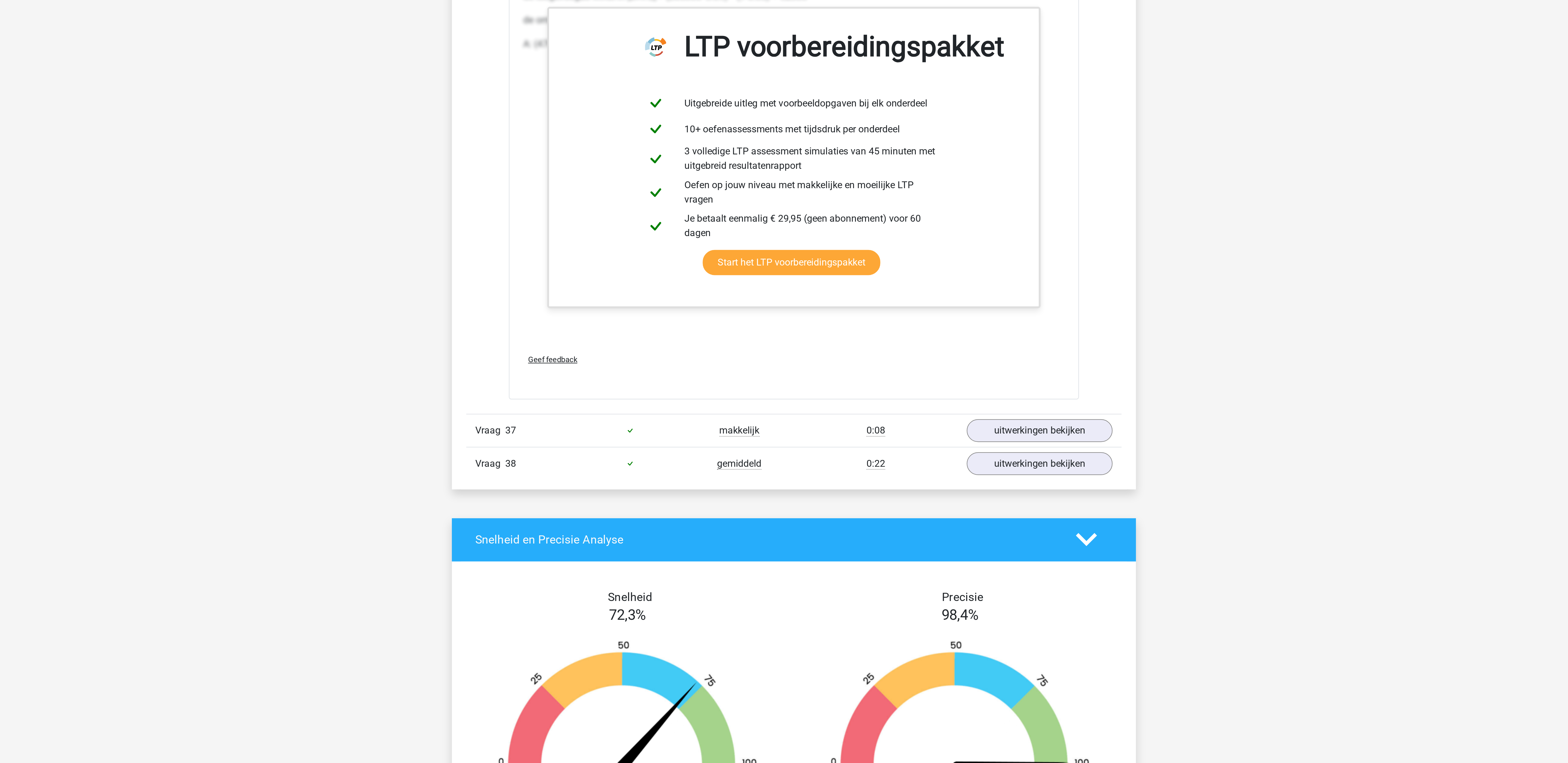
click at [899, 618] on link "uitwerkingen bekijken" at bounding box center [896, 611] width 76 height 12
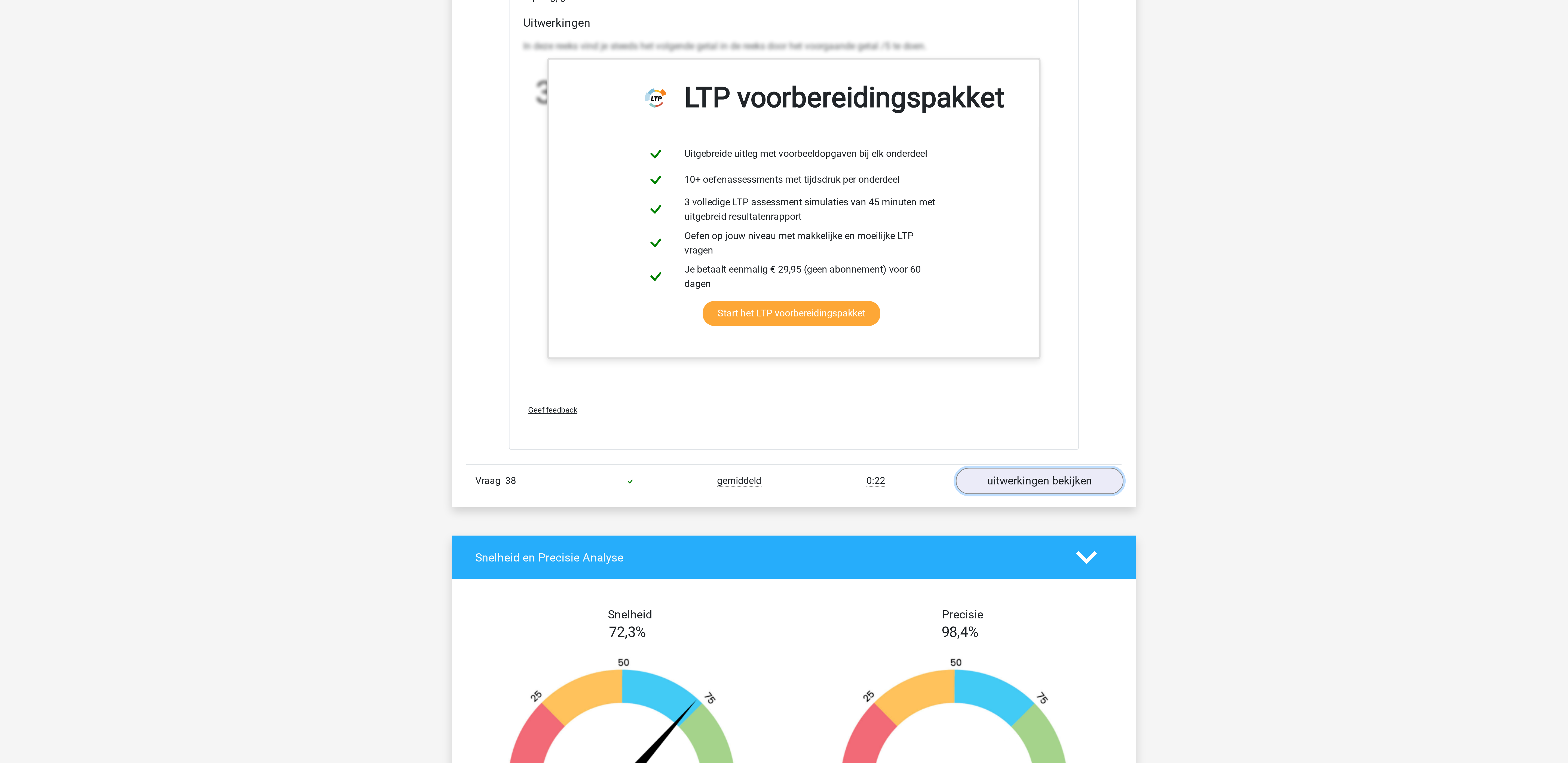
click at [896, 641] on link "uitwerkingen bekijken" at bounding box center [896, 635] width 76 height 12
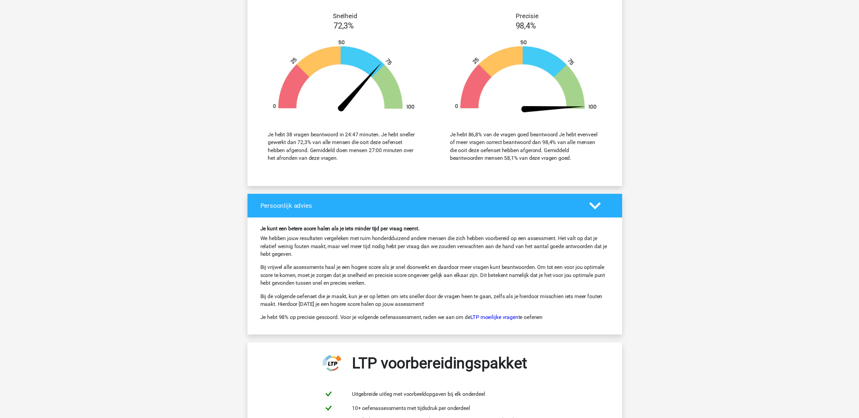
scroll to position [18294, 0]
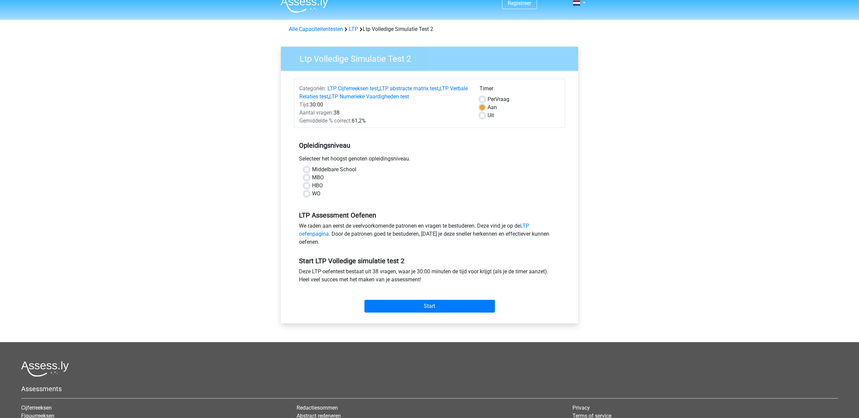
scroll to position [10, 0]
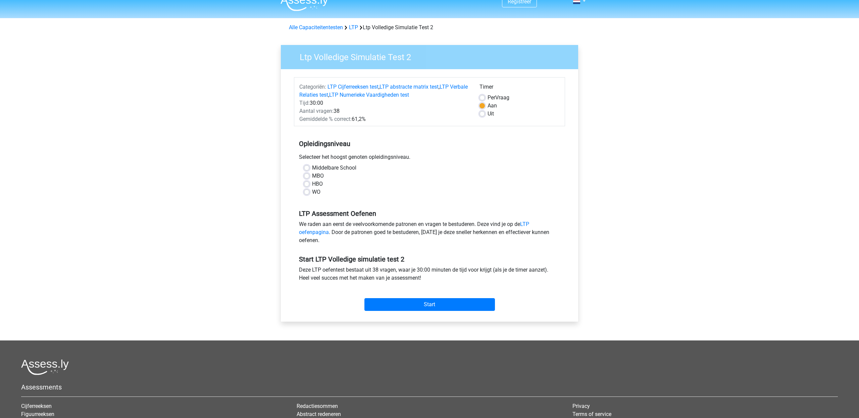
click at [316, 193] on label "WO" at bounding box center [316, 192] width 8 height 8
click at [309, 193] on input "WO" at bounding box center [306, 191] width 5 height 7
radio input "true"
click at [262, 260] on div "Registreer" at bounding box center [429, 253] width 859 height 527
click at [422, 307] on input "Start" at bounding box center [429, 304] width 130 height 13
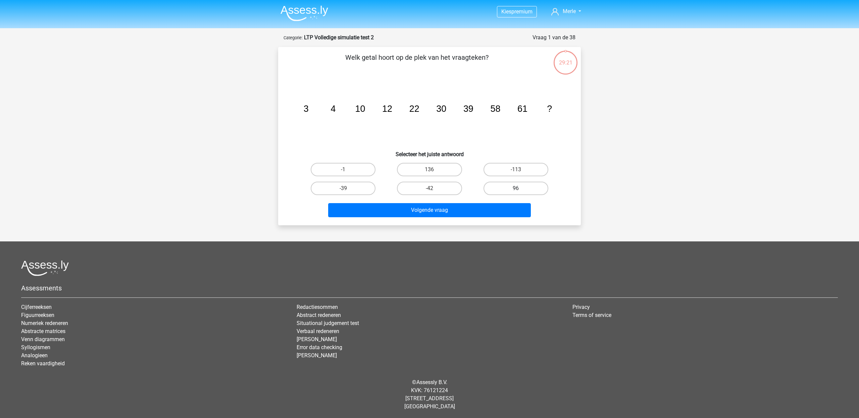
click at [530, 182] on label "96" at bounding box center [515, 187] width 65 height 13
click at [520, 188] on input "96" at bounding box center [518, 190] width 4 height 4
radio input "true"
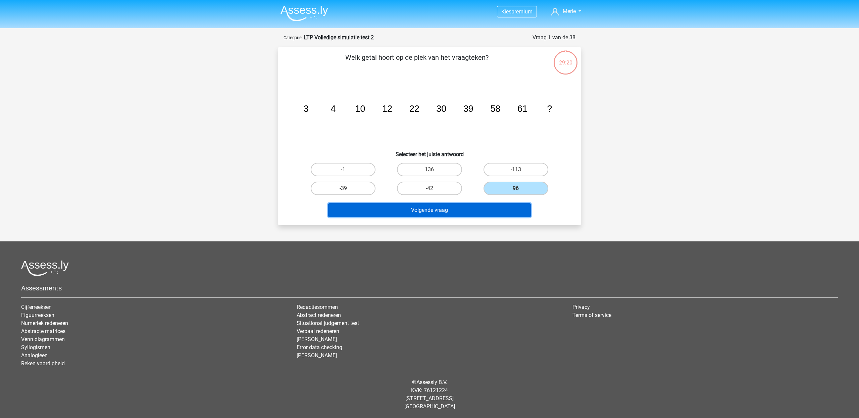
click at [511, 214] on button "Volgende vraag" at bounding box center [429, 210] width 203 height 14
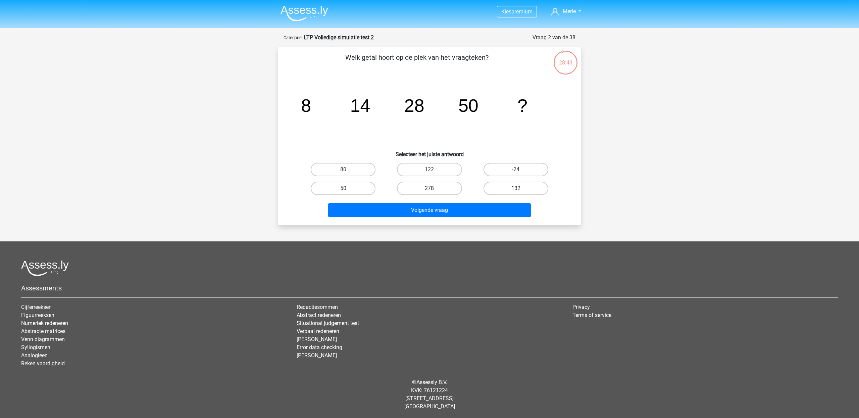
click at [361, 159] on div "Welk getal hoort op de plek van het vraagteken? image/svg+xml 8 14 28 50 ? Sele…" at bounding box center [429, 135] width 297 height 167
click at [361, 179] on div "50" at bounding box center [343, 188] width 86 height 19
click at [360, 170] on label "80" at bounding box center [343, 169] width 65 height 13
click at [347, 170] on input "80" at bounding box center [345, 171] width 4 height 4
radio input "true"
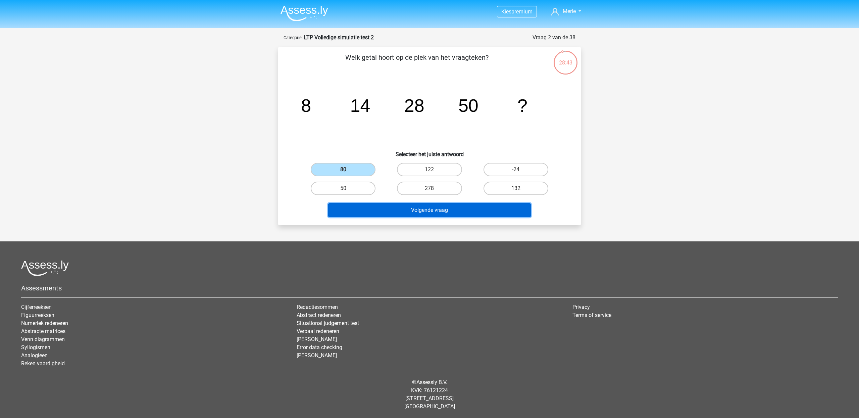
click at [376, 215] on button "Volgende vraag" at bounding box center [429, 210] width 203 height 14
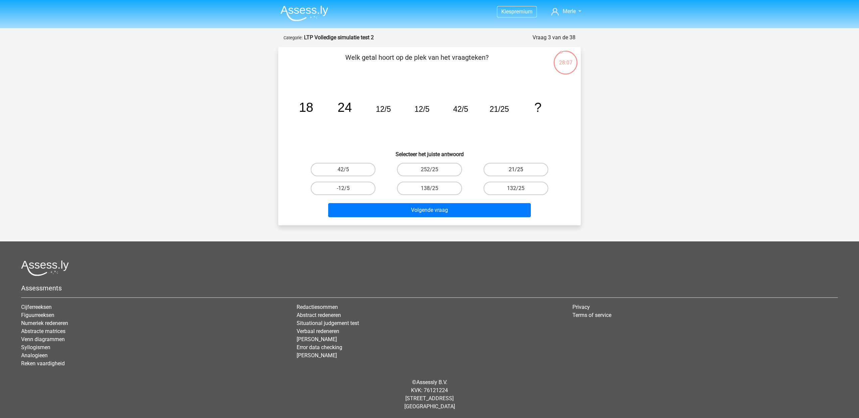
click at [515, 164] on label "21/25" at bounding box center [515, 169] width 65 height 13
click at [516, 169] on input "21/25" at bounding box center [518, 171] width 4 height 4
radio input "true"
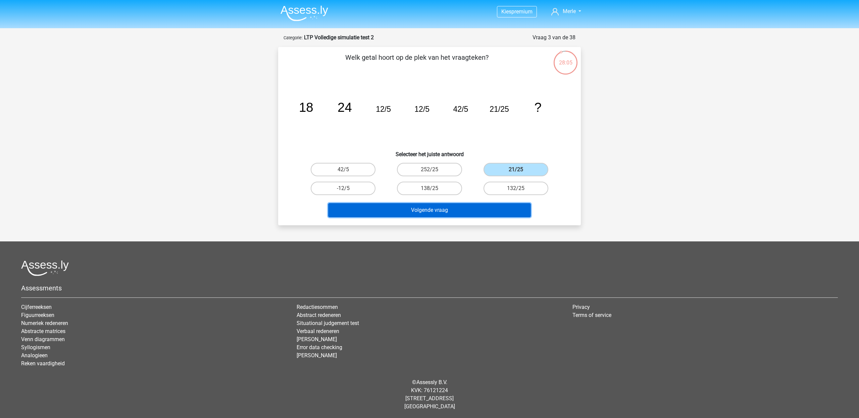
click at [457, 207] on button "Volgende vraag" at bounding box center [429, 210] width 203 height 14
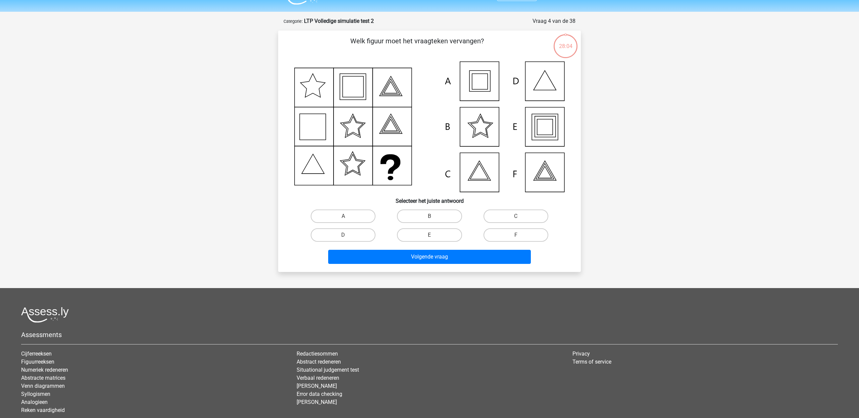
scroll to position [15, 0]
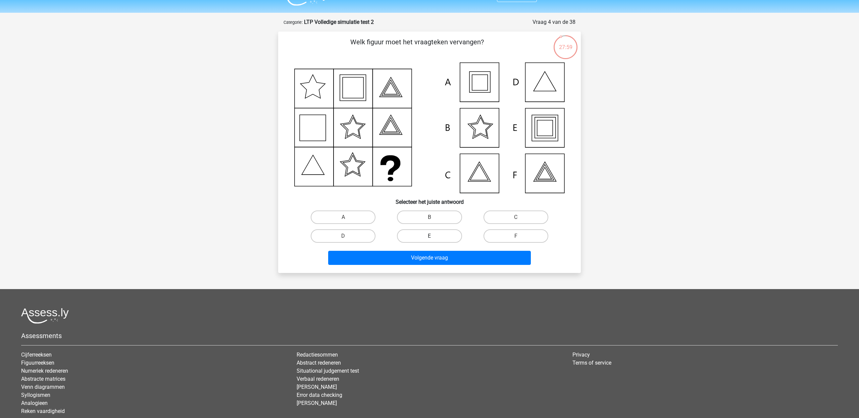
click at [431, 232] on label "E" at bounding box center [429, 235] width 65 height 13
click at [431, 236] on input "E" at bounding box center [431, 238] width 4 height 4
radio input "true"
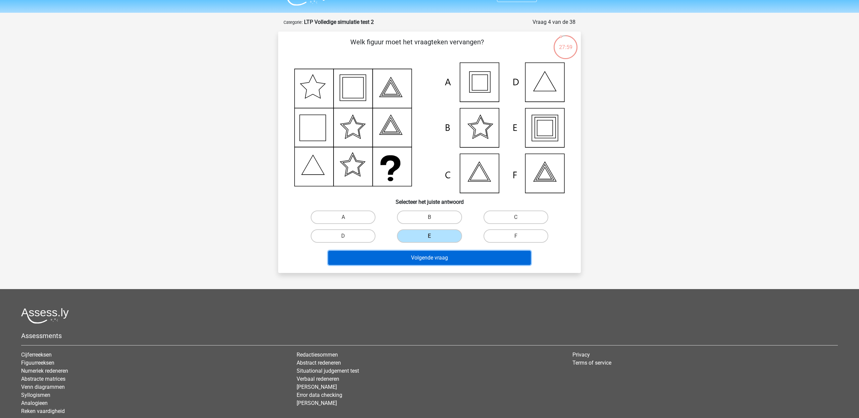
click at [431, 256] on button "Volgende vraag" at bounding box center [429, 258] width 203 height 14
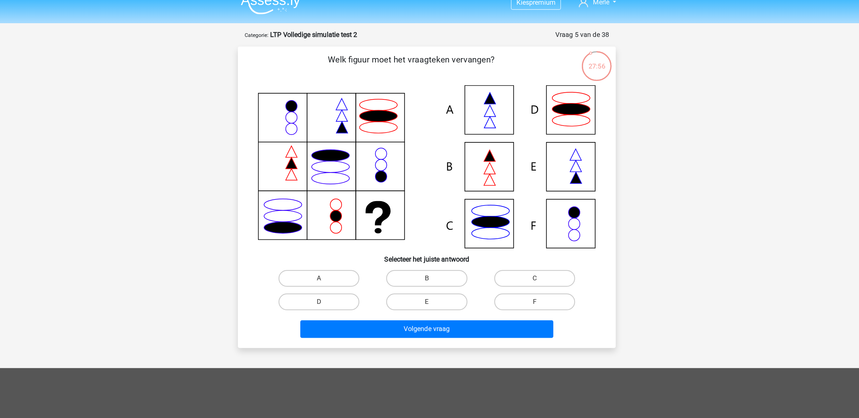
scroll to position [9, 0]
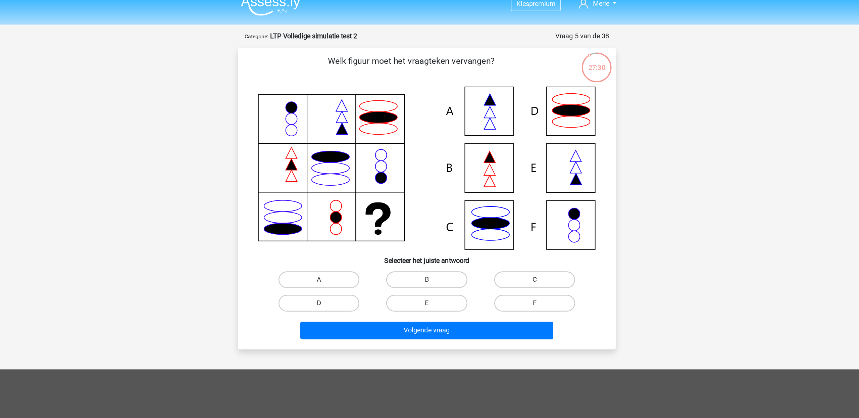
click at [340, 219] on label "A" at bounding box center [343, 223] width 65 height 13
click at [343, 224] on input "A" at bounding box center [345, 226] width 4 height 4
radio input "true"
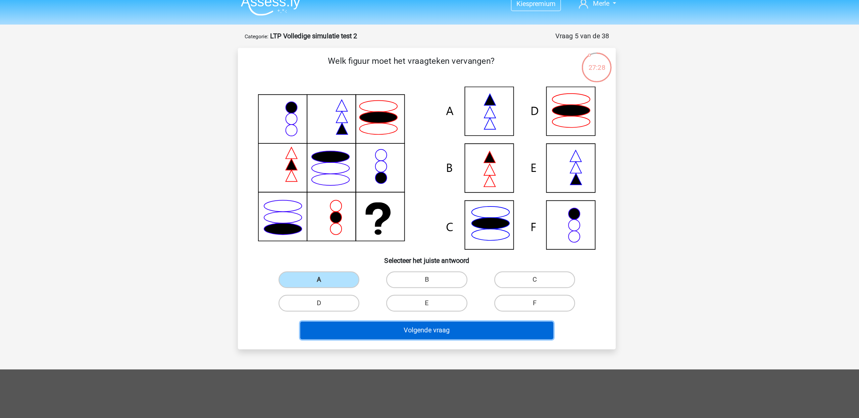
click at [401, 266] on button "Volgende vraag" at bounding box center [429, 264] width 203 height 14
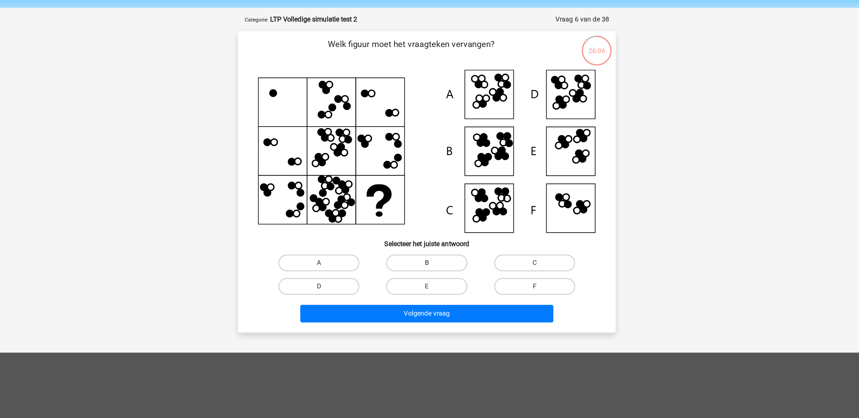
click at [419, 221] on label "B" at bounding box center [429, 223] width 65 height 13
click at [429, 224] on input "B" at bounding box center [431, 226] width 4 height 4
radio input "true"
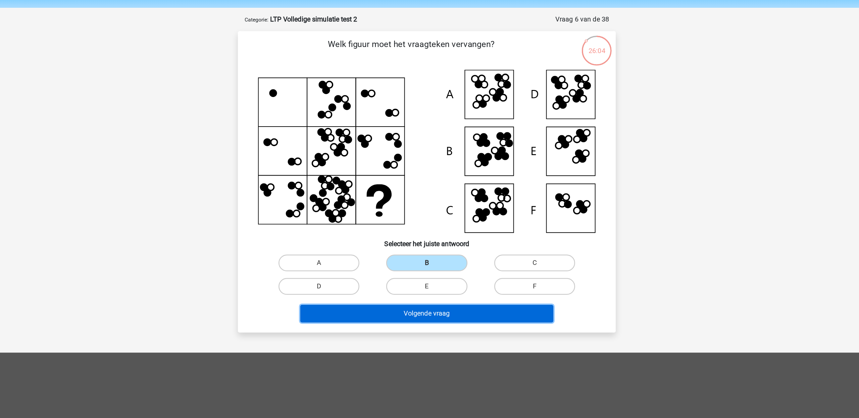
click at [423, 262] on button "Volgende vraag" at bounding box center [429, 264] width 203 height 14
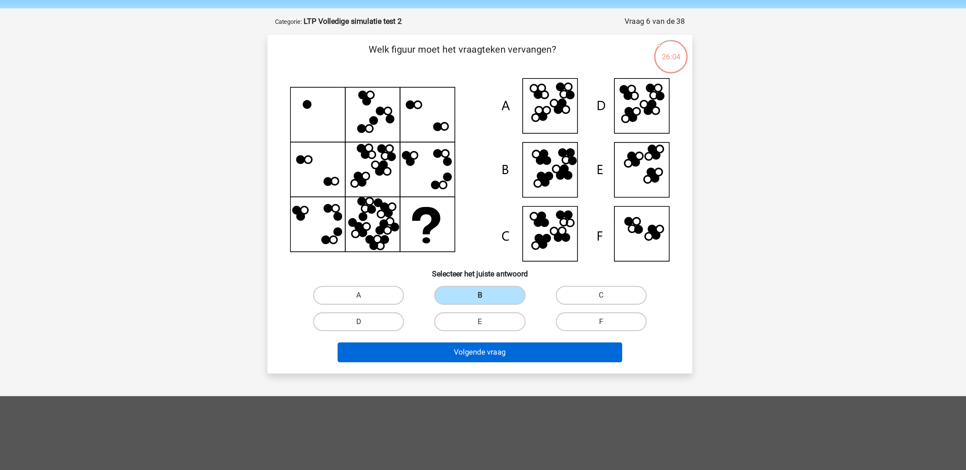
scroll to position [0, 0]
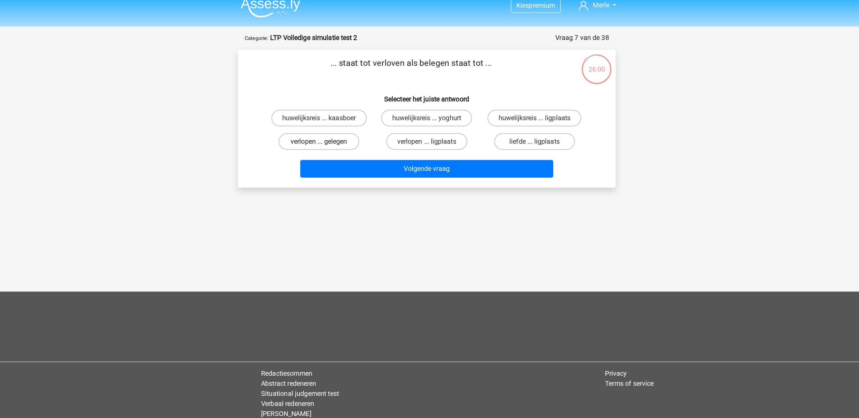
click at [370, 122] on label "verlopen ... gelegen" at bounding box center [343, 120] width 65 height 13
click at [347, 122] on input "verlopen ... gelegen" at bounding box center [345, 122] width 4 height 4
radio input "true"
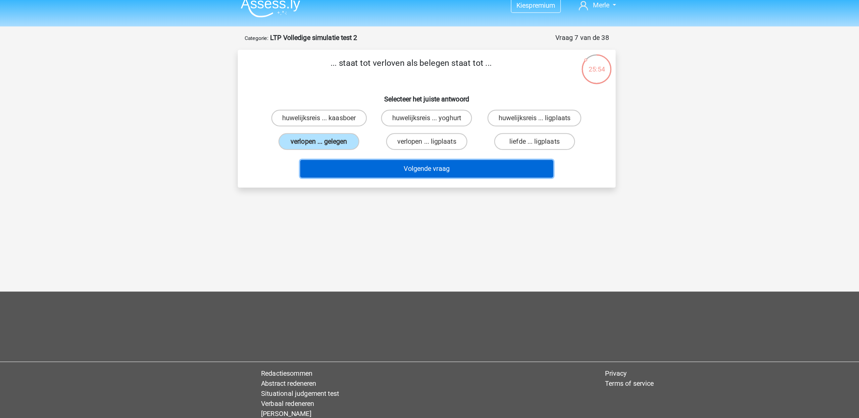
click at [430, 143] on button "Volgende vraag" at bounding box center [429, 142] width 203 height 14
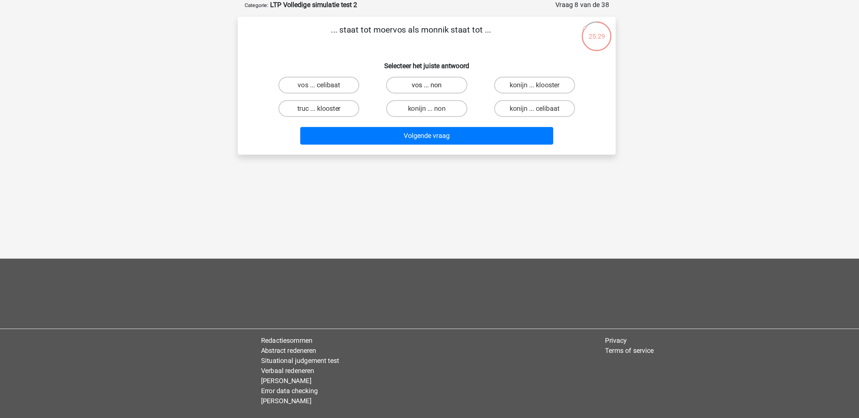
click at [448, 101] on label "vos ... non" at bounding box center [429, 101] width 65 height 13
click at [434, 102] on input "vos ... non" at bounding box center [431, 104] width 4 height 4
radio input "true"
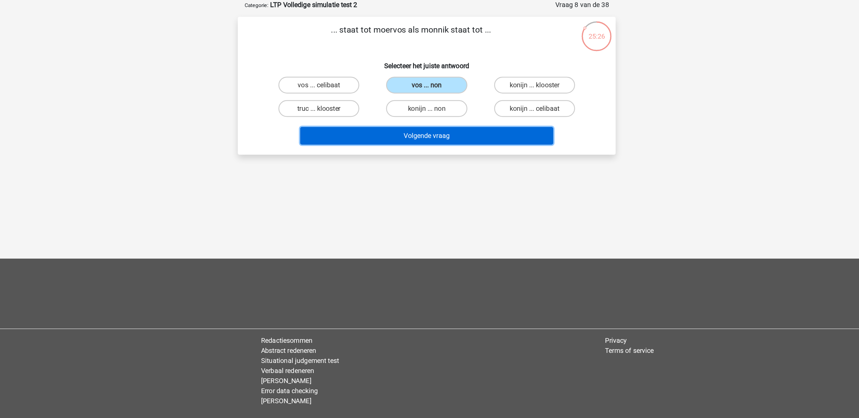
click at [459, 142] on button "Volgende vraag" at bounding box center [429, 142] width 203 height 14
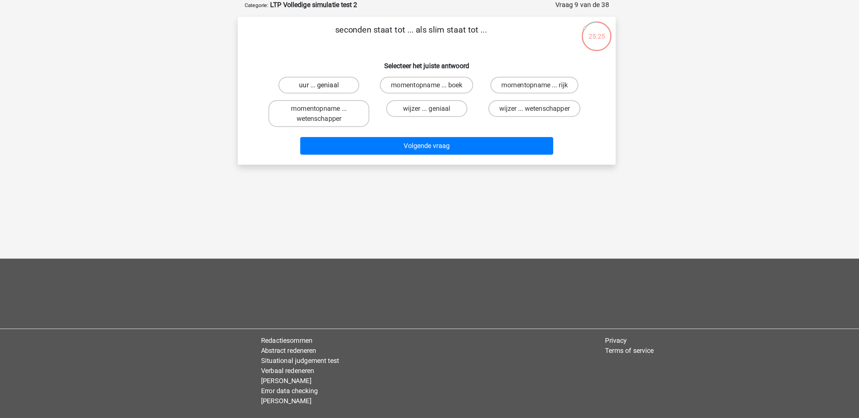
click at [357, 105] on label "uur ... geniaal" at bounding box center [343, 101] width 65 height 13
click at [347, 105] on input "uur ... geniaal" at bounding box center [345, 104] width 4 height 4
radio input "true"
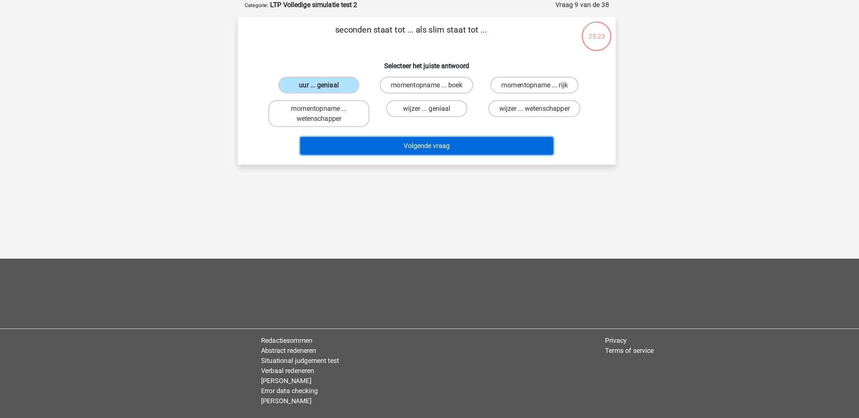
click at [383, 145] on button "Volgende vraag" at bounding box center [429, 150] width 203 height 14
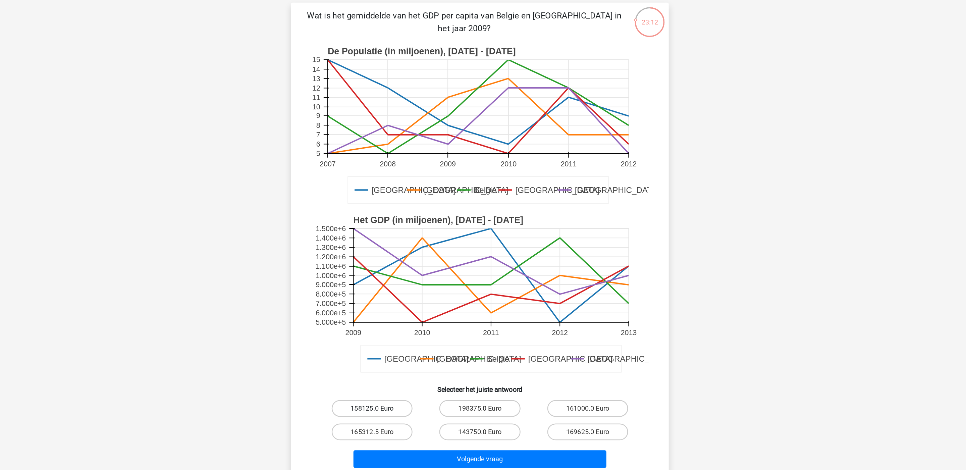
click at [419, 370] on label "158125.0 Euro" at bounding box center [396, 371] width 65 height 13
click at [401, 372] on input "158125.0 Euro" at bounding box center [399, 374] width 4 height 4
radio input "true"
click at [469, 398] on div "143750.0 Euro" at bounding box center [483, 390] width 86 height 19
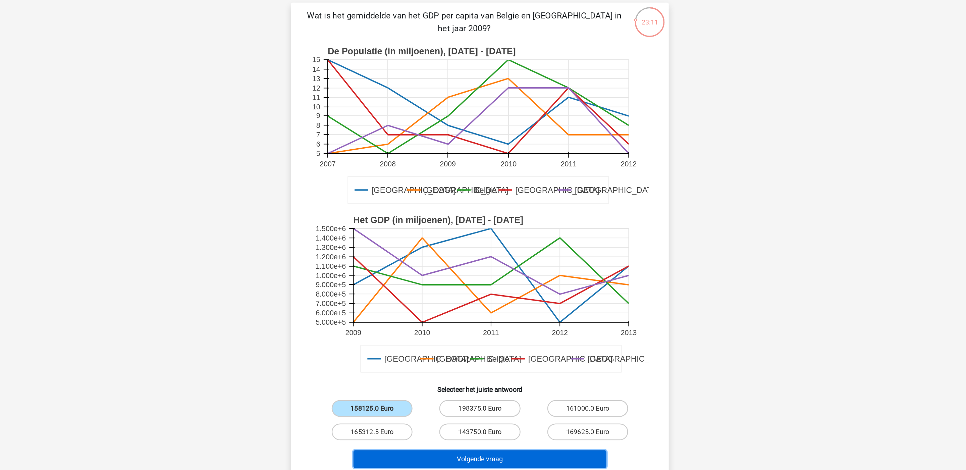
click at [469, 411] on button "Volgende vraag" at bounding box center [483, 413] width 203 height 14
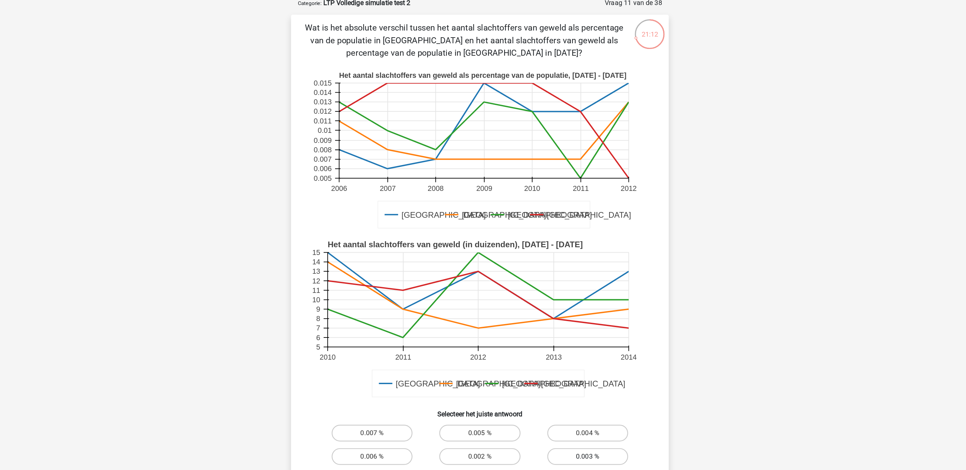
click at [563, 397] on label "0.003 %" at bounding box center [569, 400] width 65 height 13
click at [569, 401] on input "0.003 %" at bounding box center [571, 403] width 4 height 4
radio input "true"
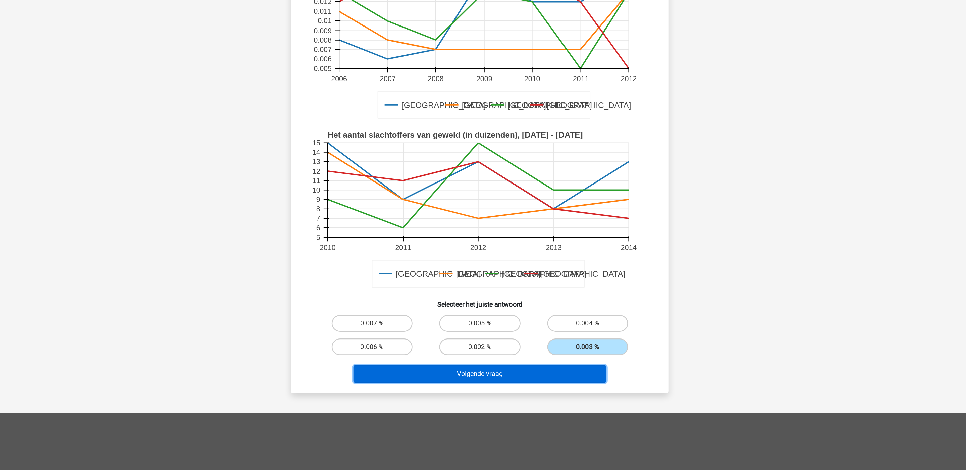
click at [517, 391] on button "Volgende vraag" at bounding box center [483, 393] width 203 height 14
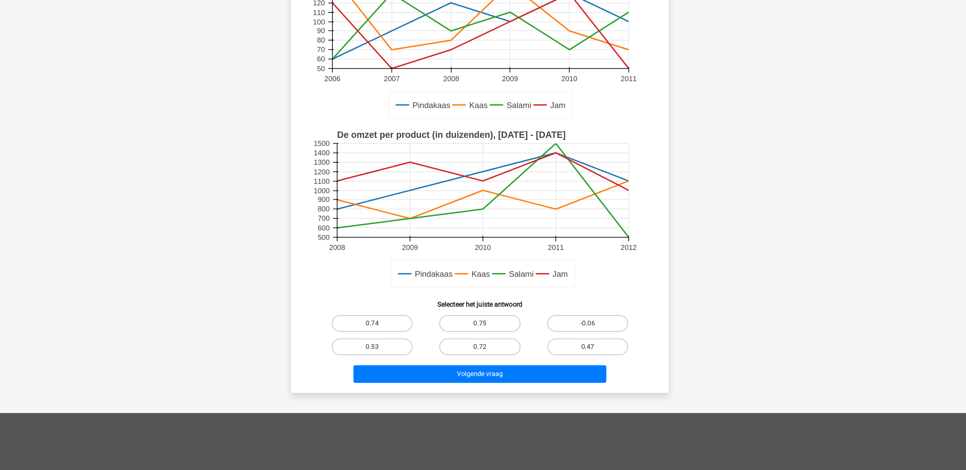
scroll to position [29, 0]
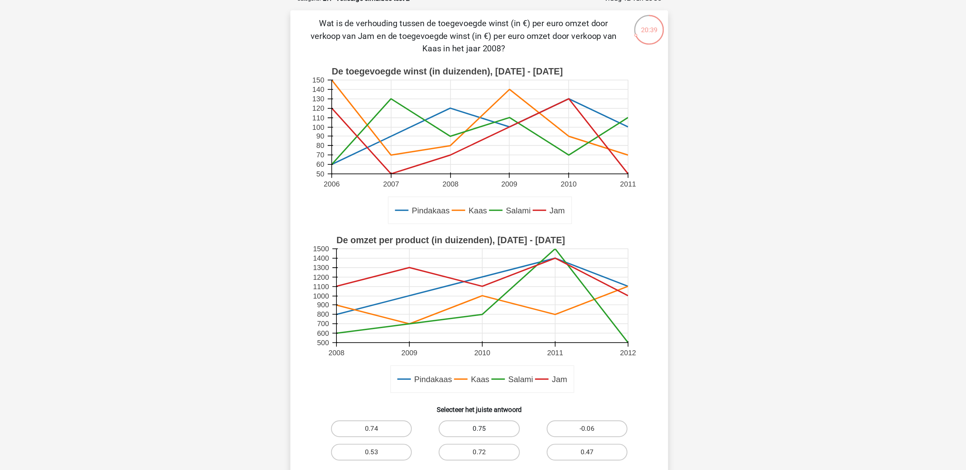
click at [492, 356] on label "0.75" at bounding box center [482, 353] width 65 height 13
click at [487, 356] on input "0.75" at bounding box center [485, 356] width 4 height 4
radio input "true"
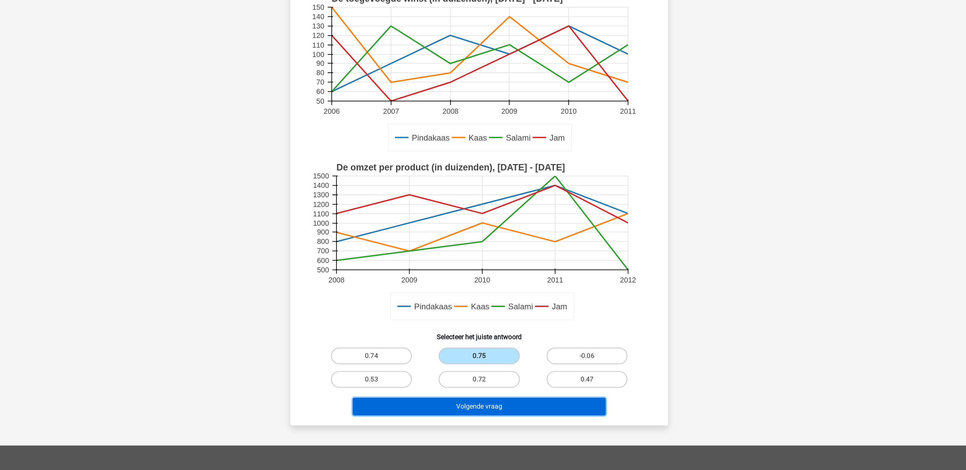
click at [483, 388] on button "Volgende vraag" at bounding box center [483, 394] width 203 height 14
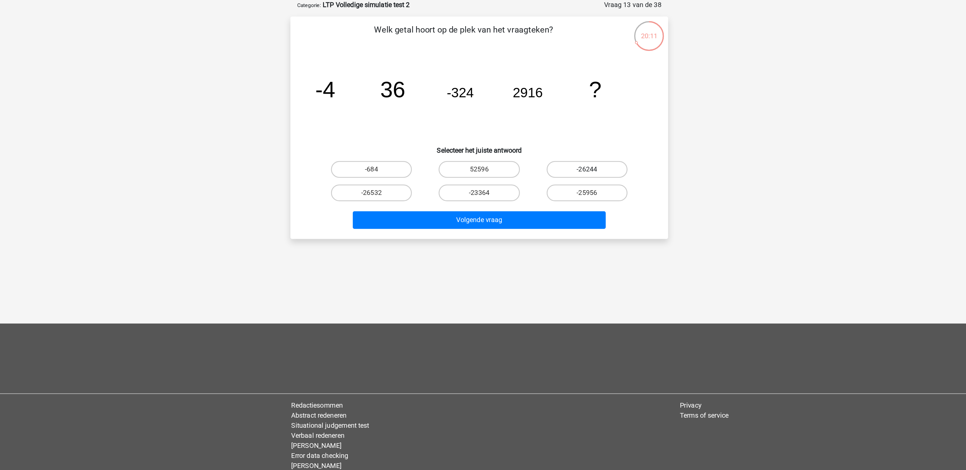
click at [574, 171] on label "-26244" at bounding box center [569, 169] width 65 height 13
click at [574, 171] on input "-26244" at bounding box center [571, 171] width 4 height 4
radio input "true"
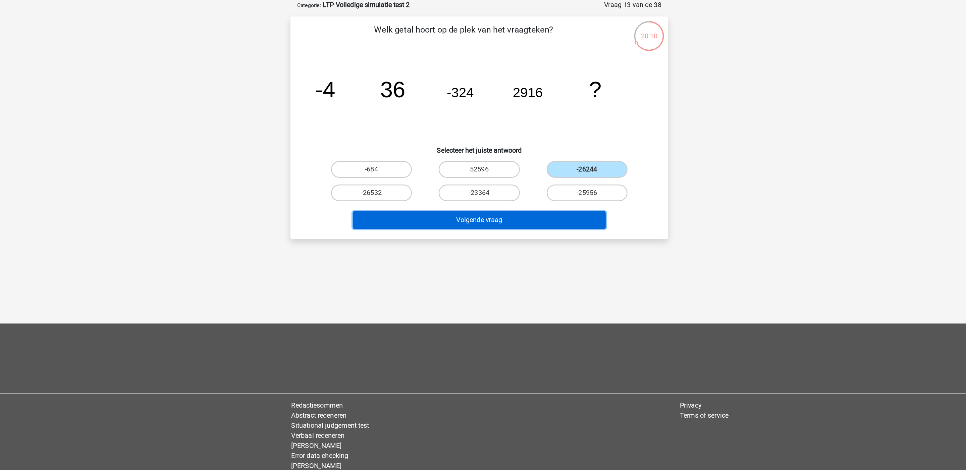
click at [543, 207] on button "Volgende vraag" at bounding box center [483, 210] width 203 height 14
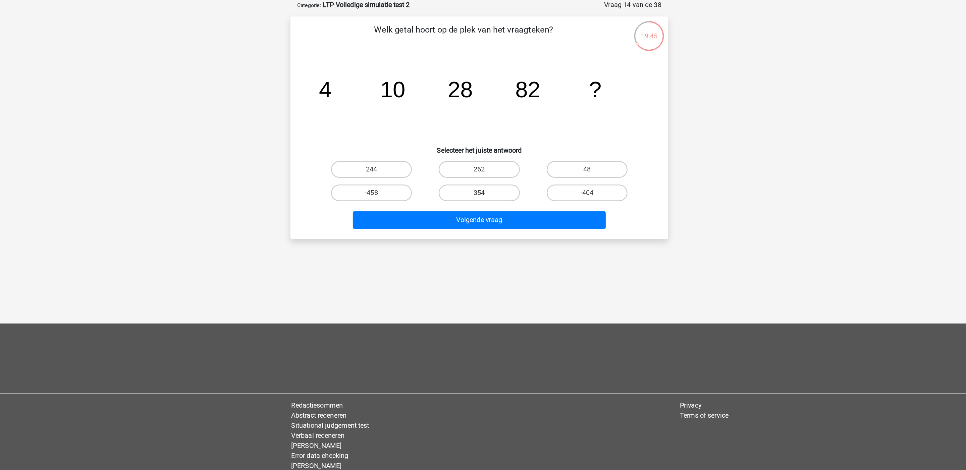
click at [405, 172] on label "244" at bounding box center [396, 169] width 65 height 13
click at [401, 172] on input "244" at bounding box center [399, 171] width 4 height 4
radio input "true"
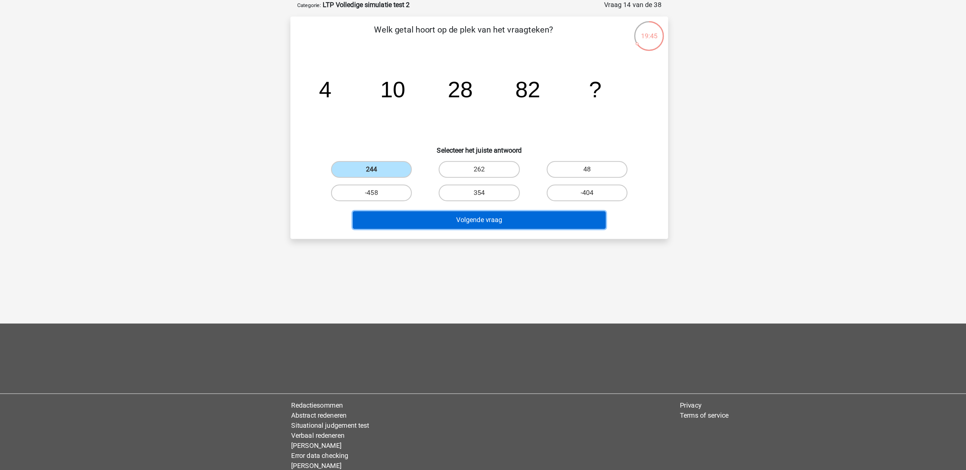
click at [448, 209] on button "Volgende vraag" at bounding box center [483, 210] width 203 height 14
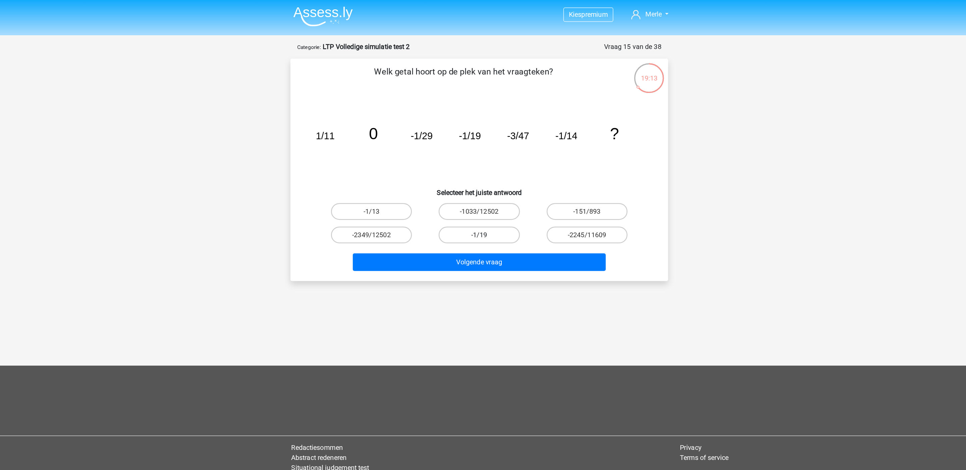
click at [493, 191] on label "-1/19" at bounding box center [482, 187] width 65 height 13
click at [487, 191] on input "-1/19" at bounding box center [485, 190] width 4 height 4
radio input "true"
click at [401, 163] on label "-1/13" at bounding box center [396, 169] width 65 height 13
click at [401, 169] on input "-1/13" at bounding box center [399, 171] width 4 height 4
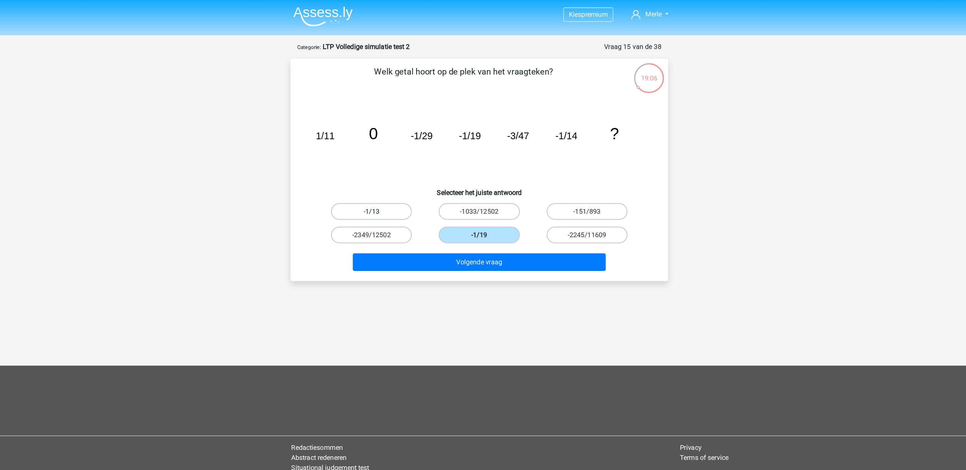
radio input "true"
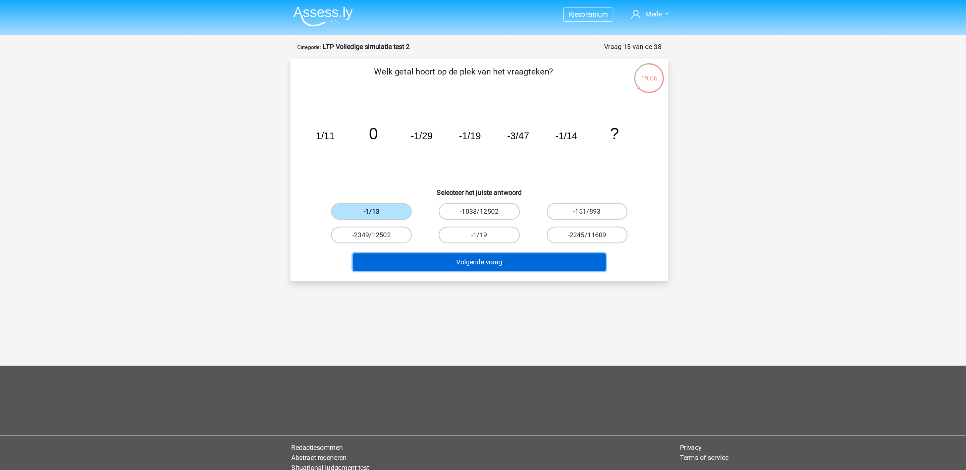
click at [443, 206] on button "Volgende vraag" at bounding box center [483, 210] width 203 height 14
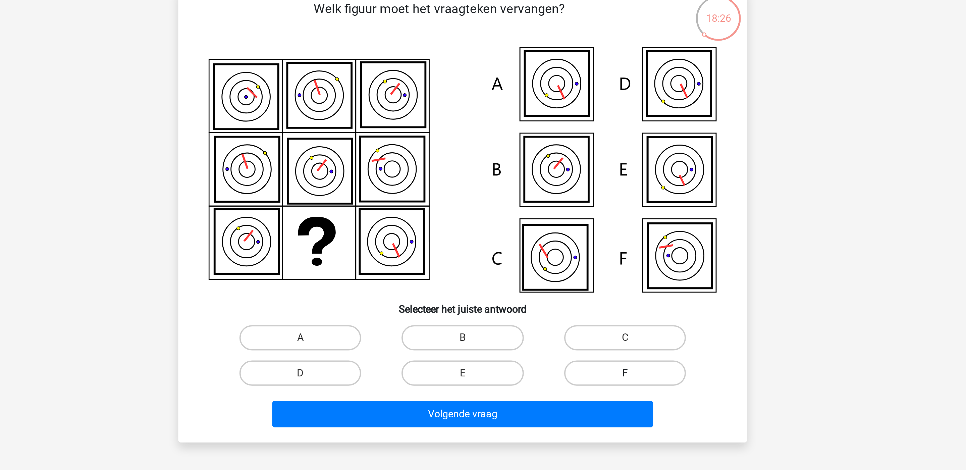
click at [546, 249] on label "F" at bounding box center [569, 251] width 65 height 13
click at [569, 251] on input "F" at bounding box center [571, 253] width 4 height 4
radio input "true"
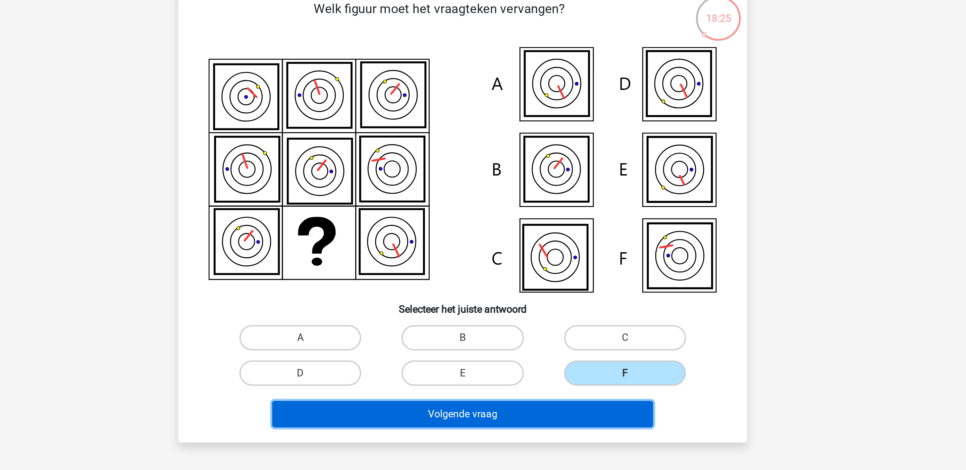
click at [528, 269] on button "Volgende vraag" at bounding box center [483, 273] width 203 height 14
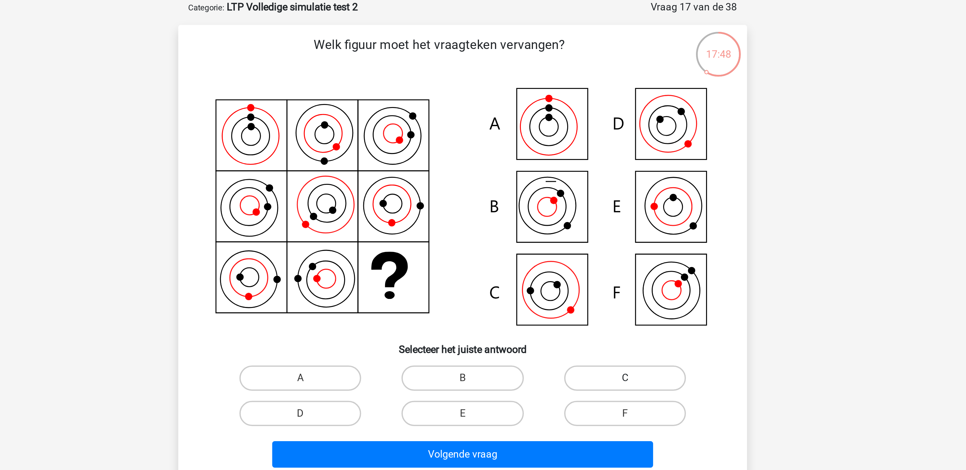
click at [583, 230] on label "C" at bounding box center [569, 234] width 65 height 13
click at [574, 235] on input "C" at bounding box center [571, 237] width 4 height 4
radio input "true"
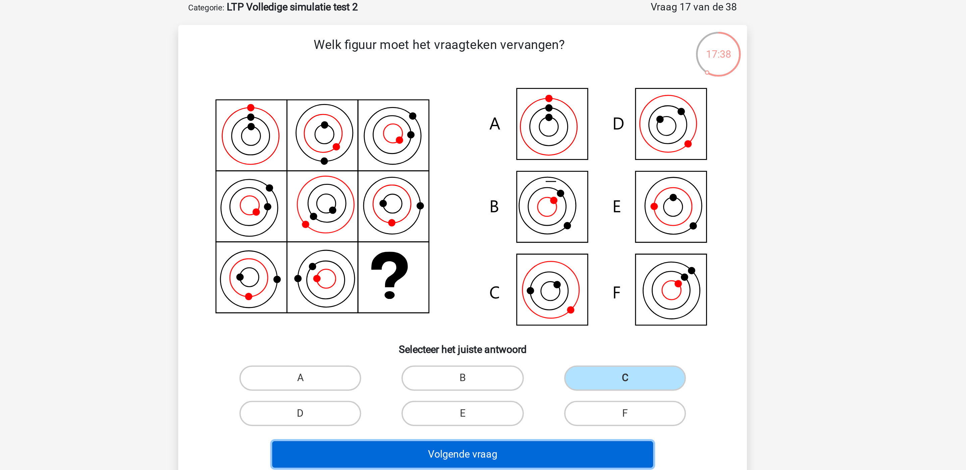
click at [435, 271] on button "Volgende vraag" at bounding box center [483, 275] width 203 height 14
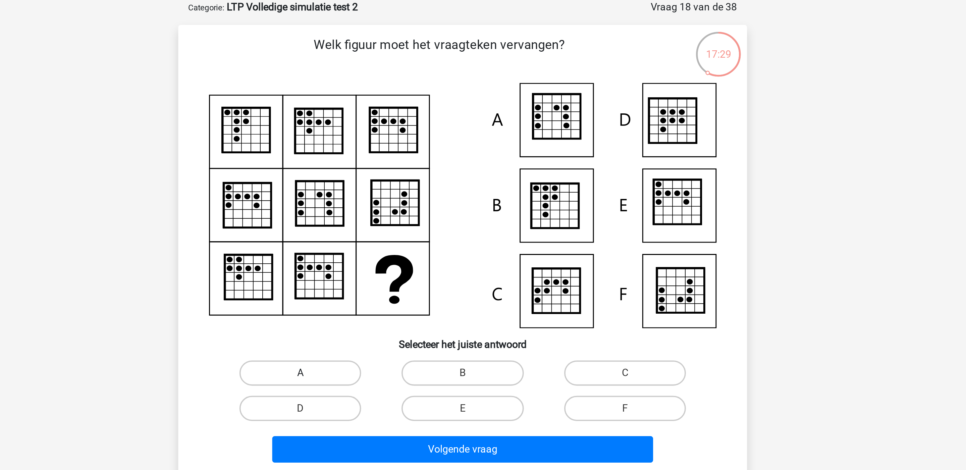
click at [412, 229] on label "A" at bounding box center [396, 231] width 65 height 13
click at [401, 232] on input "A" at bounding box center [399, 234] width 4 height 4
radio input "true"
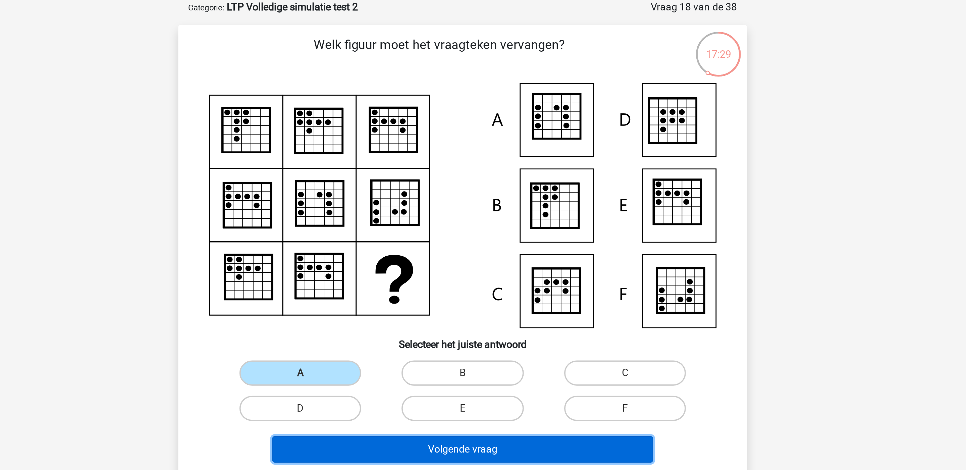
click at [436, 271] on button "Volgende vraag" at bounding box center [483, 273] width 203 height 14
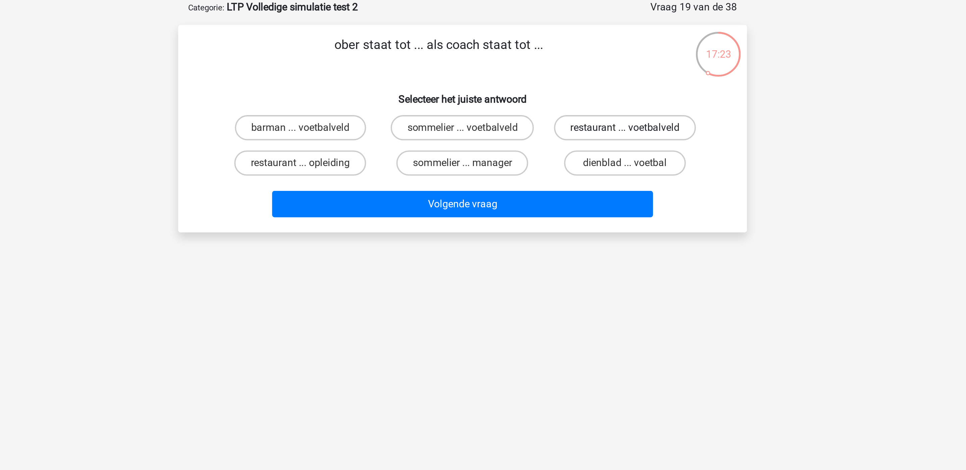
click at [548, 101] on label "restaurant ... voetbalveld" at bounding box center [569, 101] width 75 height 13
click at [569, 102] on input "restaurant ... voetbalveld" at bounding box center [571, 104] width 4 height 4
radio input "true"
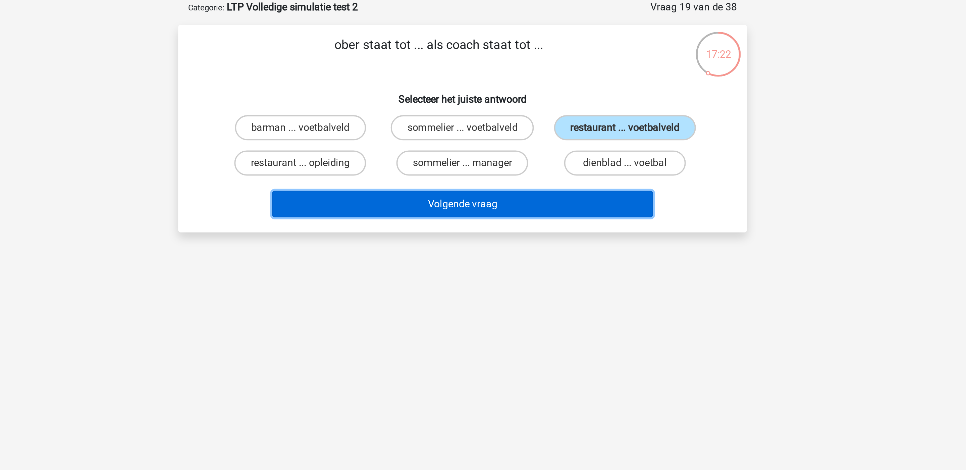
click at [532, 137] on button "Volgende vraag" at bounding box center [483, 142] width 203 height 14
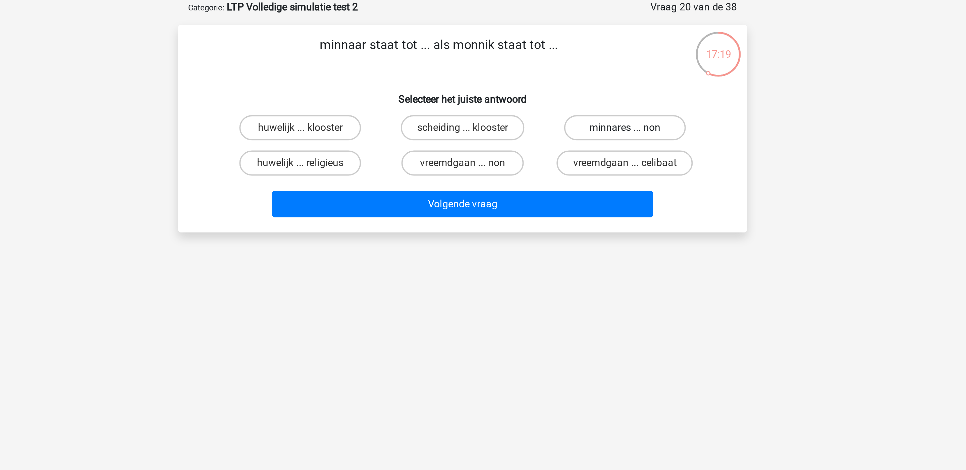
click at [553, 100] on label "minnares ... non" at bounding box center [569, 101] width 65 height 13
click at [569, 102] on input "minnares ... non" at bounding box center [571, 104] width 4 height 4
radio input "true"
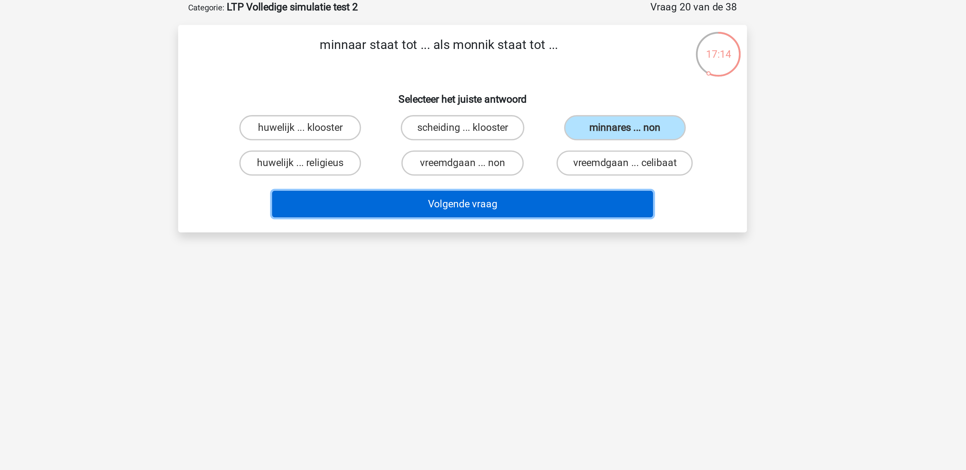
click at [487, 145] on button "Volgende vraag" at bounding box center [483, 142] width 203 height 14
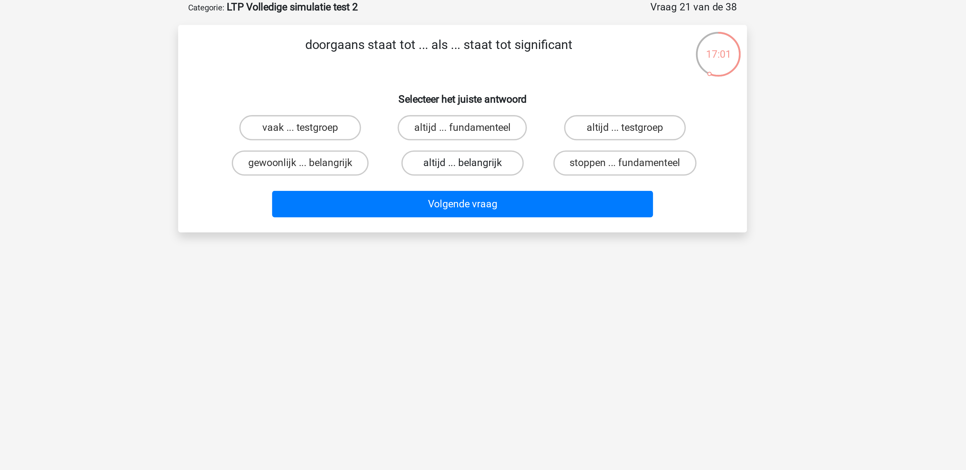
click at [503, 124] on label "altijd ... belangrijk" at bounding box center [482, 120] width 65 height 13
click at [487, 124] on input "altijd ... belangrijk" at bounding box center [485, 122] width 4 height 4
radio input "true"
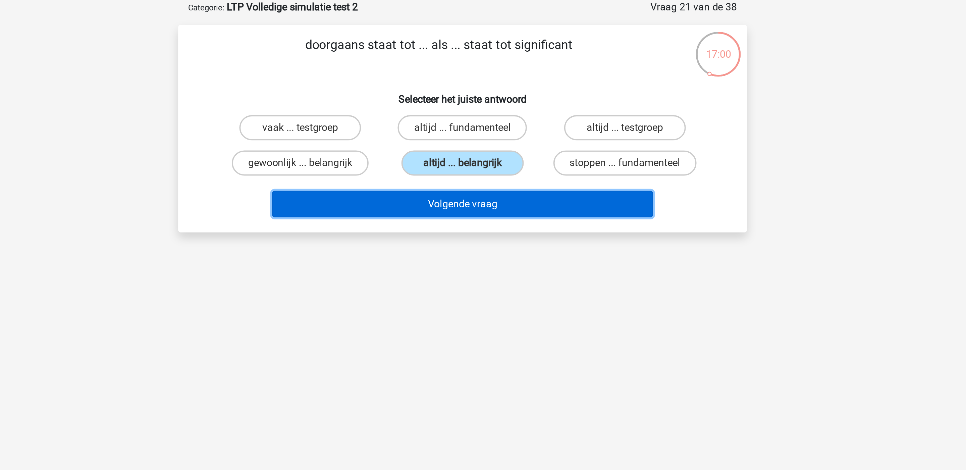
click at [524, 145] on button "Volgende vraag" at bounding box center [483, 142] width 203 height 14
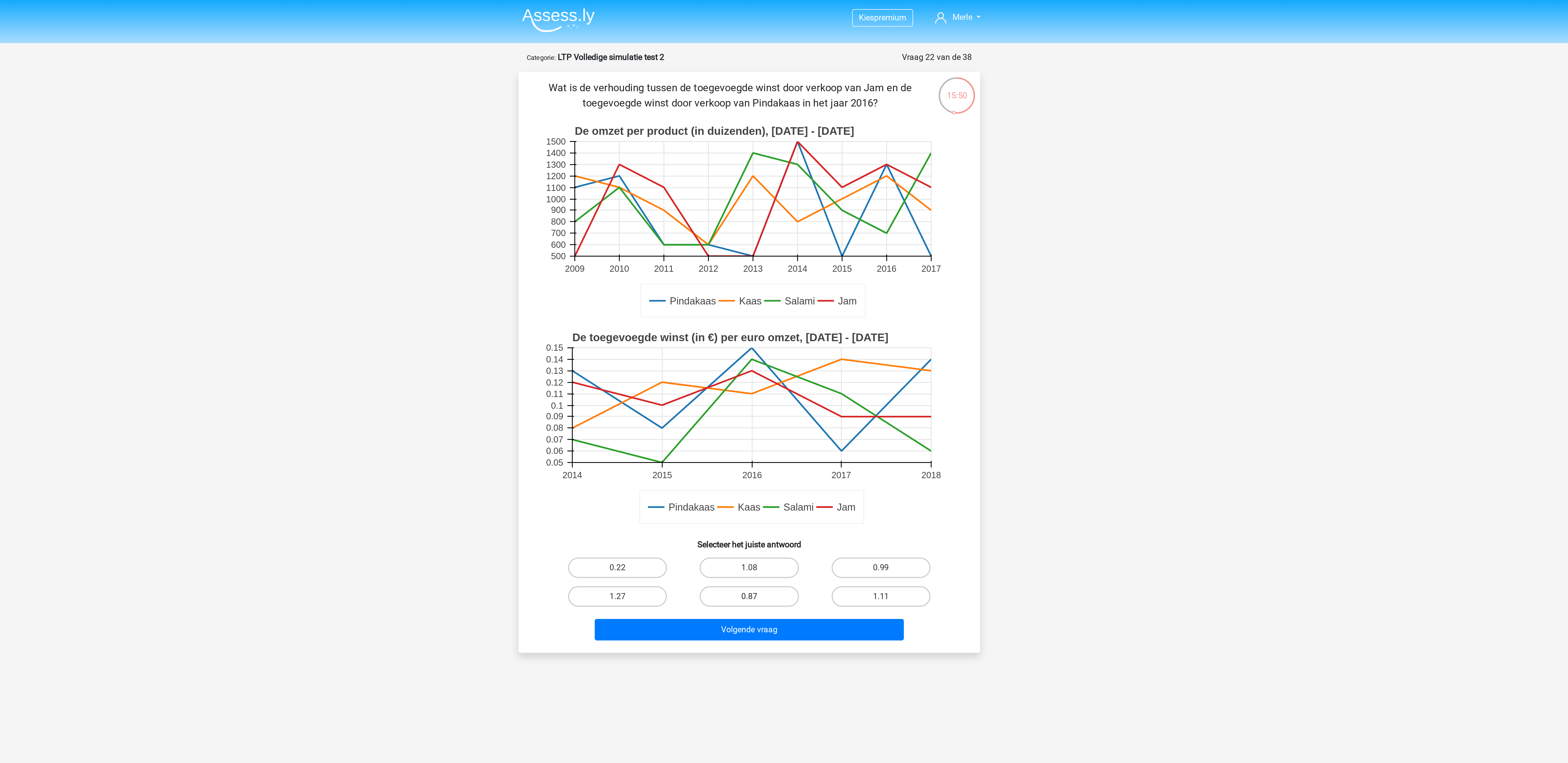
click at [696, 320] on label "0.87" at bounding box center [783, 317] width 53 height 11
click at [696, 320] on input "0.87" at bounding box center [786, 319] width 3 height 3
radio input "true"
click at [696, 331] on button "Volgende vraag" at bounding box center [784, 335] width 165 height 11
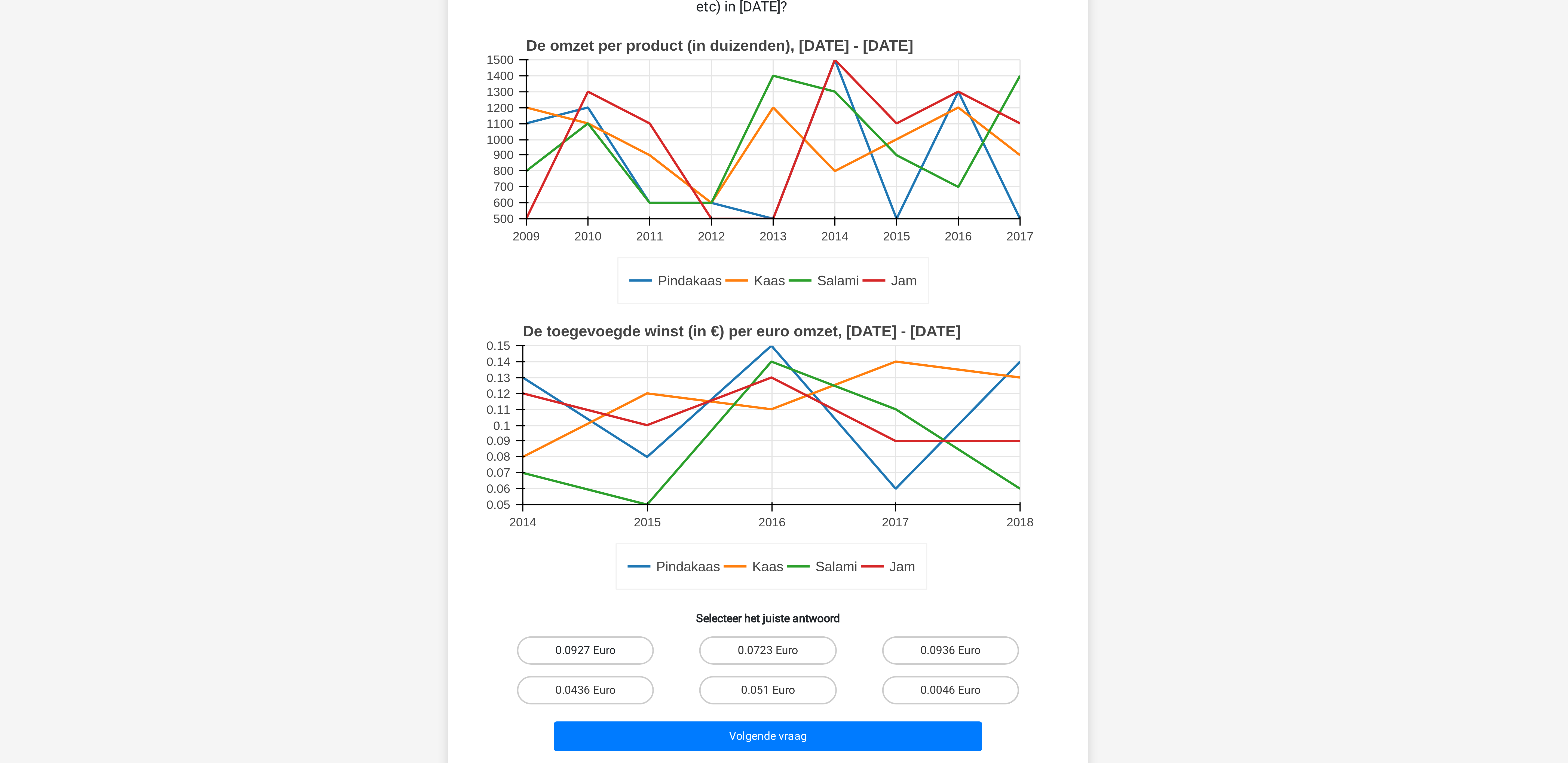
click at [696, 338] on label "0.0927 Euro" at bounding box center [713, 343] width 53 height 11
click at [696, 338] on input "0.0927 Euro" at bounding box center [716, 344] width 3 height 3
radio input "true"
click at [696, 338] on div "Volgende vraag" at bounding box center [783, 374] width 228 height 18
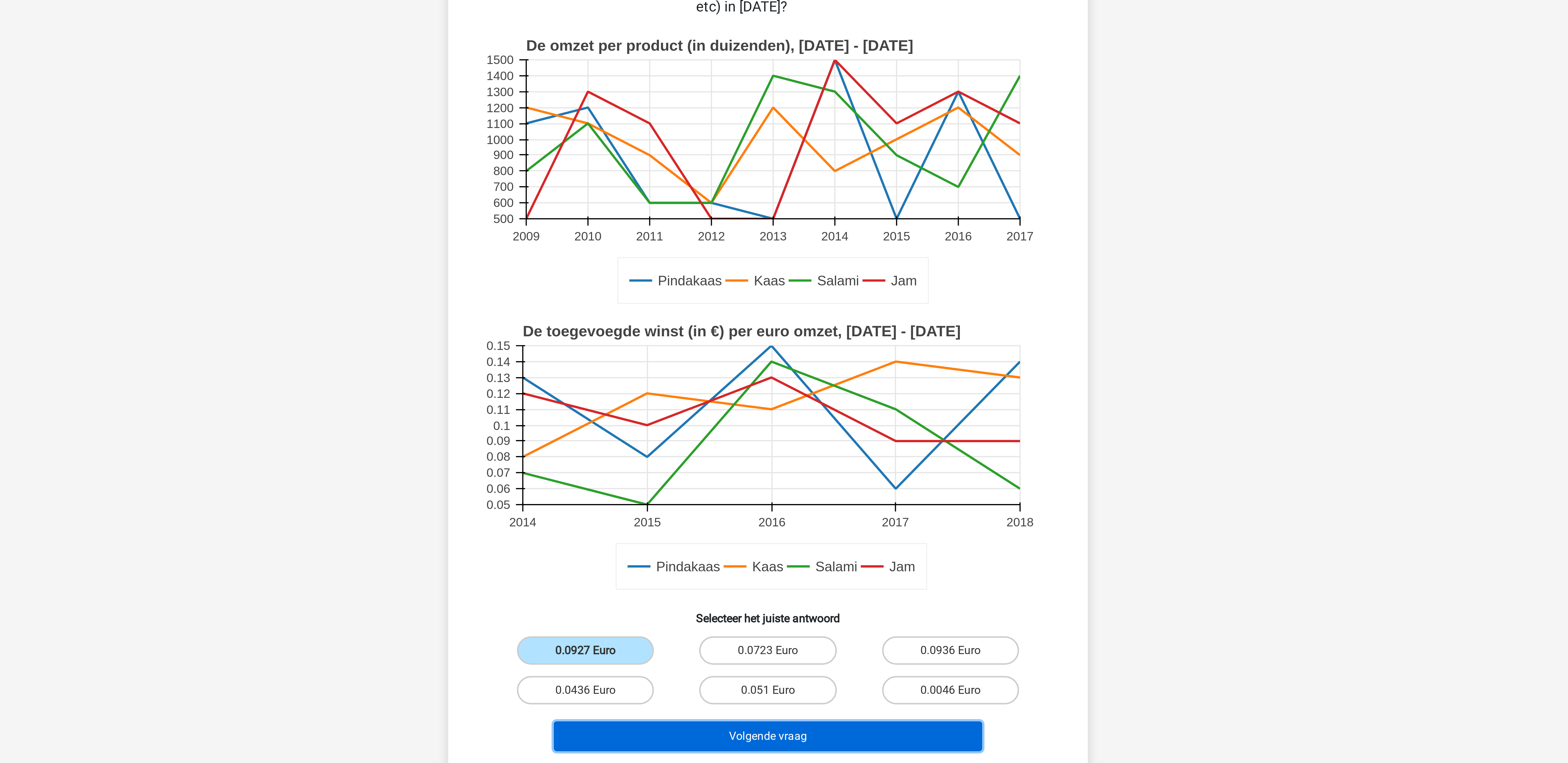
click at [696, 338] on button "Volgende vraag" at bounding box center [784, 376] width 165 height 11
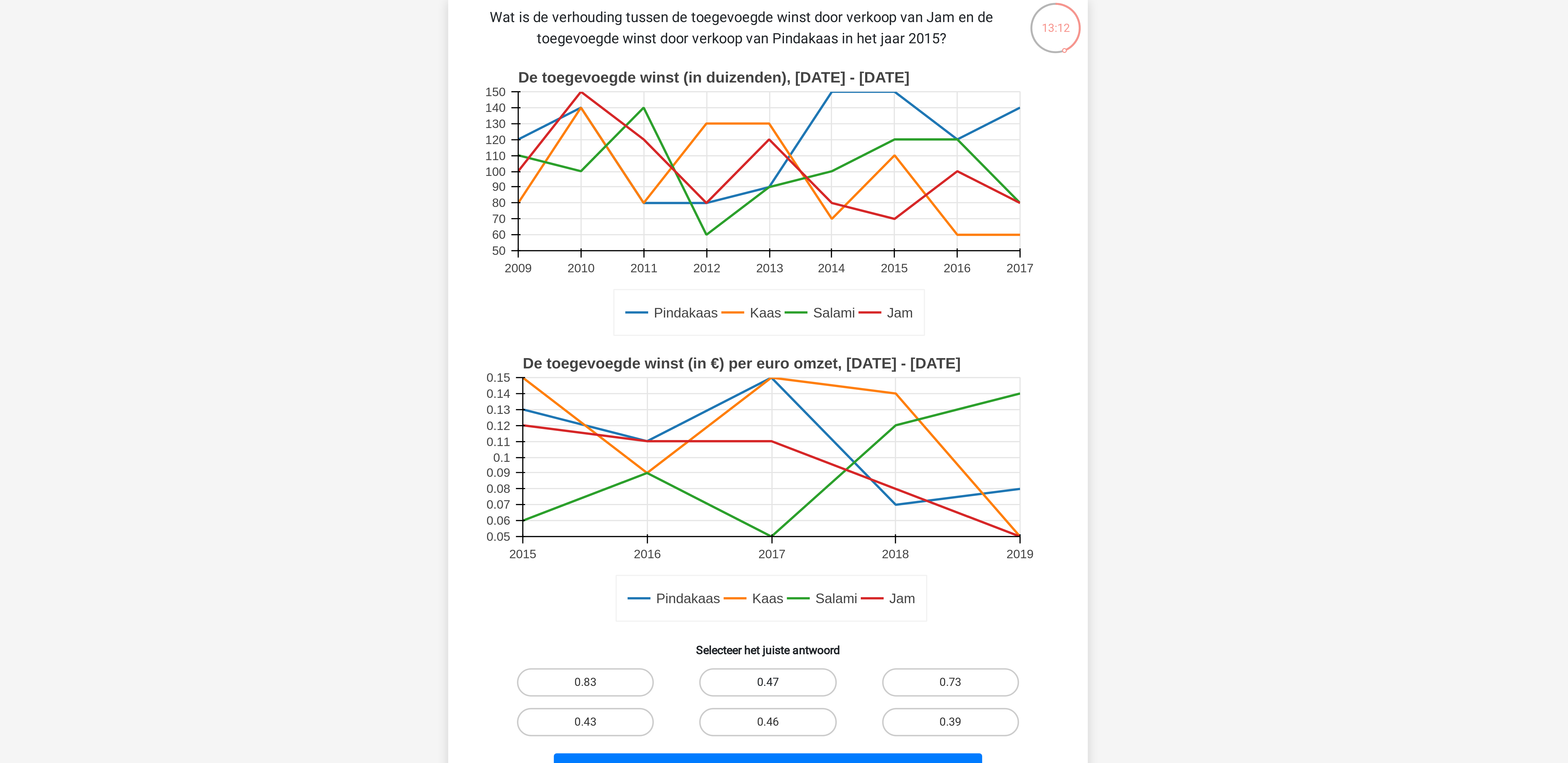
click at [696, 304] on label "0.47" at bounding box center [783, 301] width 53 height 11
click at [696, 304] on input "0.47" at bounding box center [786, 304] width 3 height 3
radio input "true"
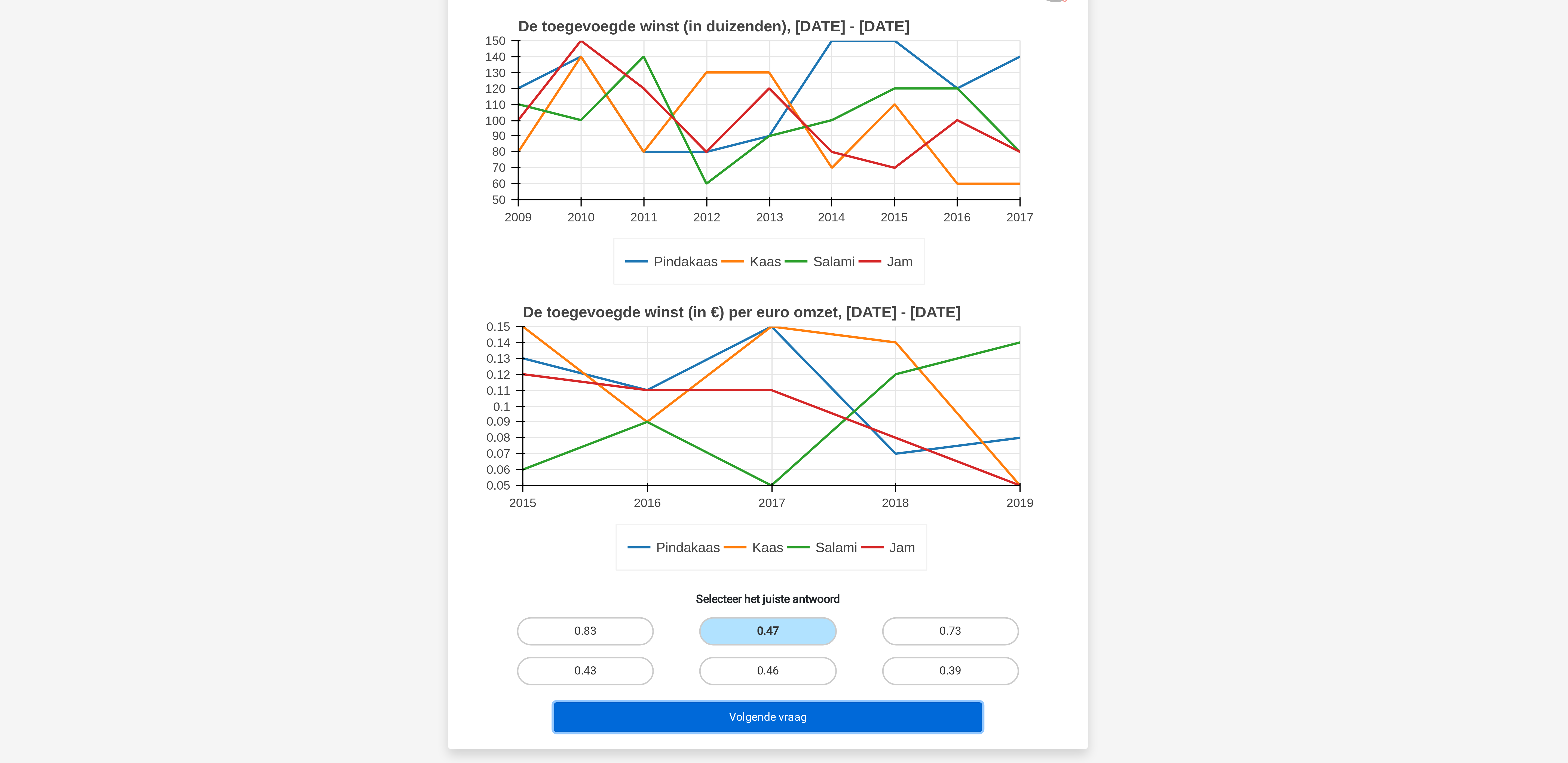
click at [696, 338] on button "Volgende vraag" at bounding box center [784, 335] width 165 height 11
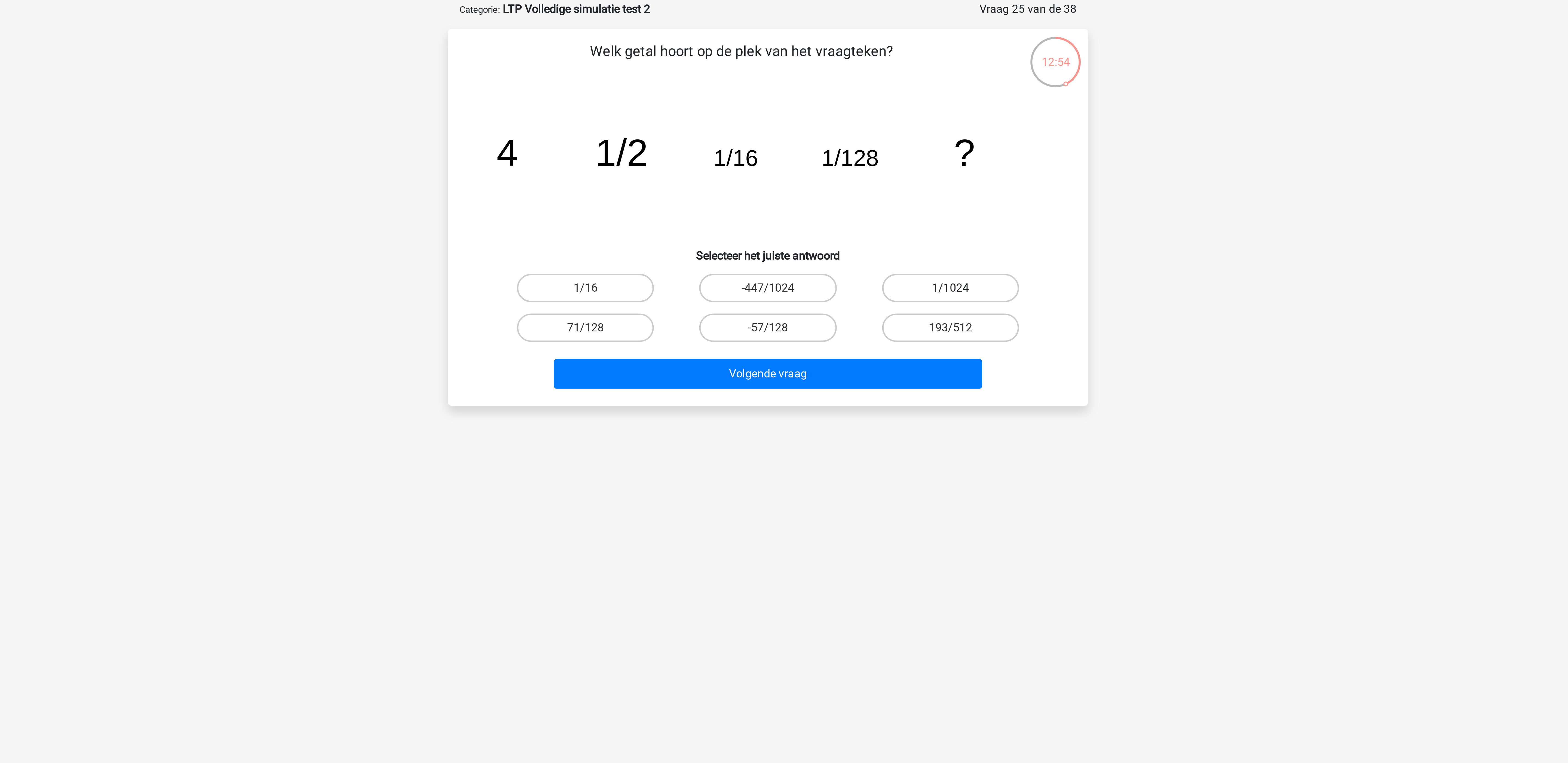
click at [696, 139] on label "1/1024" at bounding box center [854, 137] width 53 height 11
click at [696, 139] on input "1/1024" at bounding box center [855, 139] width 3 height 3
radio input "true"
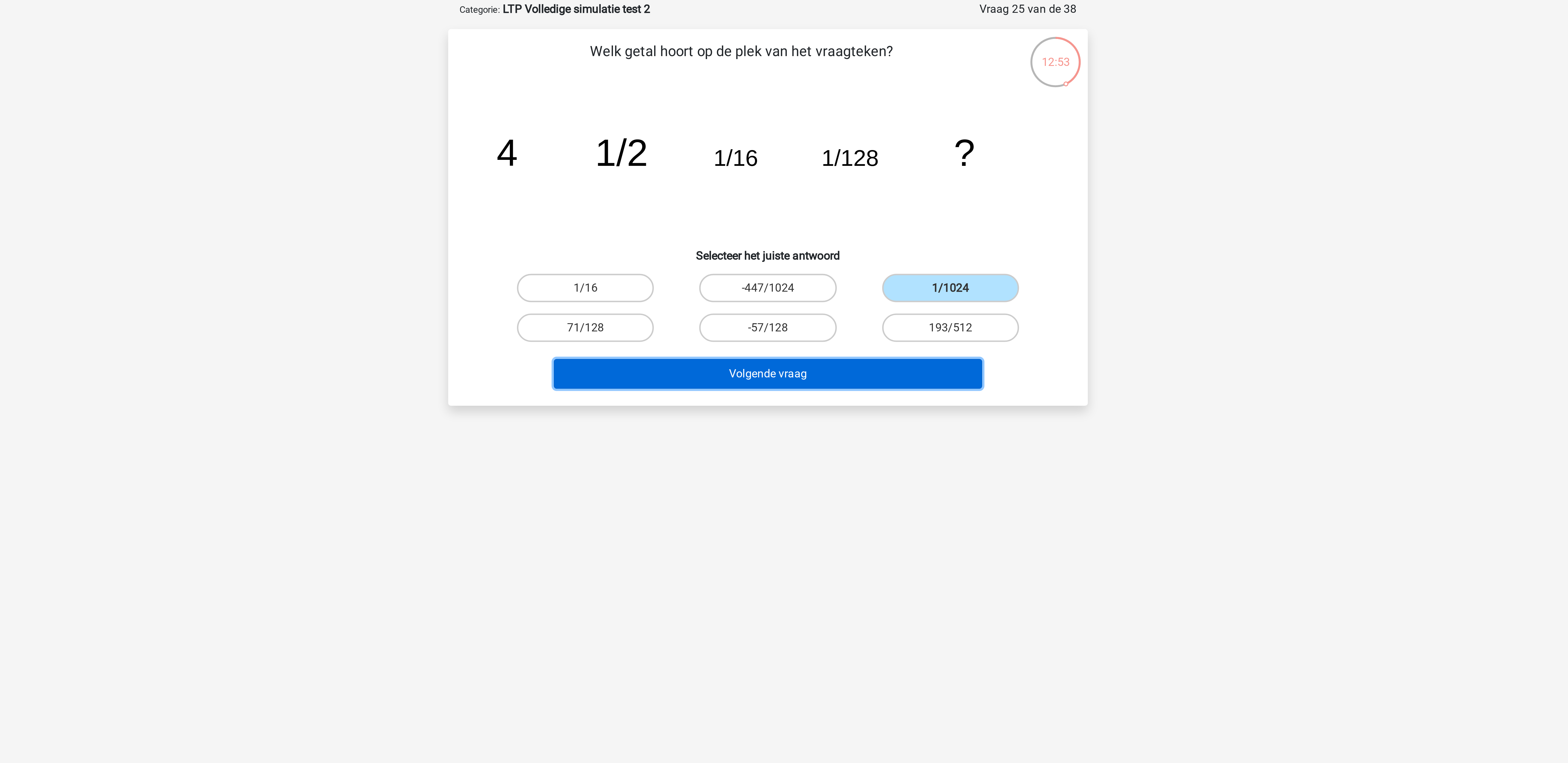
click at [696, 170] on button "Volgende vraag" at bounding box center [784, 170] width 165 height 11
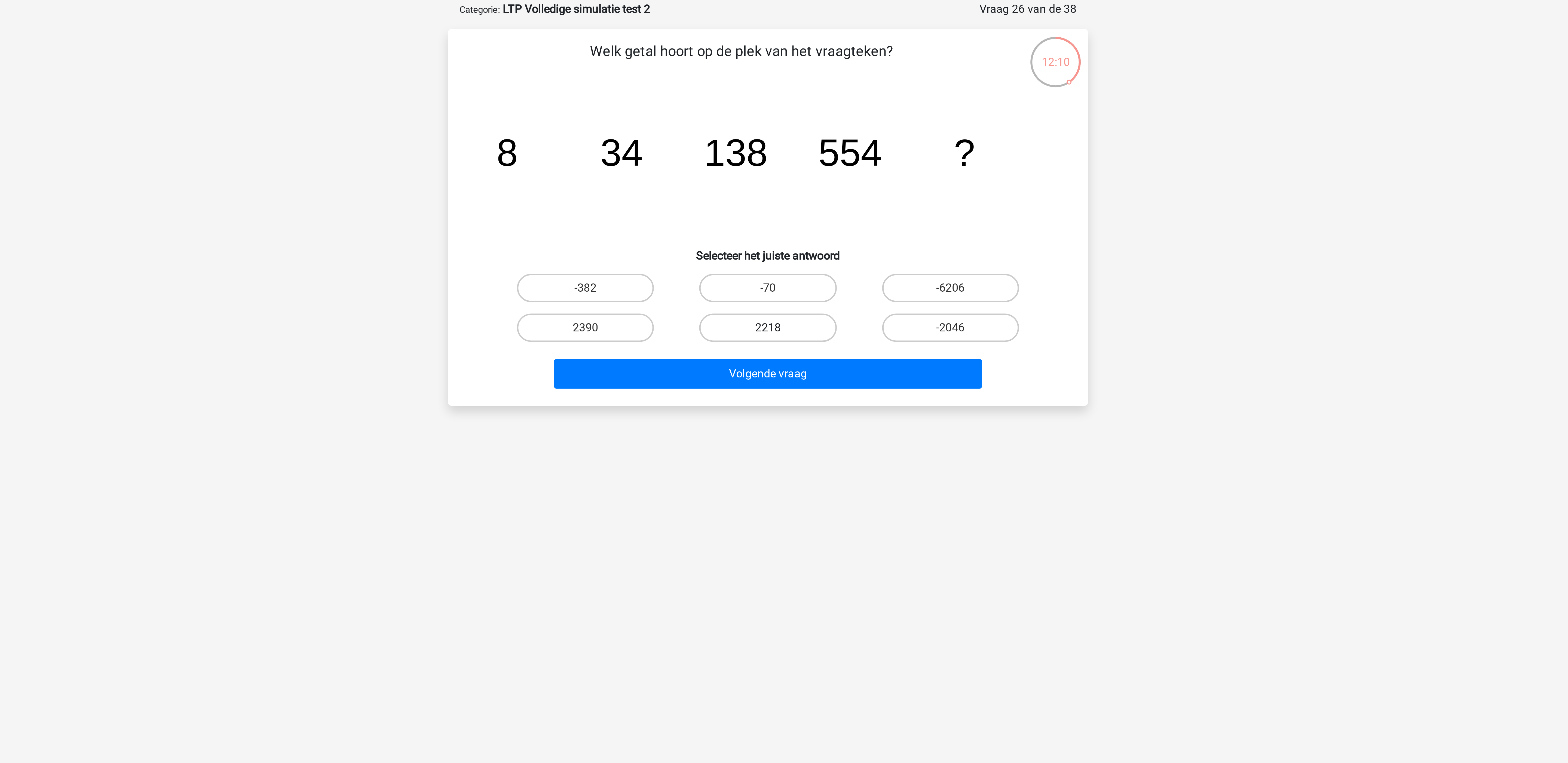
click at [696, 158] on label "2218" at bounding box center [783, 152] width 53 height 11
click at [696, 157] on input "2218" at bounding box center [786, 154] width 3 height 3
radio input "true"
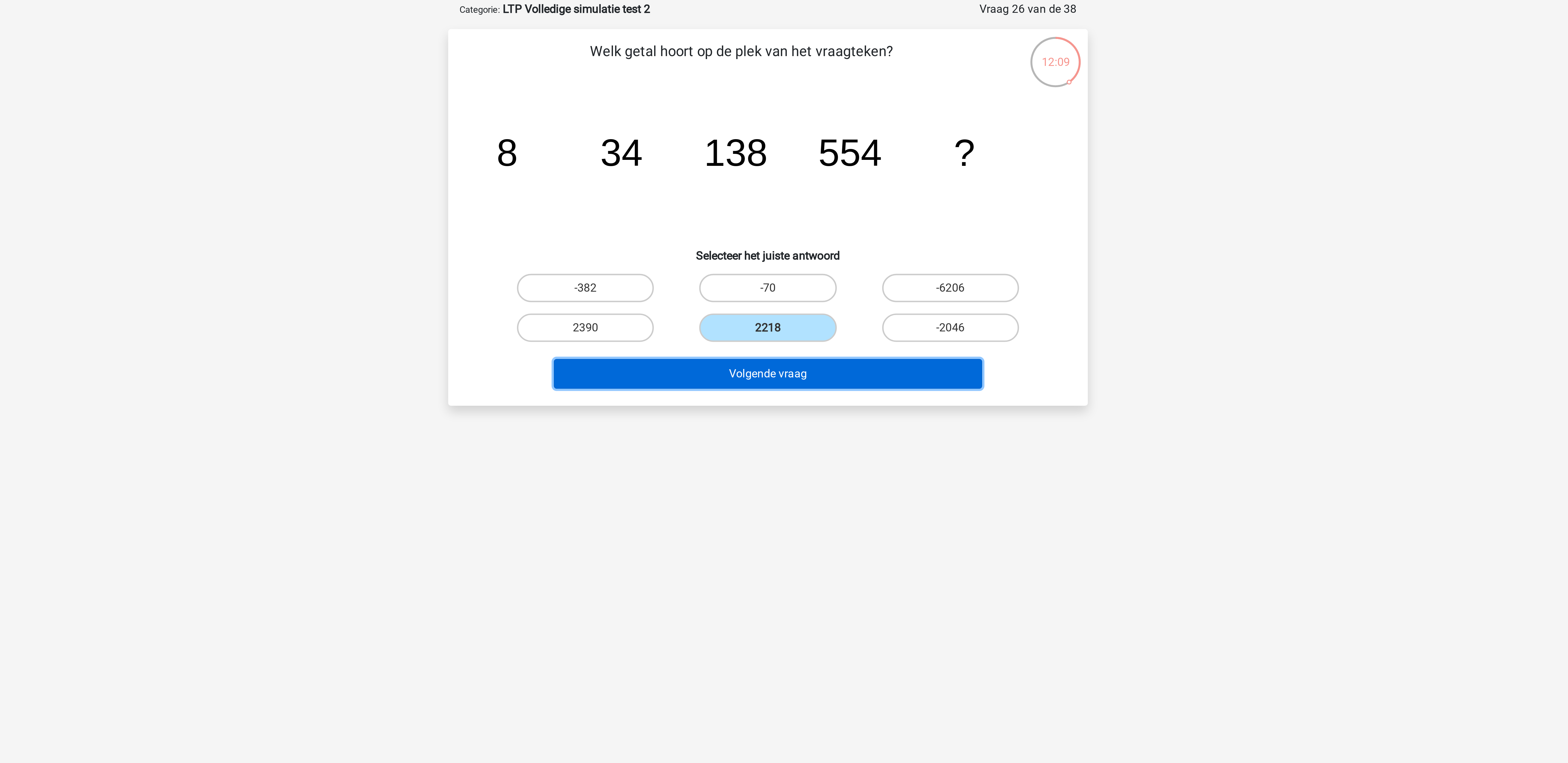
click at [696, 166] on button "Volgende vraag" at bounding box center [784, 170] width 165 height 11
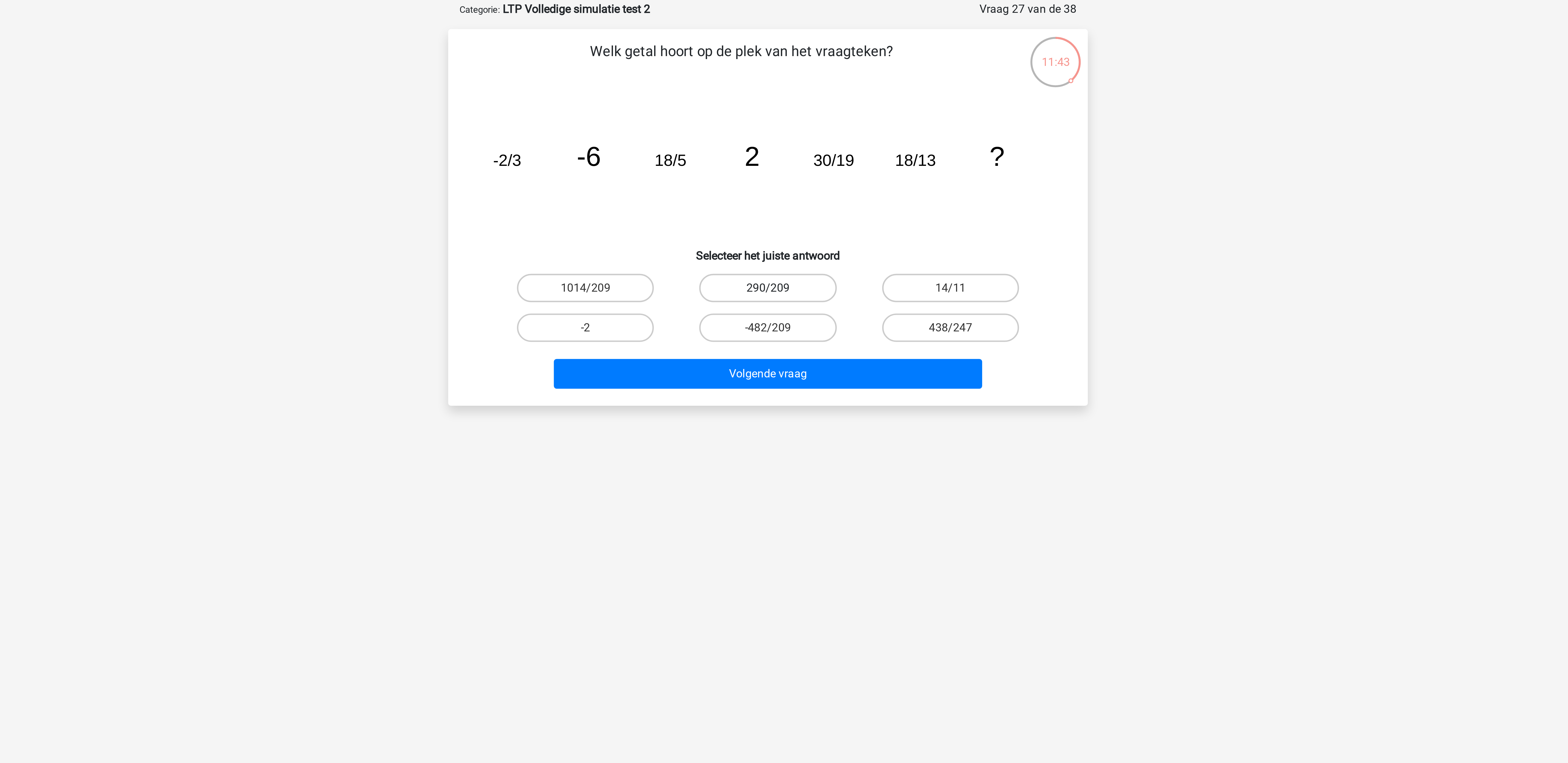
click at [696, 136] on label "290/209" at bounding box center [783, 137] width 53 height 11
click at [696, 137] on input "290/209" at bounding box center [786, 139] width 3 height 3
radio input "true"
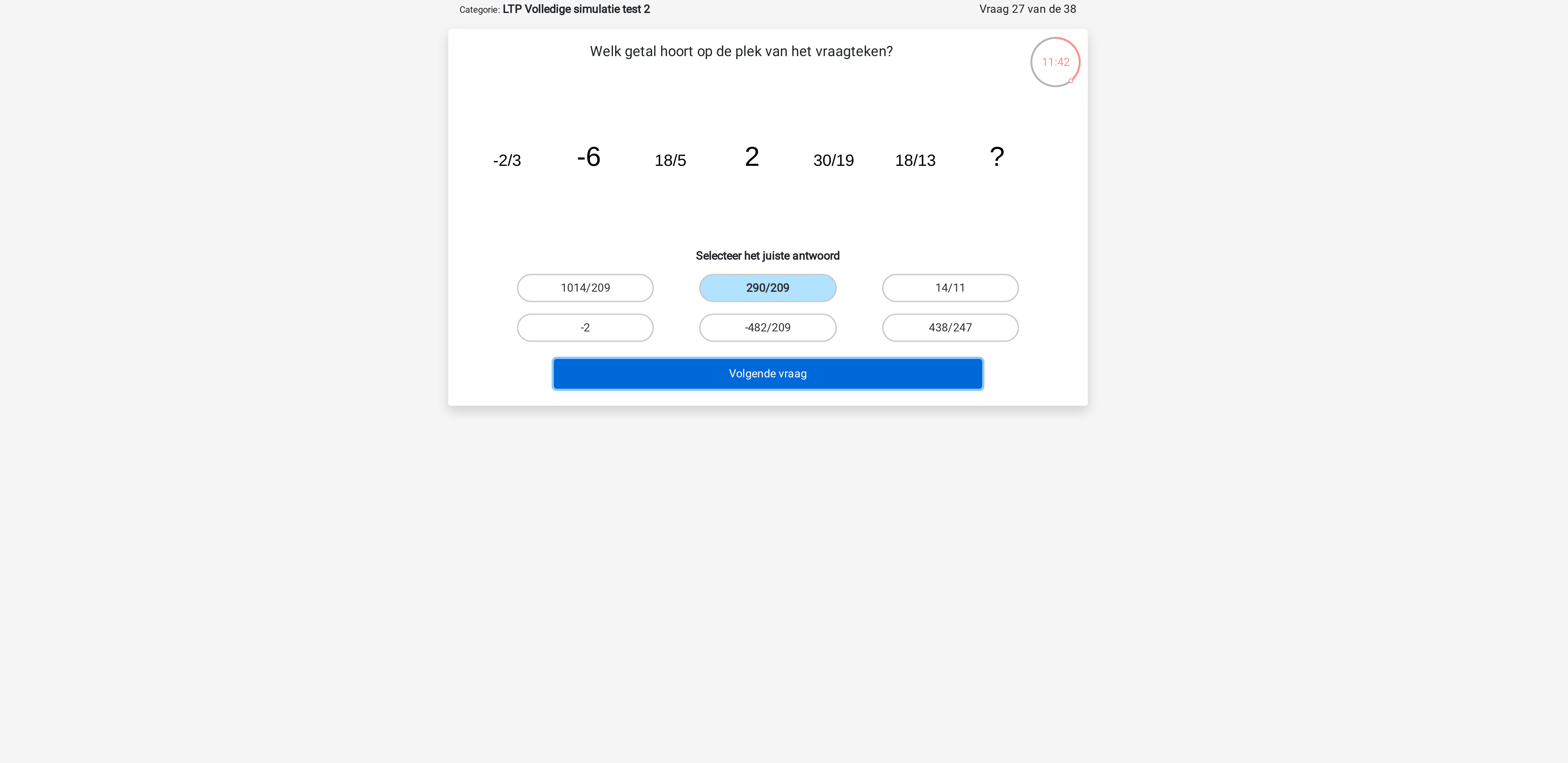
click at [696, 168] on button "Volgende vraag" at bounding box center [784, 170] width 165 height 11
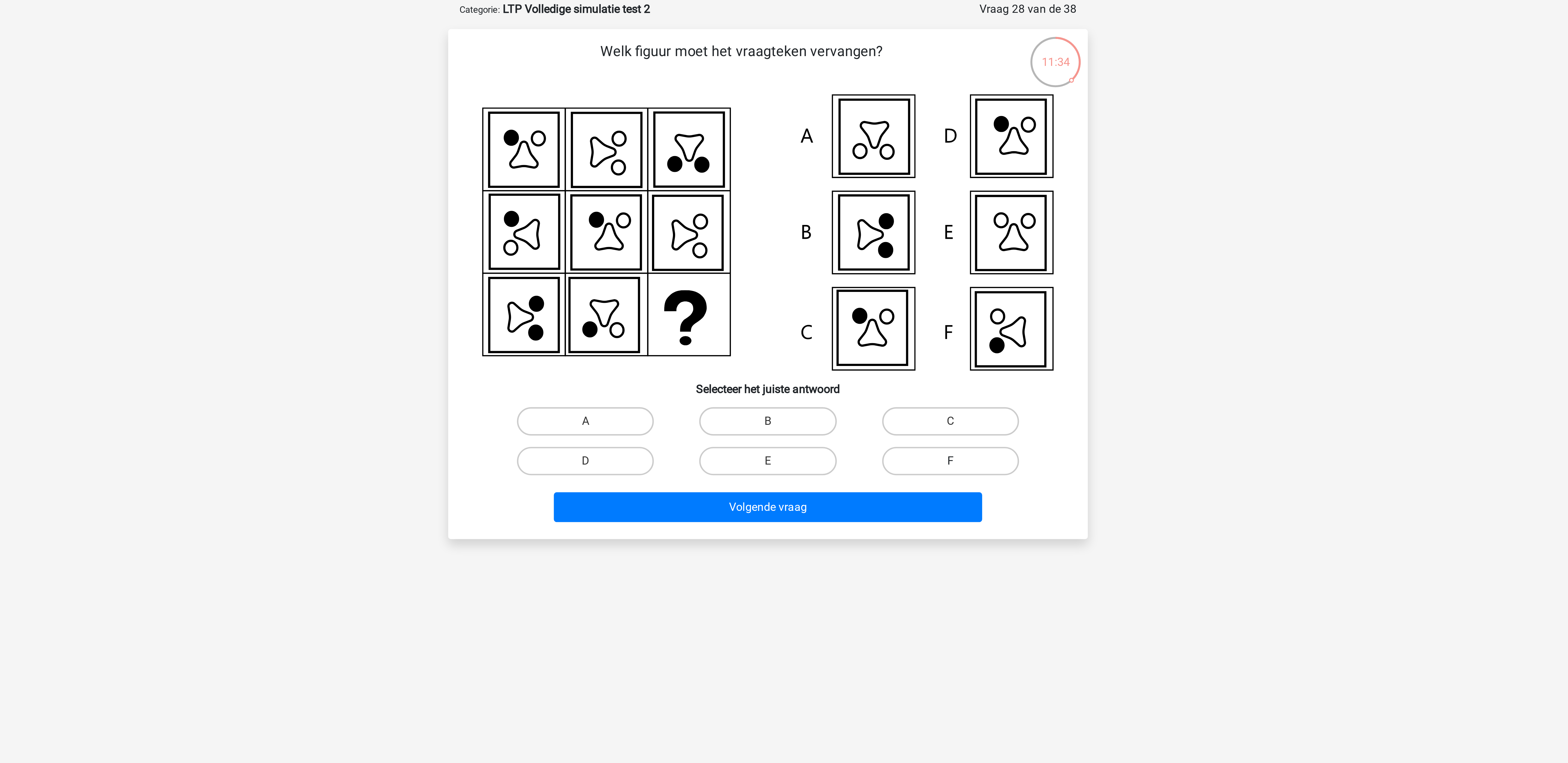
click at [696, 201] on label "F" at bounding box center [854, 204] width 53 height 11
click at [696, 204] on input "F" at bounding box center [855, 205] width 3 height 3
radio input "true"
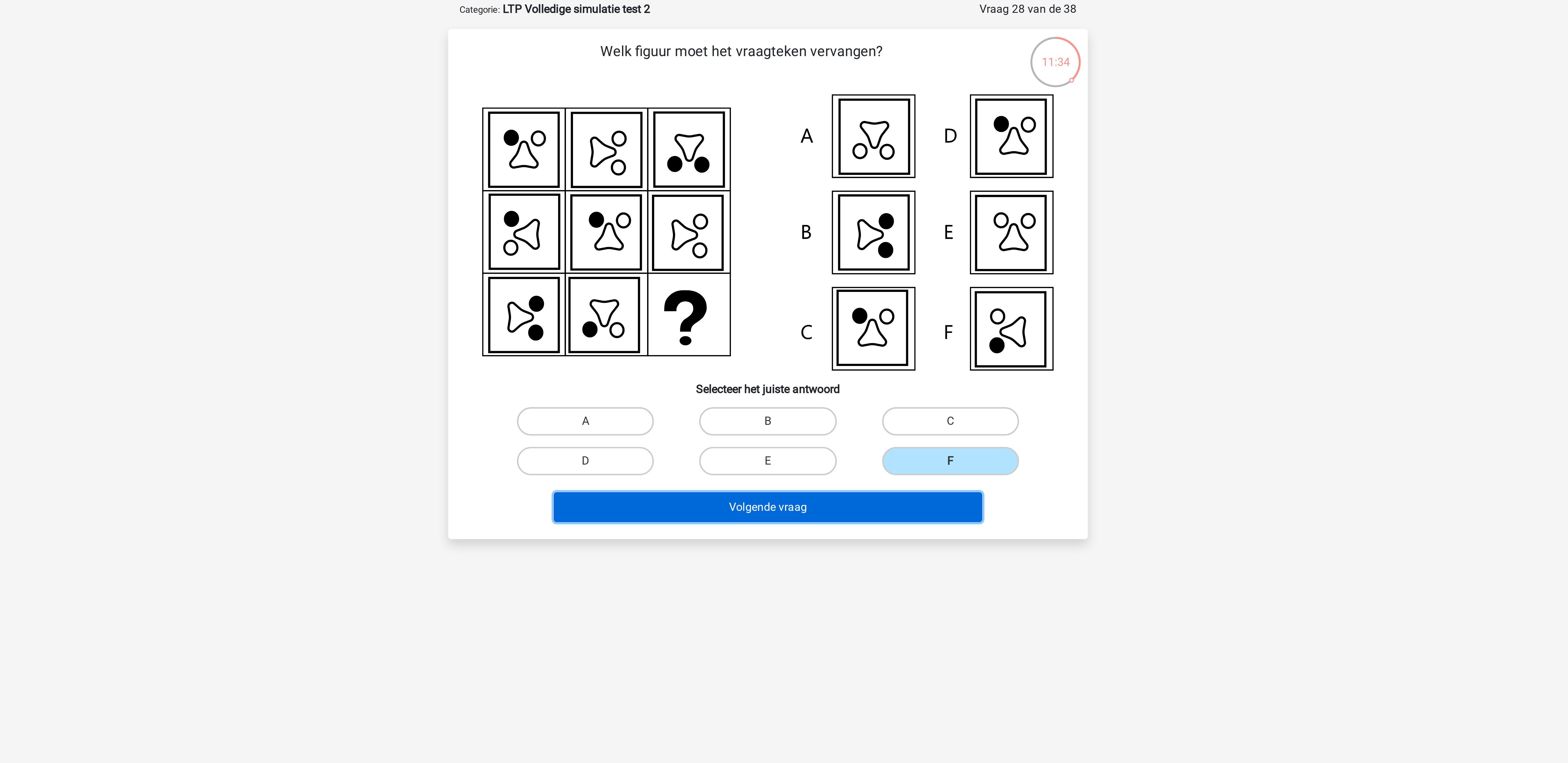
click at [696, 220] on button "Volgende vraag" at bounding box center [784, 222] width 165 height 11
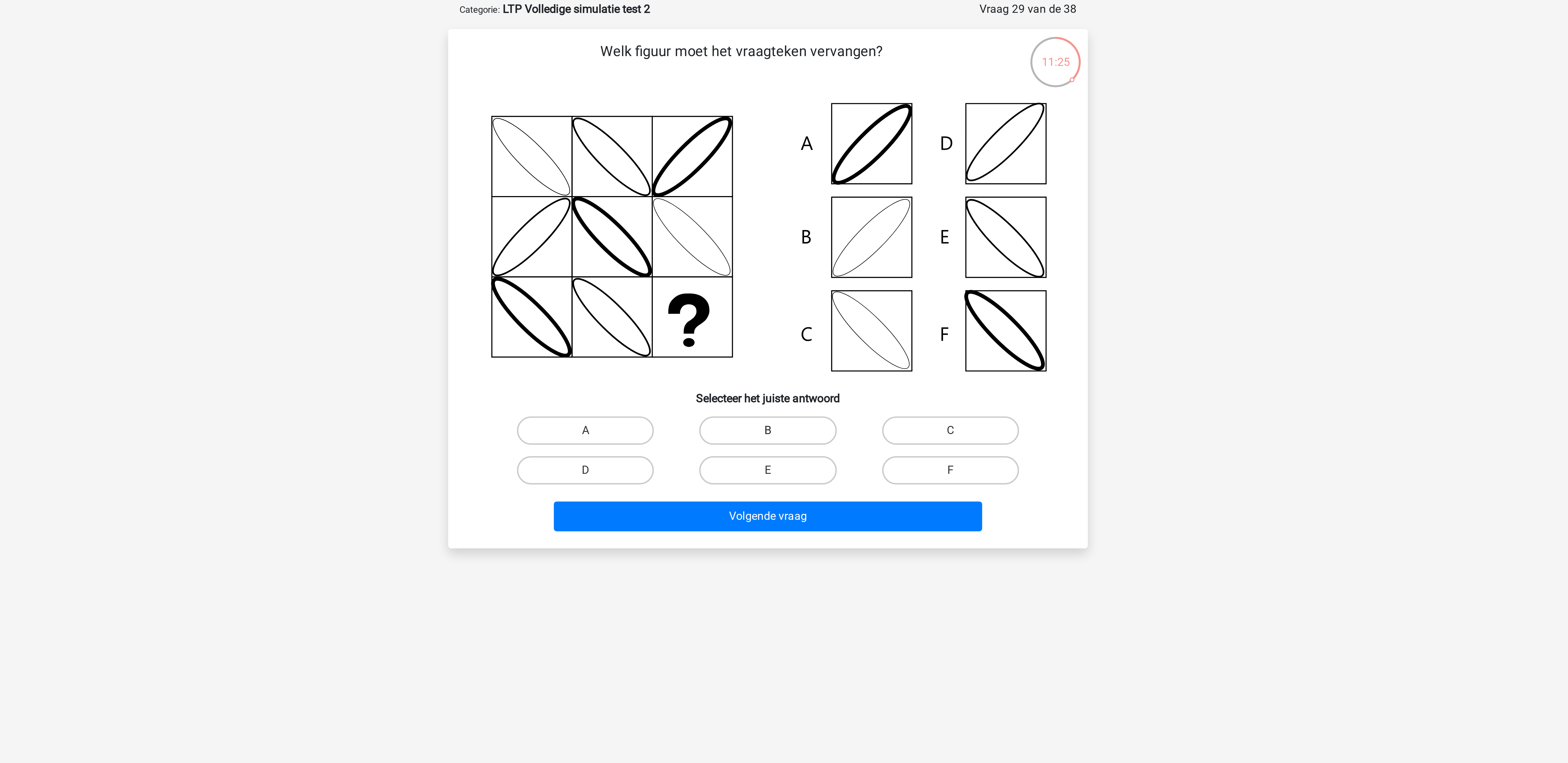
click at [696, 191] on label "B" at bounding box center [783, 192] width 53 height 11
click at [696, 192] on input "B" at bounding box center [786, 194] width 3 height 3
radio input "true"
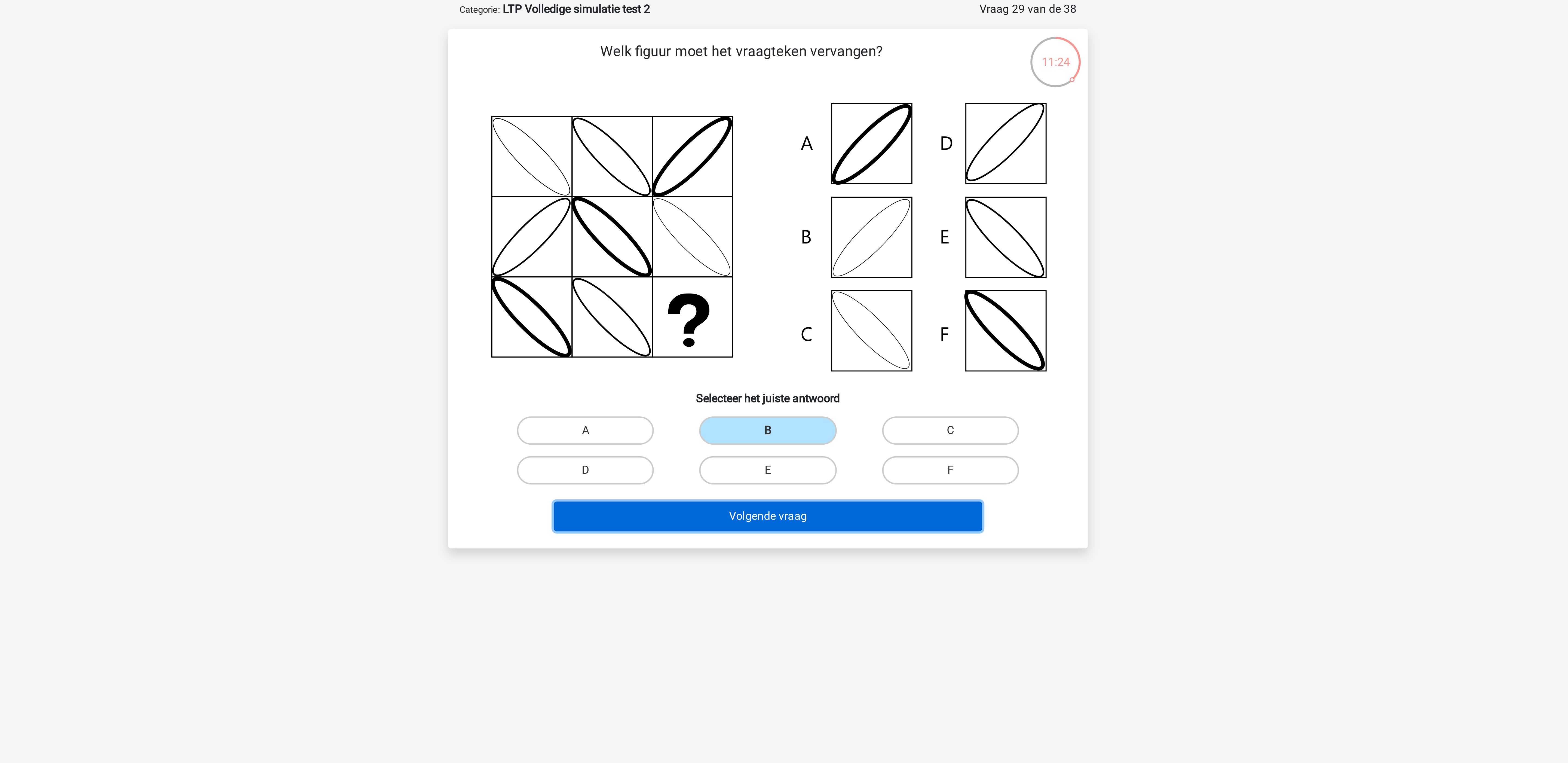
click at [696, 224] on button "Volgende vraag" at bounding box center [784, 225] width 165 height 11
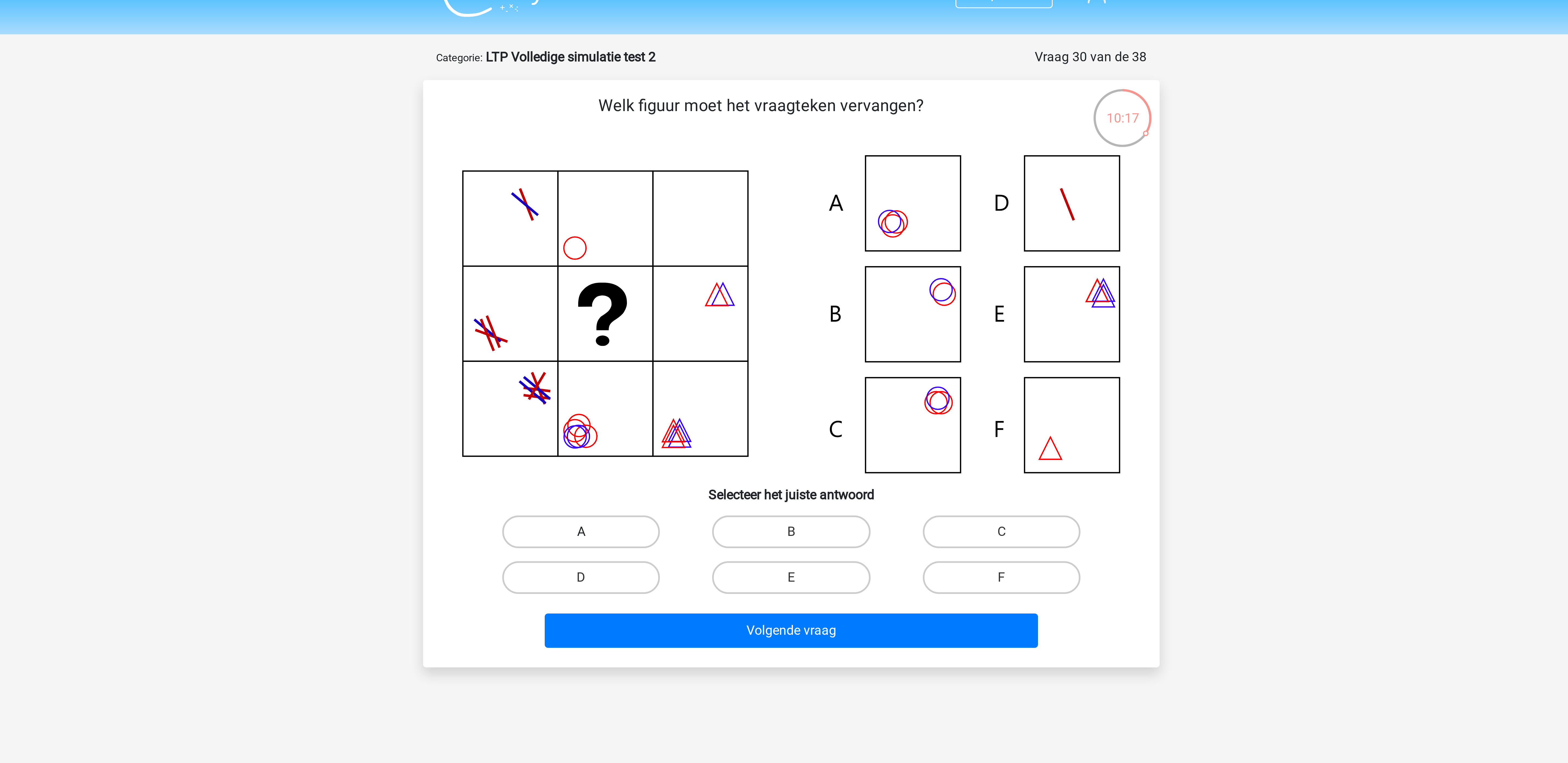
click at [696, 188] on label "A" at bounding box center [713, 188] width 53 height 11
click at [696, 188] on input "A" at bounding box center [716, 190] width 3 height 3
radio input "true"
click at [696, 188] on label "C" at bounding box center [854, 188] width 53 height 11
click at [696, 188] on input "C" at bounding box center [855, 190] width 3 height 3
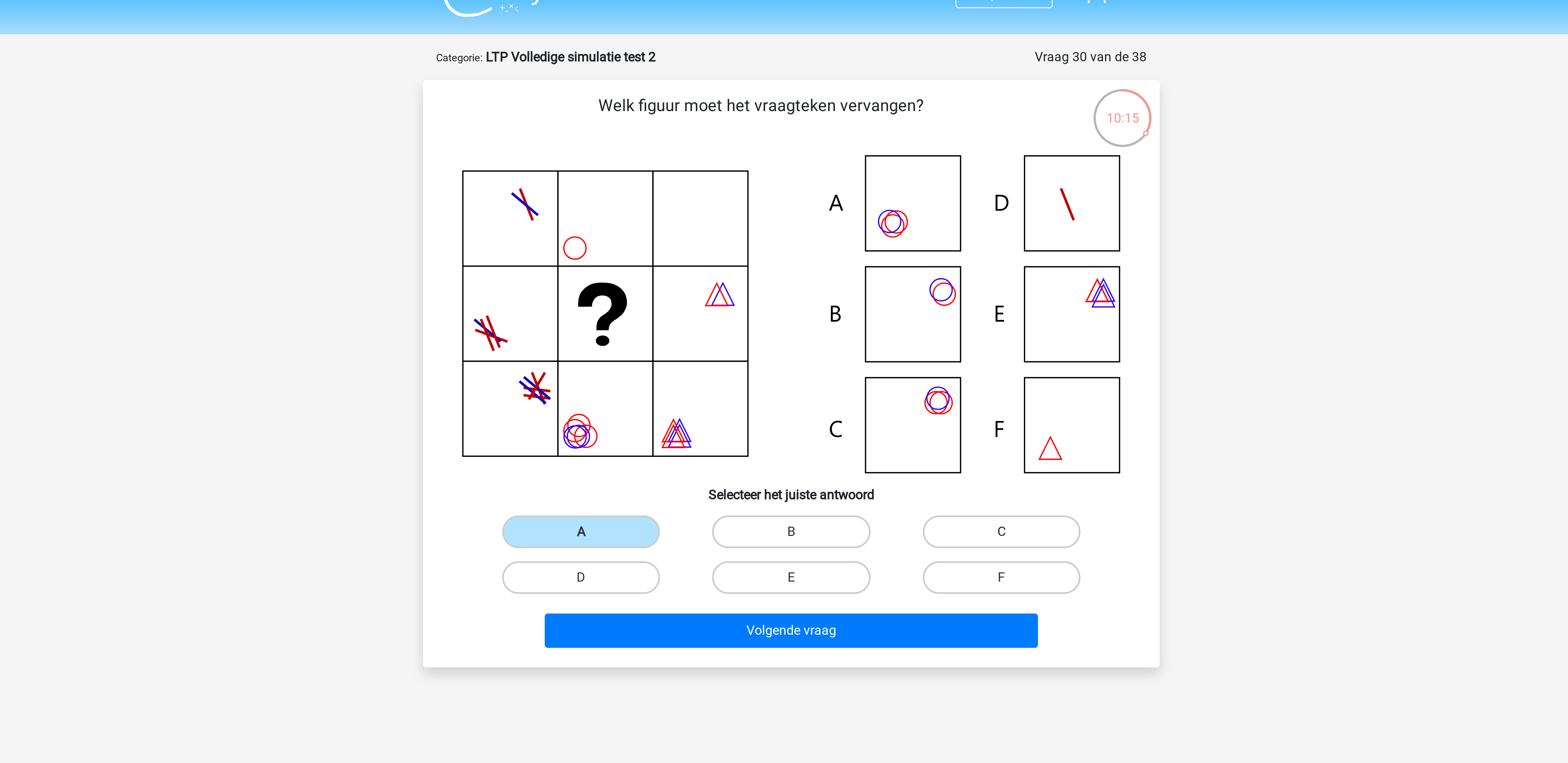
radio input "true"
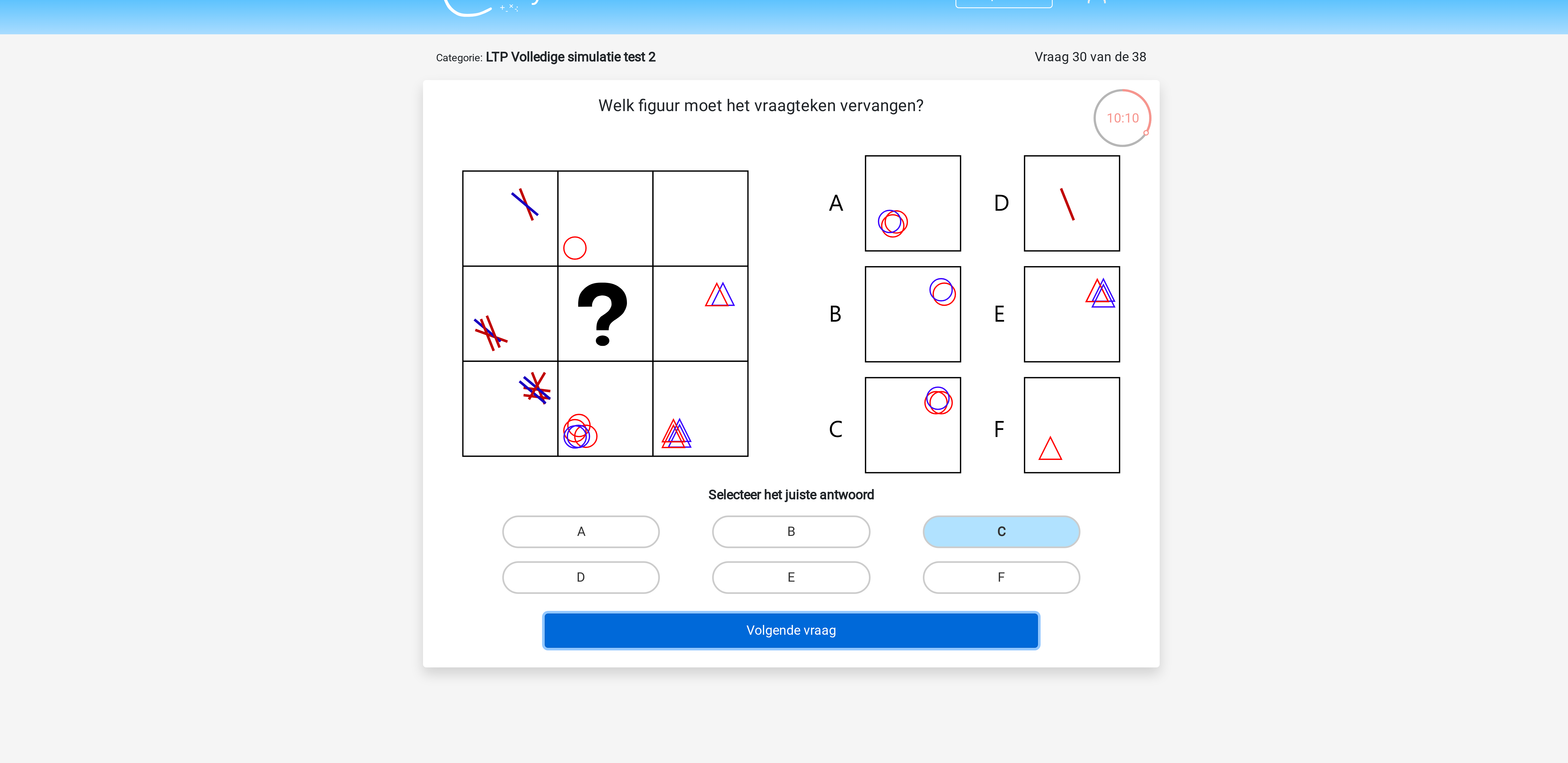
click at [696, 226] on button "Volgende vraag" at bounding box center [784, 222] width 165 height 11
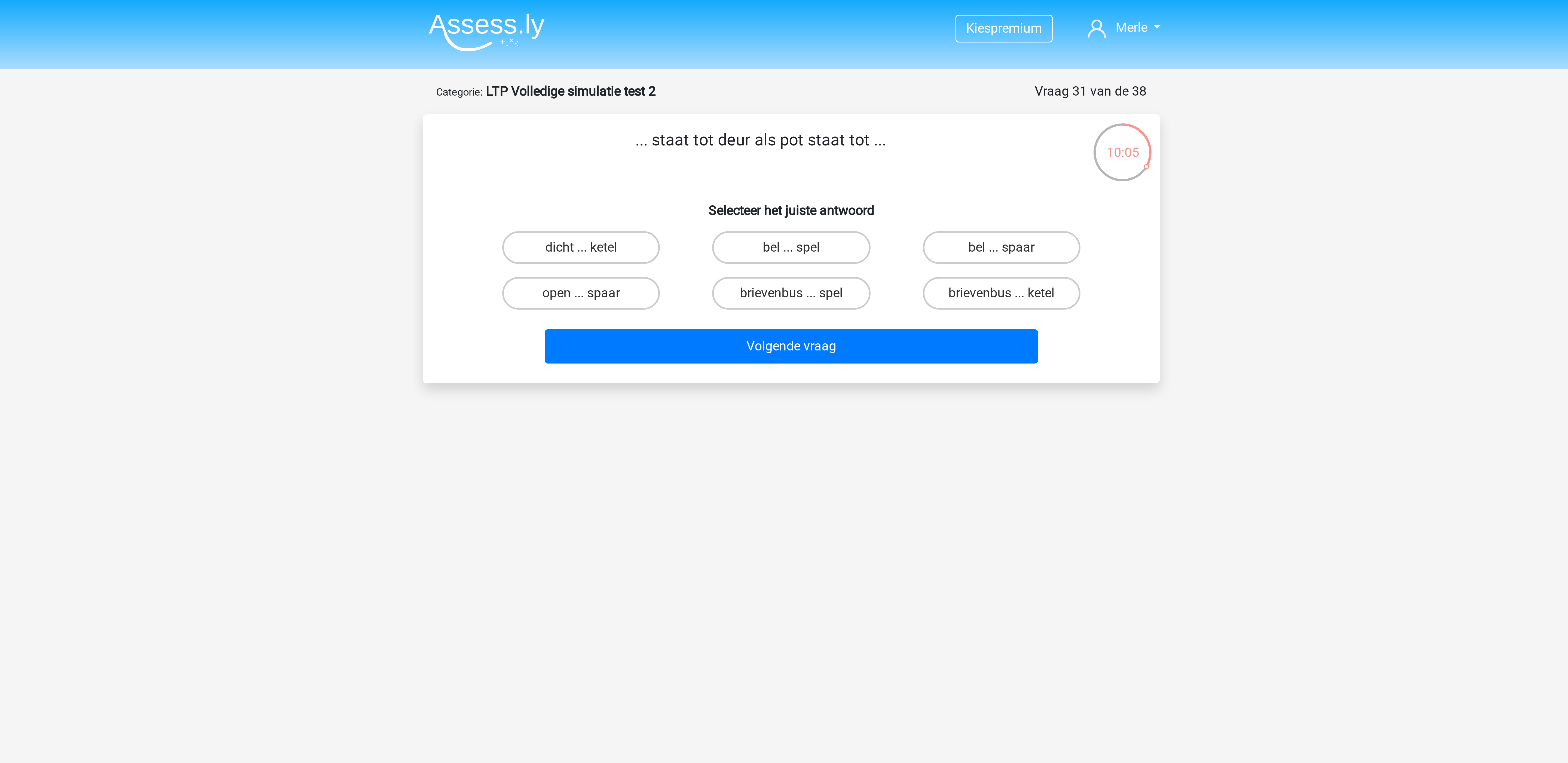
click at [696, 83] on input "bel ... spaar" at bounding box center [855, 84] width 3 height 3
radio input "true"
click at [696, 111] on div "... staat tot deur als pot staat tot ... Selecteer het juiste antwoord dicht ..…" at bounding box center [783, 83] width 241 height 81
click at [696, 88] on div "open ... spaar" at bounding box center [713, 82] width 66 height 11
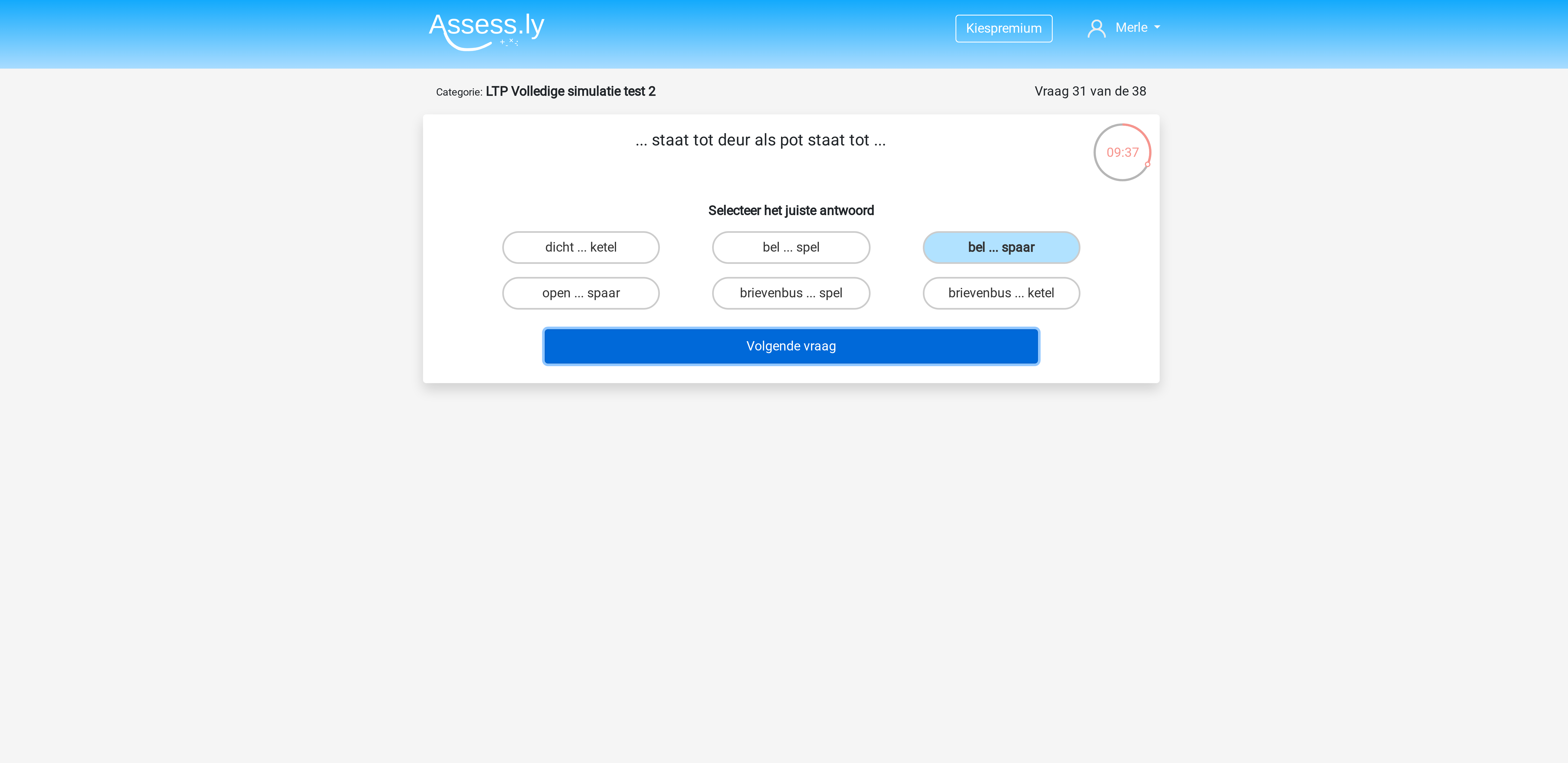
click at [696, 114] on button "Volgende vraag" at bounding box center [784, 115] width 165 height 11
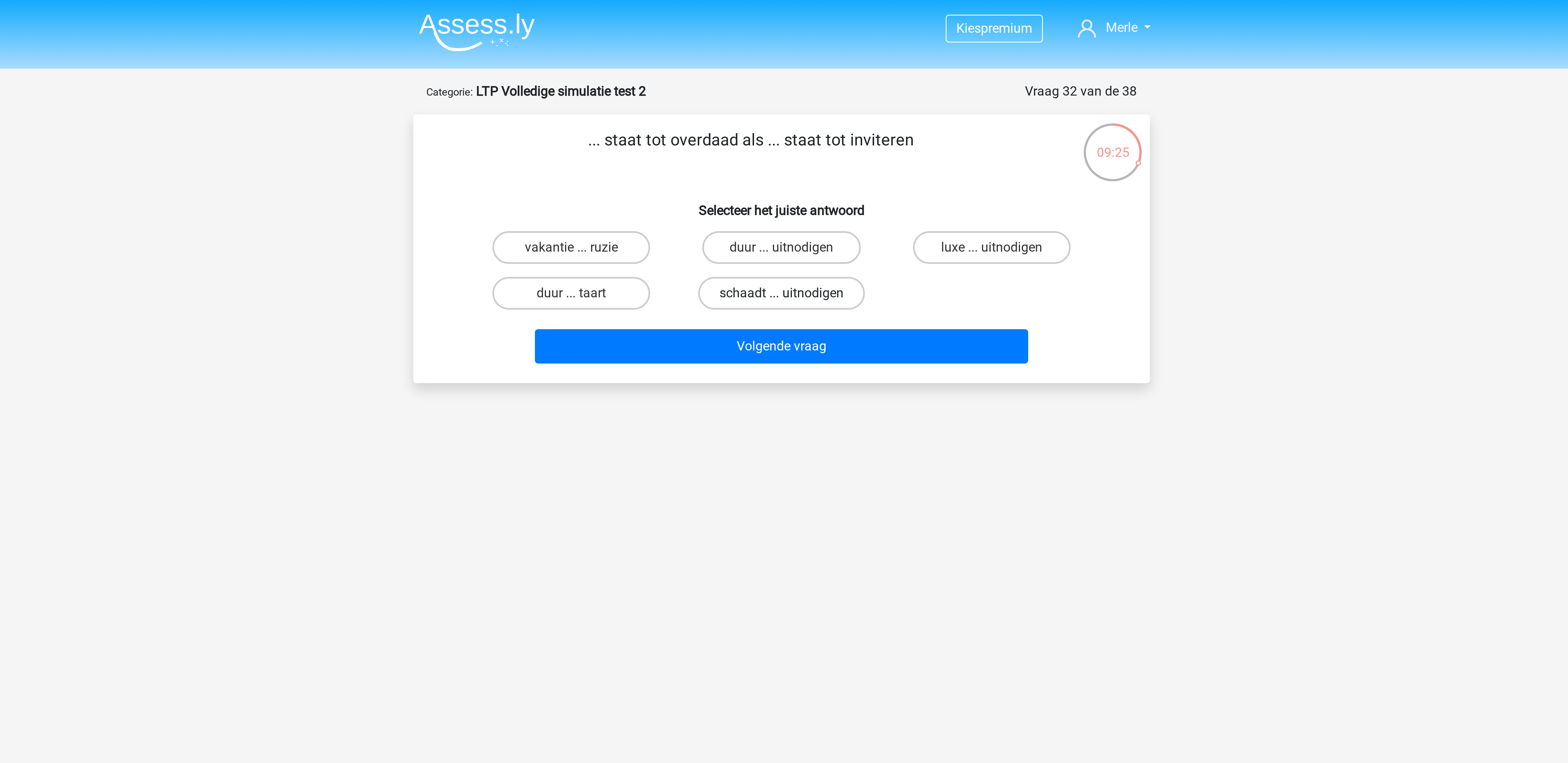
click at [696, 97] on label "schaadt ... uitnodigen" at bounding box center [784, 97] width 55 height 11
click at [696, 97] on input "schaadt ... uitnodigen" at bounding box center [786, 99] width 3 height 3
radio input "true"
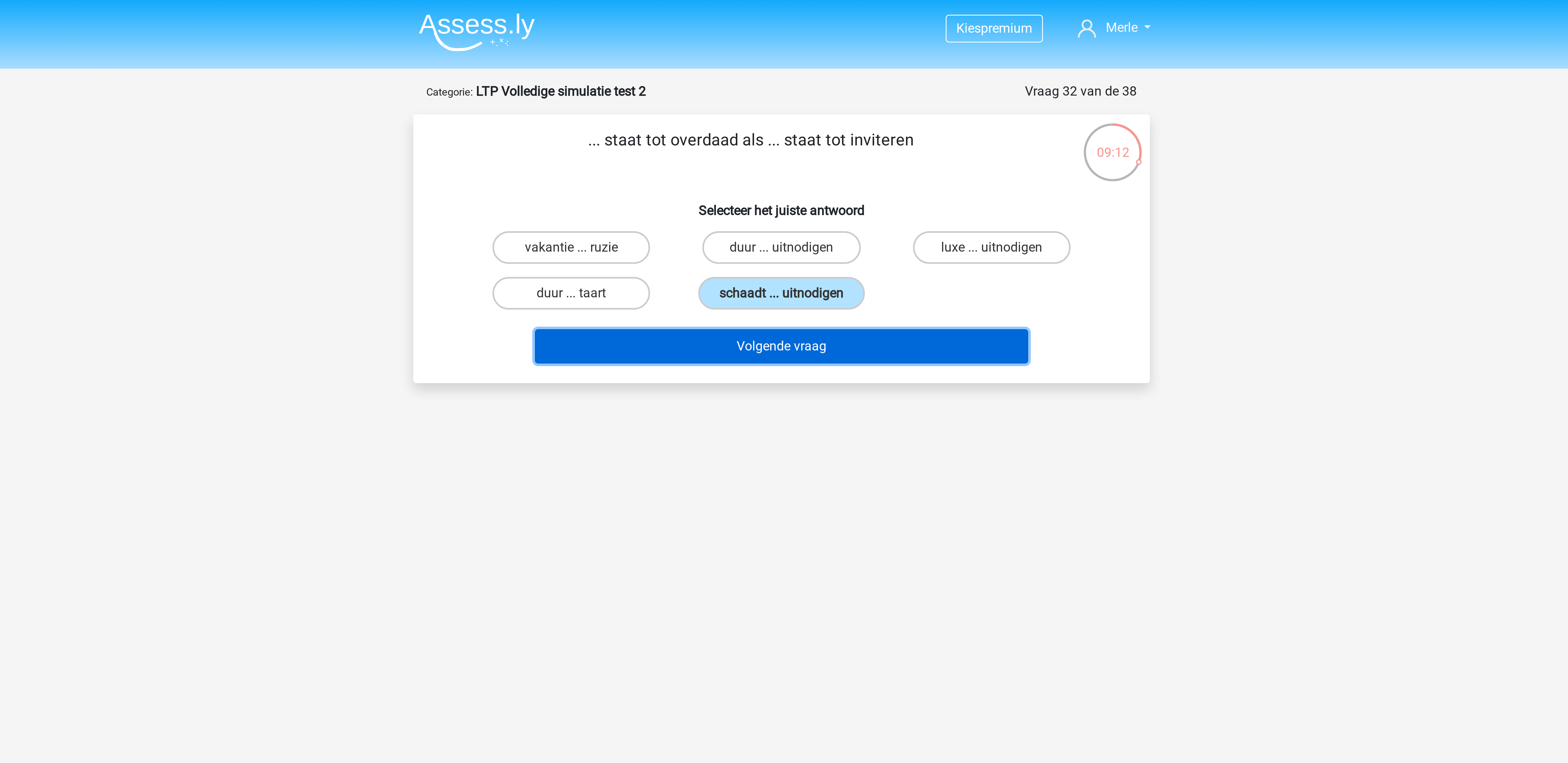
click at [696, 119] on button "Volgende vraag" at bounding box center [784, 115] width 165 height 11
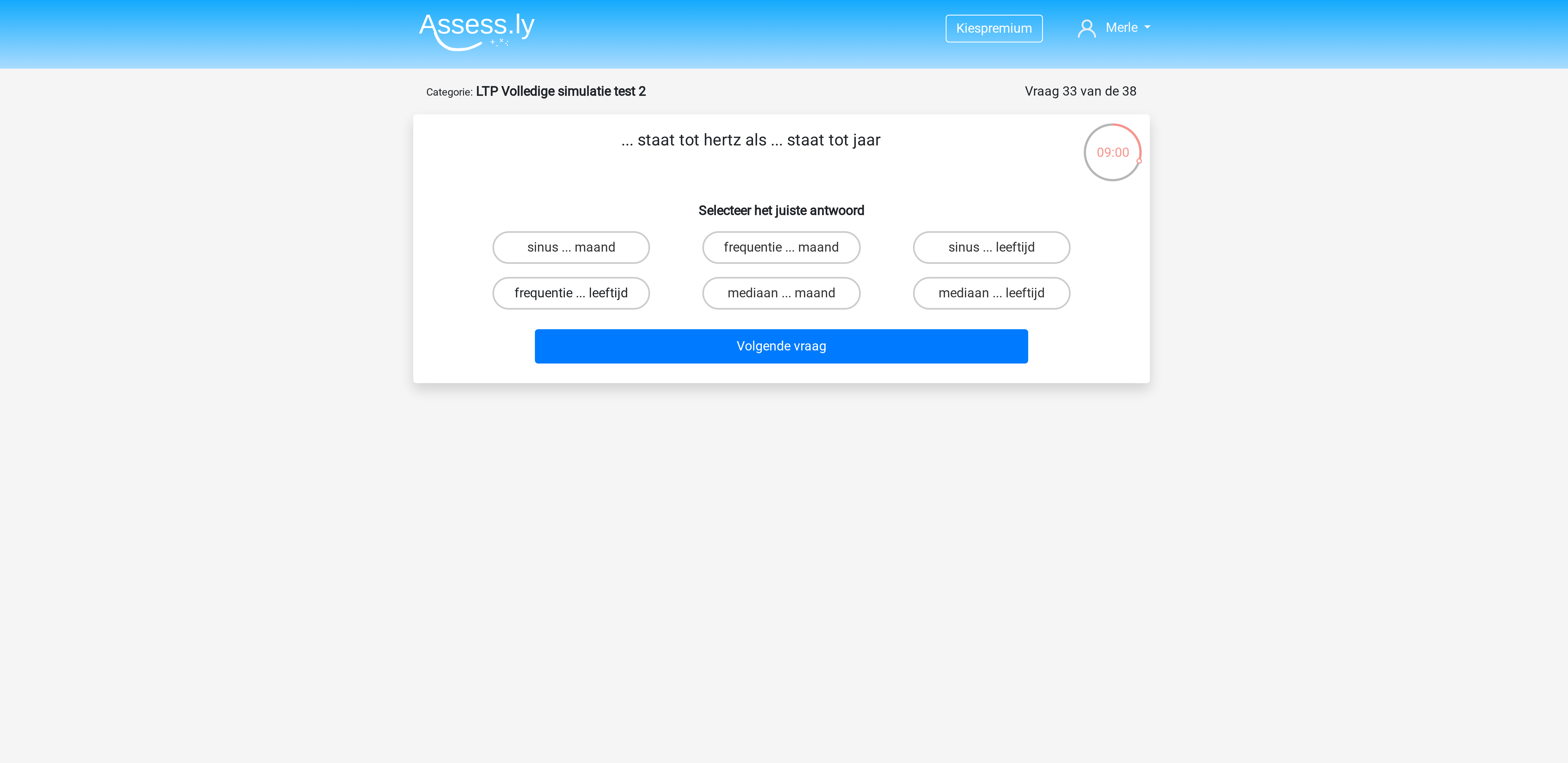
click at [696, 97] on label "frequentie ... leeftijd" at bounding box center [713, 97] width 53 height 11
click at [696, 97] on input "frequentie ... leeftijd" at bounding box center [716, 99] width 3 height 3
radio input "true"
click at [696, 84] on input "sinus ... maand" at bounding box center [716, 84] width 3 height 3
radio input "true"
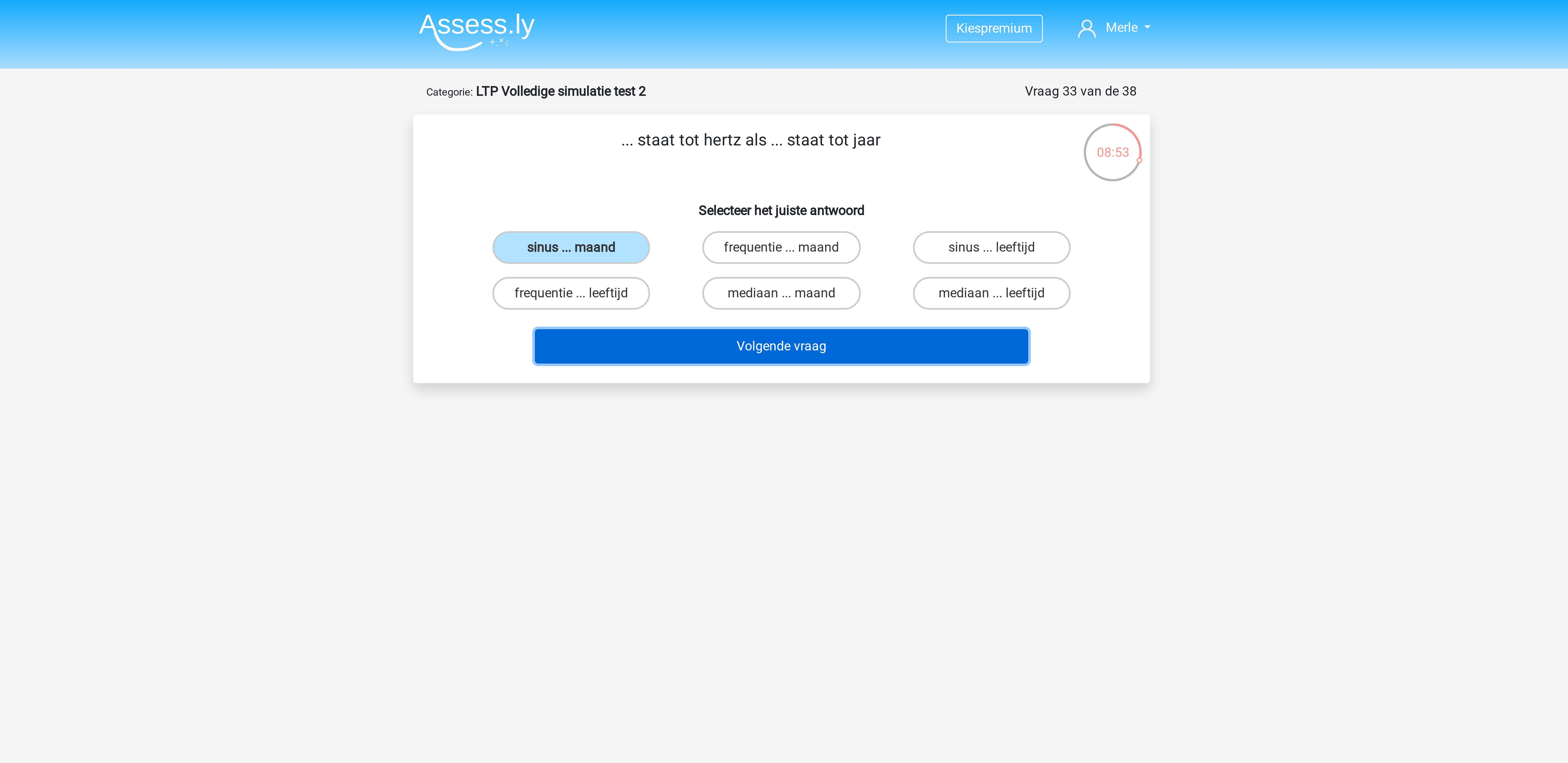
click at [696, 114] on button "Volgende vraag" at bounding box center [784, 115] width 165 height 11
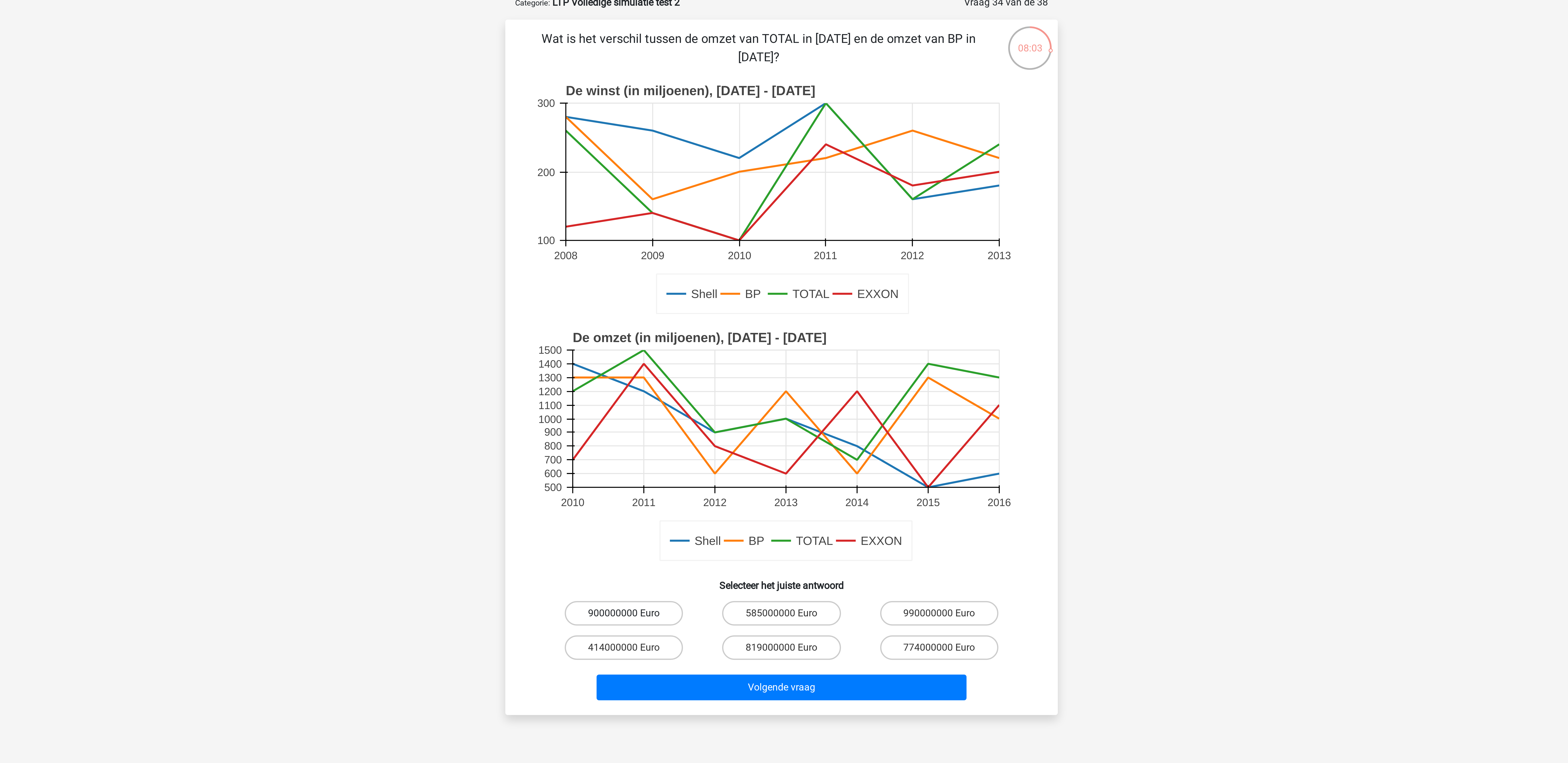
click at [522, 225] on label "900000000 Euro" at bounding box center [731, 226] width 40 height 8
click at [522, 227] on input "900000000 Euro" at bounding box center [733, 228] width 2 height 2
radio input "true"
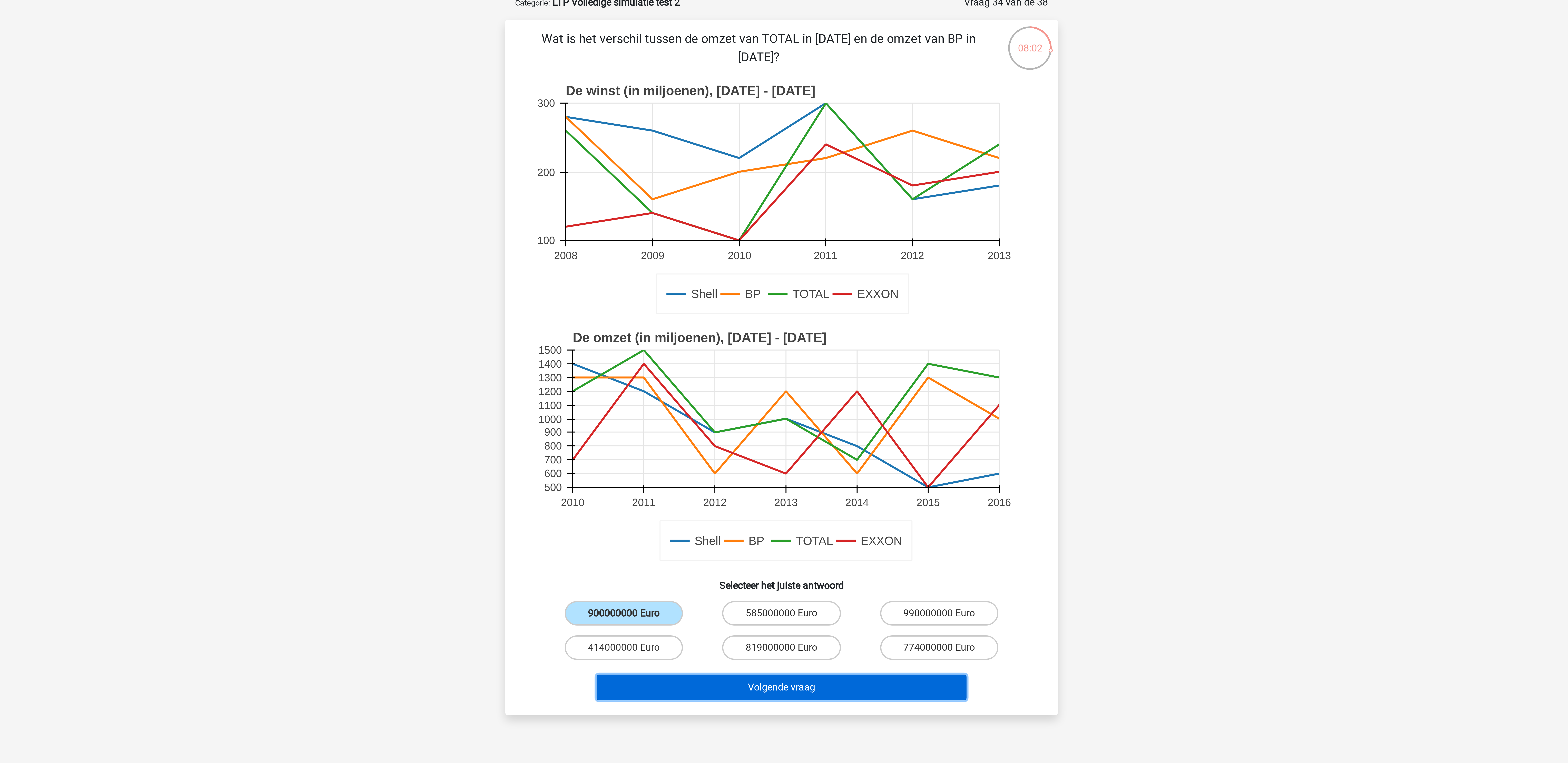
click at [522, 252] on button "Volgende vraag" at bounding box center [784, 251] width 124 height 9
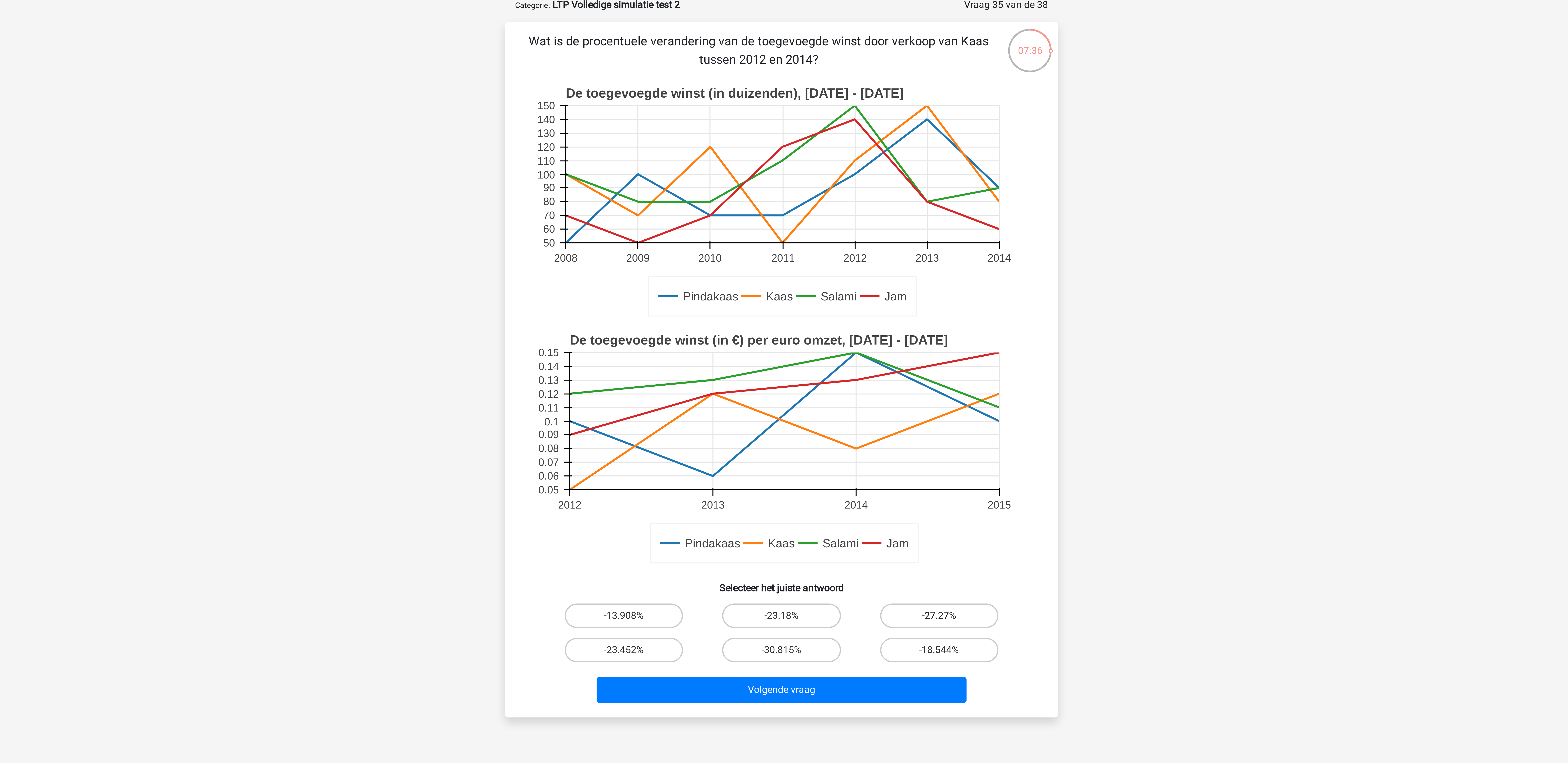
click at [522, 224] on label "-27.27%" at bounding box center [836, 226] width 40 height 8
click at [522, 227] on input "-27.27%" at bounding box center [838, 228] width 2 height 2
radio input "true"
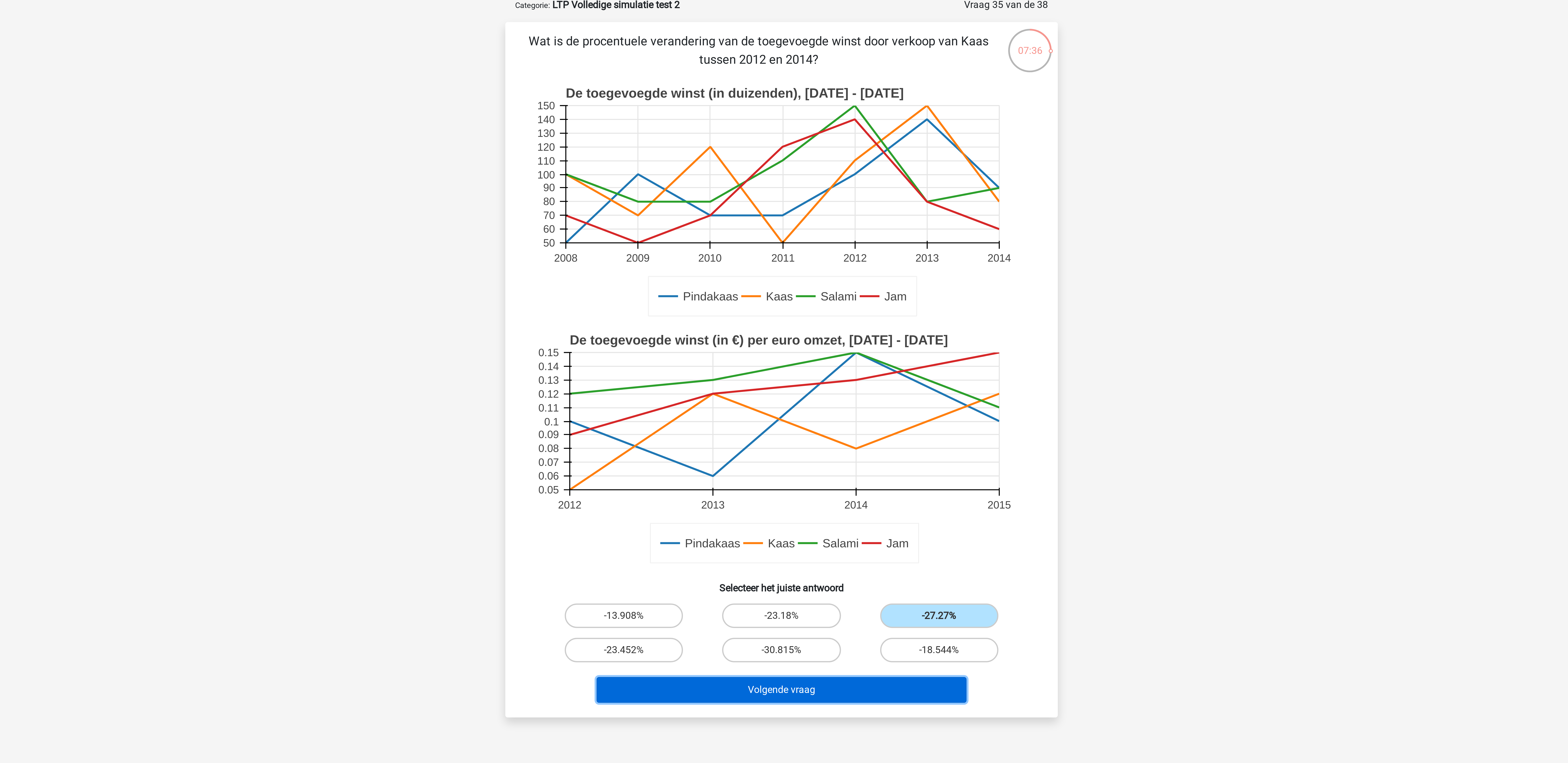
click at [522, 248] on button "Volgende vraag" at bounding box center [784, 251] width 124 height 9
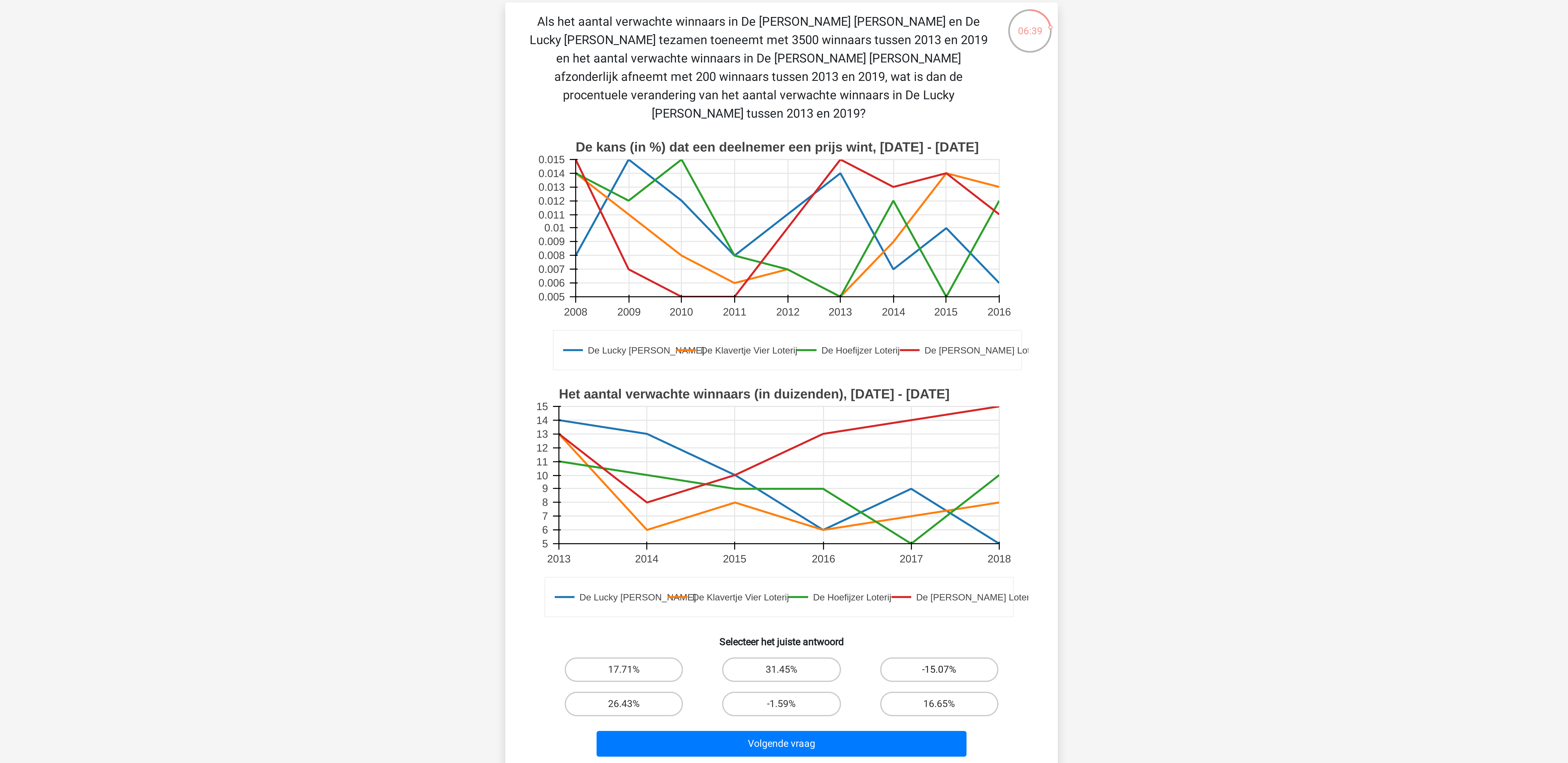
click at [522, 247] on label "-15.07%" at bounding box center [836, 251] width 40 height 8
click at [522, 251] on input "-15.07%" at bounding box center [838, 252] width 2 height 2
radio input "true"
click at [522, 247] on div "17.71%" at bounding box center [731, 251] width 49 height 8
click at [522, 254] on label "26.43%" at bounding box center [731, 262] width 40 height 8
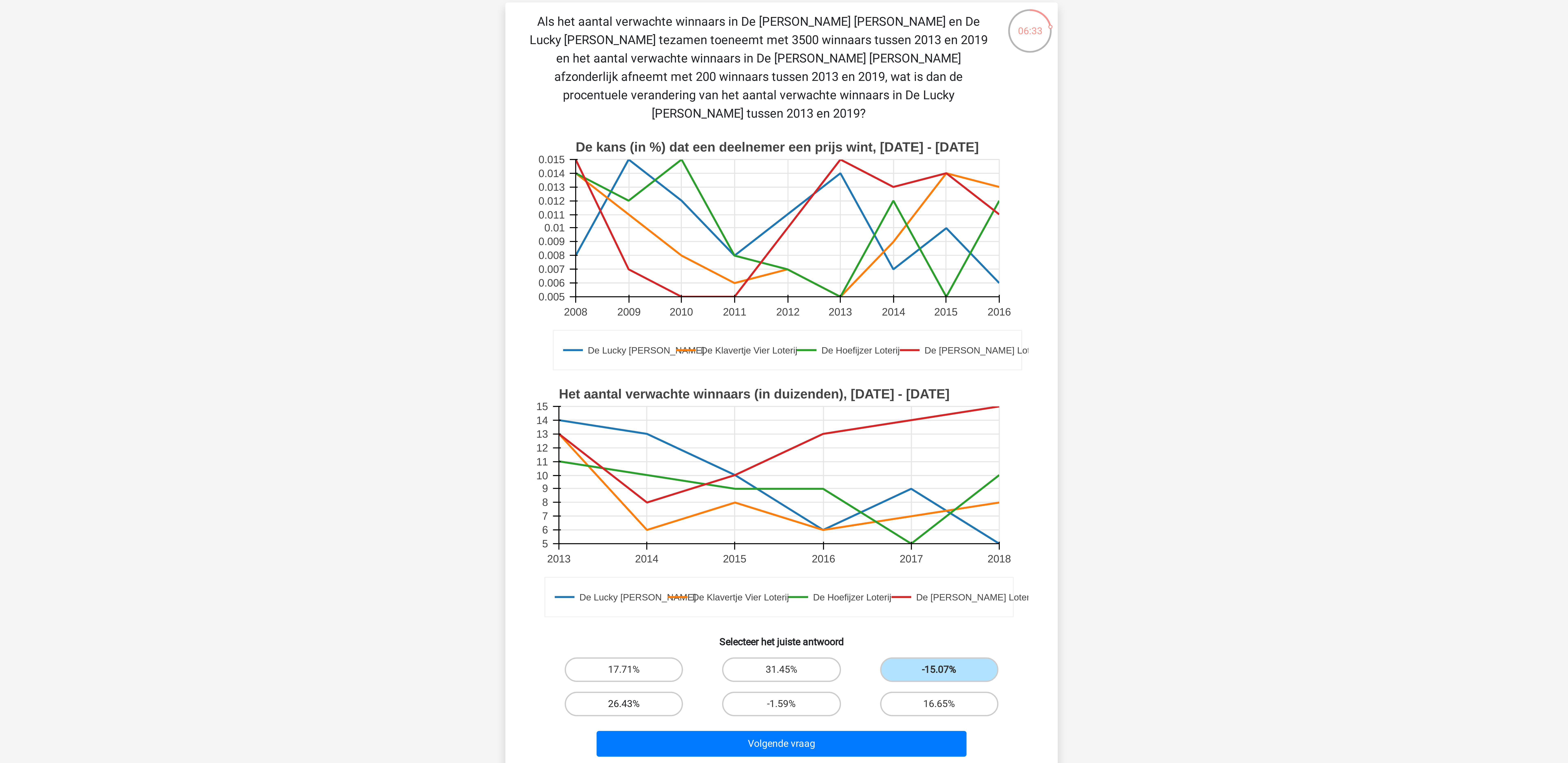
click at [522, 254] on input "26.43%" at bounding box center [733, 264] width 2 height 2
radio input "true"
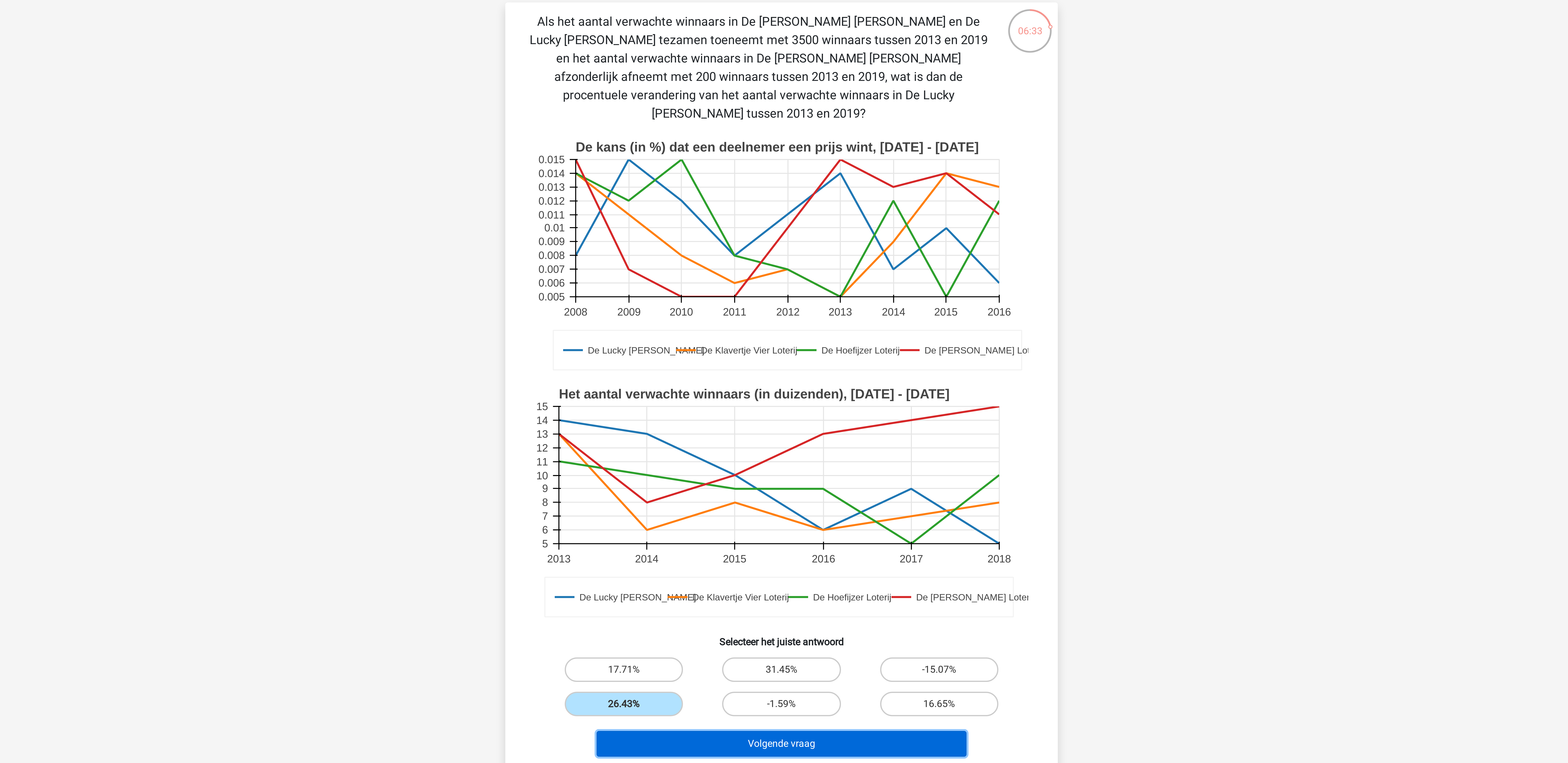
click at [522, 254] on button "Volgende vraag" at bounding box center [784, 276] width 124 height 9
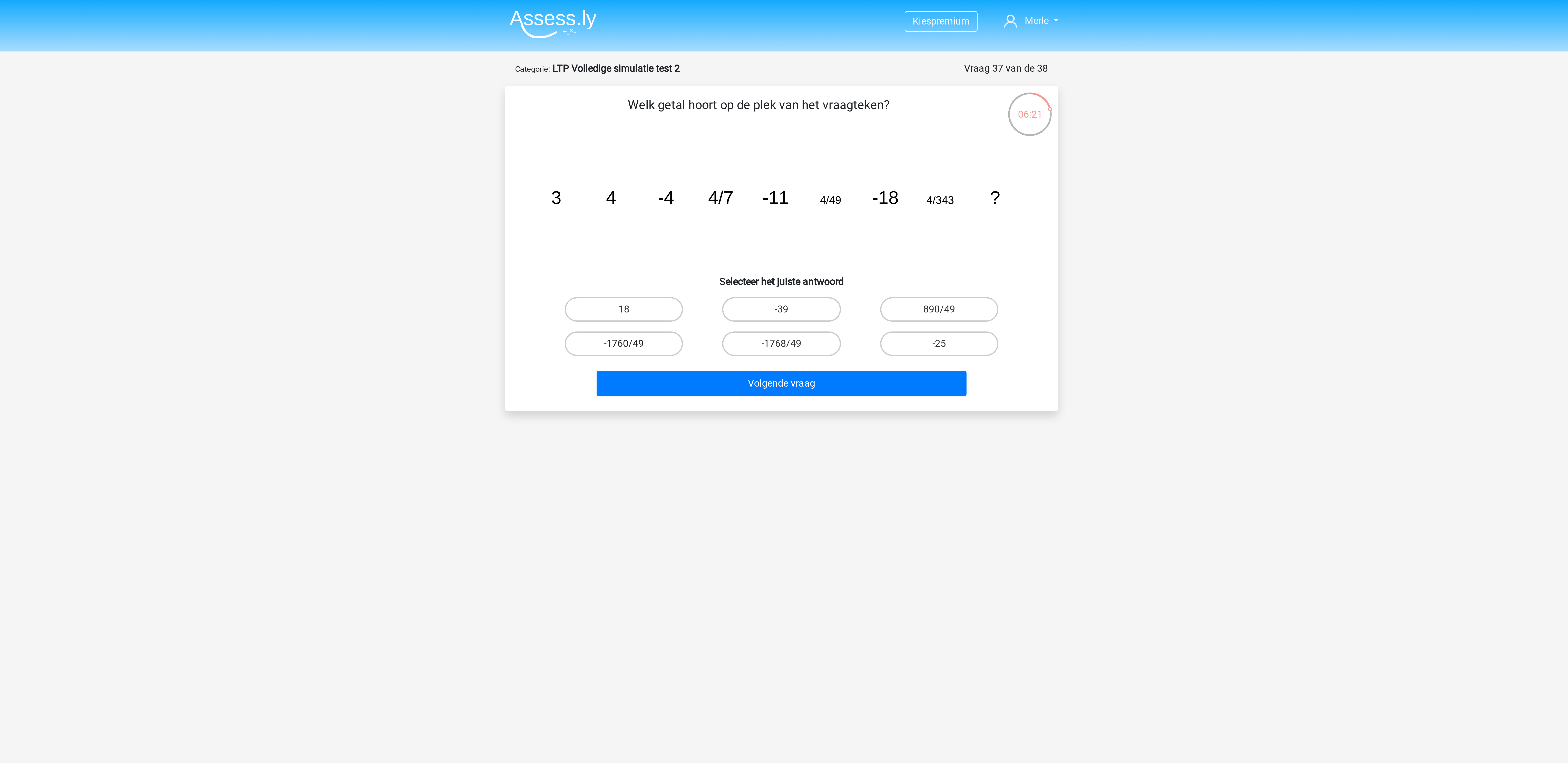
click at [522, 118] on label "-1760/49" at bounding box center [731, 114] width 40 height 8
click at [522, 118] on input "-1760/49" at bounding box center [733, 116] width 2 height 2
radio input "true"
click at [522, 102] on label "890/49" at bounding box center [836, 103] width 40 height 8
click at [522, 103] on input "890/49" at bounding box center [838, 104] width 2 height 2
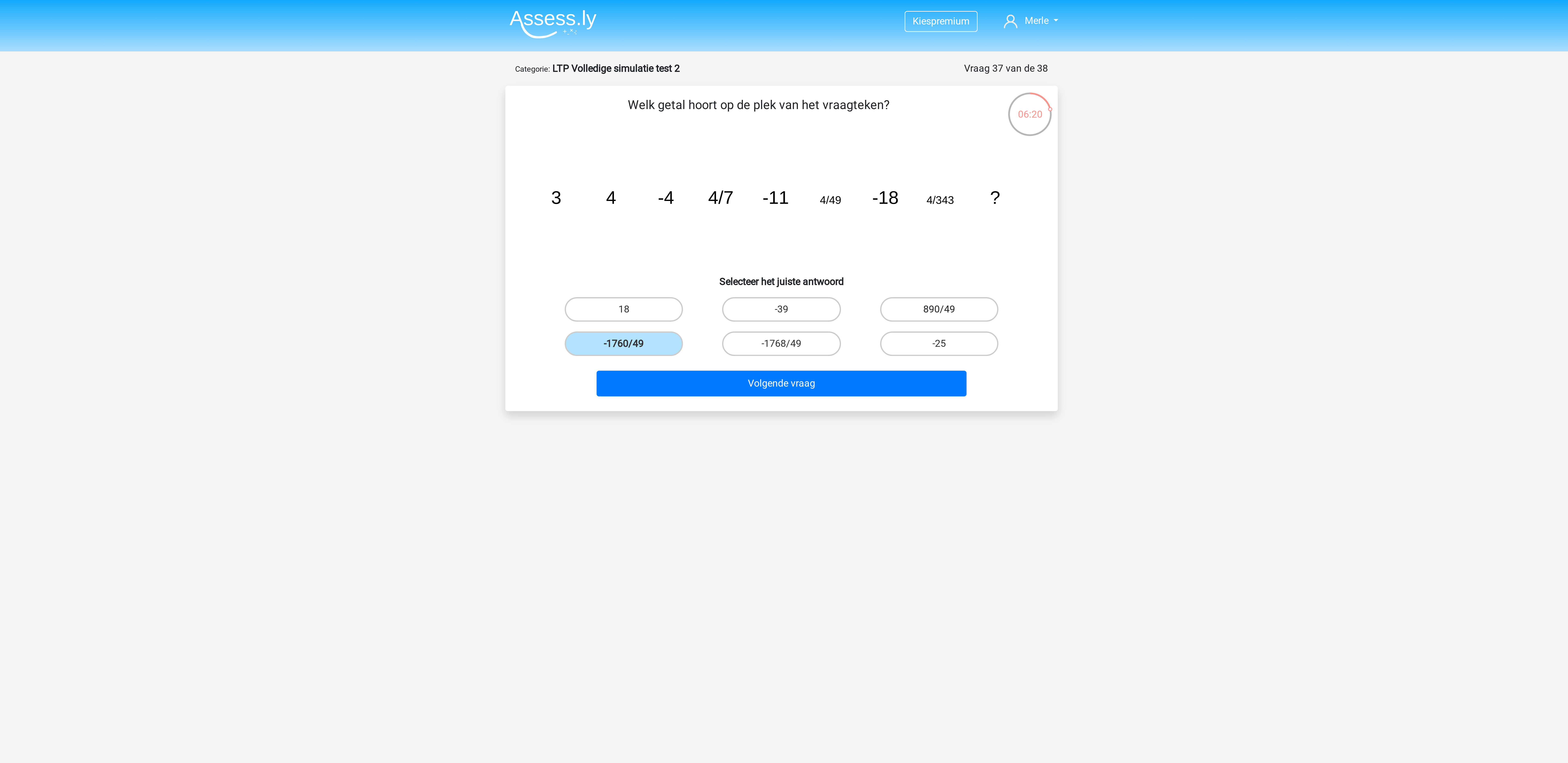
radio input "true"
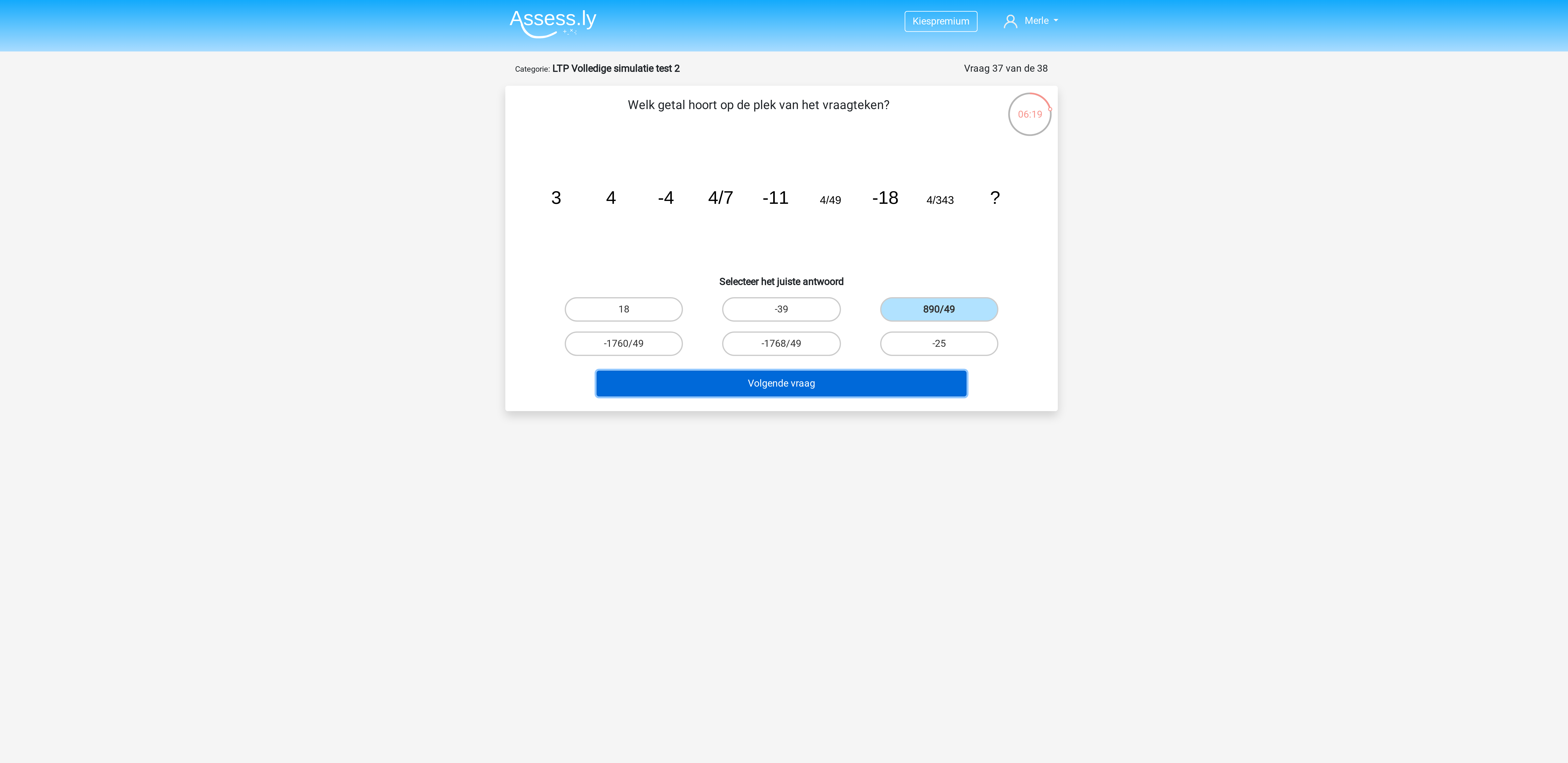
click at [522, 125] on button "Volgende vraag" at bounding box center [784, 128] width 124 height 9
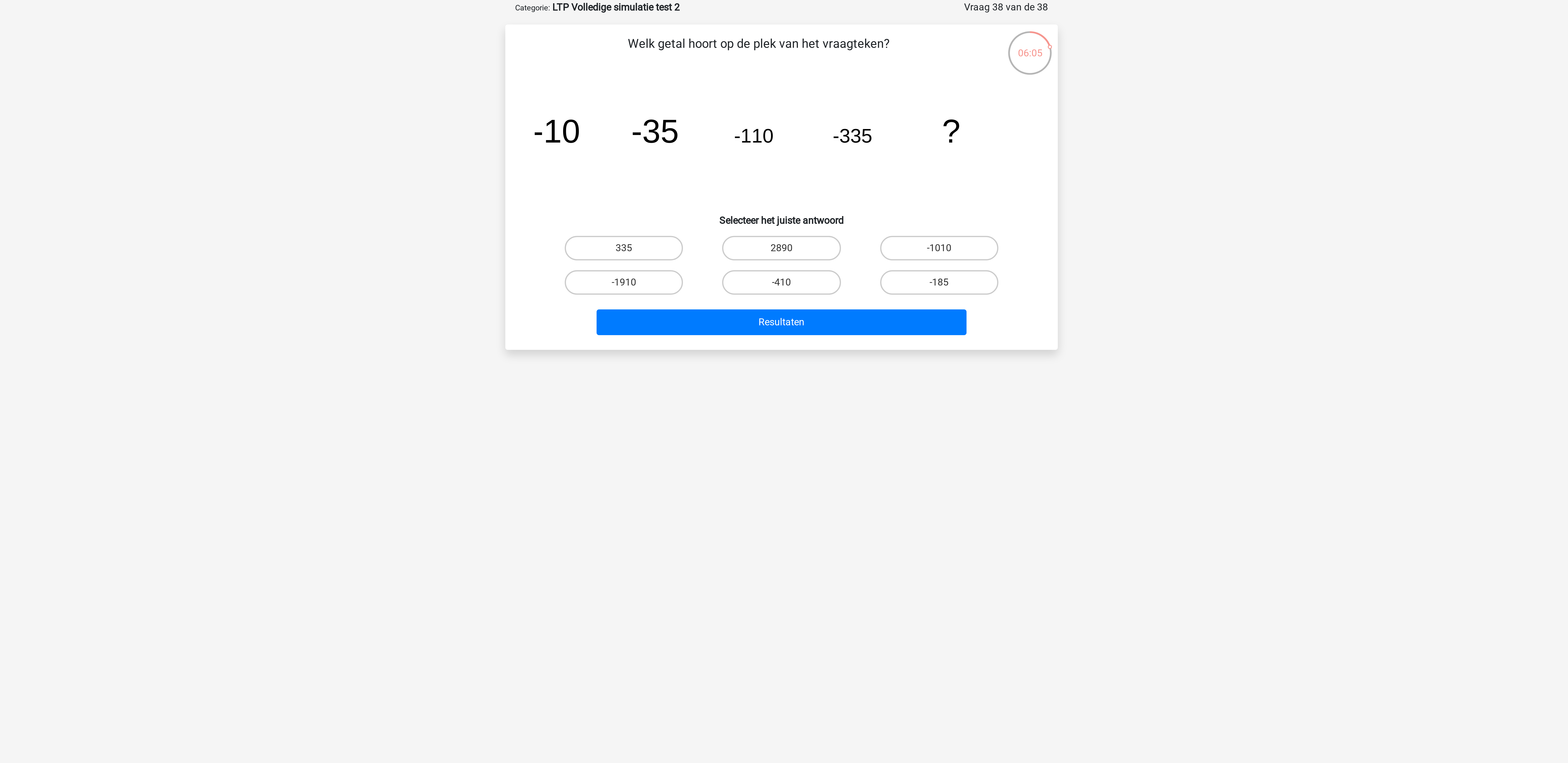
click at [522, 98] on div "-1010" at bounding box center [836, 103] width 52 height 12
click at [522, 101] on label "-1010" at bounding box center [836, 103] width 40 height 8
click at [522, 103] on input "-1010" at bounding box center [838, 104] width 2 height 2
radio input "true"
click at [522, 127] on button "Resultaten" at bounding box center [784, 128] width 124 height 9
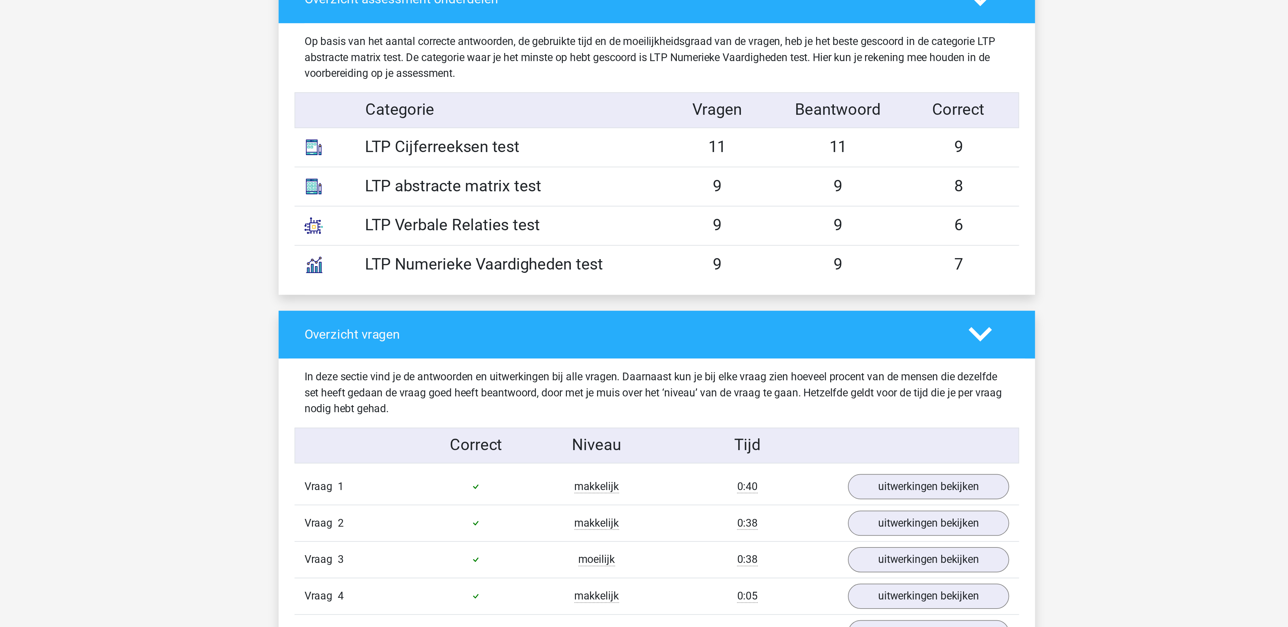
scroll to position [359, 0]
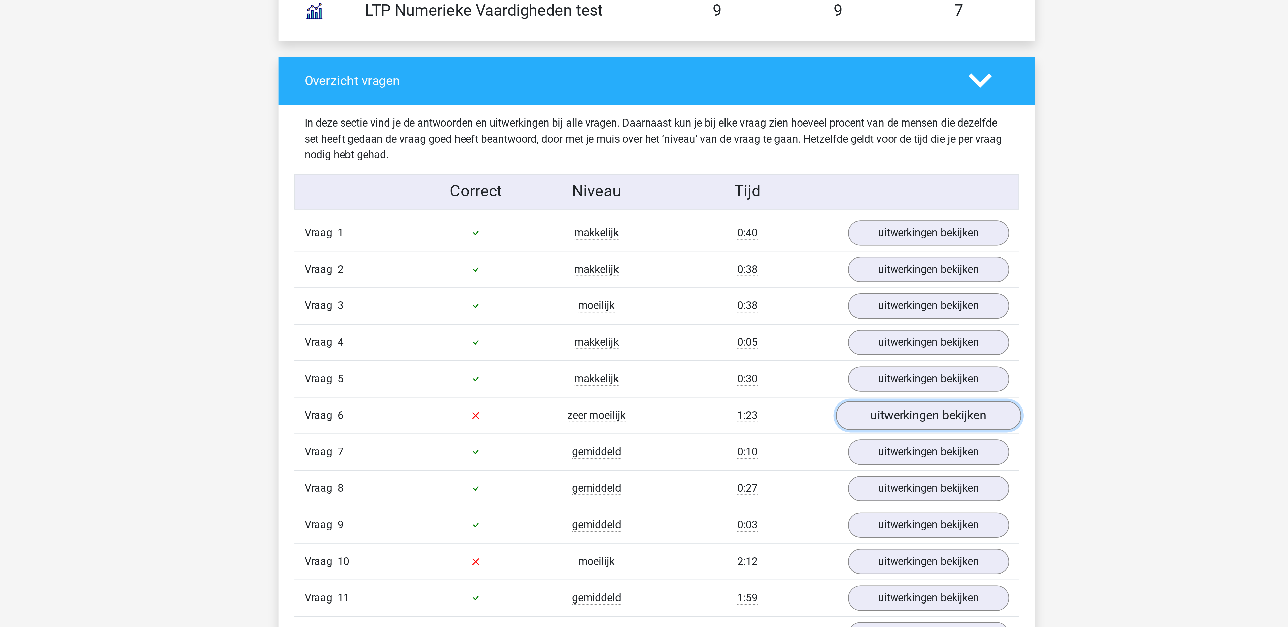
click at [796, 526] on link "uitwerkingen bekijken" at bounding box center [782, 519] width 94 height 15
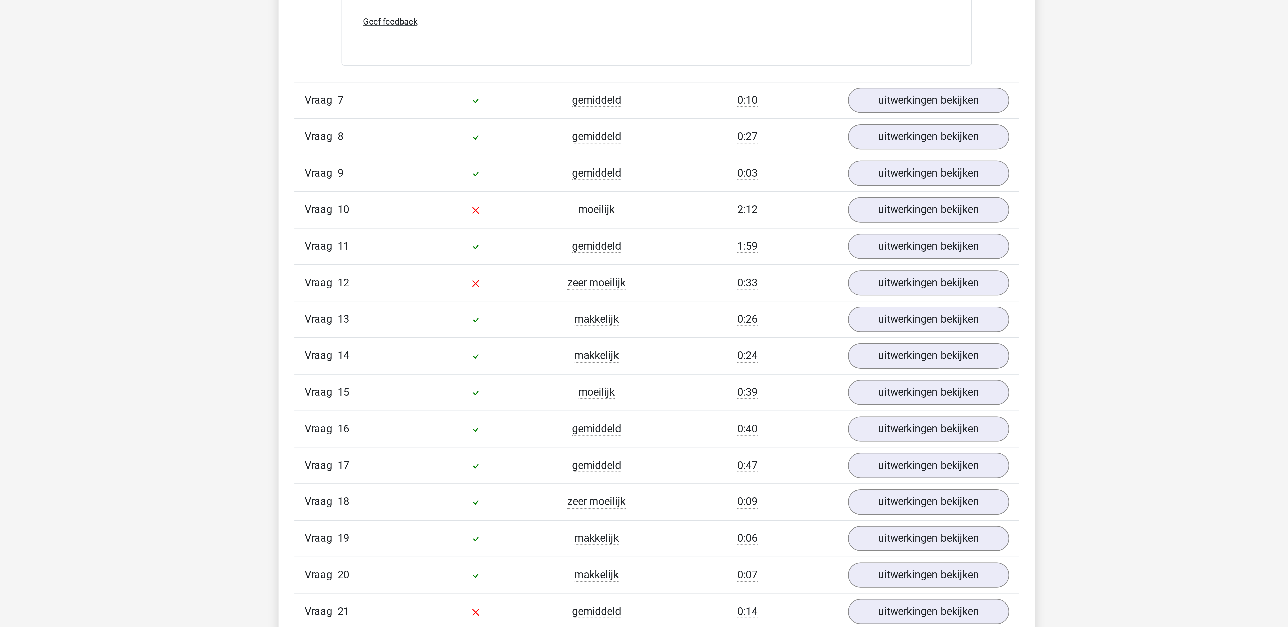
scroll to position [1017, 0]
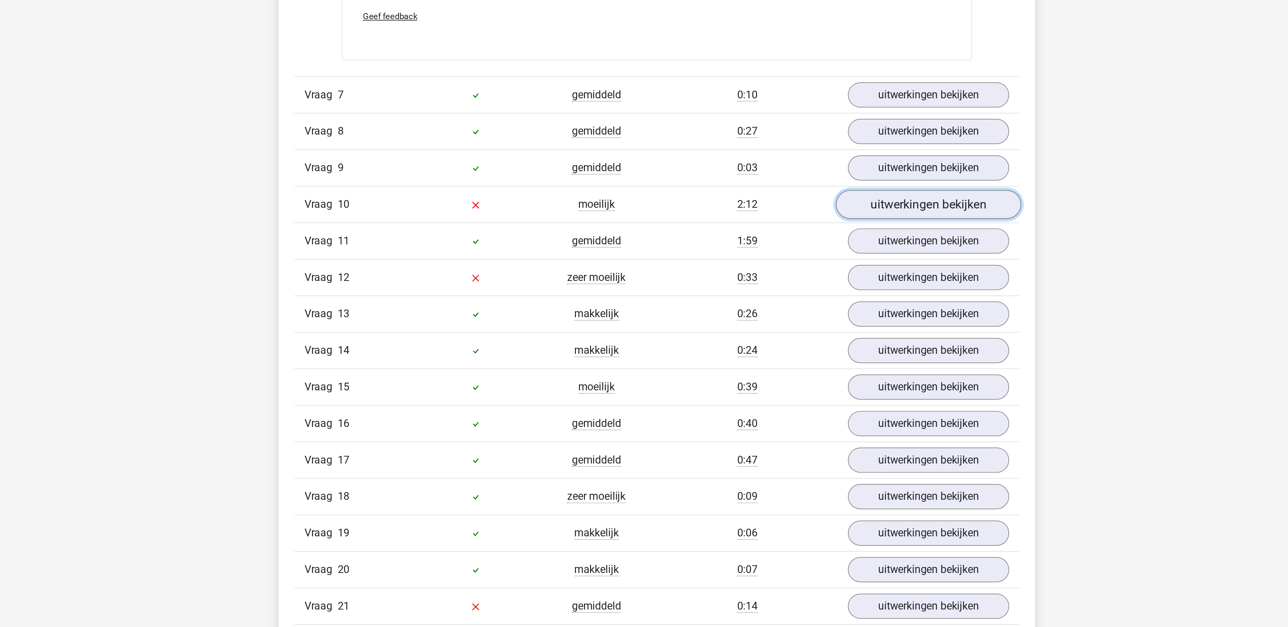
click at [747, 420] on link "uitwerkingen bekijken" at bounding box center [782, 413] width 94 height 15
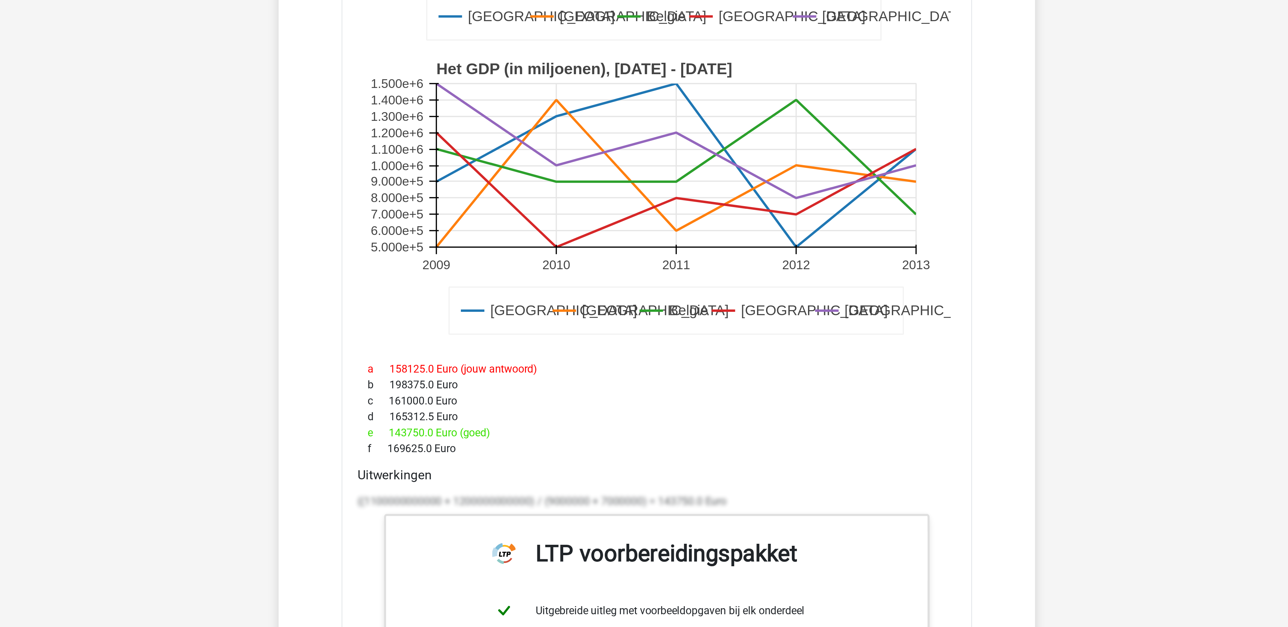
scroll to position [1273, 0]
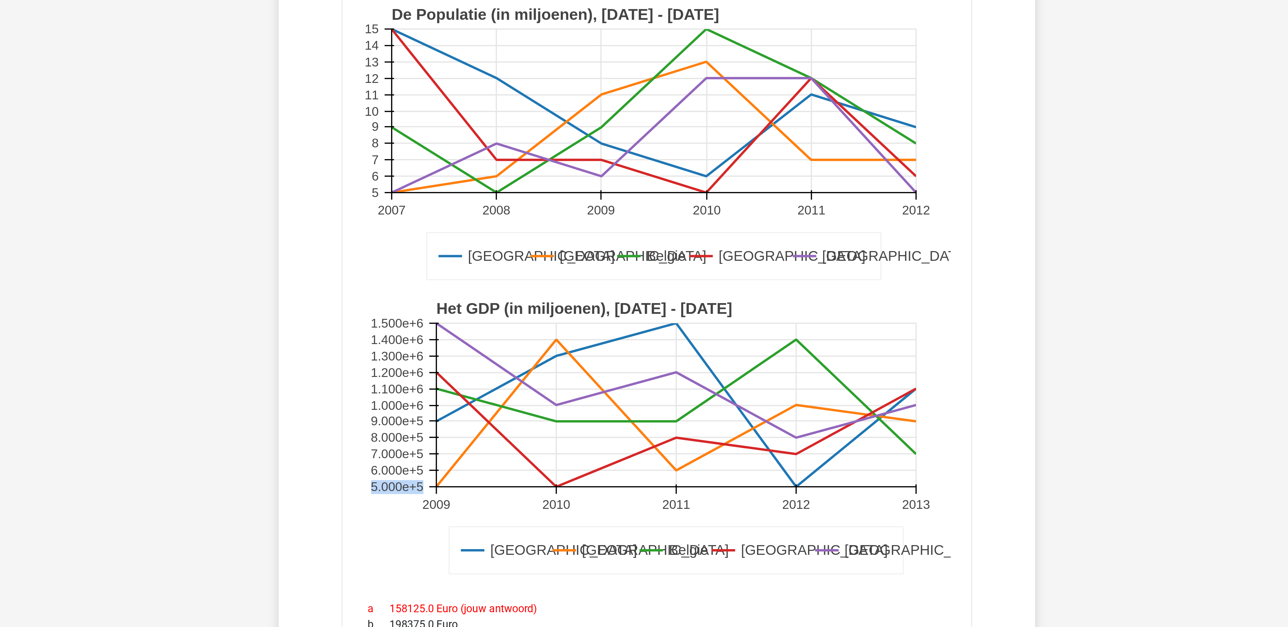
drag, startPoint x: 500, startPoint y: 447, endPoint x: 526, endPoint y: 447, distance: 25.8
click at [526, 439] on text "5.000e+5" at bounding box center [512, 435] width 26 height 7
copy text "5.000e+5"
click at [599, 436] on rect at bounding box center [654, 394] width 243 height 83
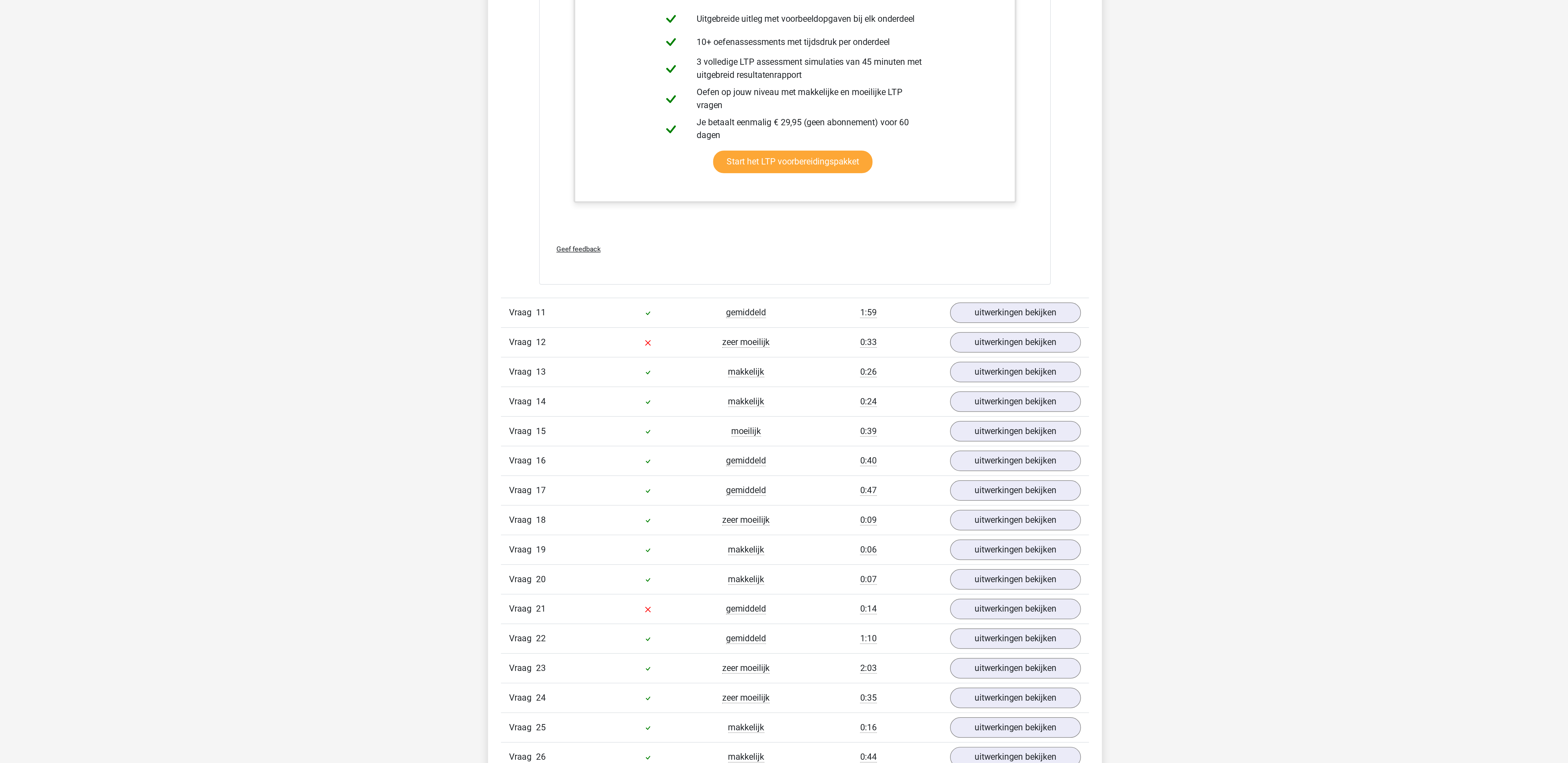
scroll to position [1178, 0]
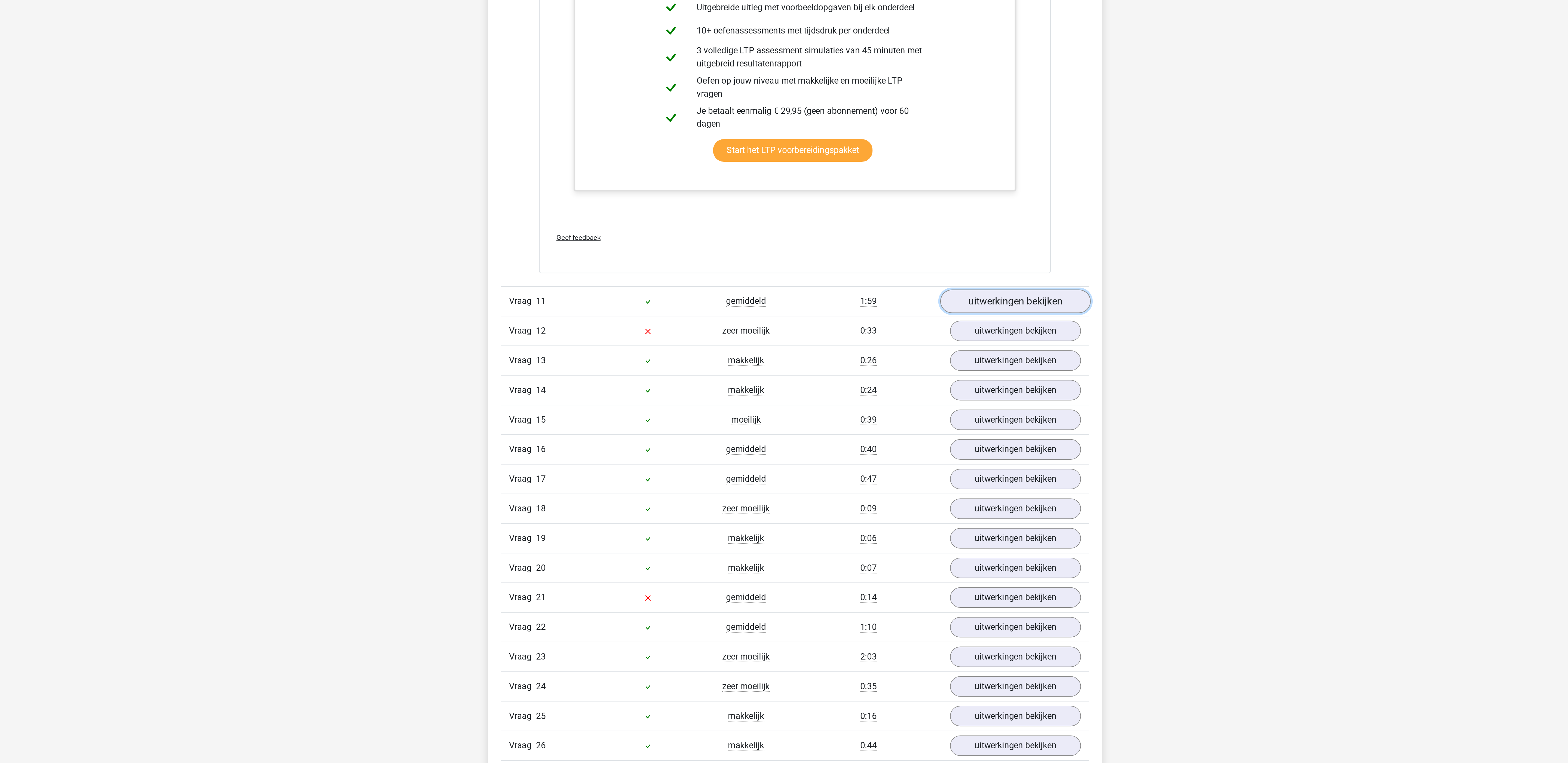
click at [885, 535] on link "uitwerkingen bekijken" at bounding box center [896, 529] width 76 height 12
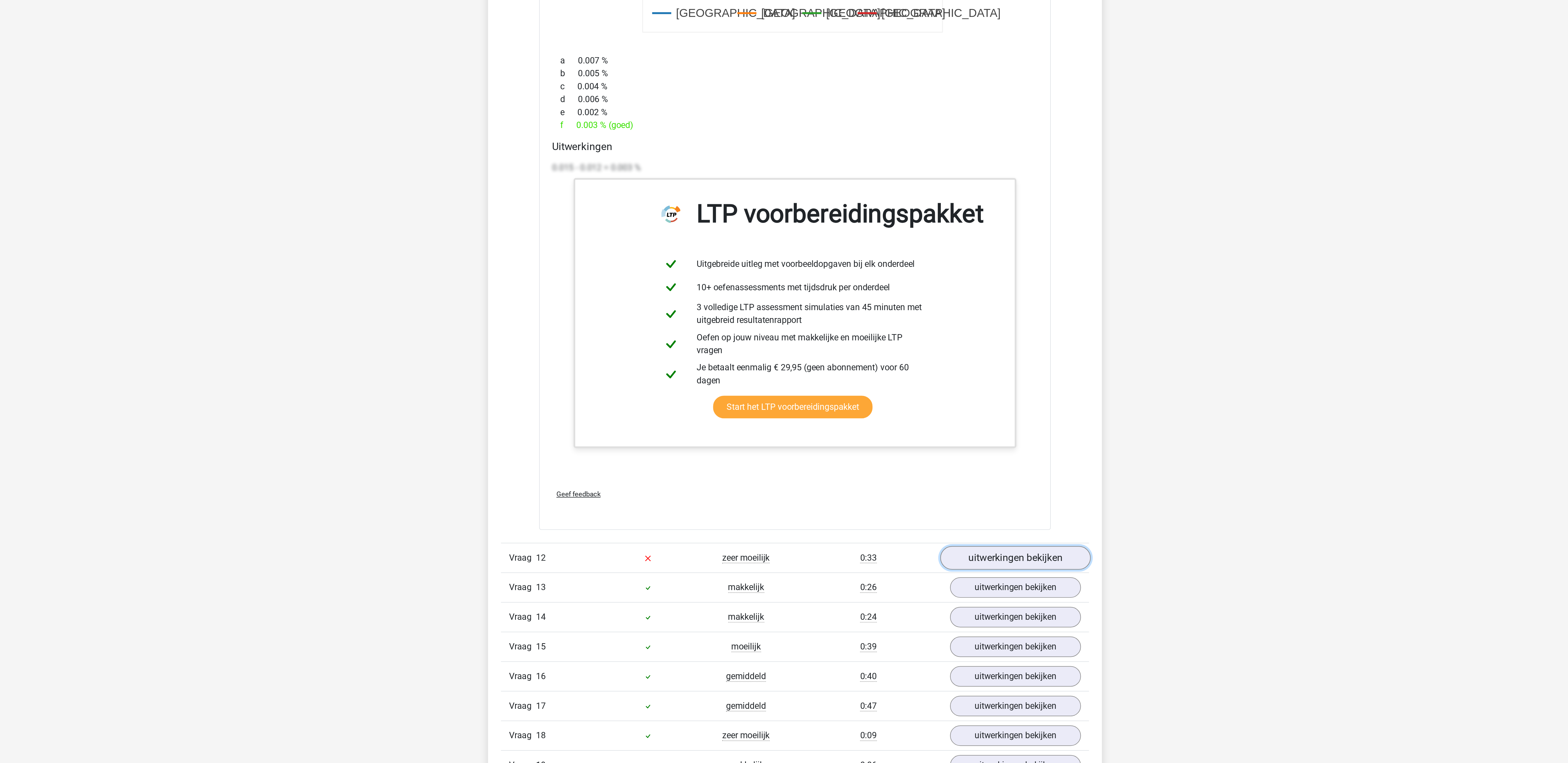
click at [881, 665] on link "uitwerkingen bekijken" at bounding box center [896, 658] width 76 height 12
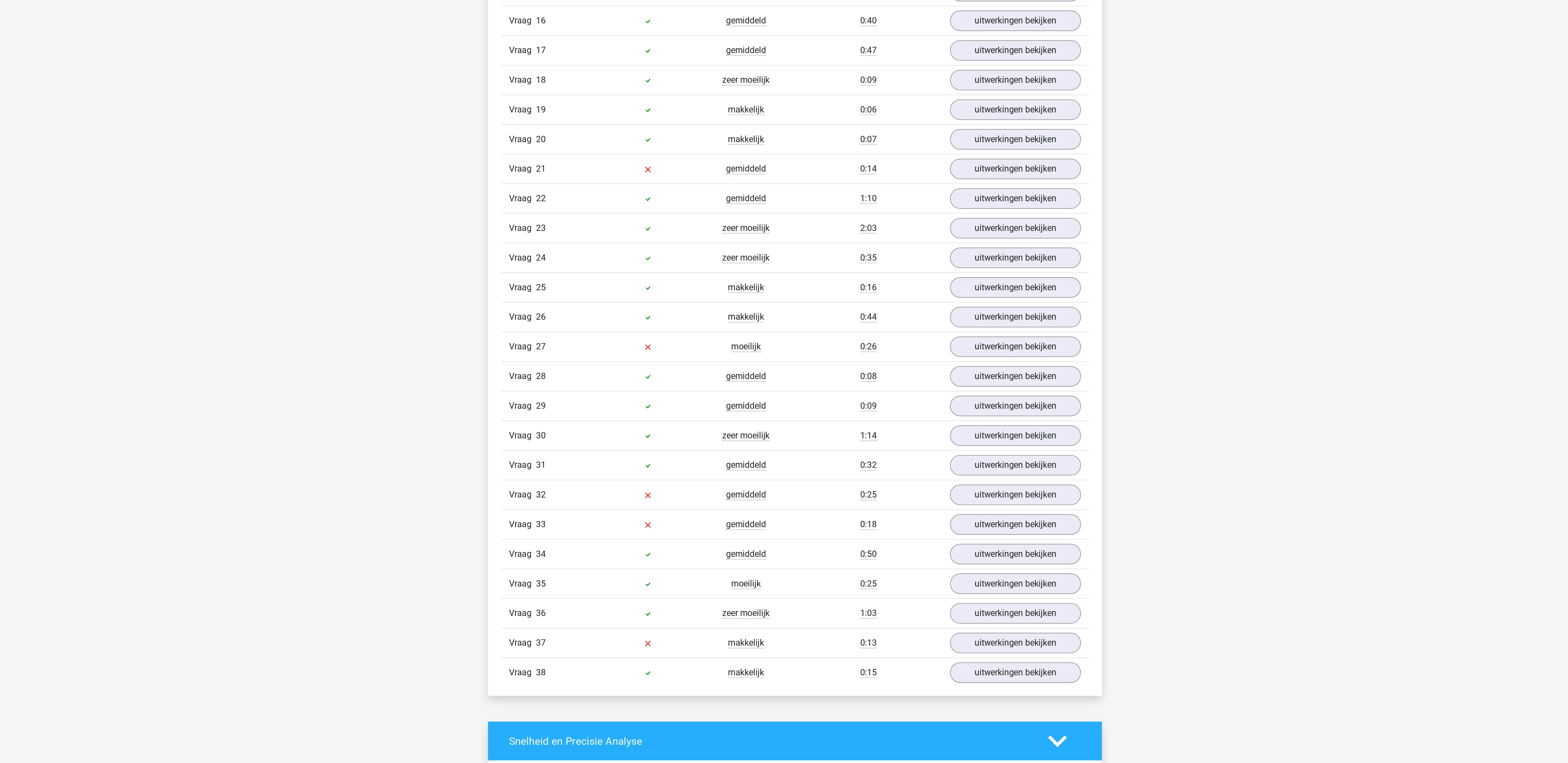
scroll to position [2432, 0]
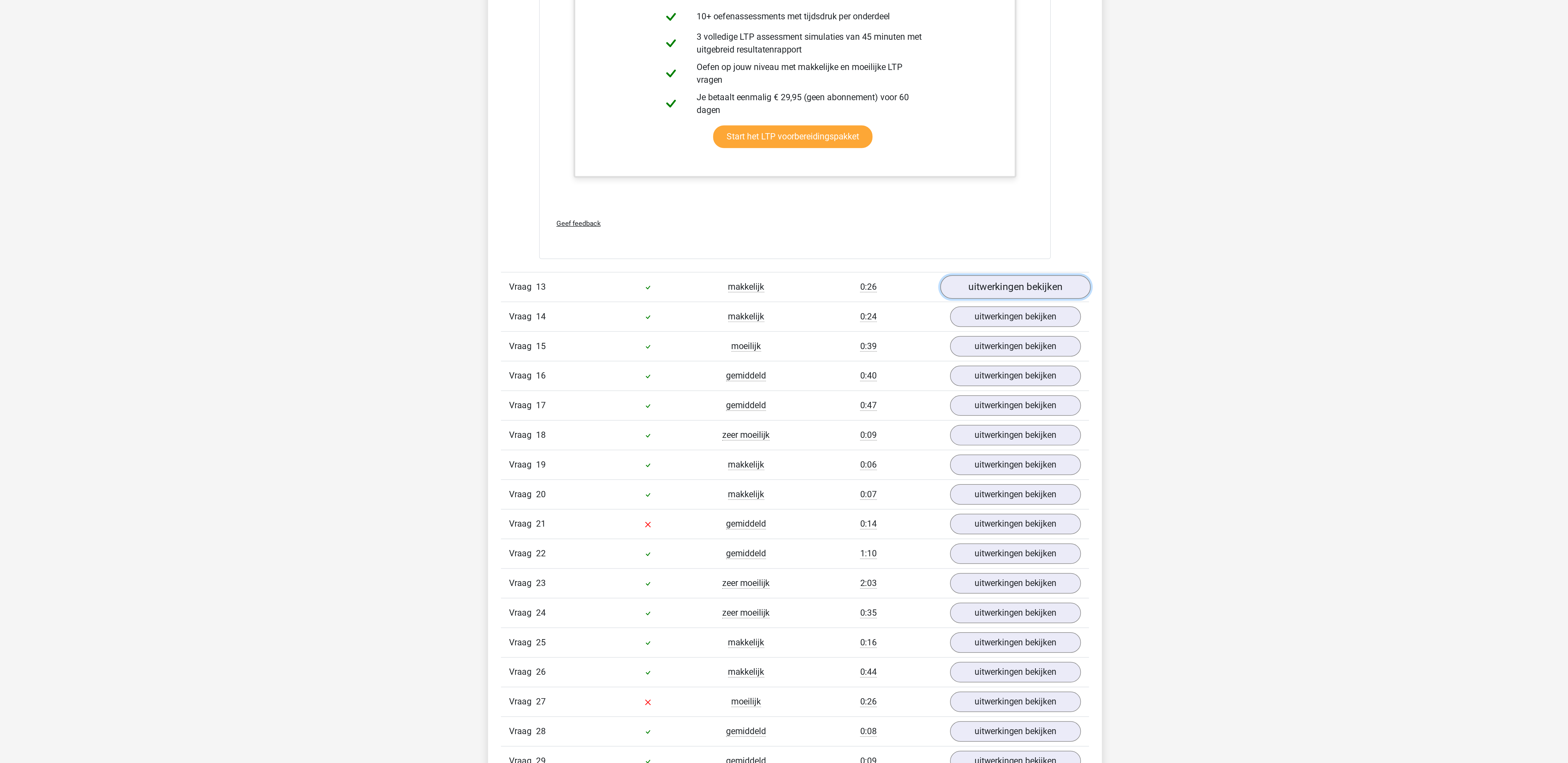
click at [891, 350] on link "uitwerkingen bekijken" at bounding box center [896, 343] width 76 height 12
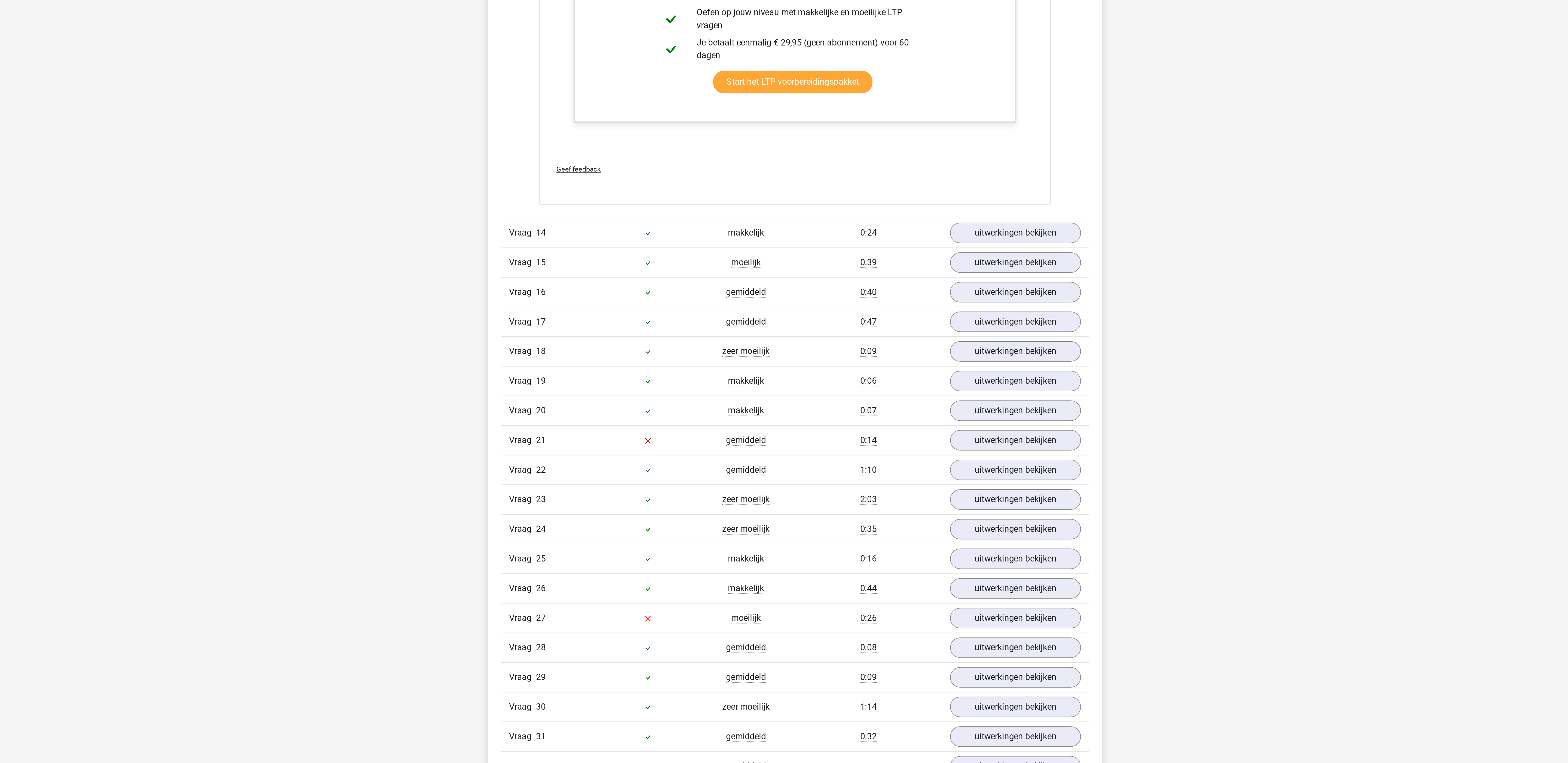
scroll to position [2628, 0]
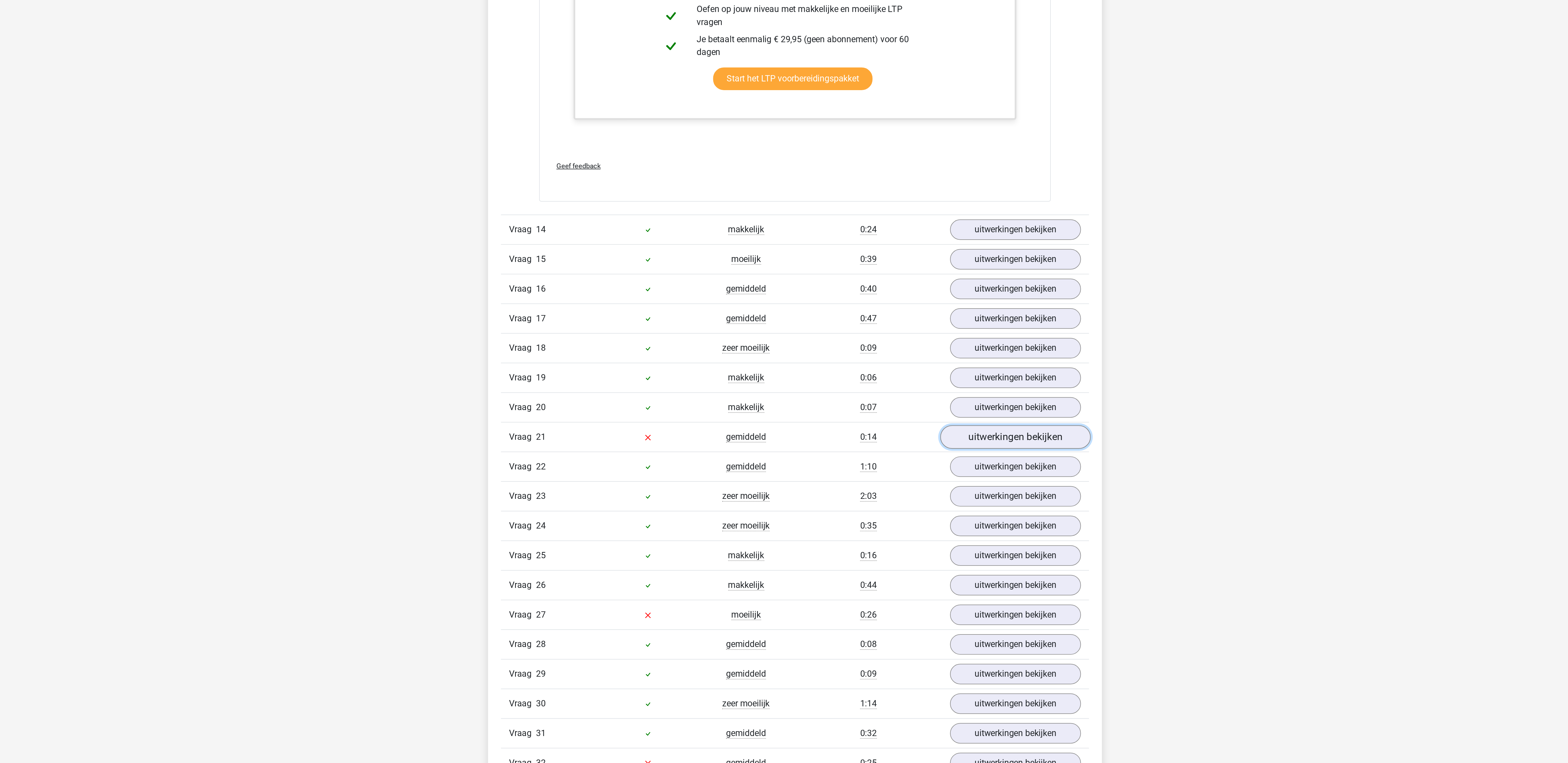
click at [877, 604] on link "uitwerkingen bekijken" at bounding box center [896, 597] width 76 height 12
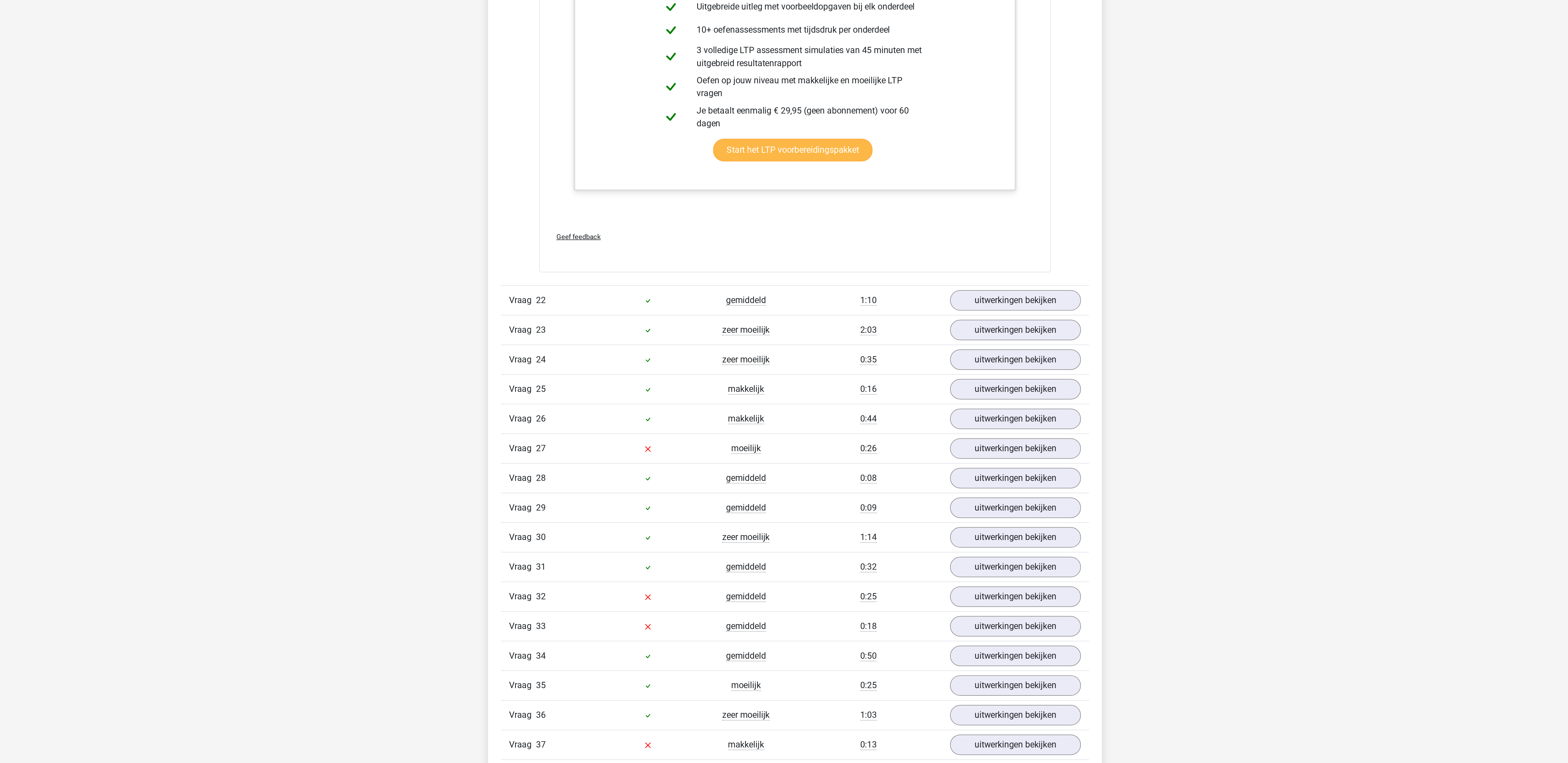
scroll to position [2987, 0]
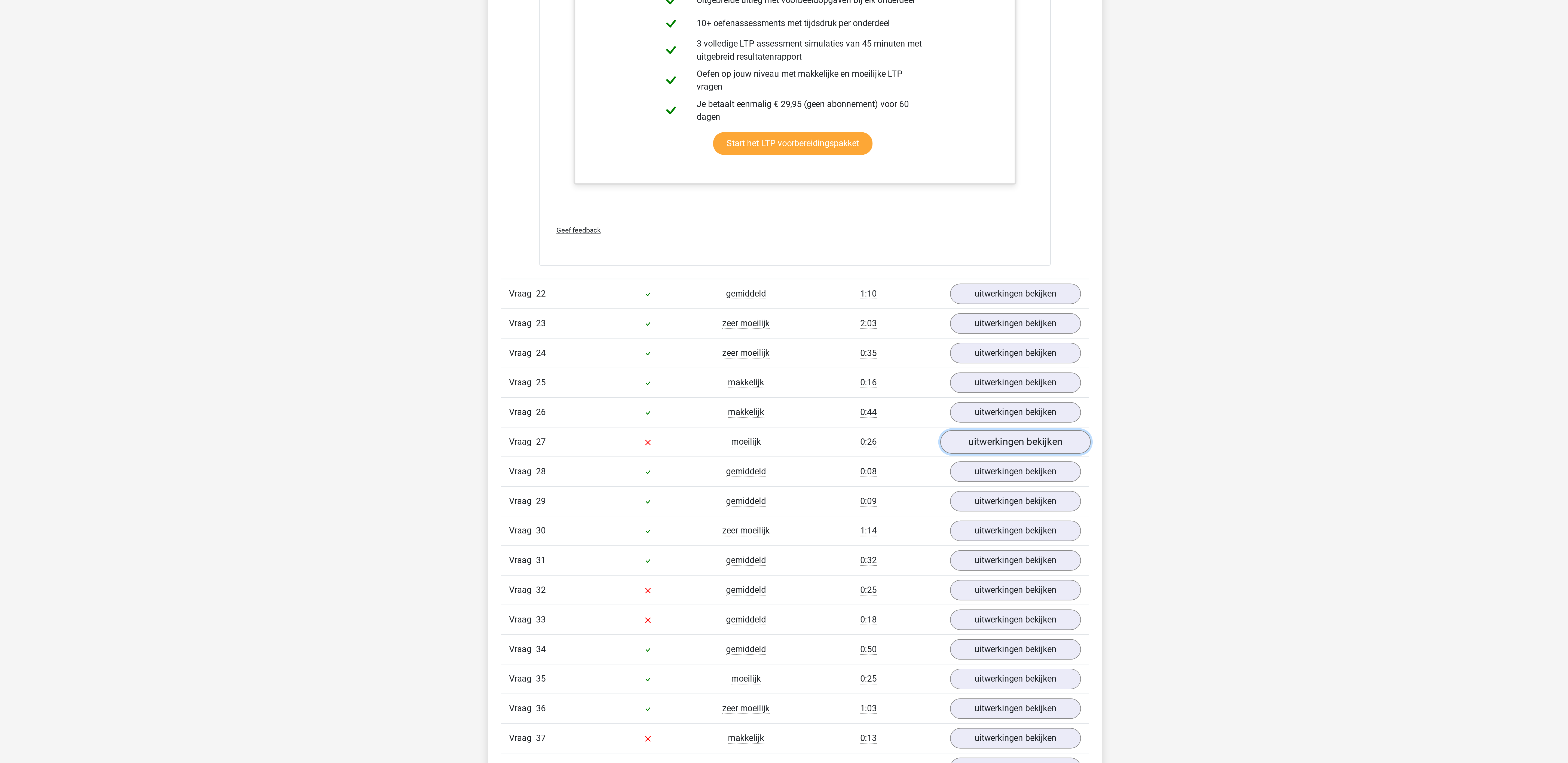
click at [893, 606] on link "uitwerkingen bekijken" at bounding box center [896, 600] width 76 height 12
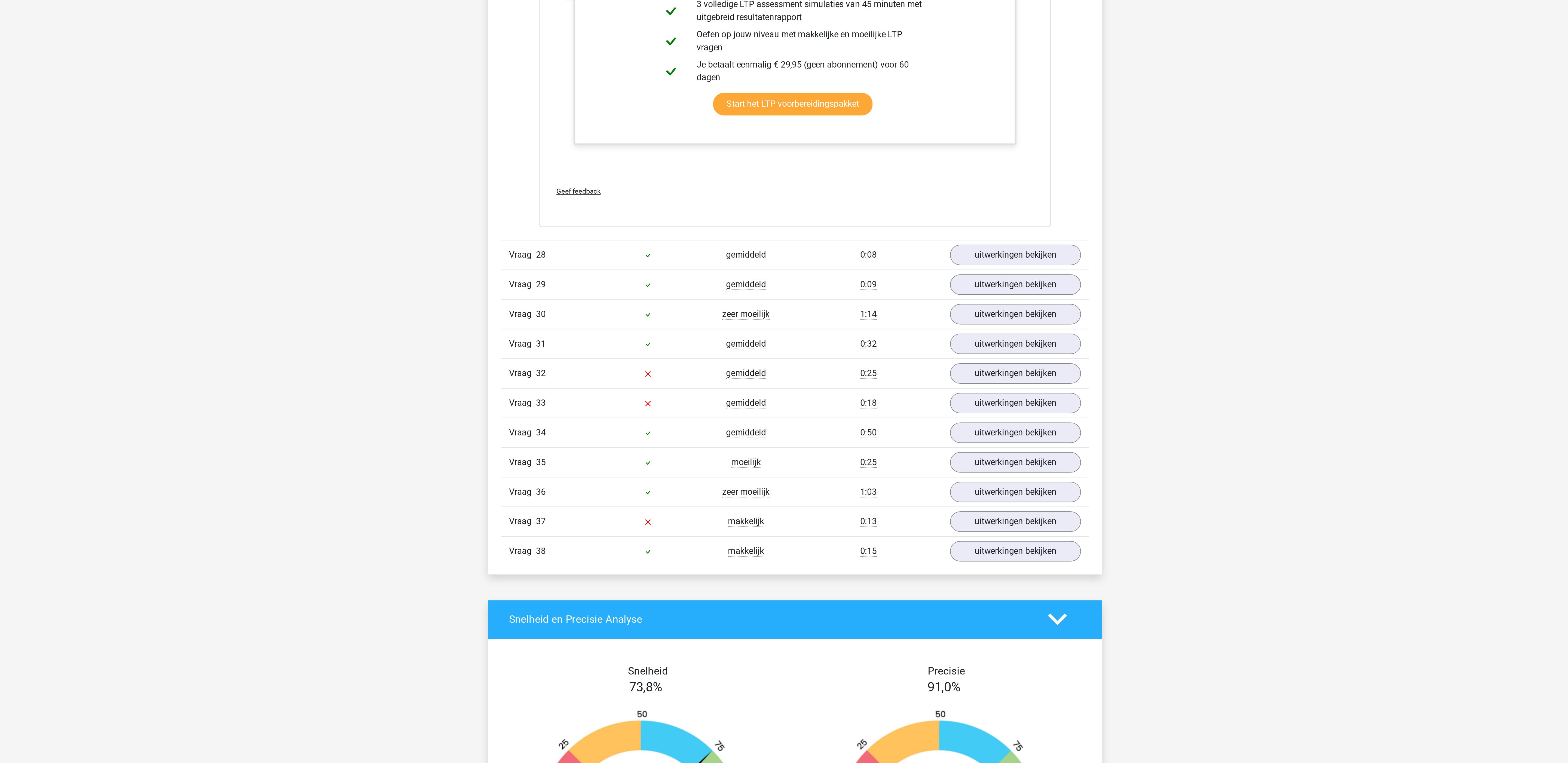
scroll to position [3430, 0]
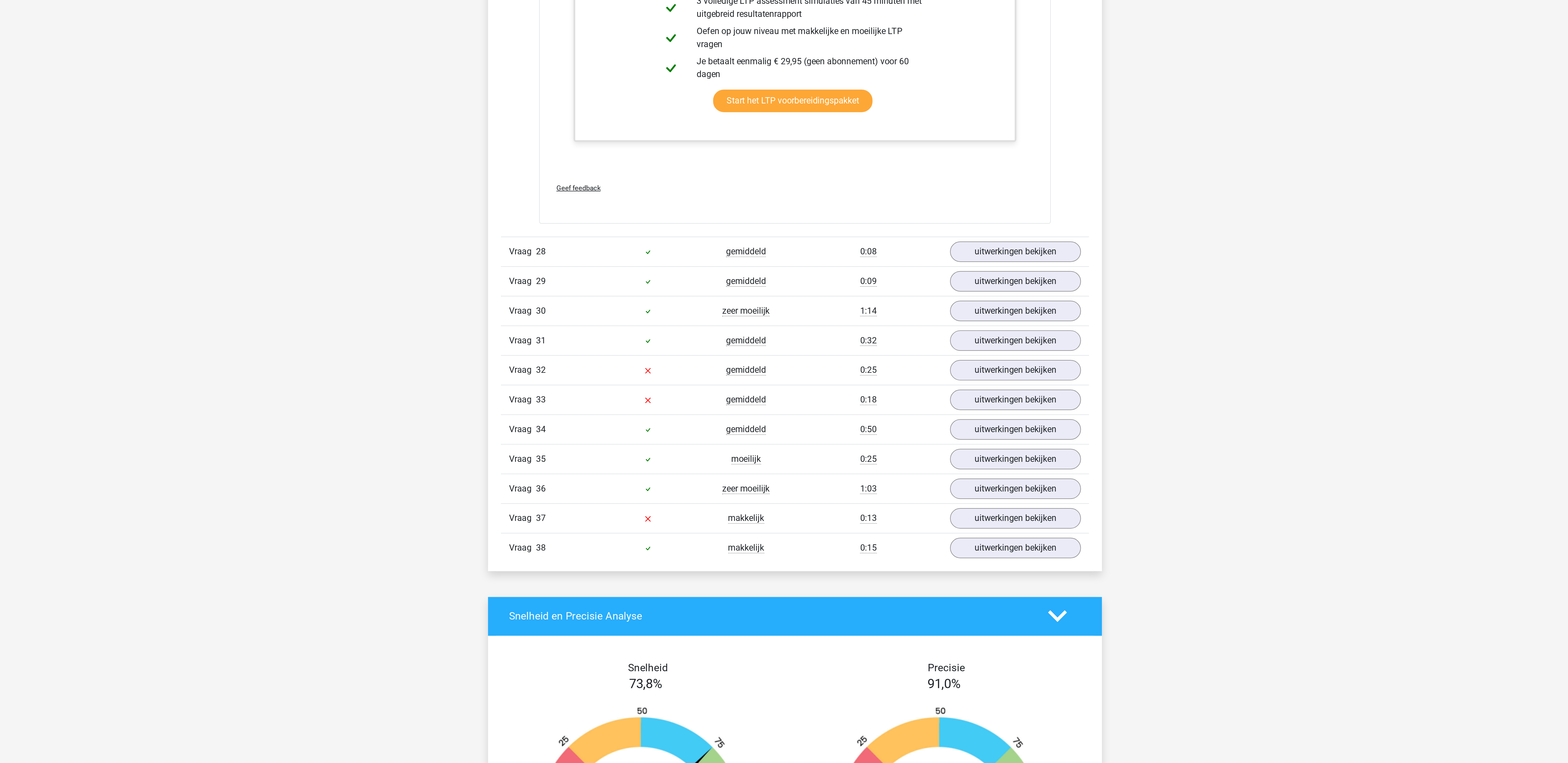
click at [889, 571] on div "Vraag 32 gemiddeld 0:25 uitwerkingen bekijken" at bounding box center [784, 564] width 297 height 15
click at [889, 570] on link "uitwerkingen bekijken" at bounding box center [896, 564] width 76 height 12
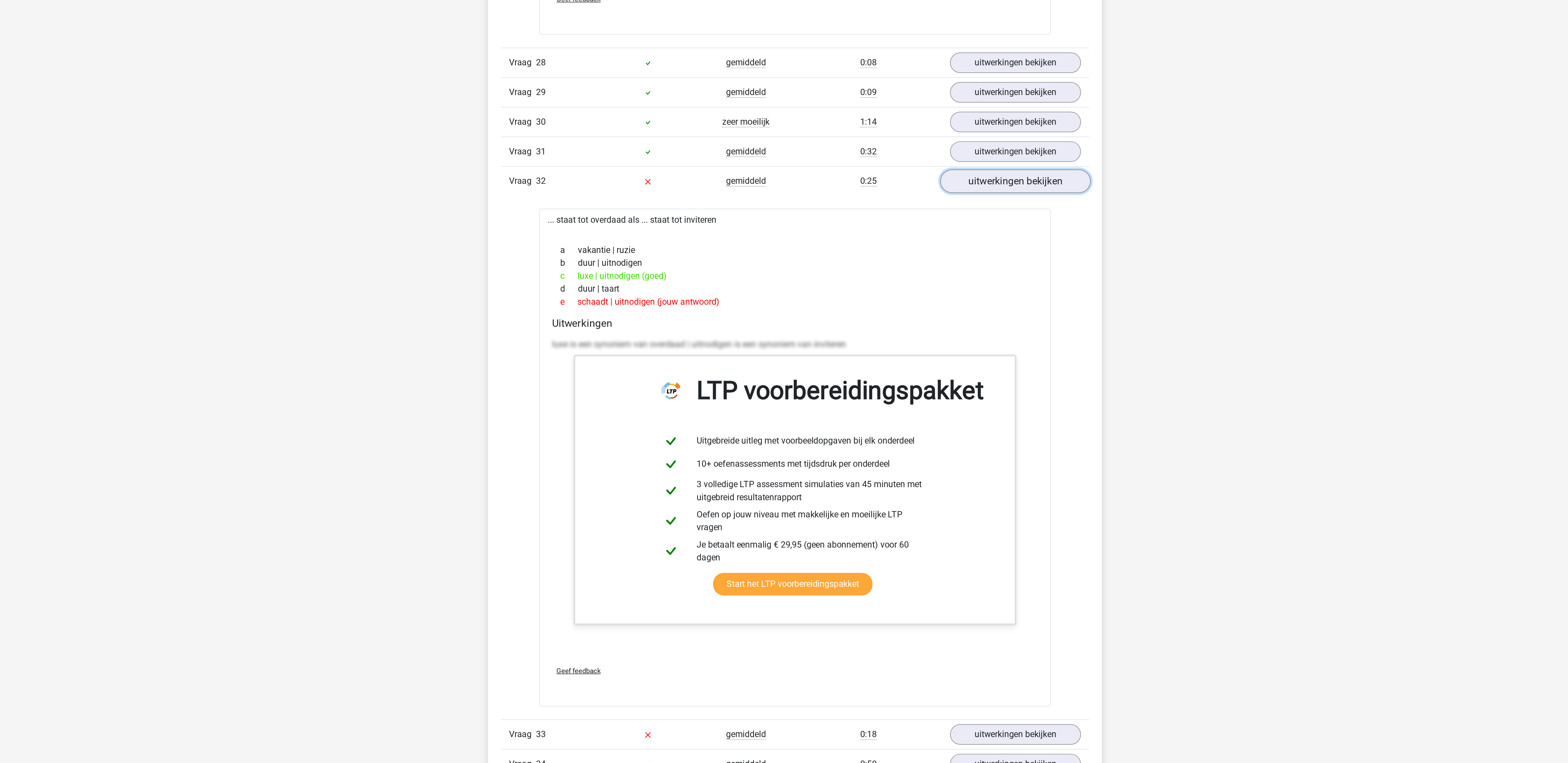
scroll to position [3526, 0]
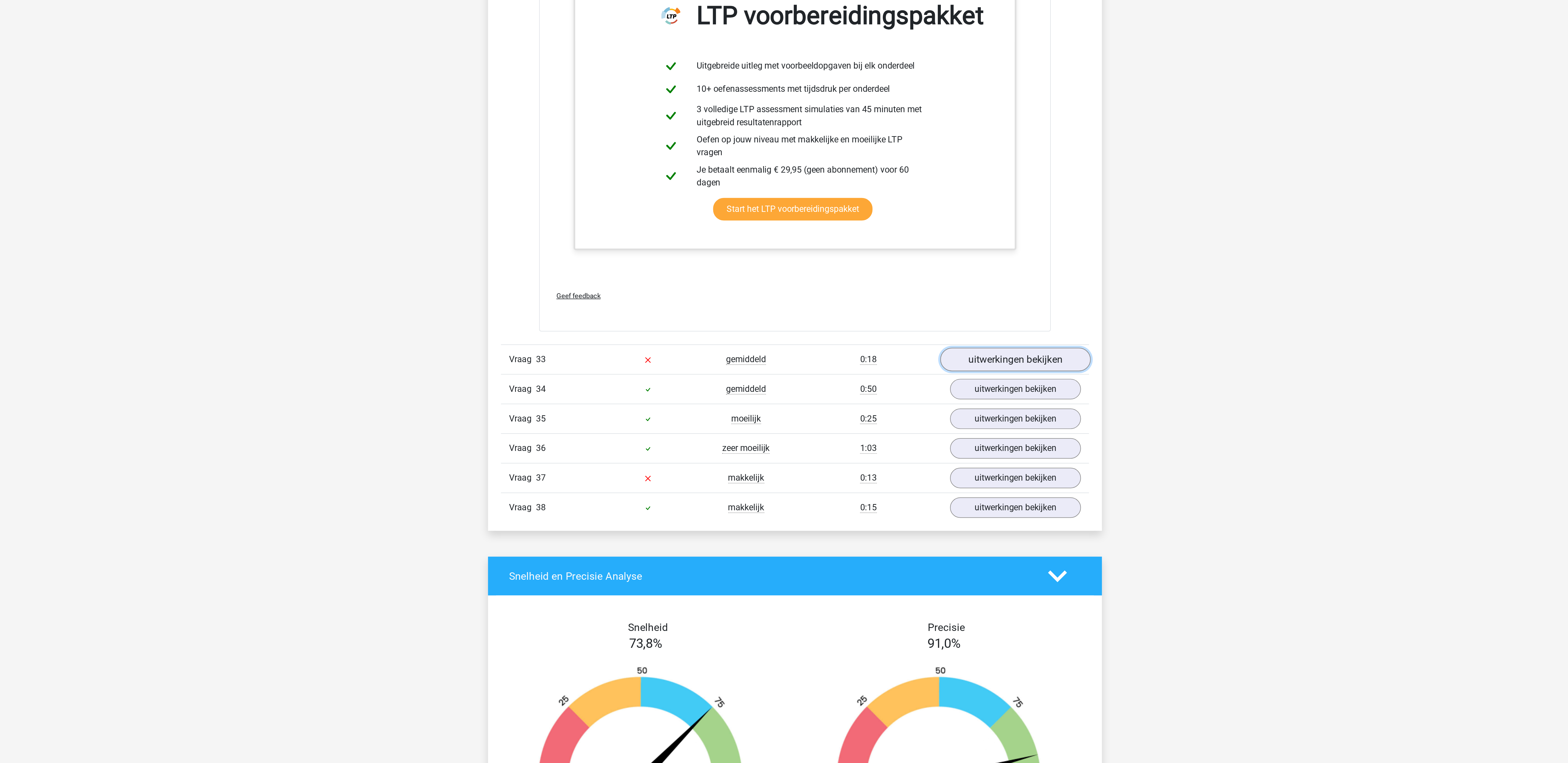
click at [889, 565] on link "uitwerkingen bekijken" at bounding box center [896, 558] width 76 height 12
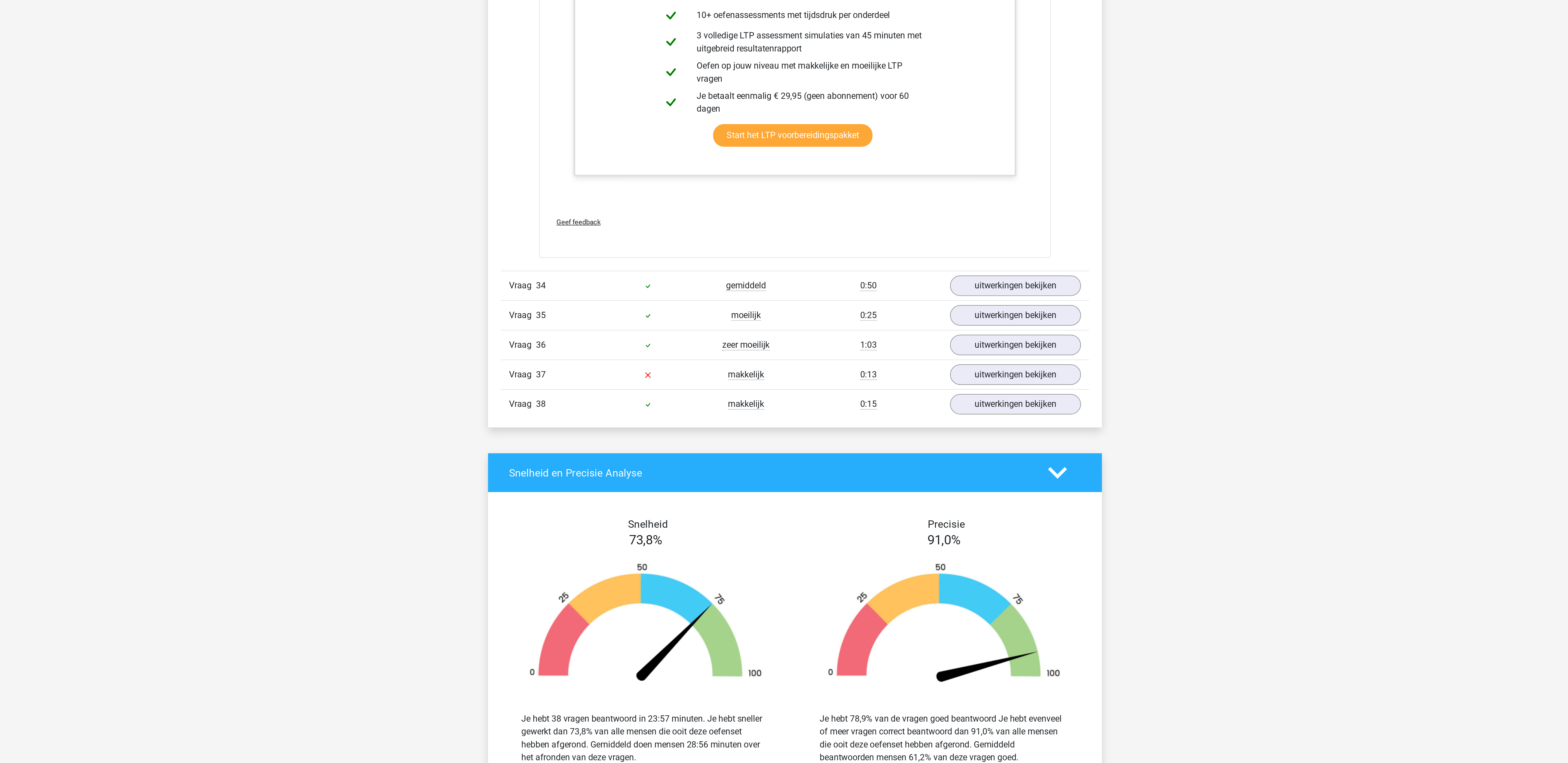
scroll to position [4039, 0]
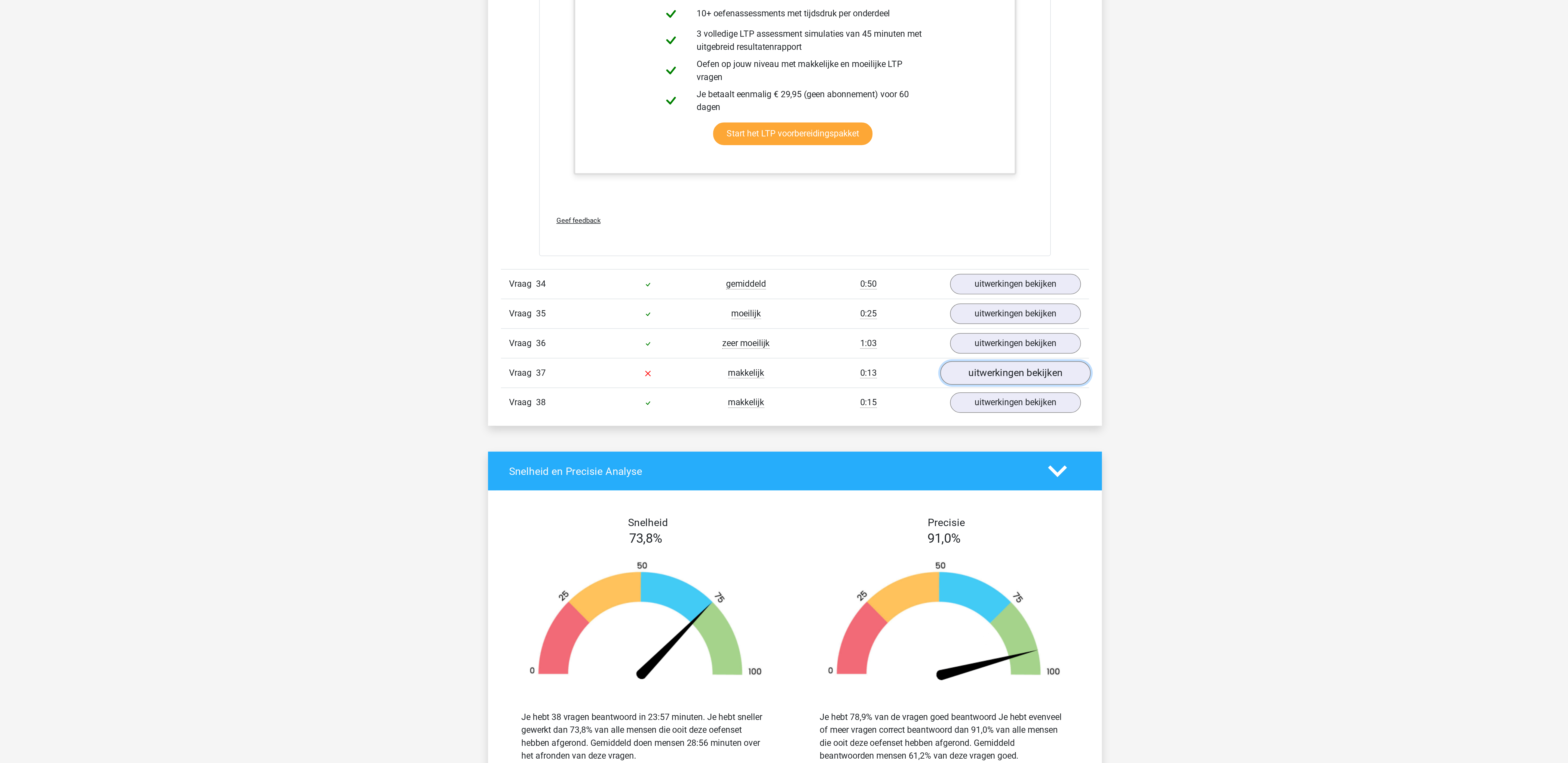
click at [883, 571] on link "uitwerkingen bekijken" at bounding box center [896, 566] width 76 height 12
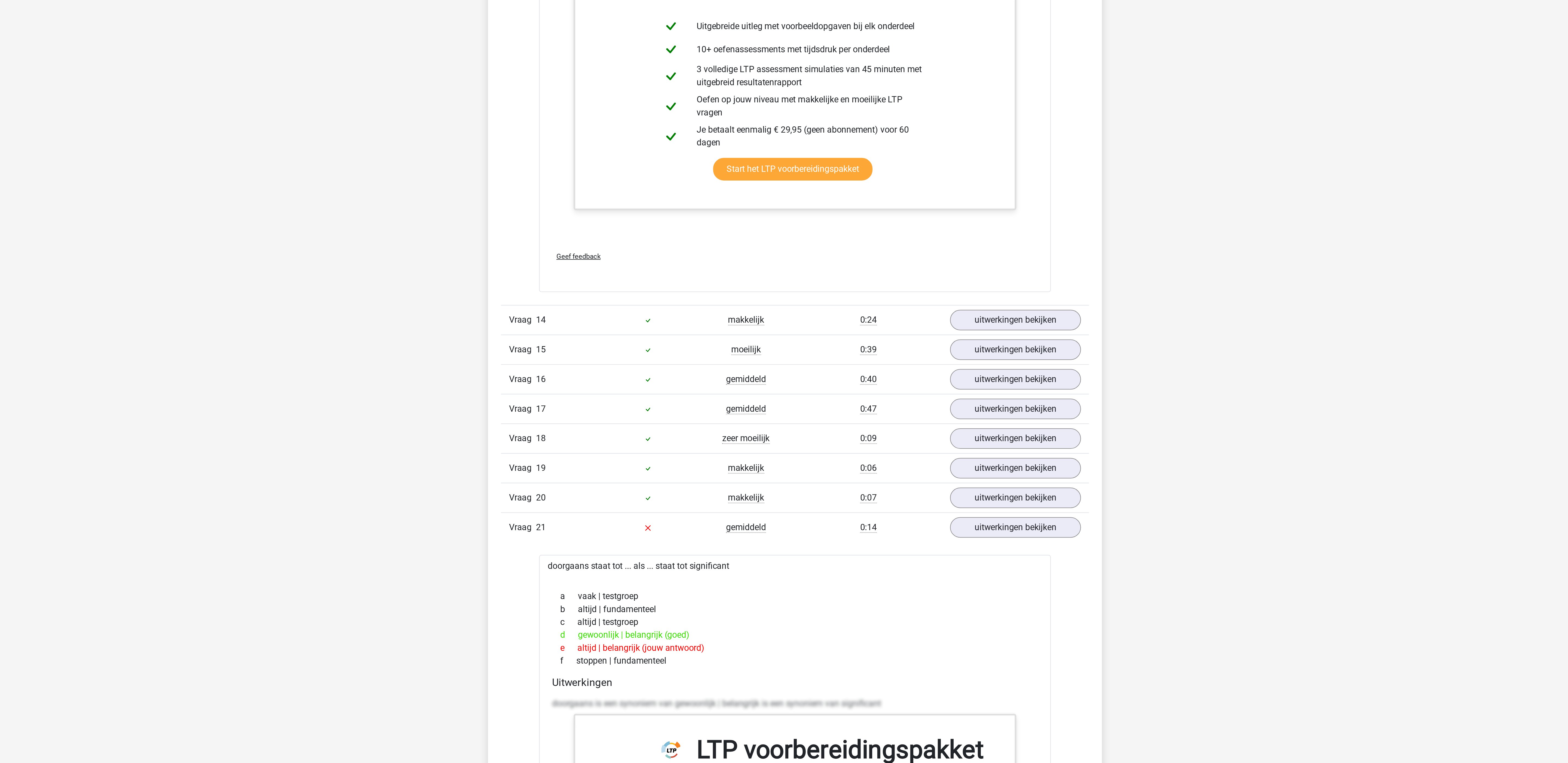
scroll to position [2908, 0]
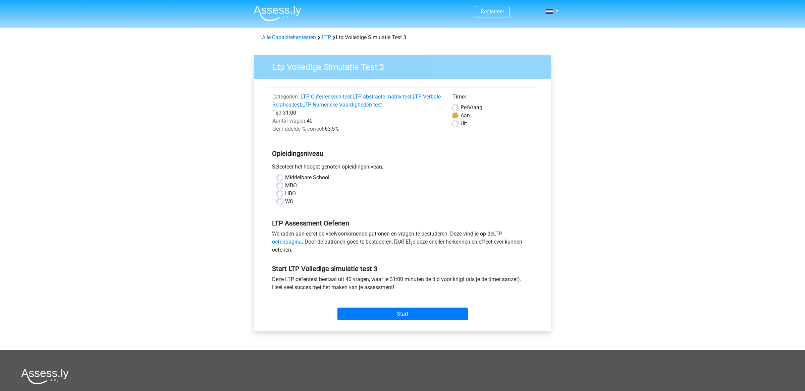
click at [285, 204] on label "WO" at bounding box center [289, 202] width 8 height 8
click at [282, 204] on input "WO" at bounding box center [279, 201] width 5 height 7
radio input "true"
click at [201, 181] on div "Registreer" at bounding box center [402, 263] width 805 height 527
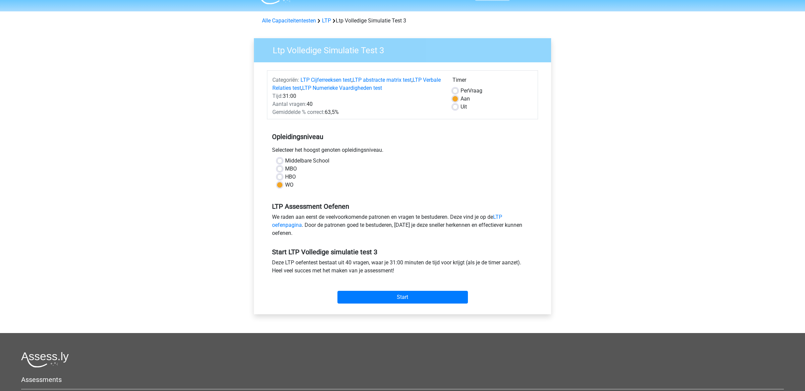
scroll to position [17, 0]
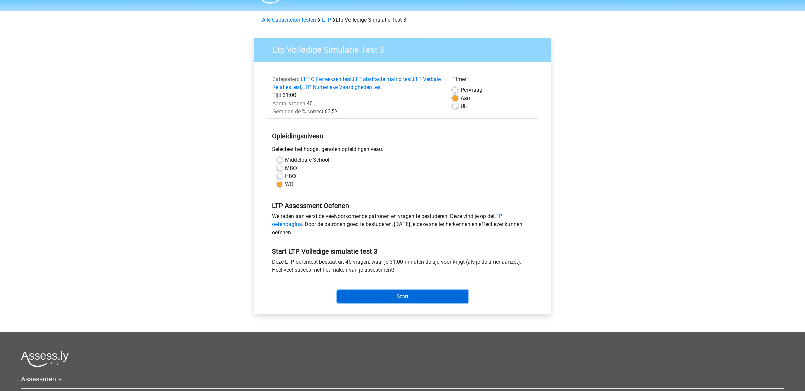
click at [384, 293] on input "Start" at bounding box center [402, 296] width 130 height 13
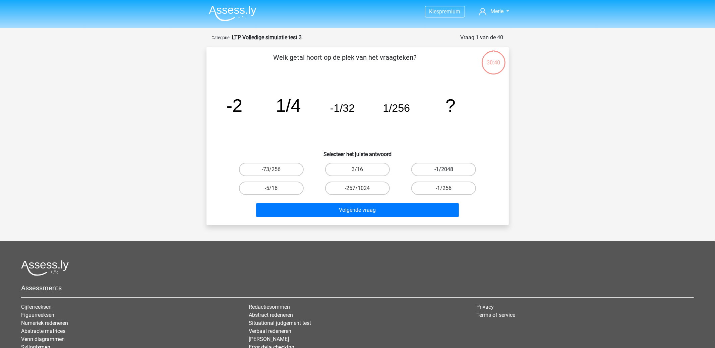
click at [450, 171] on label "-1/2048" at bounding box center [444, 169] width 65 height 13
click at [448, 171] on input "-1/2048" at bounding box center [446, 171] width 4 height 4
radio input "true"
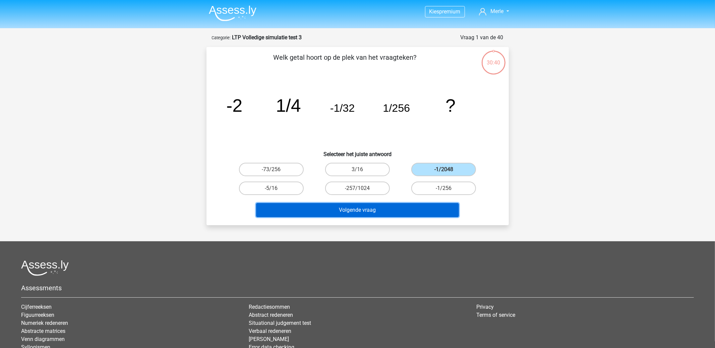
click at [393, 205] on button "Volgende vraag" at bounding box center [357, 210] width 203 height 14
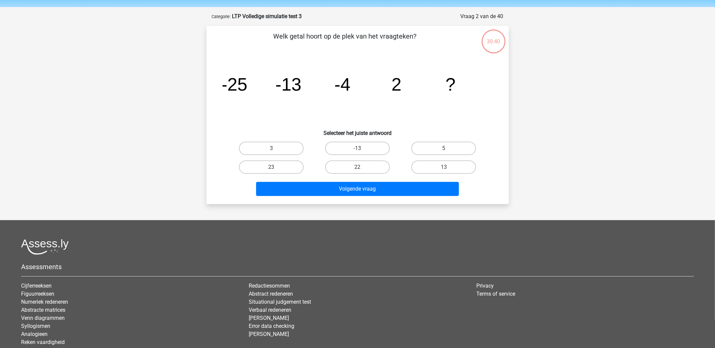
scroll to position [15, 0]
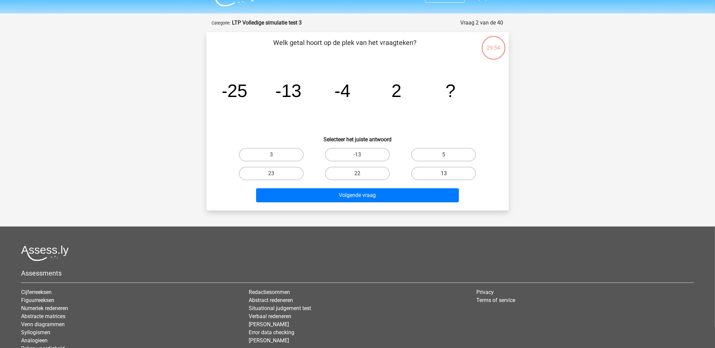
click at [442, 172] on label "13" at bounding box center [444, 173] width 65 height 13
click at [444, 173] on input "13" at bounding box center [446, 175] width 4 height 4
radio input "true"
click at [453, 156] on label "5" at bounding box center [444, 154] width 65 height 13
click at [448, 156] on input "5" at bounding box center [446, 157] width 4 height 4
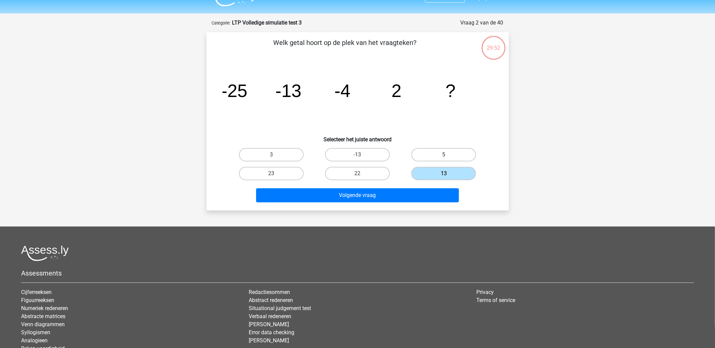
radio input "true"
click at [364, 185] on div "Volgende vraag" at bounding box center [357, 194] width 281 height 22
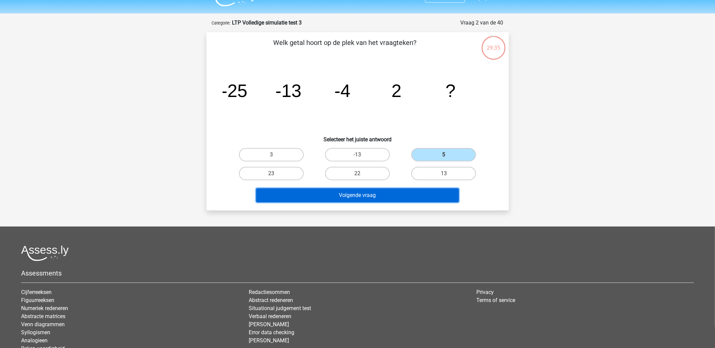
click at [365, 199] on button "Volgende vraag" at bounding box center [357, 195] width 203 height 14
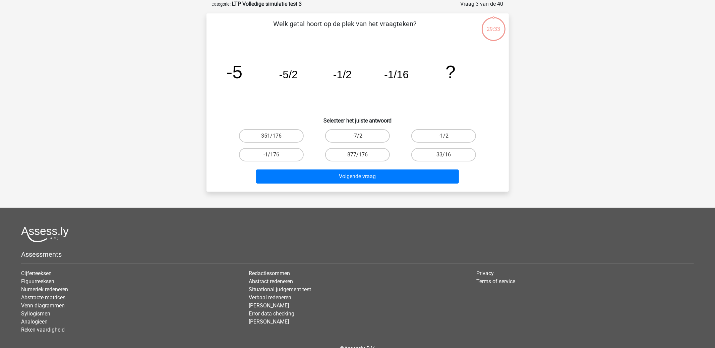
scroll to position [0, 0]
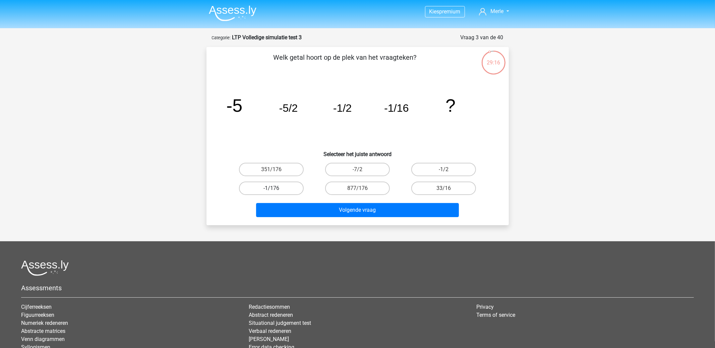
click at [288, 184] on label "-1/176" at bounding box center [271, 187] width 65 height 13
click at [276, 188] on input "-1/176" at bounding box center [273, 190] width 4 height 4
radio input "true"
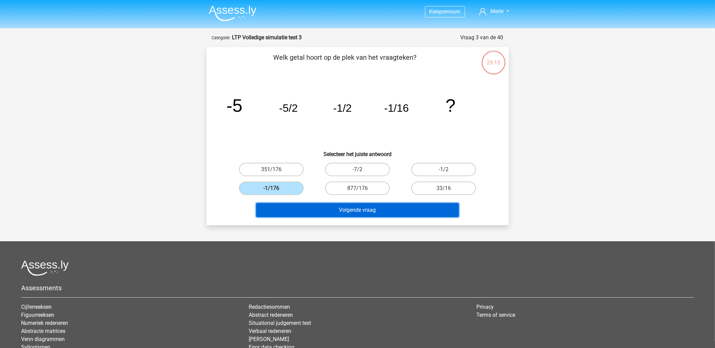
click at [342, 209] on button "Volgende vraag" at bounding box center [357, 210] width 203 height 14
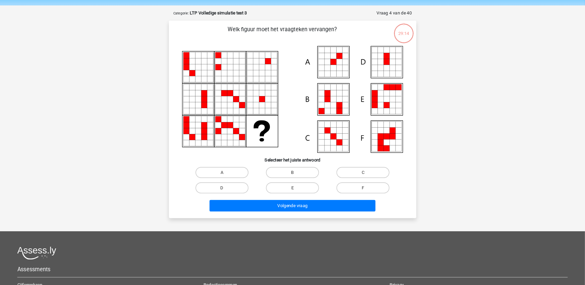
scroll to position [34, 0]
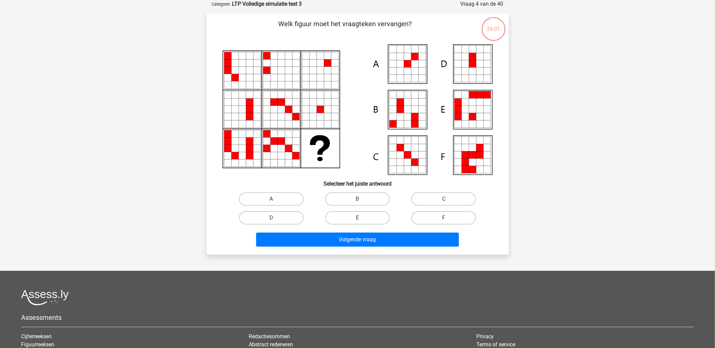
click at [273, 194] on label "A" at bounding box center [271, 198] width 65 height 13
click at [273, 199] on input "A" at bounding box center [273, 201] width 4 height 4
radio input "true"
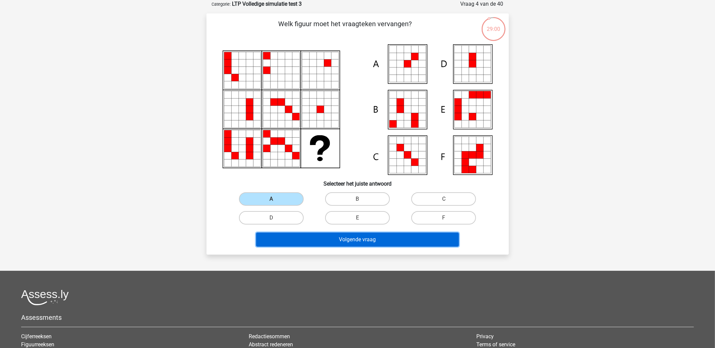
click at [297, 240] on button "Volgende vraag" at bounding box center [357, 239] width 203 height 14
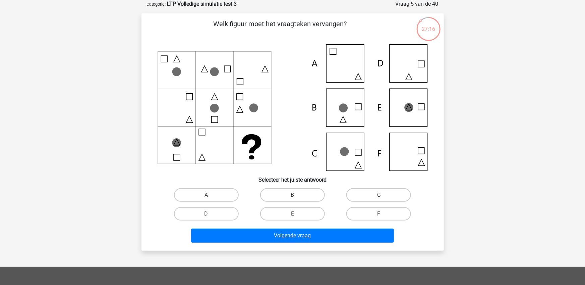
click at [383, 196] on label "C" at bounding box center [378, 194] width 65 height 13
click at [383, 196] on input "C" at bounding box center [381, 197] width 4 height 4
radio input "true"
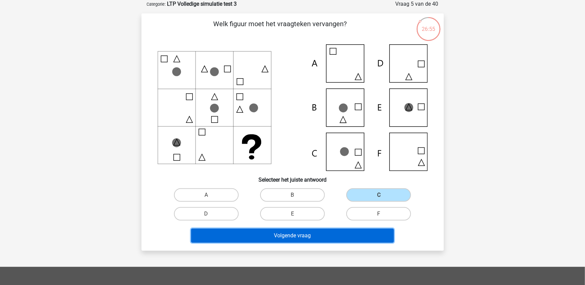
click at [337, 230] on button "Volgende vraag" at bounding box center [292, 235] width 203 height 14
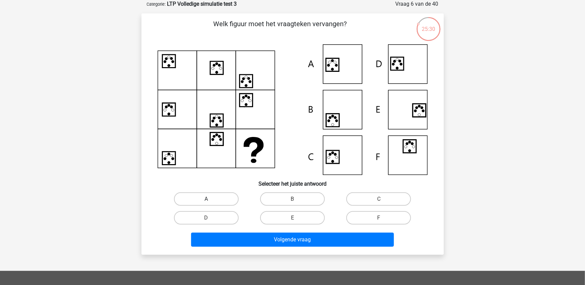
click at [223, 203] on label "A" at bounding box center [206, 198] width 65 height 13
click at [211, 203] on input "A" at bounding box center [208, 201] width 4 height 4
radio input "true"
click at [294, 254] on div "Kies premium [GEOGRAPHIC_DATA] [EMAIL_ADDRESS][DOMAIN_NAME]" at bounding box center [292, 206] width 585 height 481
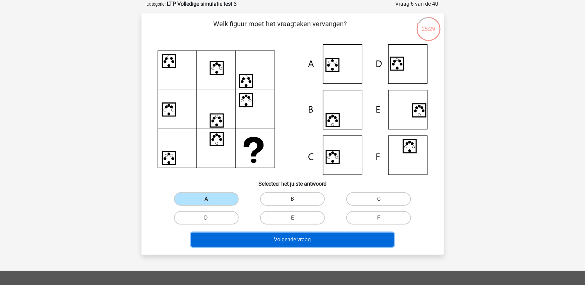
click at [281, 238] on button "Volgende vraag" at bounding box center [292, 239] width 203 height 14
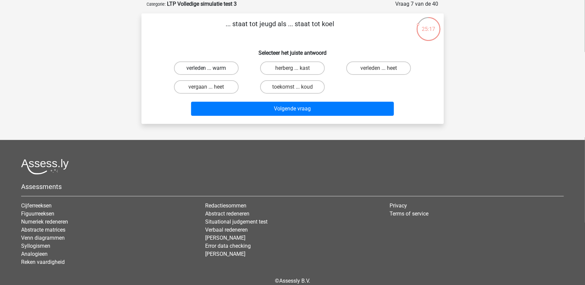
click at [213, 72] on label "verleden ... warm" at bounding box center [206, 67] width 65 height 13
click at [211, 72] on input "verleden ... warm" at bounding box center [208, 70] width 4 height 4
radio input "true"
click at [251, 89] on div "toekomst ... koud" at bounding box center [293, 86] width 86 height 19
click at [336, 92] on div "verleden ... warm herberg ... kast verleden ... heet vergaan ... heet toekomst …" at bounding box center [292, 78] width 259 height 38
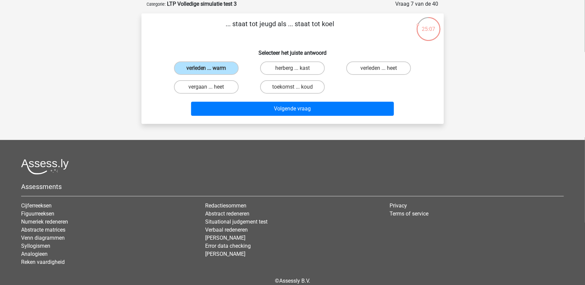
click at [242, 75] on div "vergaan ... heet" at bounding box center [206, 67] width 81 height 13
click at [227, 84] on label "vergaan ... heet" at bounding box center [206, 86] width 65 height 13
click at [211, 87] on input "vergaan ... heet" at bounding box center [208, 89] width 4 height 4
radio input "true"
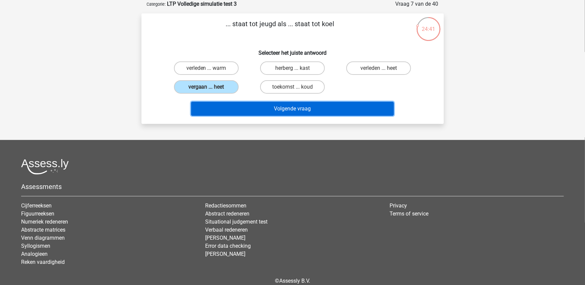
click at [247, 113] on button "Volgende vraag" at bounding box center [292, 109] width 203 height 14
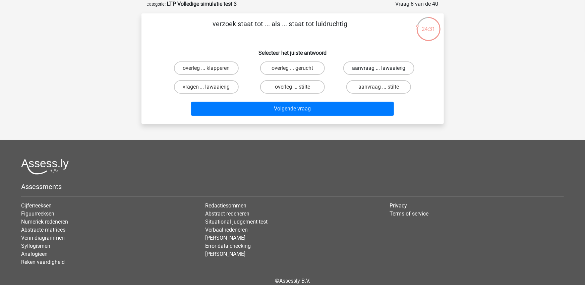
click at [369, 69] on label "aanvraag ... lawaaierig" at bounding box center [378, 67] width 71 height 13
click at [379, 69] on input "aanvraag ... lawaaierig" at bounding box center [381, 70] width 4 height 4
radio input "true"
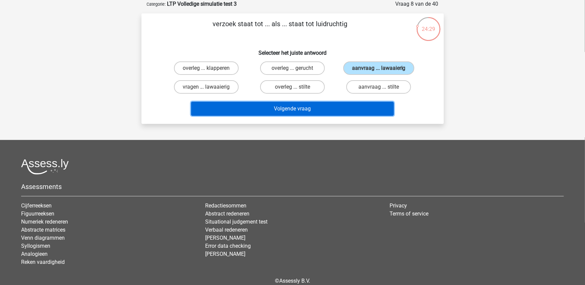
click at [363, 110] on button "Volgende vraag" at bounding box center [292, 109] width 203 height 14
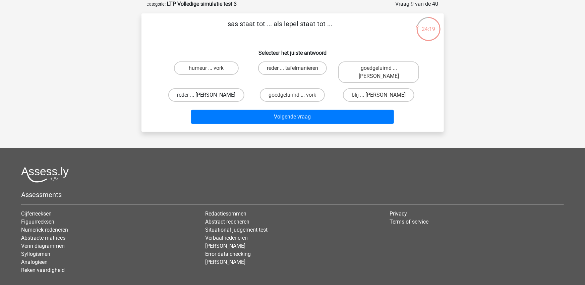
click at [225, 88] on label "reder ... anna" at bounding box center [206, 94] width 76 height 13
click at [211, 95] on input "reder ... anna" at bounding box center [208, 97] width 4 height 4
radio input "true"
click at [271, 115] on div "Volgende vraag" at bounding box center [292, 118] width 259 height 17
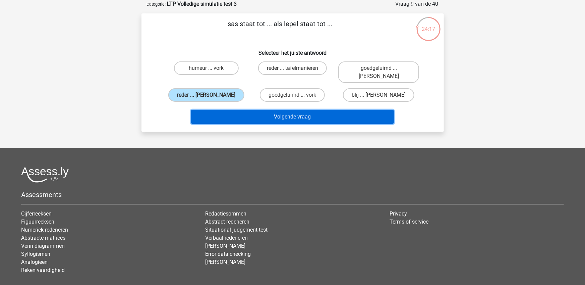
click at [262, 110] on button "Volgende vraag" at bounding box center [292, 117] width 203 height 14
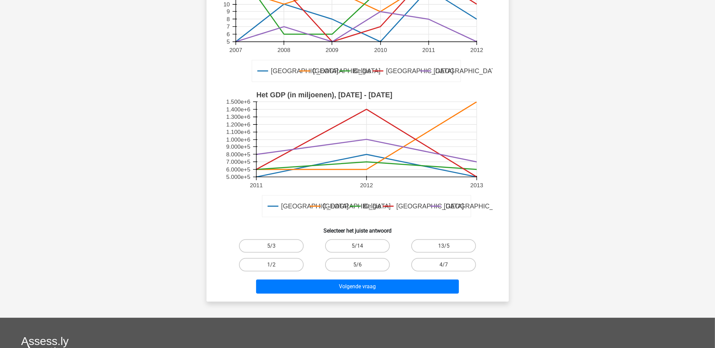
scroll to position [125, 0]
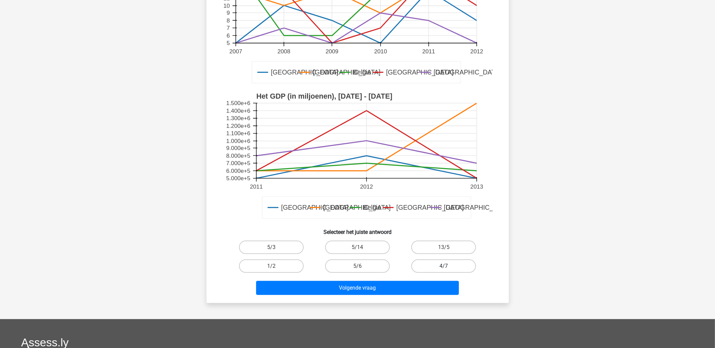
click at [451, 269] on label "4/7" at bounding box center [444, 265] width 65 height 13
click at [448, 269] on input "4/7" at bounding box center [446, 268] width 4 height 4
radio input "true"
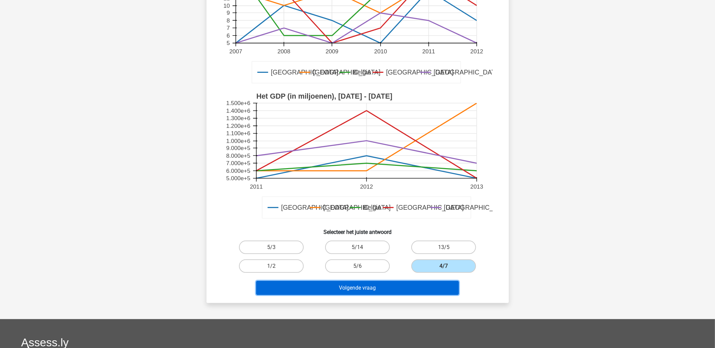
click at [446, 293] on button "Volgende vraag" at bounding box center [357, 288] width 203 height 14
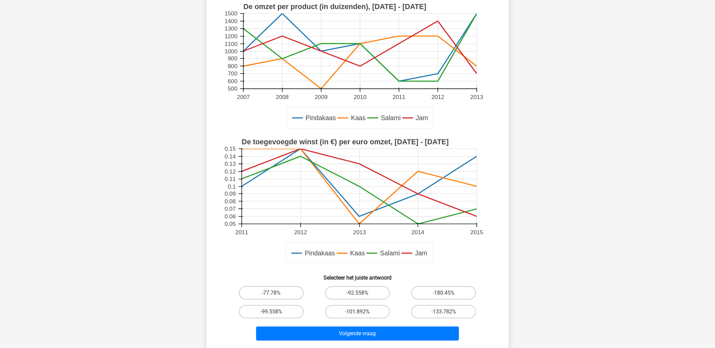
scroll to position [76, 0]
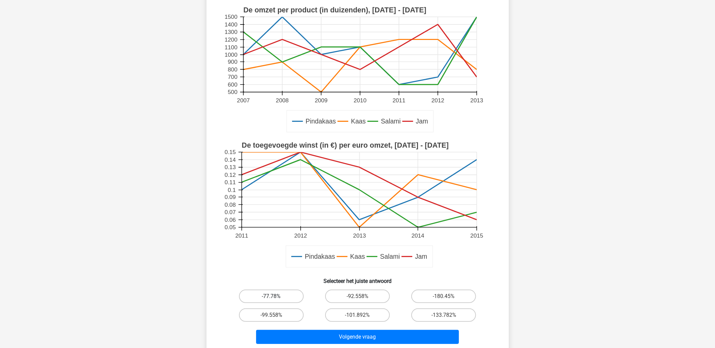
click at [270, 299] on label "-77.78%" at bounding box center [271, 295] width 65 height 13
click at [271, 299] on input "-77.78%" at bounding box center [273, 298] width 4 height 4
radio input "true"
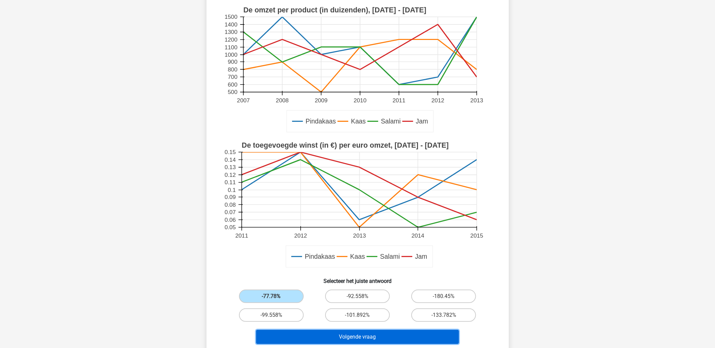
click at [315, 341] on button "Volgende vraag" at bounding box center [357, 337] width 203 height 14
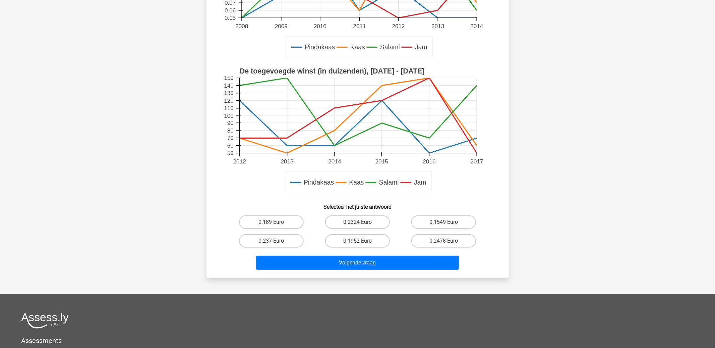
scroll to position [163, 0]
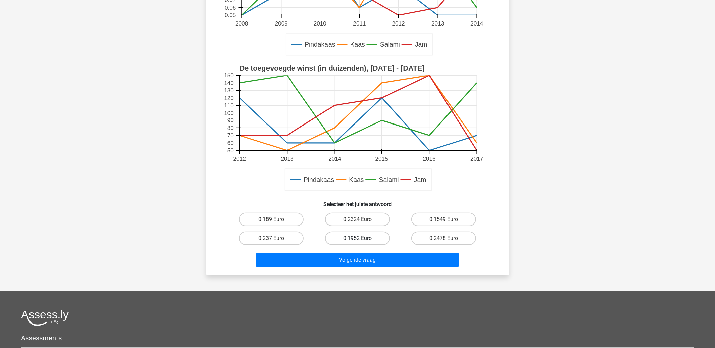
click at [376, 237] on label "0.1952 Euro" at bounding box center [357, 237] width 65 height 13
click at [362, 238] on input "0.1952 Euro" at bounding box center [360, 240] width 4 height 4
radio input "true"
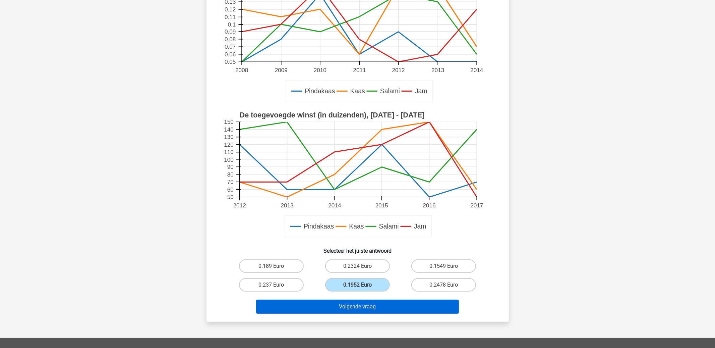
scroll to position [118, 0]
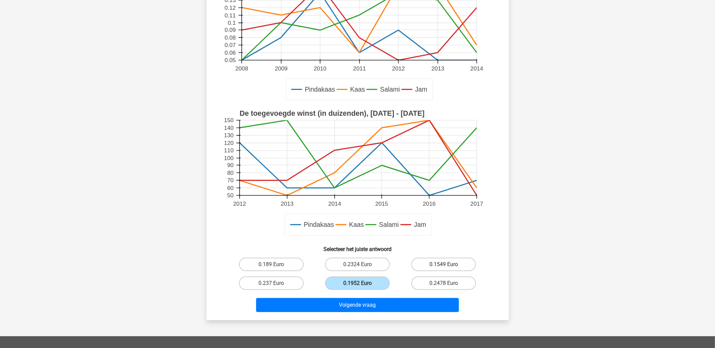
click at [424, 264] on label "0.1549 Euro" at bounding box center [444, 264] width 65 height 13
click at [444, 264] on input "0.1549 Euro" at bounding box center [446, 266] width 4 height 4
radio input "true"
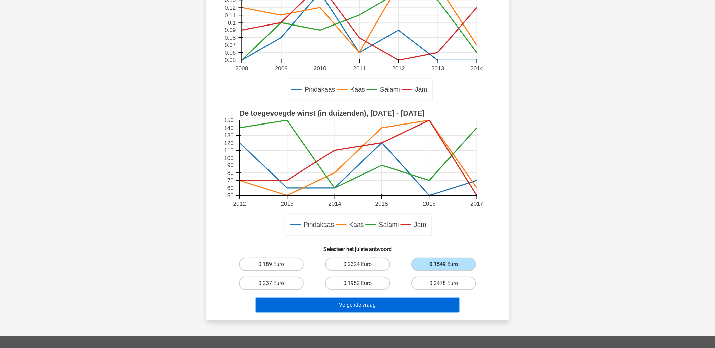
click at [390, 306] on button "Volgende vraag" at bounding box center [357, 305] width 203 height 14
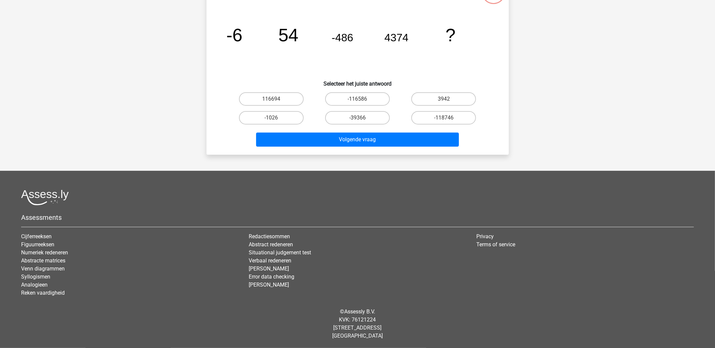
scroll to position [34, 0]
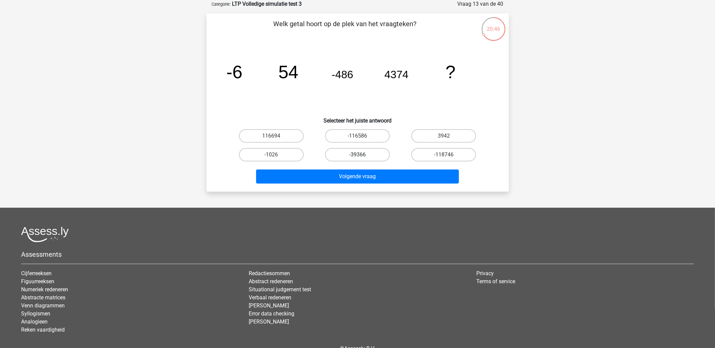
click at [378, 155] on label "-39366" at bounding box center [357, 154] width 65 height 13
click at [362, 155] on input "-39366" at bounding box center [360, 157] width 4 height 4
radio input "true"
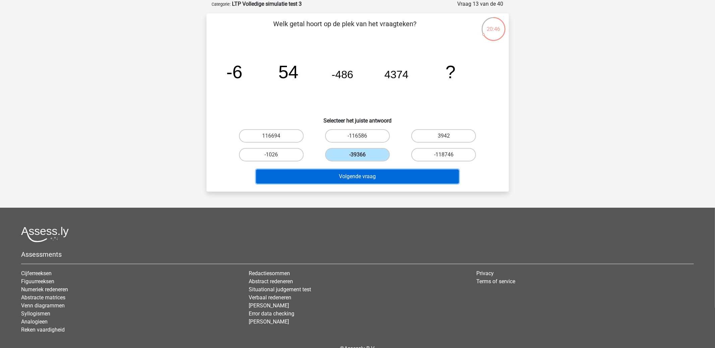
click at [378, 170] on button "Volgende vraag" at bounding box center [357, 176] width 203 height 14
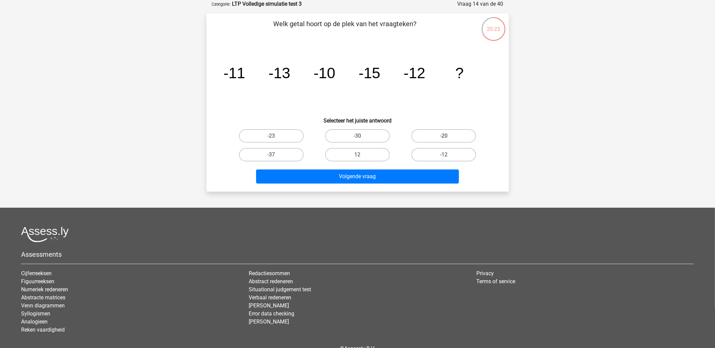
click at [427, 137] on label "-20" at bounding box center [444, 135] width 65 height 13
click at [444, 137] on input "-20" at bounding box center [446, 138] width 4 height 4
radio input "true"
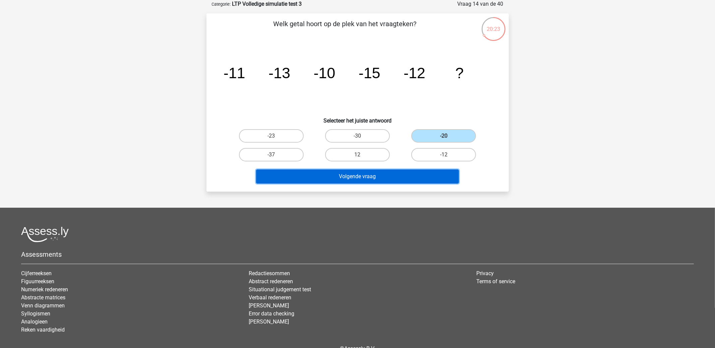
click at [412, 177] on button "Volgende vraag" at bounding box center [357, 176] width 203 height 14
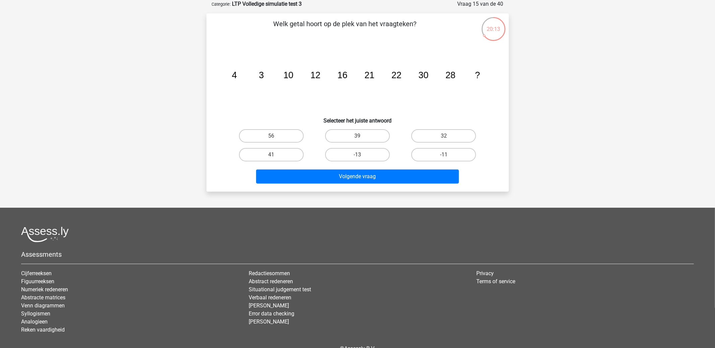
click at [362, 124] on div "Welk getal hoort op de plek van het vraagteken? image/svg+xml 4 3 10 12 16 21 2…" at bounding box center [357, 102] width 297 height 167
click at [362, 131] on label "39" at bounding box center [357, 135] width 65 height 13
click at [362, 136] on input "39" at bounding box center [360, 138] width 4 height 4
radio input "true"
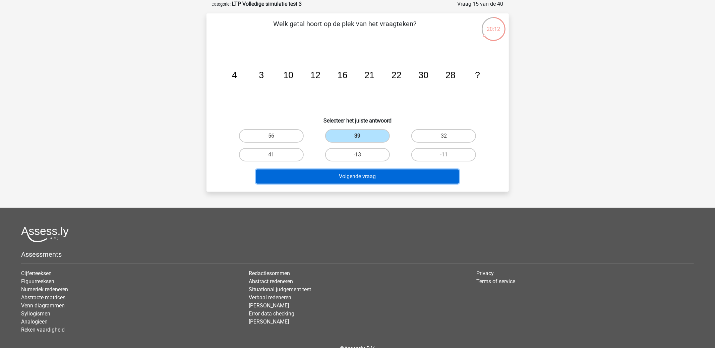
click at [361, 174] on button "Volgende vraag" at bounding box center [357, 176] width 203 height 14
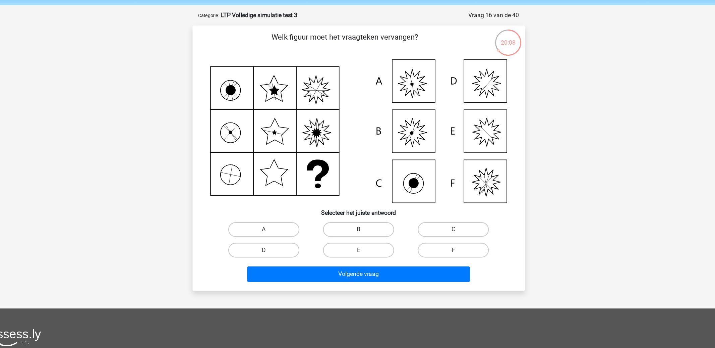
scroll to position [10, 0]
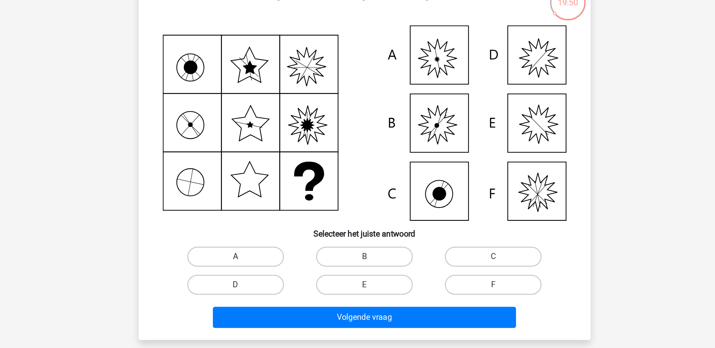
click at [279, 224] on label "A" at bounding box center [271, 222] width 65 height 13
click at [276, 224] on input "A" at bounding box center [273, 224] width 4 height 4
radio input "true"
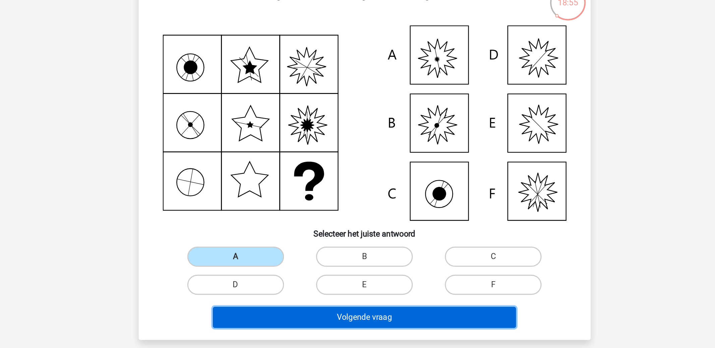
click at [410, 263] on button "Volgende vraag" at bounding box center [357, 263] width 203 height 14
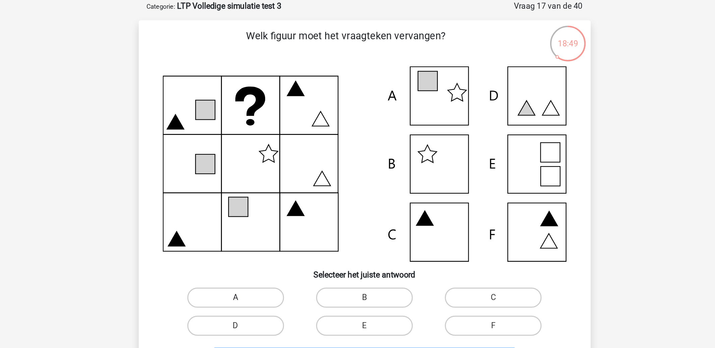
click at [285, 223] on label "A" at bounding box center [271, 222] width 65 height 13
click at [276, 223] on input "A" at bounding box center [273, 224] width 4 height 4
radio input "true"
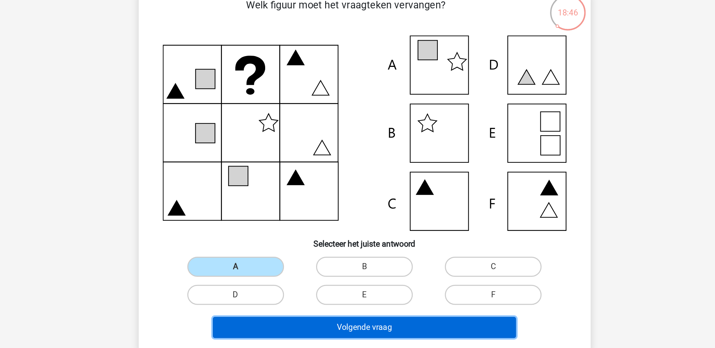
click at [327, 262] on button "Volgende vraag" at bounding box center [357, 263] width 203 height 14
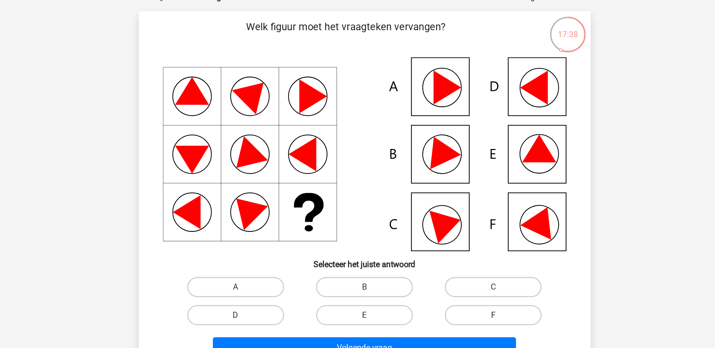
click at [426, 238] on label "F" at bounding box center [444, 239] width 65 height 13
click at [444, 240] on input "F" at bounding box center [446, 242] width 4 height 4
radio input "true"
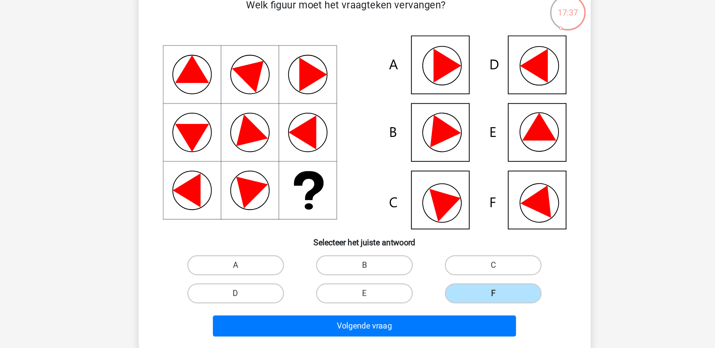
click at [387, 255] on div "Volgende vraag" at bounding box center [357, 263] width 259 height 17
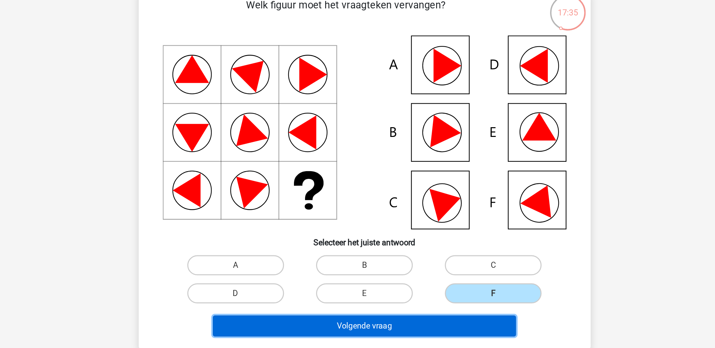
click at [366, 261] on button "Volgende vraag" at bounding box center [357, 262] width 203 height 14
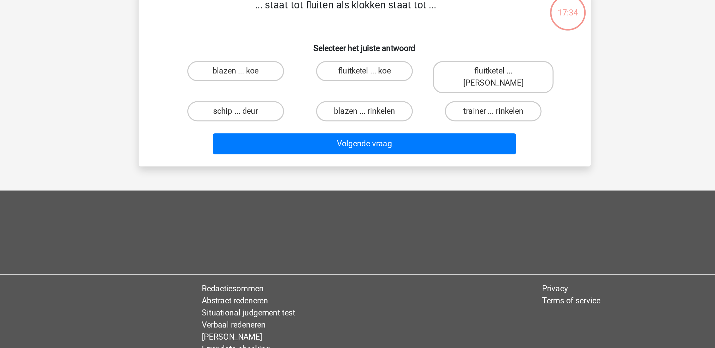
scroll to position [1, 0]
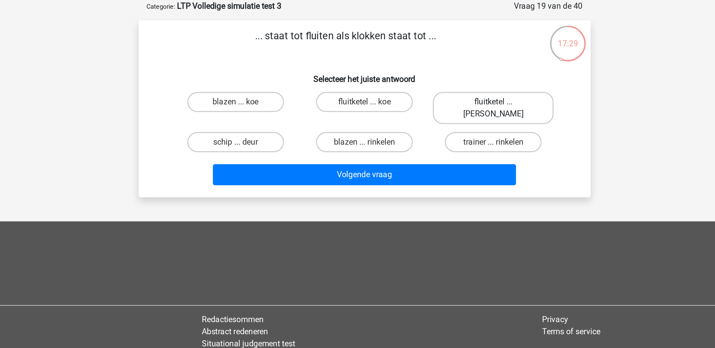
click at [463, 101] on label "fluitketel ... luiden" at bounding box center [444, 104] width 81 height 21
click at [448, 101] on input "fluitketel ... luiden" at bounding box center [446, 102] width 4 height 4
radio input "true"
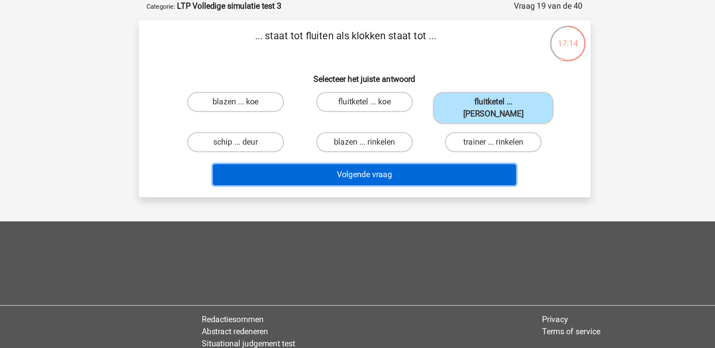
click at [441, 142] on button "Volgende vraag" at bounding box center [357, 149] width 203 height 14
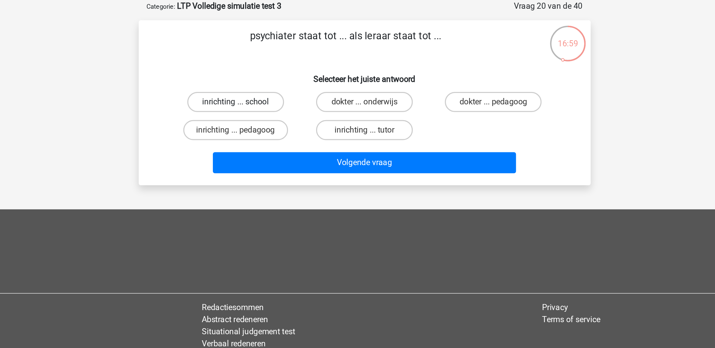
click at [292, 104] on label "inrichting ... school" at bounding box center [271, 100] width 65 height 13
click at [276, 104] on input "inrichting ... school" at bounding box center [273, 102] width 4 height 4
radio input "true"
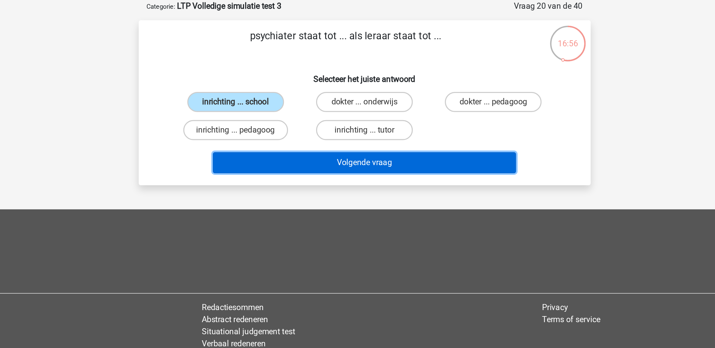
click at [343, 142] on button "Volgende vraag" at bounding box center [357, 141] width 203 height 14
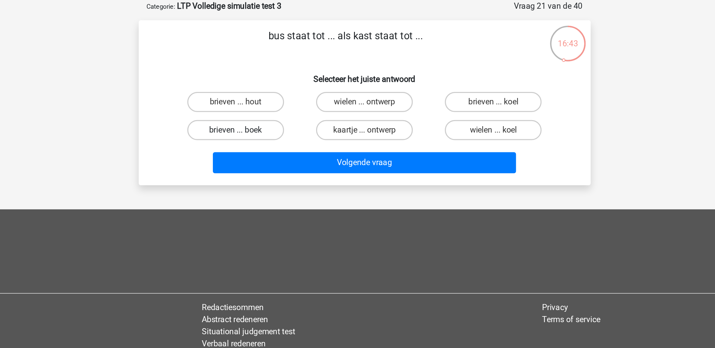
click at [300, 117] on label "brieven ... boek" at bounding box center [271, 118] width 65 height 13
click at [276, 119] on input "brieven ... boek" at bounding box center [273, 121] width 4 height 4
radio input "true"
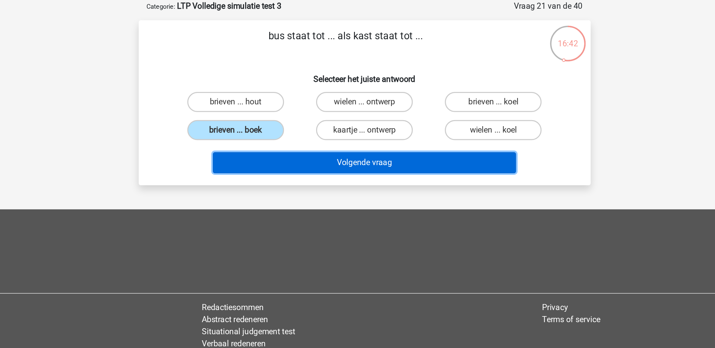
click at [325, 145] on button "Volgende vraag" at bounding box center [357, 141] width 203 height 14
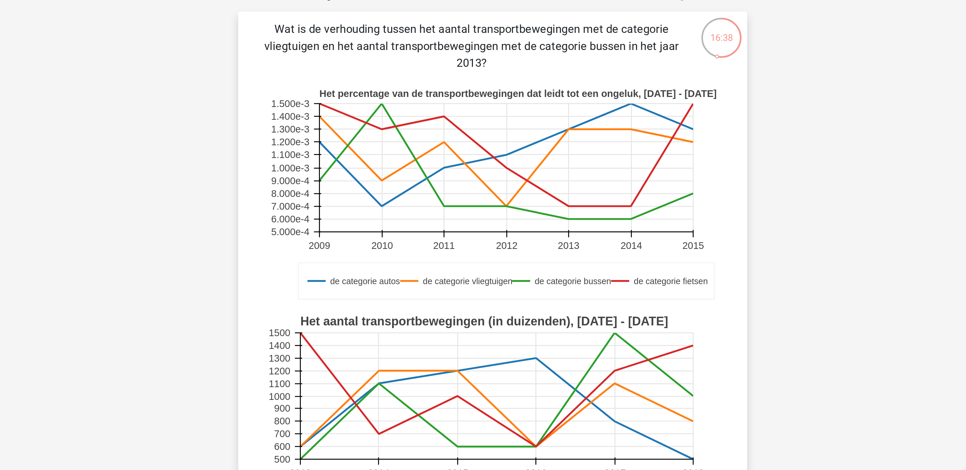
scroll to position [2, 0]
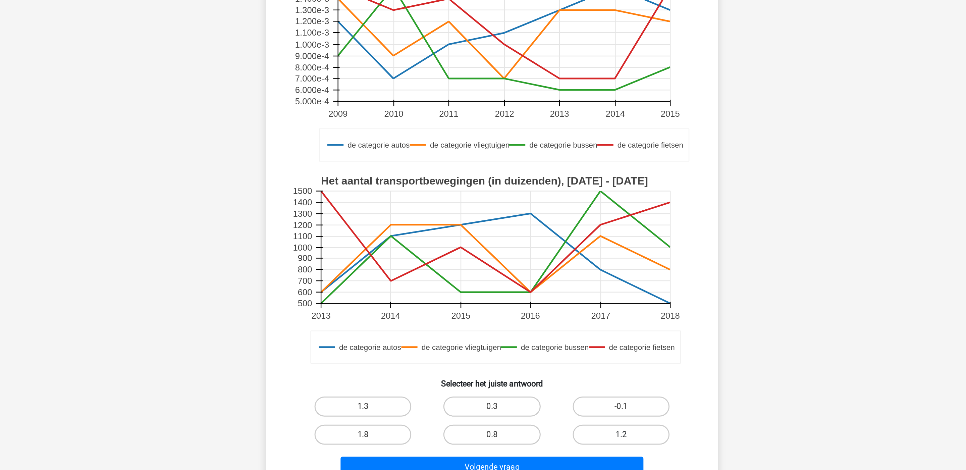
click at [564, 391] on label "1.2" at bounding box center [569, 398] width 65 height 13
click at [569, 391] on input "1.2" at bounding box center [571, 401] width 4 height 4
radio input "true"
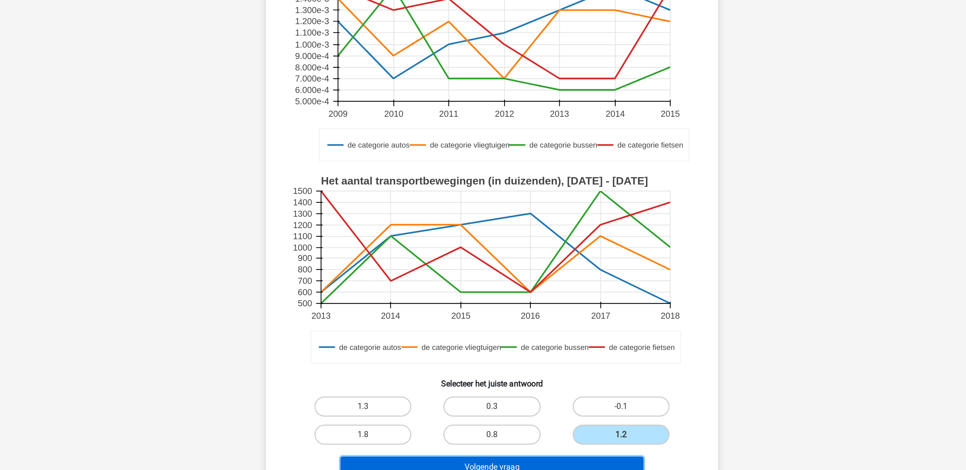
click at [543, 391] on button "Volgende vraag" at bounding box center [483, 421] width 203 height 14
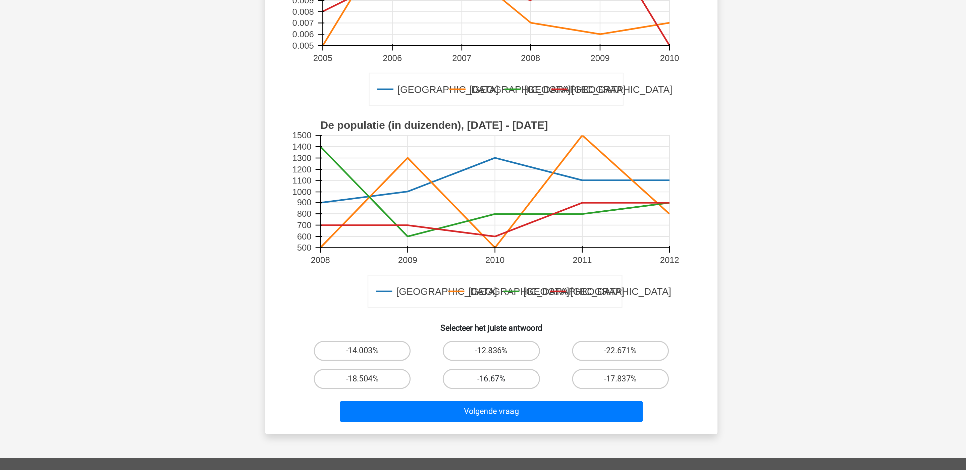
click at [513, 391] on label "-16.67%" at bounding box center [482, 398] width 65 height 13
click at [487, 391] on input "-16.67%" at bounding box center [485, 401] width 4 height 4
radio input "true"
click at [512, 391] on div "Wat was de grootste procentuele afname of de kleinste procentuele toename van h…" at bounding box center [483, 240] width 303 height 391
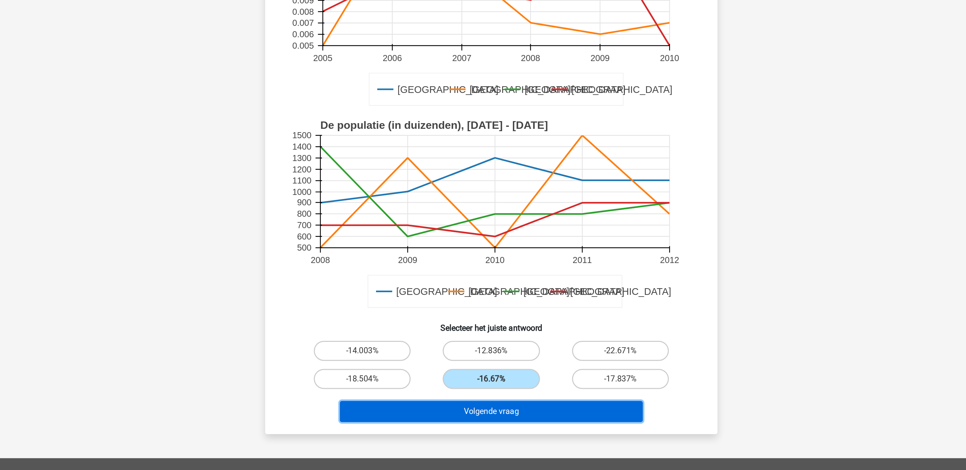
click at [512, 391] on button "Volgende vraag" at bounding box center [483, 421] width 203 height 14
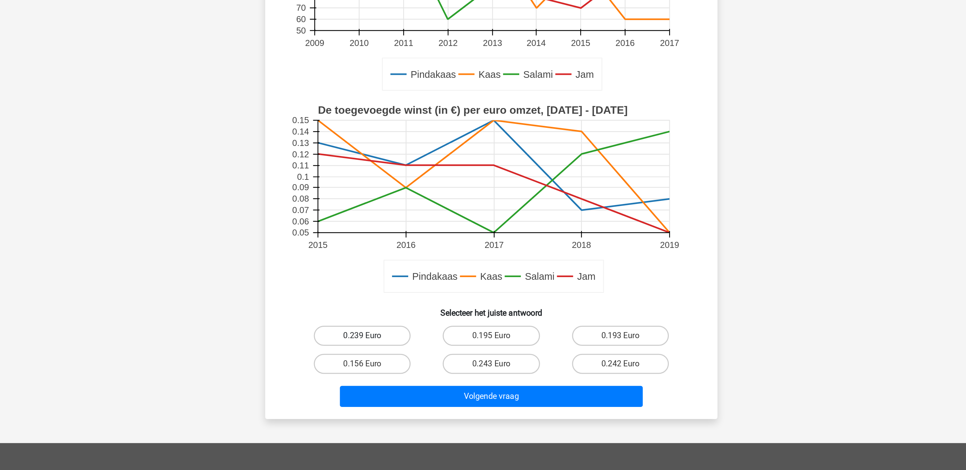
click at [414, 383] on label "0.239 Euro" at bounding box center [396, 379] width 65 height 13
click at [401, 383] on input "0.239 Euro" at bounding box center [399, 382] width 4 height 4
radio input "true"
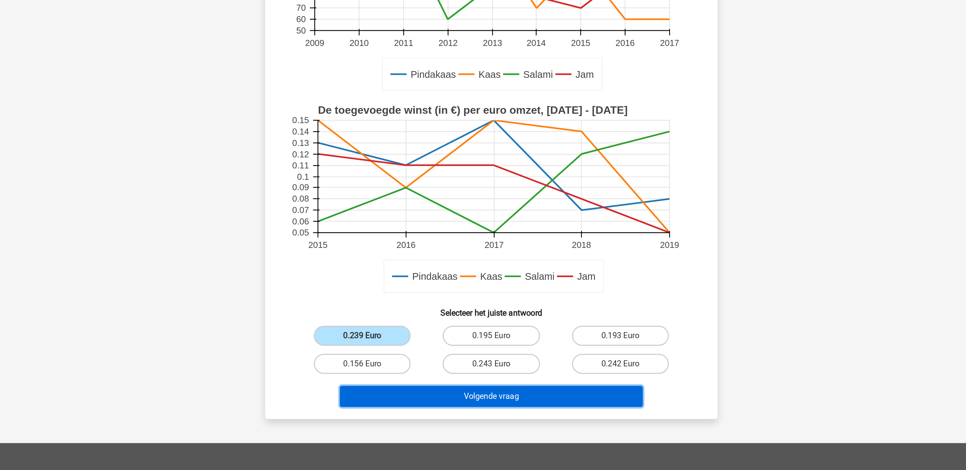
click at [441, 391] on button "Volgende vraag" at bounding box center [483, 421] width 203 height 14
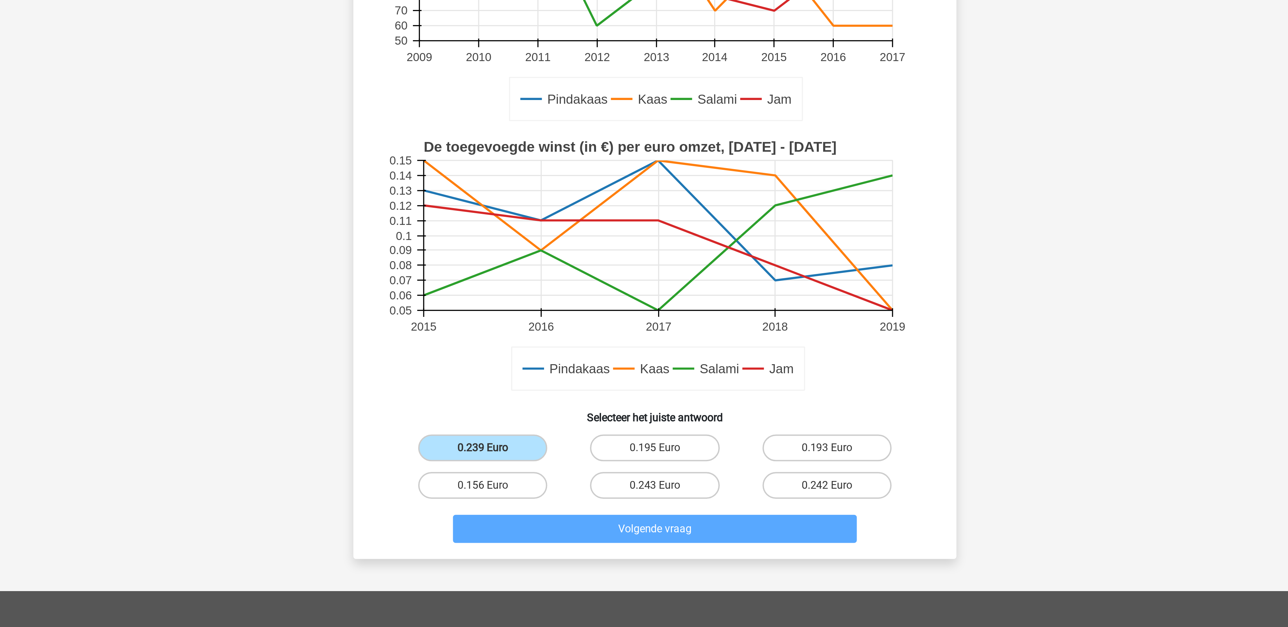
scroll to position [0, 0]
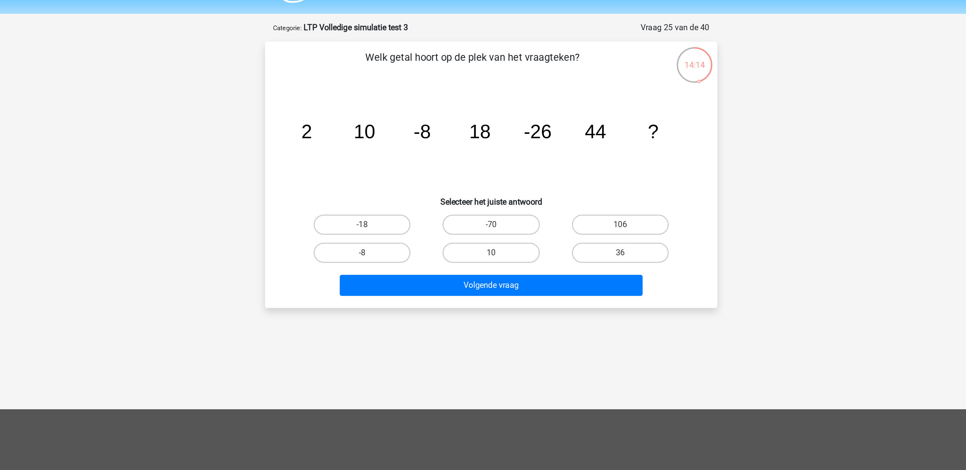
click at [485, 170] on input "-70" at bounding box center [485, 171] width 4 height 4
radio input "true"
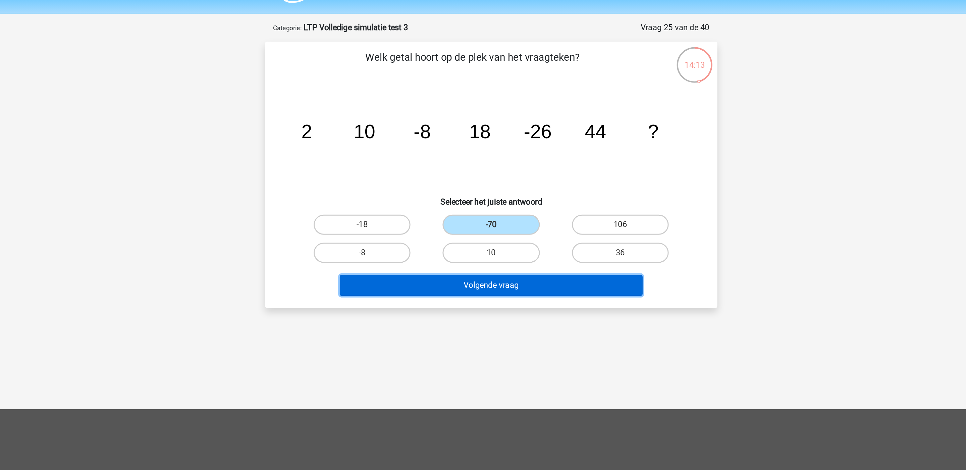
click at [515, 209] on button "Volgende vraag" at bounding box center [483, 210] width 203 height 14
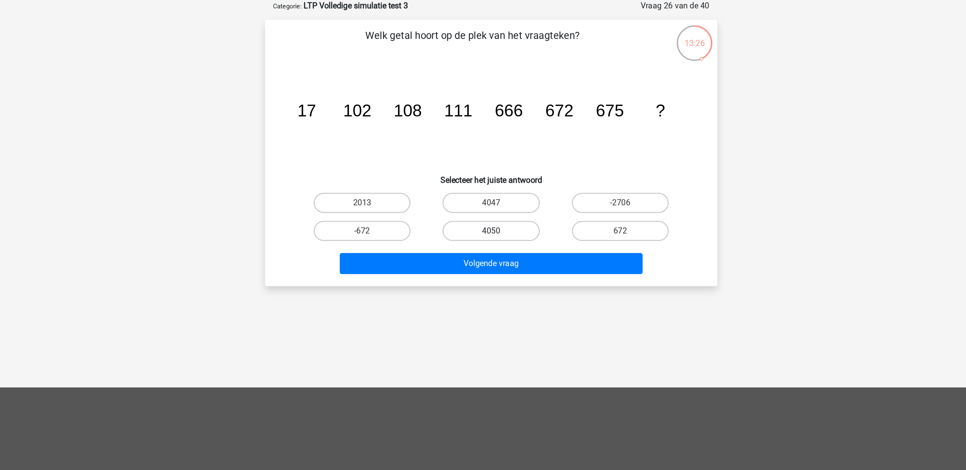
click at [500, 190] on label "4050" at bounding box center [482, 187] width 65 height 13
click at [487, 190] on input "4050" at bounding box center [485, 190] width 4 height 4
radio input "true"
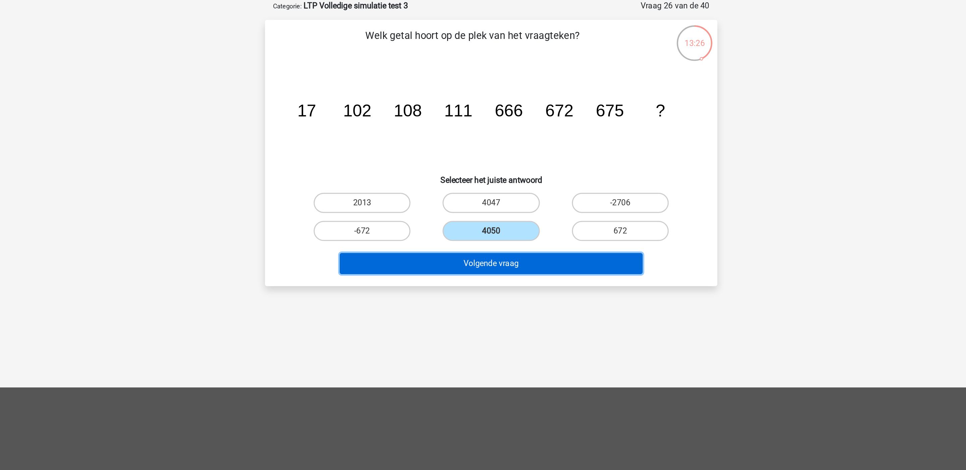
click at [500, 213] on button "Volgende vraag" at bounding box center [483, 210] width 203 height 14
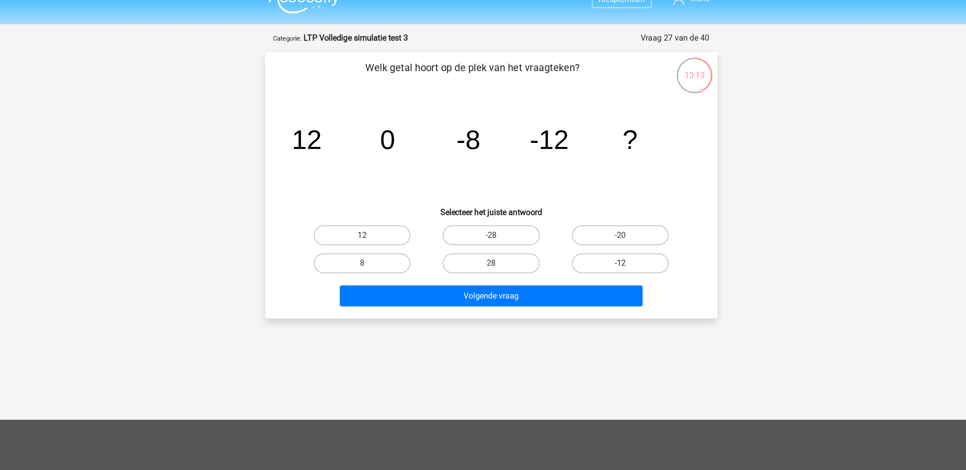
click at [575, 186] on label "-12" at bounding box center [569, 187] width 65 height 13
click at [574, 188] on input "-12" at bounding box center [571, 190] width 4 height 4
radio input "true"
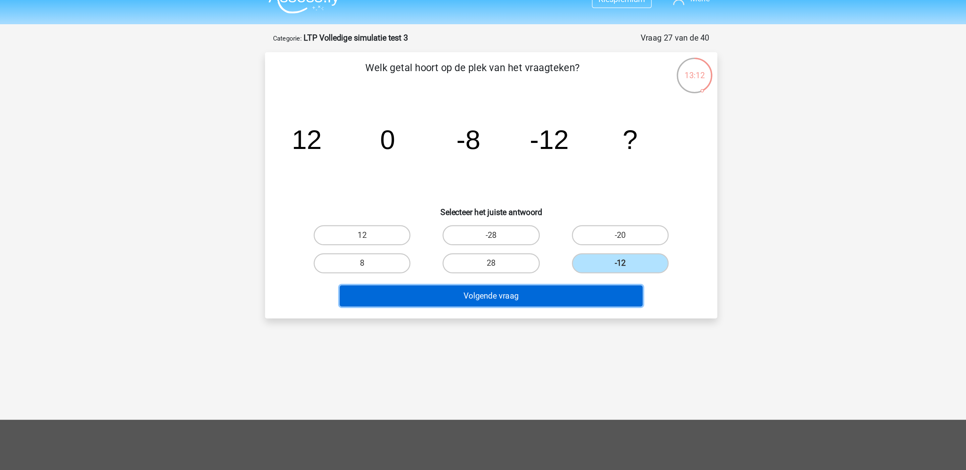
click at [552, 212] on button "Volgende vraag" at bounding box center [483, 210] width 203 height 14
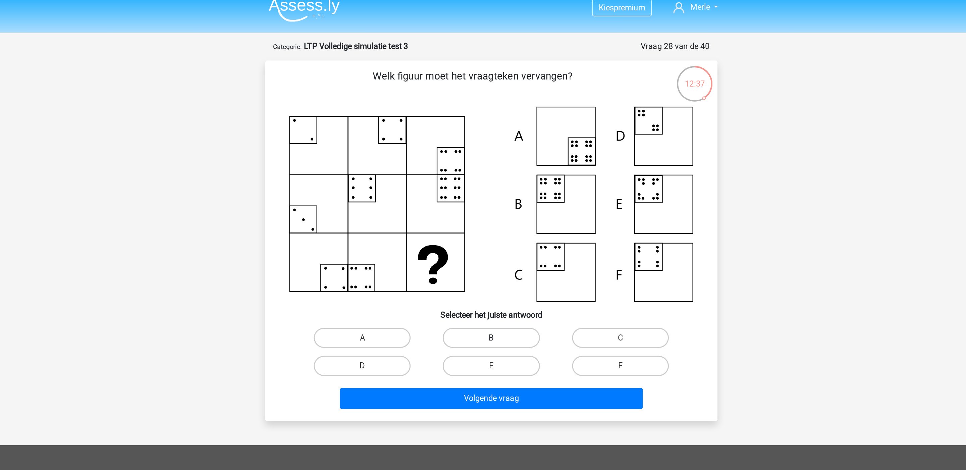
click at [497, 236] on label "B" at bounding box center [482, 232] width 65 height 13
click at [487, 236] on input "B" at bounding box center [485, 234] width 4 height 4
radio input "true"
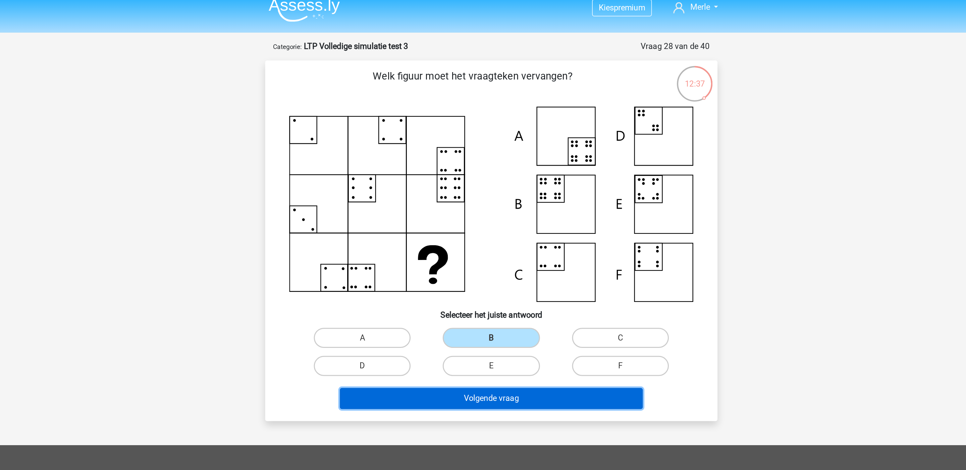
click at [497, 267] on button "Volgende vraag" at bounding box center [483, 273] width 203 height 14
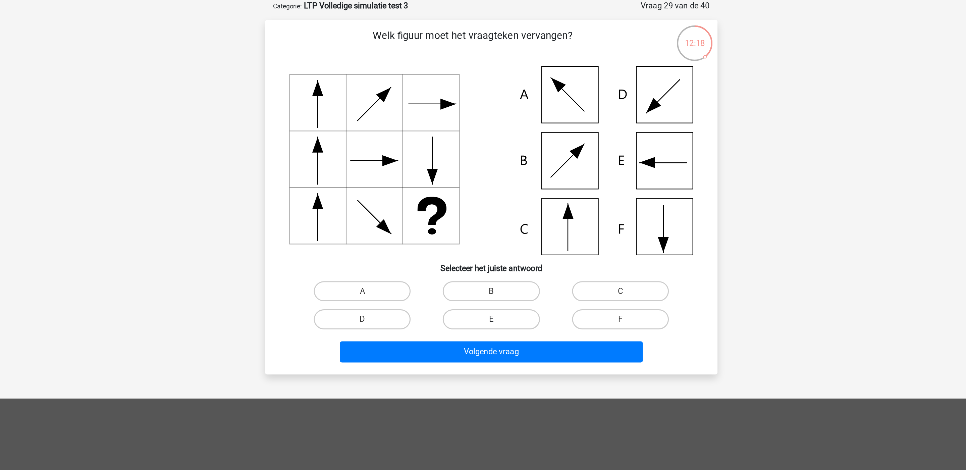
click at [497, 247] on label "E" at bounding box center [482, 246] width 65 height 13
click at [487, 247] on input "E" at bounding box center [485, 249] width 4 height 4
radio input "true"
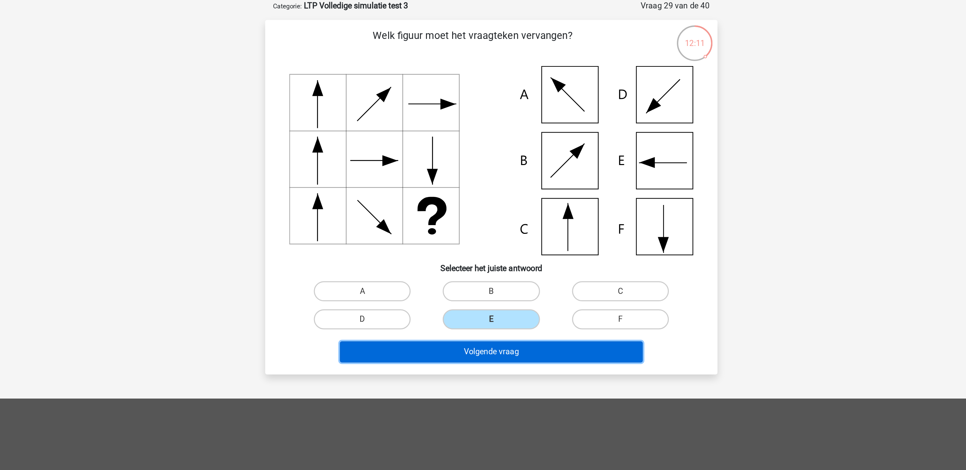
click at [483, 271] on button "Volgende vraag" at bounding box center [483, 269] width 203 height 14
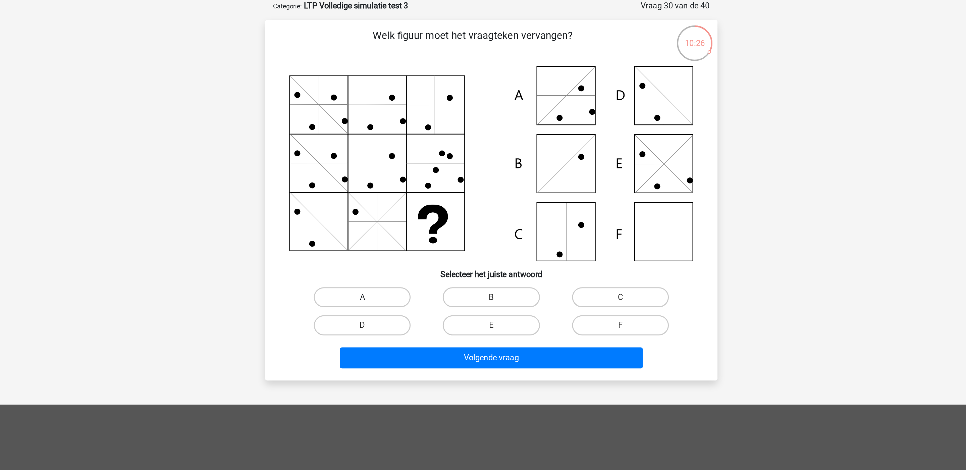
click at [419, 230] on label "A" at bounding box center [396, 232] width 65 height 13
click at [401, 232] on input "A" at bounding box center [399, 234] width 4 height 4
radio input "true"
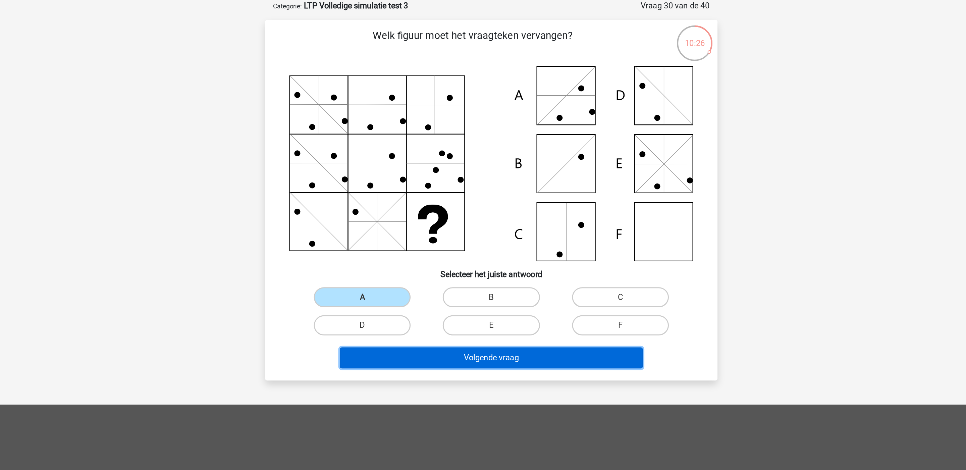
click at [478, 278] on button "Volgende vraag" at bounding box center [483, 273] width 203 height 14
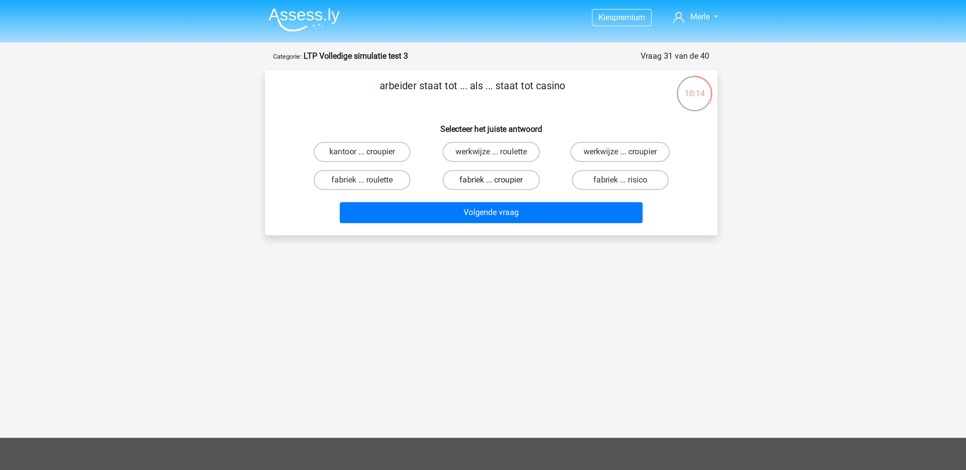
click at [483, 126] on label "fabriek ... croupier" at bounding box center [482, 120] width 65 height 13
click at [483, 125] on input "fabriek ... croupier" at bounding box center [485, 122] width 4 height 4
radio input "true"
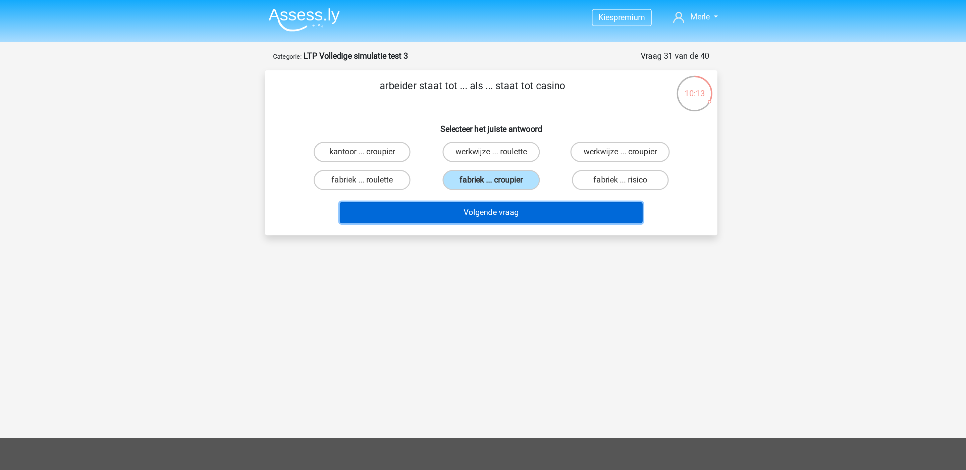
click at [484, 148] on button "Volgende vraag" at bounding box center [483, 142] width 203 height 14
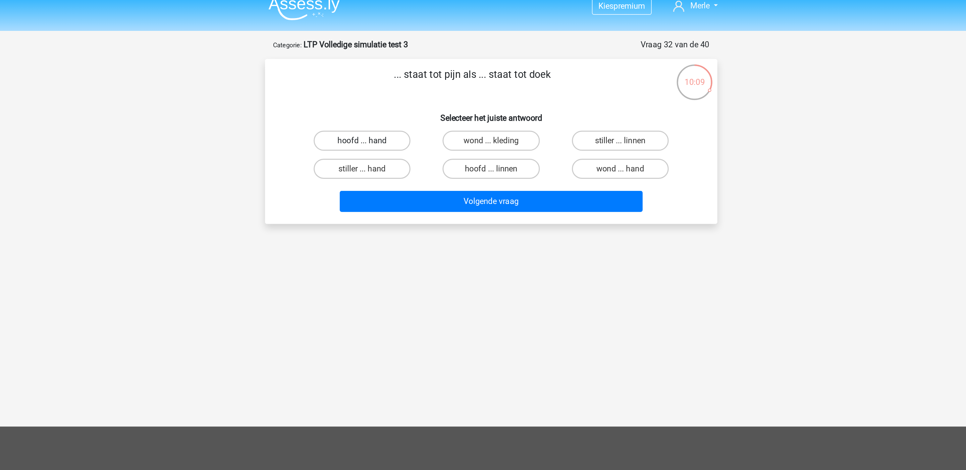
click at [407, 103] on label "hoofd ... hand" at bounding box center [396, 101] width 65 height 13
click at [401, 103] on input "hoofd ... hand" at bounding box center [399, 104] width 4 height 4
radio input "true"
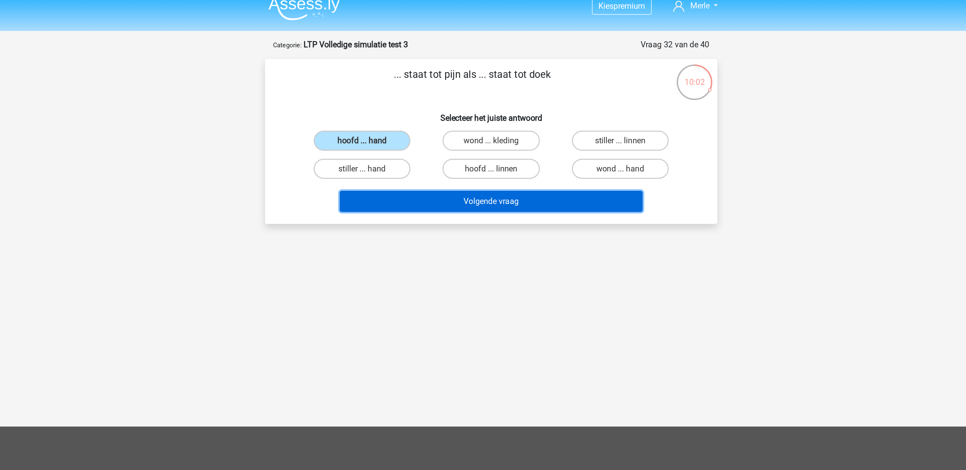
click at [467, 144] on button "Volgende vraag" at bounding box center [483, 142] width 203 height 14
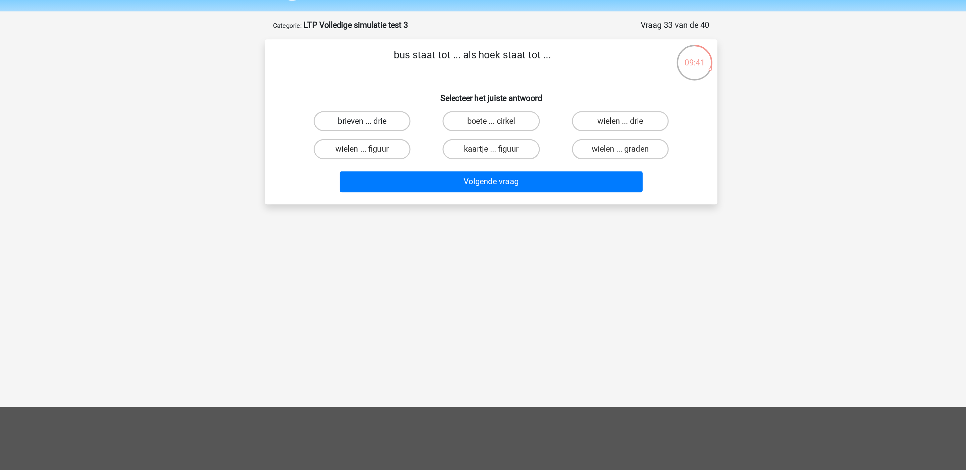
click at [410, 99] on label "brieven ... drie" at bounding box center [396, 101] width 65 height 13
click at [401, 102] on input "brieven ... drie" at bounding box center [399, 104] width 4 height 4
radio input "true"
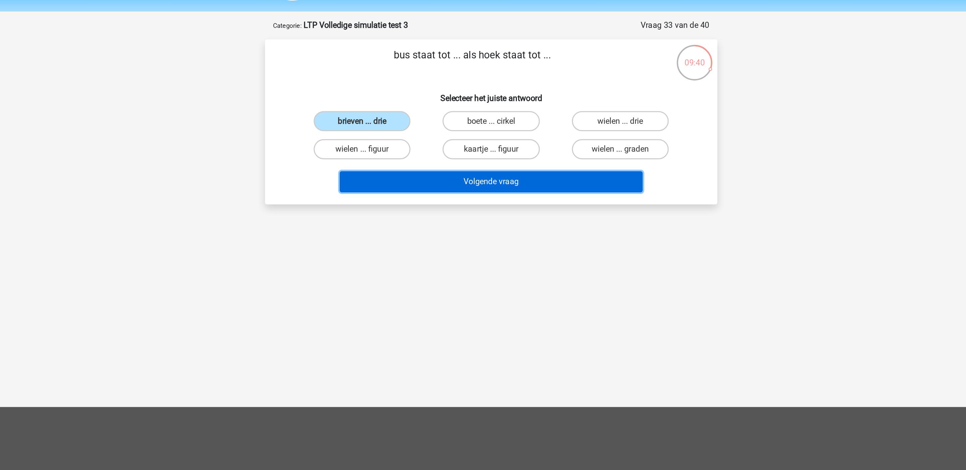
click at [433, 136] on button "Volgende vraag" at bounding box center [483, 142] width 203 height 14
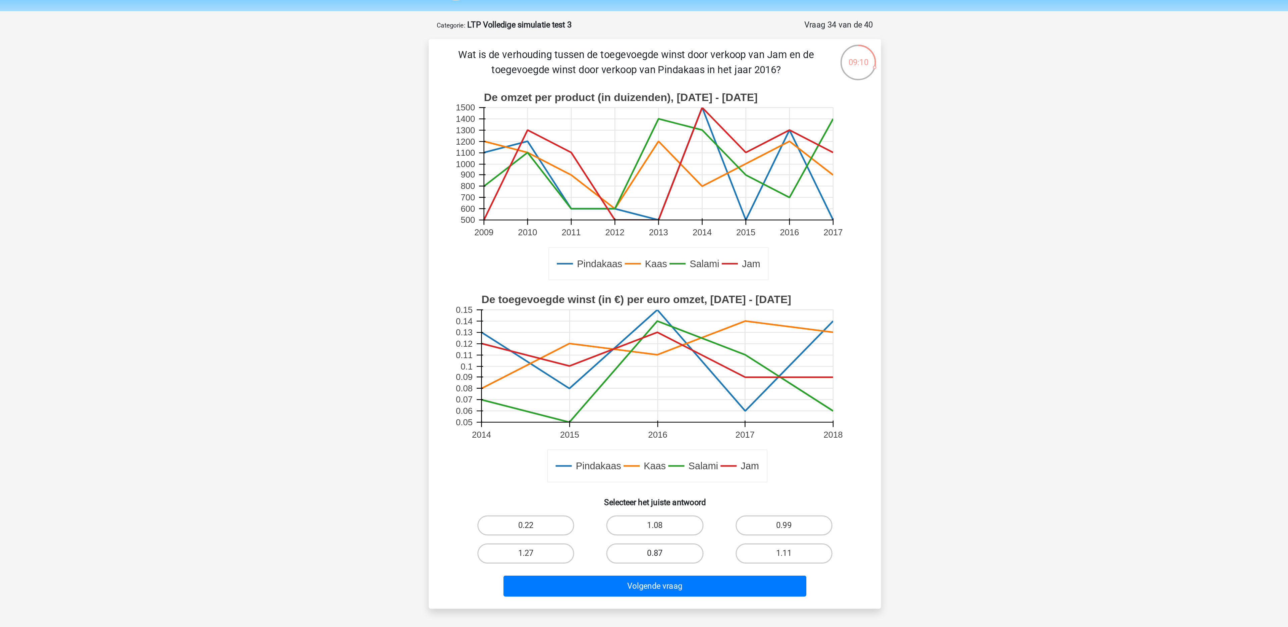
click at [653, 386] on label "0.87" at bounding box center [643, 390] width 65 height 13
click at [648, 391] on input "0.87" at bounding box center [646, 393] width 4 height 4
radio input "true"
click at [662, 391] on div "Wat is de verhouding tussen de toegevoegde winst door verkoop van Jam en de toe…" at bounding box center [644, 237] width 303 height 381
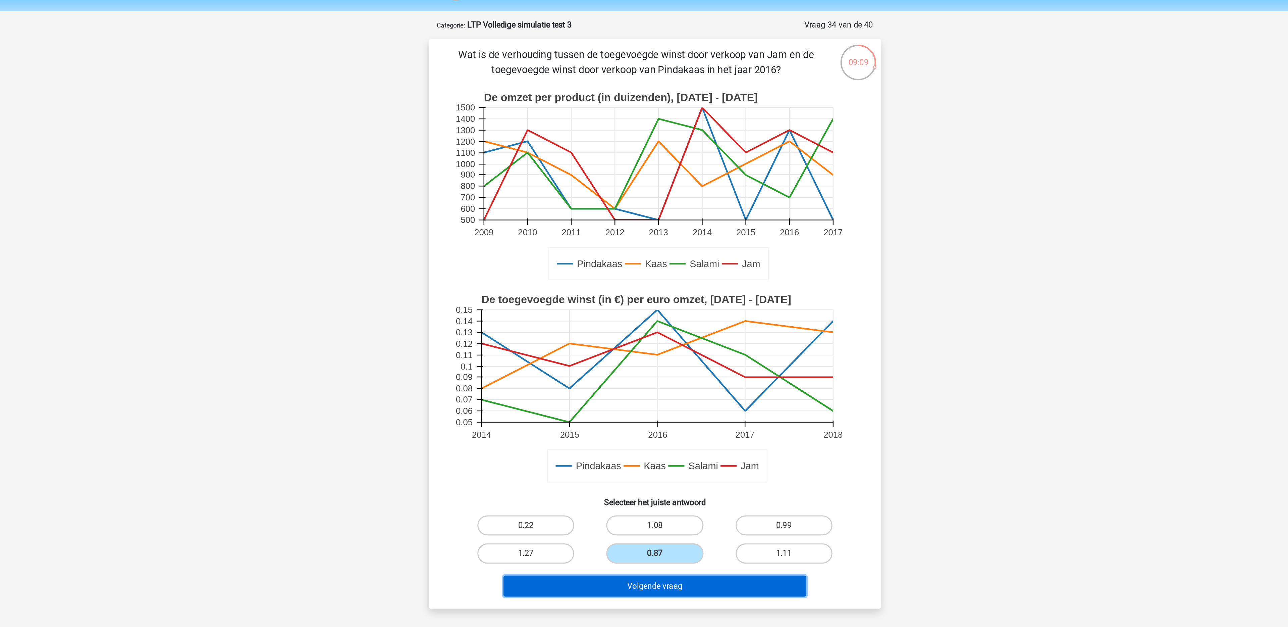
click at [662, 391] on button "Volgende vraag" at bounding box center [644, 413] width 203 height 14
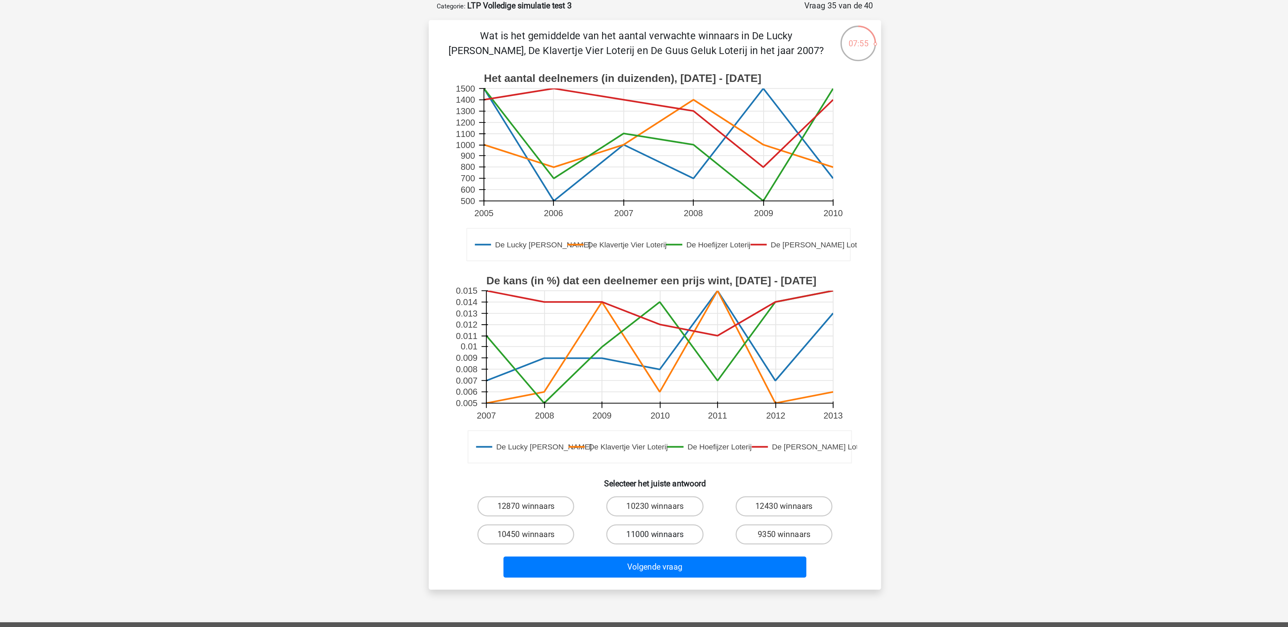
click at [636, 391] on label "11000 winnaars" at bounding box center [643, 390] width 65 height 13
click at [644, 391] on input "11000 winnaars" at bounding box center [646, 393] width 4 height 4
radio input "true"
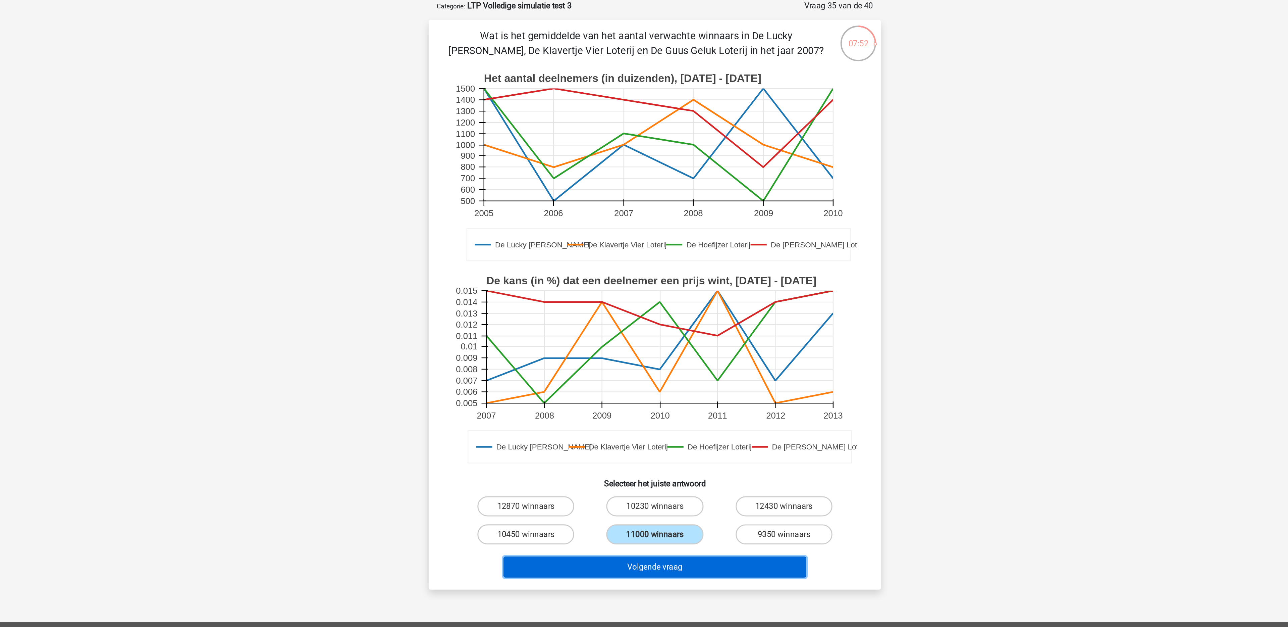
click at [657, 391] on button "Volgende vraag" at bounding box center [644, 413] width 203 height 14
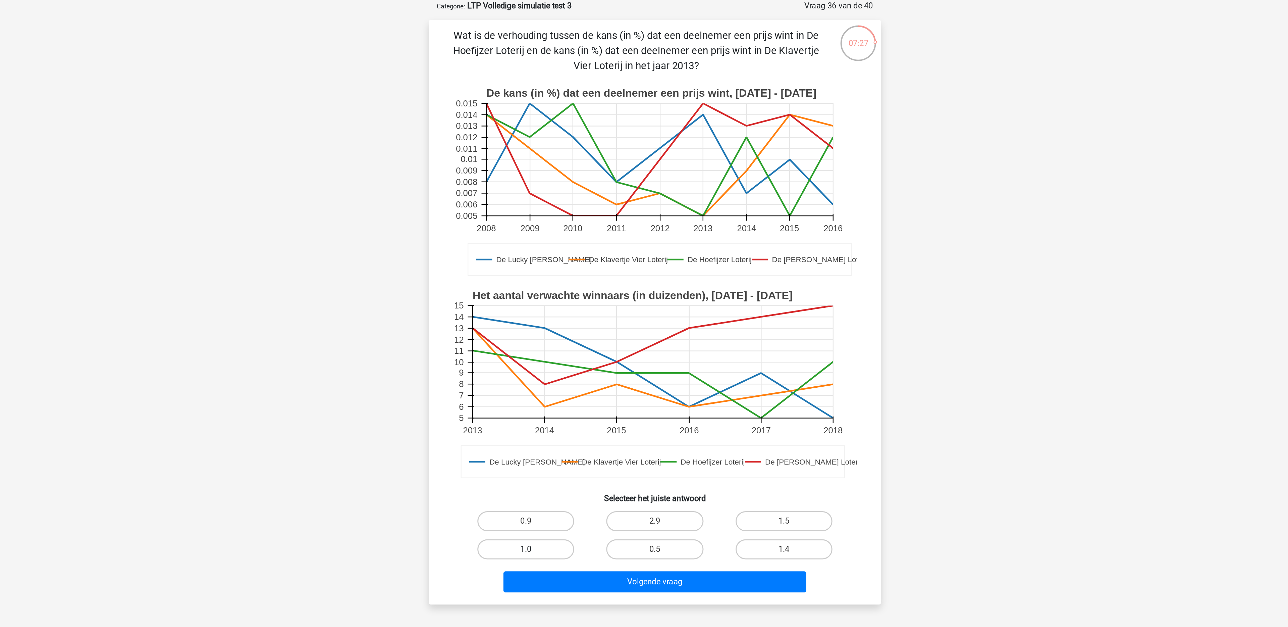
click at [574, 391] on label "1.0" at bounding box center [557, 400] width 65 height 13
click at [562, 391] on input "1.0" at bounding box center [560, 403] width 4 height 4
radio input "true"
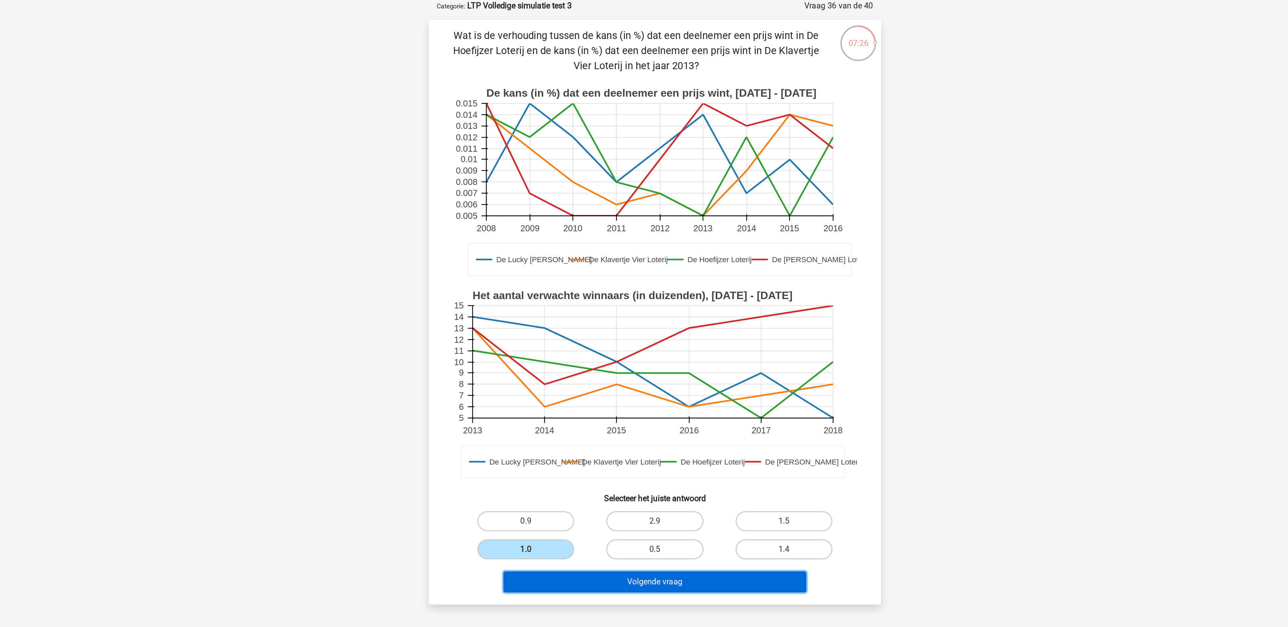
click at [593, 391] on button "Volgende vraag" at bounding box center [644, 423] width 203 height 14
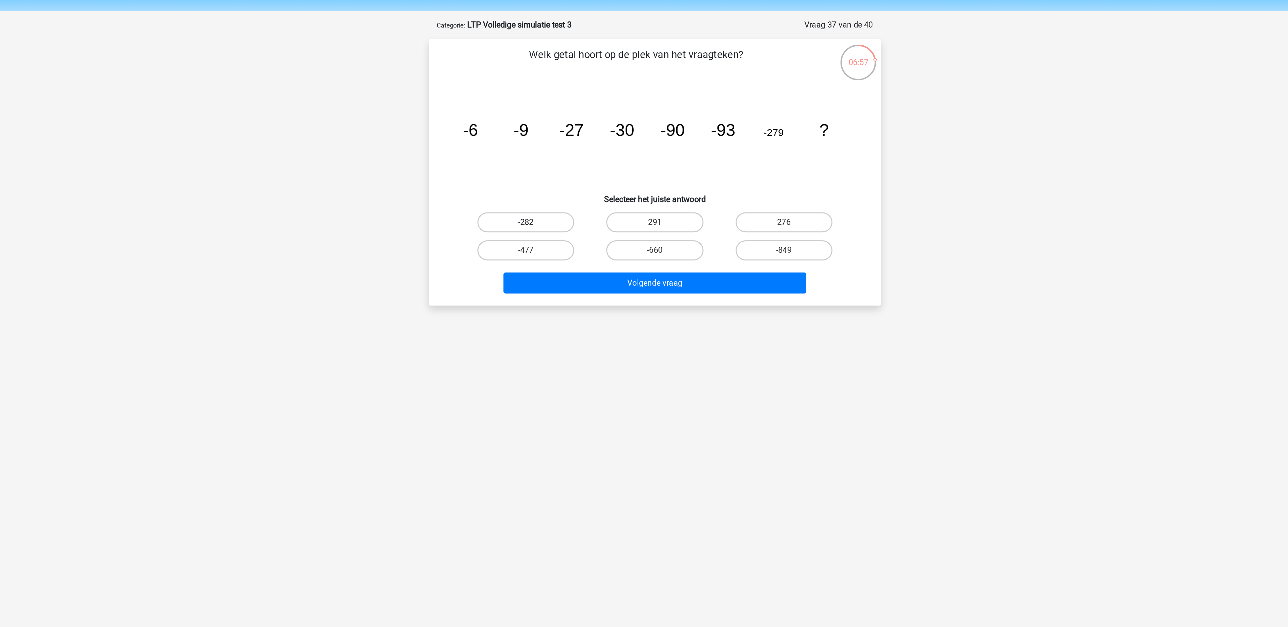
click at [555, 169] on label "-282" at bounding box center [557, 169] width 65 height 13
click at [558, 169] on input "-282" at bounding box center [560, 171] width 4 height 4
radio input "true"
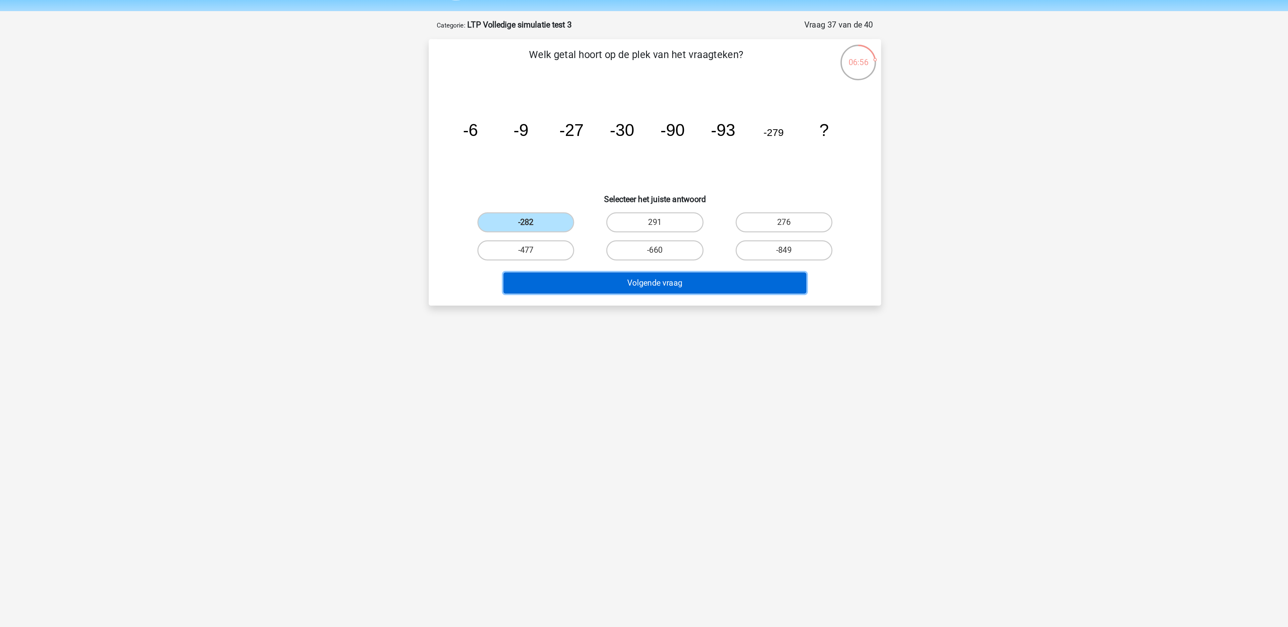
click at [594, 209] on button "Volgende vraag" at bounding box center [644, 210] width 203 height 14
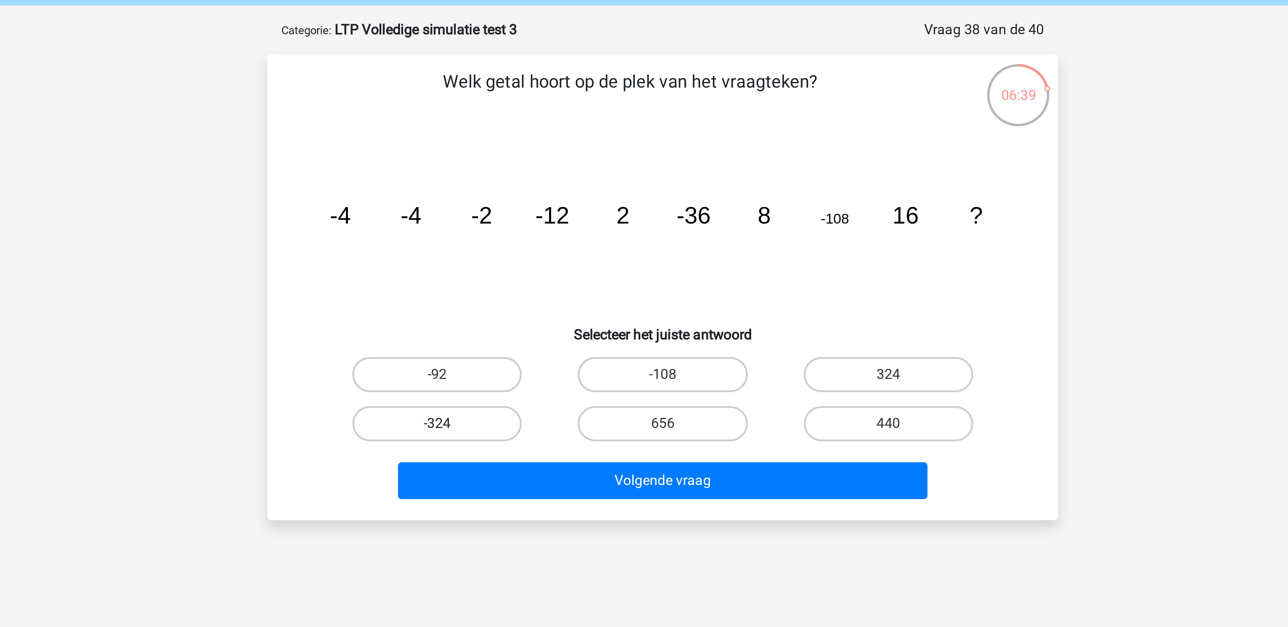
click at [552, 194] on label "-324" at bounding box center [557, 187] width 65 height 13
click at [558, 193] on input "-324" at bounding box center [560, 190] width 4 height 4
radio input "true"
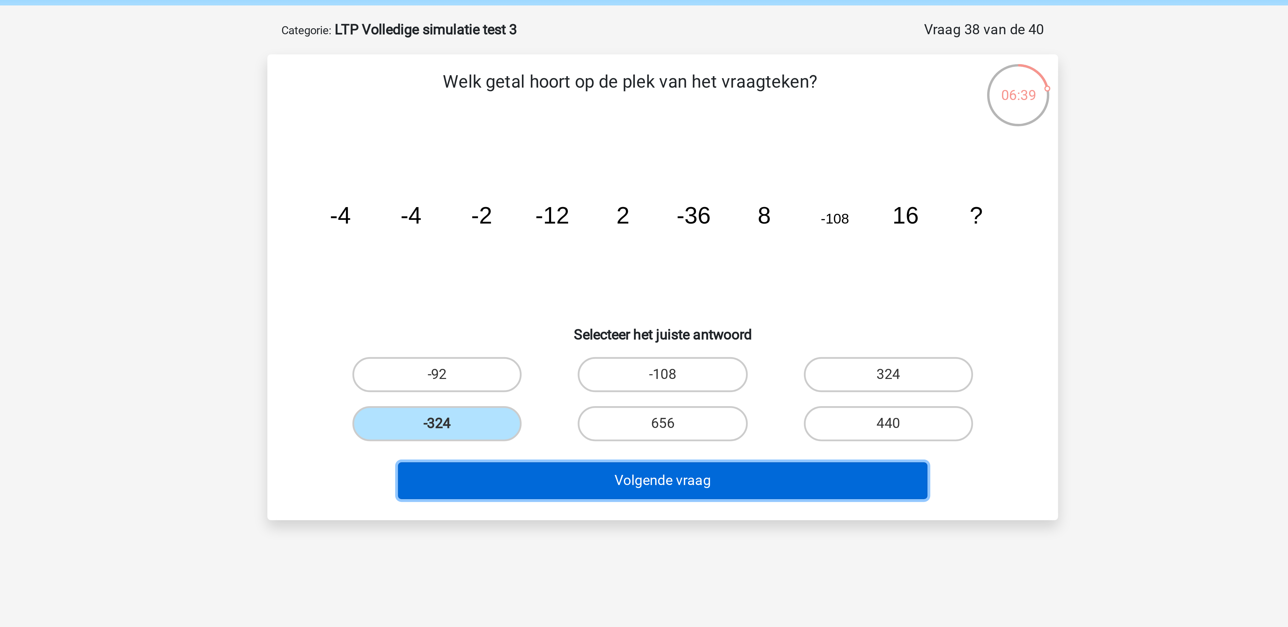
click at [582, 204] on button "Volgende vraag" at bounding box center [644, 210] width 203 height 14
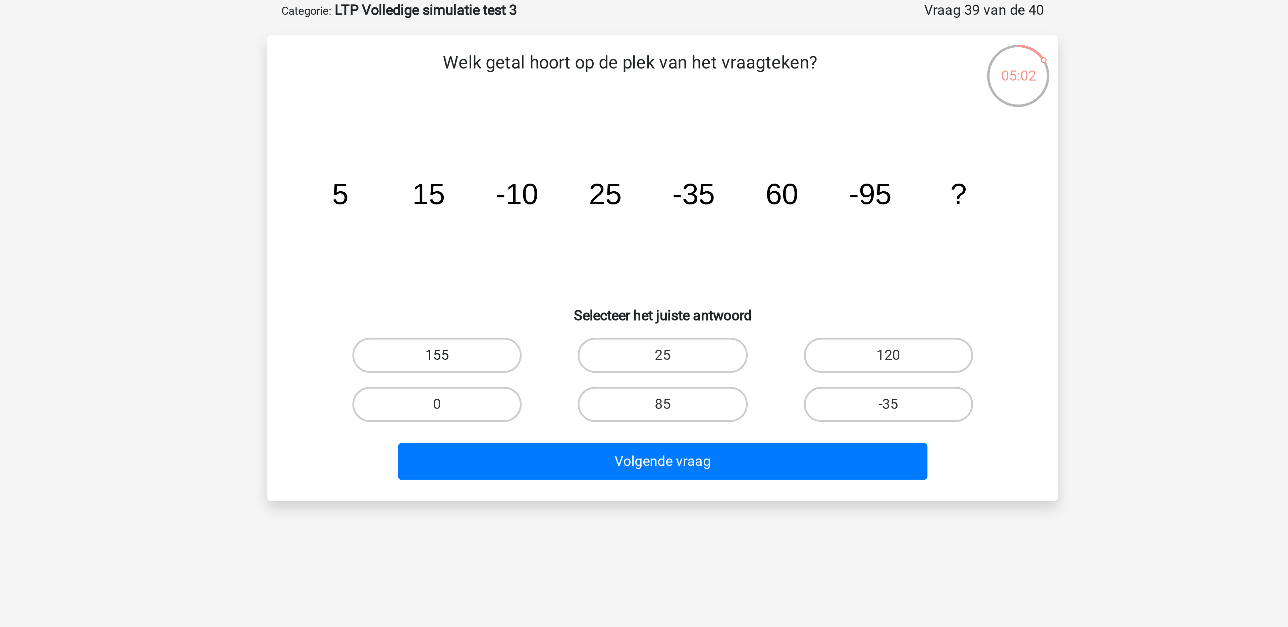
click at [564, 172] on label "155" at bounding box center [557, 169] width 65 height 13
click at [562, 172] on input "155" at bounding box center [560, 171] width 4 height 4
radio input "true"
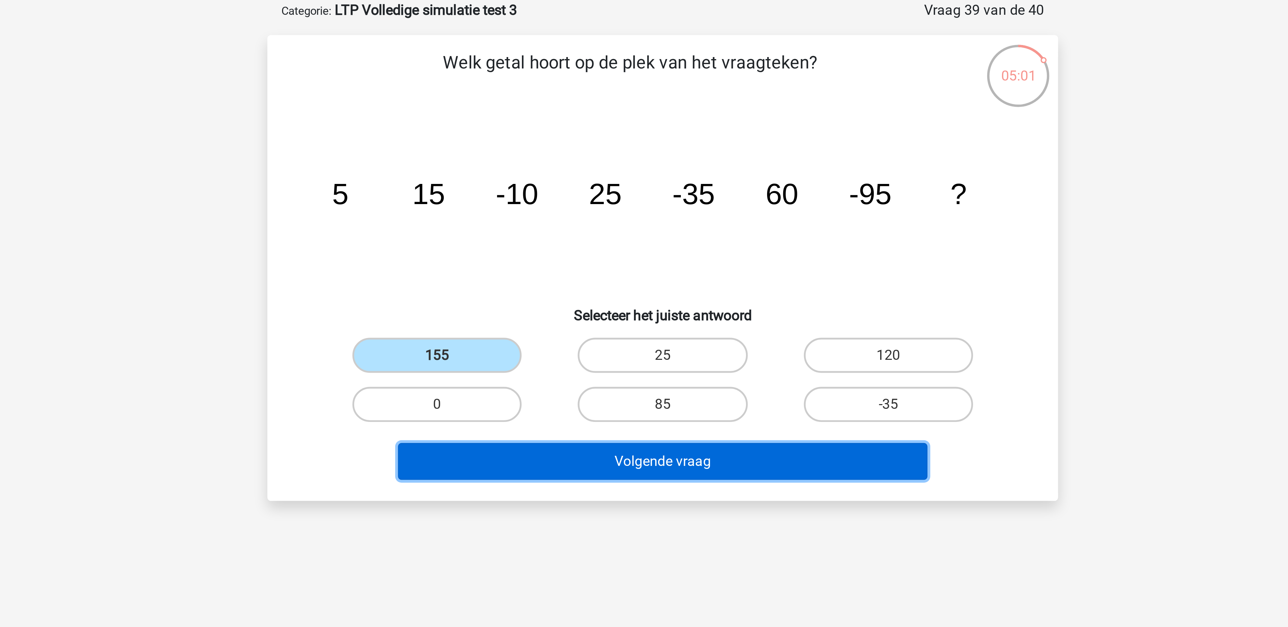
click at [602, 208] on button "Volgende vraag" at bounding box center [644, 210] width 203 height 14
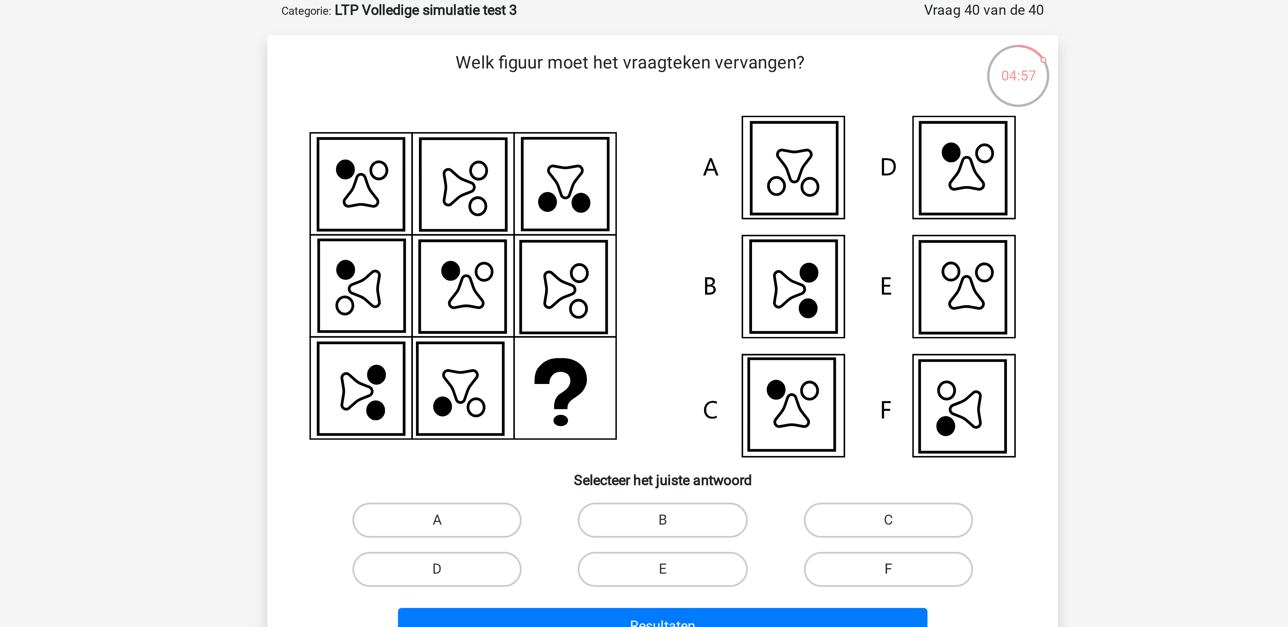
click at [722, 249] on label "F" at bounding box center [730, 251] width 65 height 13
click at [730, 251] on input "F" at bounding box center [732, 253] width 4 height 4
radio input "true"
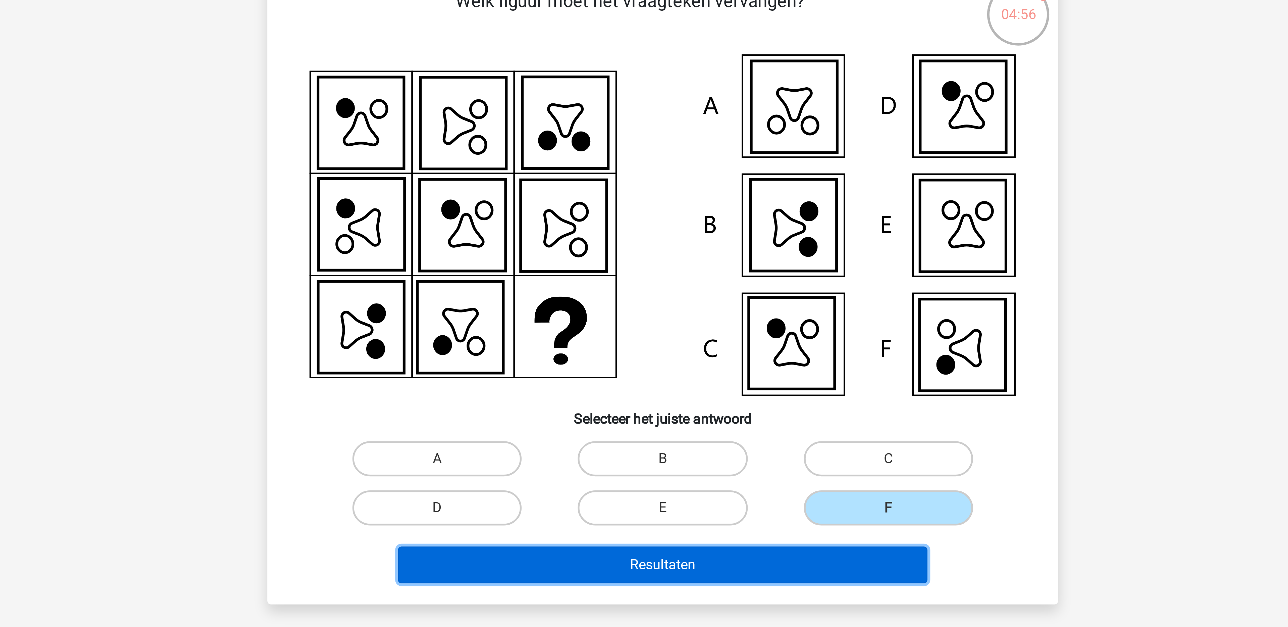
click at [714, 269] on button "Resultaten" at bounding box center [644, 273] width 203 height 14
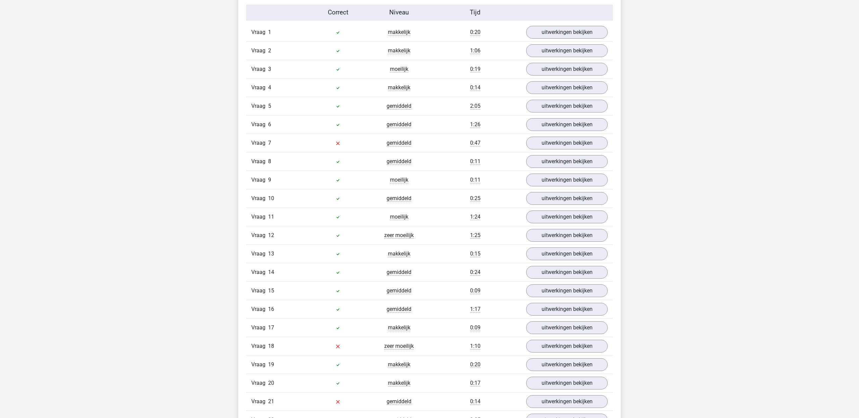
scroll to position [749, 0]
click at [555, 144] on link "uitwerkingen bekijken" at bounding box center [567, 142] width 94 height 15
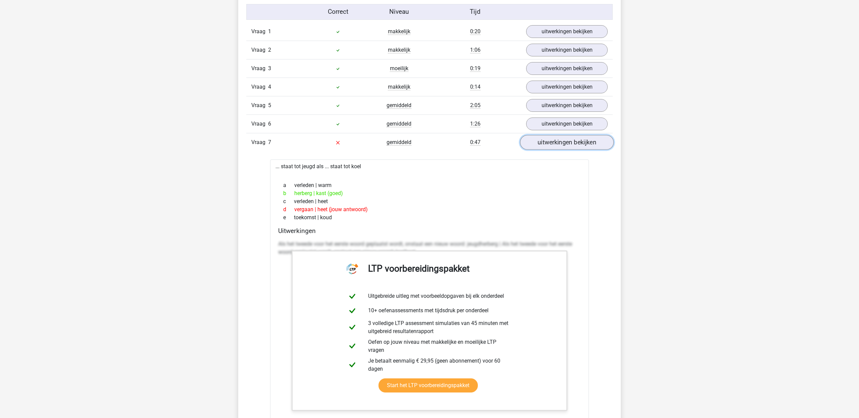
click at [554, 142] on link "uitwerkingen bekijken" at bounding box center [567, 142] width 94 height 15
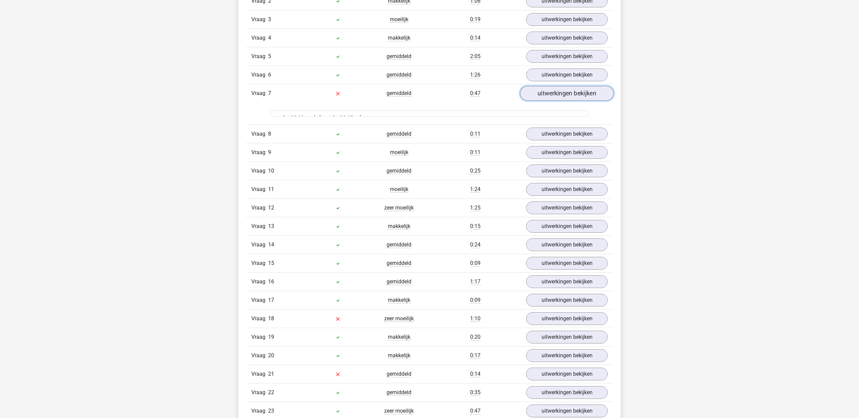
scroll to position [799, 0]
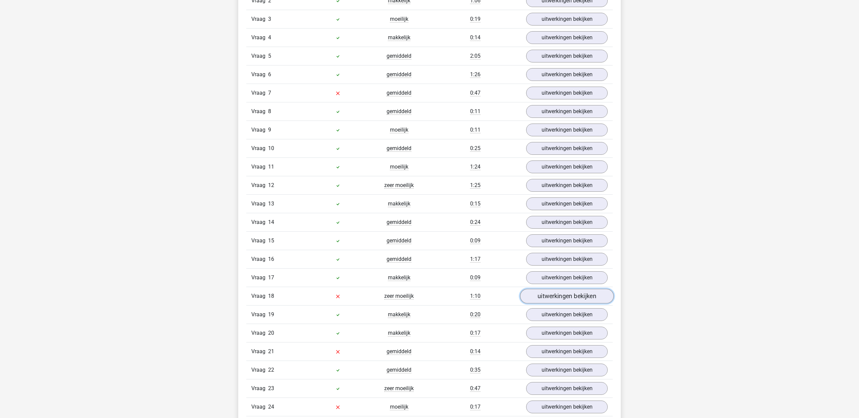
click at [552, 299] on link "uitwerkingen bekijken" at bounding box center [567, 295] width 94 height 15
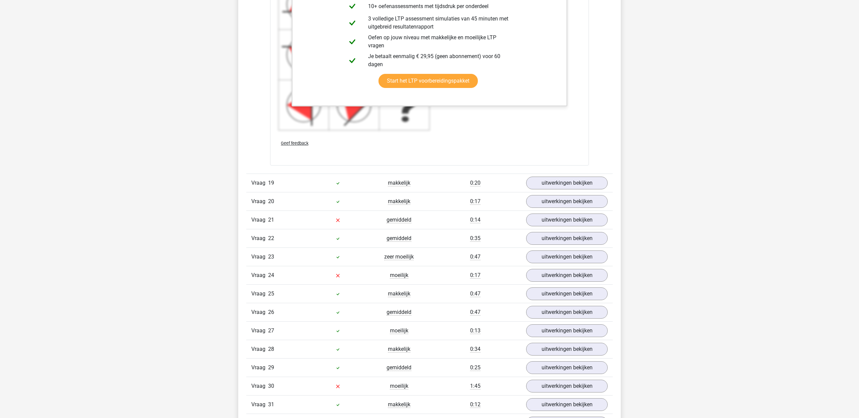
scroll to position [1412, 0]
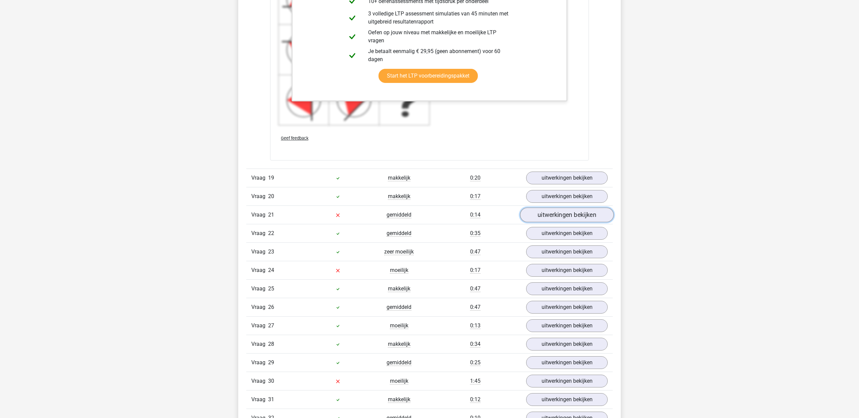
click at [559, 219] on link "uitwerkingen bekijken" at bounding box center [567, 214] width 94 height 15
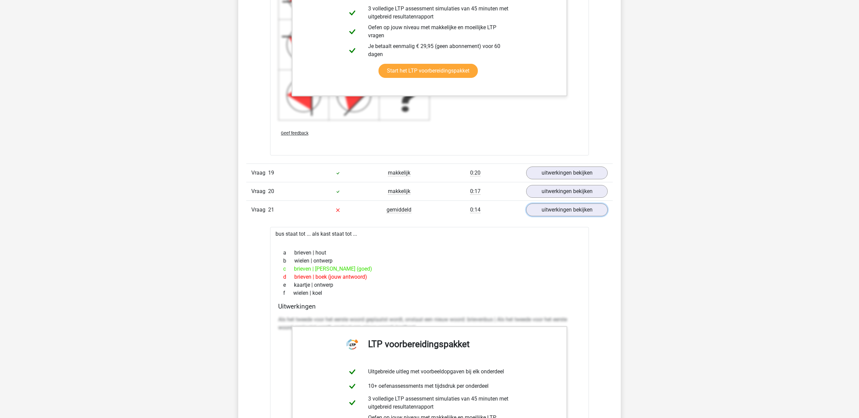
scroll to position [1417, 0]
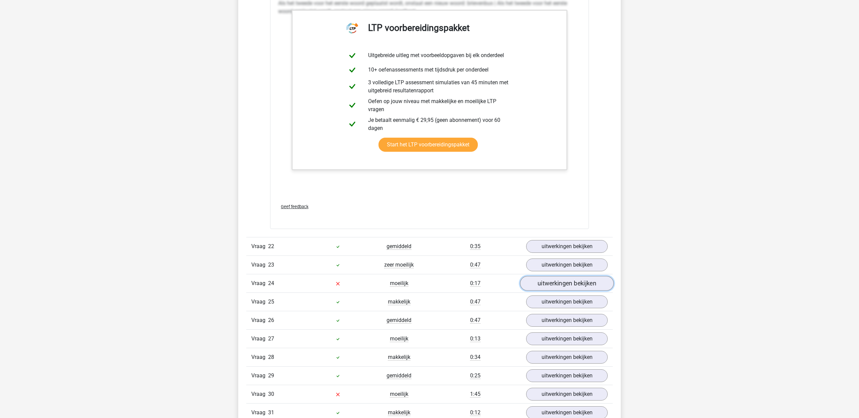
click at [579, 290] on link "uitwerkingen bekijken" at bounding box center [567, 283] width 94 height 15
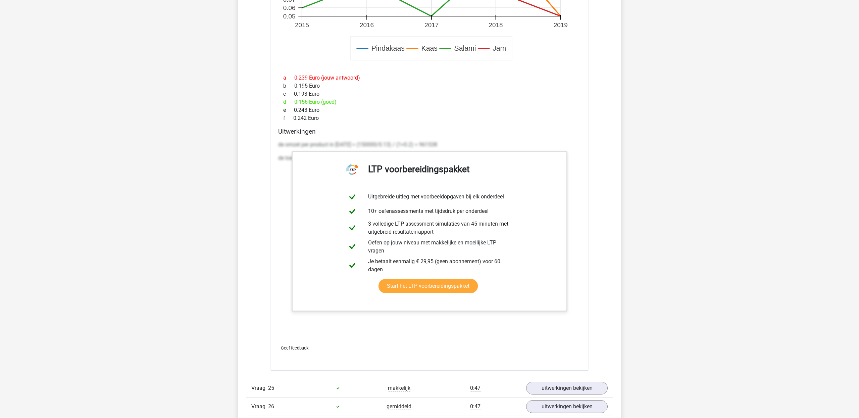
scroll to position [2529, 0]
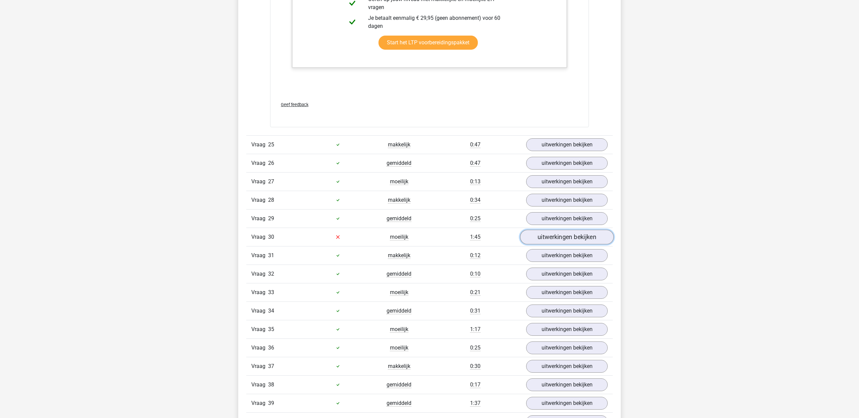
click at [546, 244] on link "uitwerkingen bekijken" at bounding box center [567, 236] width 94 height 15
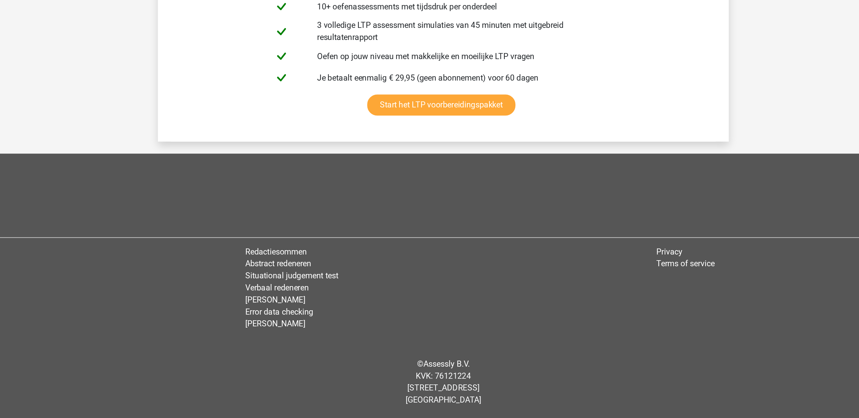
scroll to position [3768, 0]
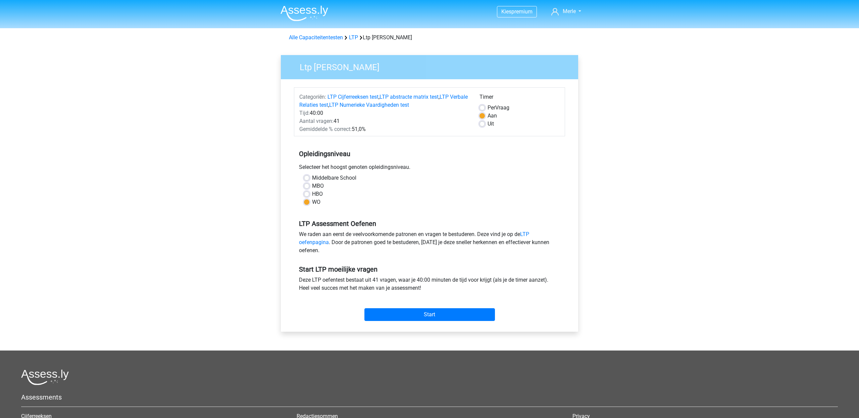
click at [240, 283] on div "Kies premium [GEOGRAPHIC_DATA] [EMAIL_ADDRESS][DOMAIN_NAME]" at bounding box center [429, 263] width 859 height 527
